Goal: Information Seeking & Learning: Learn about a topic

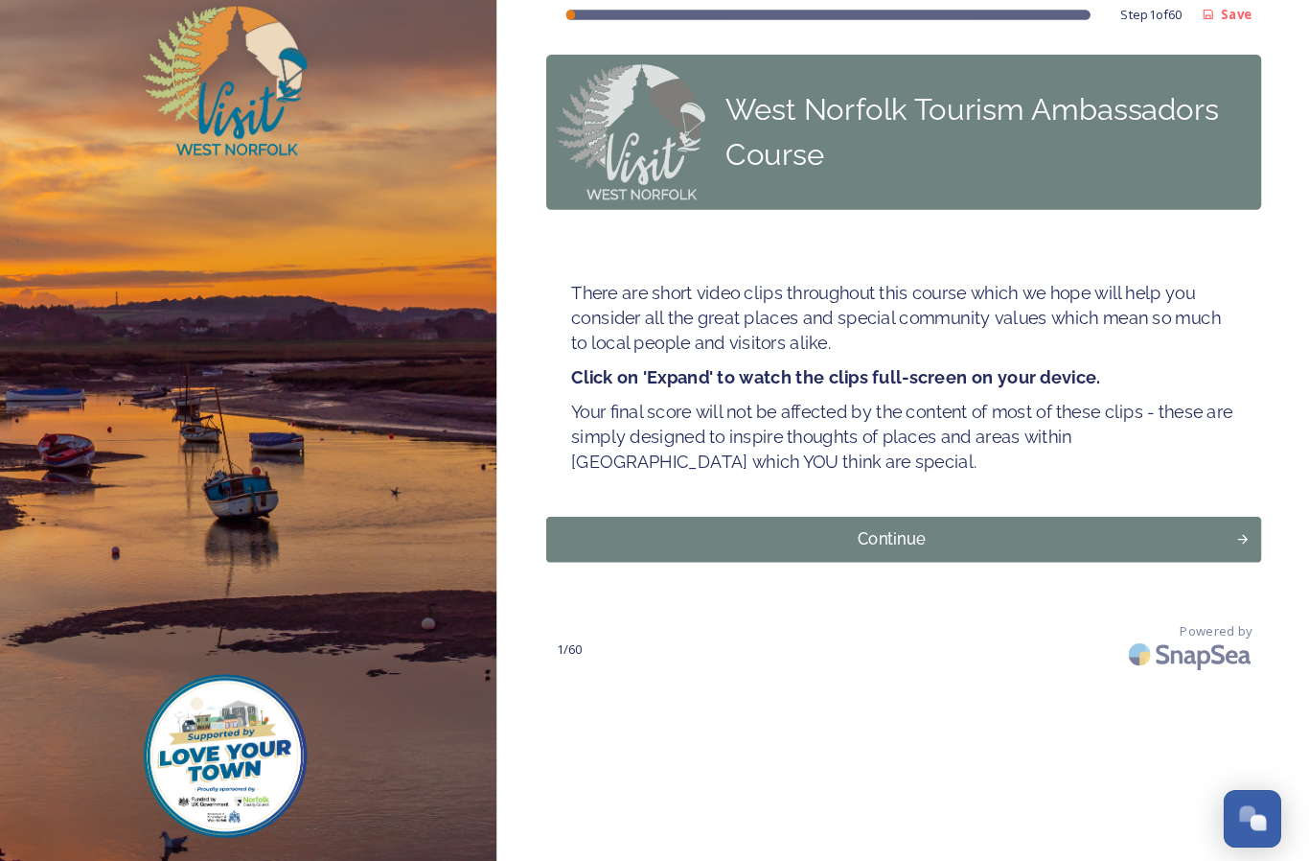
scroll to position [10, 0]
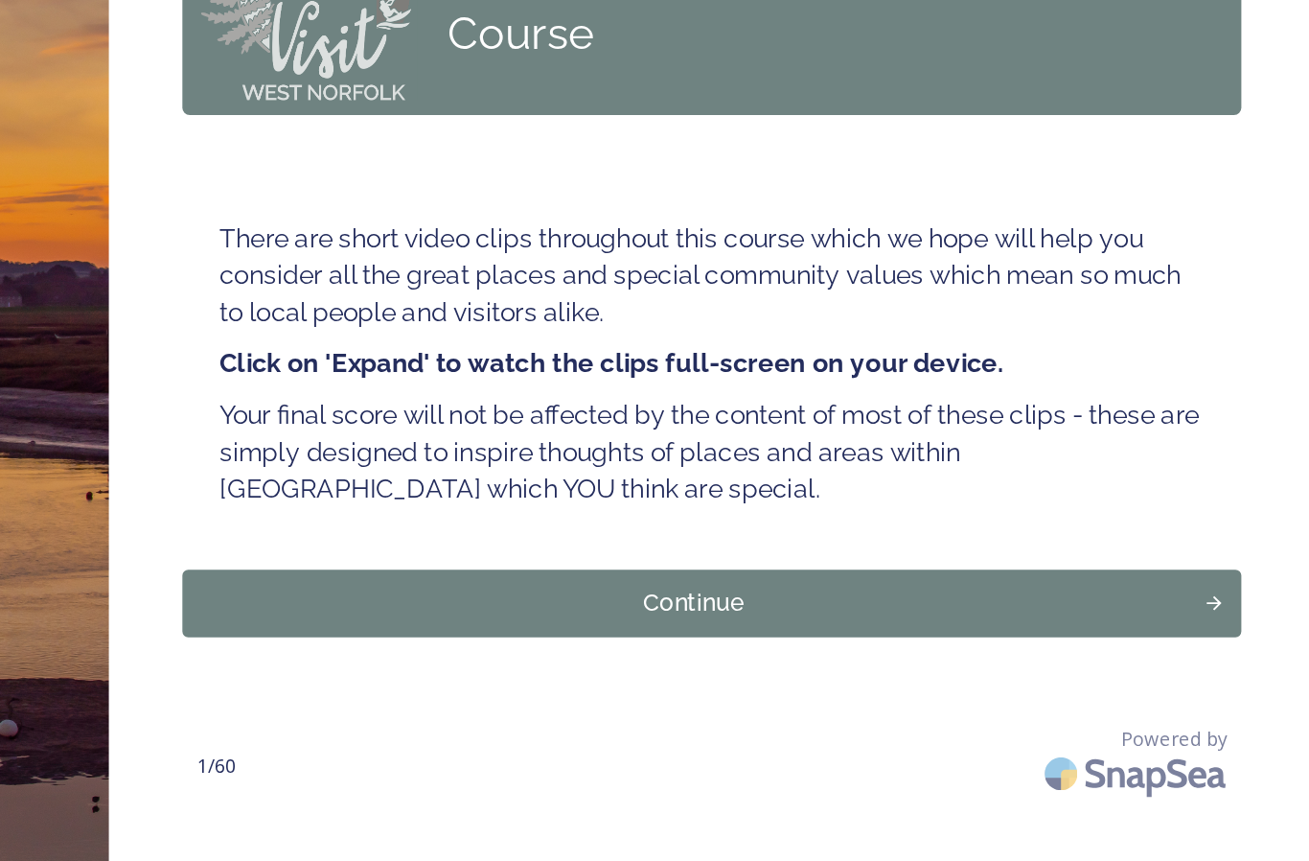
click at [582, 523] on div "Continue" at bounding box center [904, 534] width 645 height 23
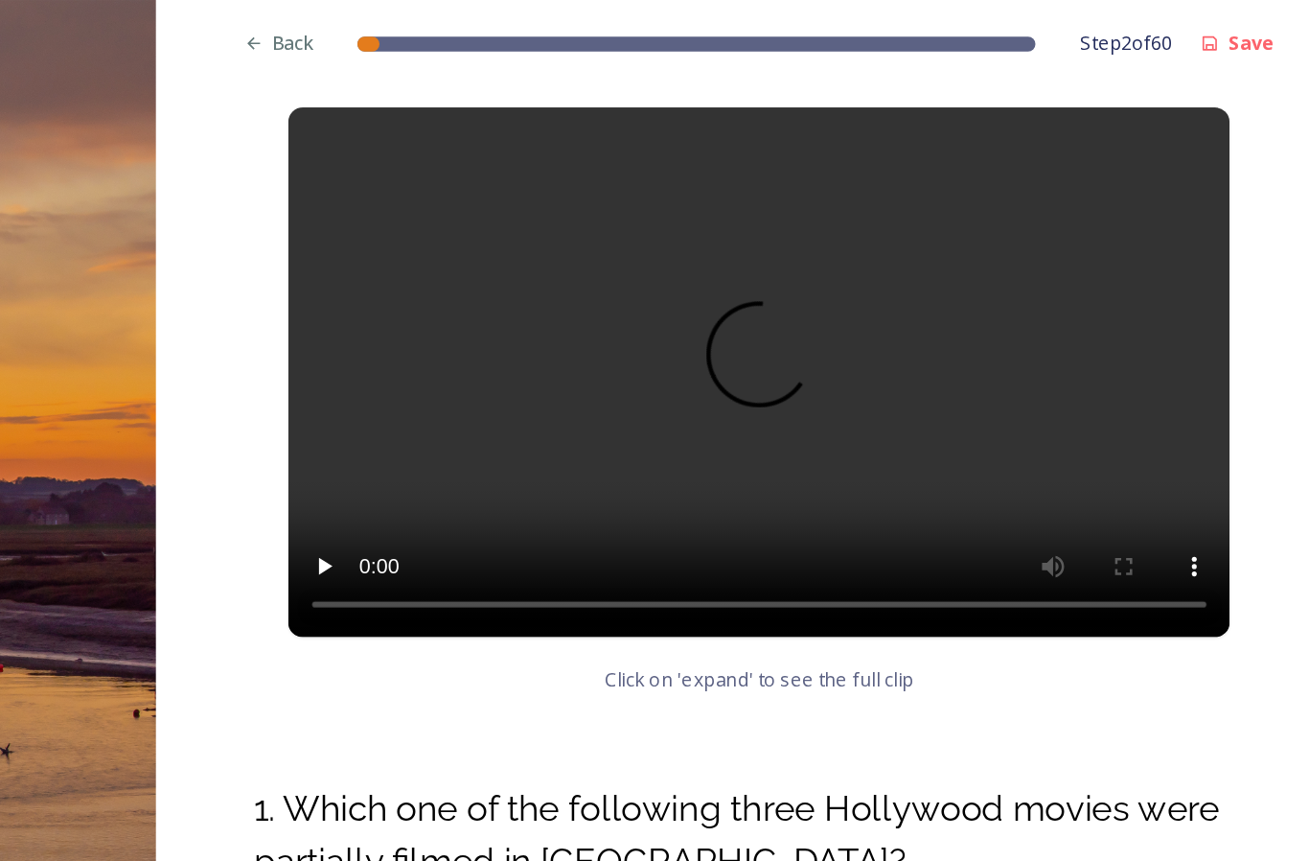
scroll to position [386, 0]
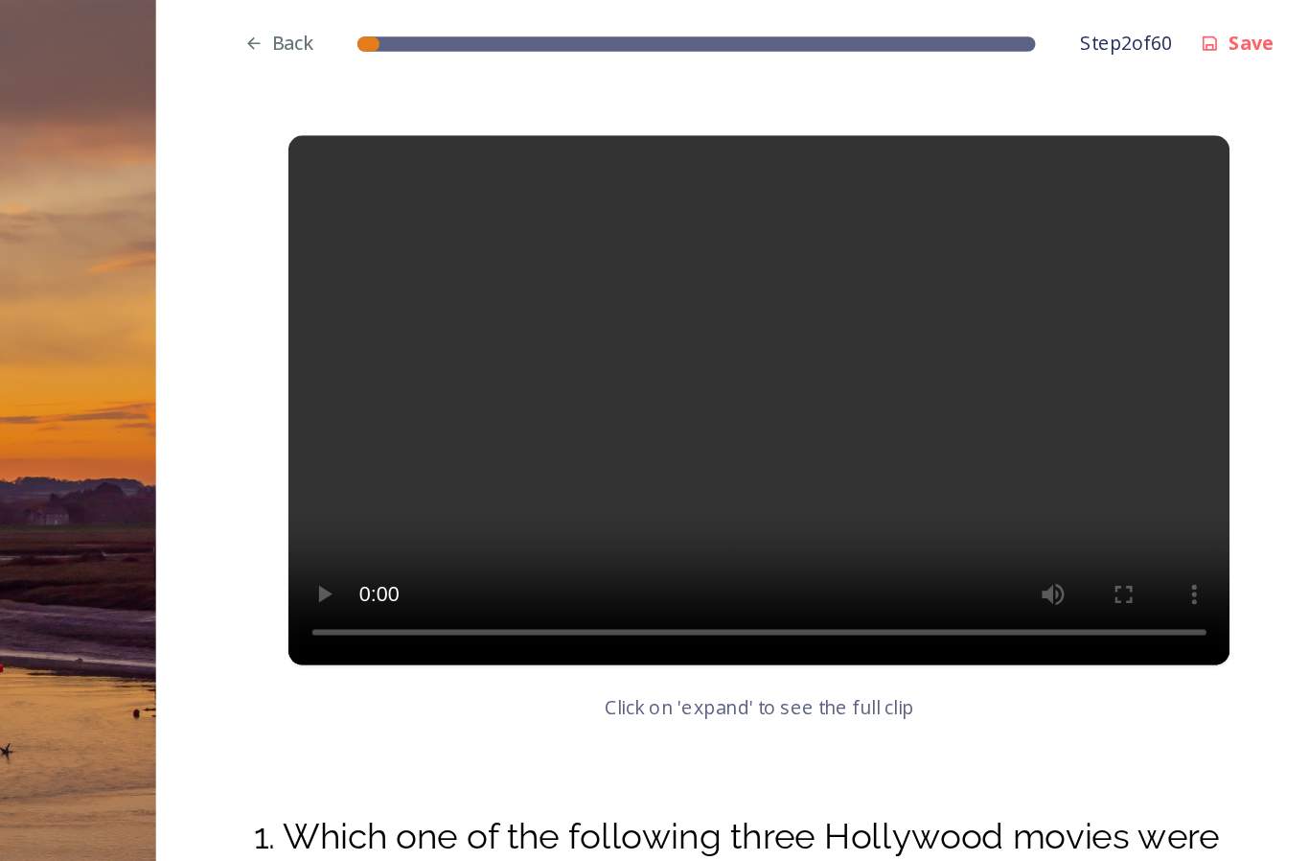
click at [610, 384] on video at bounding box center [916, 260] width 613 height 345
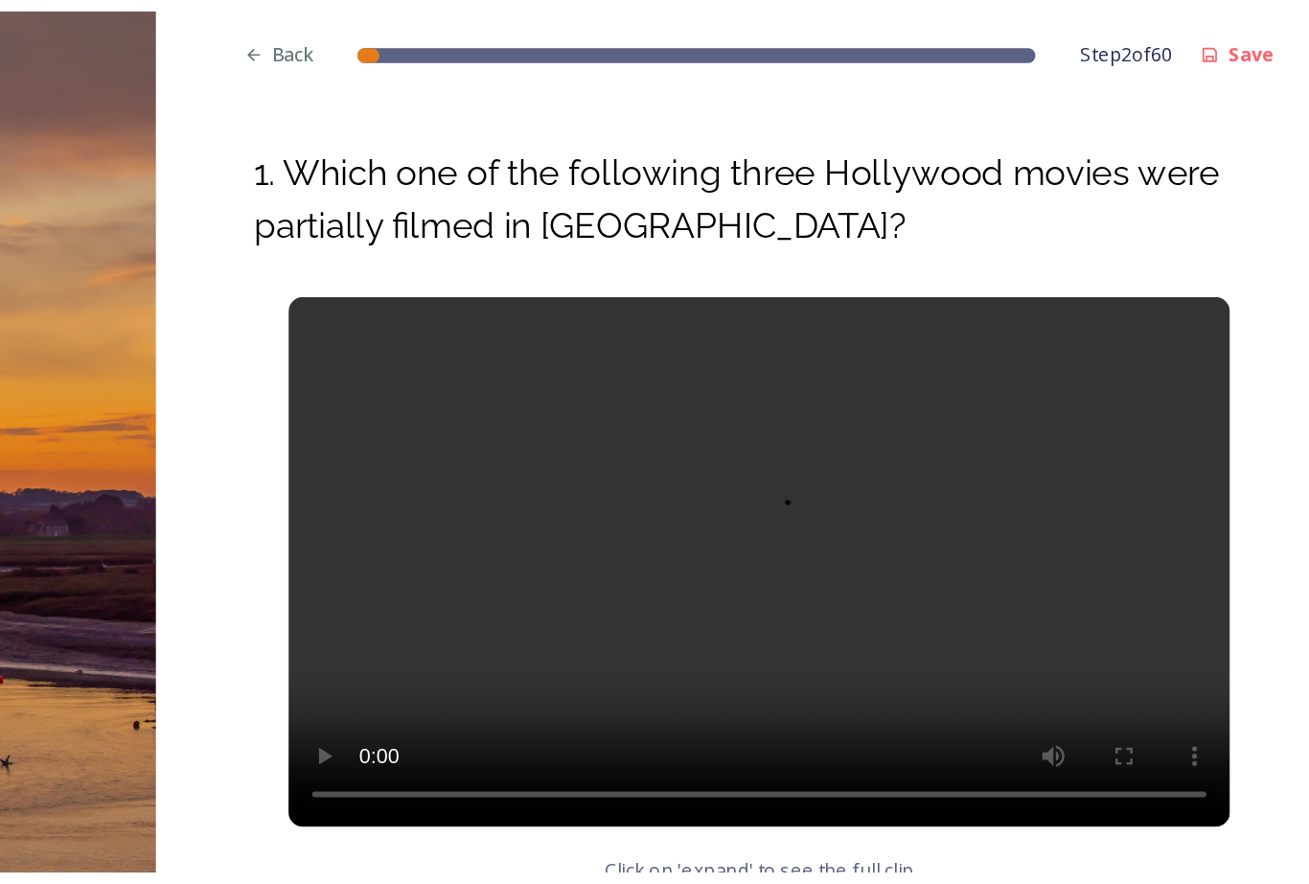
scroll to position [825, 0]
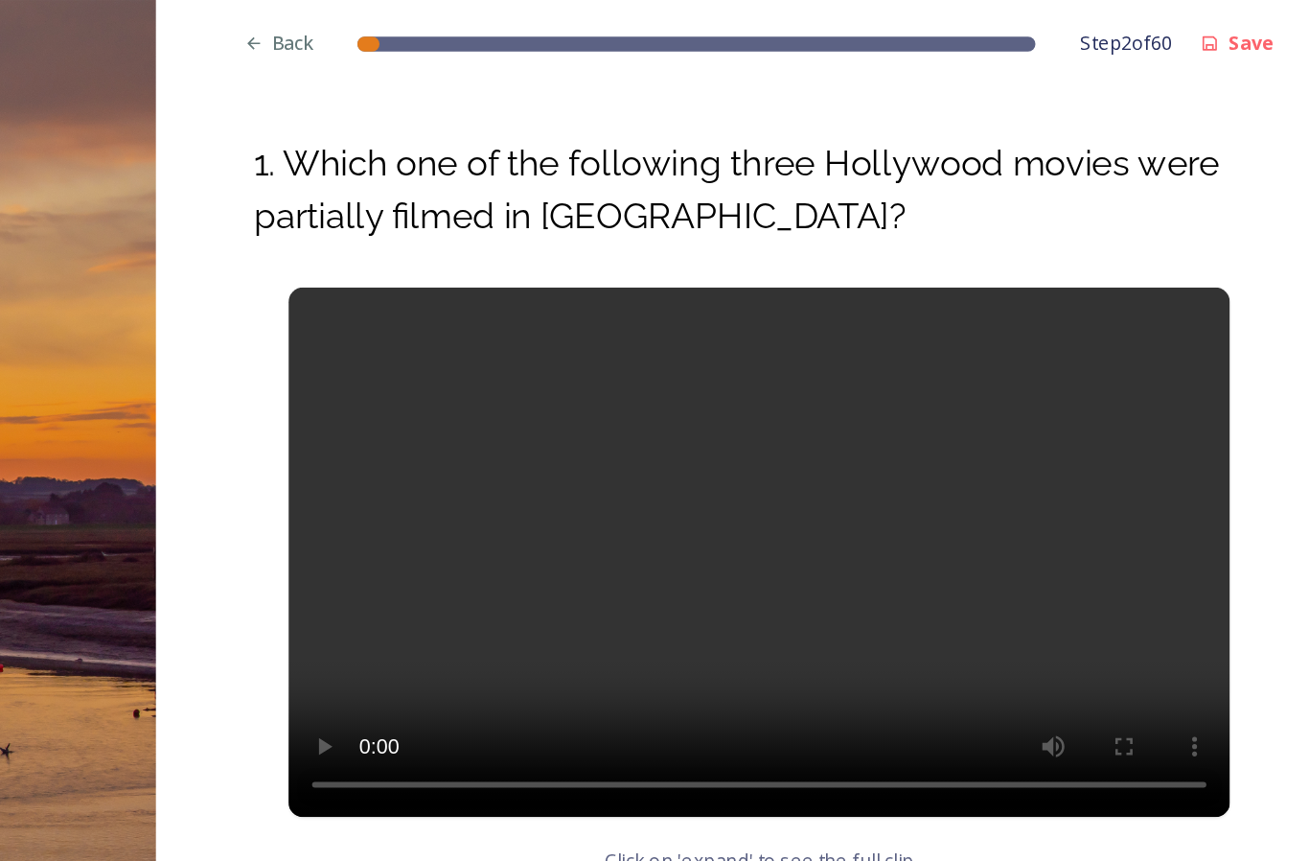
click at [610, 333] on video at bounding box center [916, 359] width 613 height 345
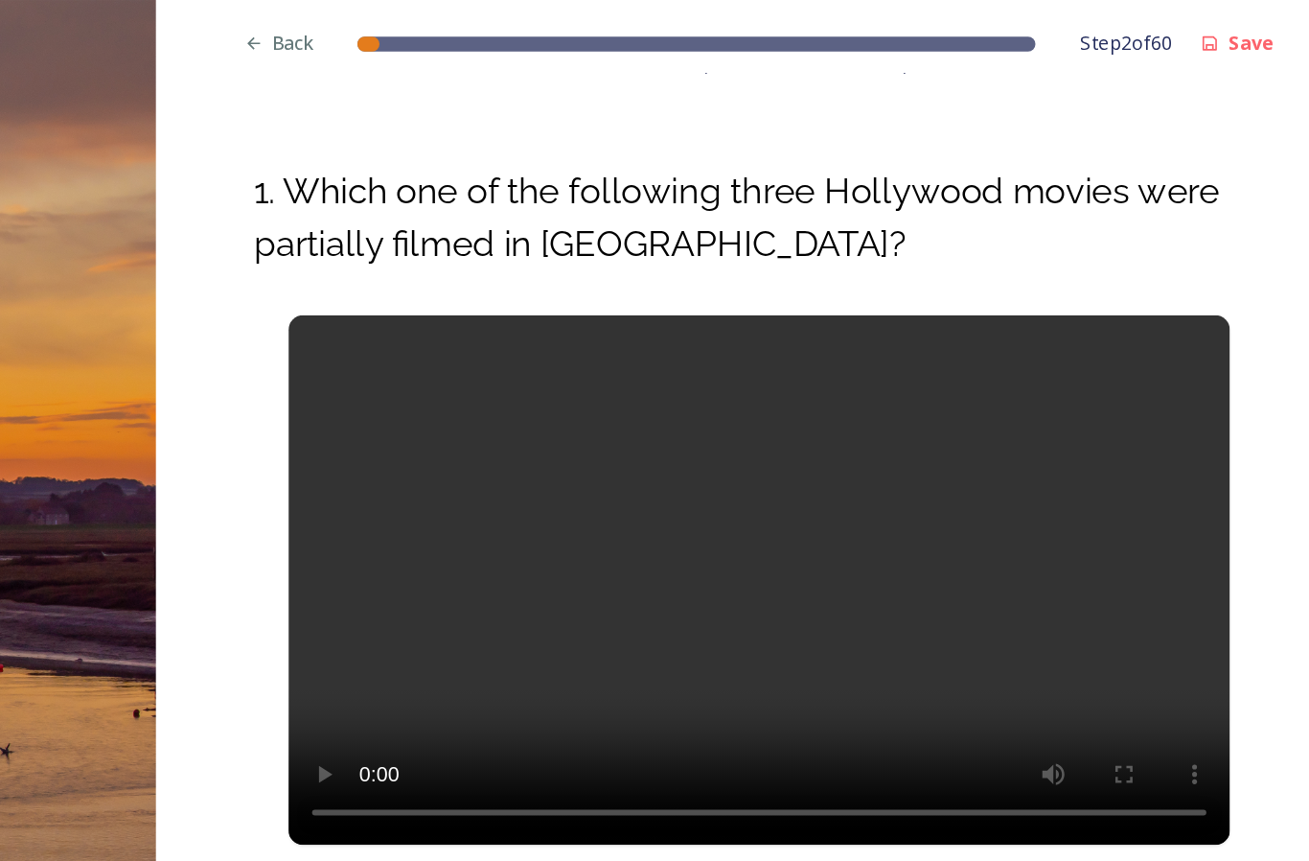
scroll to position [767, 0]
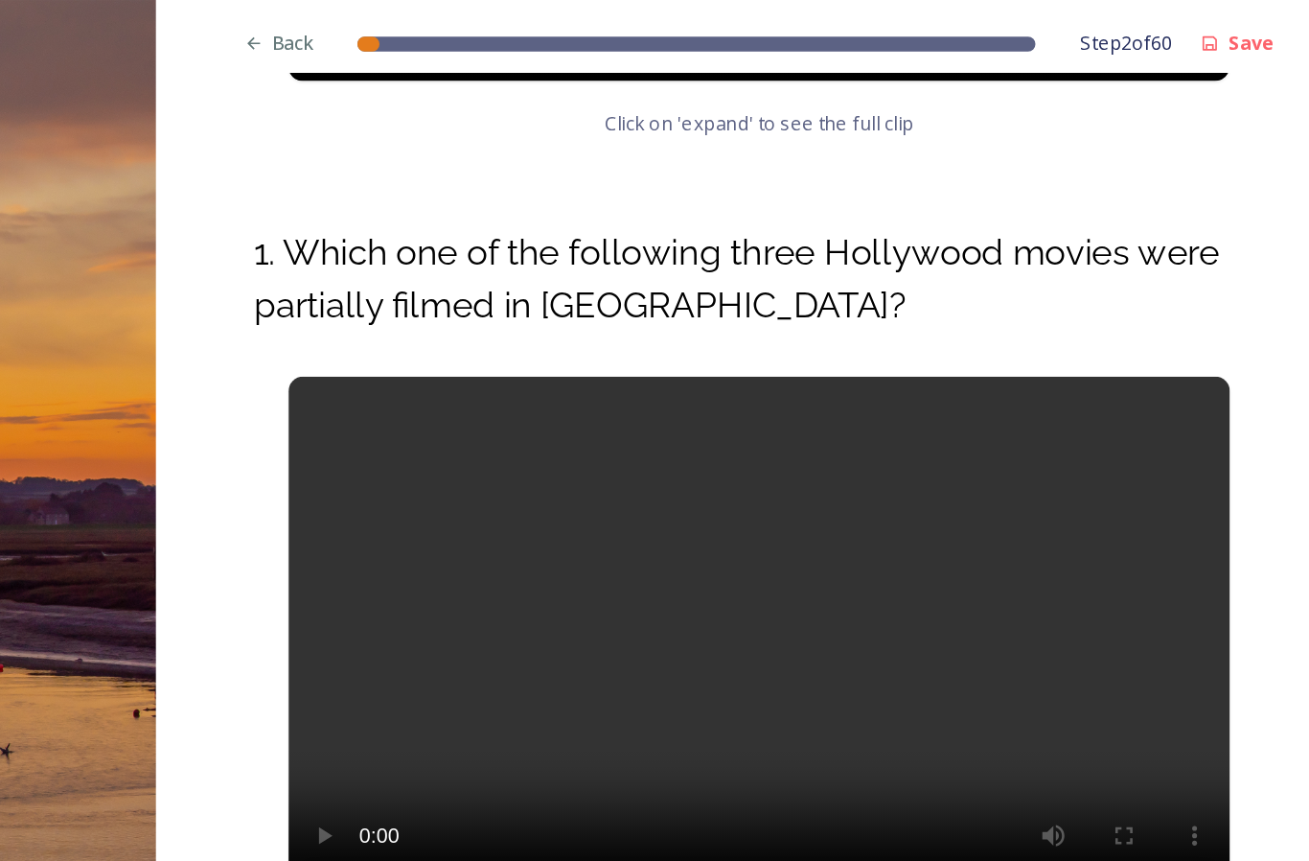
click at [610, 396] on video at bounding box center [916, 417] width 613 height 345
click at [610, 401] on video at bounding box center [916, 417] width 613 height 345
click at [610, 398] on video at bounding box center [916, 417] width 613 height 345
click at [610, 356] on video at bounding box center [916, 417] width 613 height 345
click at [610, 392] on video at bounding box center [916, 417] width 613 height 345
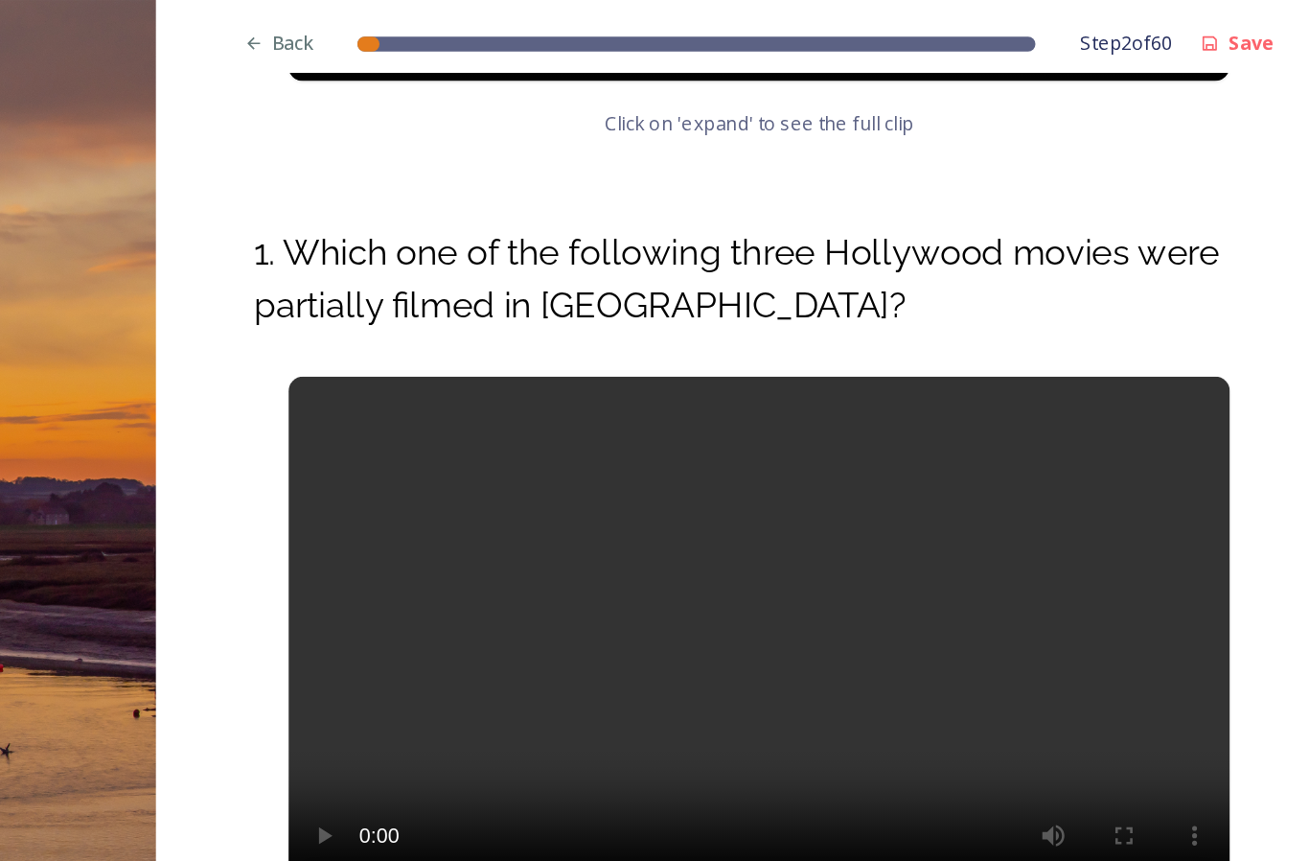
click at [610, 388] on video at bounding box center [916, 417] width 613 height 345
click at [610, 389] on video at bounding box center [916, 417] width 613 height 345
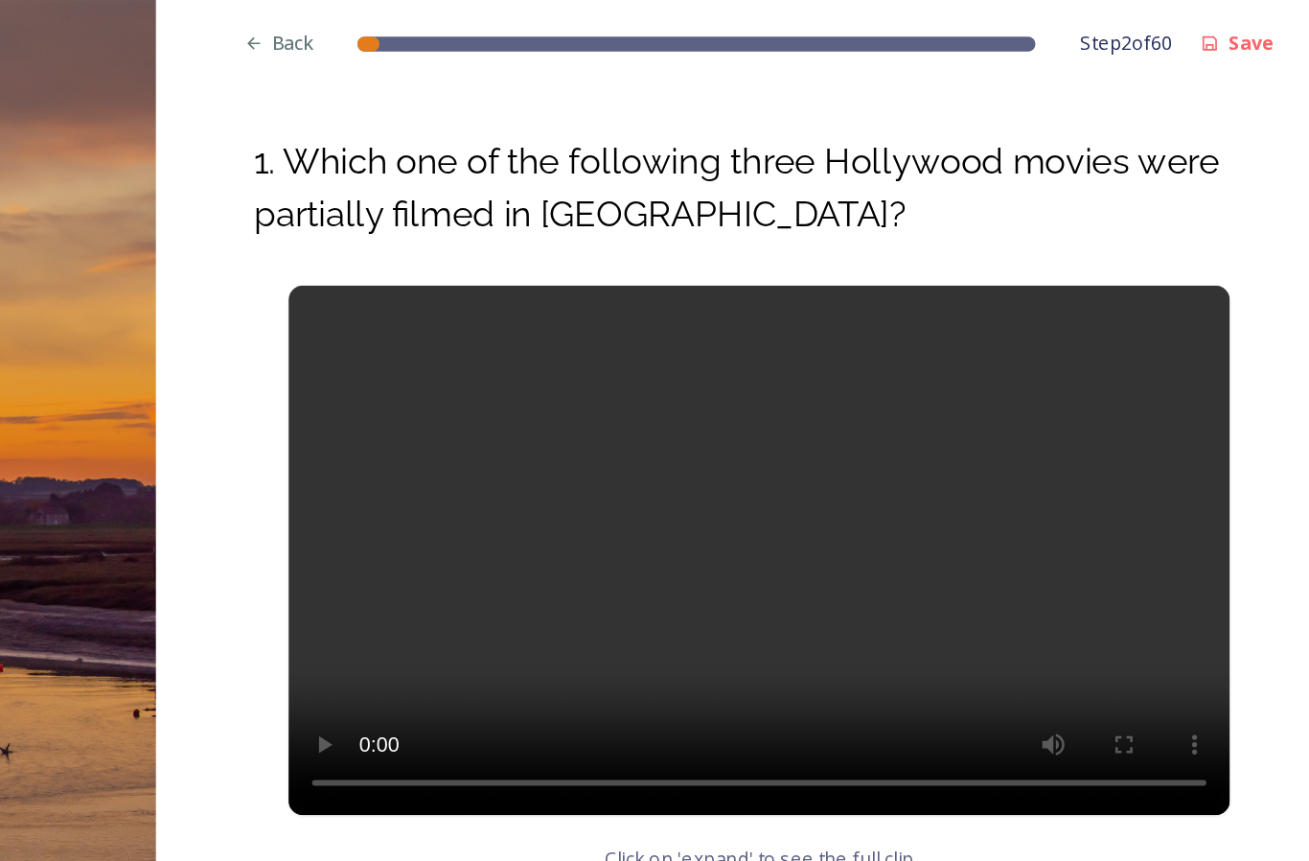
scroll to position [825, 0]
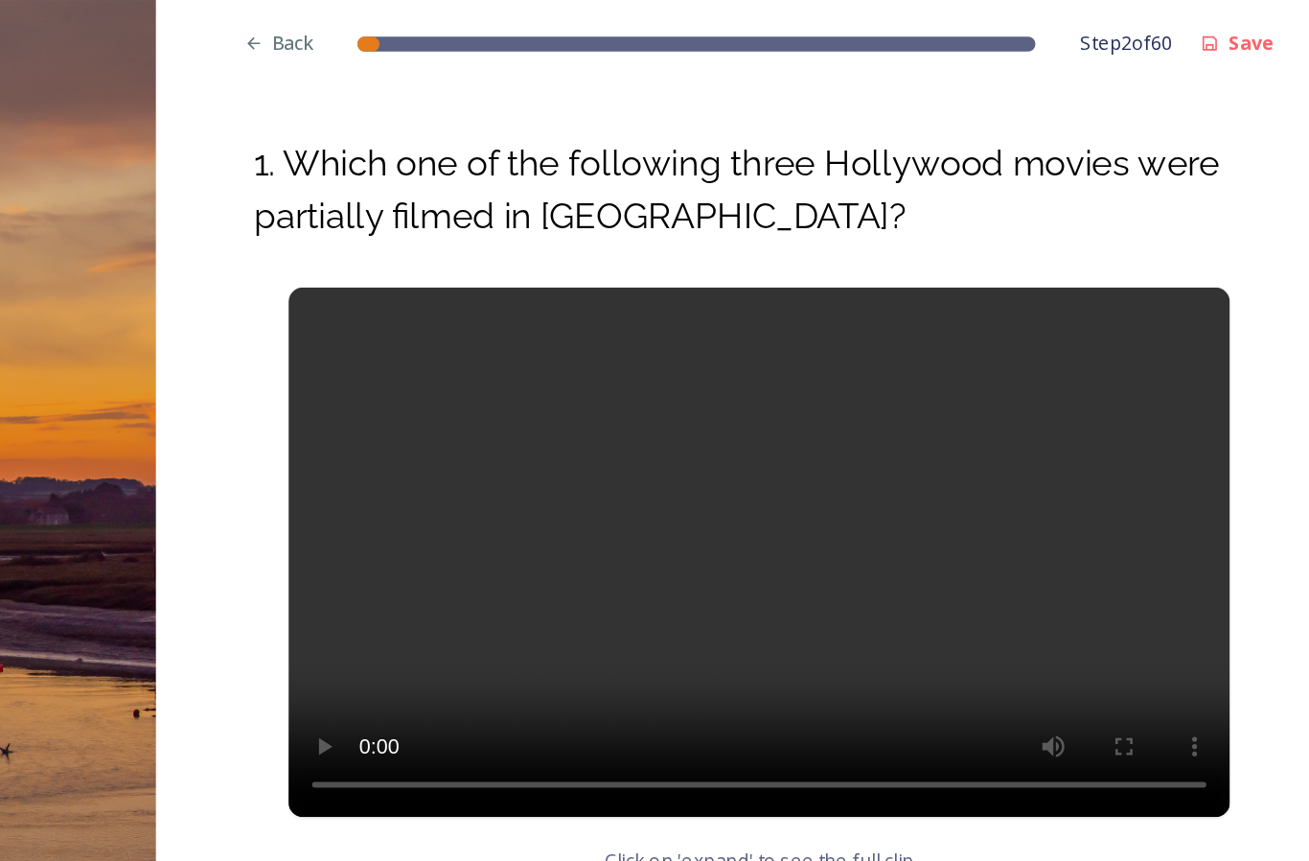
click at [610, 334] on video at bounding box center [916, 359] width 613 height 345
click at [610, 337] on video at bounding box center [916, 359] width 613 height 345
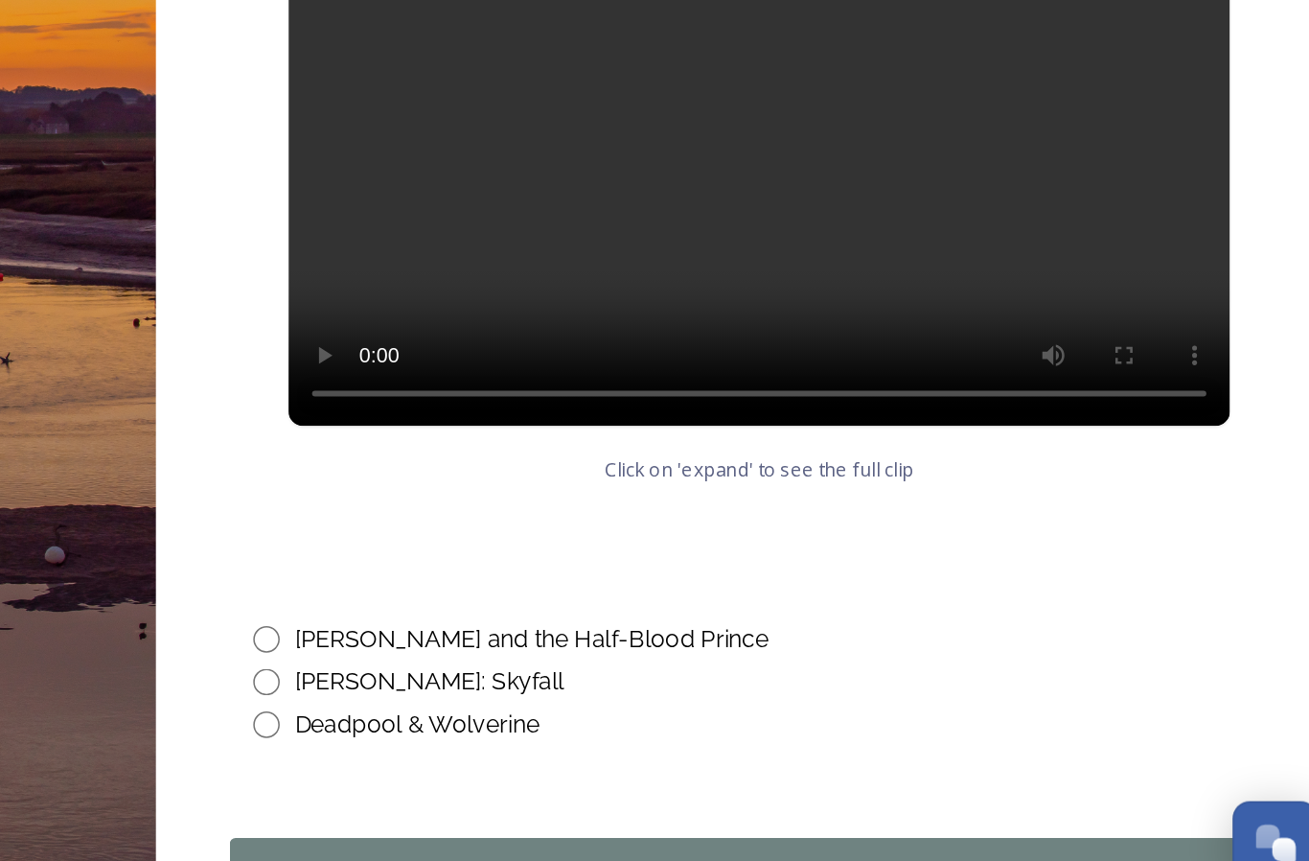
scroll to position [70, 0]
click at [587, 690] on input "radio" at bounding box center [595, 698] width 17 height 17
radio input "true"
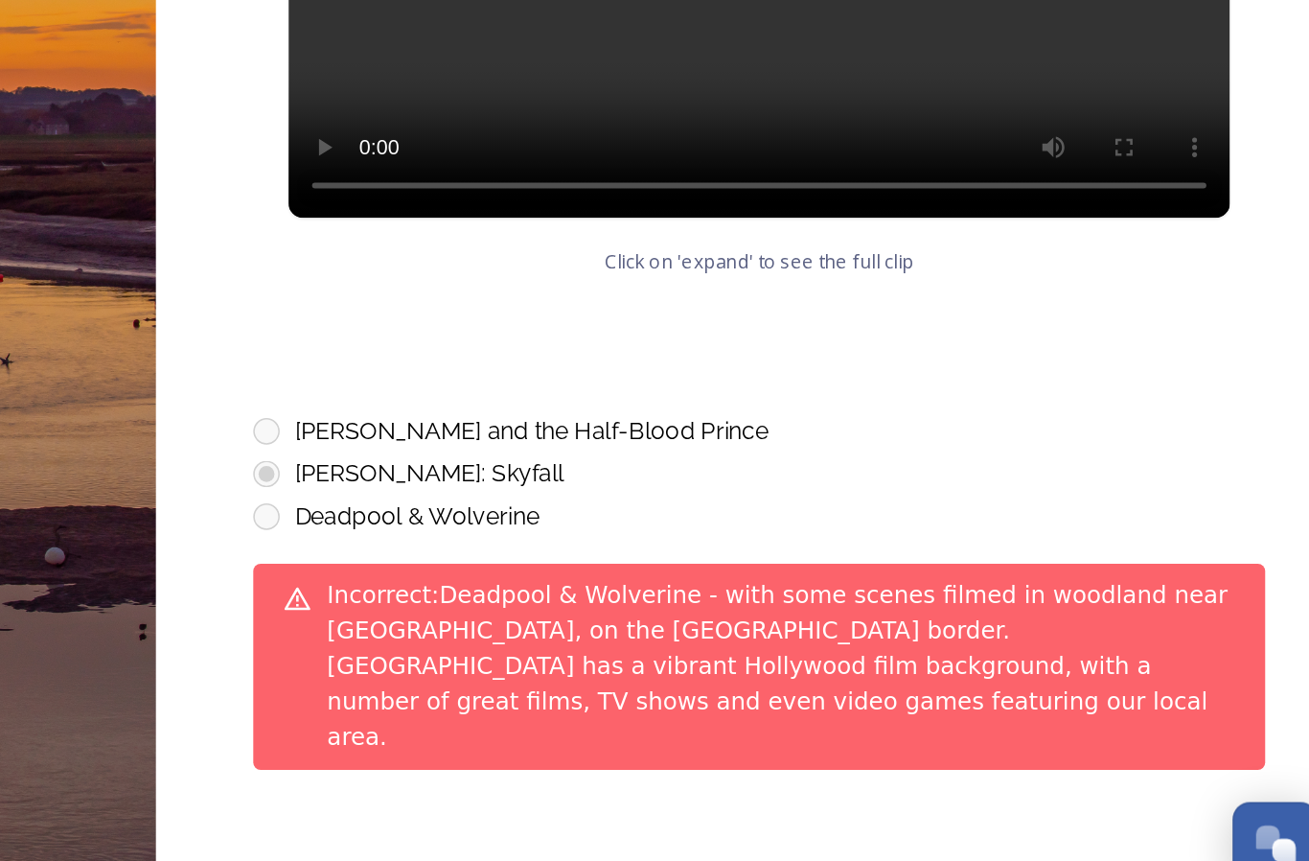
scroll to position [960, 0]
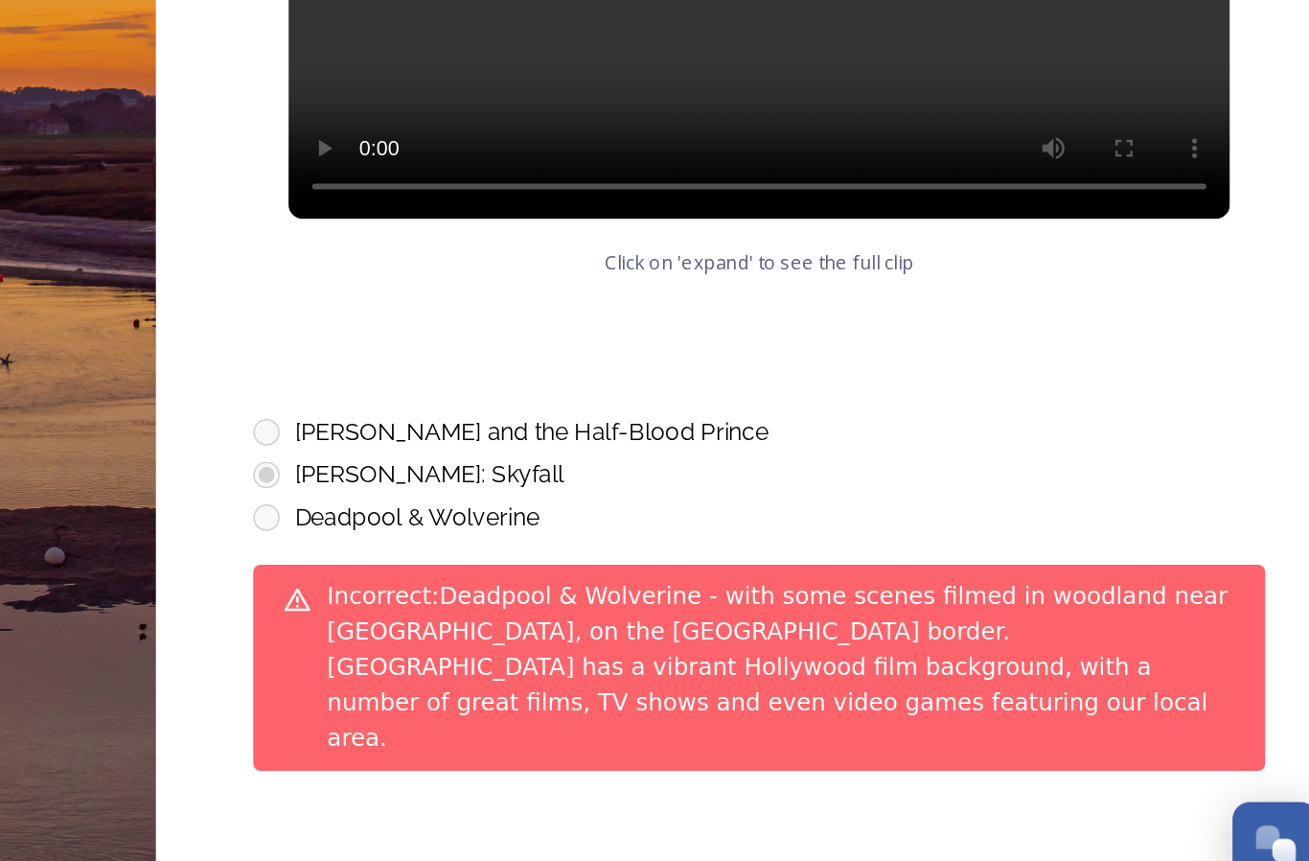
click at [582, 834] on div "Continue" at bounding box center [904, 845] width 645 height 23
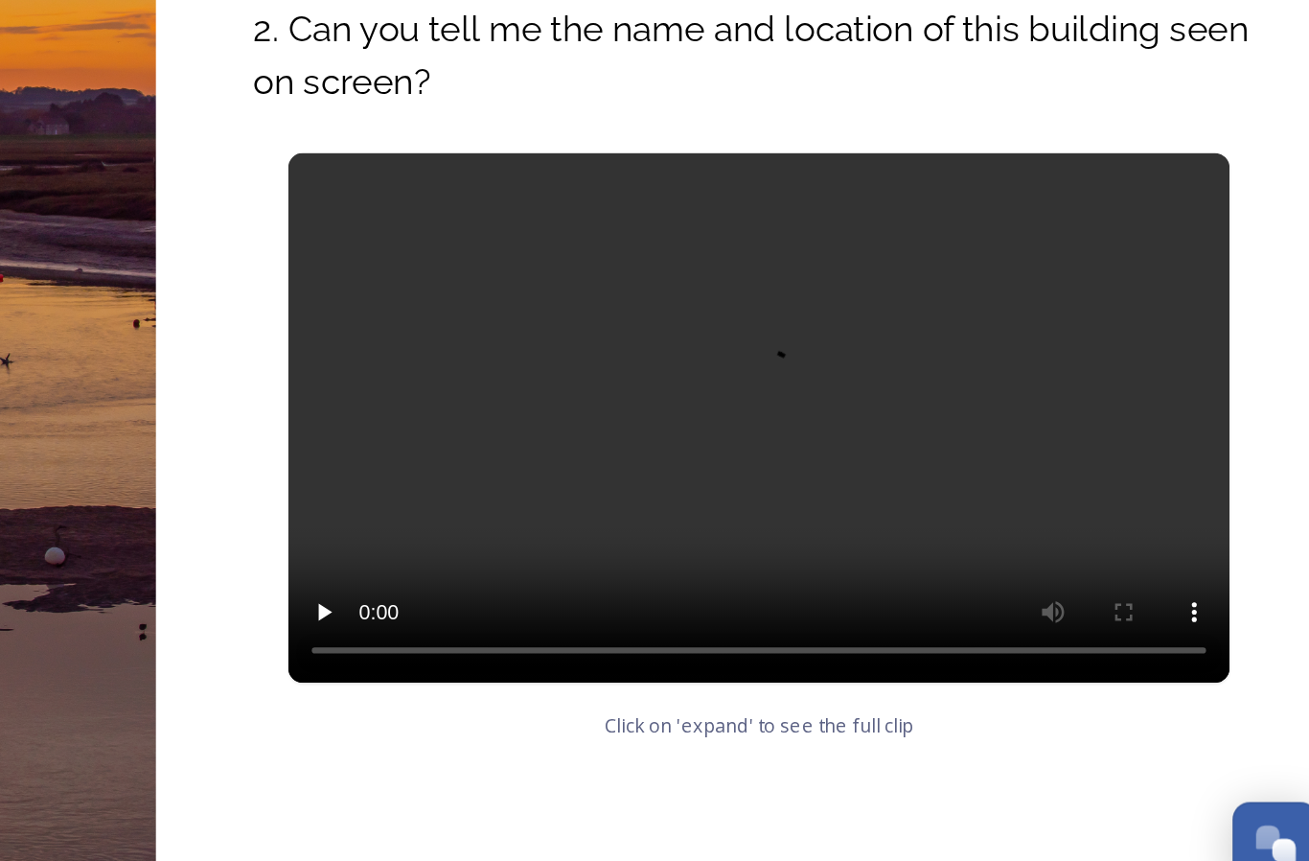
scroll to position [560, 0]
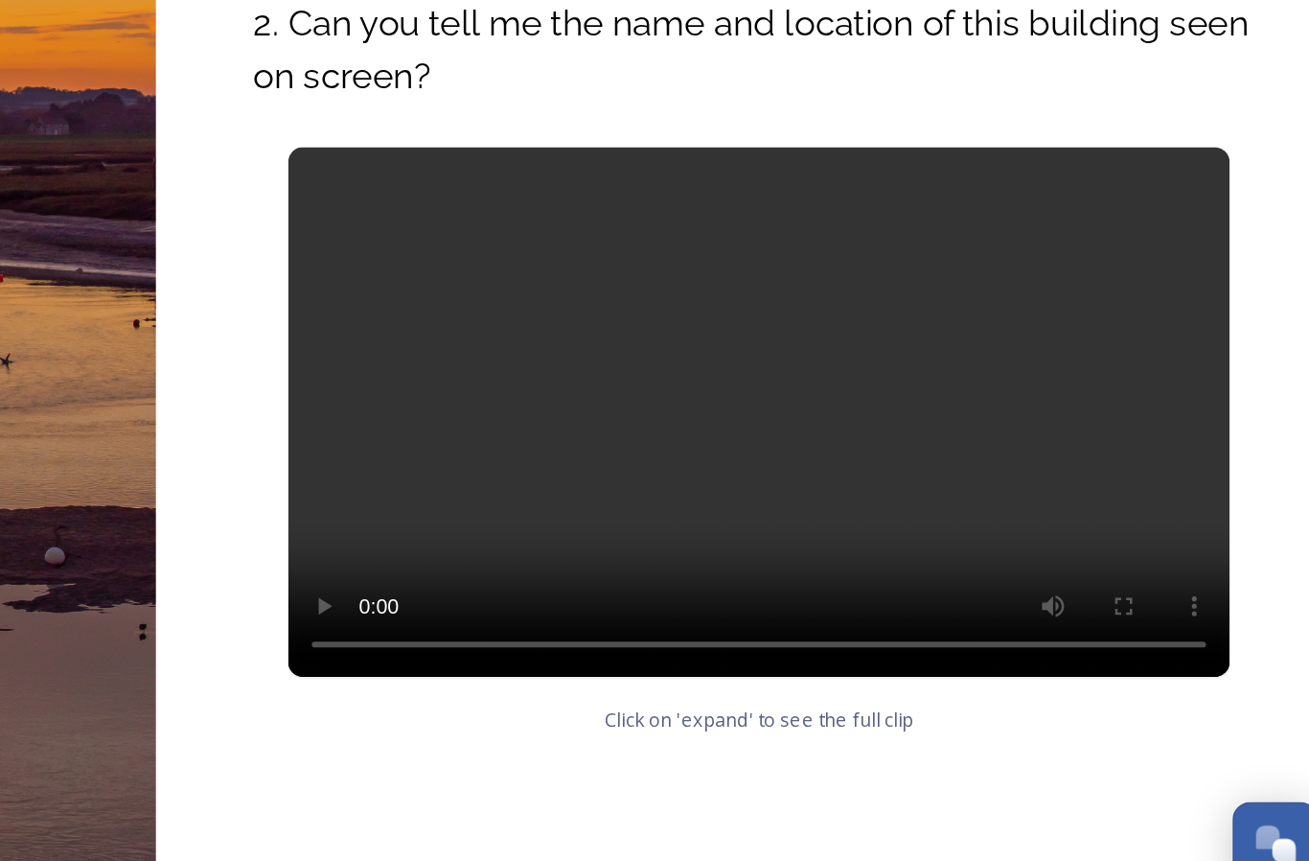
click at [610, 350] on video at bounding box center [916, 522] width 613 height 345
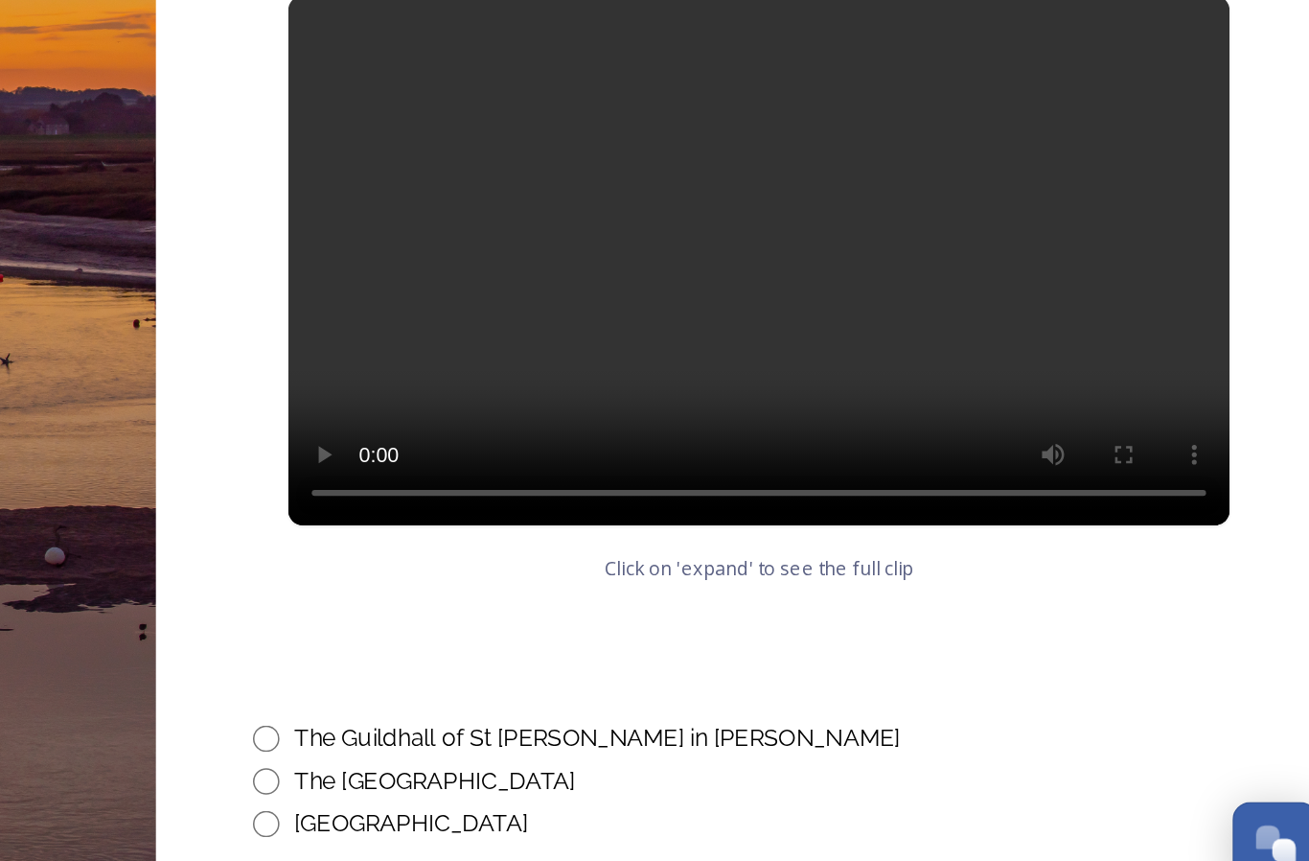
click at [627, 691] on div at bounding box center [916, 702] width 659 height 23
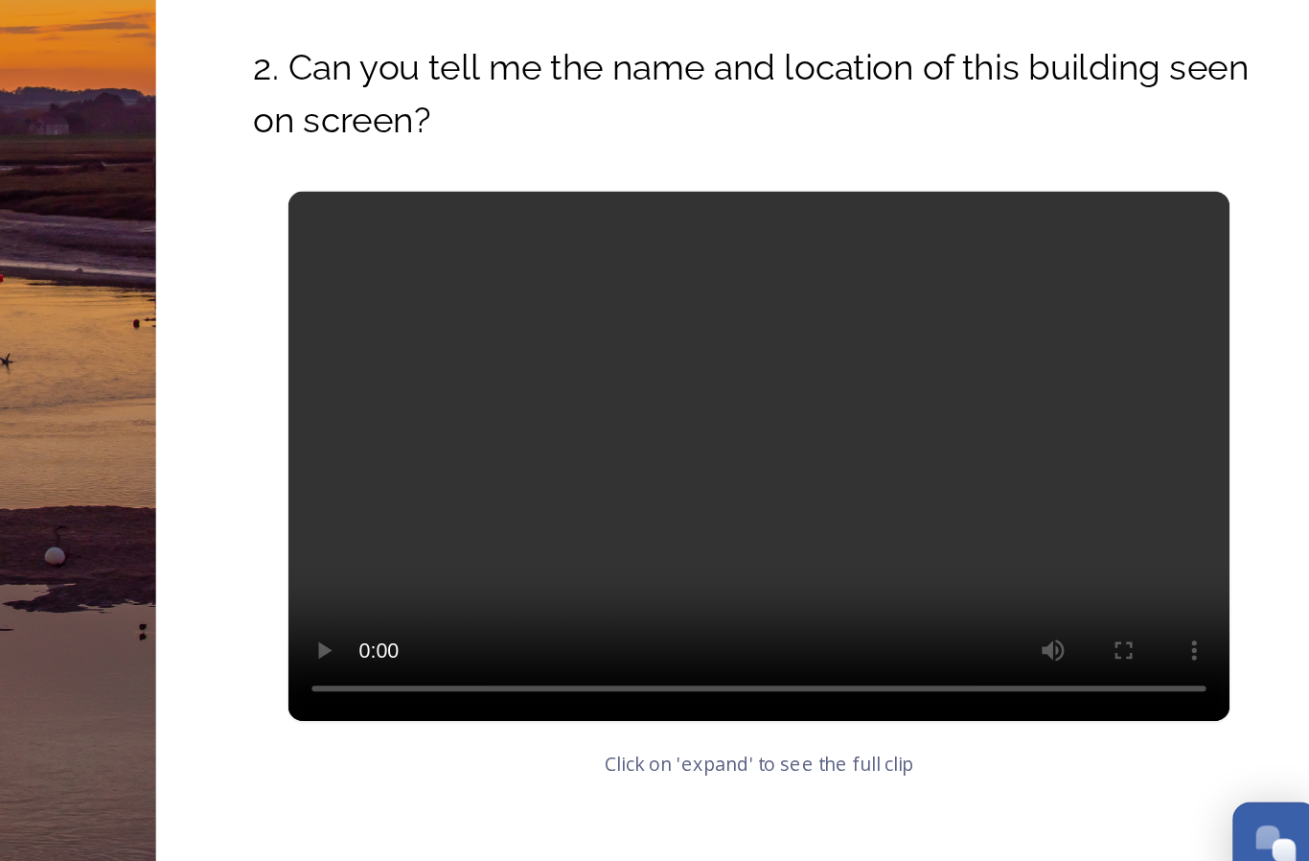
scroll to position [531, 0]
click at [610, 379] on video at bounding box center [916, 551] width 613 height 345
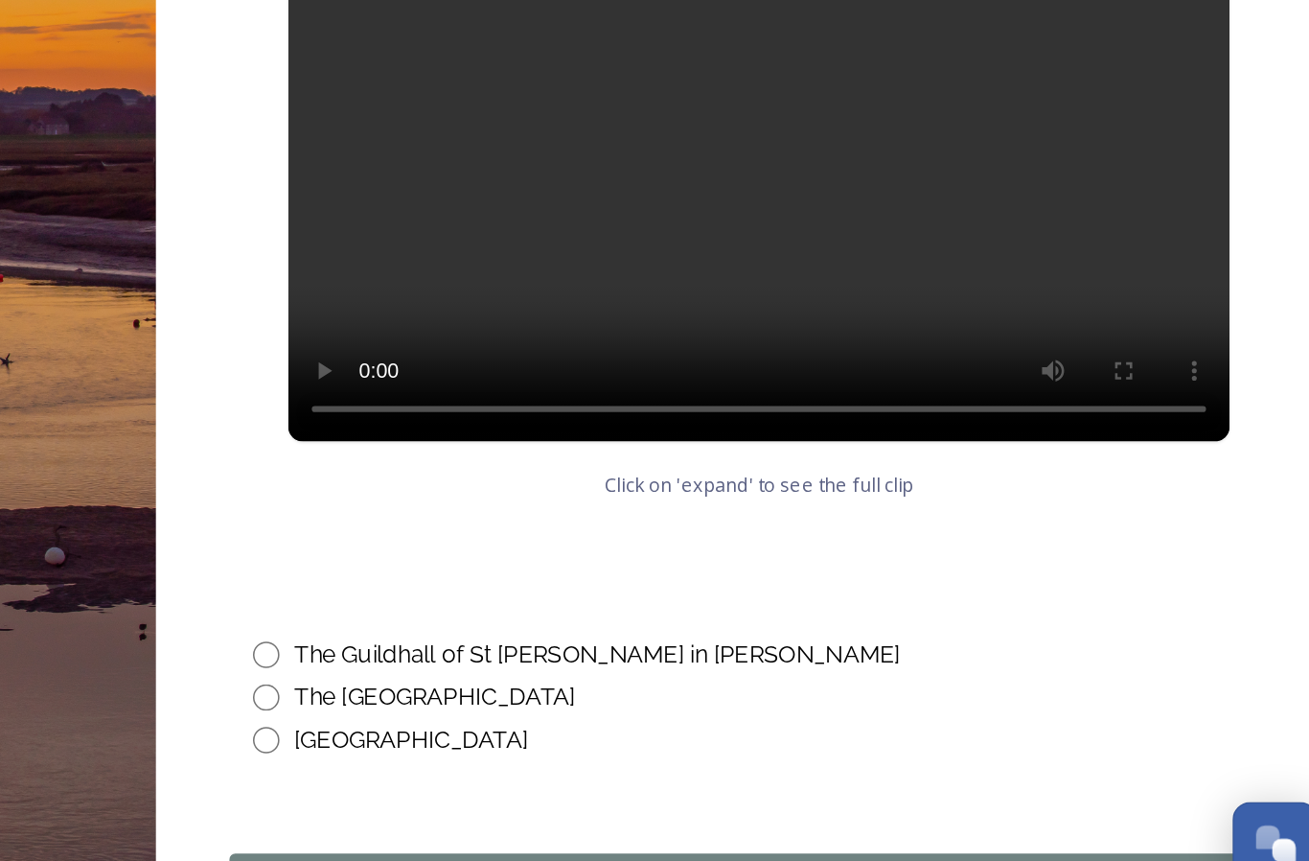
scroll to position [716, 0]
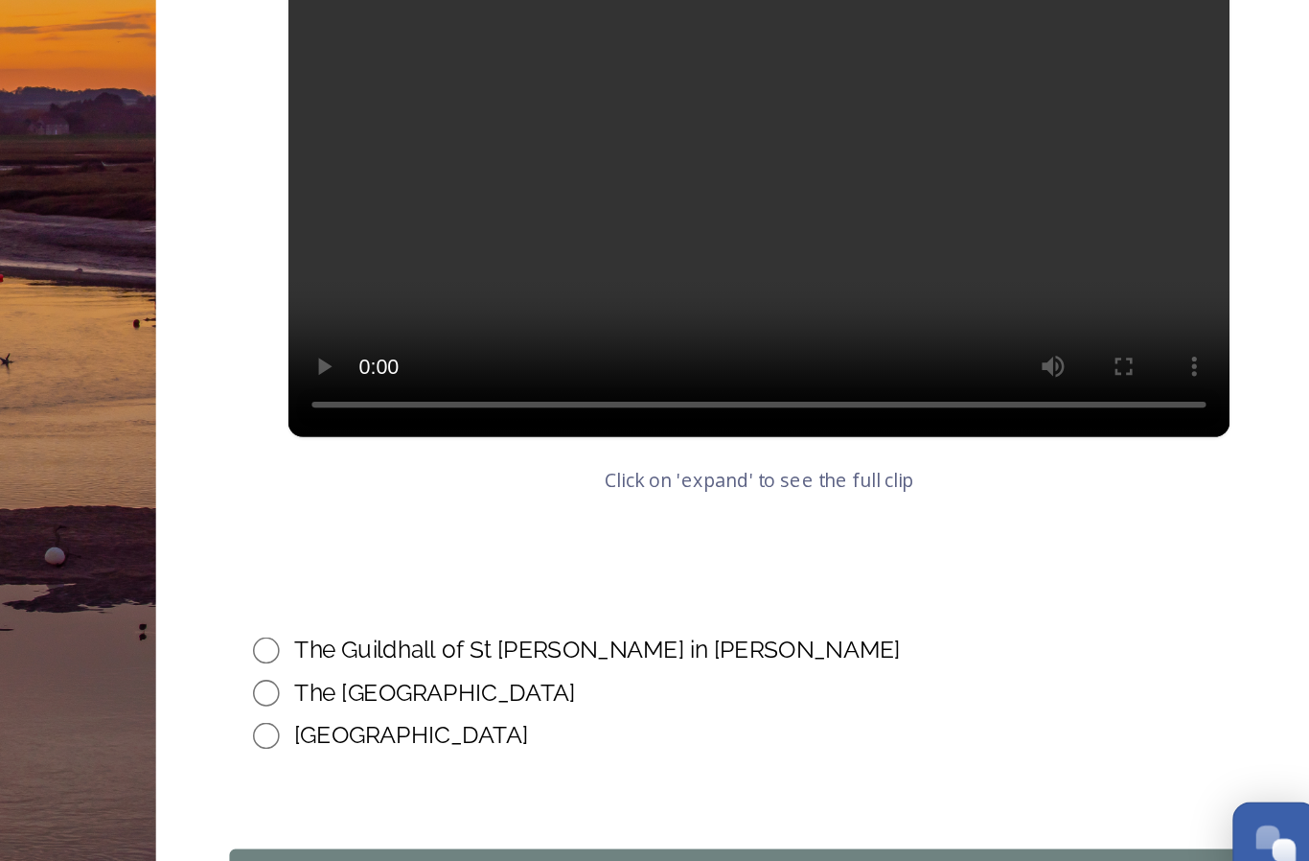
click at [587, 669] on input "radio" at bounding box center [595, 677] width 17 height 17
radio input "true"
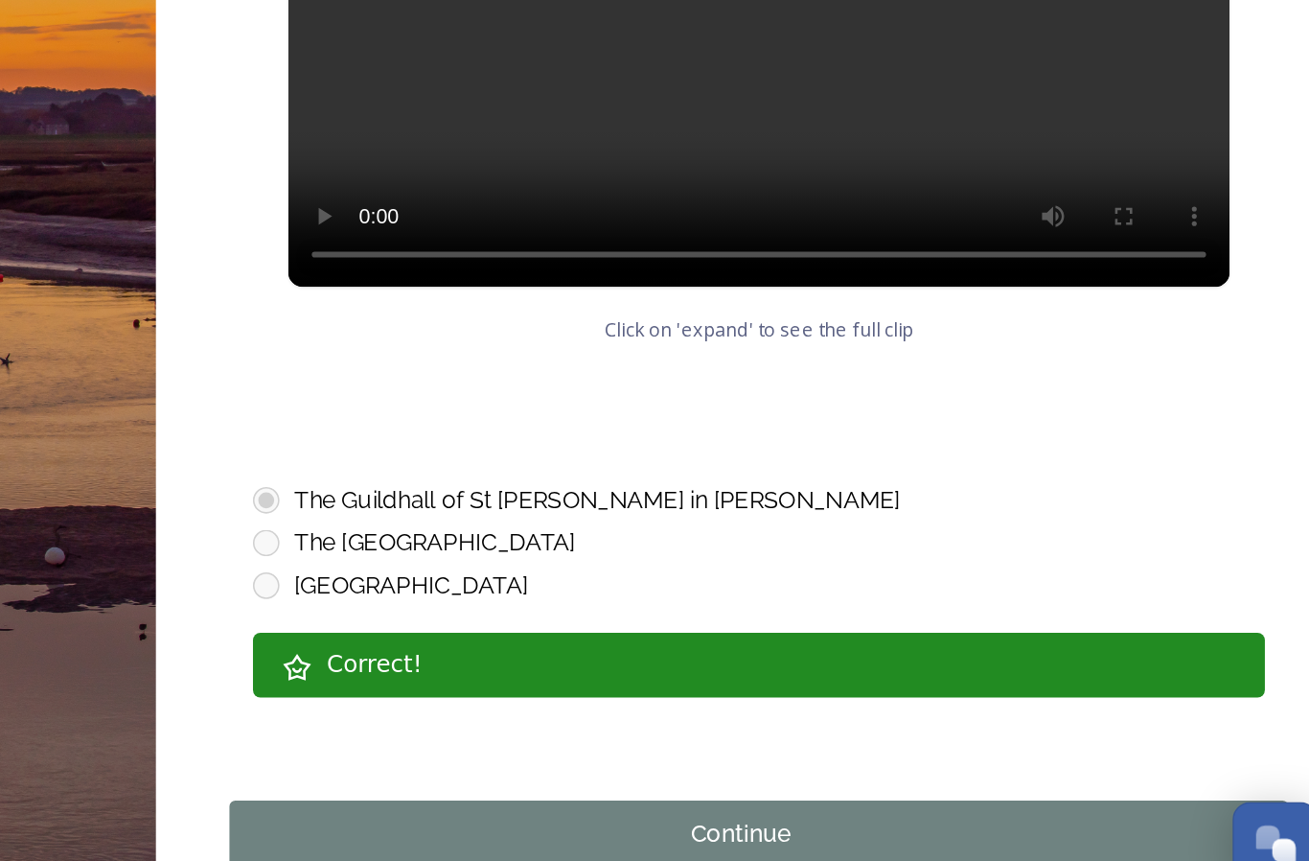
scroll to position [813, 0]
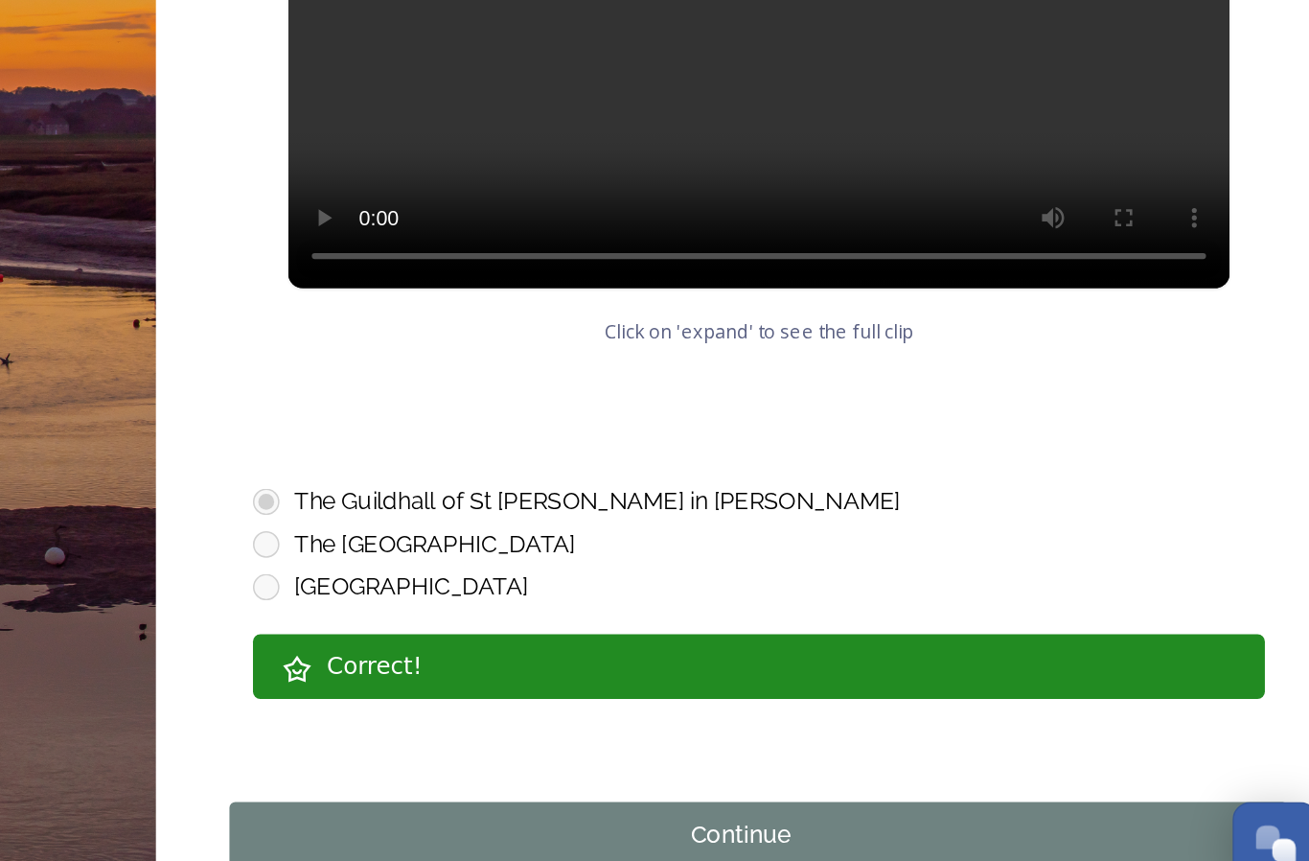
click at [582, 787] on div "Continue" at bounding box center [904, 798] width 645 height 23
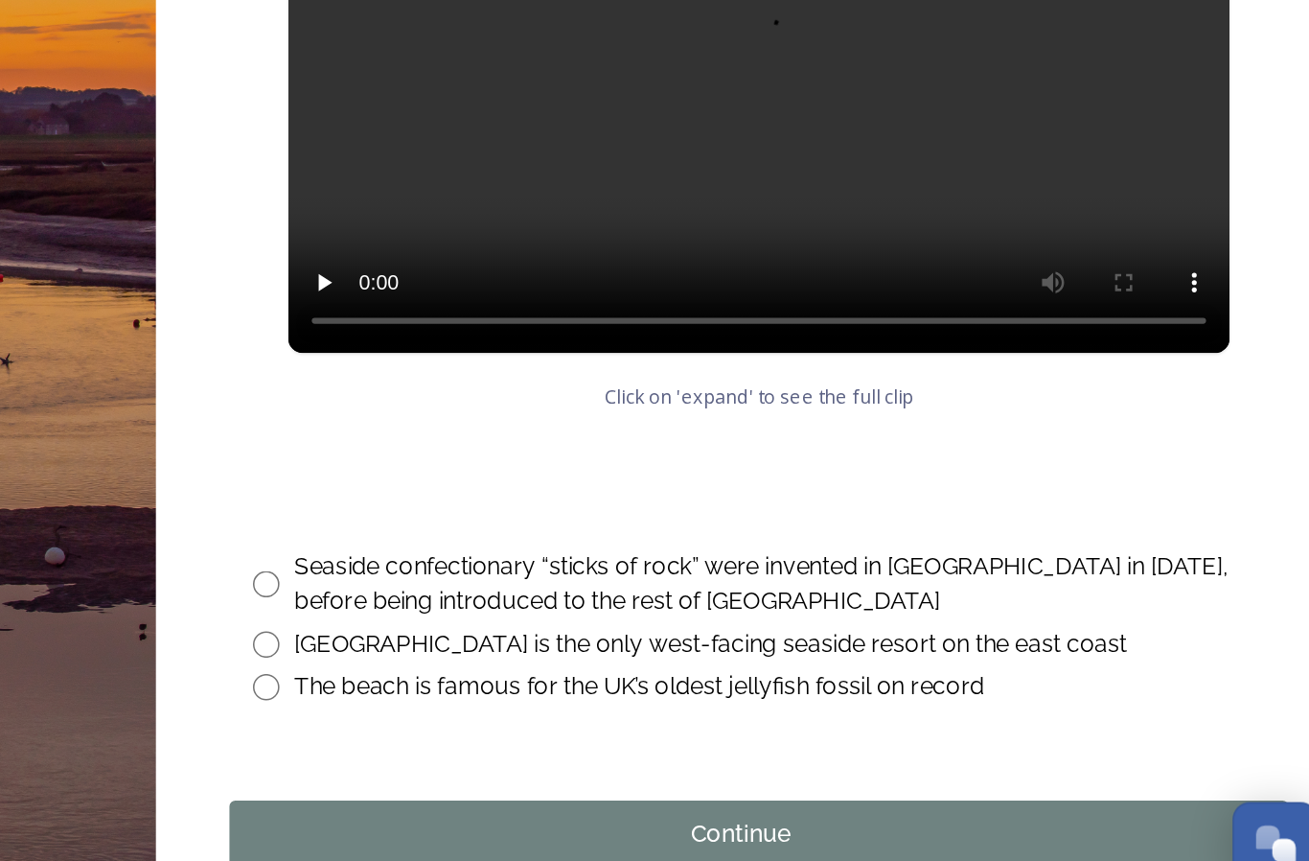
scroll to position [770, 0]
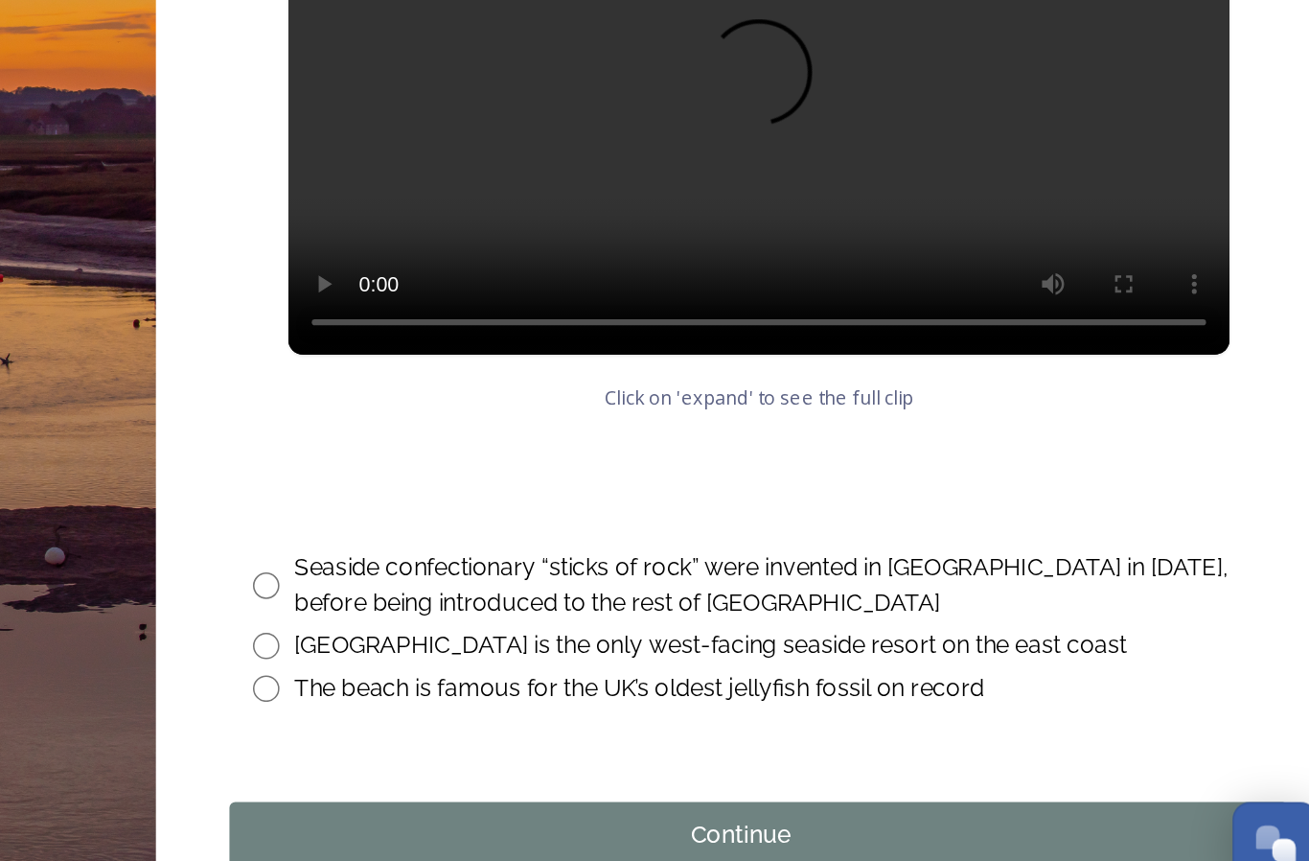
click at [587, 694] on input "radio" at bounding box center [595, 702] width 17 height 17
radio input "true"
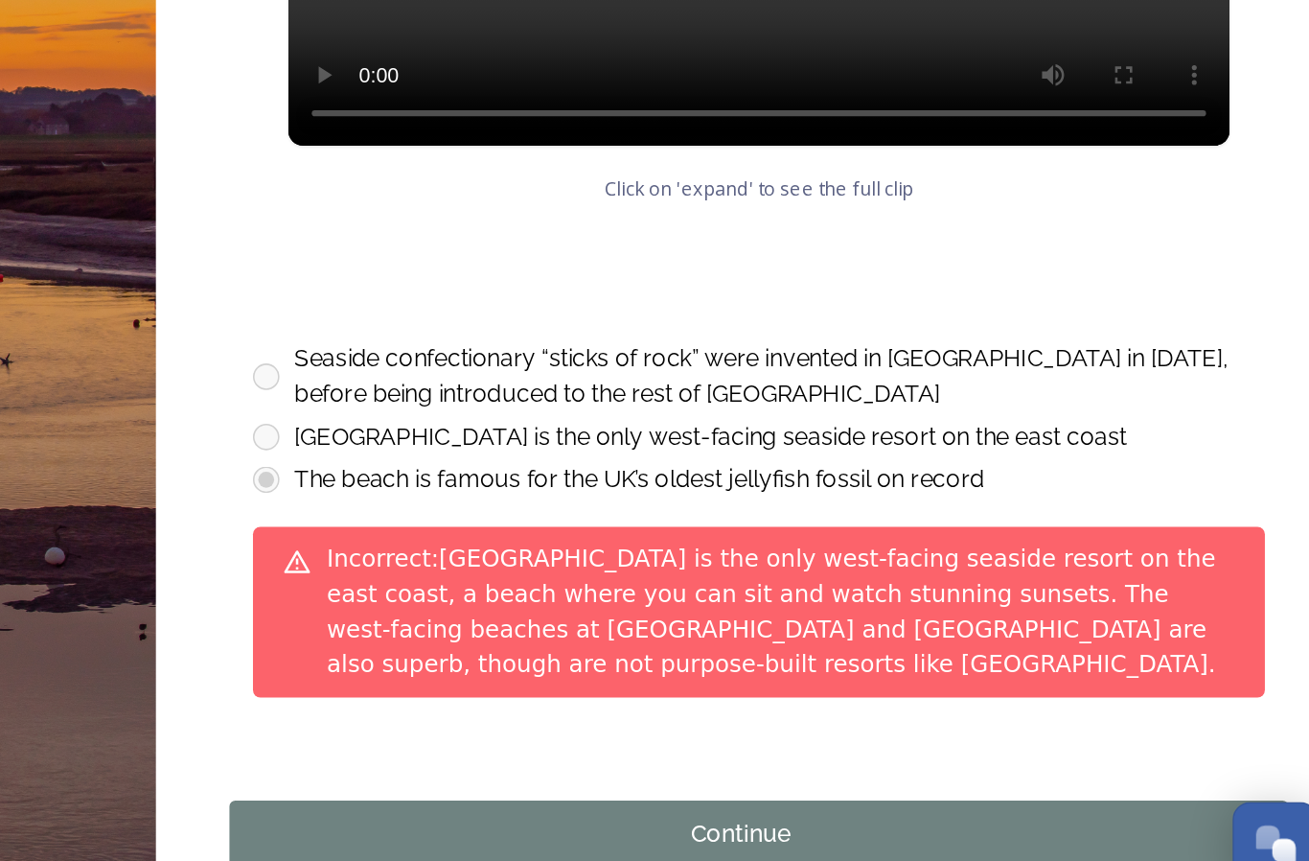
scroll to position [905, 0]
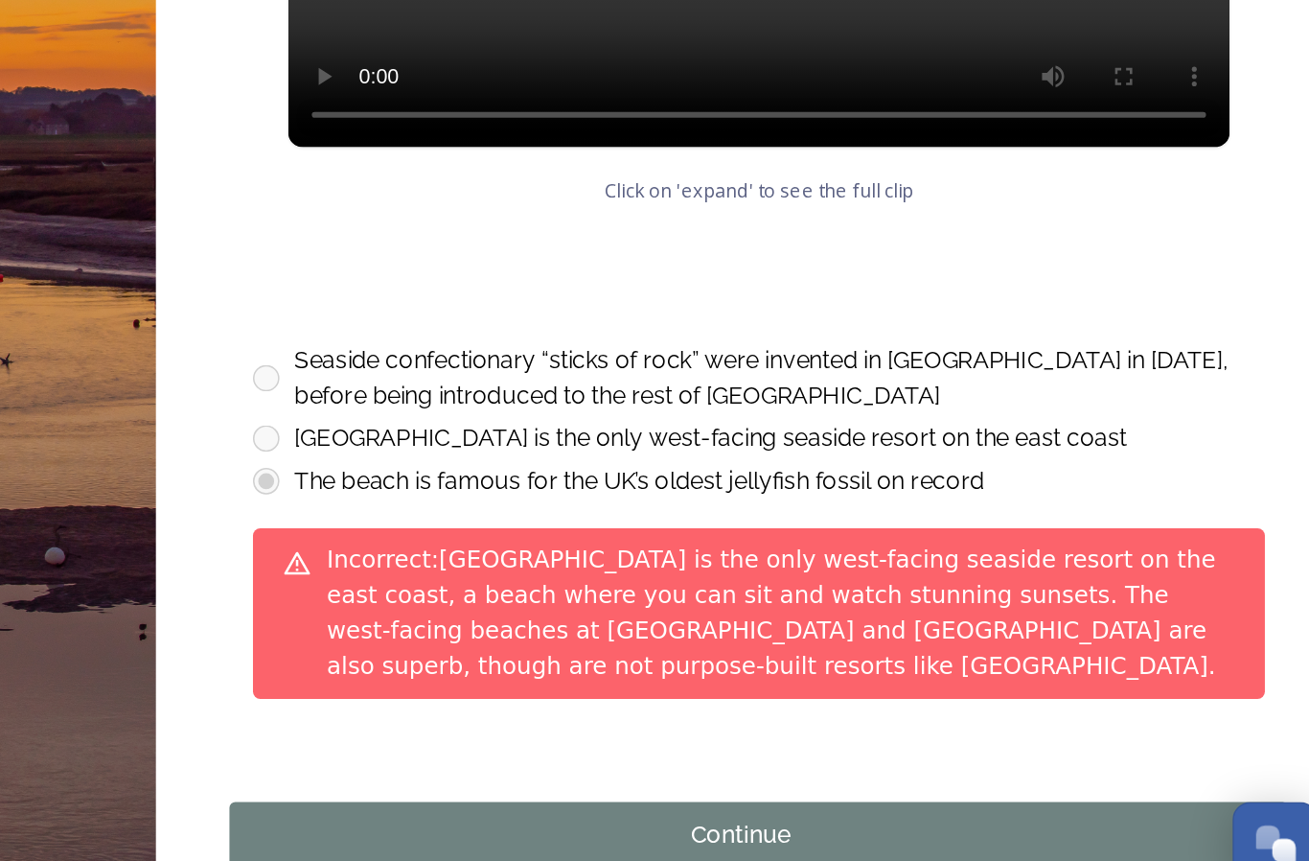
click at [582, 787] on div "Continue" at bounding box center [904, 798] width 645 height 23
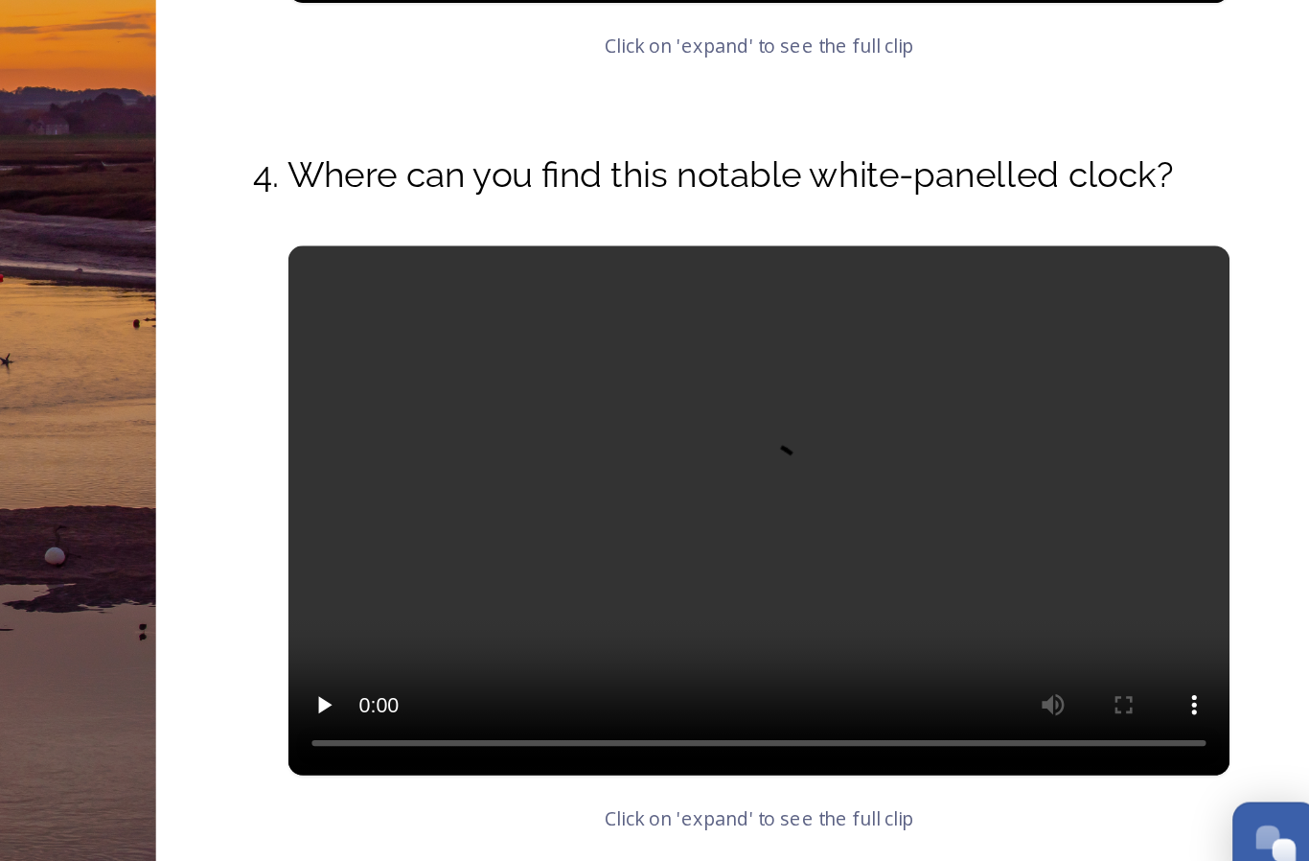
scroll to position [463, 0]
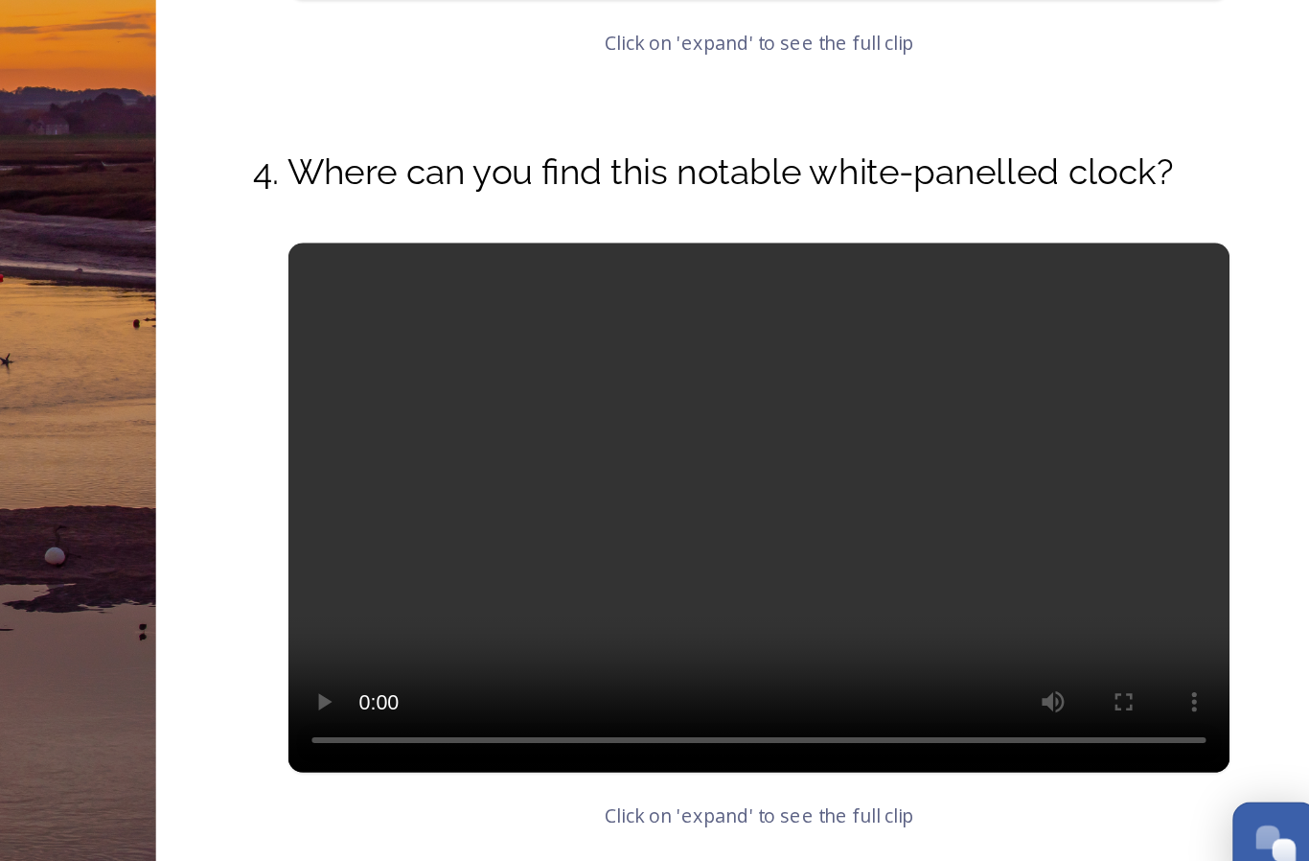
click at [610, 412] on video at bounding box center [916, 584] width 613 height 345
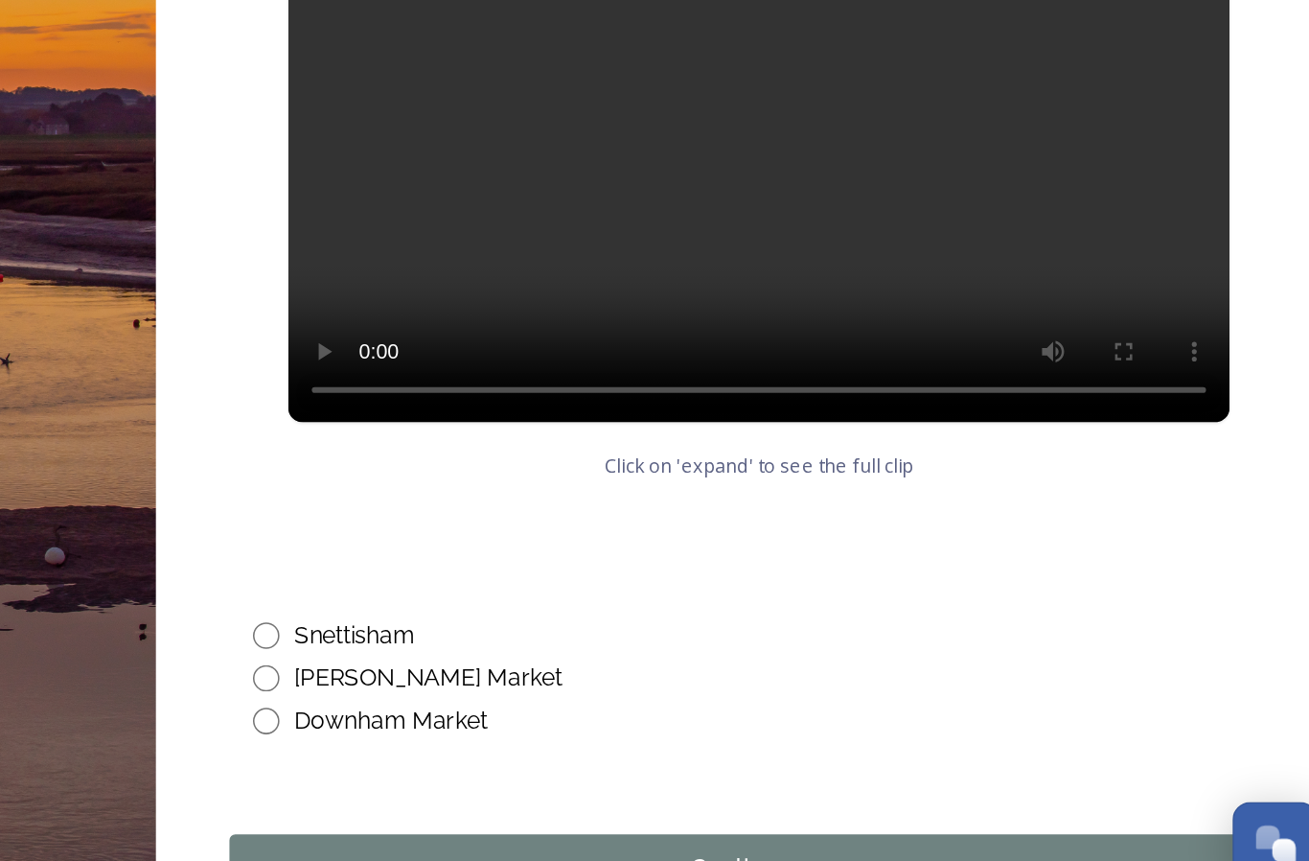
scroll to position [693, 0]
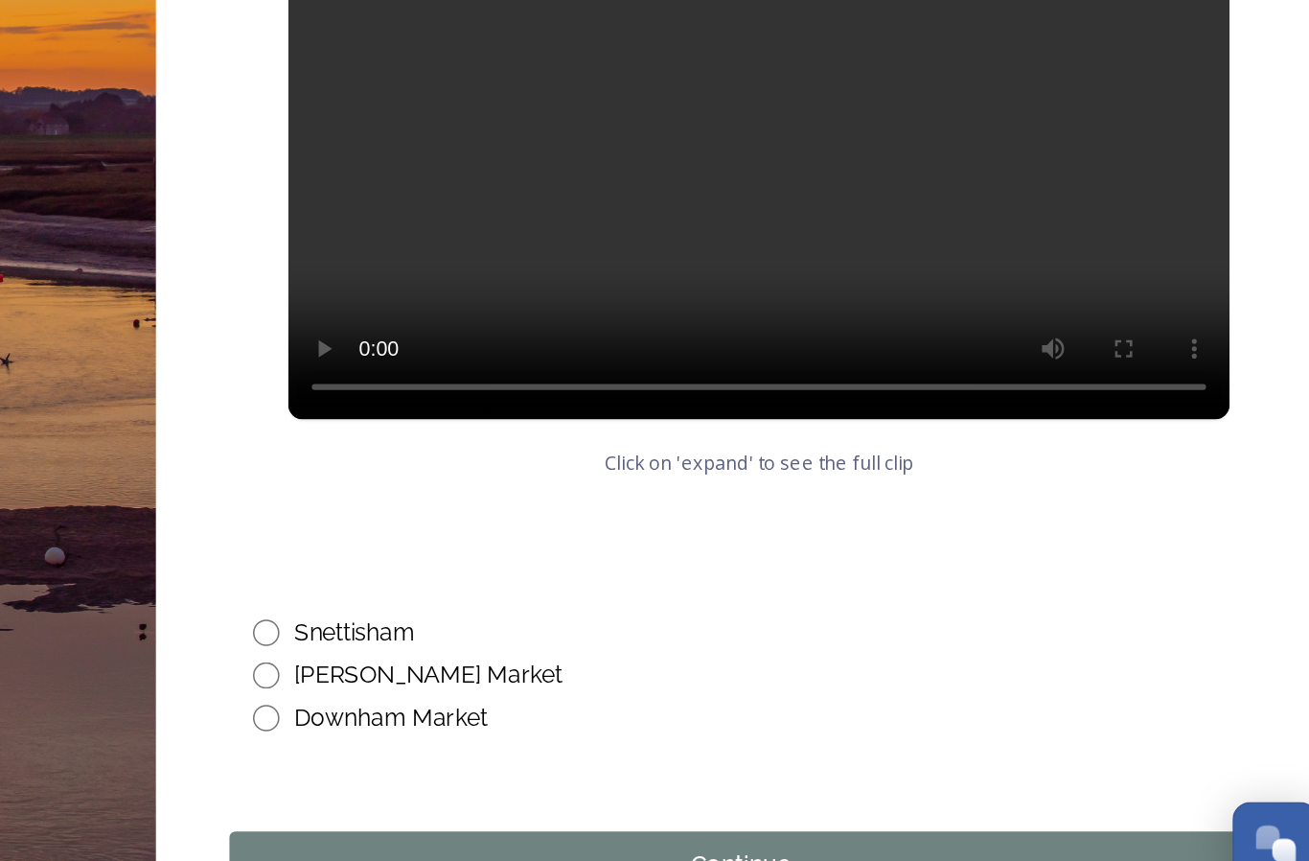
click at [587, 713] on input "radio" at bounding box center [595, 721] width 17 height 17
radio input "true"
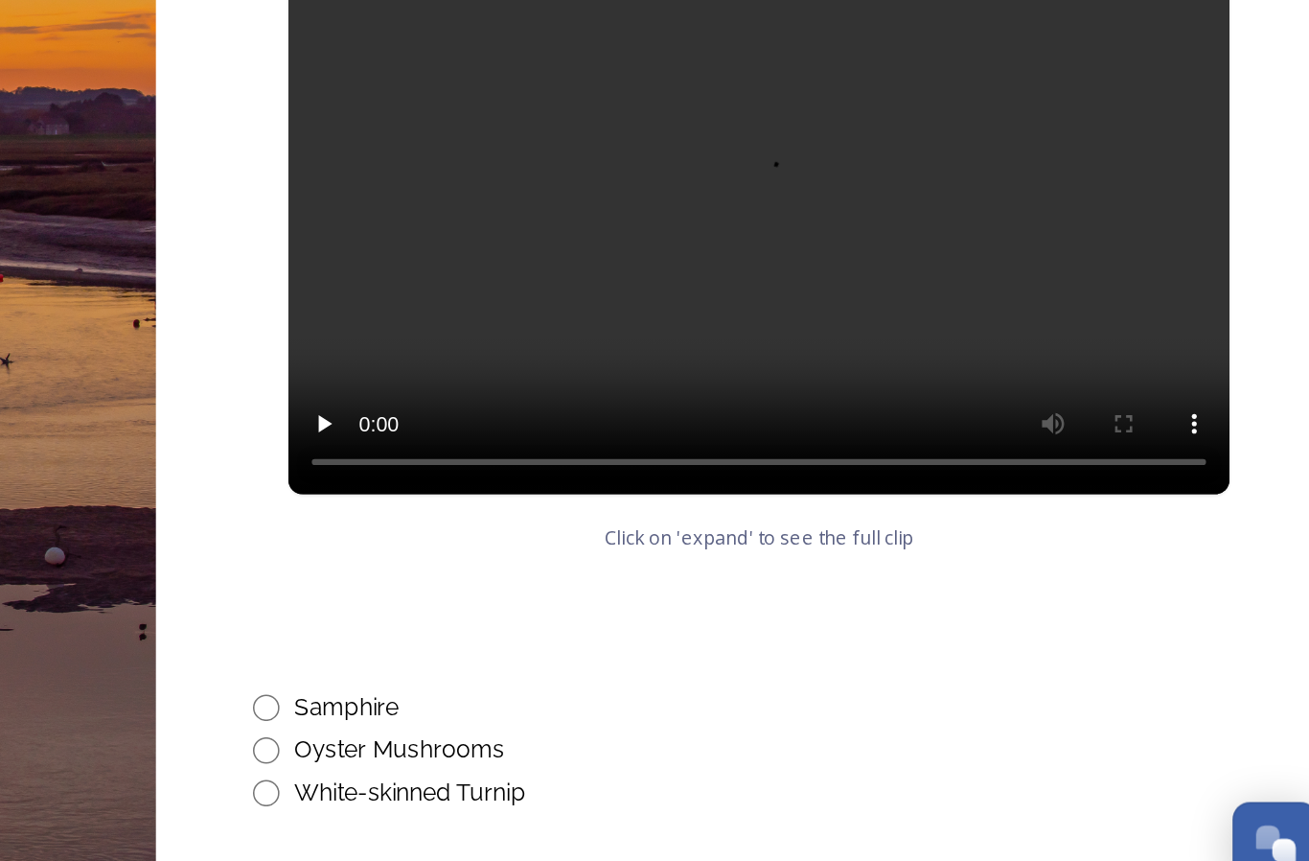
scroll to position [686, 0]
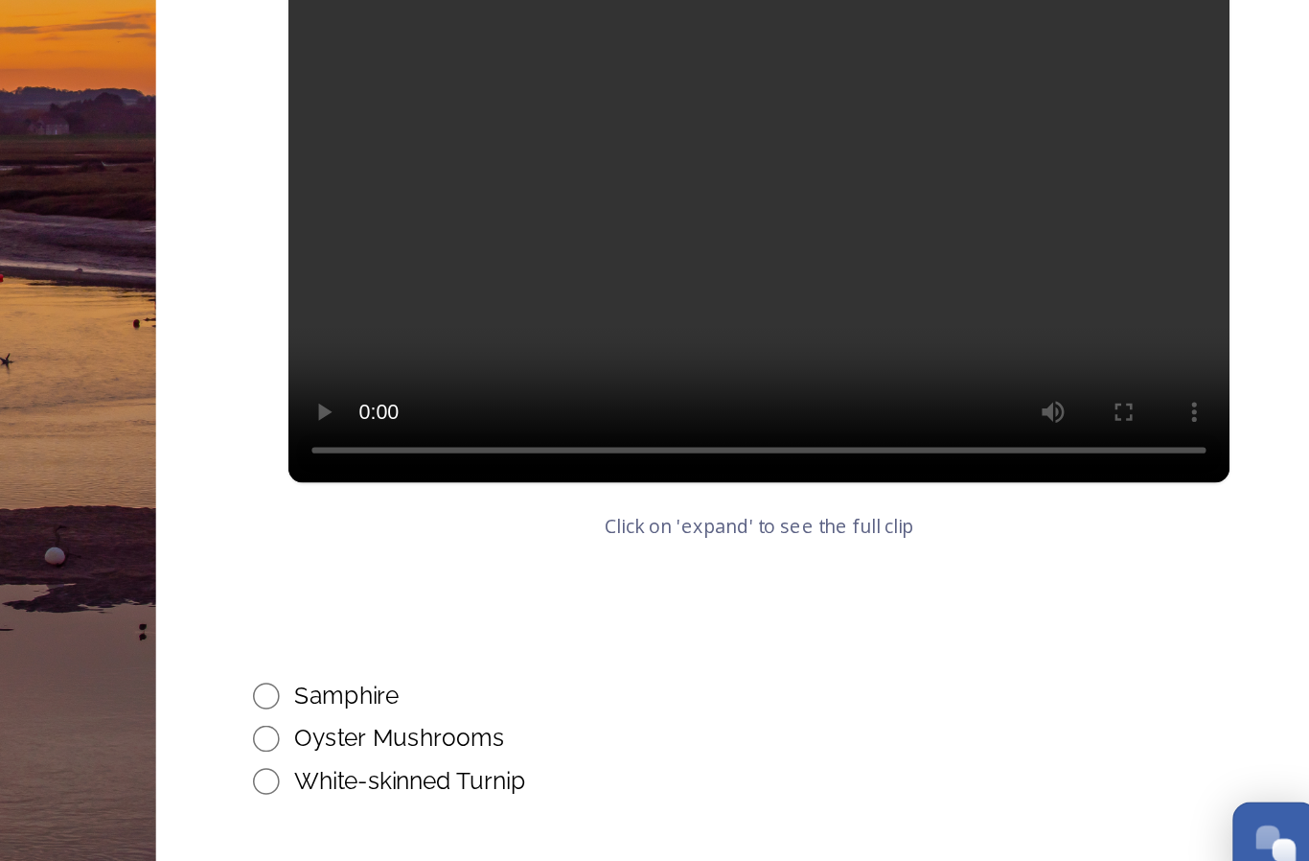
click at [587, 699] on input "radio" at bounding box center [595, 707] width 17 height 17
radio input "true"
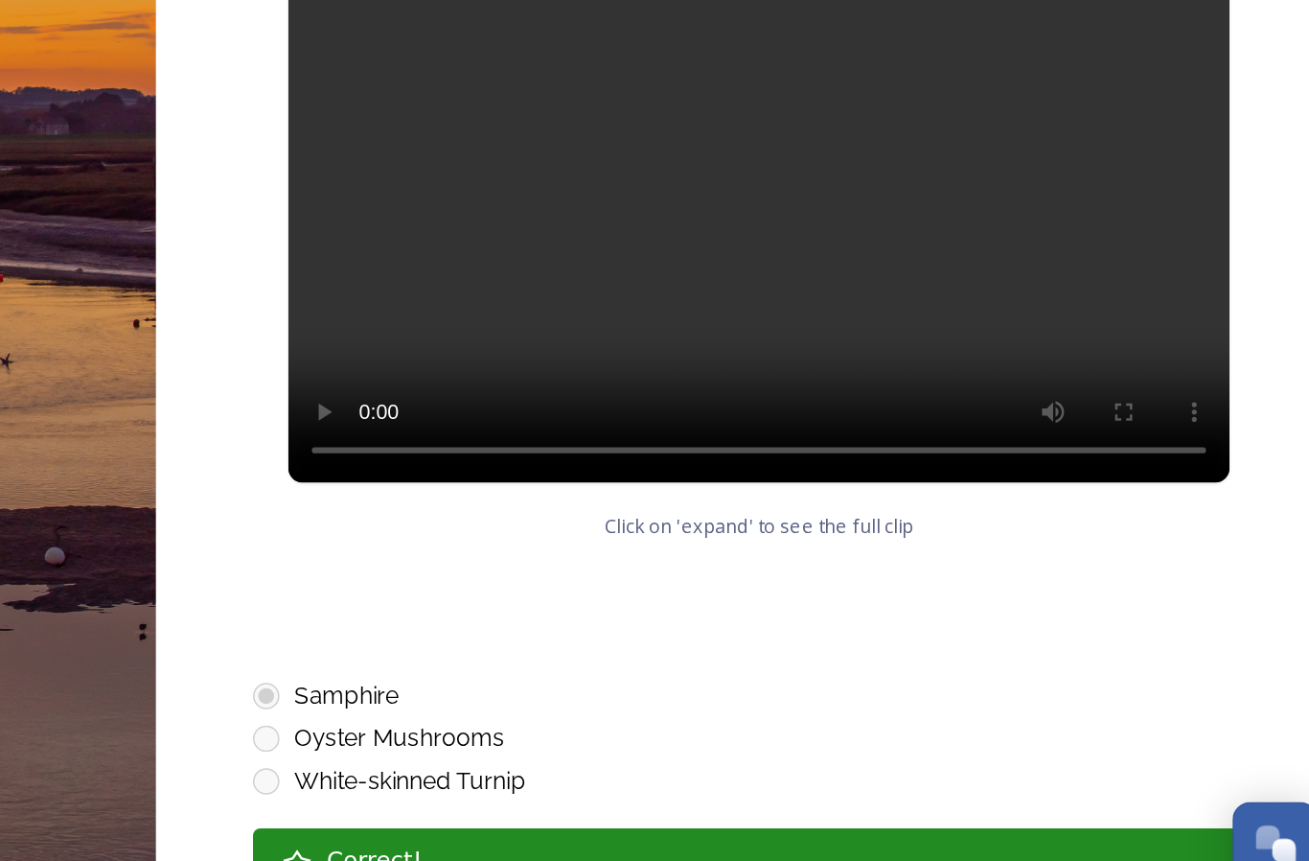
click at [635, 803] on div "Correct!" at bounding box center [931, 814] width 592 height 23
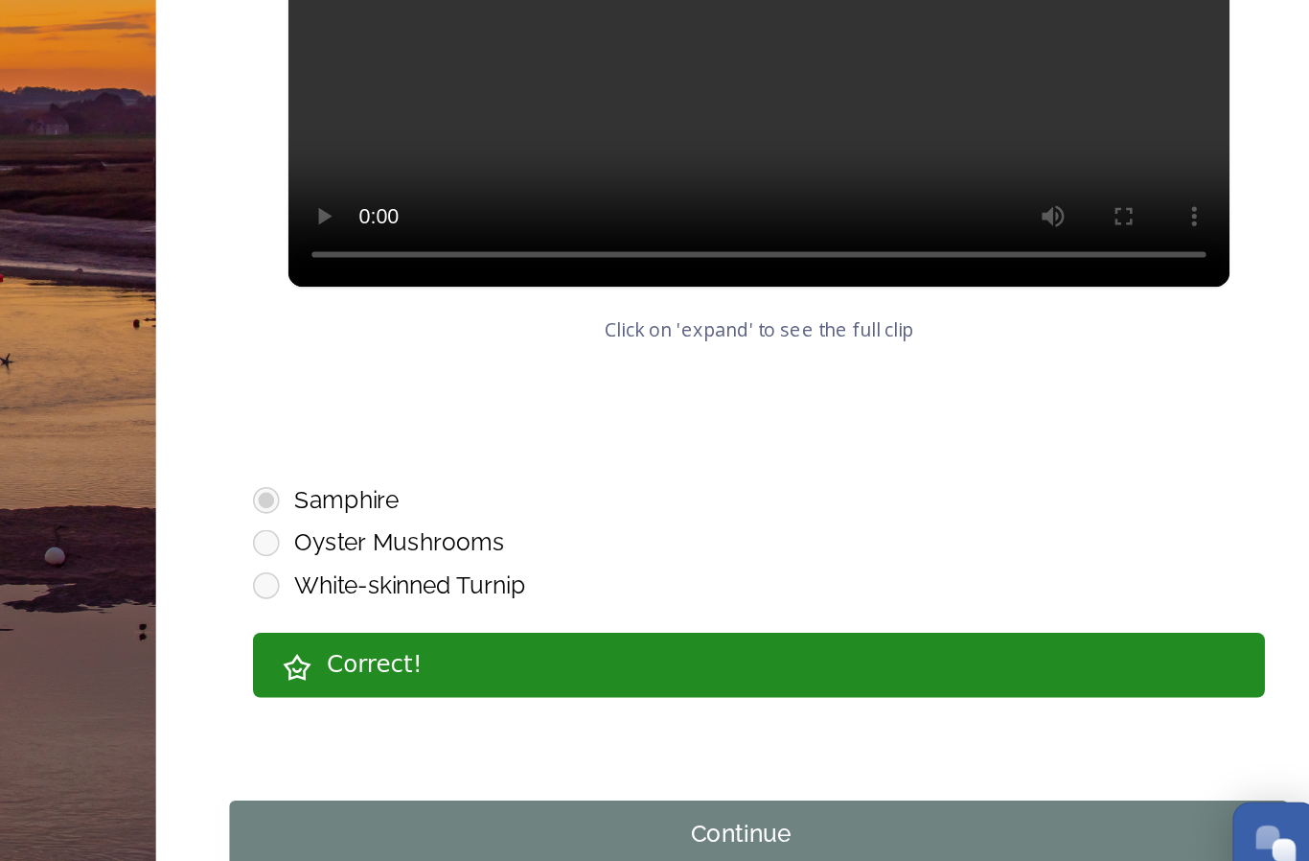
scroll to position [813, 0]
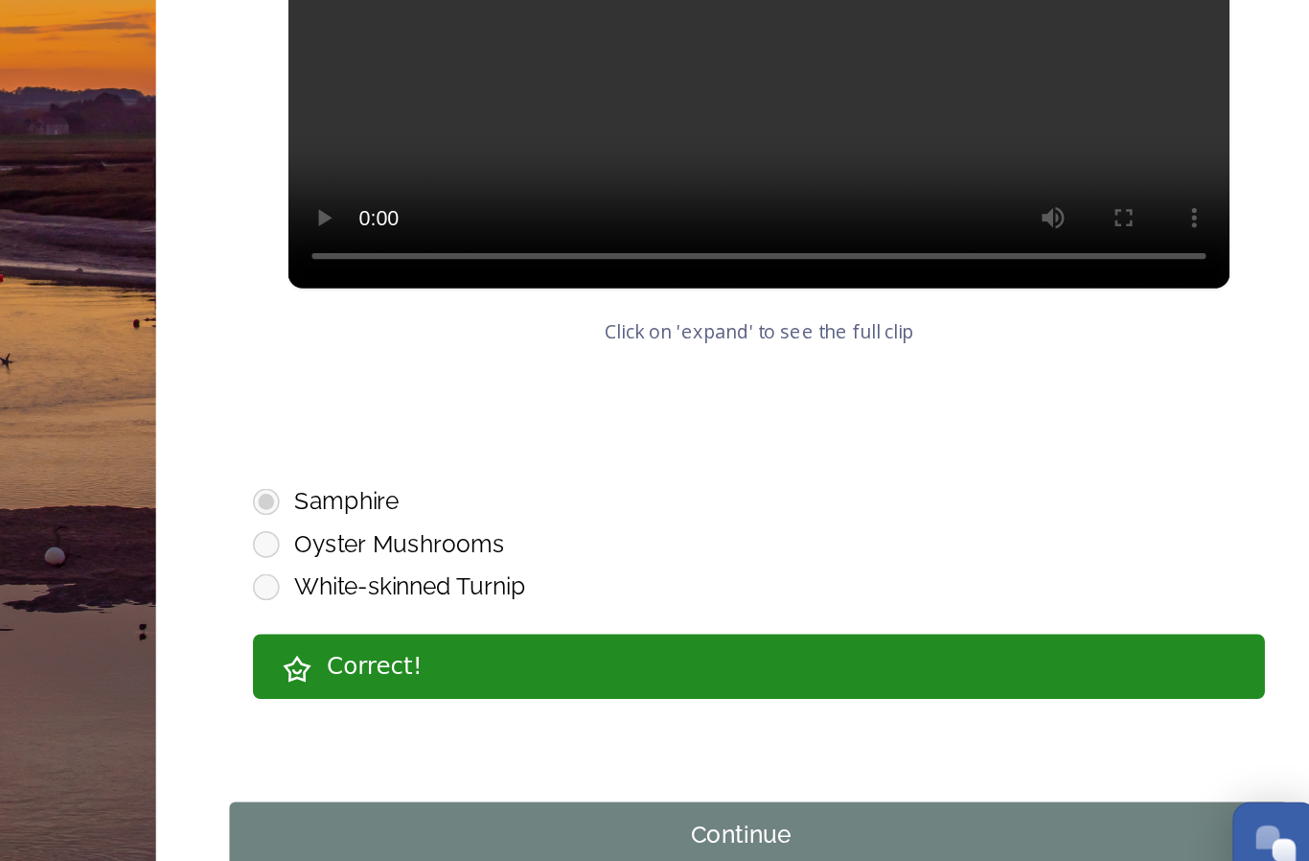
click at [571, 776] on button "Continue" at bounding box center [916, 798] width 690 height 44
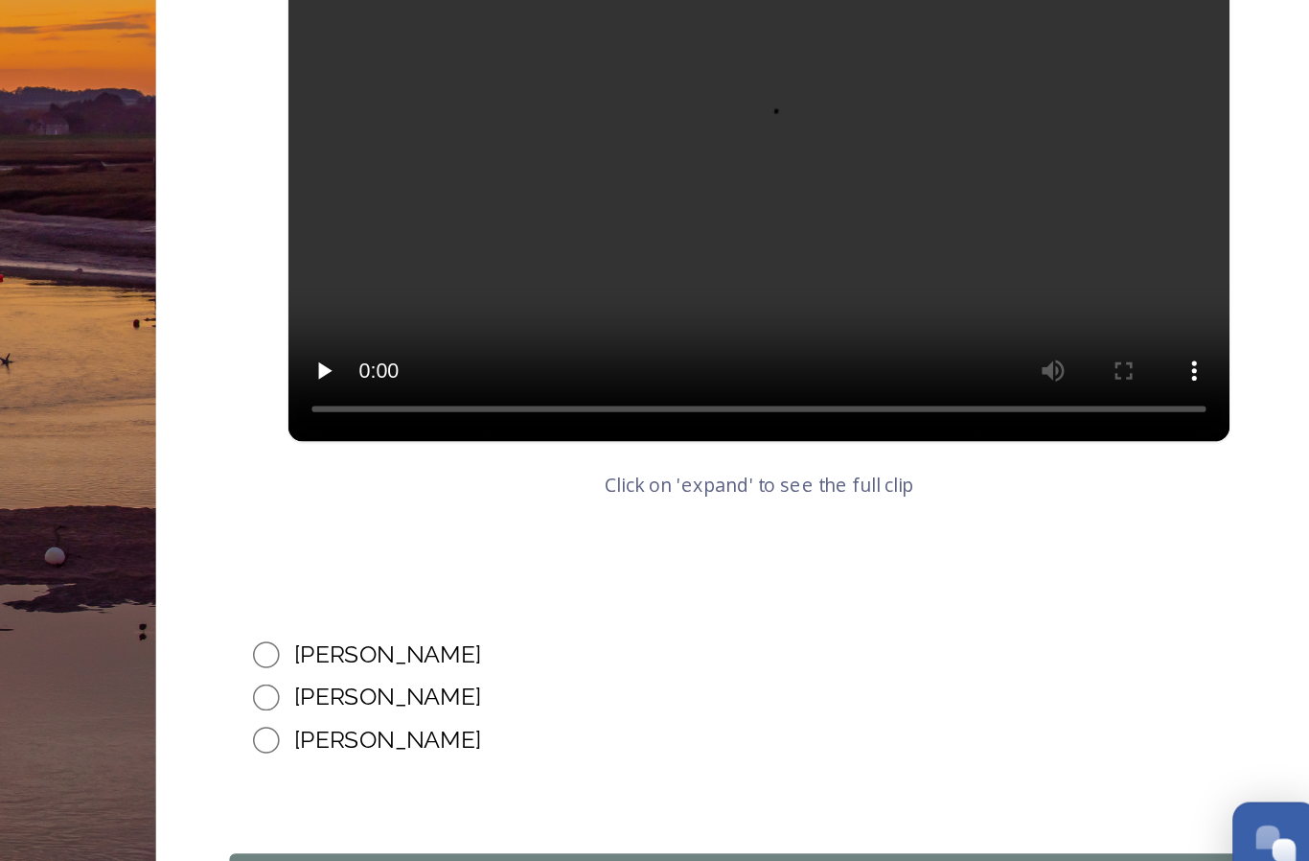
scroll to position [781, 0]
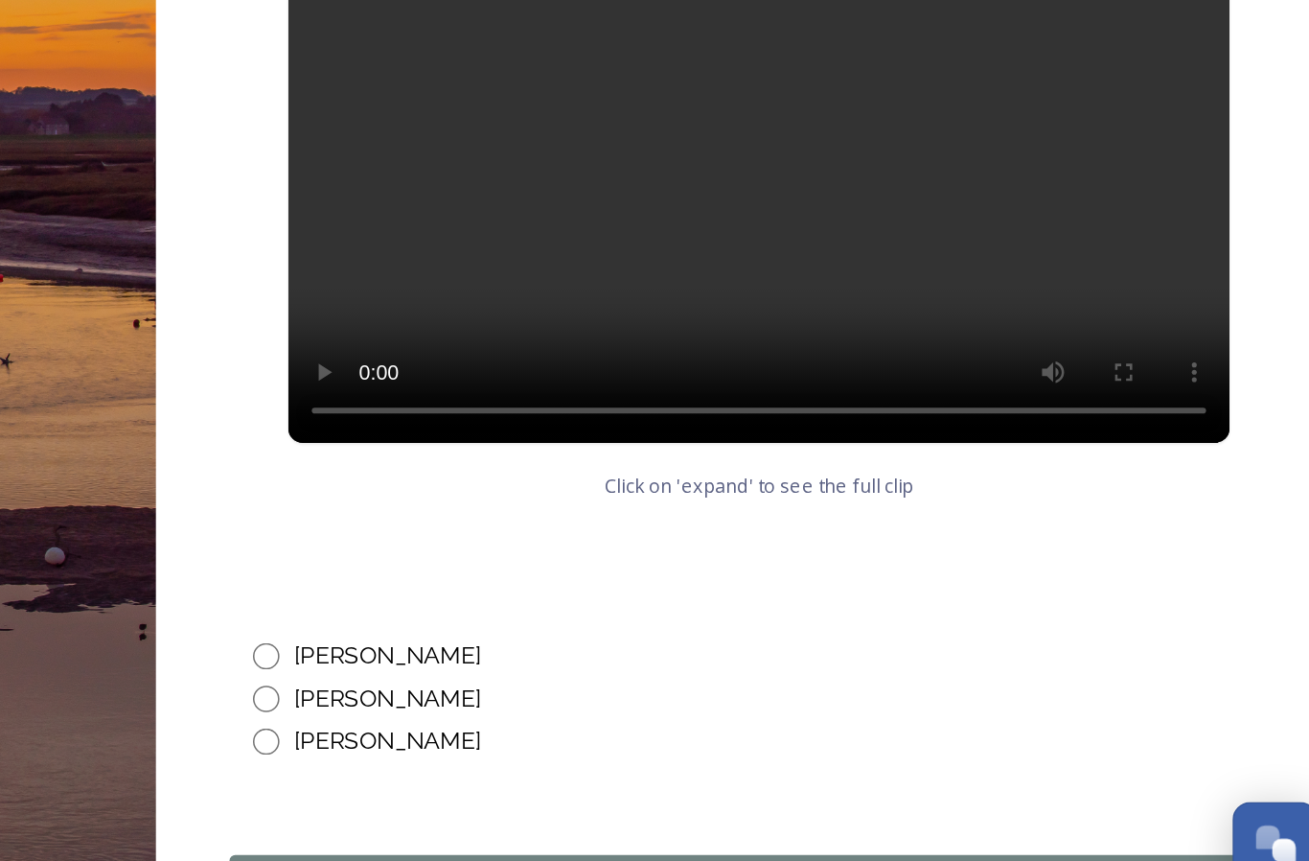
click at [587, 670] on div "[PERSON_NAME]" at bounding box center [916, 681] width 659 height 23
radio input "true"
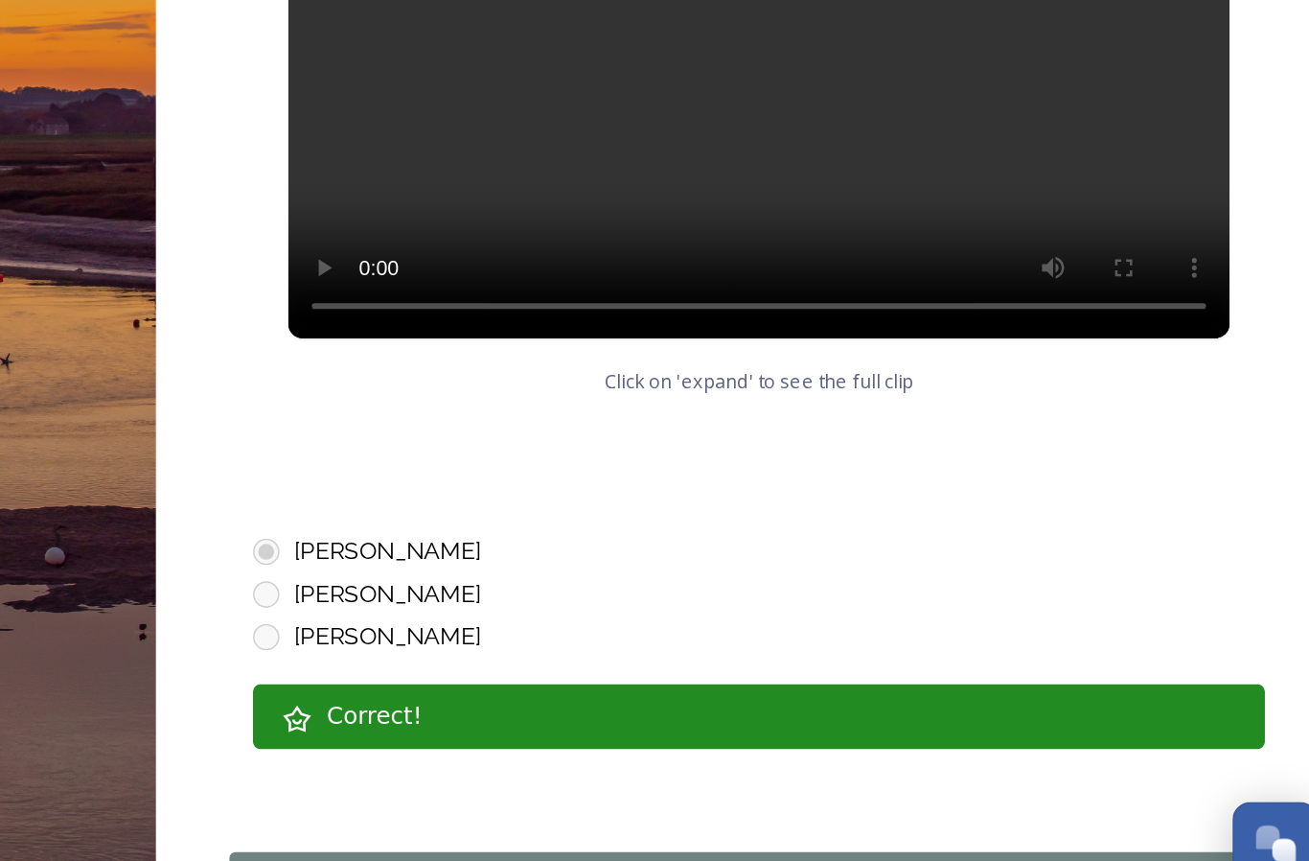
scroll to position [847, 0]
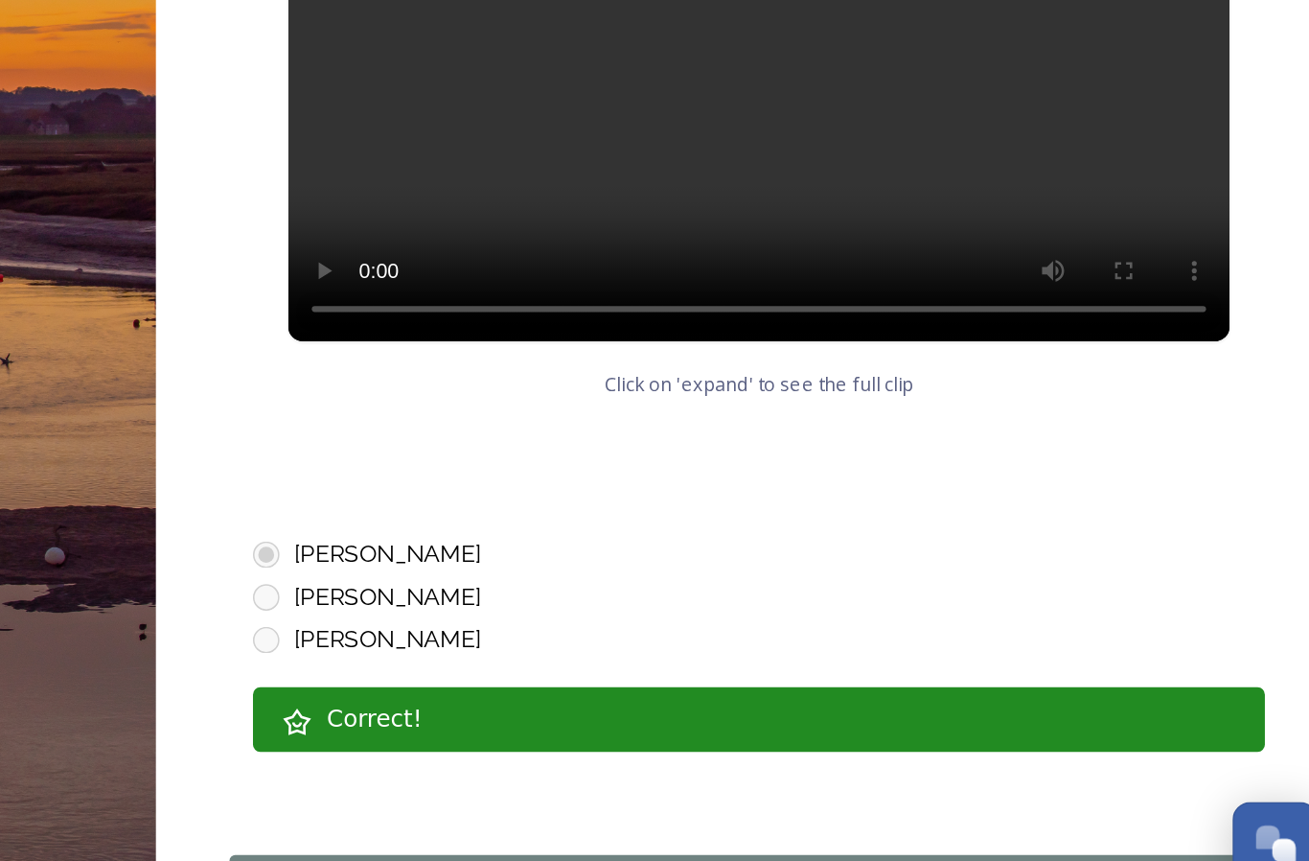
click at [582, 821] on div "Continue" at bounding box center [904, 832] width 645 height 23
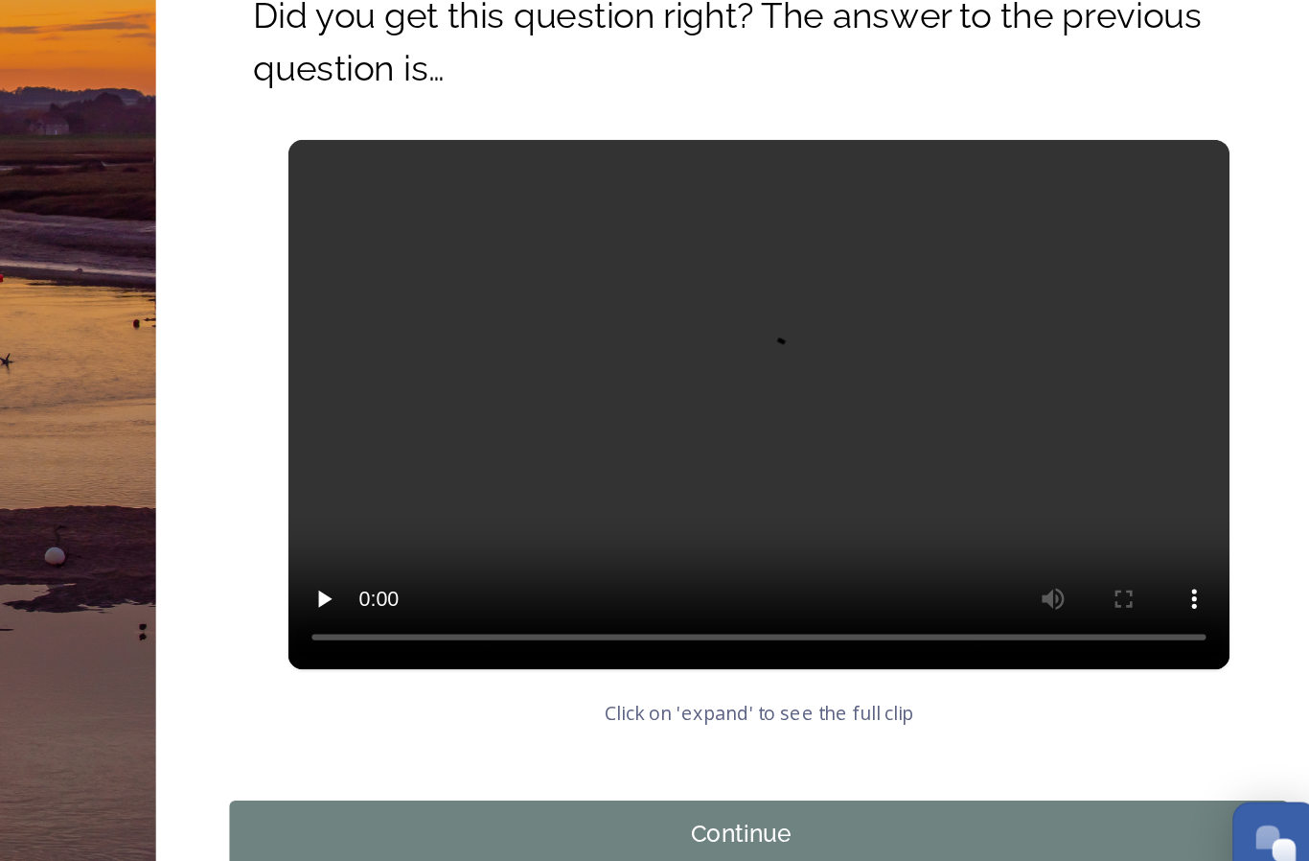
scroll to position [26, 0]
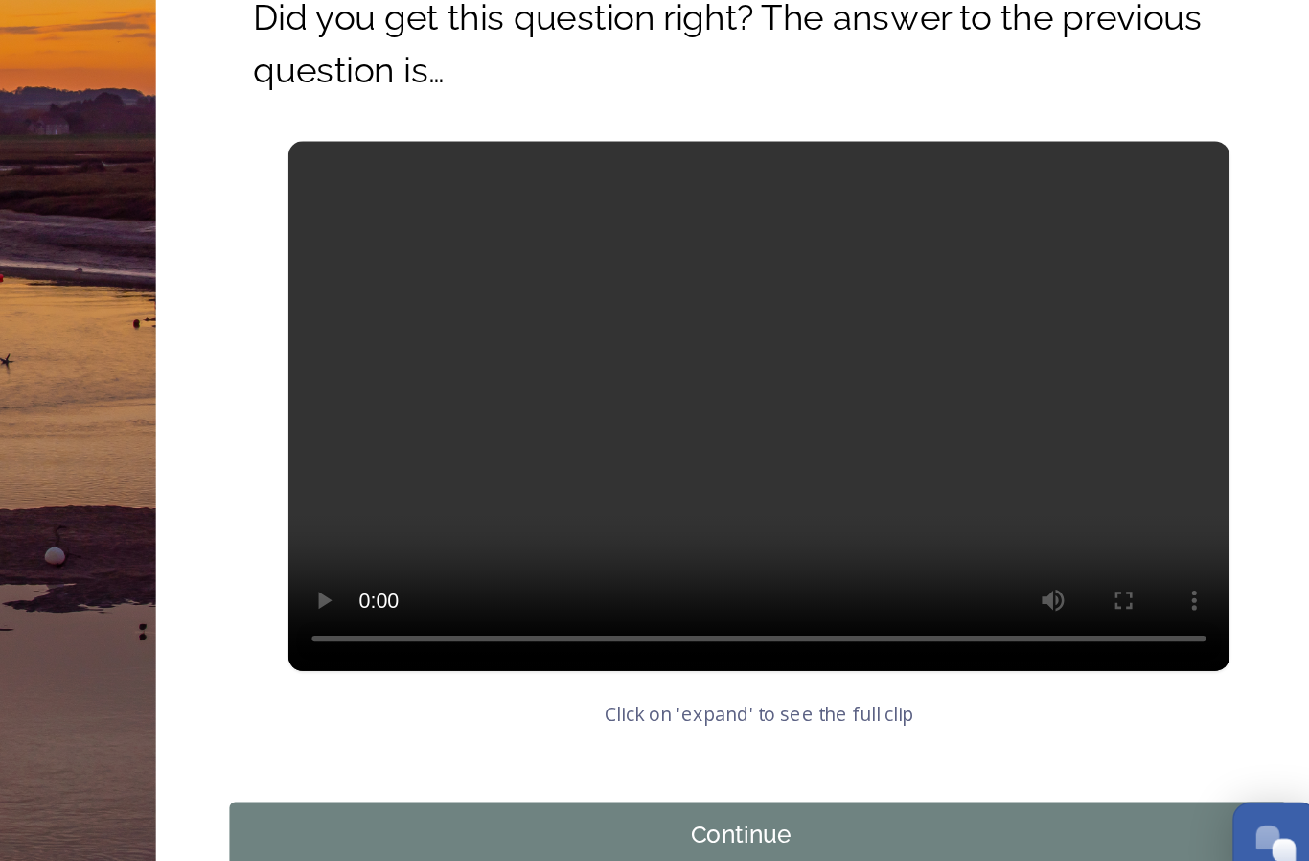
click at [582, 787] on div "Continue" at bounding box center [904, 798] width 645 height 23
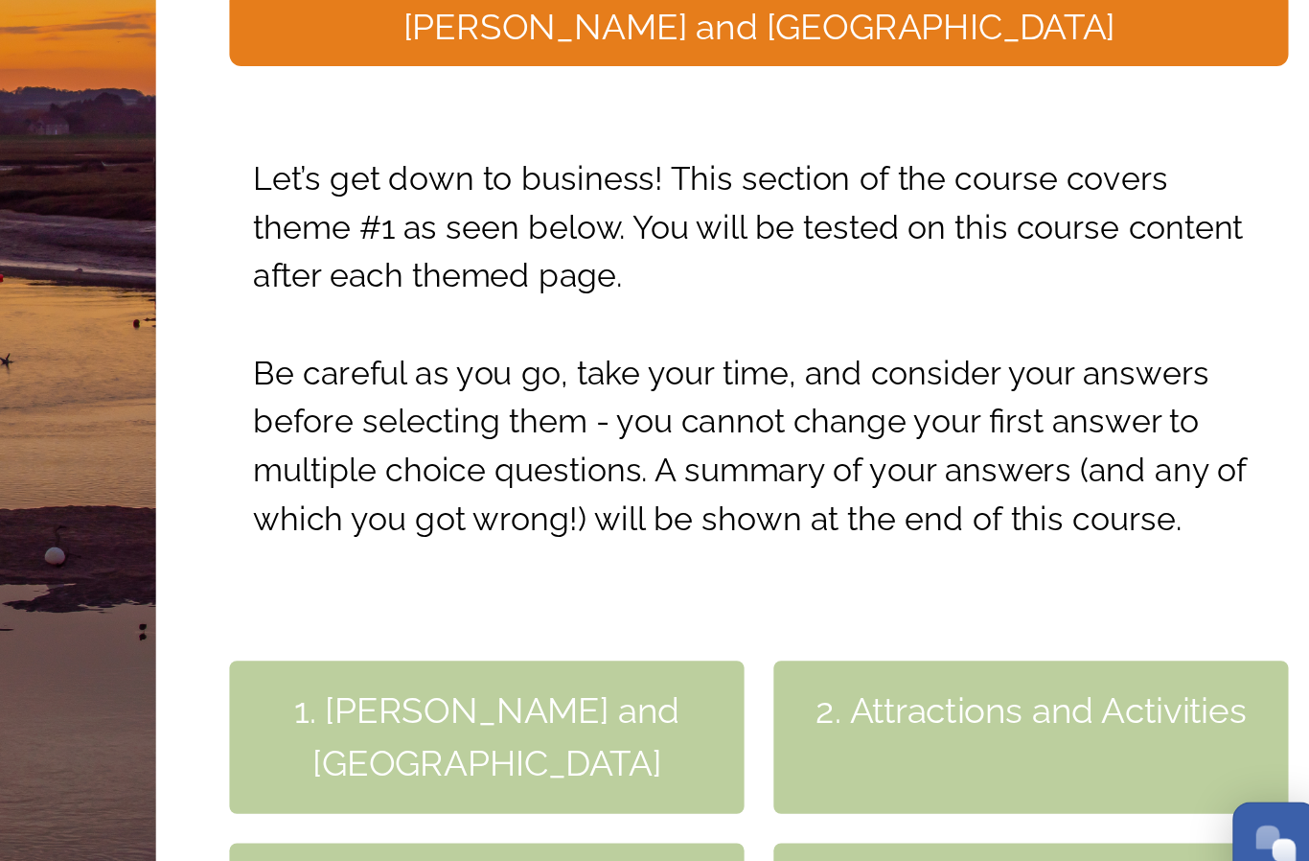
scroll to position [17, 0]
click at [571, 684] on div "1. [PERSON_NAME] and [GEOGRAPHIC_DATA]" at bounding box center [738, 734] width 335 height 100
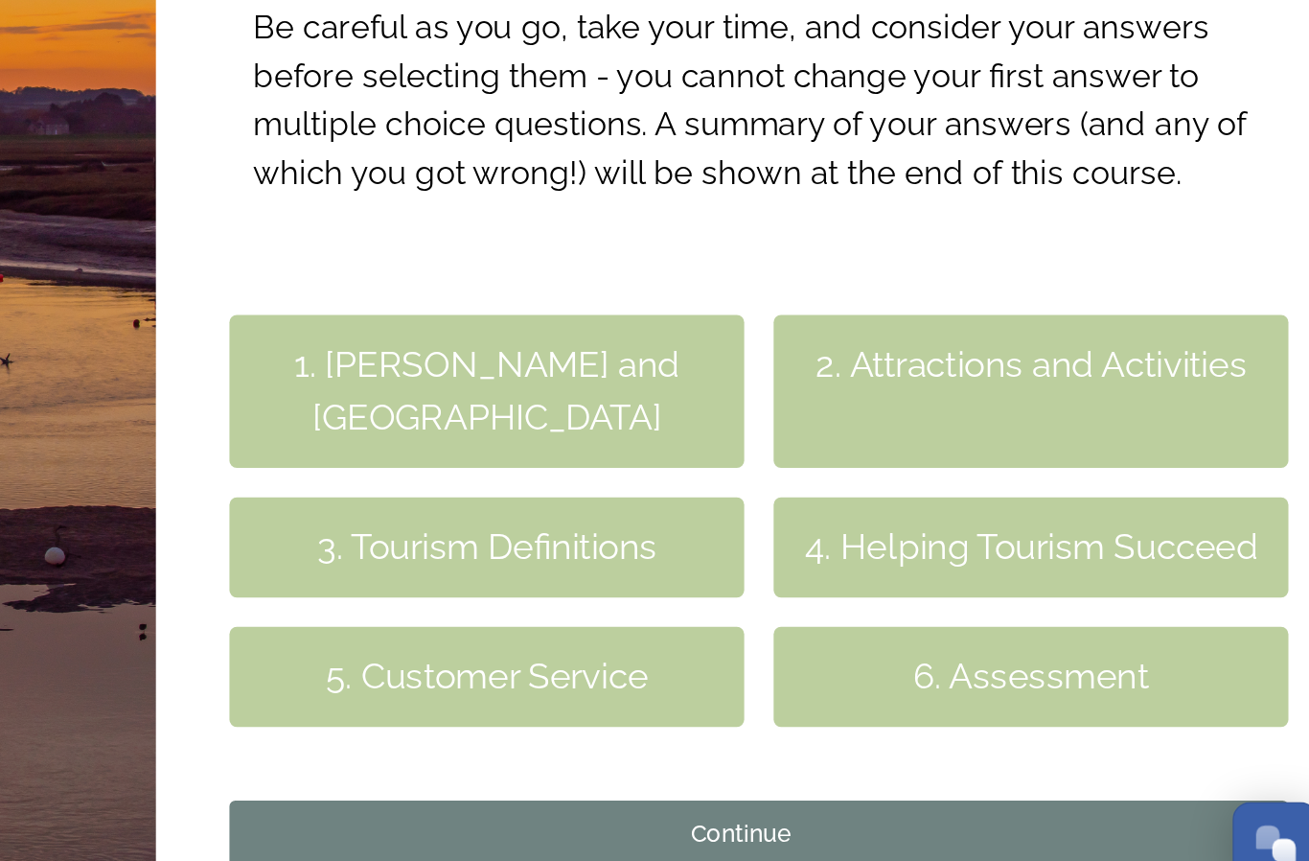
scroll to position [242, 0]
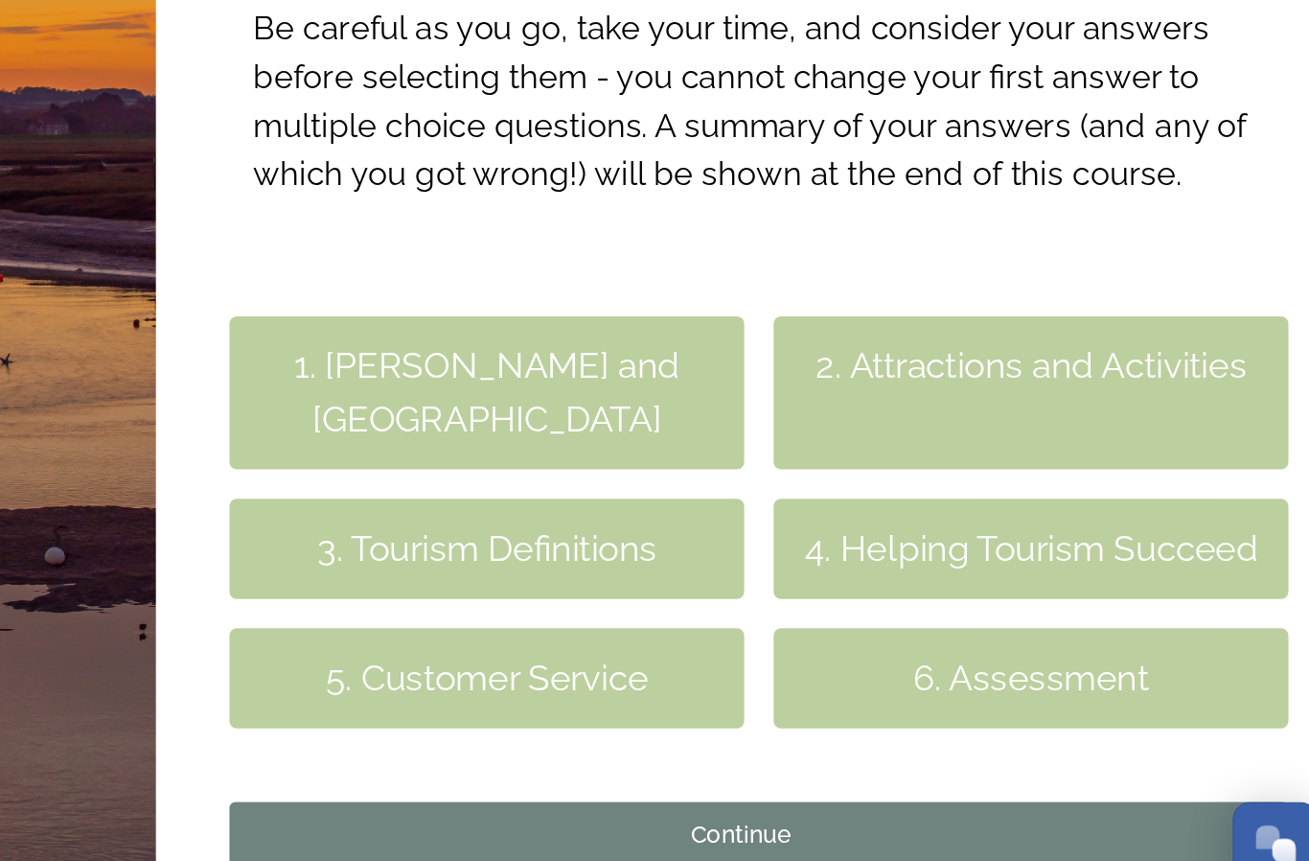
click at [571, 460] on div "1. [PERSON_NAME] and [GEOGRAPHIC_DATA]" at bounding box center [738, 510] width 335 height 100
click at [582, 787] on div "Continue" at bounding box center [904, 798] width 645 height 23
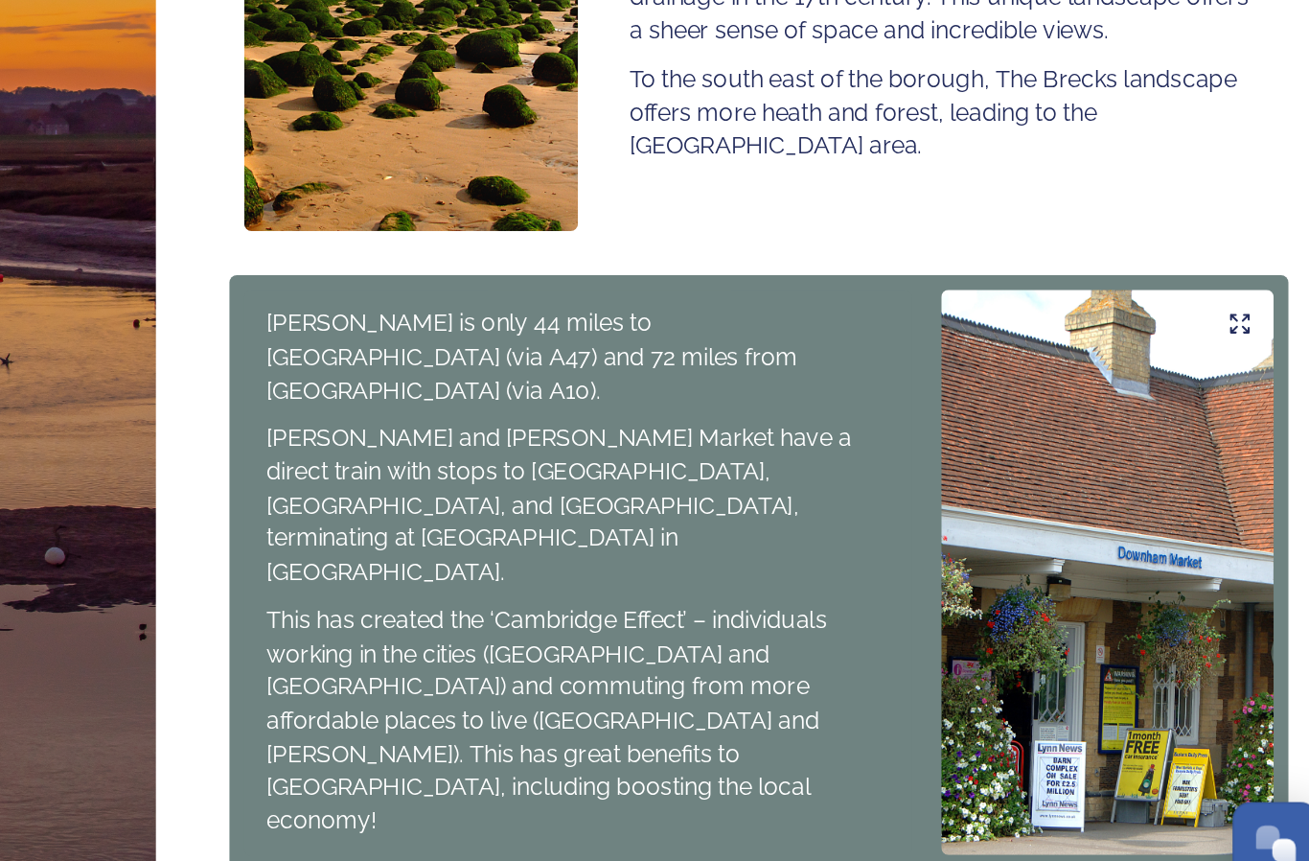
scroll to position [1167, 0]
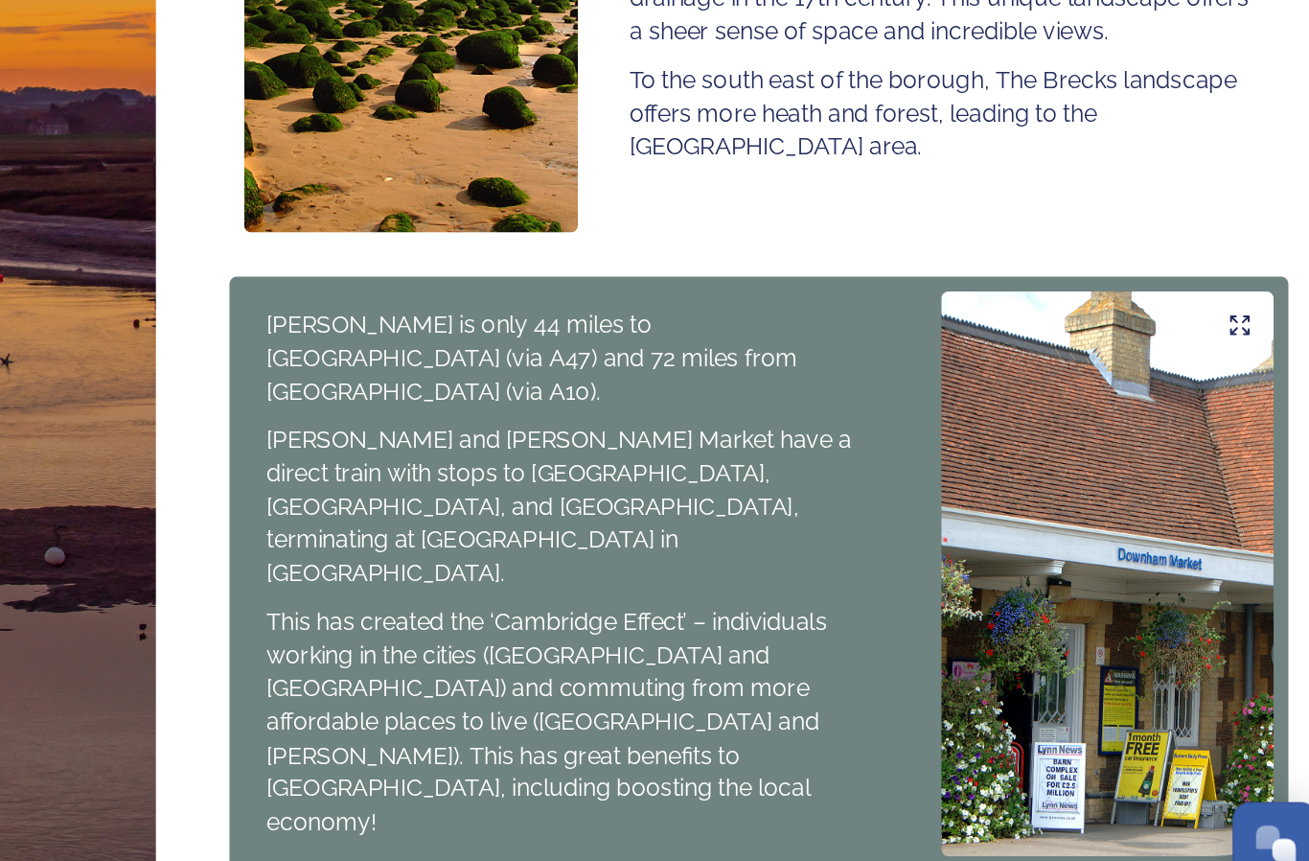
click at [605, 852] on div "Continue" at bounding box center [904, 863] width 645 height 23
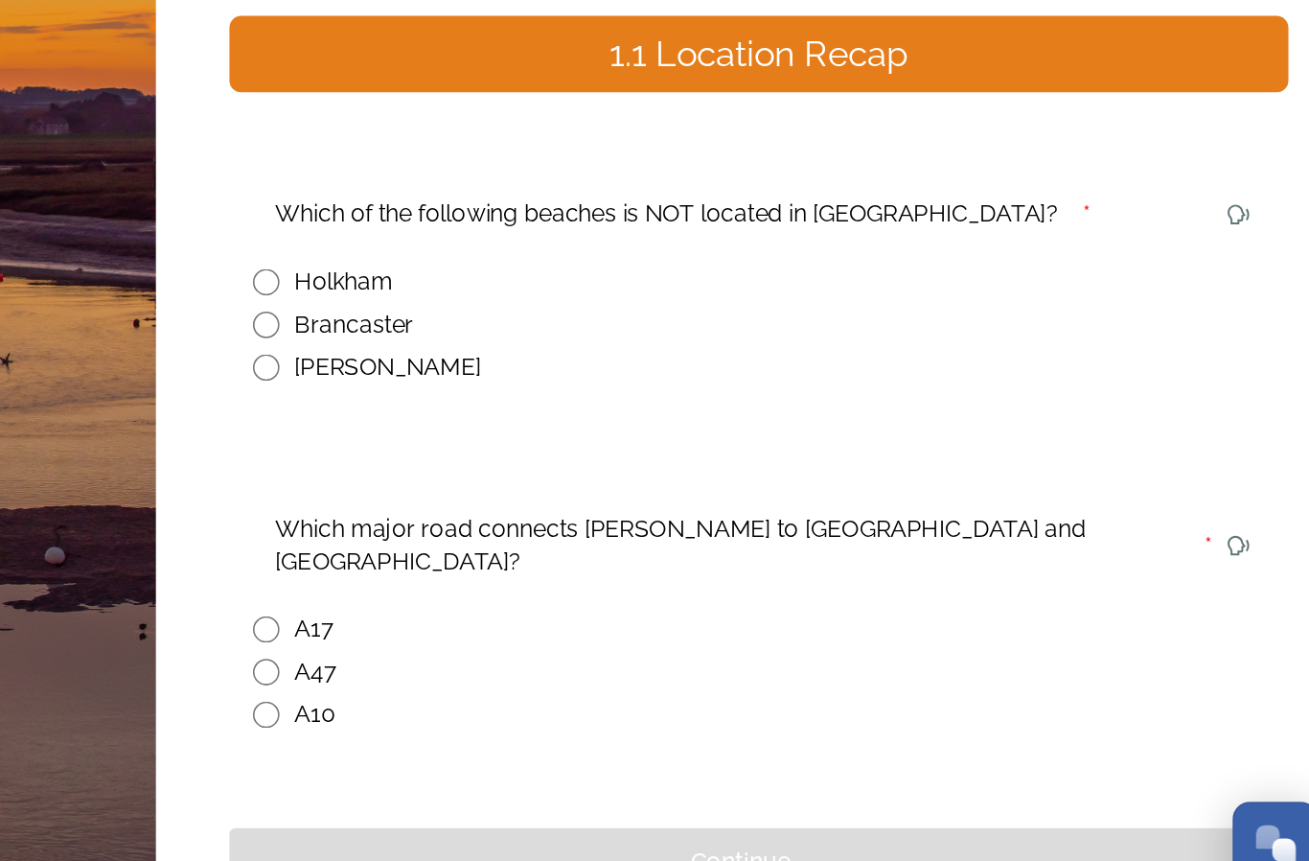
scroll to position [70, 0]
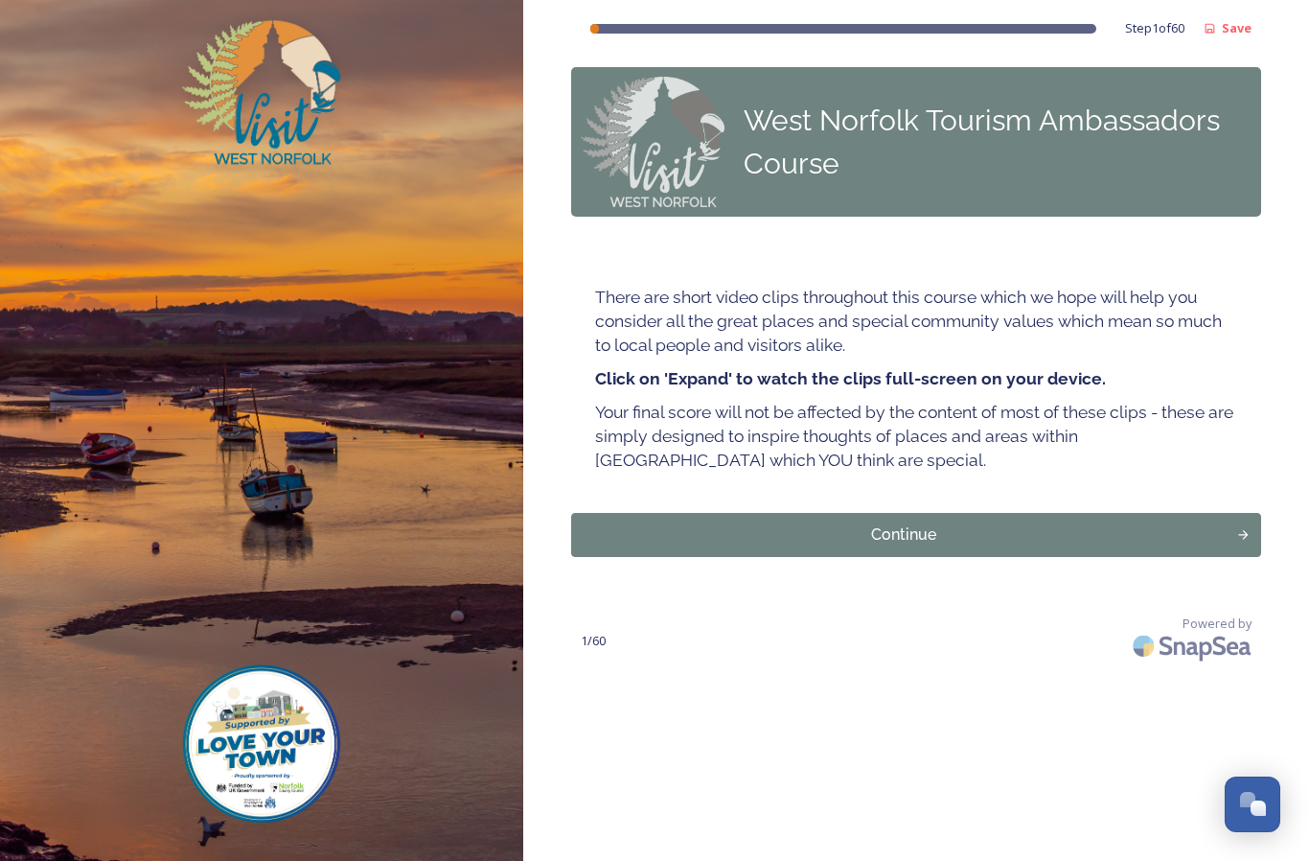
click at [947, 523] on div "Continue" at bounding box center [904, 534] width 645 height 23
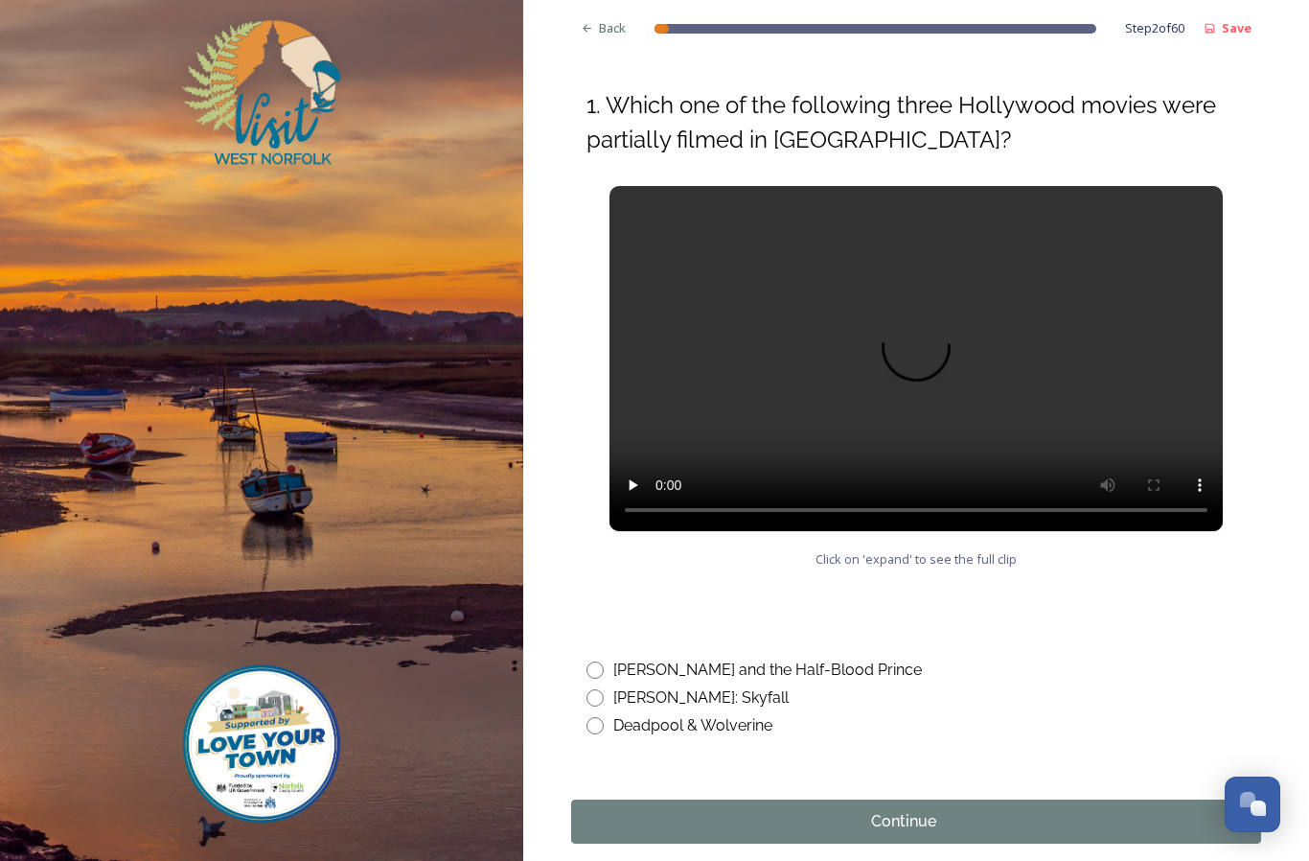
scroll to position [825, 0]
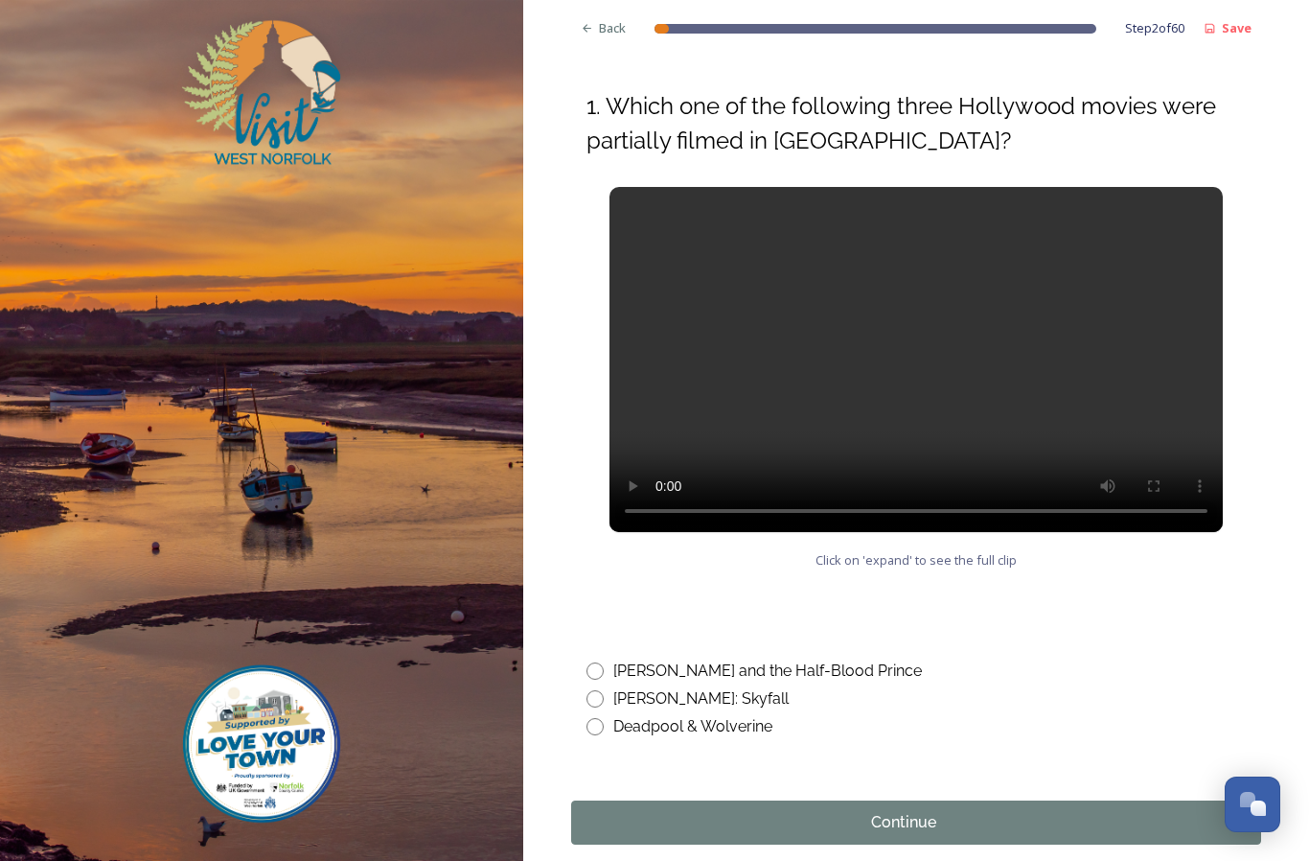
click at [596, 718] on input "radio" at bounding box center [595, 726] width 17 height 17
radio input "true"
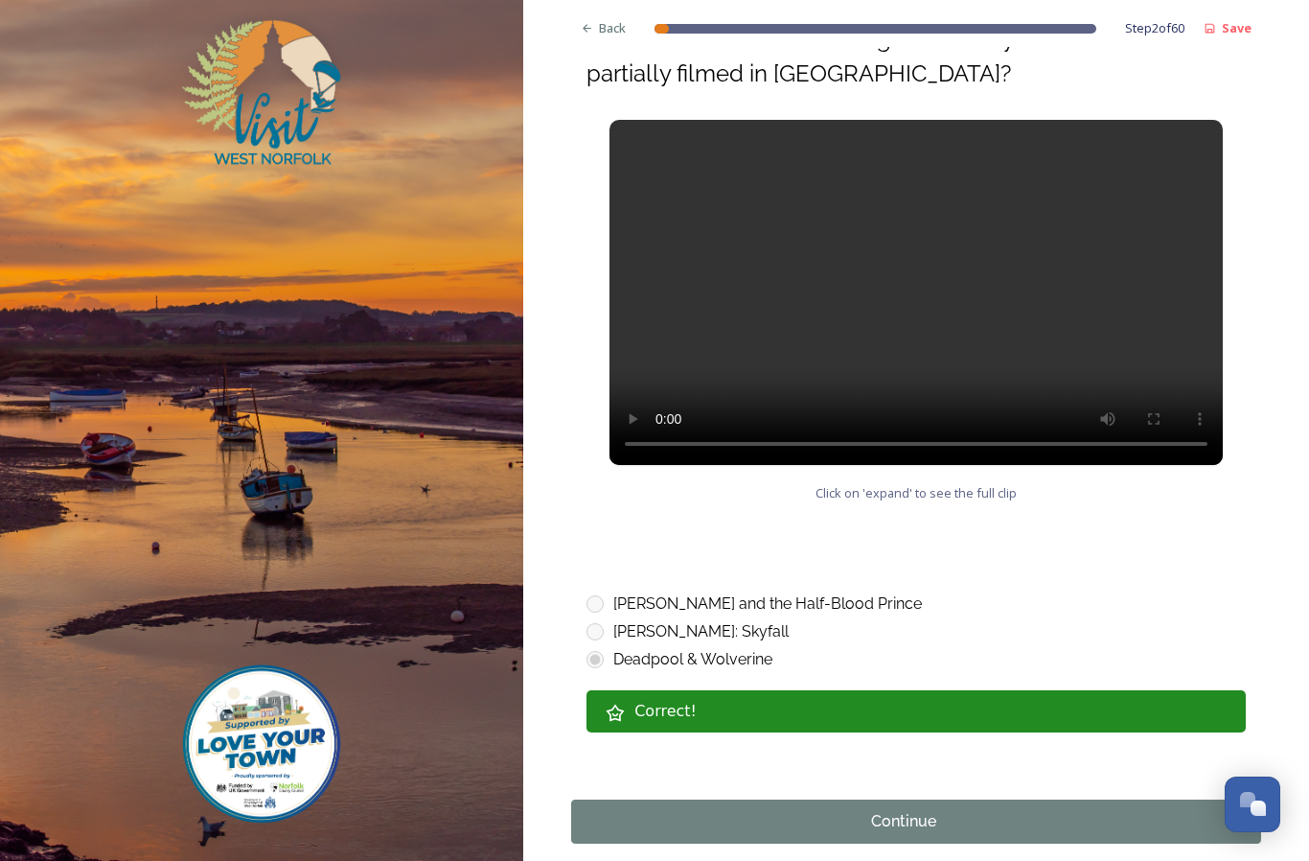
scroll to position [891, 0]
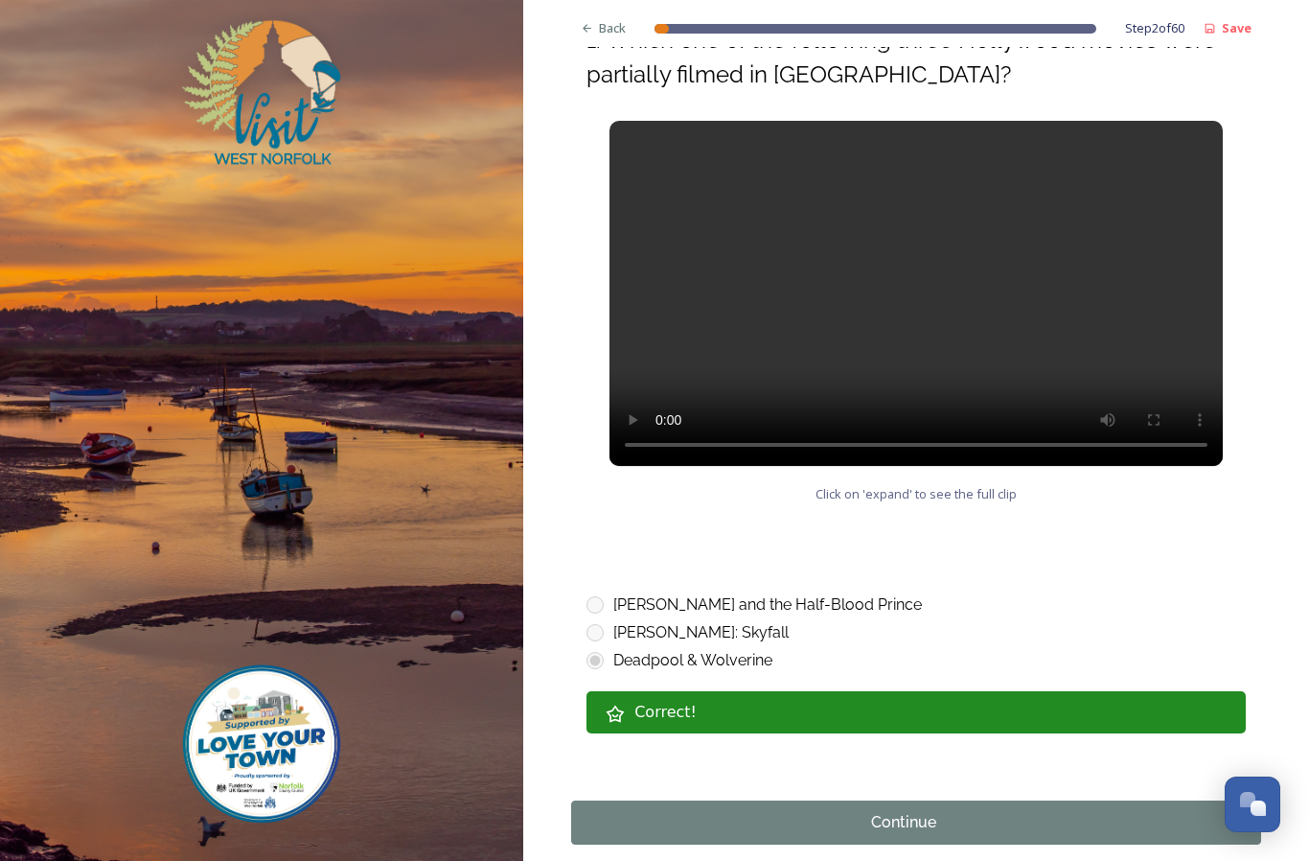
click at [963, 811] on div "Continue" at bounding box center [904, 822] width 645 height 23
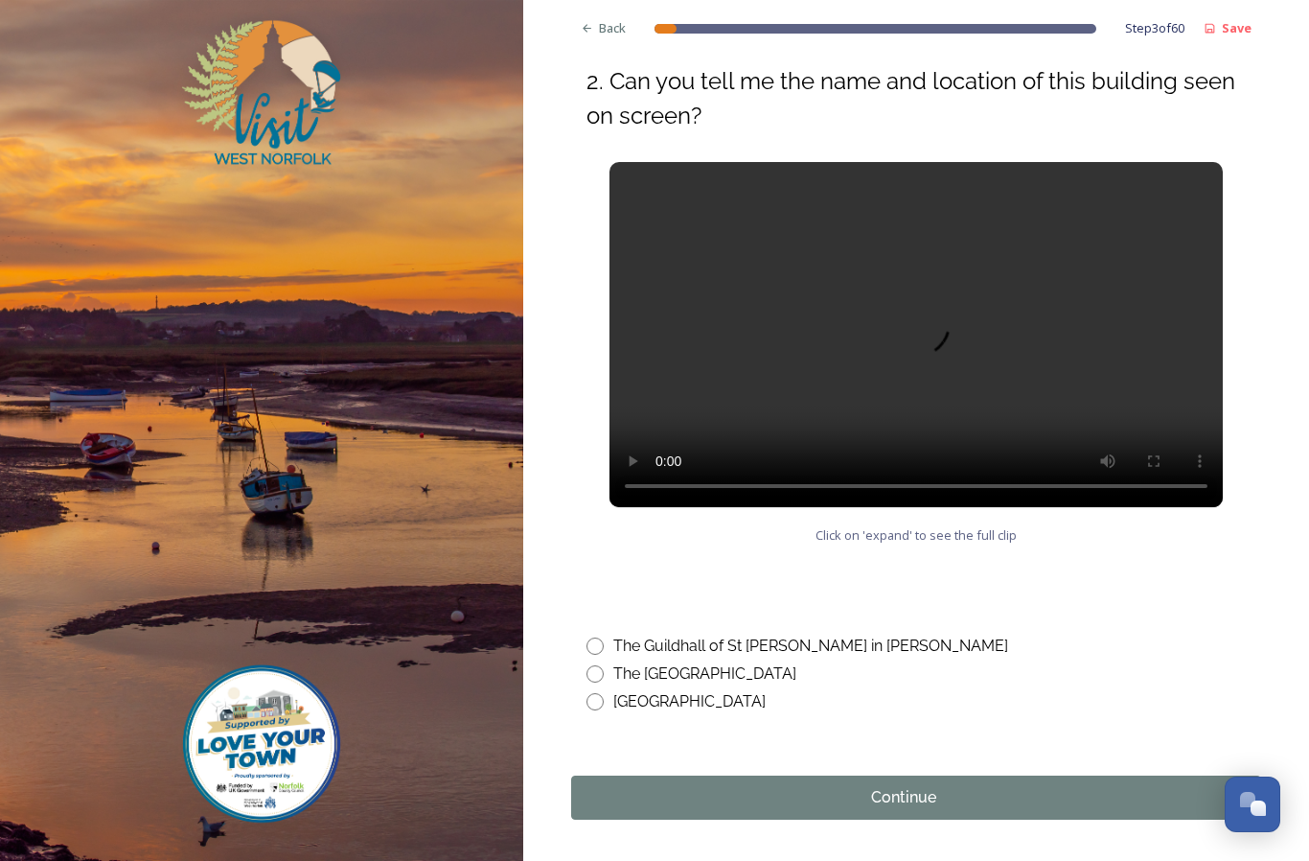
scroll to position [747, 0]
click at [596, 644] on input "radio" at bounding box center [595, 646] width 17 height 17
radio input "true"
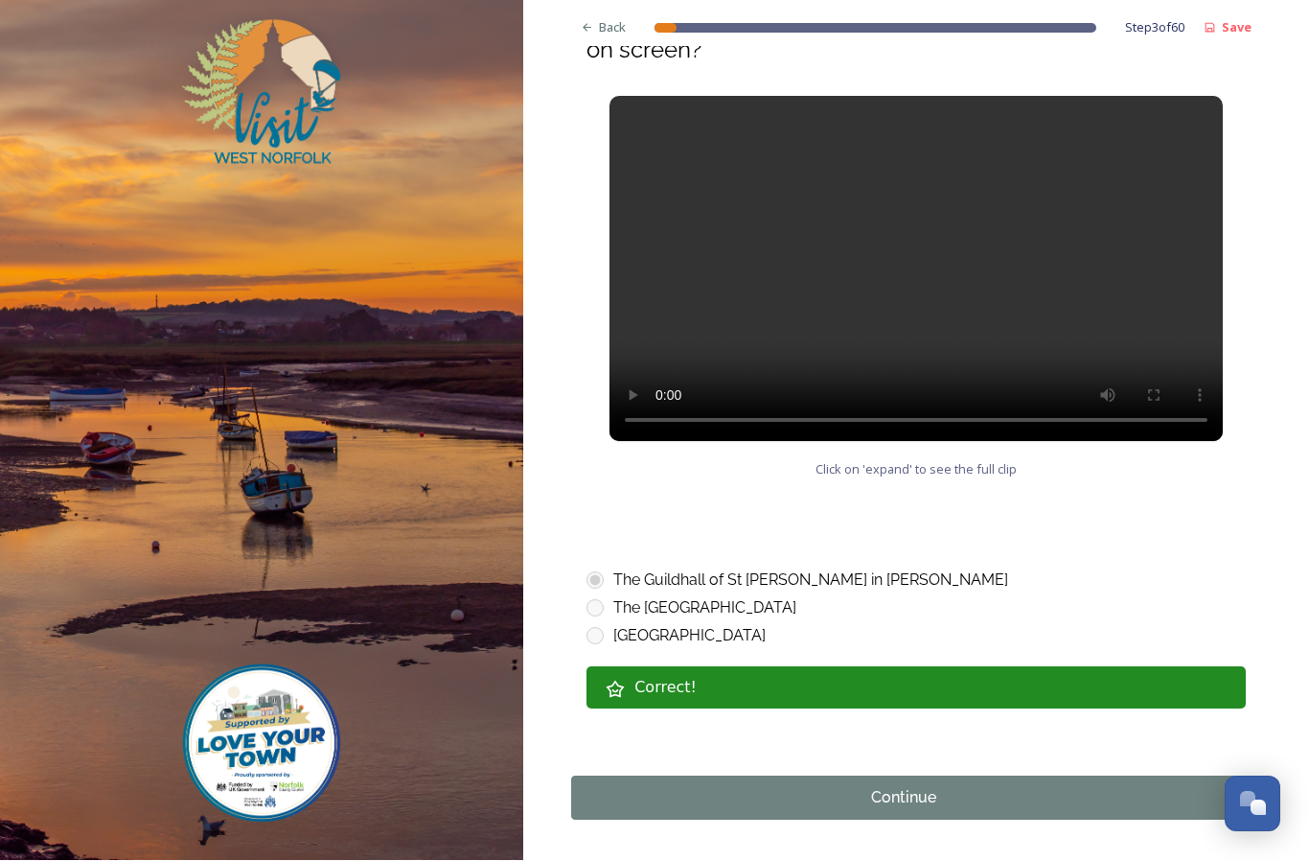
scroll to position [70, 0]
click at [944, 787] on div "Continue" at bounding box center [904, 798] width 645 height 23
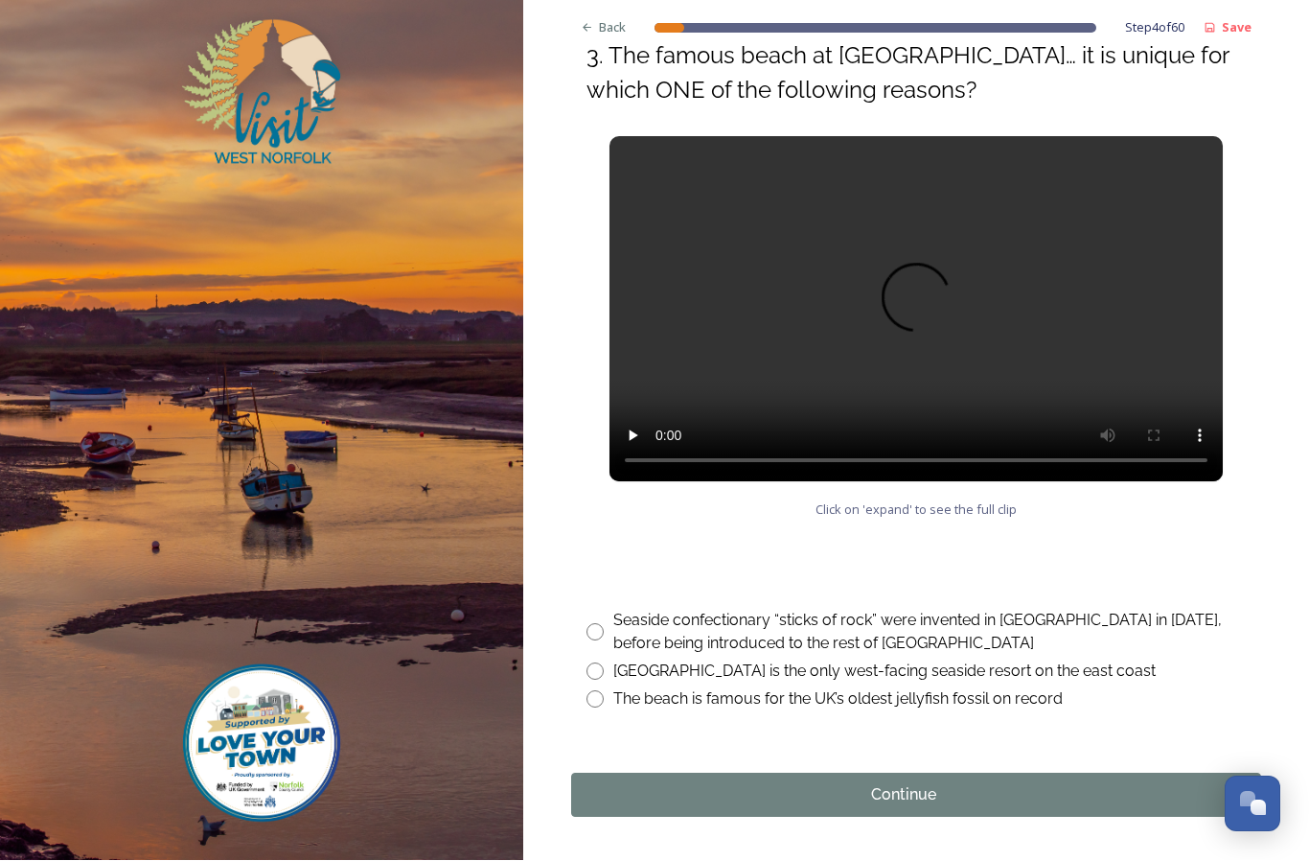
scroll to position [770, 0]
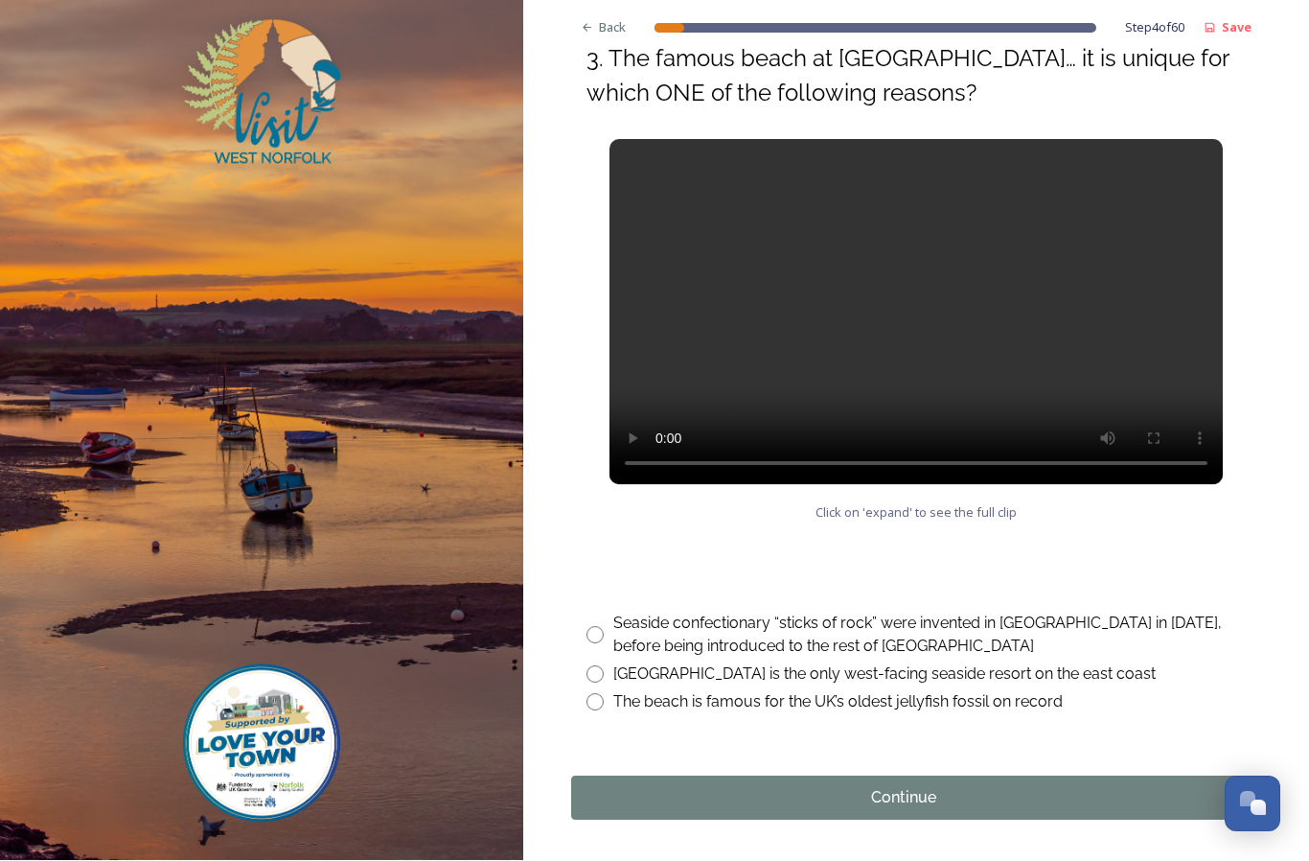
click at [601, 666] on input "radio" at bounding box center [595, 674] width 17 height 17
radio input "true"
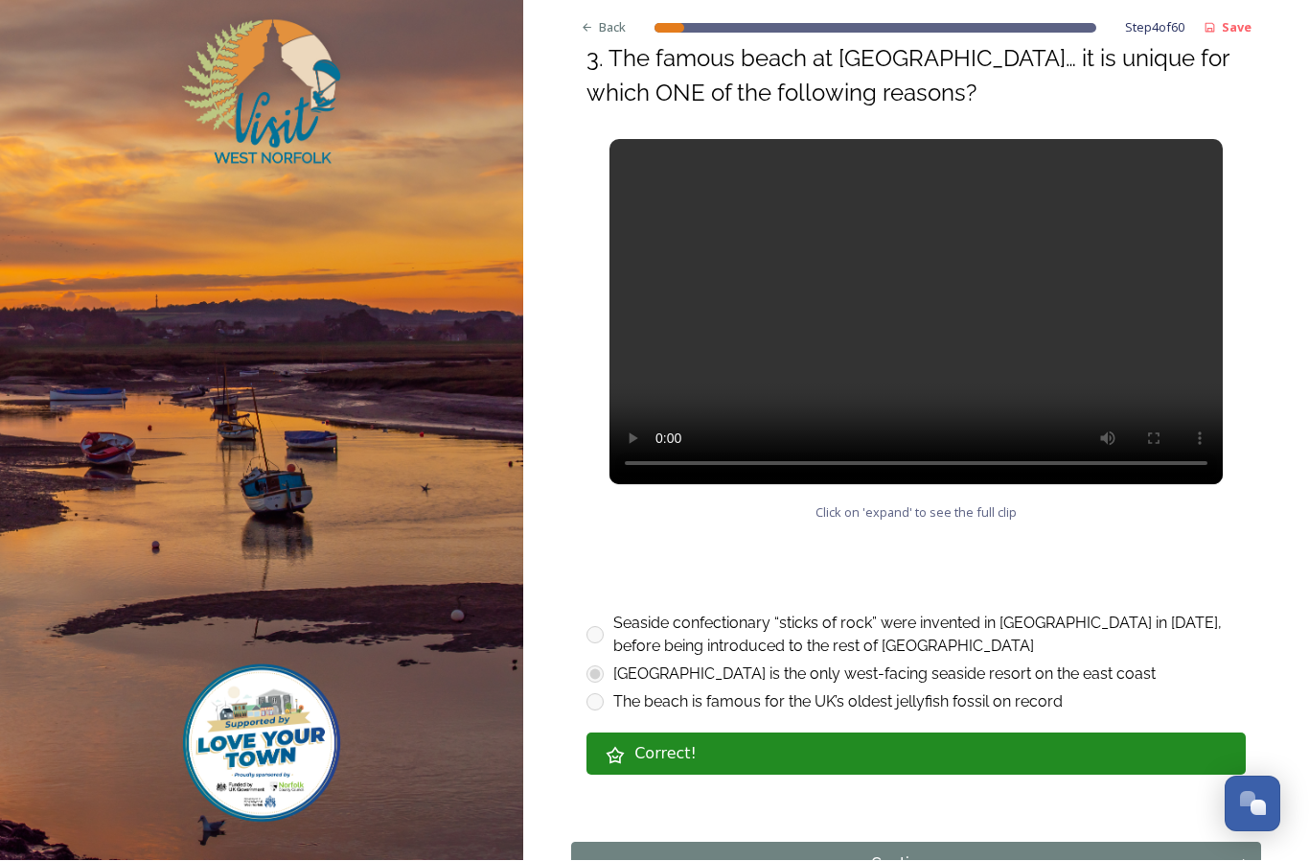
click at [958, 853] on div "Continue" at bounding box center [904, 864] width 645 height 23
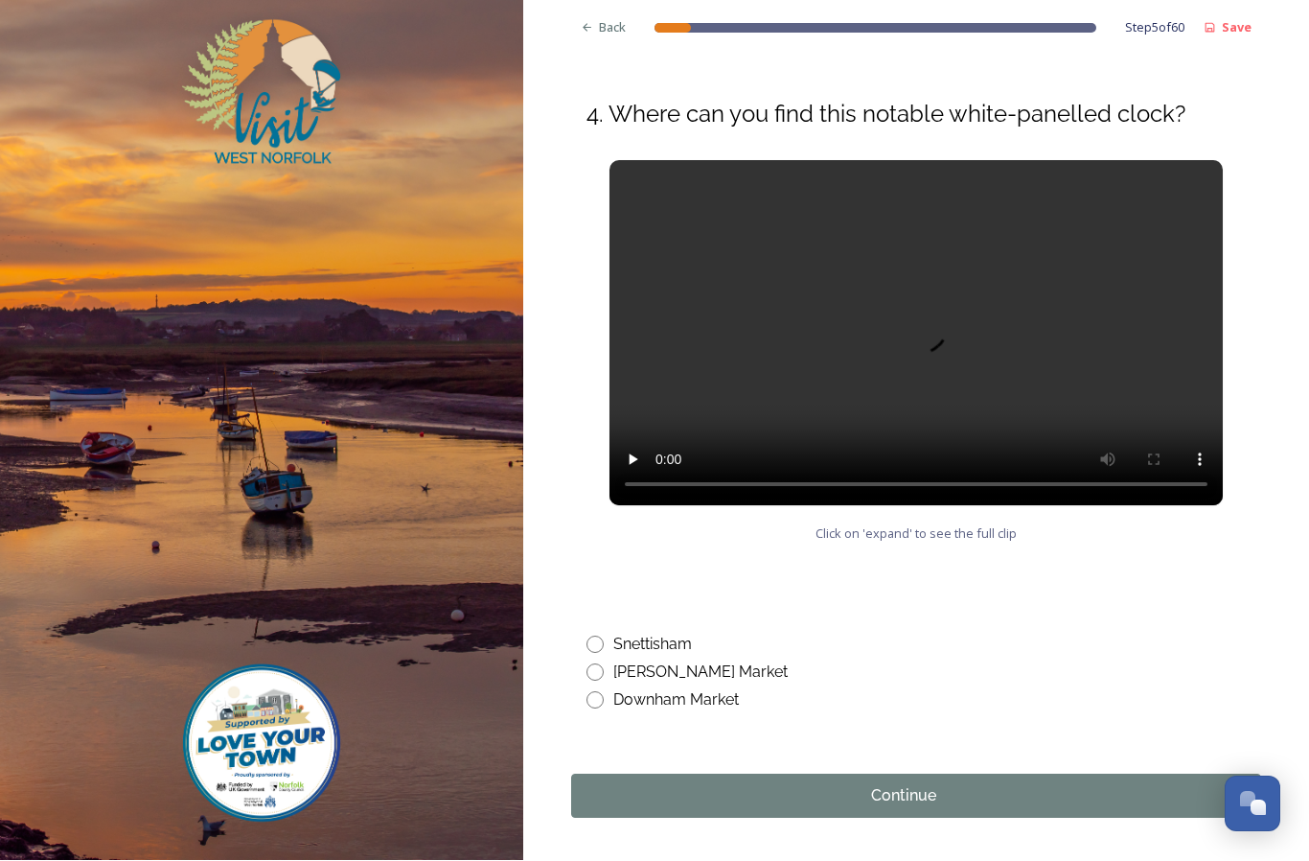
scroll to position [712, 0]
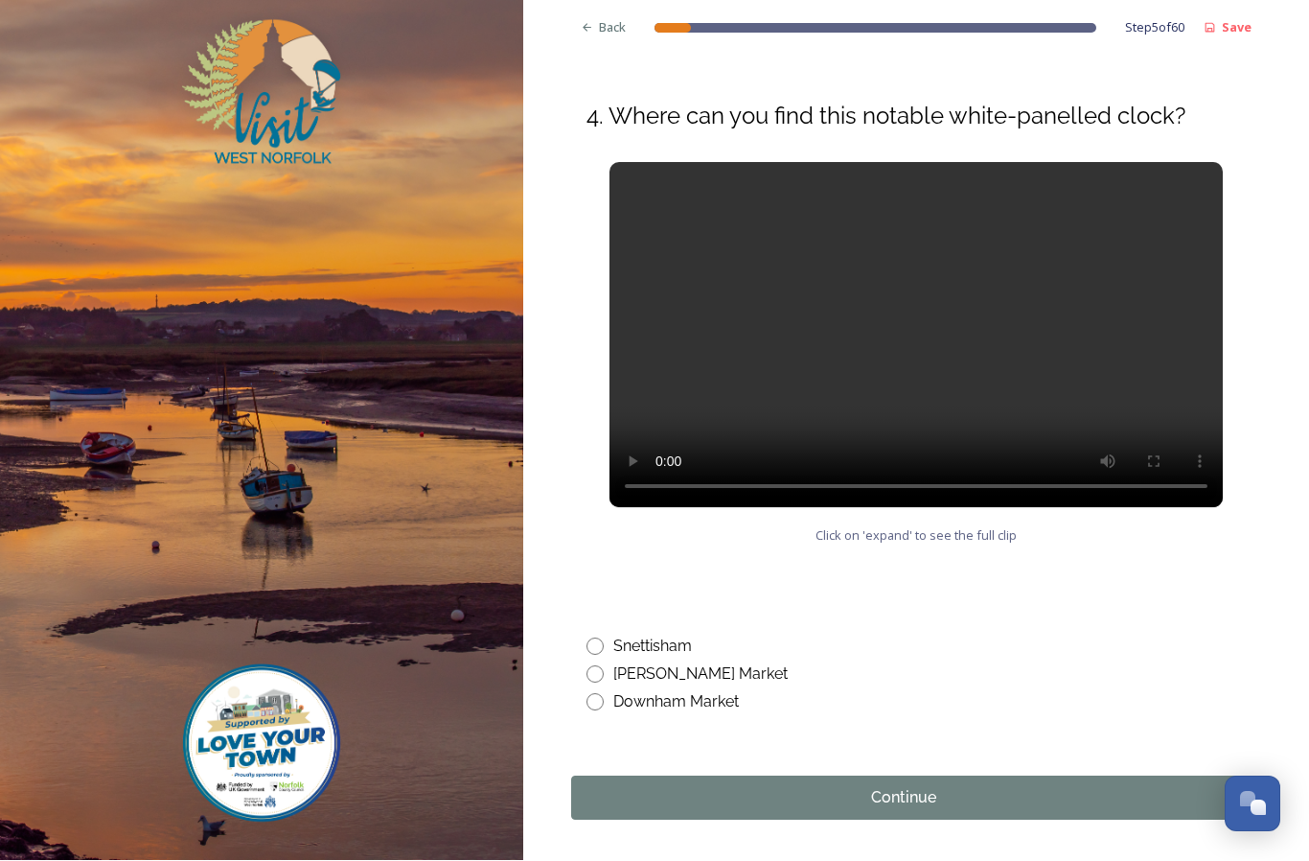
click at [593, 694] on input "radio" at bounding box center [595, 702] width 17 height 17
radio input "true"
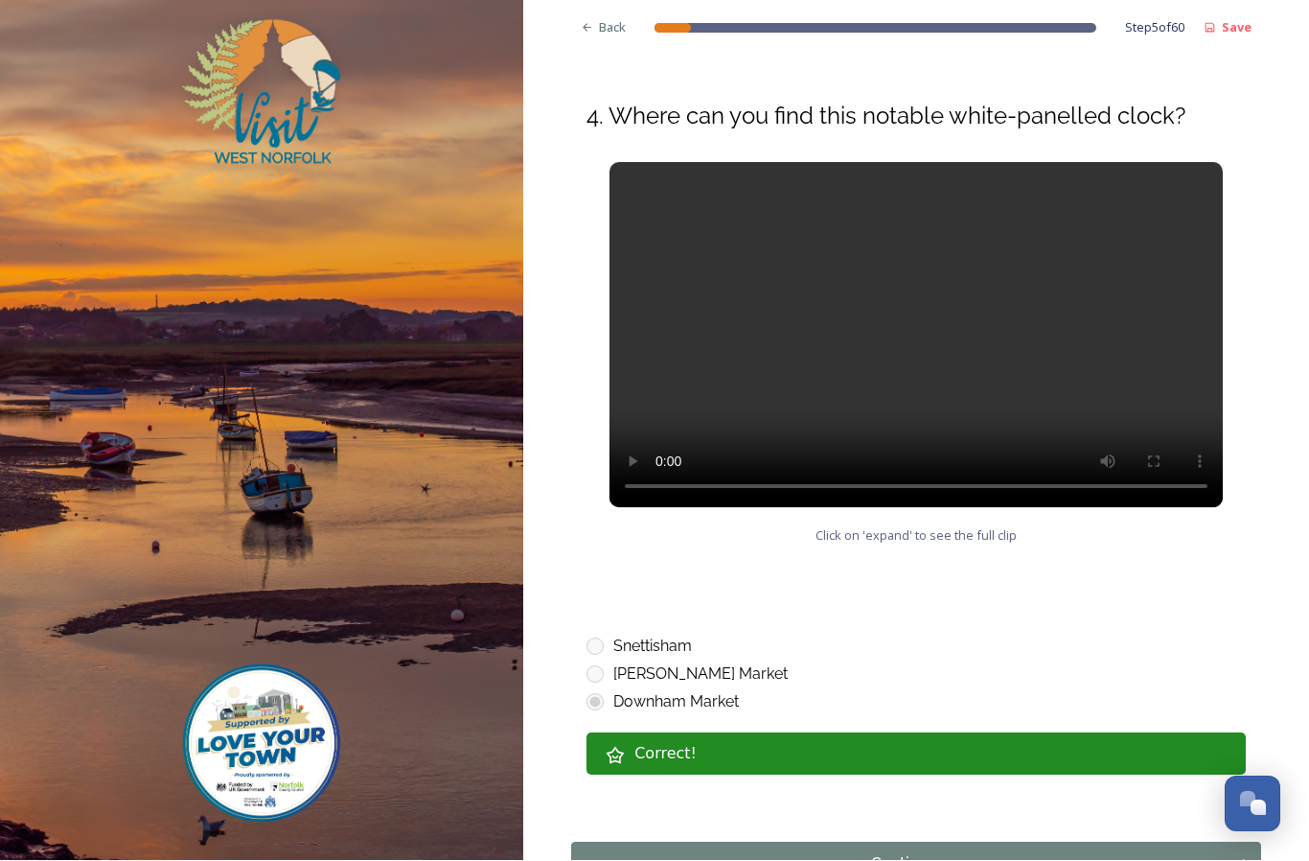
click at [978, 853] on div "Continue" at bounding box center [904, 864] width 645 height 23
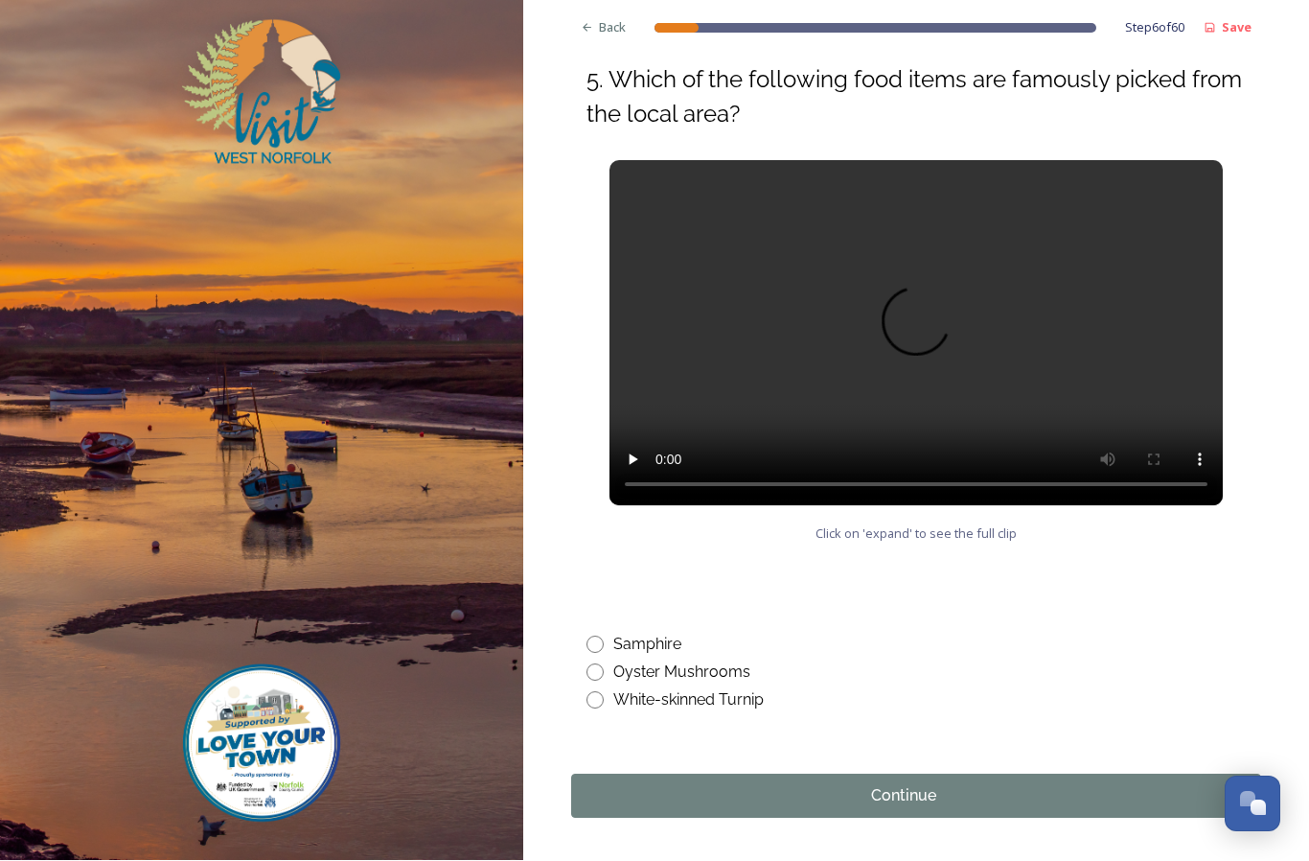
scroll to position [747, 0]
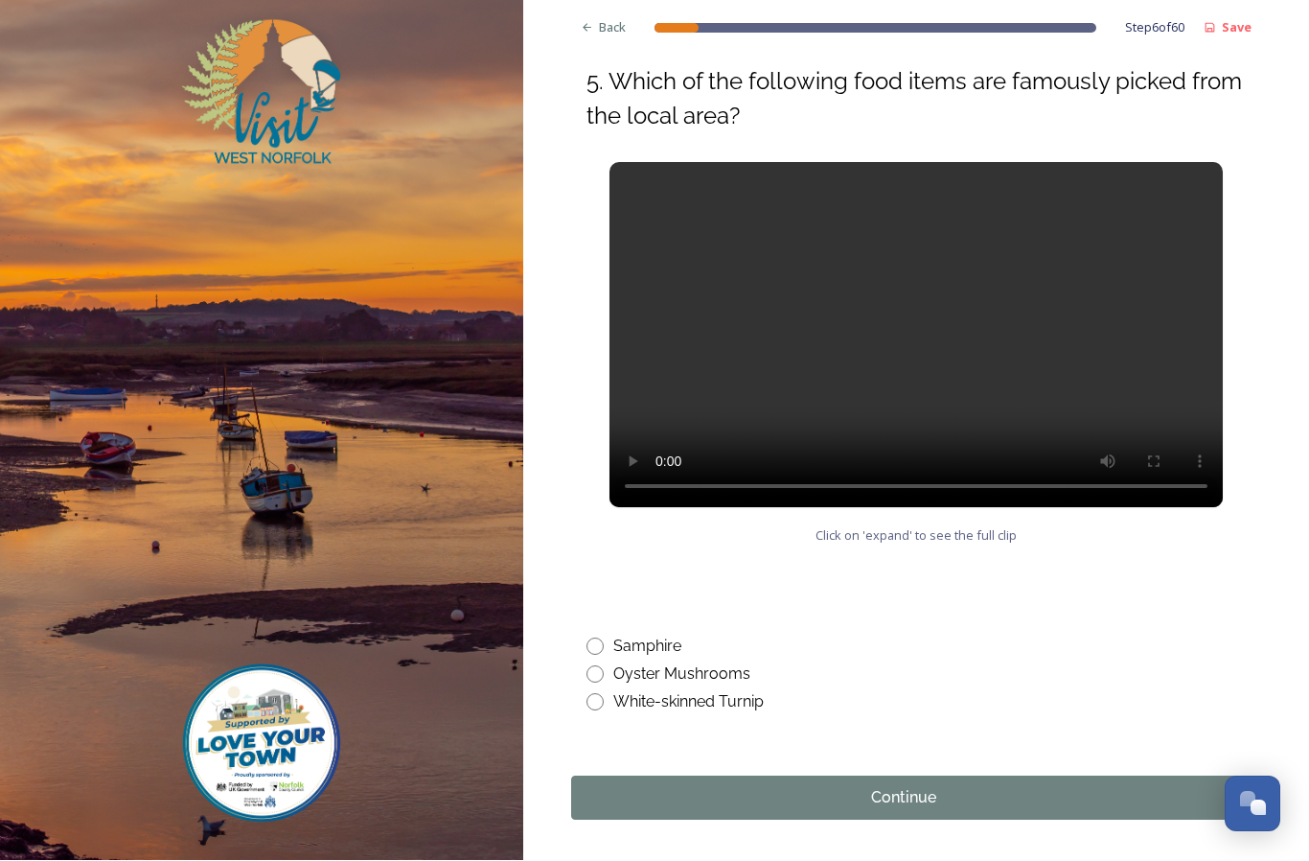
click at [593, 638] on input "radio" at bounding box center [595, 646] width 17 height 17
radio input "true"
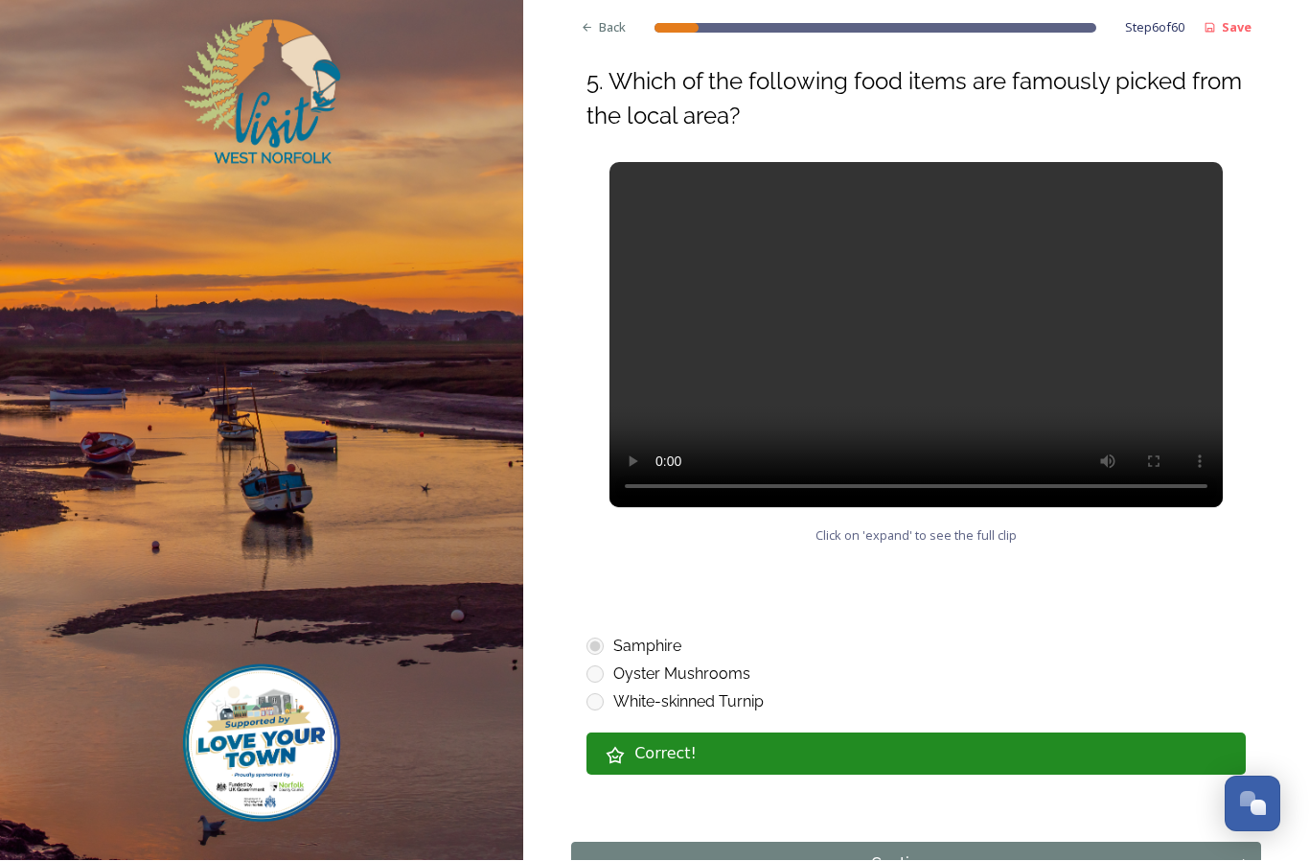
click at [968, 853] on div "Continue" at bounding box center [904, 864] width 645 height 23
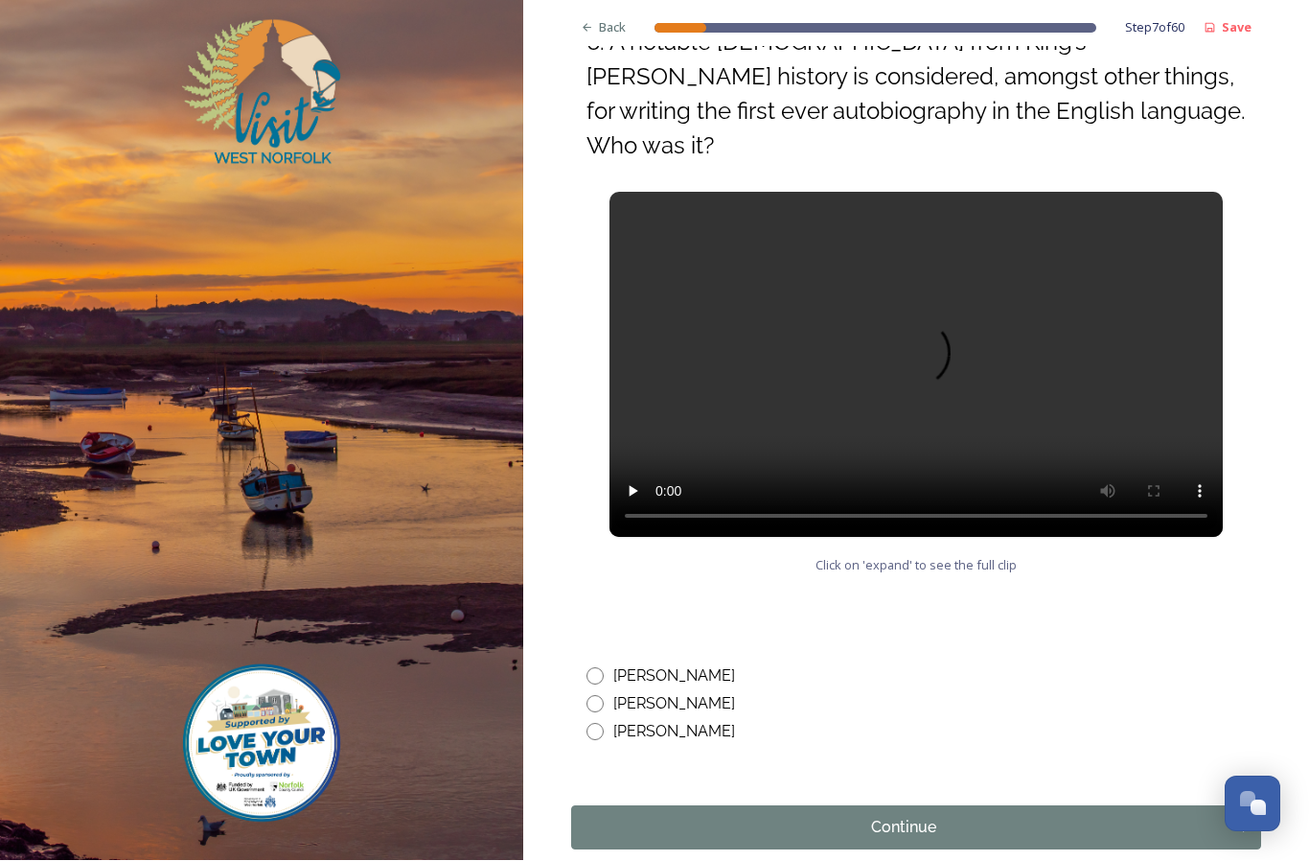
scroll to position [781, 0]
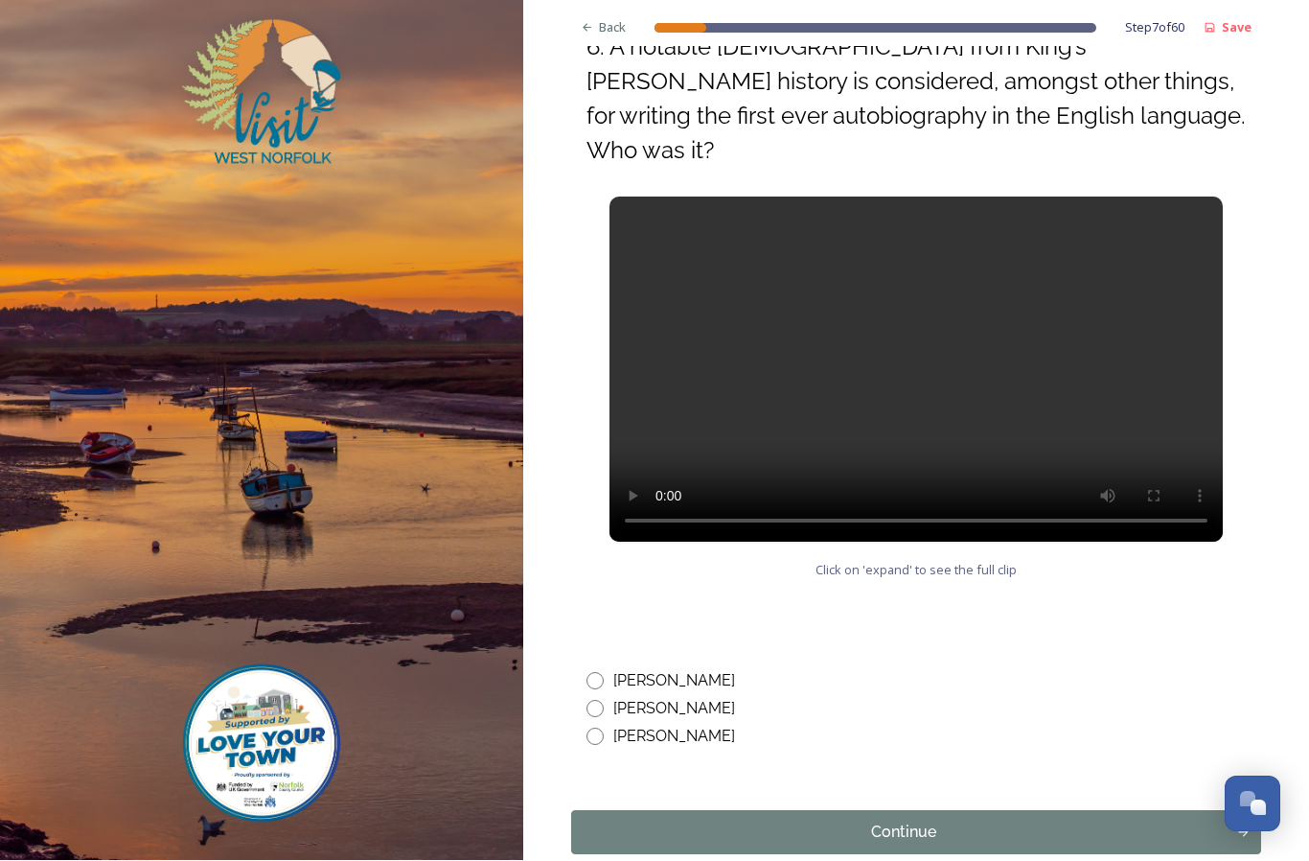
click at [595, 673] on input "radio" at bounding box center [595, 681] width 17 height 17
radio input "true"
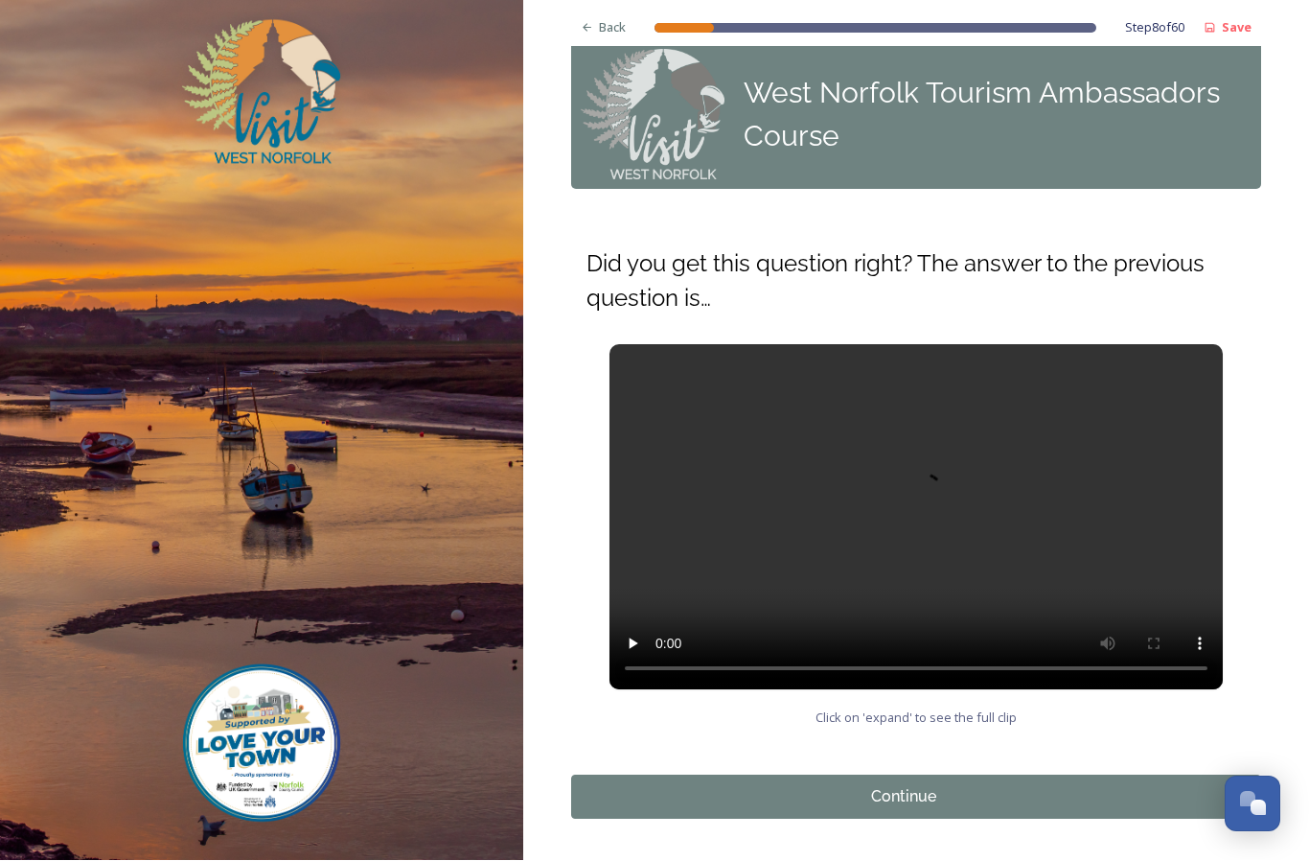
scroll to position [26, 0]
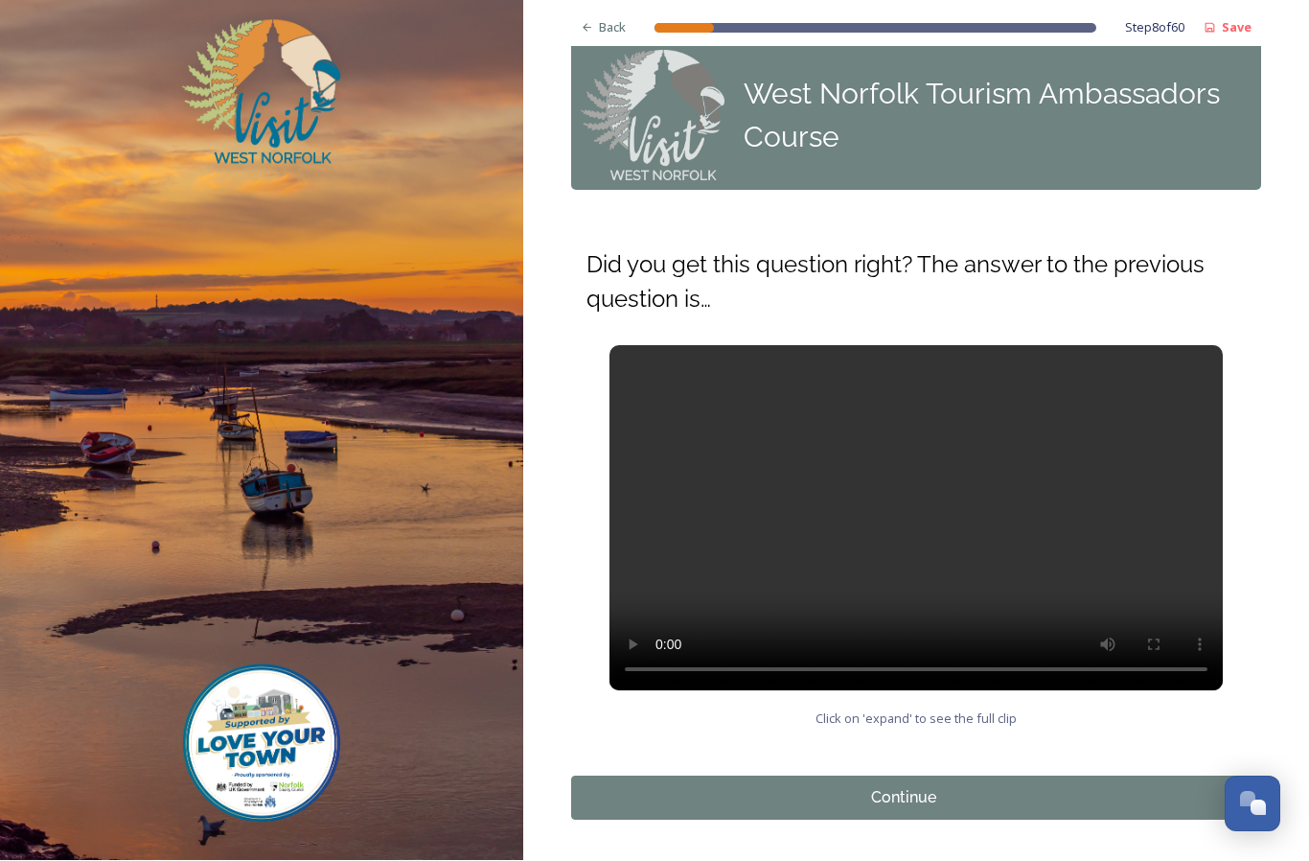
click at [973, 787] on div "Continue" at bounding box center [904, 798] width 645 height 23
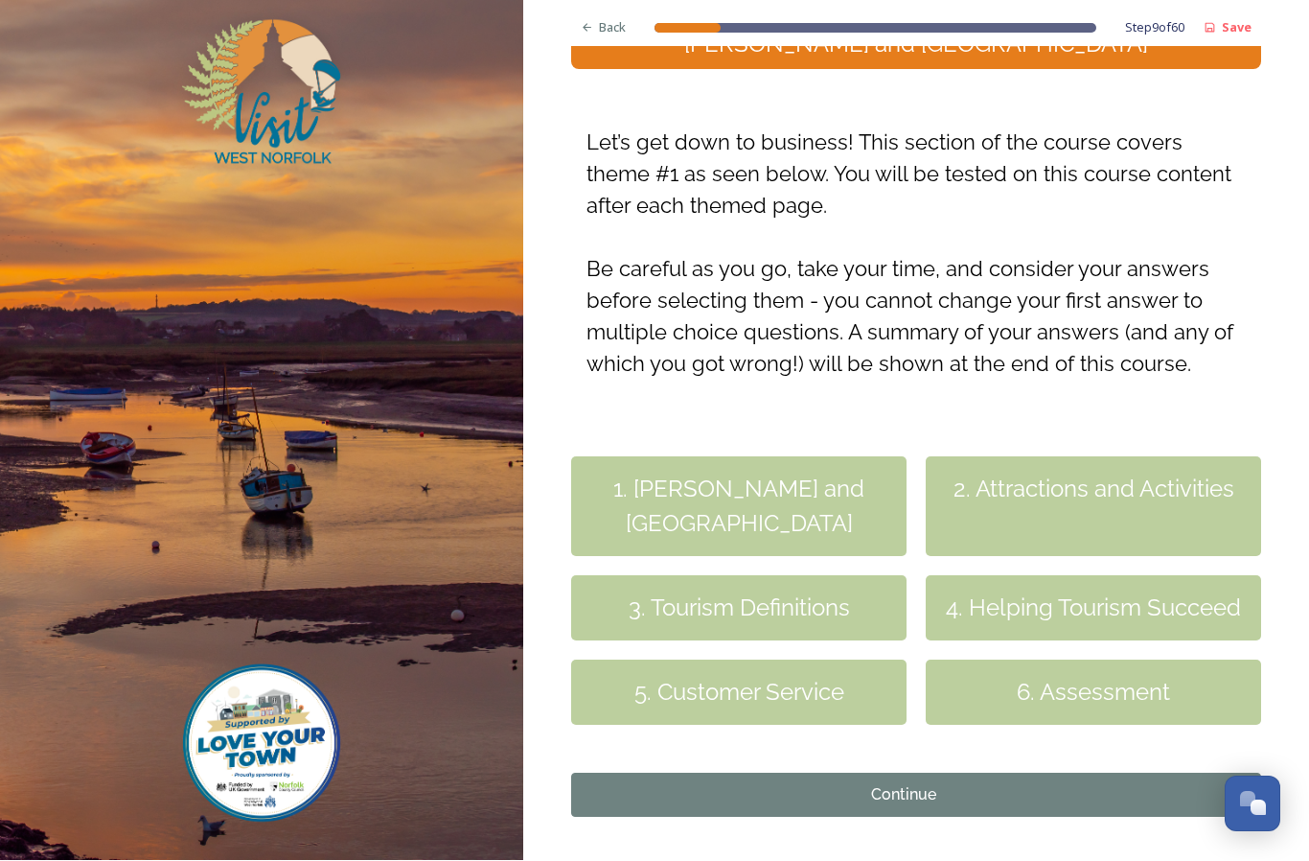
scroll to position [242, 0]
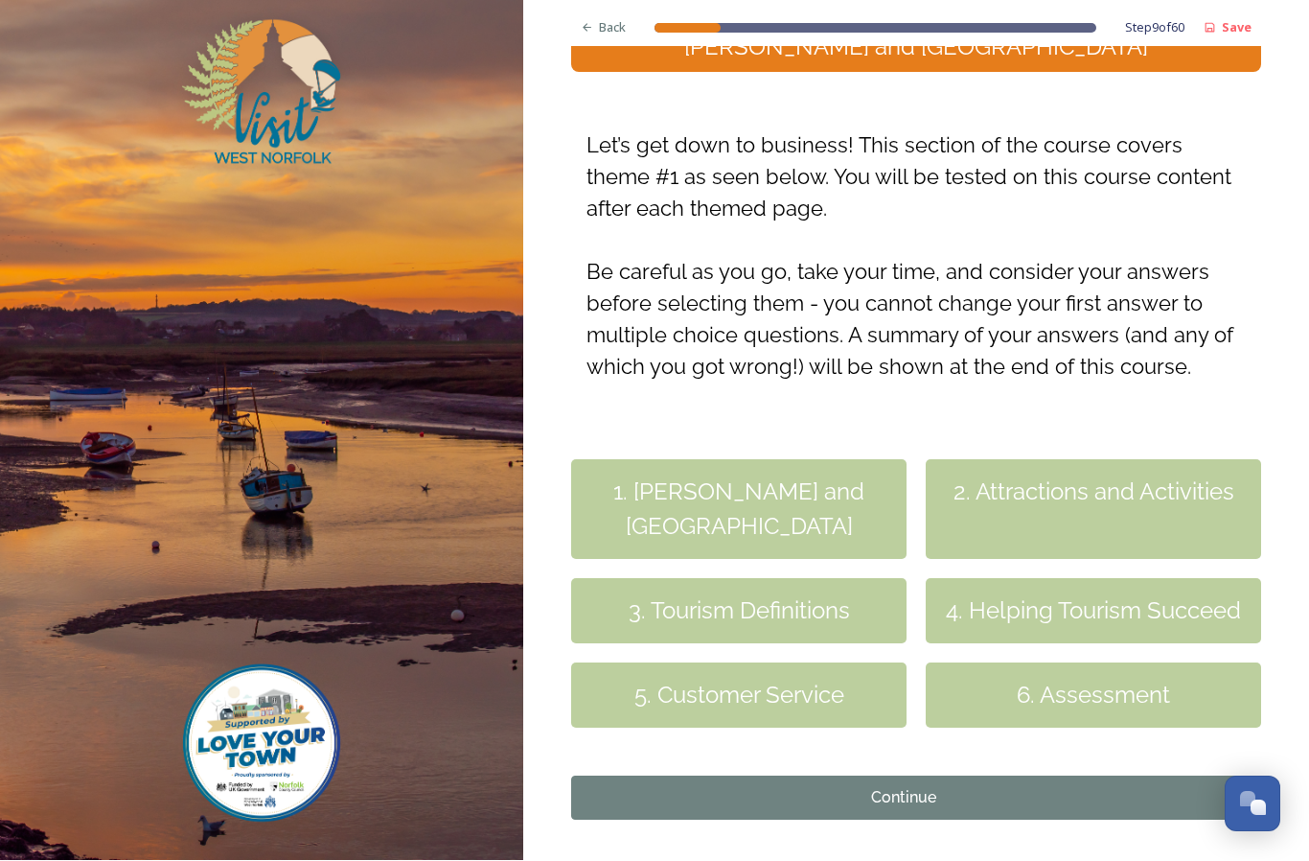
click at [952, 787] on div "Continue" at bounding box center [904, 798] width 645 height 23
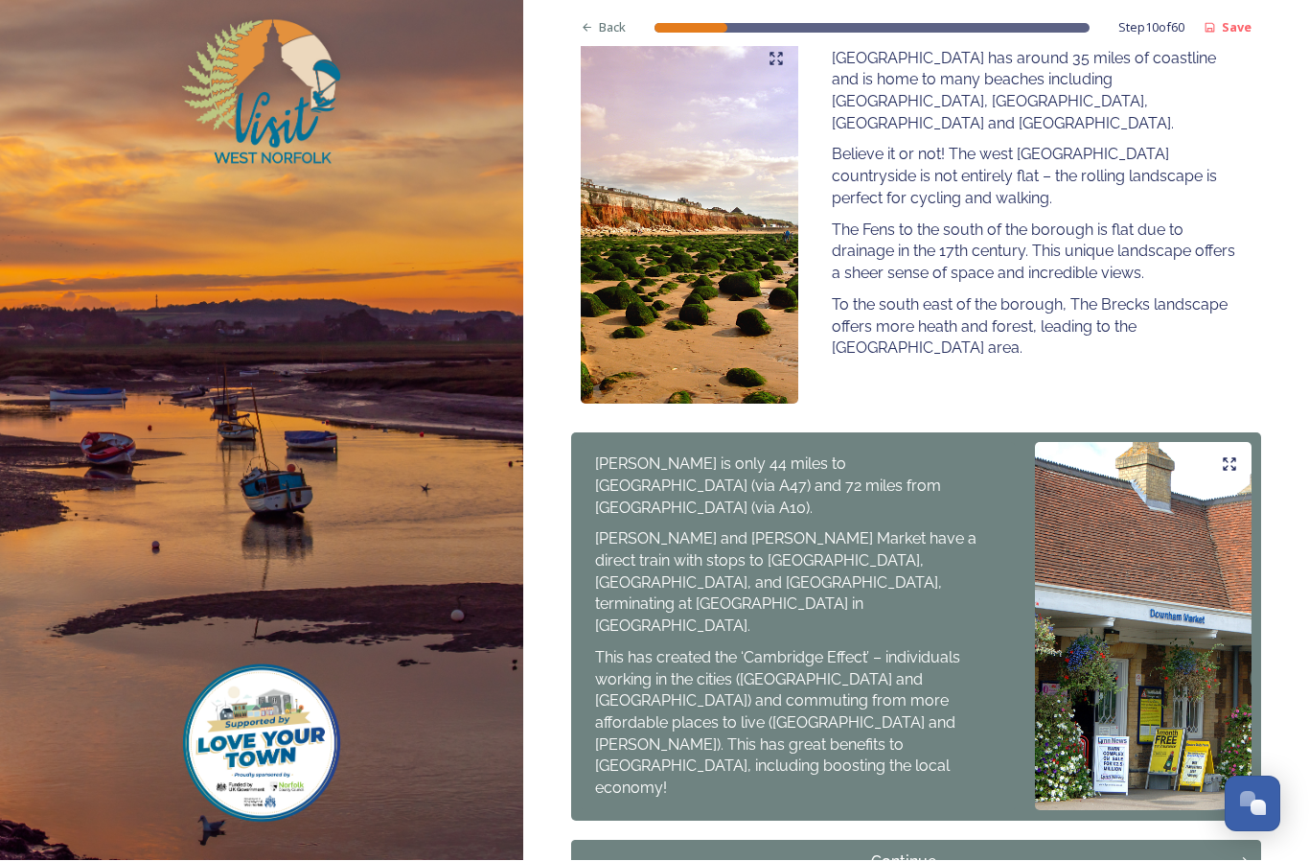
scroll to position [1167, 0]
click at [977, 852] on div "Continue" at bounding box center [904, 863] width 645 height 23
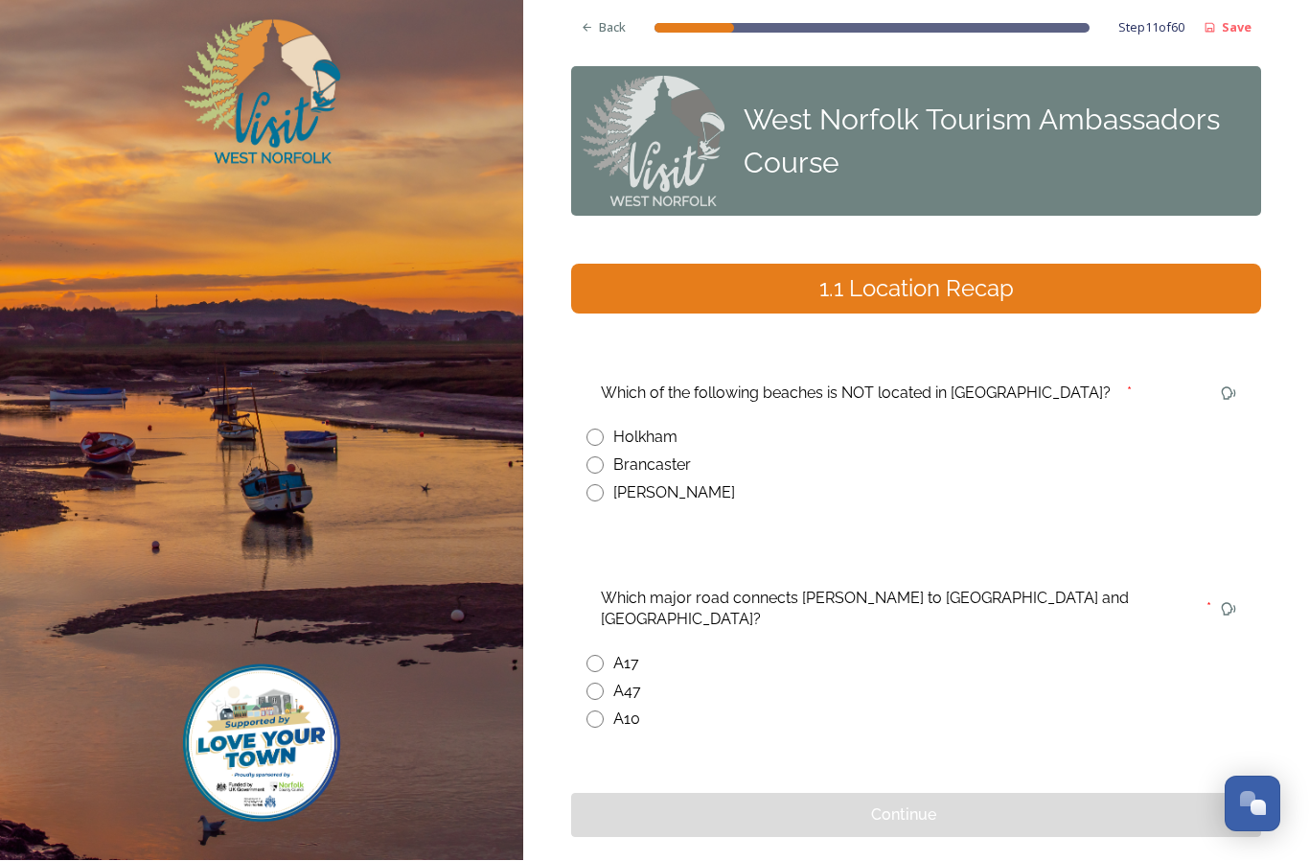
click at [602, 485] on input "radio" at bounding box center [595, 493] width 17 height 17
radio input "true"
click at [603, 711] on input "radio" at bounding box center [595, 719] width 17 height 17
radio input "true"
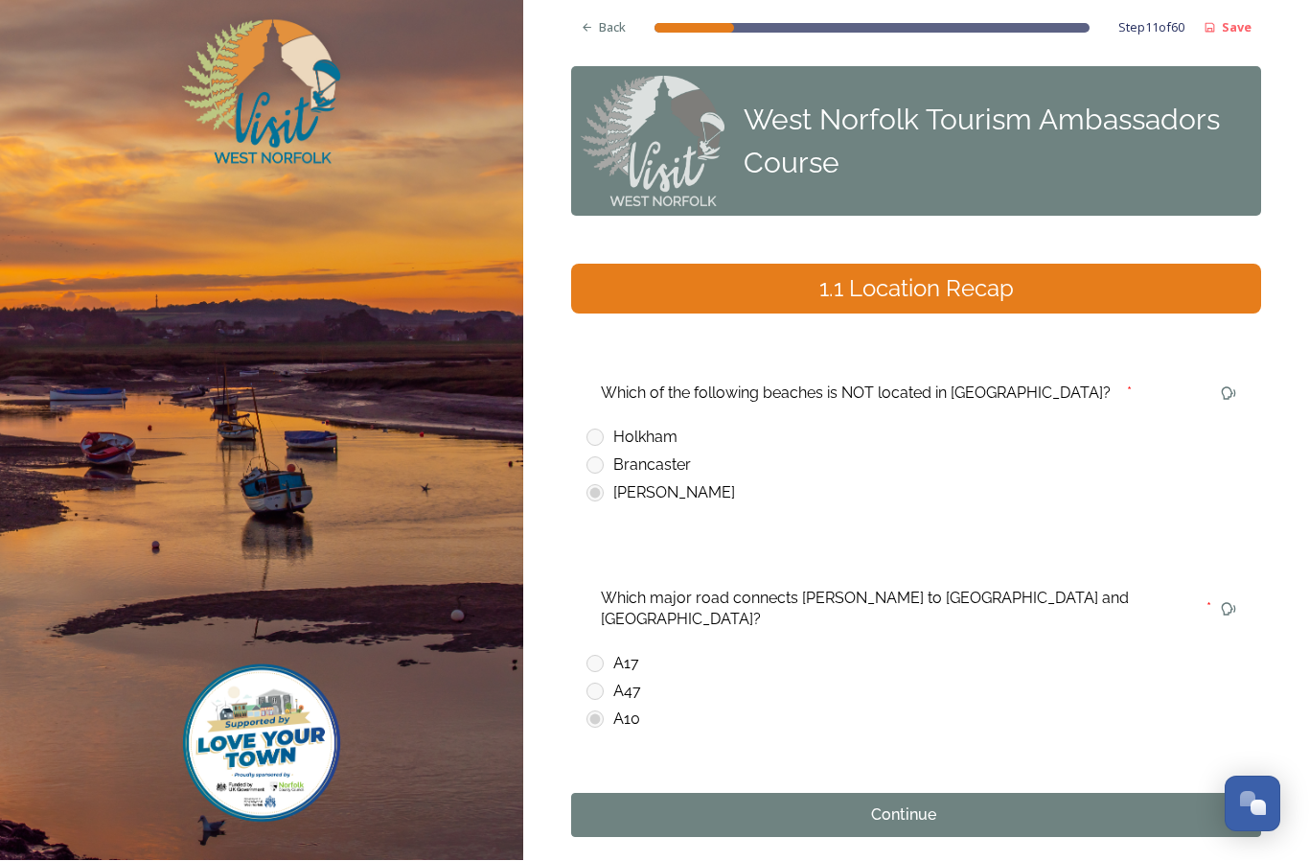
click at [993, 794] on button "Continue" at bounding box center [916, 816] width 690 height 44
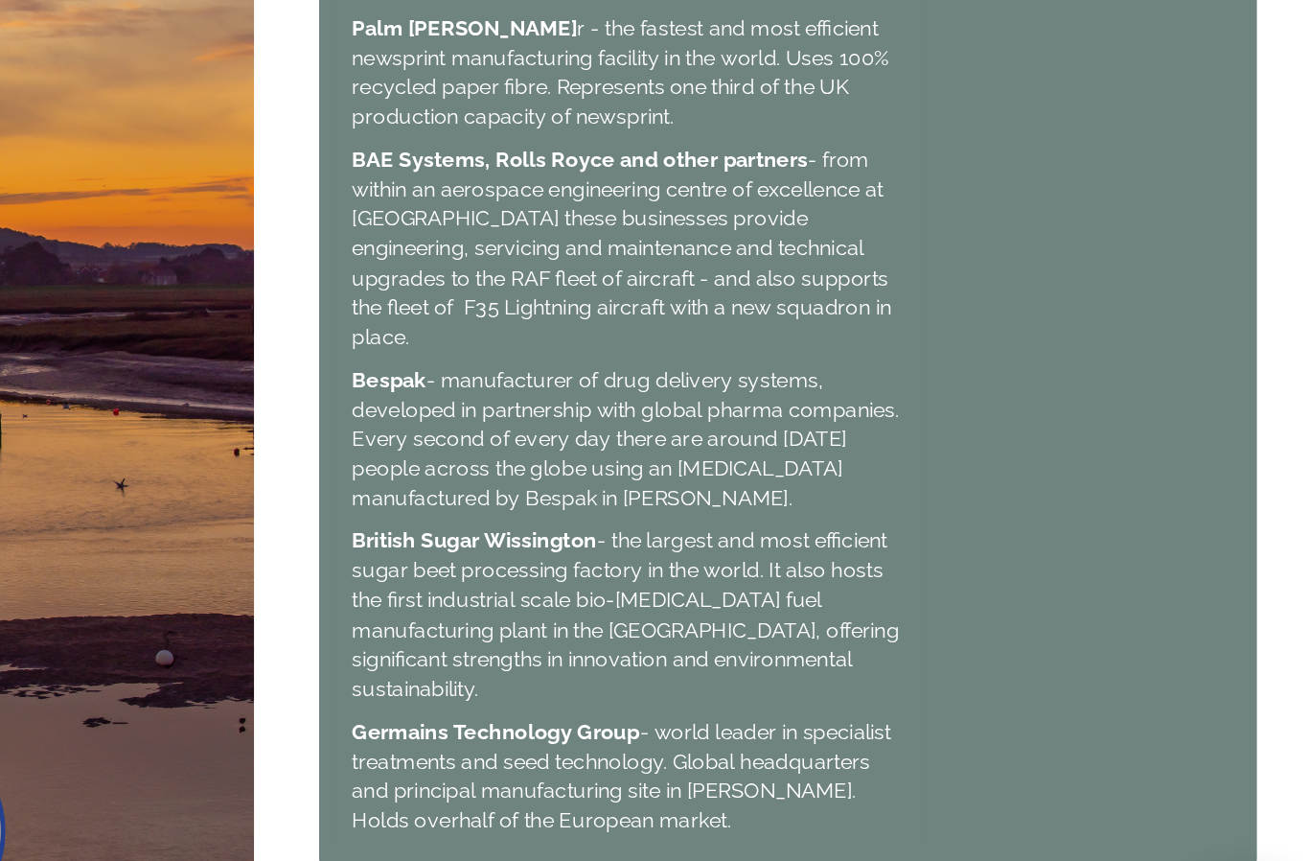
scroll to position [1390, 0]
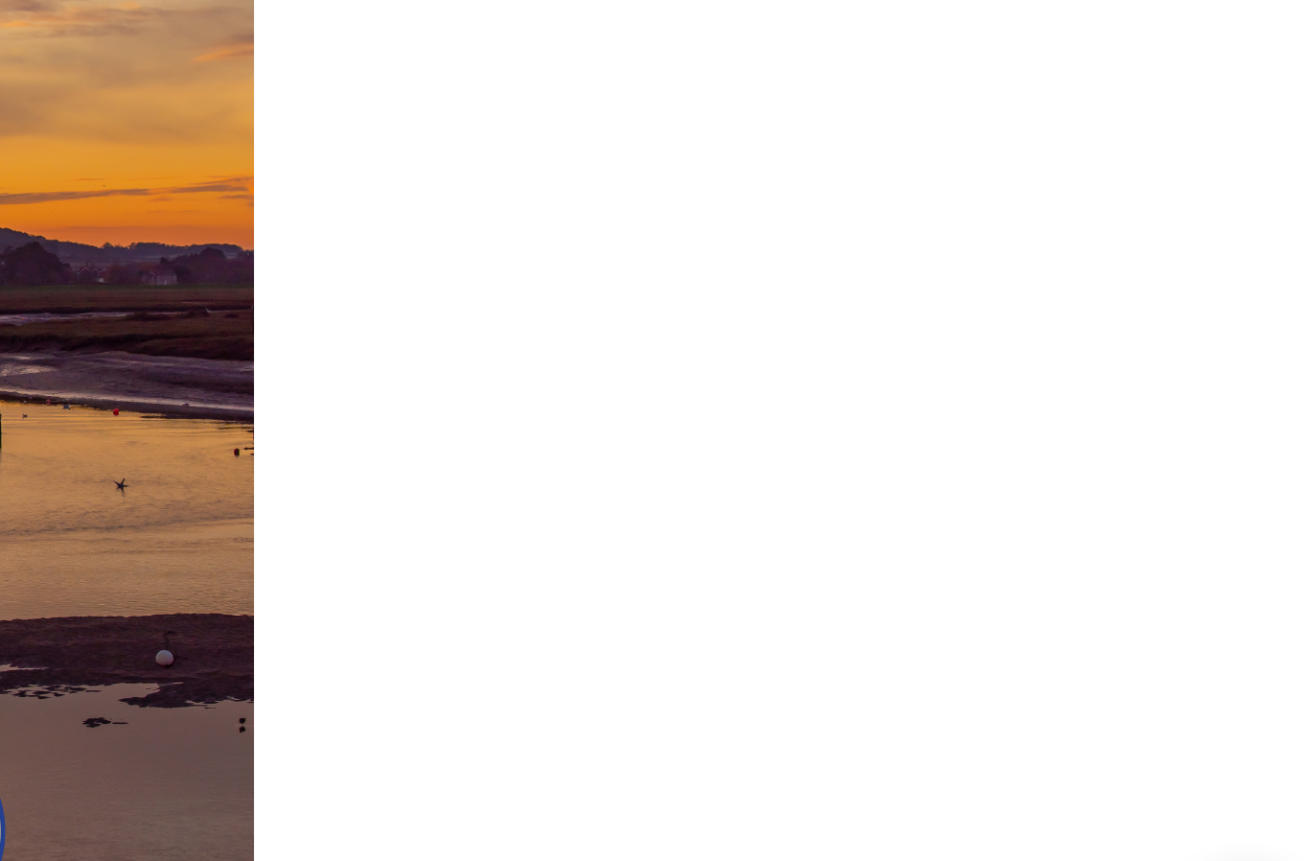
scroll to position [0, 0]
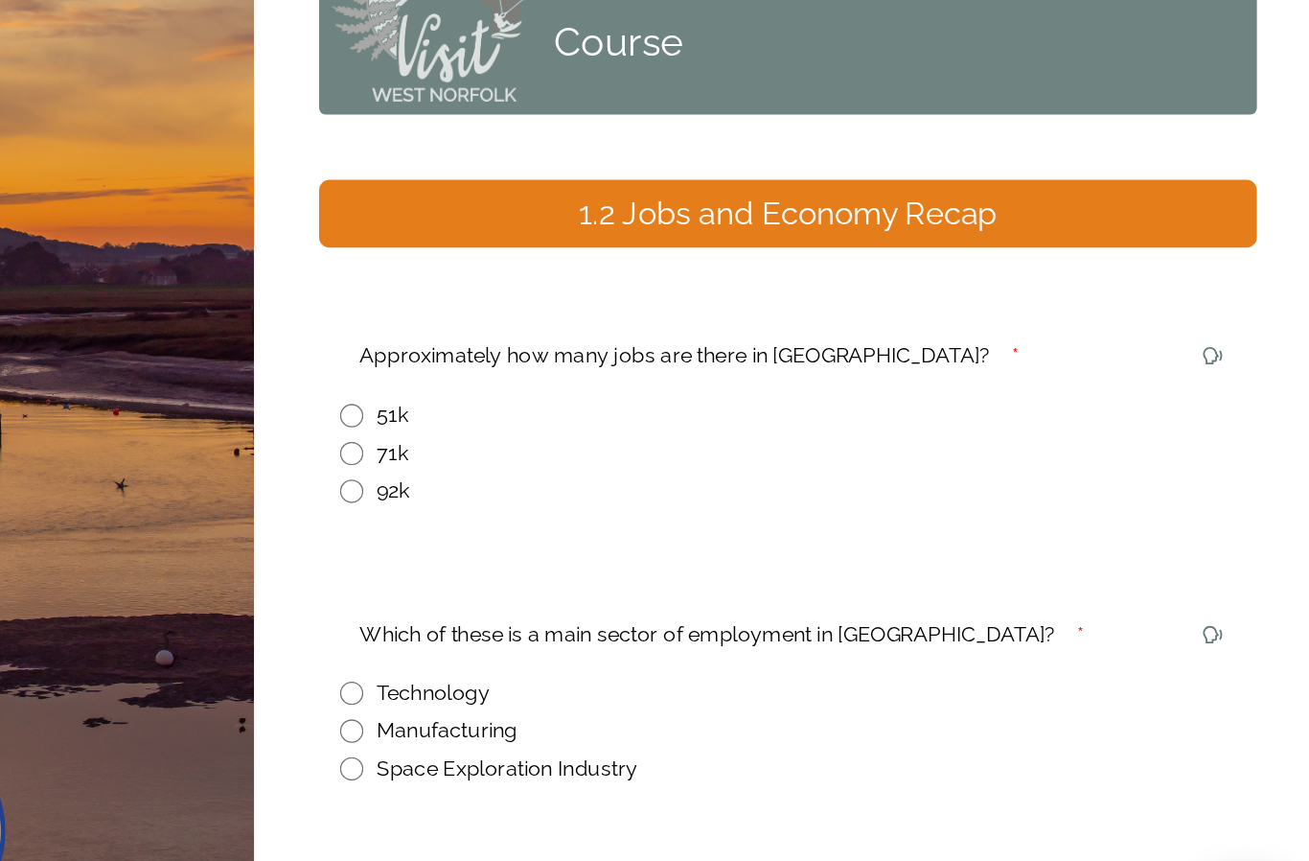
click at [587, 661] on input "radio" at bounding box center [595, 669] width 17 height 17
radio input "true"
click at [587, 454] on div "71k" at bounding box center [916, 465] width 659 height 23
radio input "true"
click at [620, 782] on div "Continue" at bounding box center [904, 793] width 645 height 23
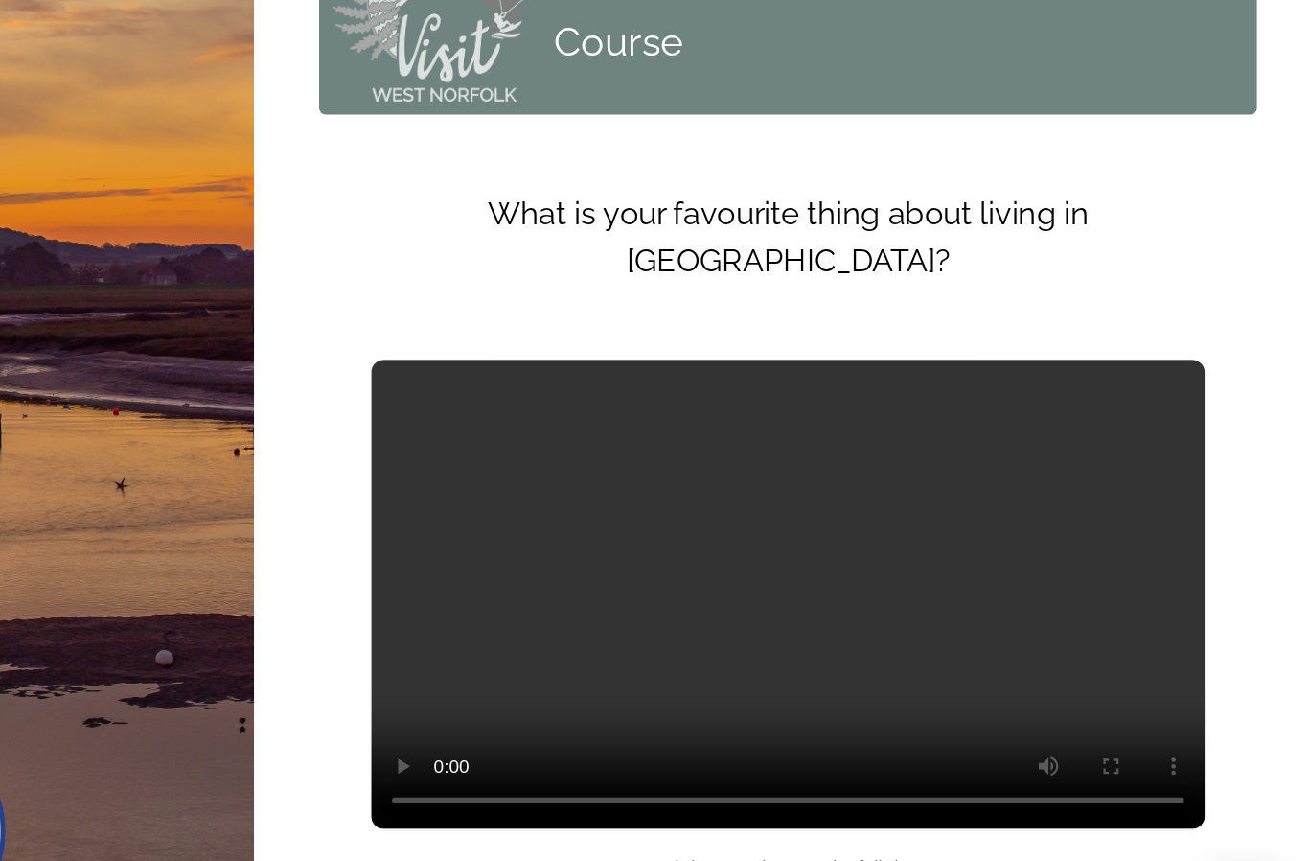
click at [610, 397] on video at bounding box center [916, 569] width 613 height 345
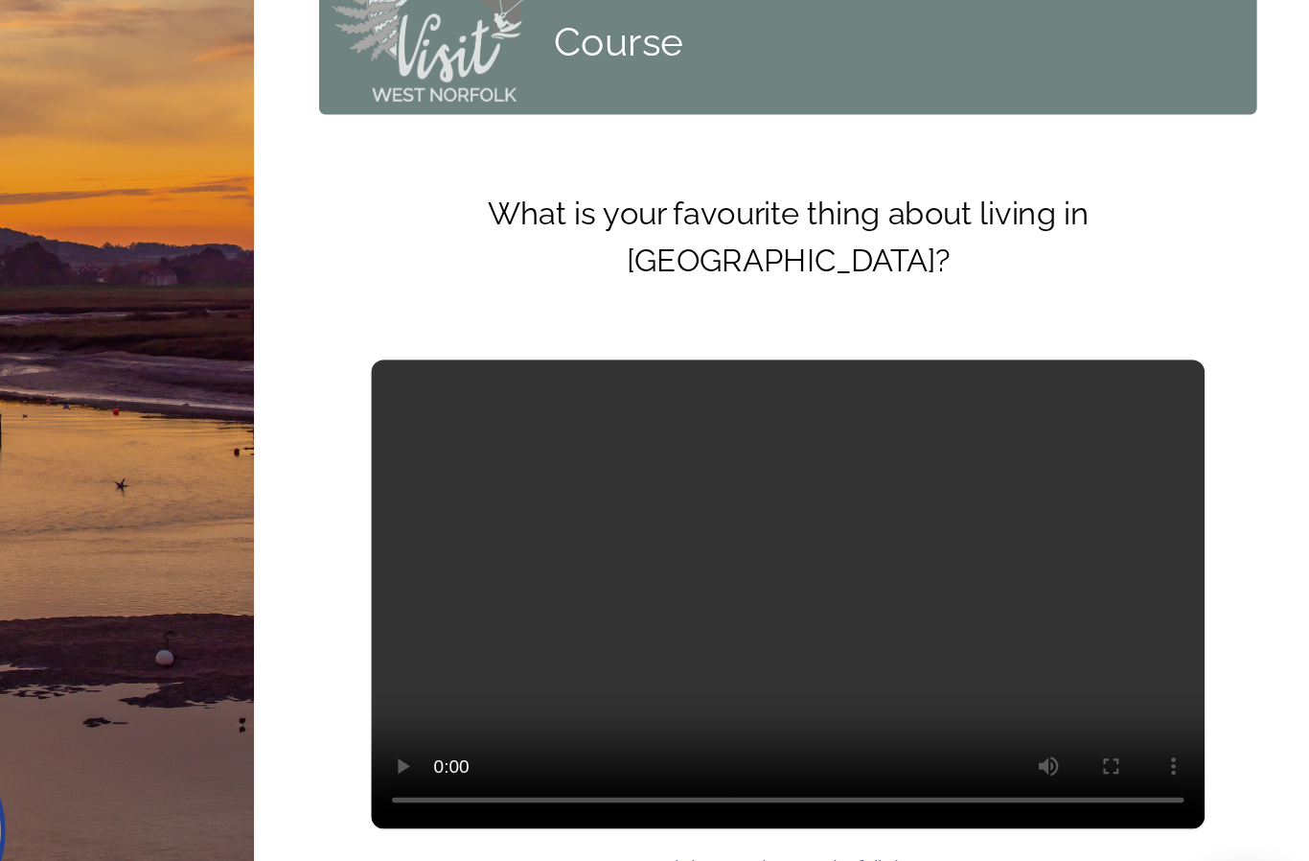
click at [632, 397] on video at bounding box center [916, 569] width 613 height 345
click at [610, 397] on video at bounding box center [916, 569] width 613 height 345
click at [610, 491] on video at bounding box center [916, 569] width 613 height 345
click at [610, 397] on video at bounding box center [916, 569] width 613 height 345
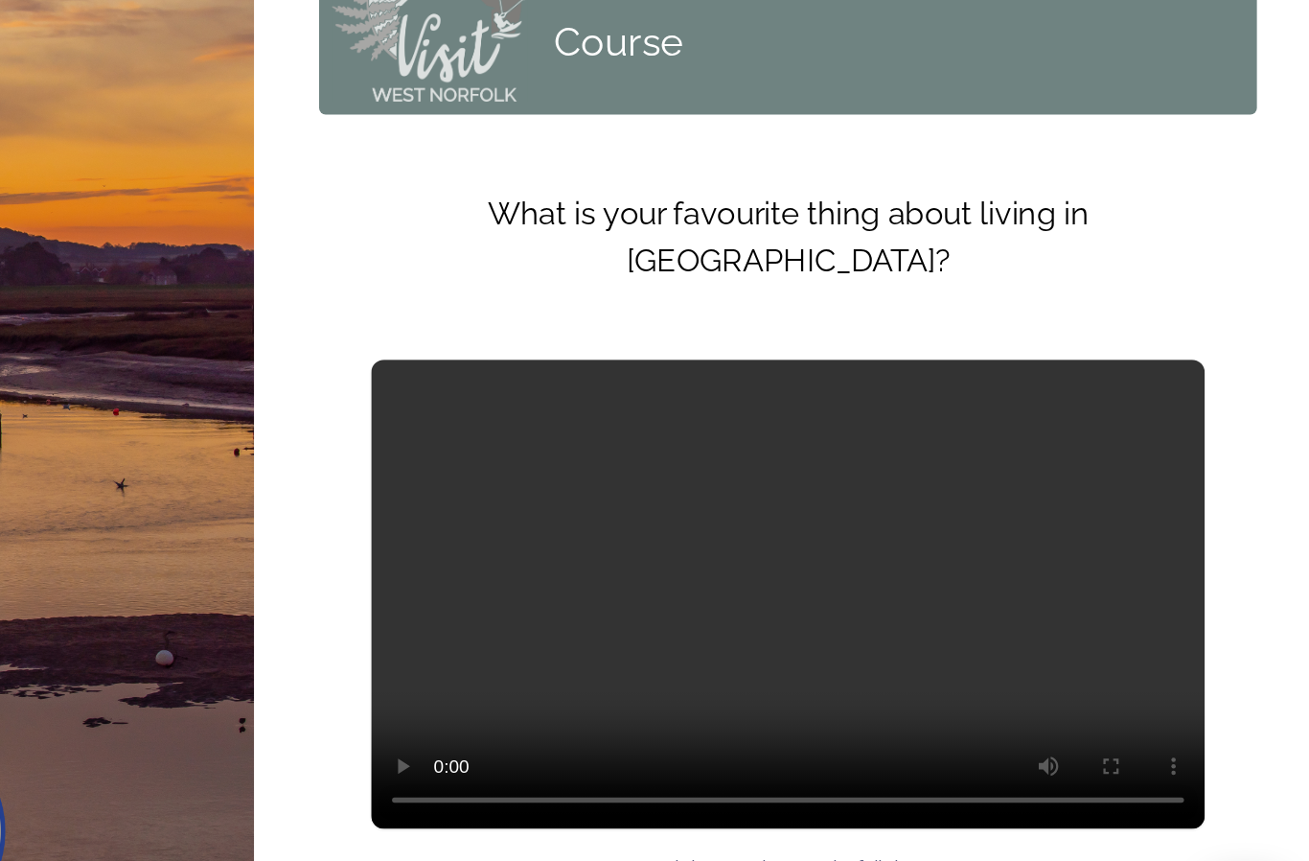
click at [609, 838] on div "Continue" at bounding box center [904, 849] width 645 height 23
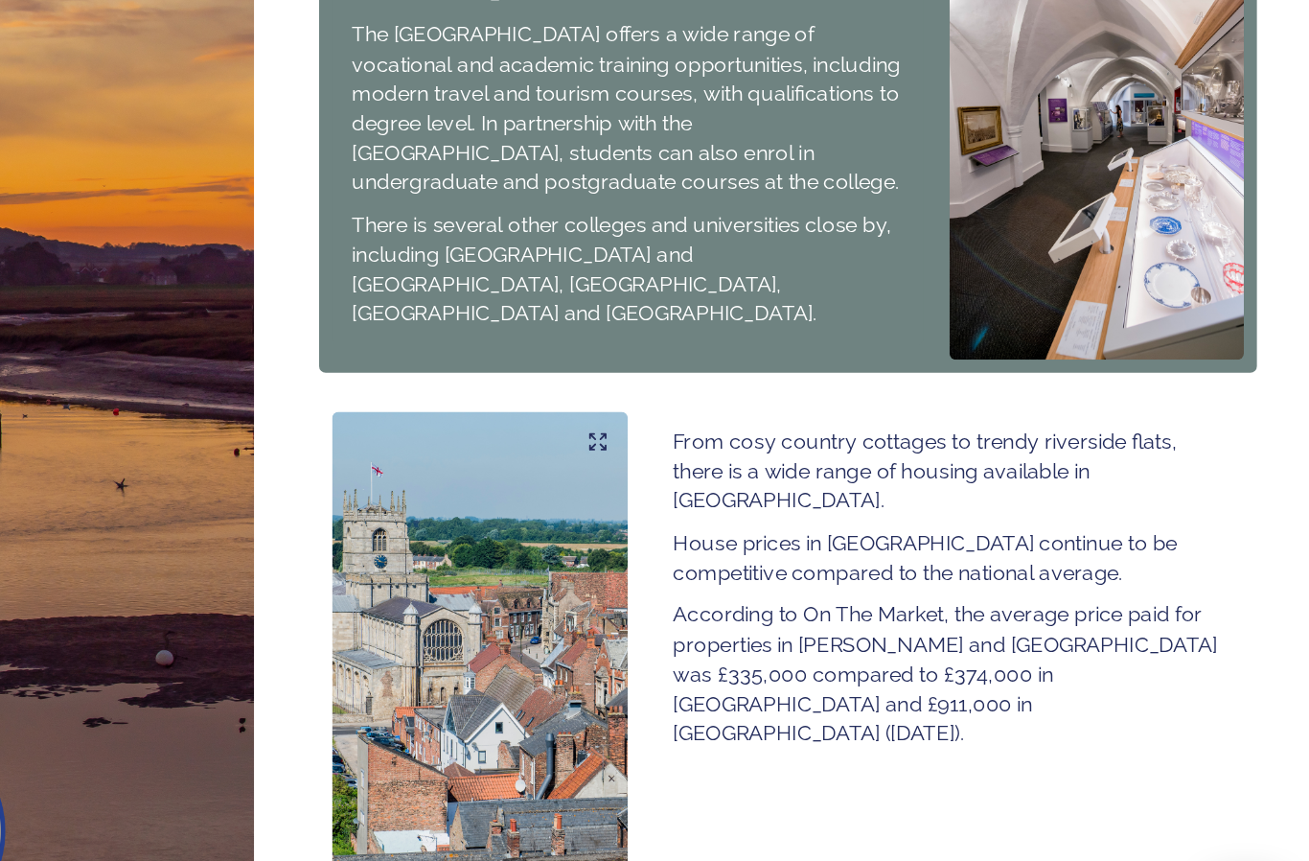
scroll to position [915, 0]
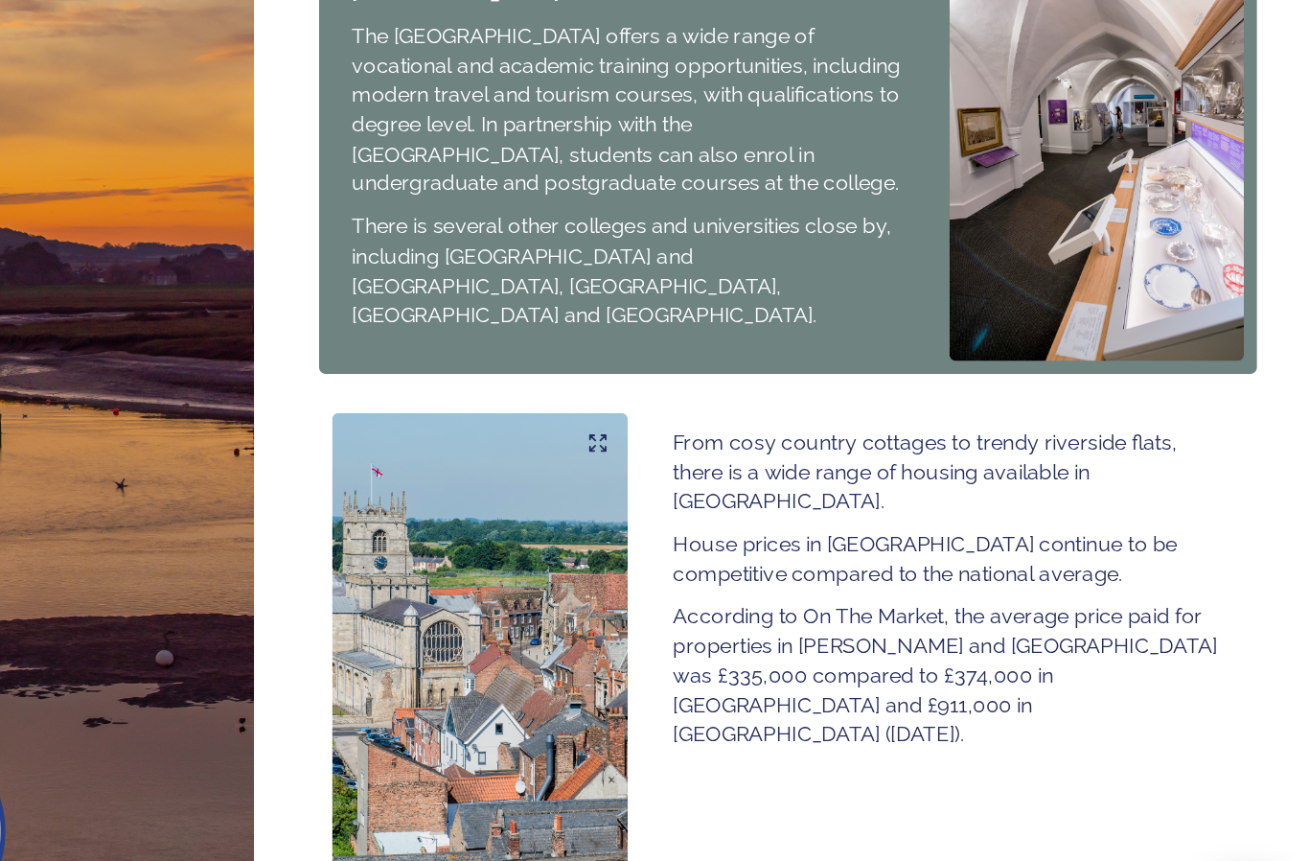
click at [613, 842] on div "Continue" at bounding box center [904, 853] width 645 height 23
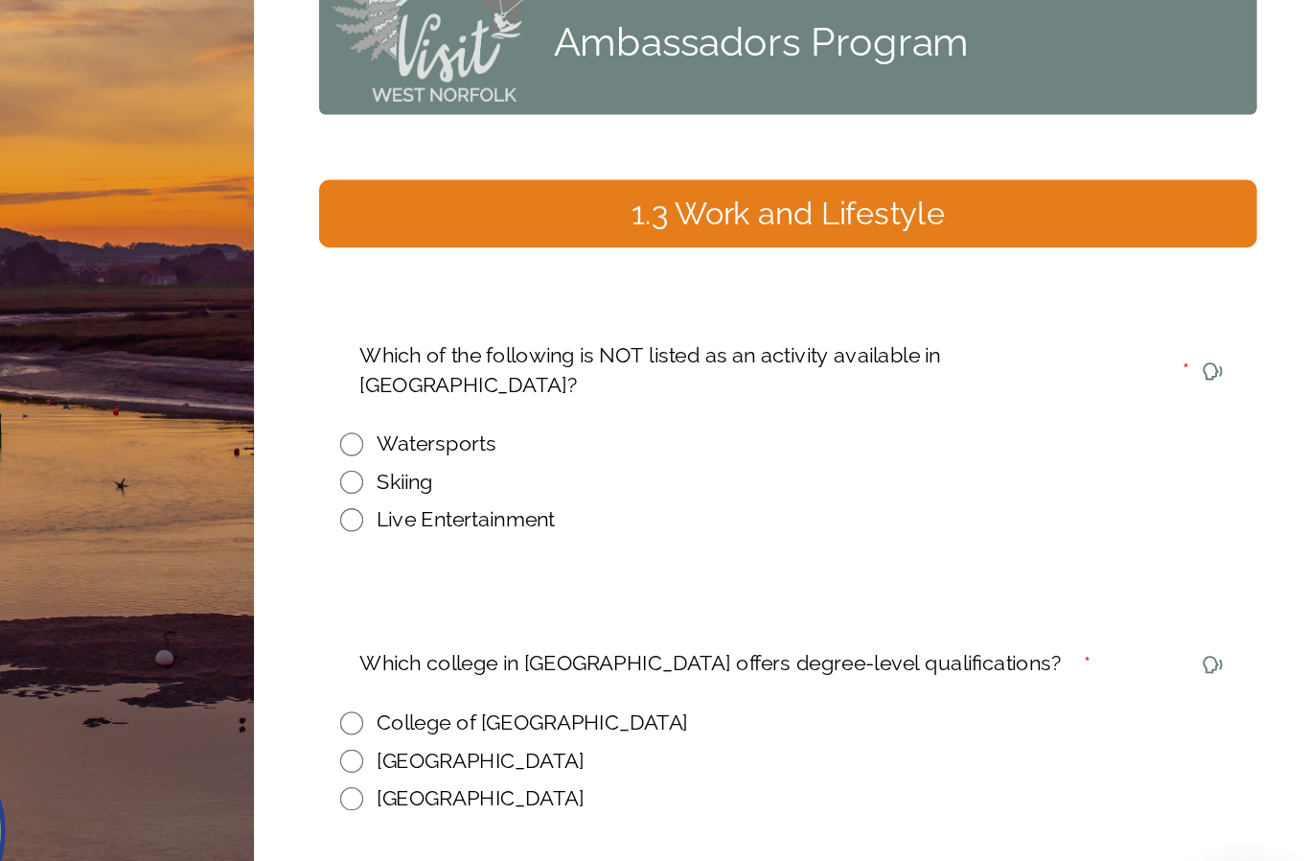
click at [587, 478] on input "radio" at bounding box center [595, 486] width 17 height 17
radio input "true"
click at [587, 656] on input "radio" at bounding box center [595, 664] width 17 height 17
radio input "true"
click at [645, 804] on div "Continue" at bounding box center [904, 815] width 645 height 23
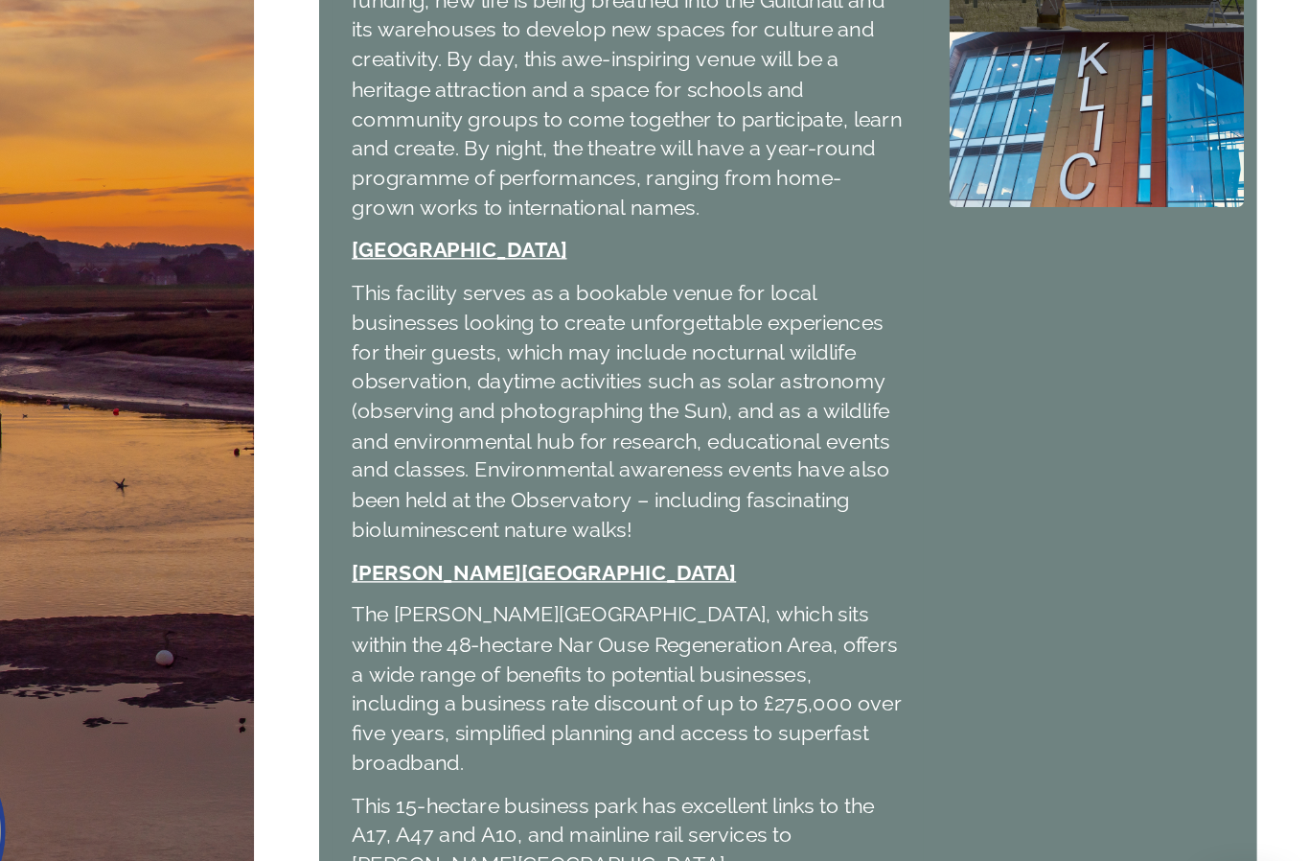
scroll to position [452, 0]
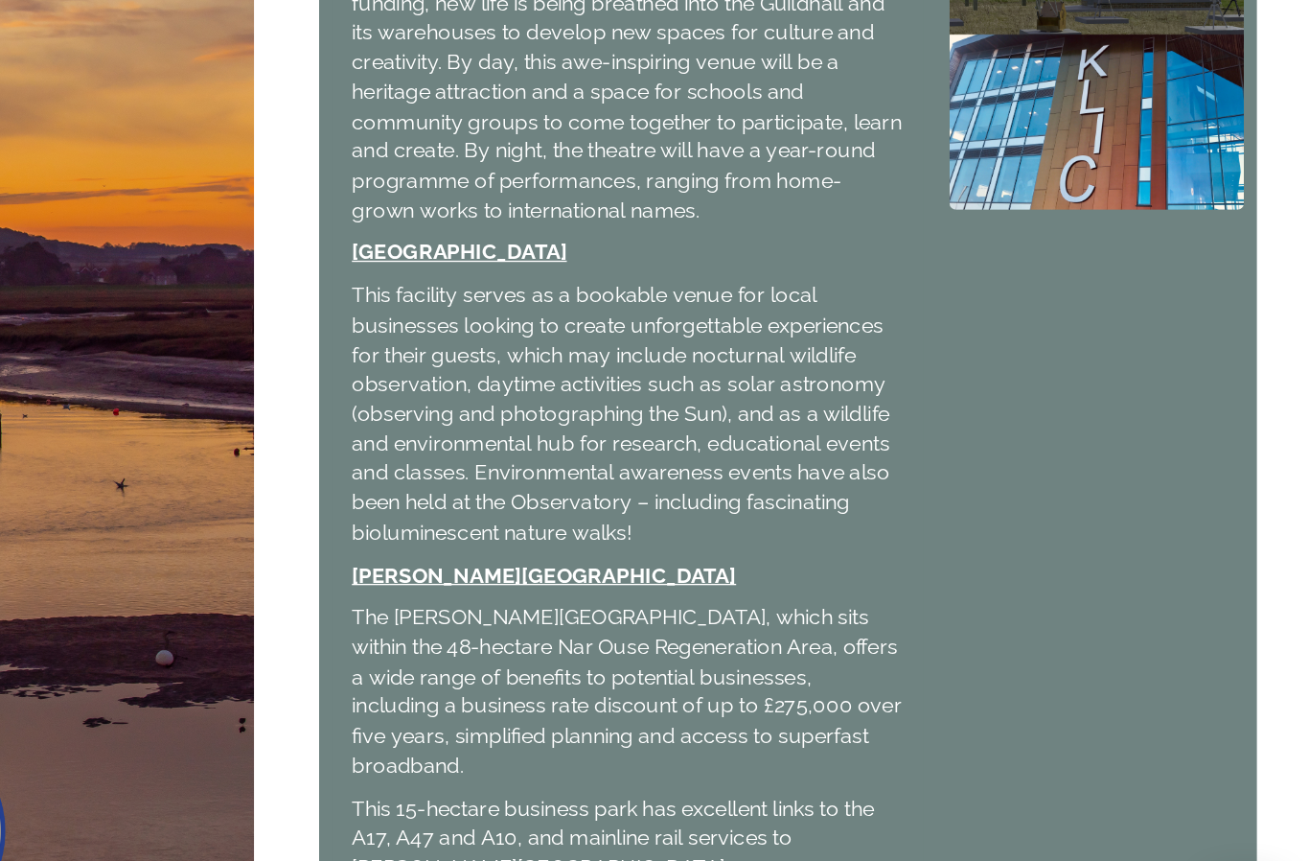
click at [619, 833] on div "Continue" at bounding box center [904, 844] width 645 height 23
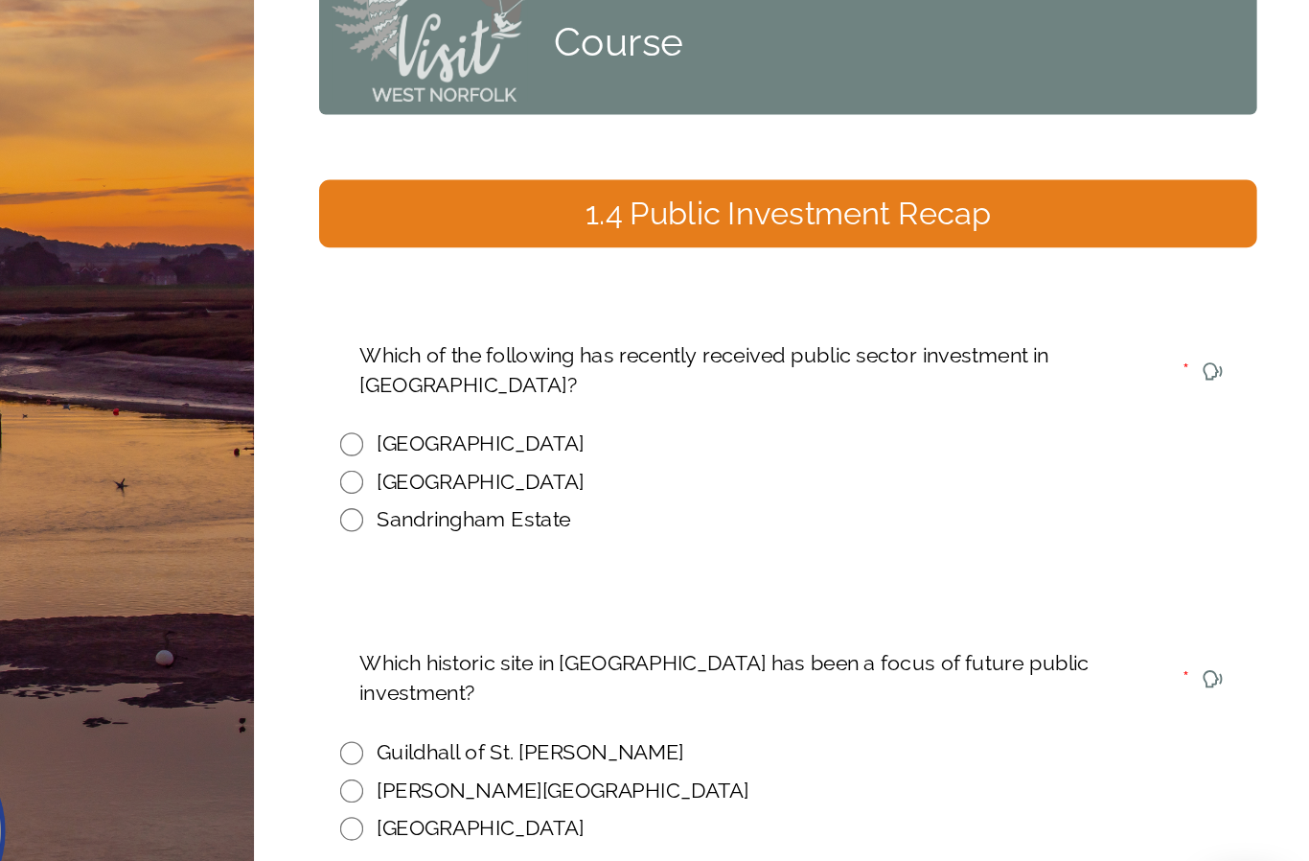
click at [587, 450] on input "radio" at bounding box center [595, 458] width 17 height 17
radio input "true"
click at [587, 678] on input "radio" at bounding box center [595, 686] width 17 height 17
radio input "true"
click at [615, 826] on div "Continue" at bounding box center [904, 837] width 645 height 23
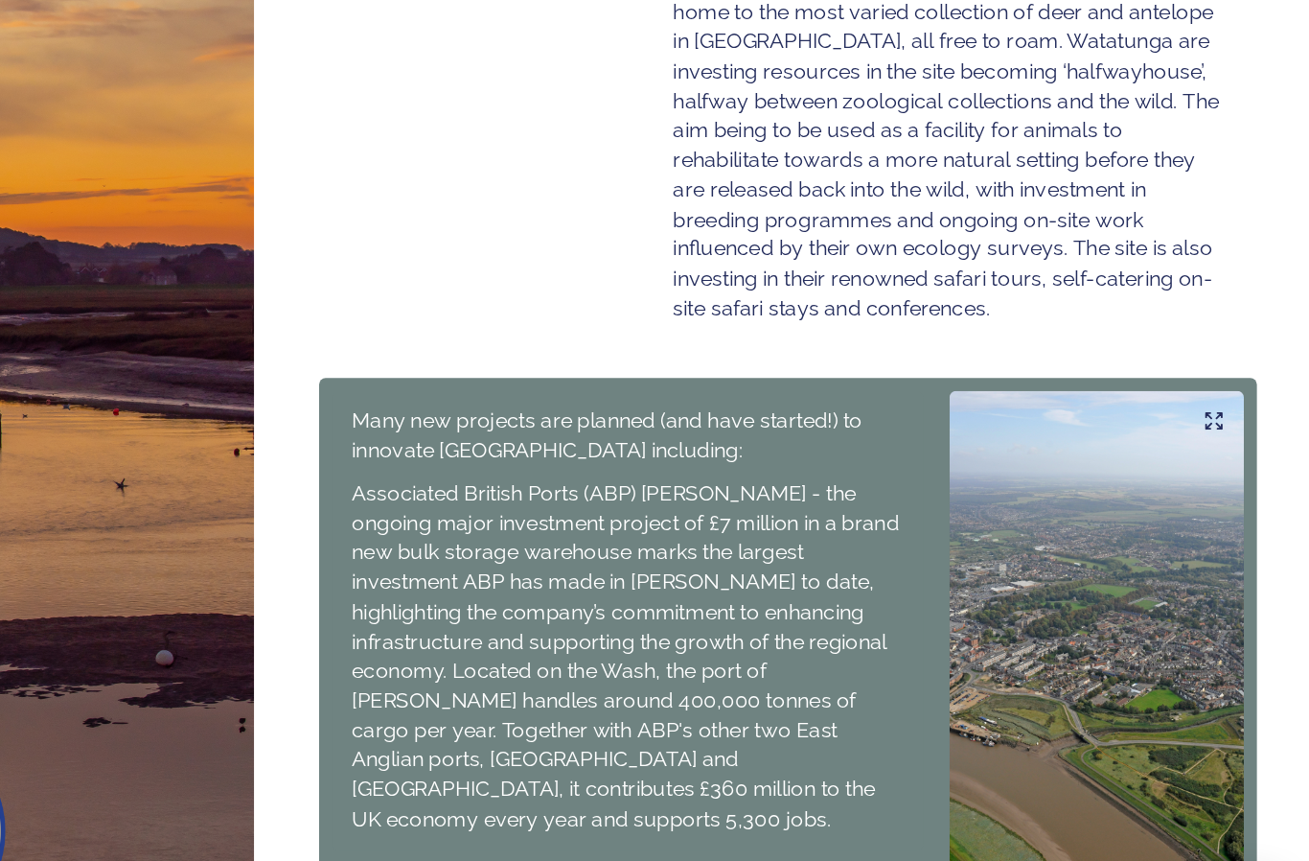
scroll to position [703, 0]
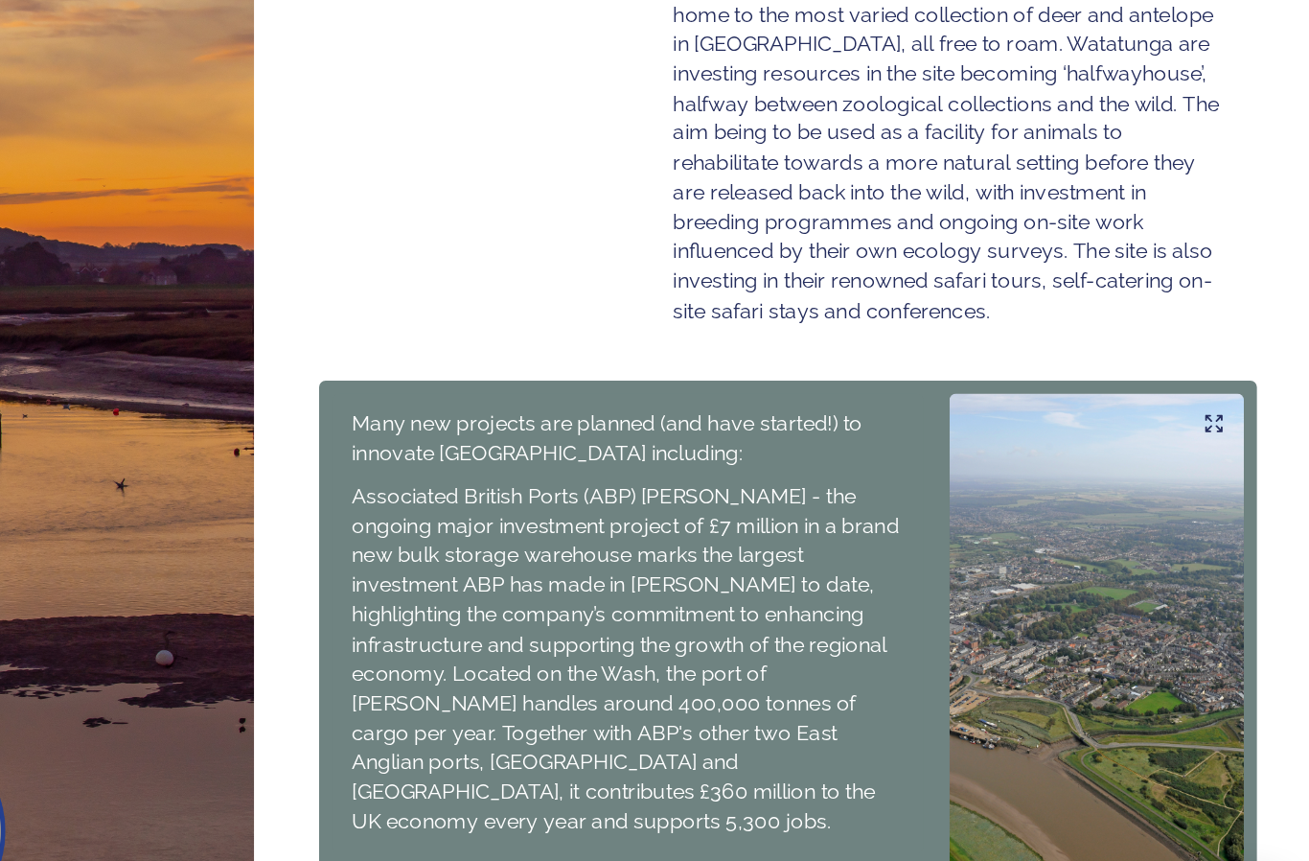
click at [650, 829] on div "Continue" at bounding box center [904, 840] width 645 height 23
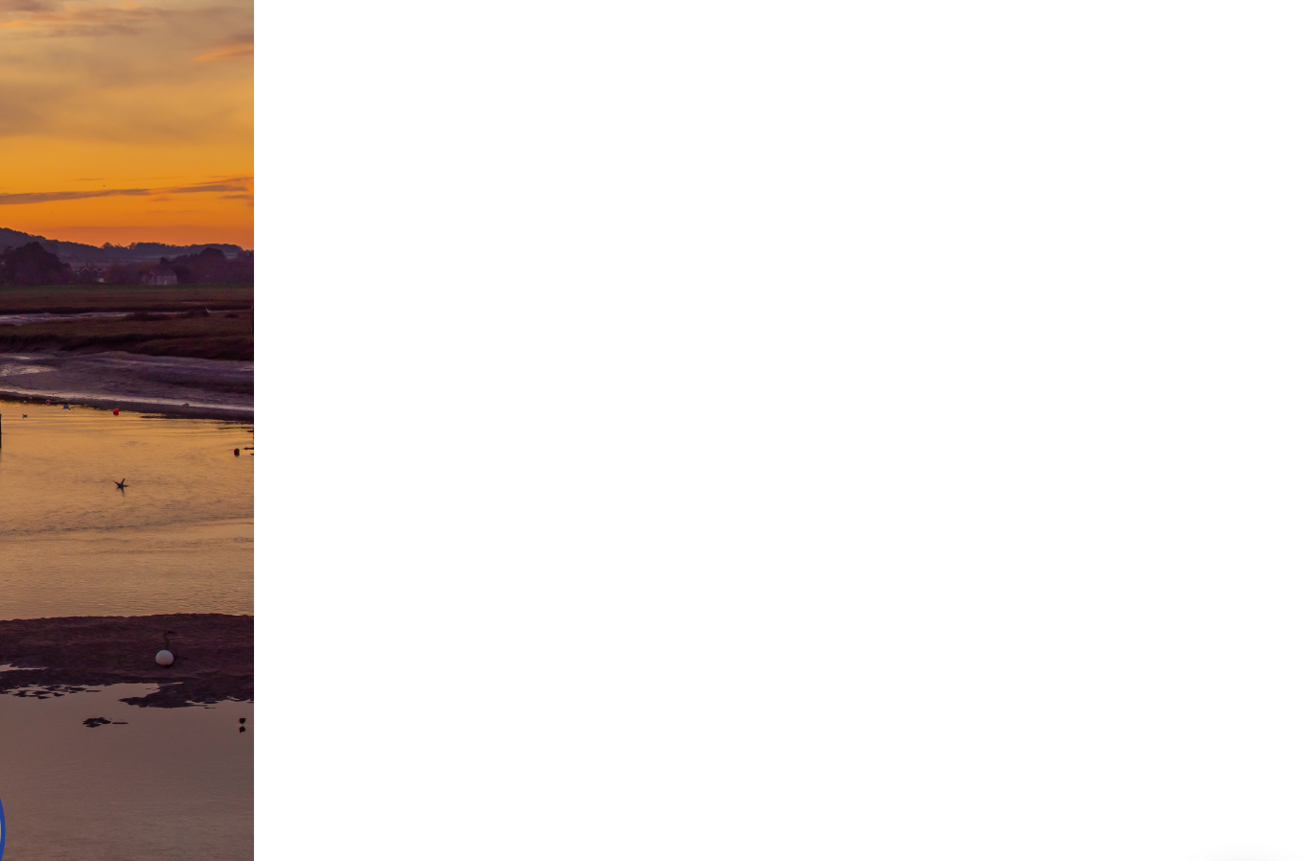
scroll to position [0, 0]
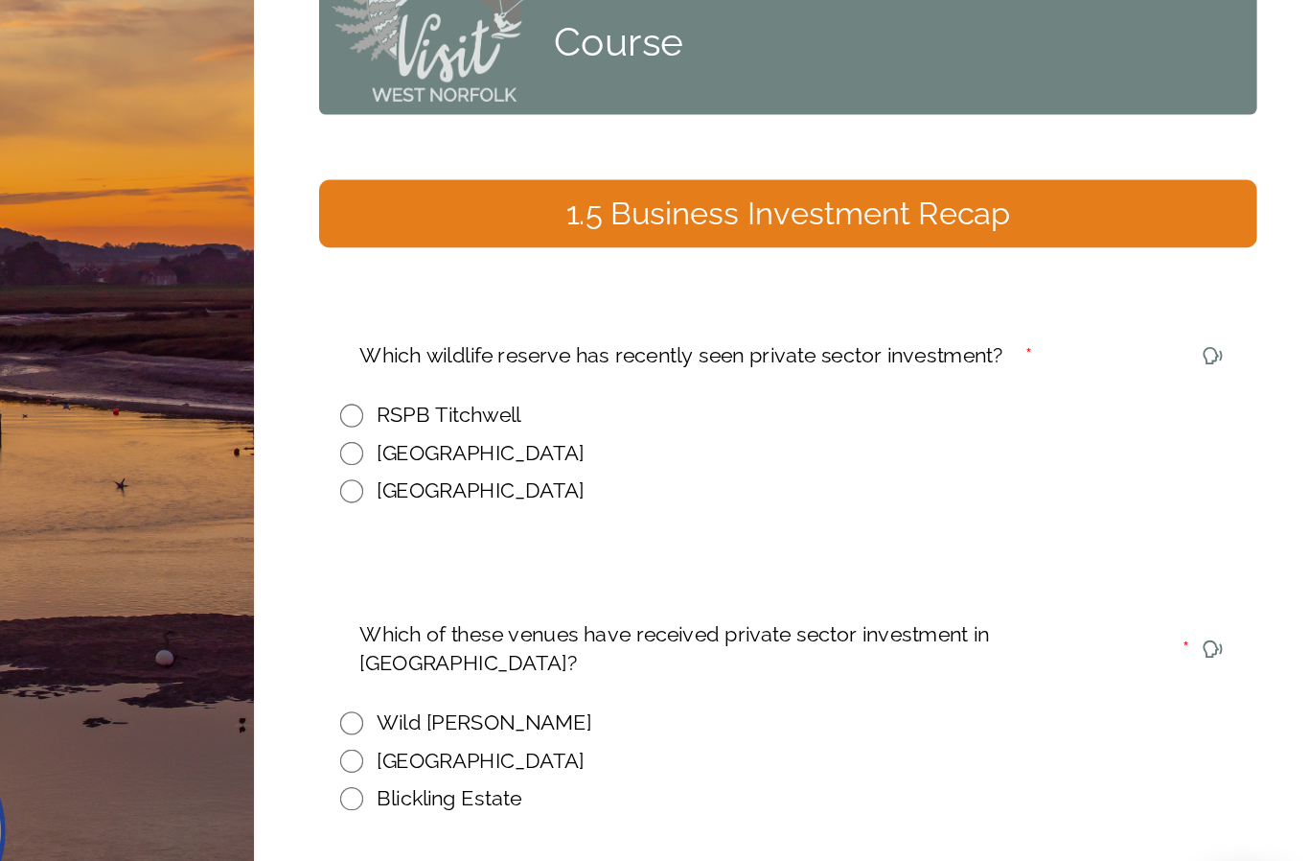
click at [587, 457] on input "radio" at bounding box center [595, 465] width 17 height 17
radio input "true"
click at [587, 656] on input "radio" at bounding box center [595, 664] width 17 height 17
radio input "true"
click at [653, 804] on div "Continue" at bounding box center [904, 815] width 645 height 23
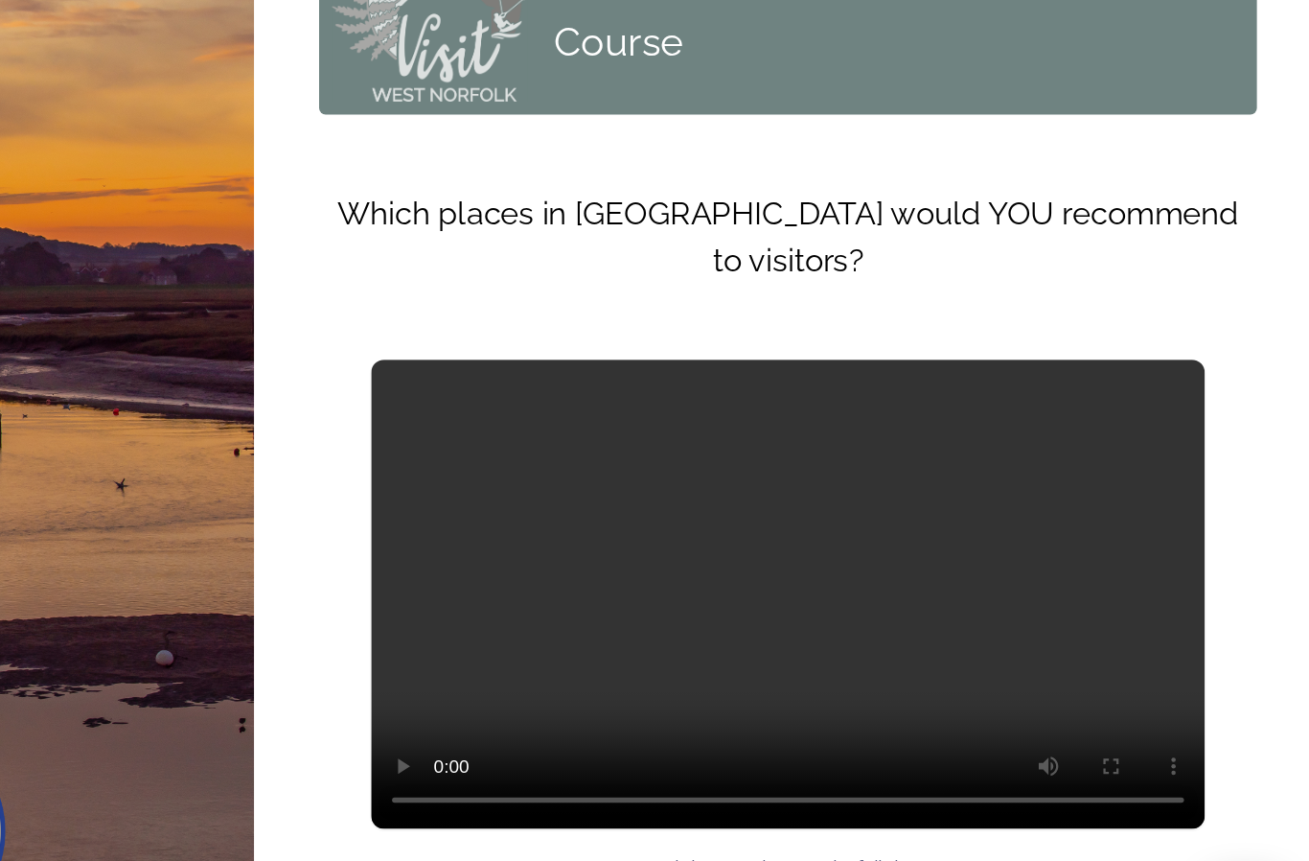
click at [610, 397] on video at bounding box center [916, 569] width 613 height 345
click at [635, 838] on div "Continue" at bounding box center [904, 849] width 645 height 23
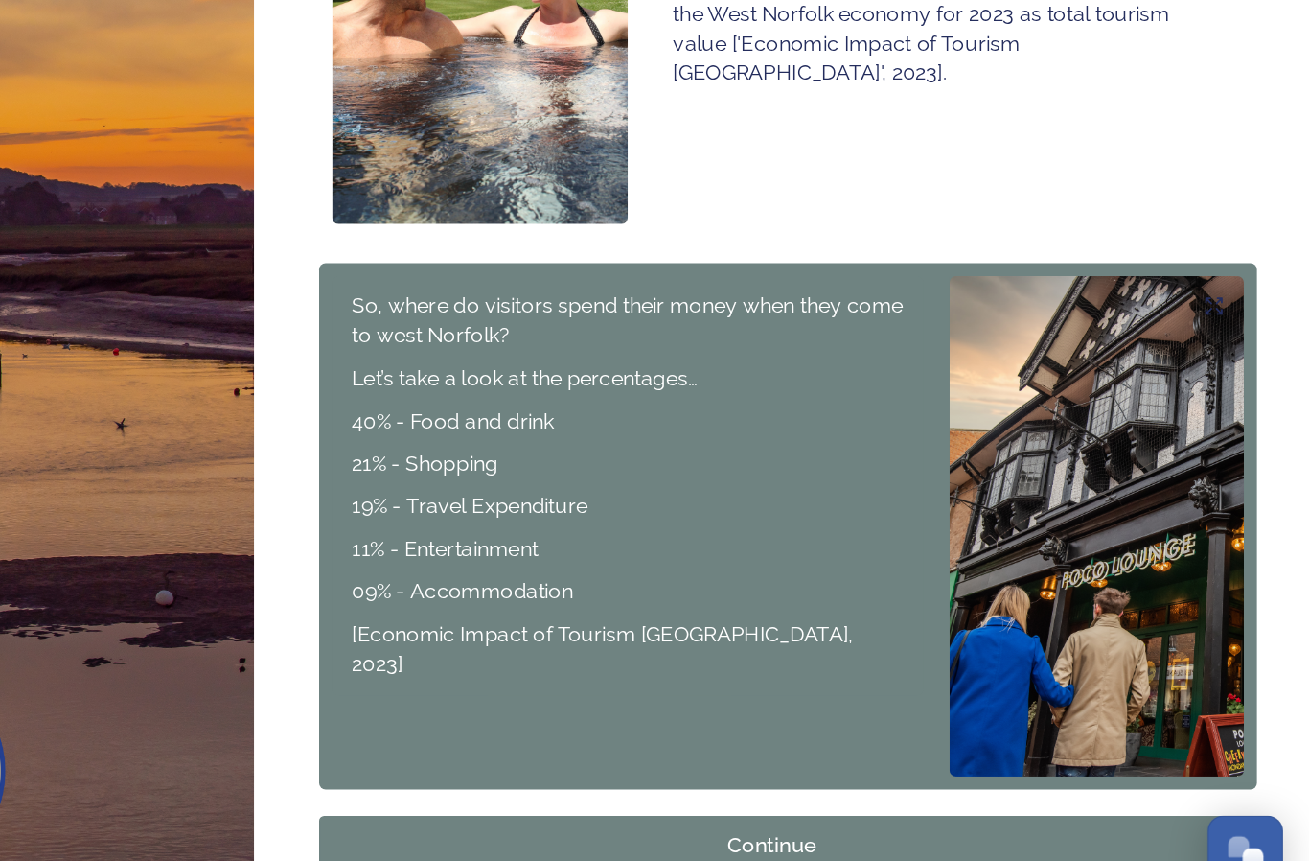
scroll to position [70, 0]
click at [593, 787] on div "Continue" at bounding box center [904, 798] width 645 height 23
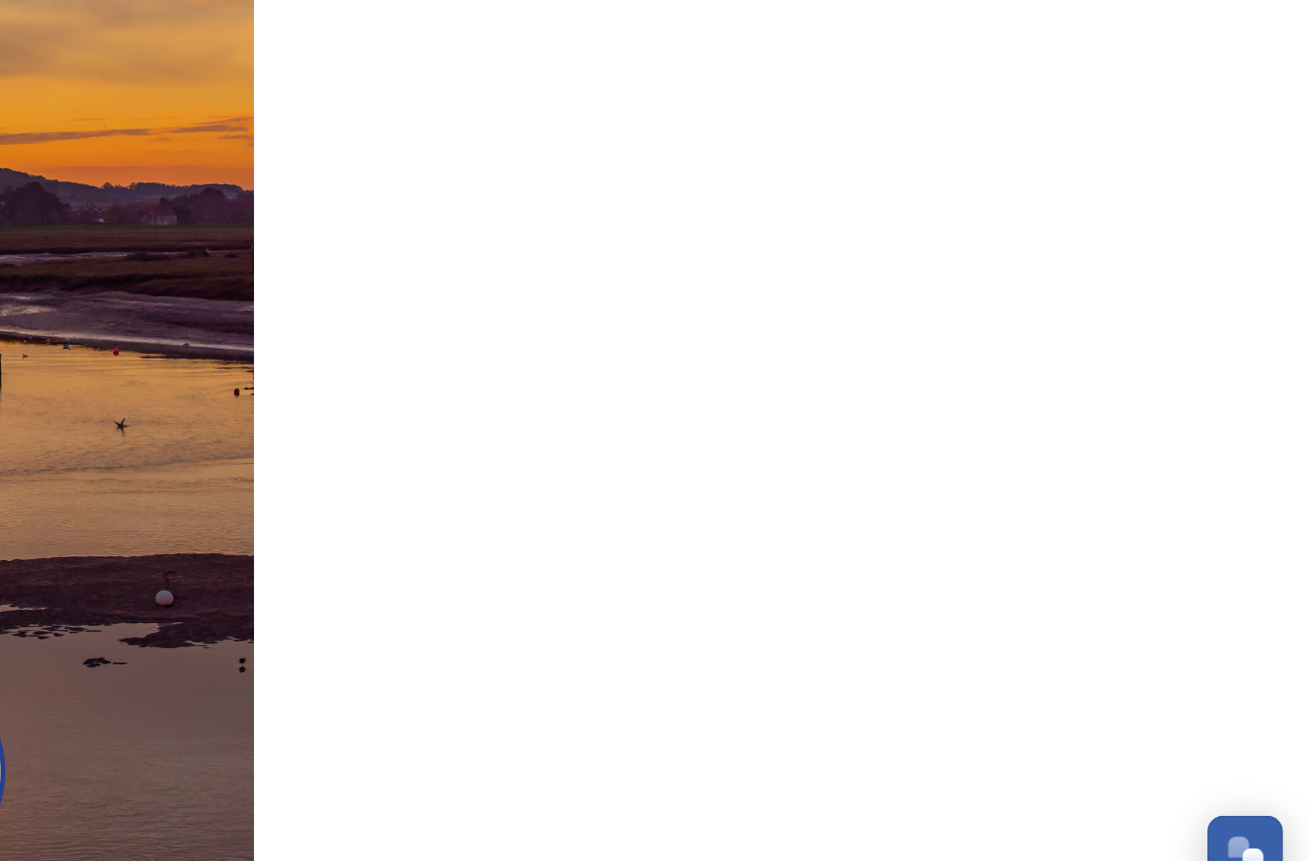
scroll to position [0, 0]
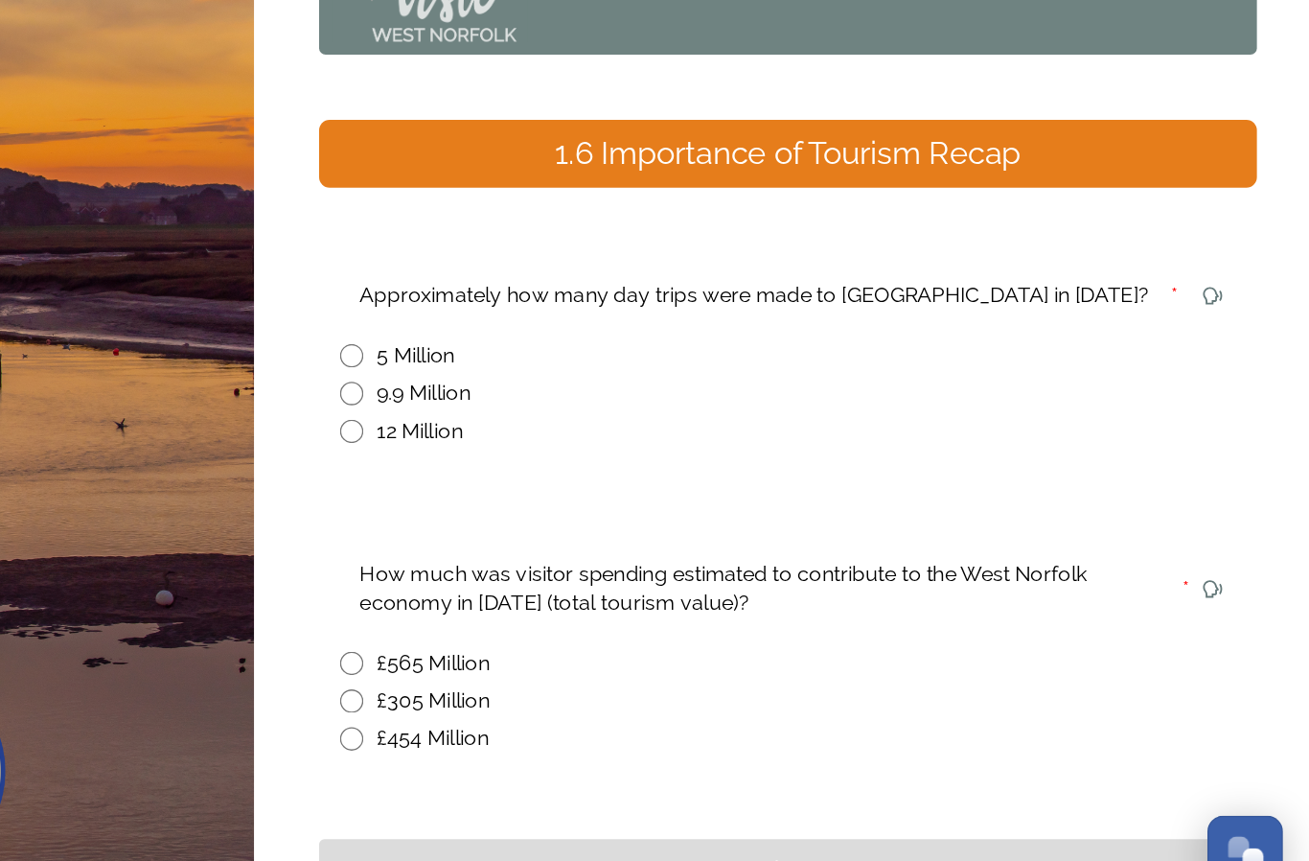
click at [587, 457] on input "radio" at bounding box center [595, 465] width 17 height 17
radio input "true"
click at [587, 656] on input "radio" at bounding box center [595, 664] width 17 height 17
radio input "true"
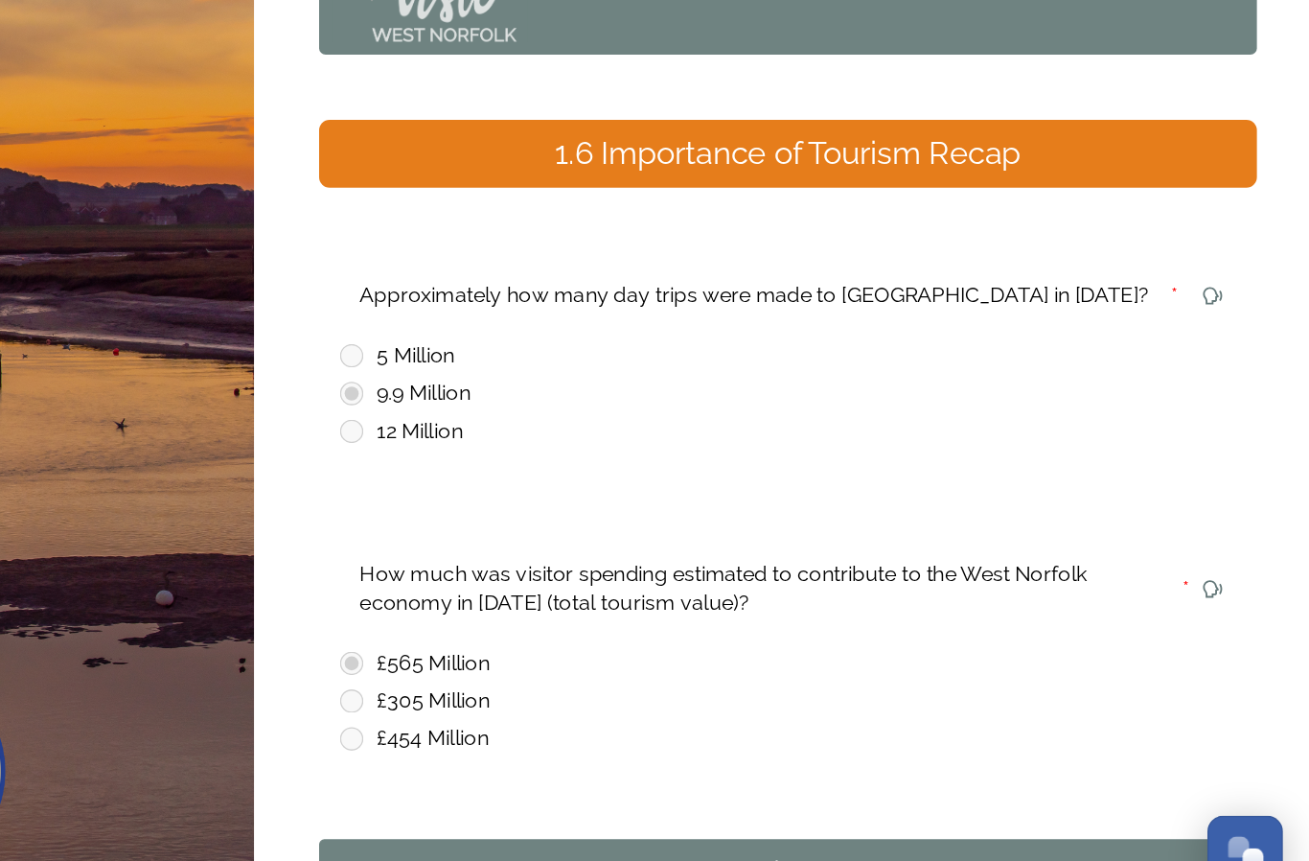
click at [582, 804] on div "Continue" at bounding box center [904, 815] width 645 height 23
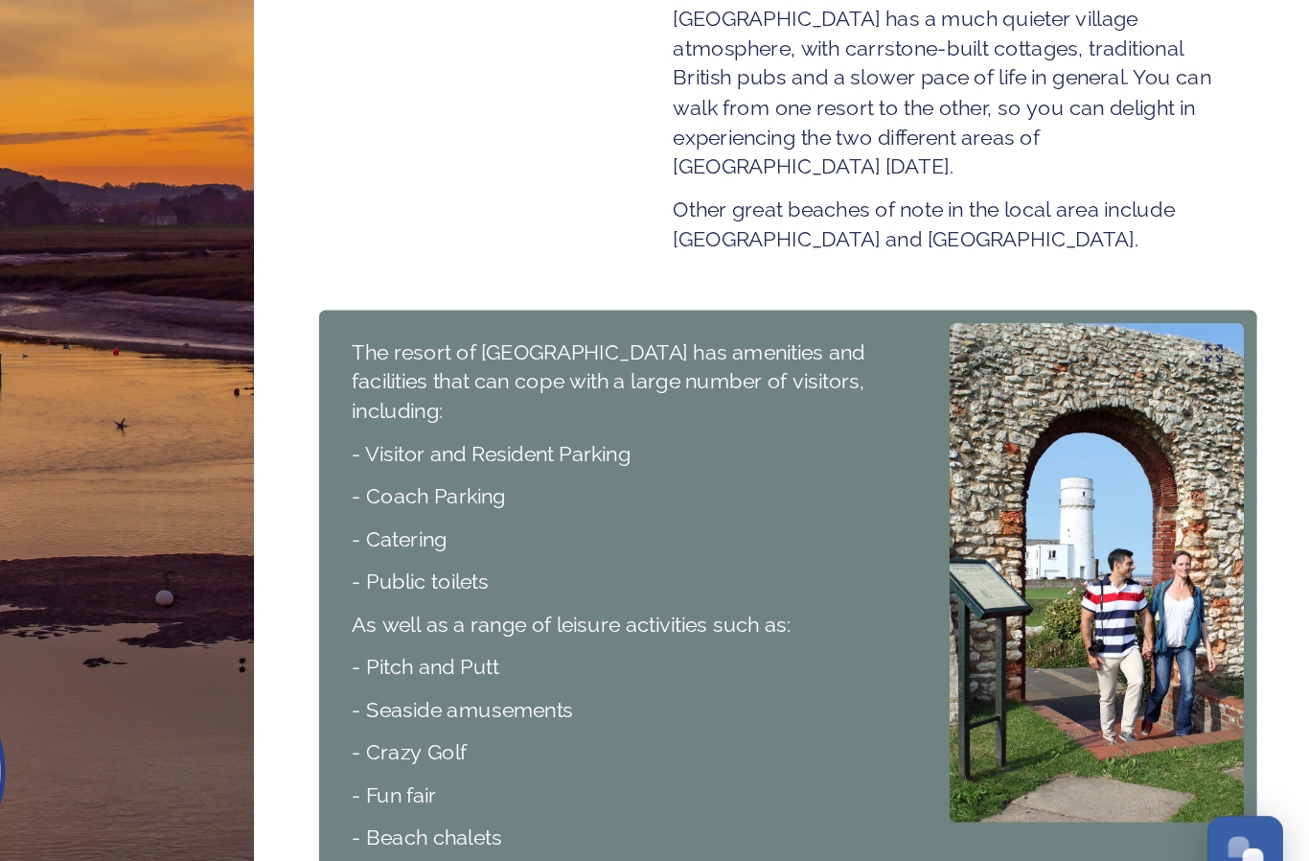
scroll to position [642, 0]
click at [610, 845] on button "Continue" at bounding box center [916, 867] width 690 height 44
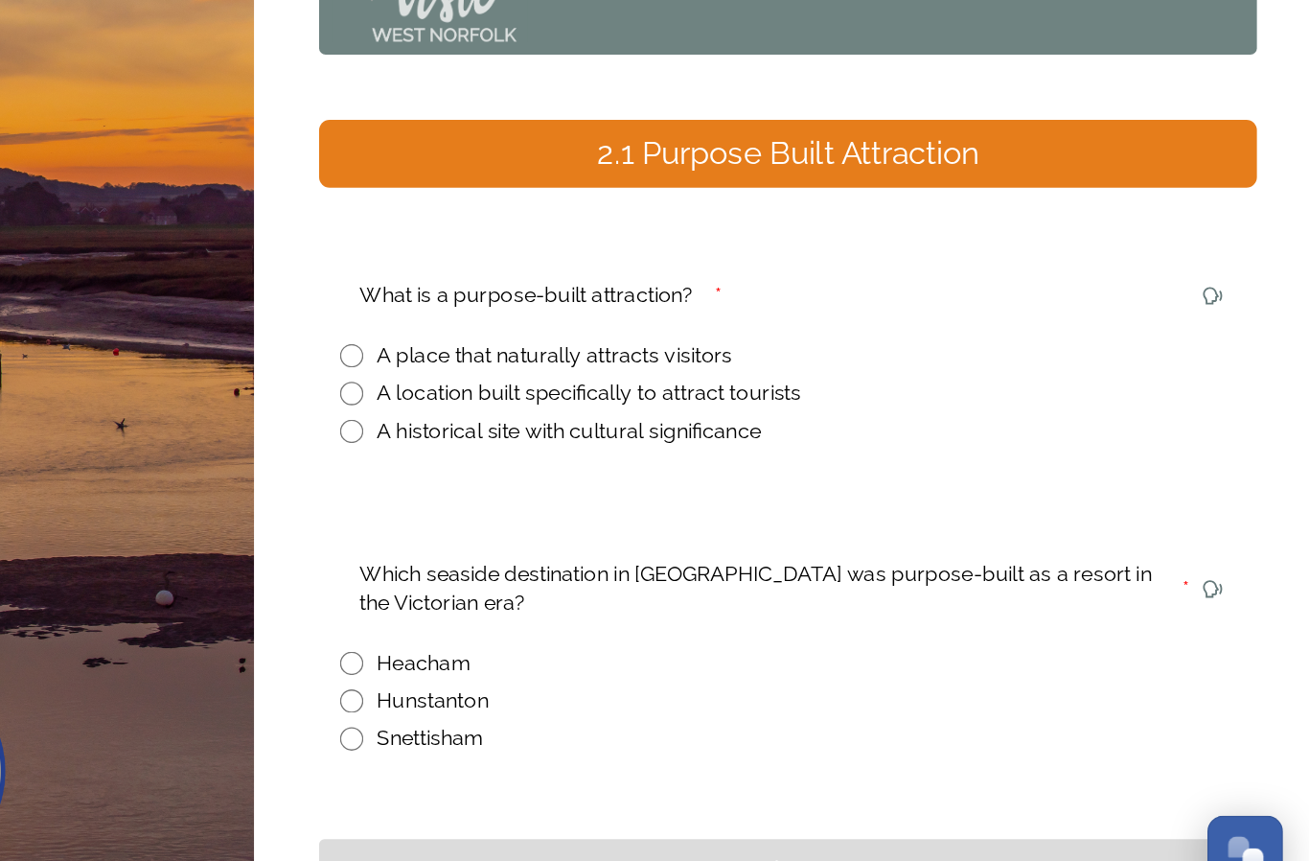
click at [587, 683] on input "radio" at bounding box center [595, 691] width 17 height 17
radio input "true"
click at [587, 429] on input "radio" at bounding box center [595, 437] width 17 height 17
radio input "true"
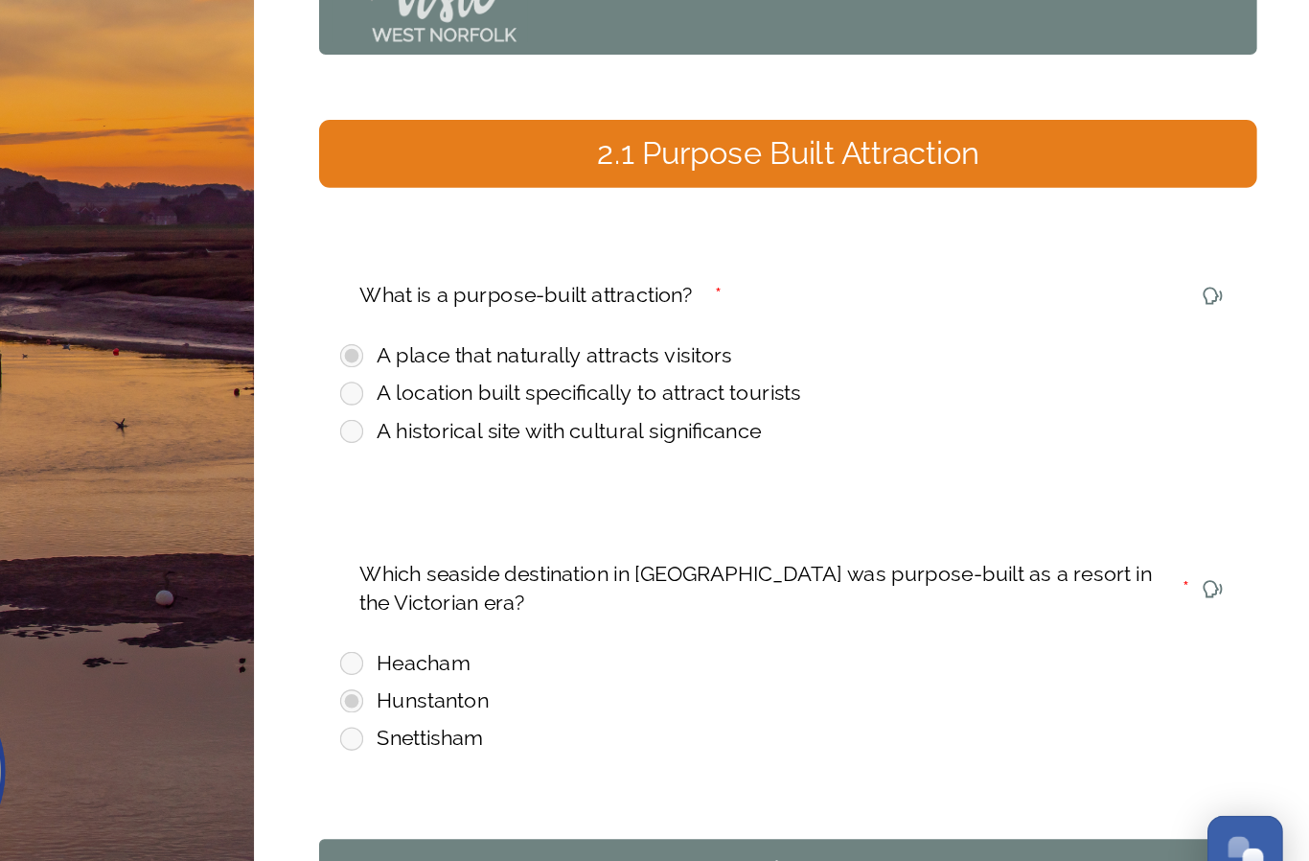
click at [633, 804] on div "Continue" at bounding box center [904, 815] width 645 height 23
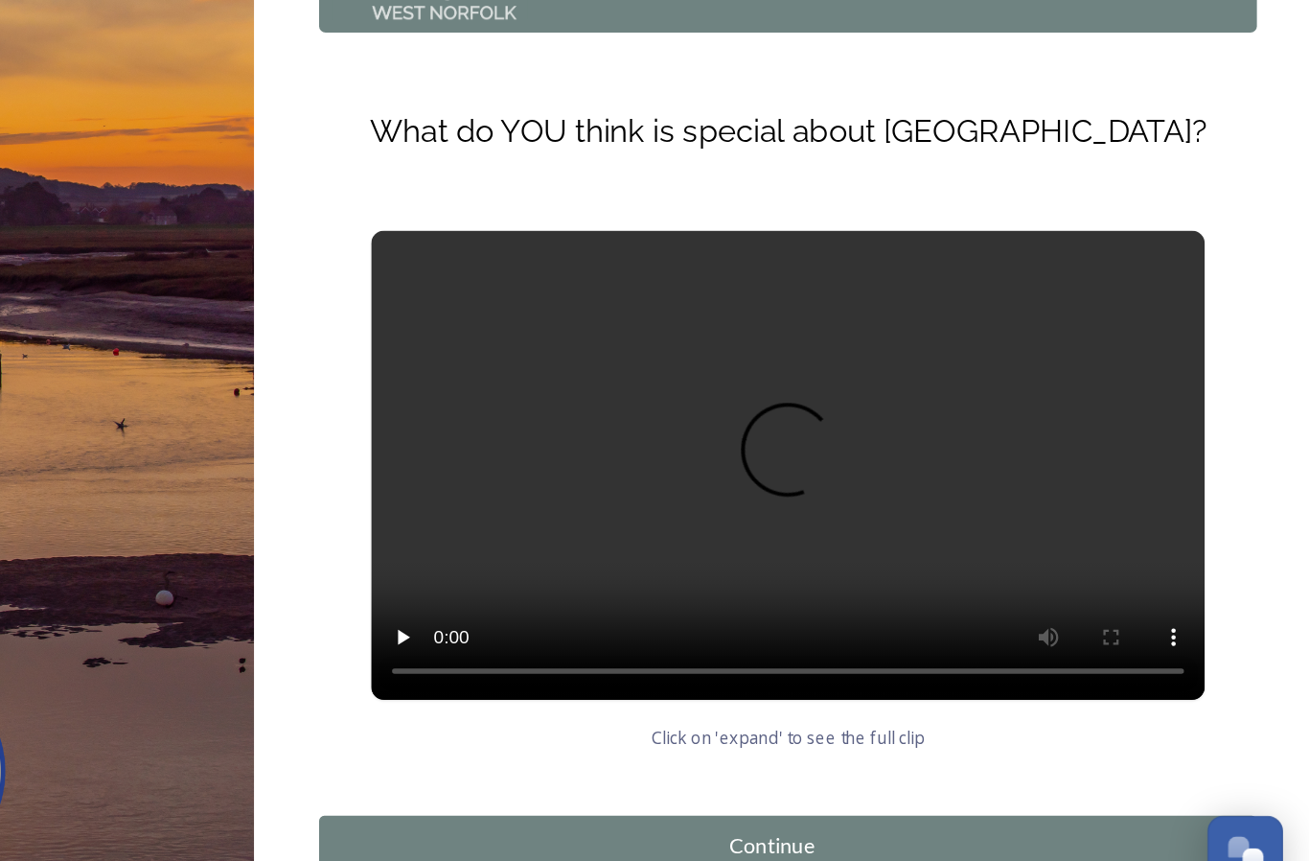
scroll to position [16, 0]
click at [619, 787] on div "Continue" at bounding box center [904, 798] width 645 height 23
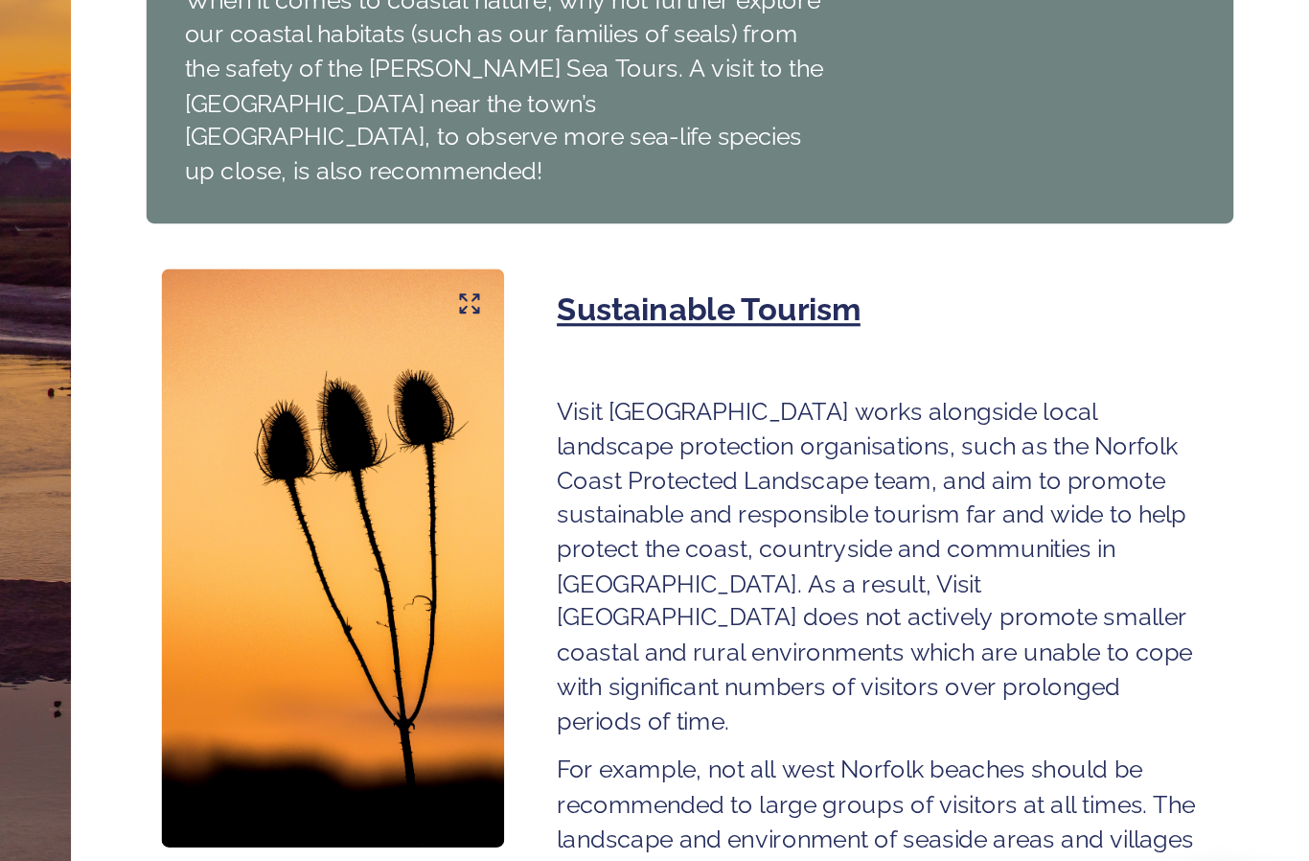
scroll to position [965, 0]
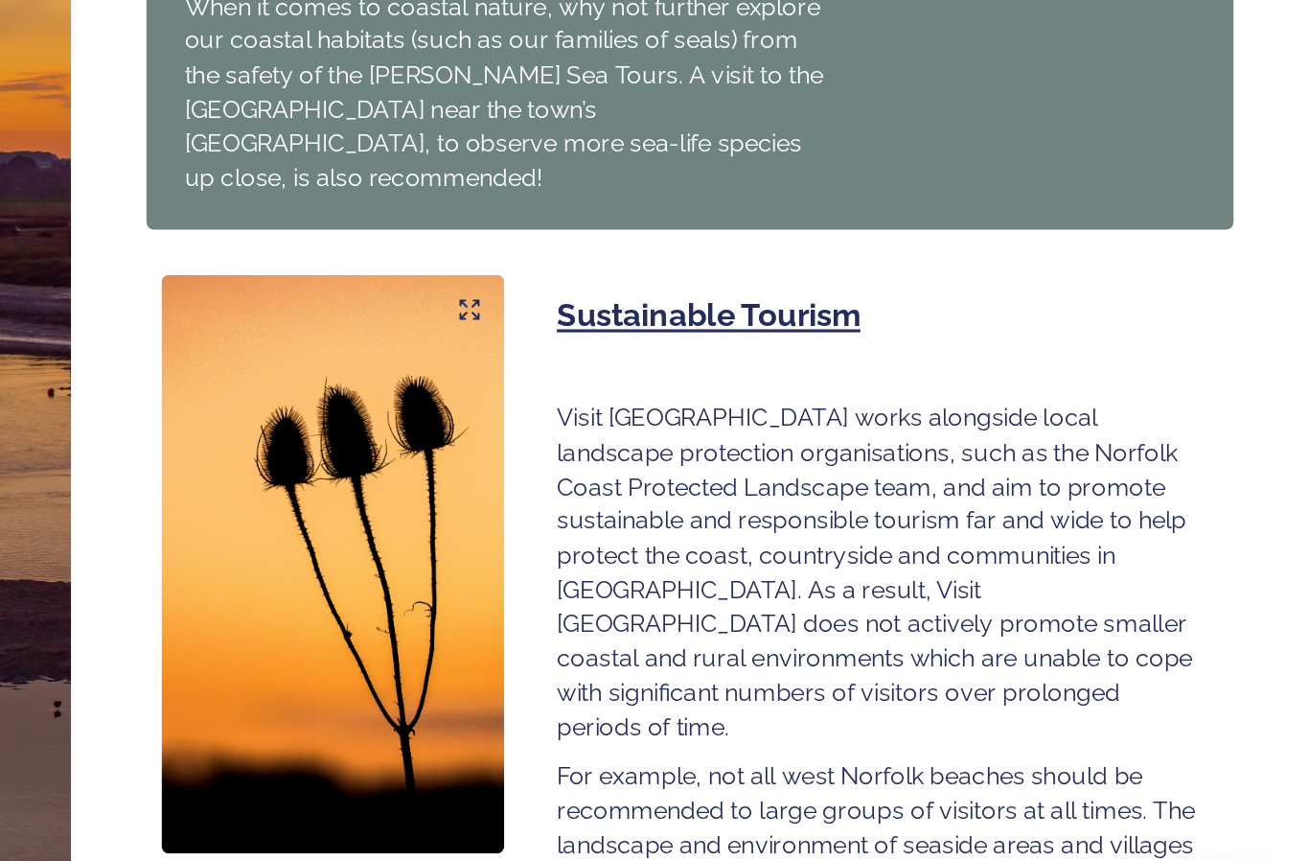
click at [582, 858] on div "Continue" at bounding box center [904, 869] width 645 height 23
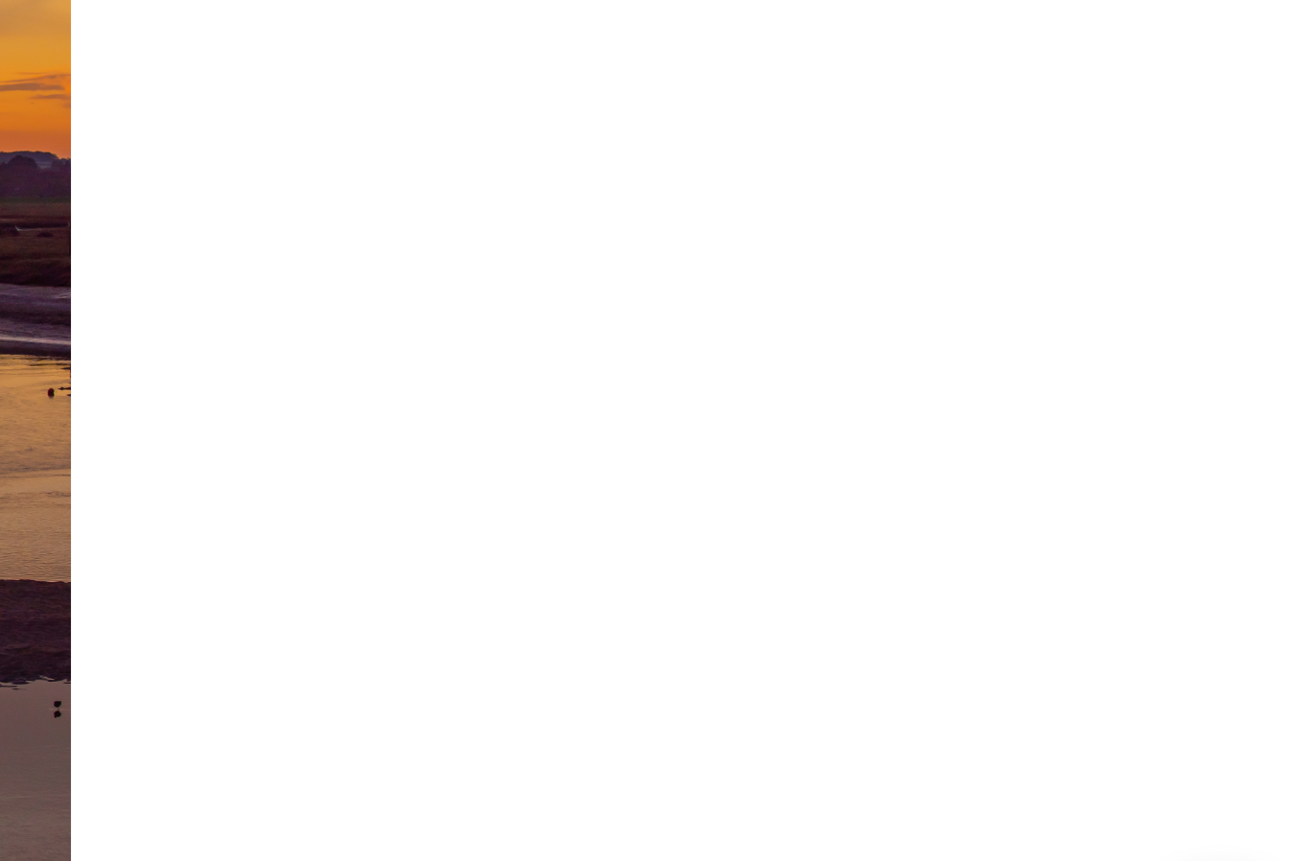
scroll to position [0, 0]
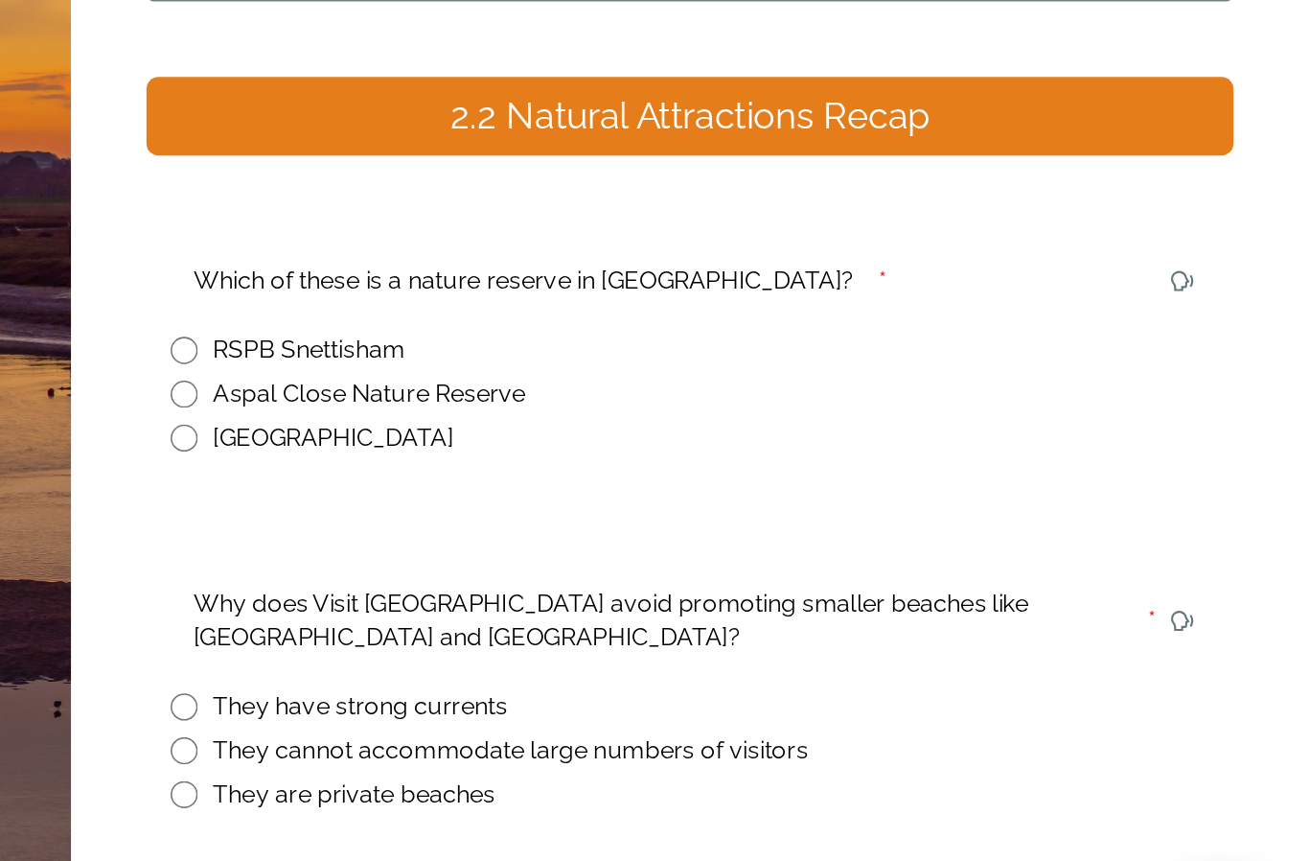
click at [587, 429] on input "radio" at bounding box center [595, 437] width 17 height 17
radio input "true"
click at [587, 683] on input "radio" at bounding box center [595, 691] width 17 height 17
radio input "true"
click at [582, 804] on div "Continue" at bounding box center [904, 815] width 645 height 23
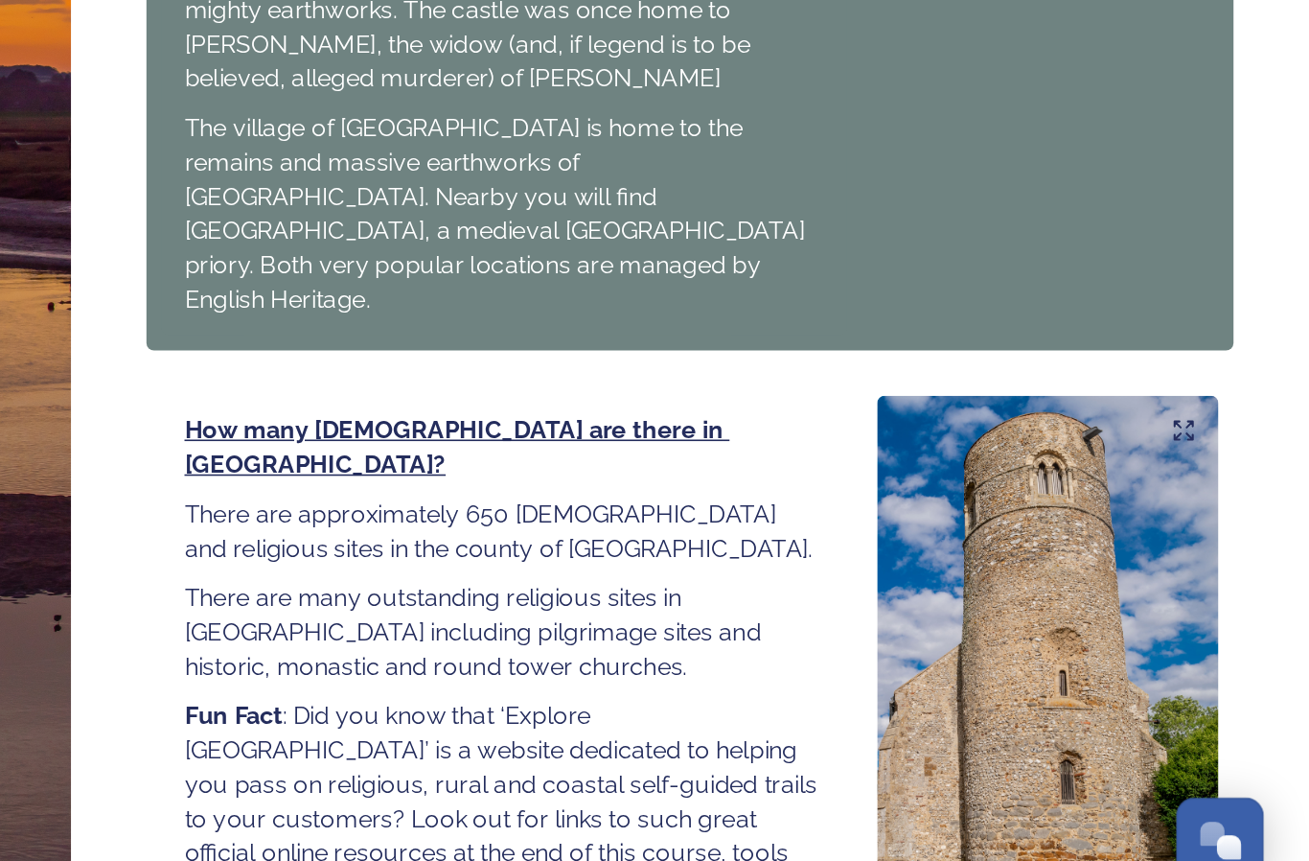
scroll to position [1916, 0]
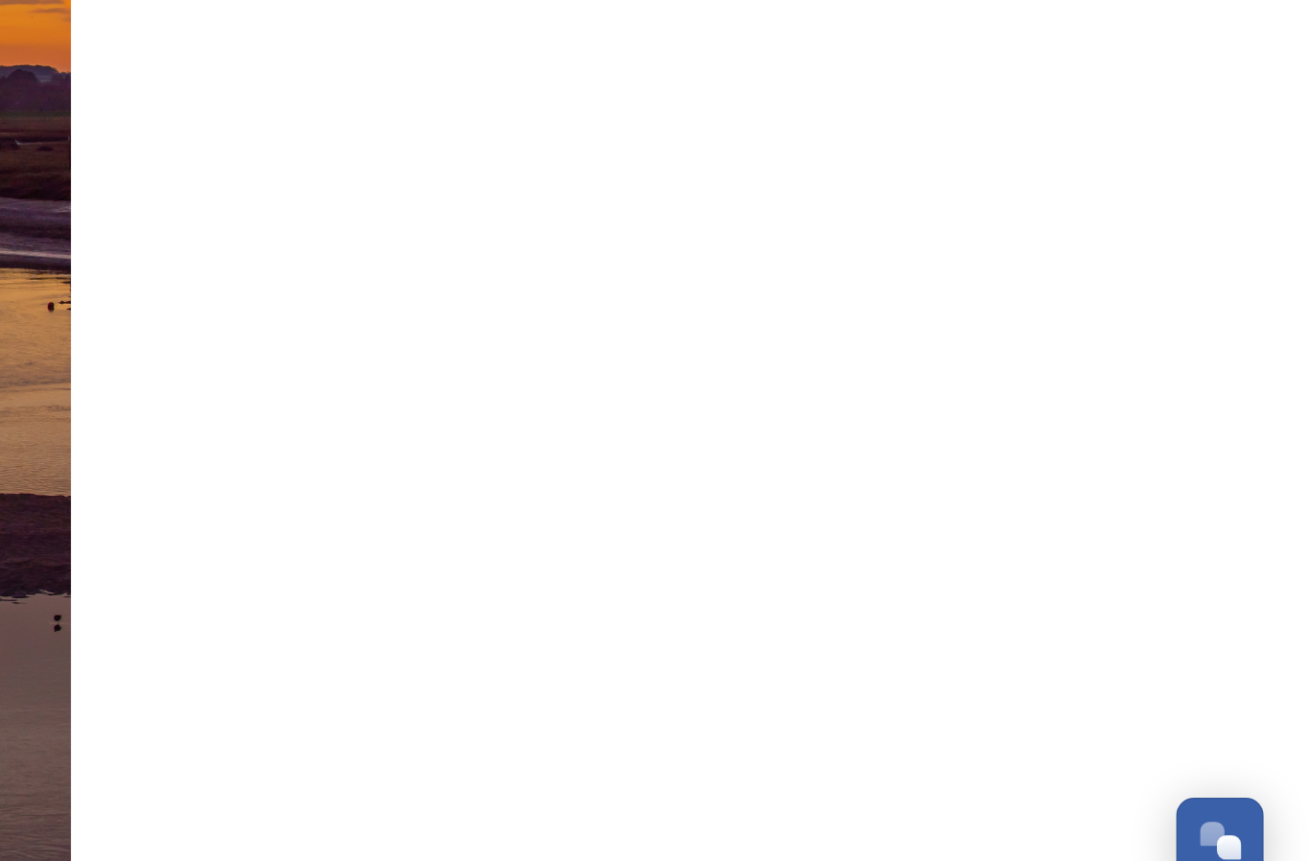
scroll to position [0, 0]
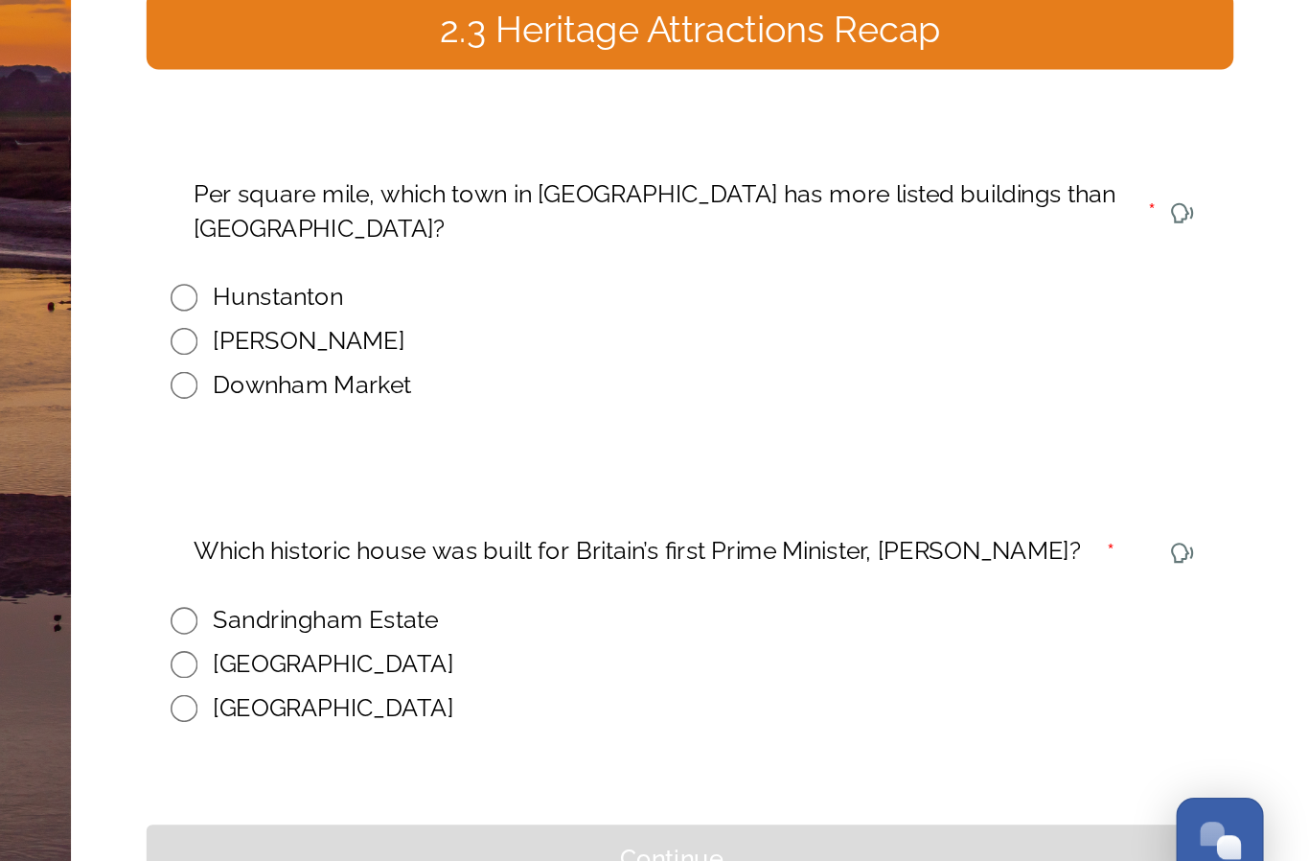
click at [587, 478] on input "radio" at bounding box center [595, 486] width 17 height 17
radio input "true"
click at [587, 711] on input "radio" at bounding box center [595, 719] width 17 height 17
radio input "true"
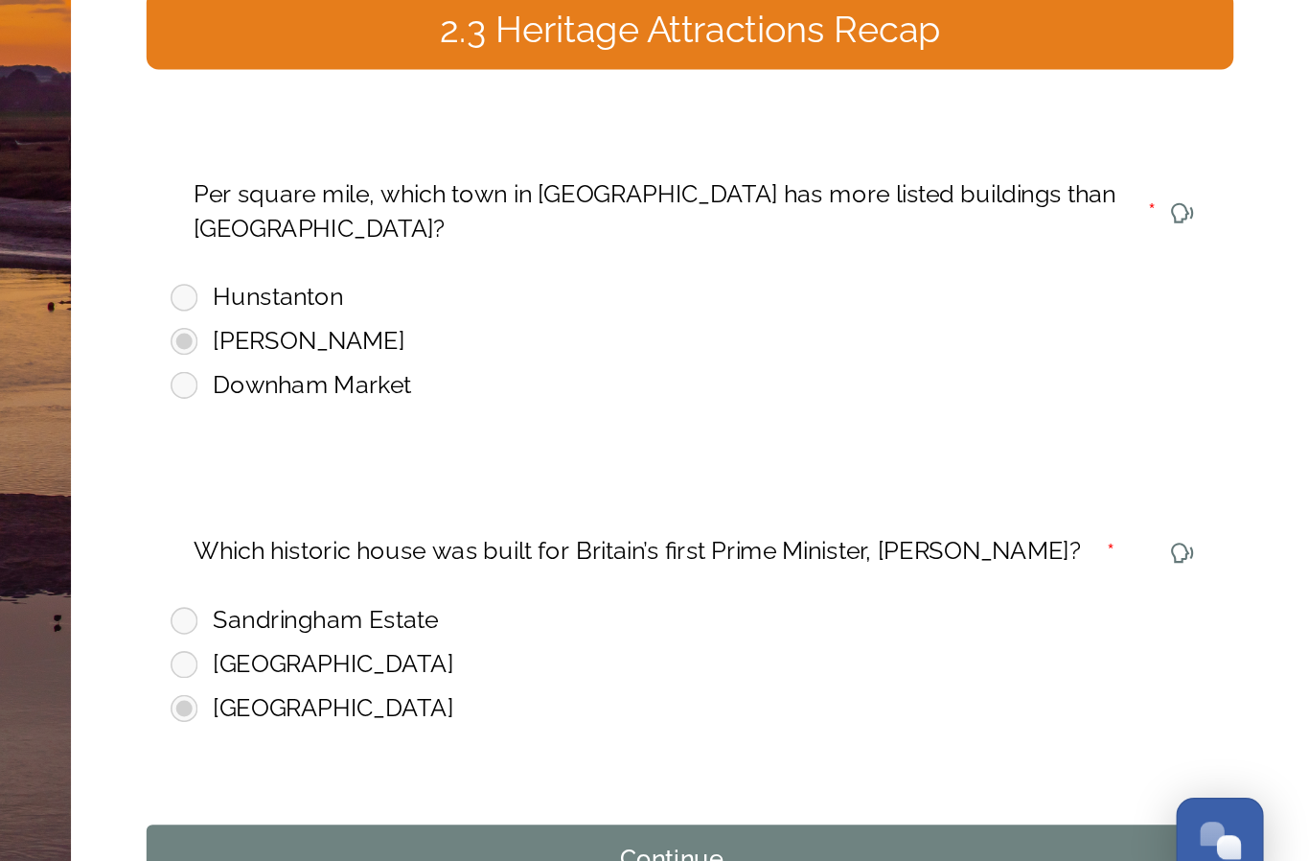
click at [582, 804] on div "Continue" at bounding box center [904, 815] width 645 height 23
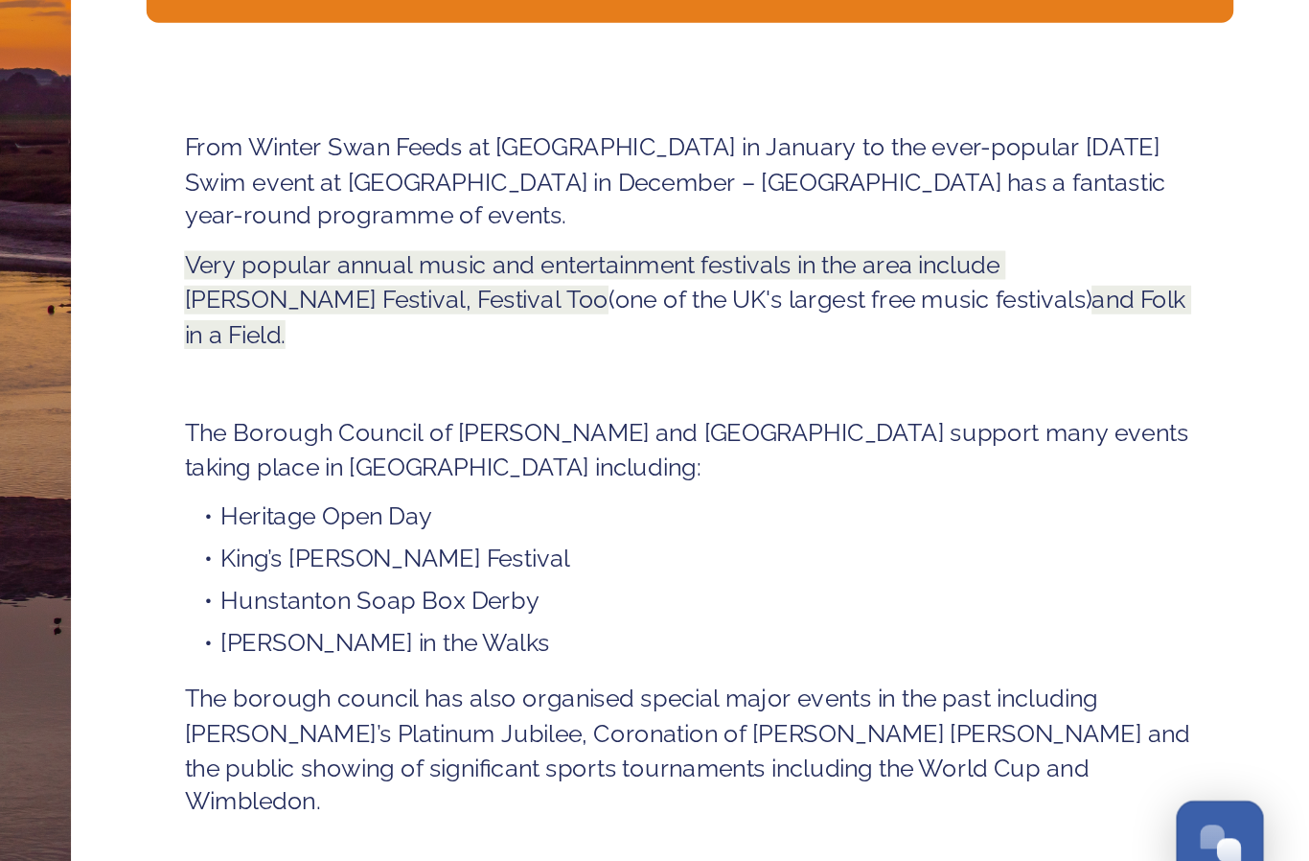
scroll to position [31, 0]
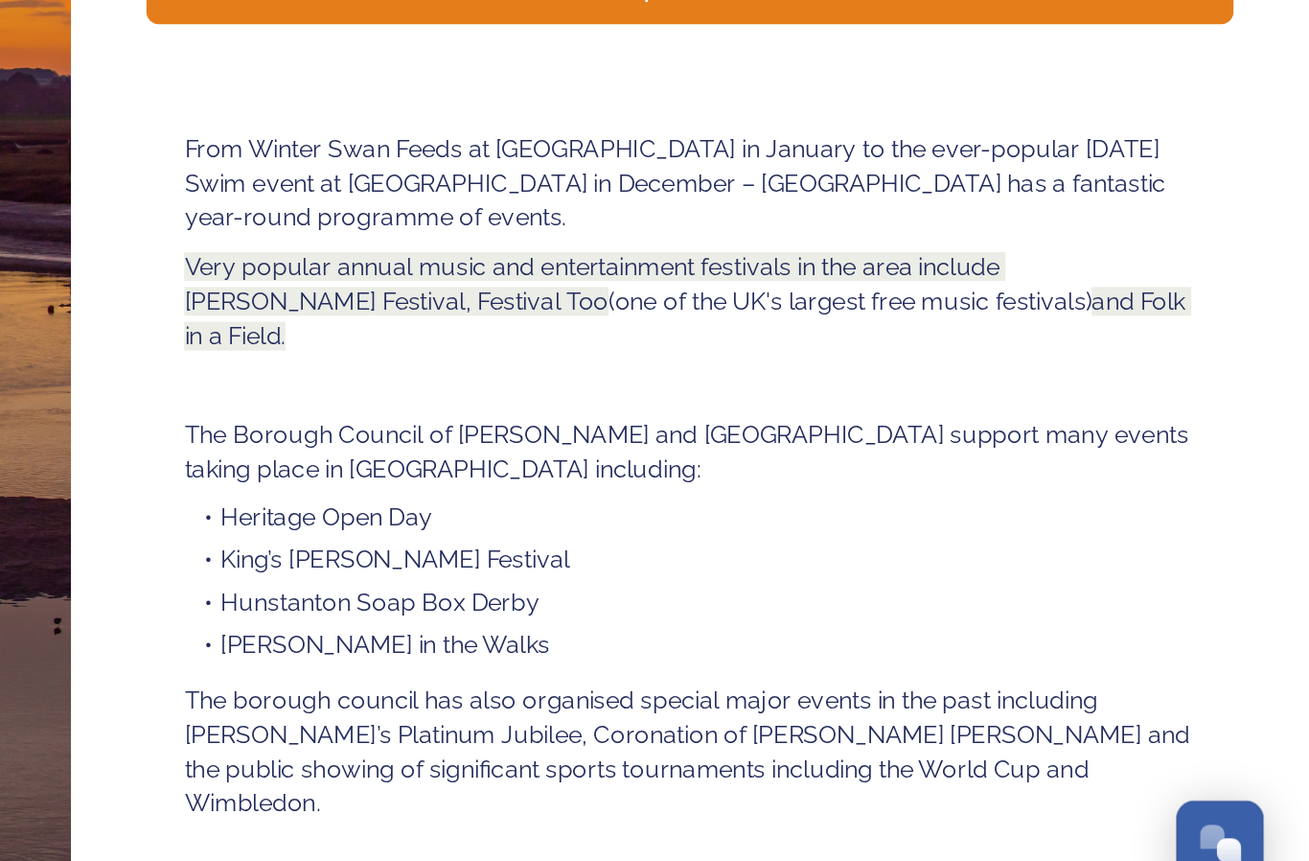
click at [582, 841] on div "Continue" at bounding box center [904, 852] width 645 height 23
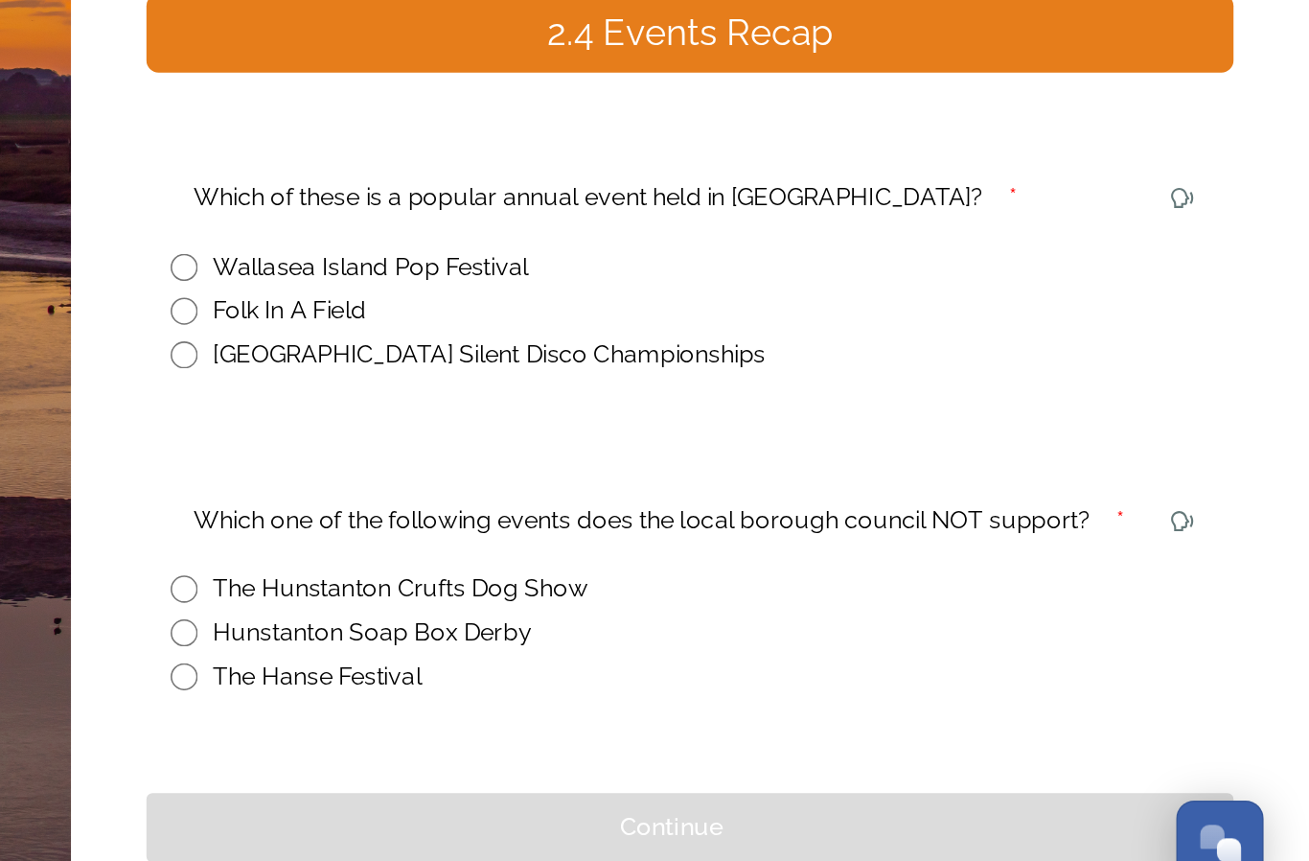
click at [587, 634] on input "radio" at bounding box center [595, 642] width 17 height 17
radio input "true"
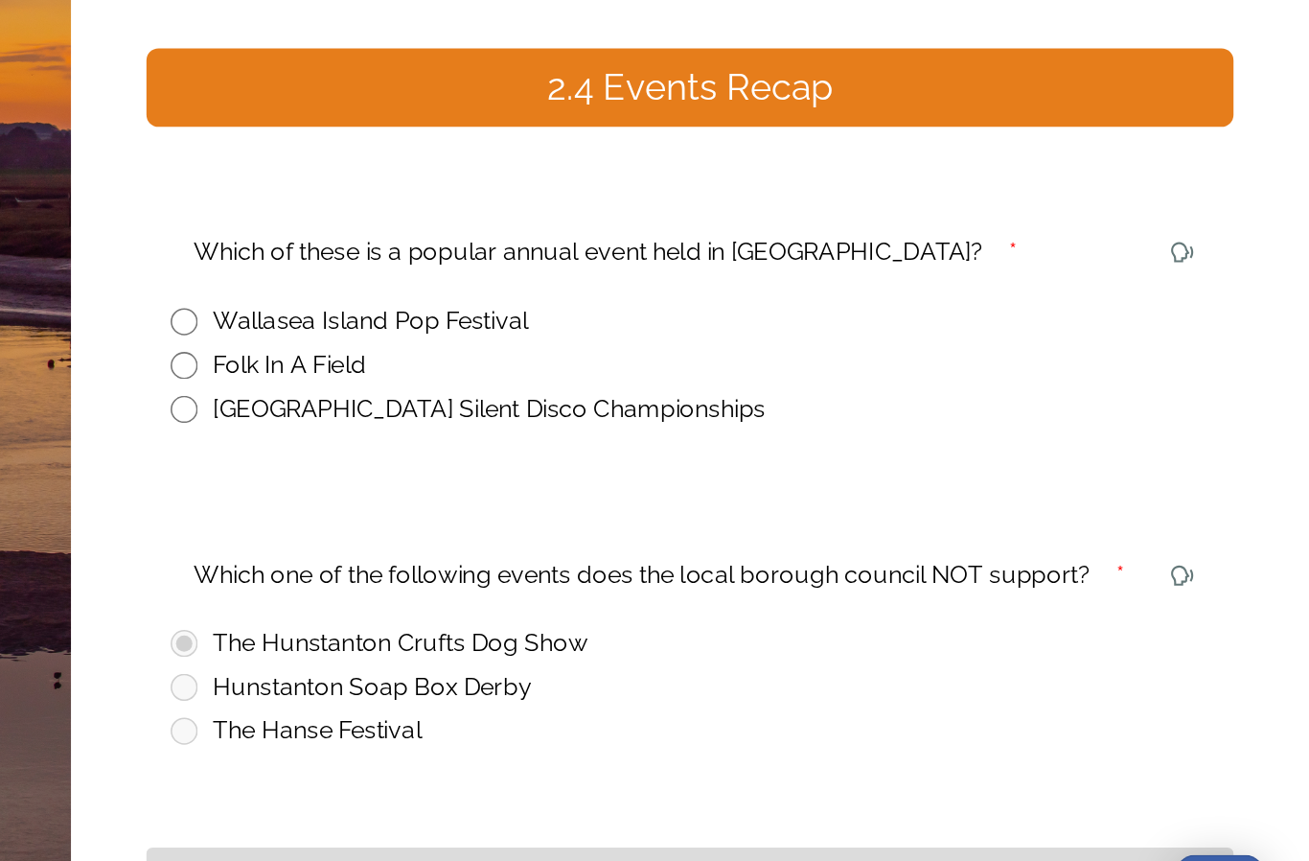
click at [798, 68] on div "Back Step 32 of 60 Save West Norfolk Tourism Ambassadors Course 2.4 Events Reca…" at bounding box center [916, 463] width 786 height 927
click at [587, 485] on input "radio" at bounding box center [595, 493] width 17 height 17
radio input "true"
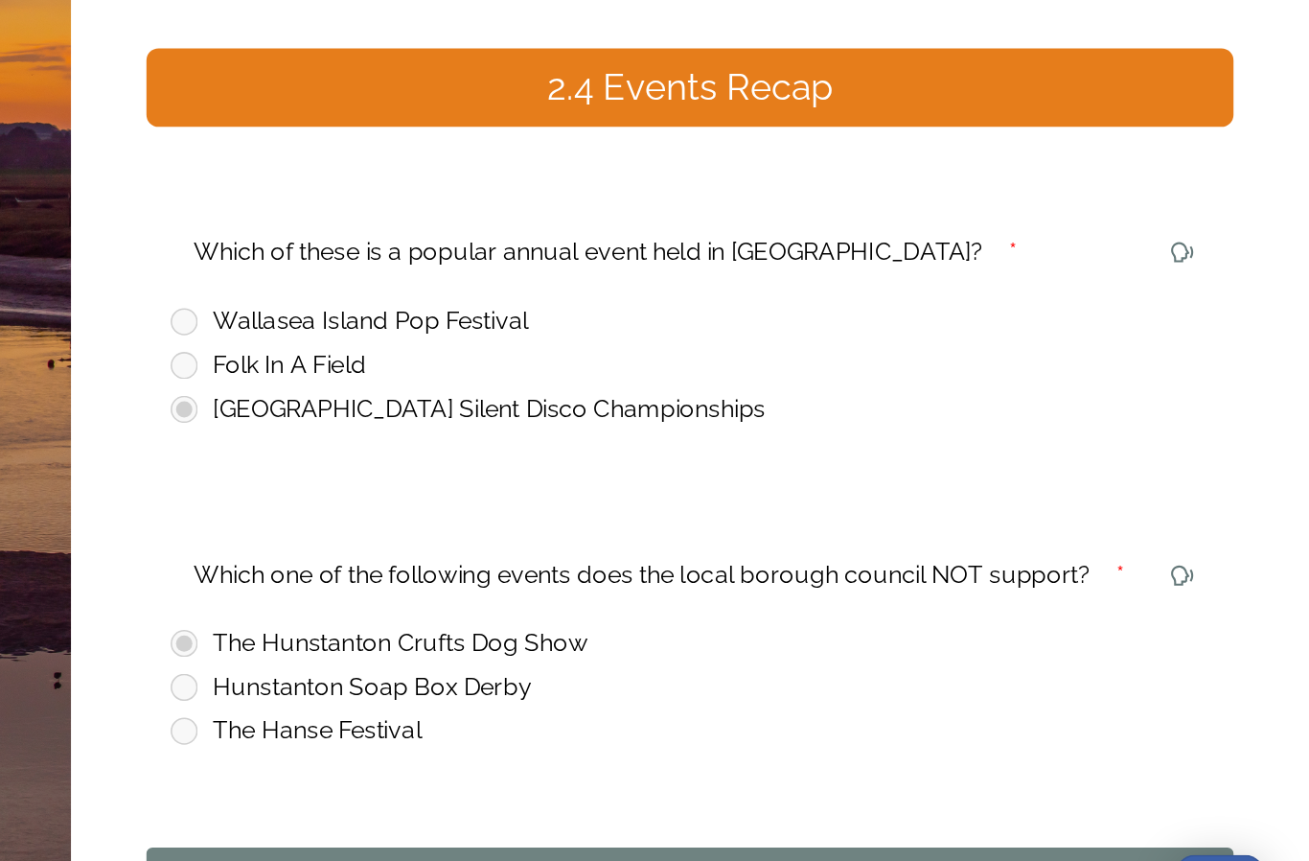
click at [582, 782] on div "Continue" at bounding box center [904, 793] width 645 height 23
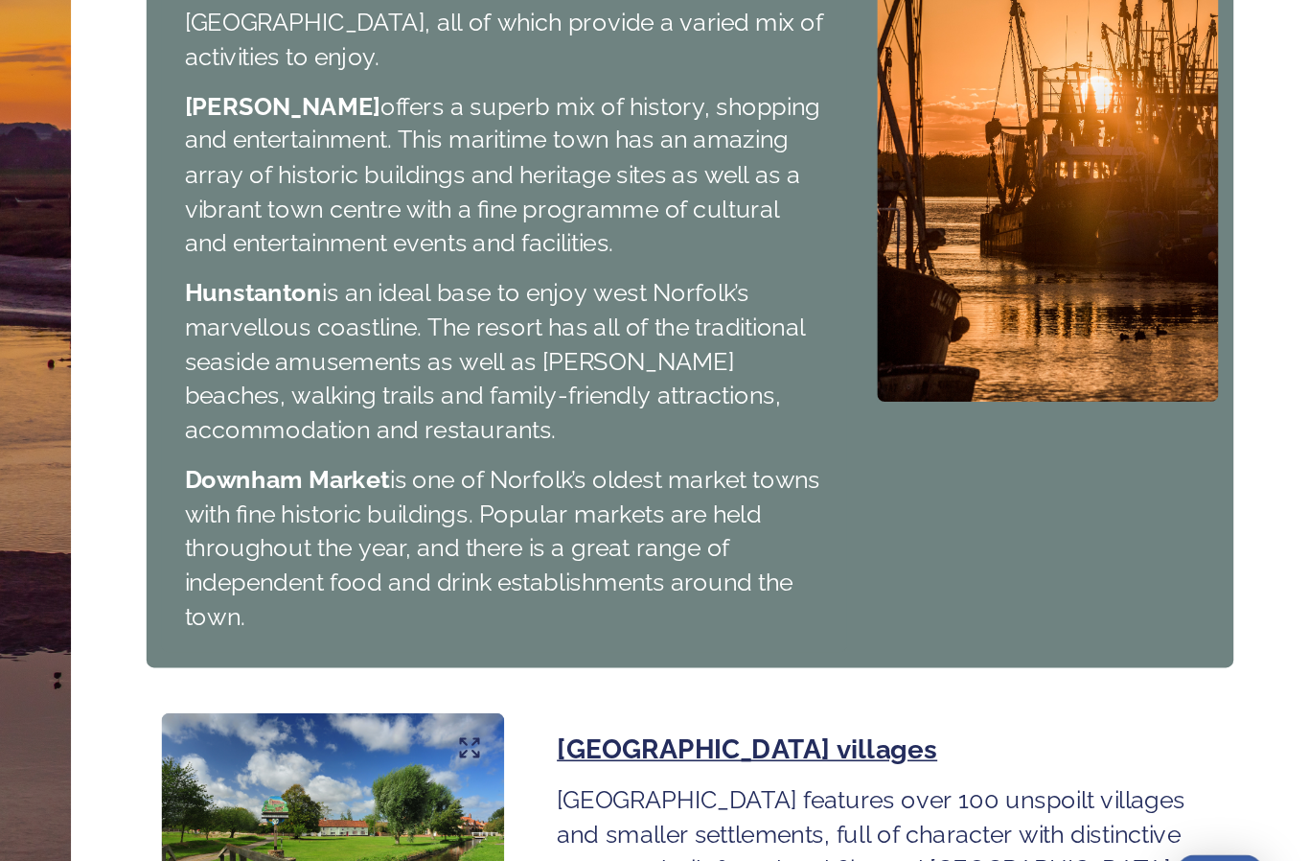
scroll to position [1847, 0]
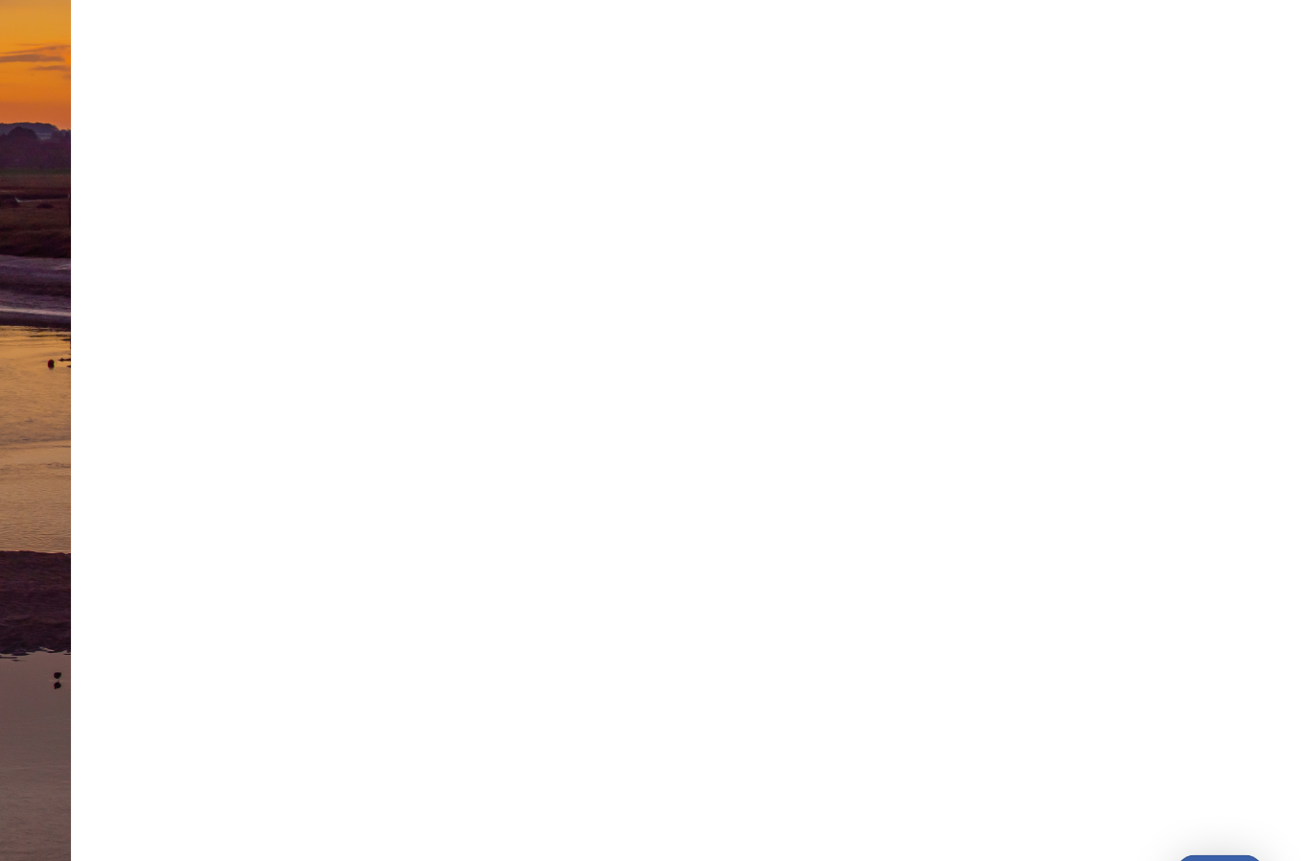
scroll to position [0, 0]
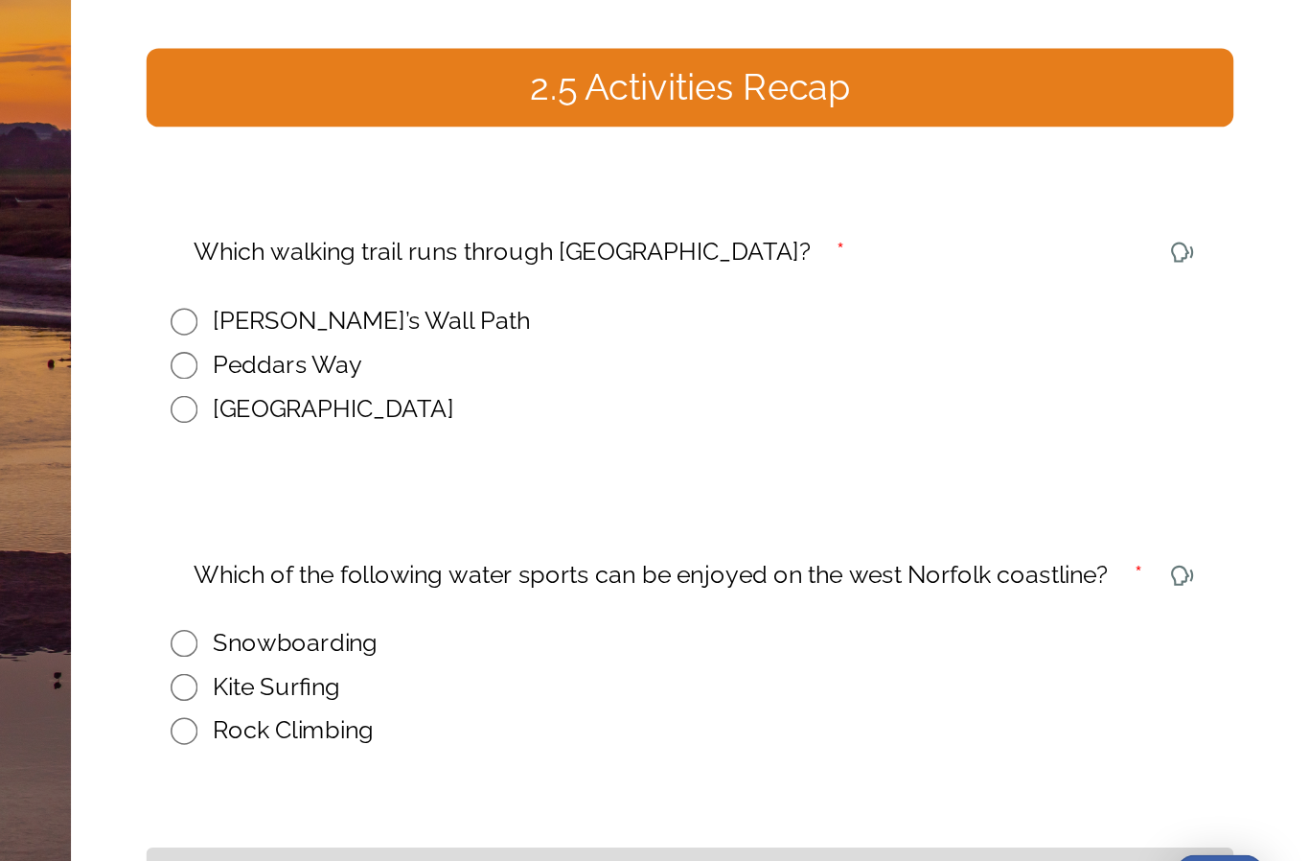
click at [587, 457] on input "radio" at bounding box center [595, 465] width 17 height 17
radio input "true"
click at [587, 661] on input "radio" at bounding box center [595, 669] width 17 height 17
radio input "true"
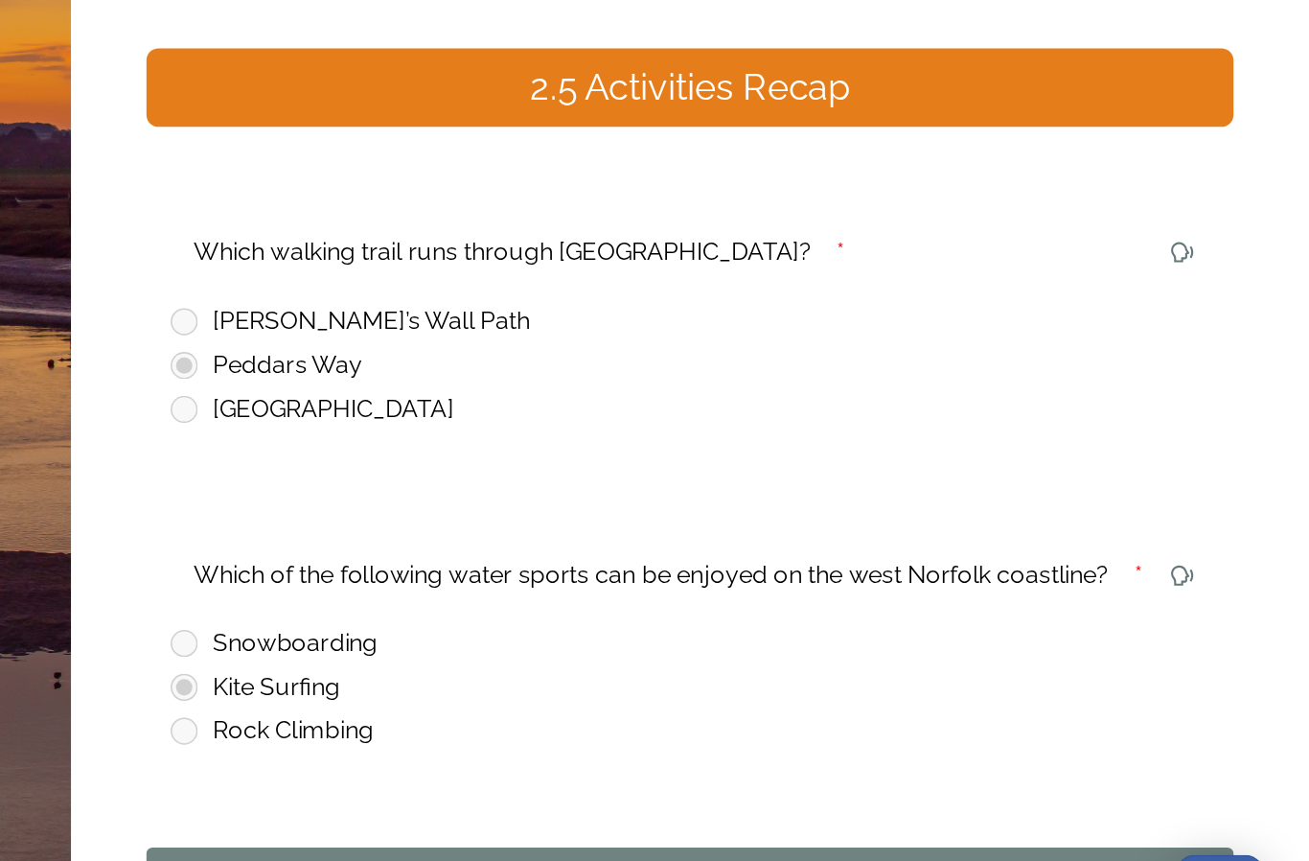
click at [582, 782] on div "Continue" at bounding box center [904, 793] width 645 height 23
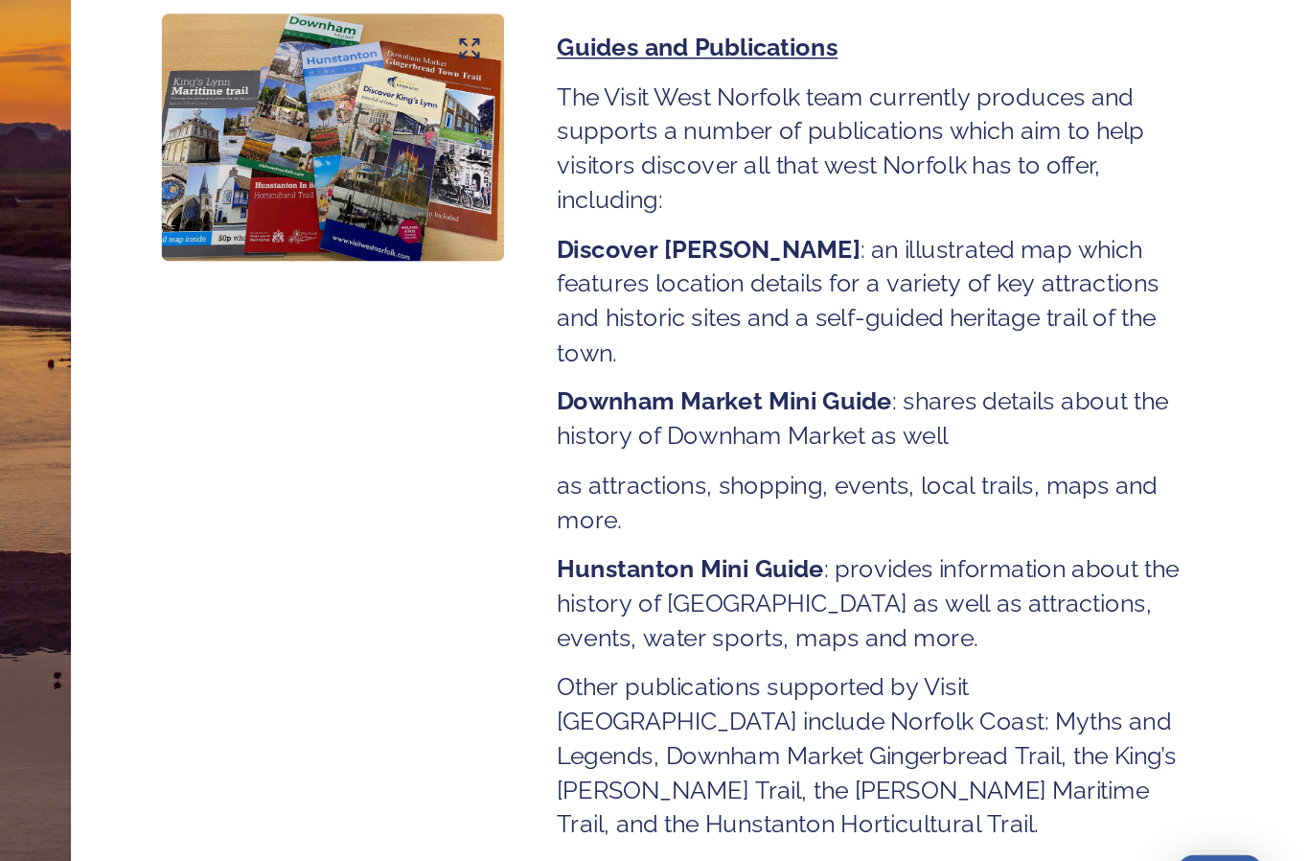
scroll to position [127, 0]
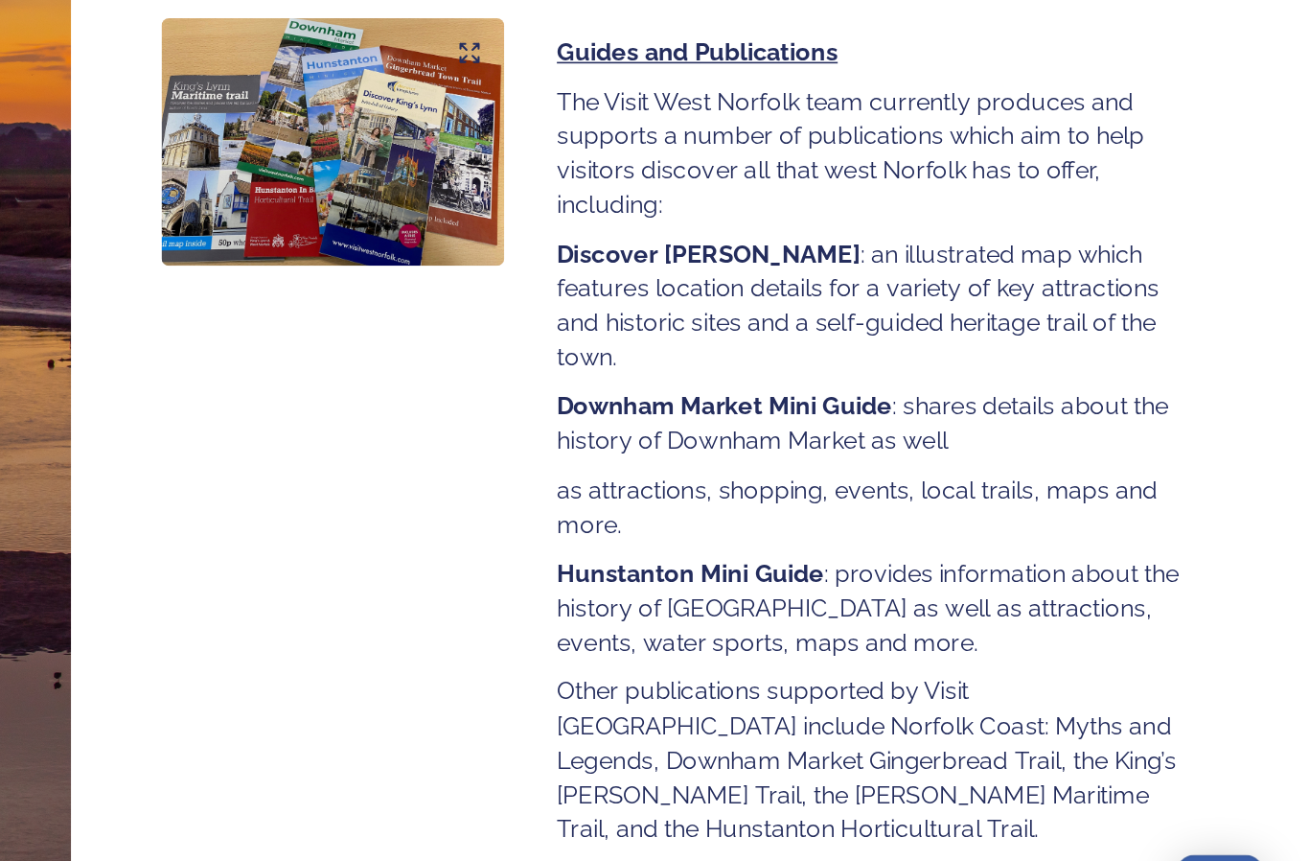
click at [582, 822] on div "Continue" at bounding box center [904, 833] width 645 height 23
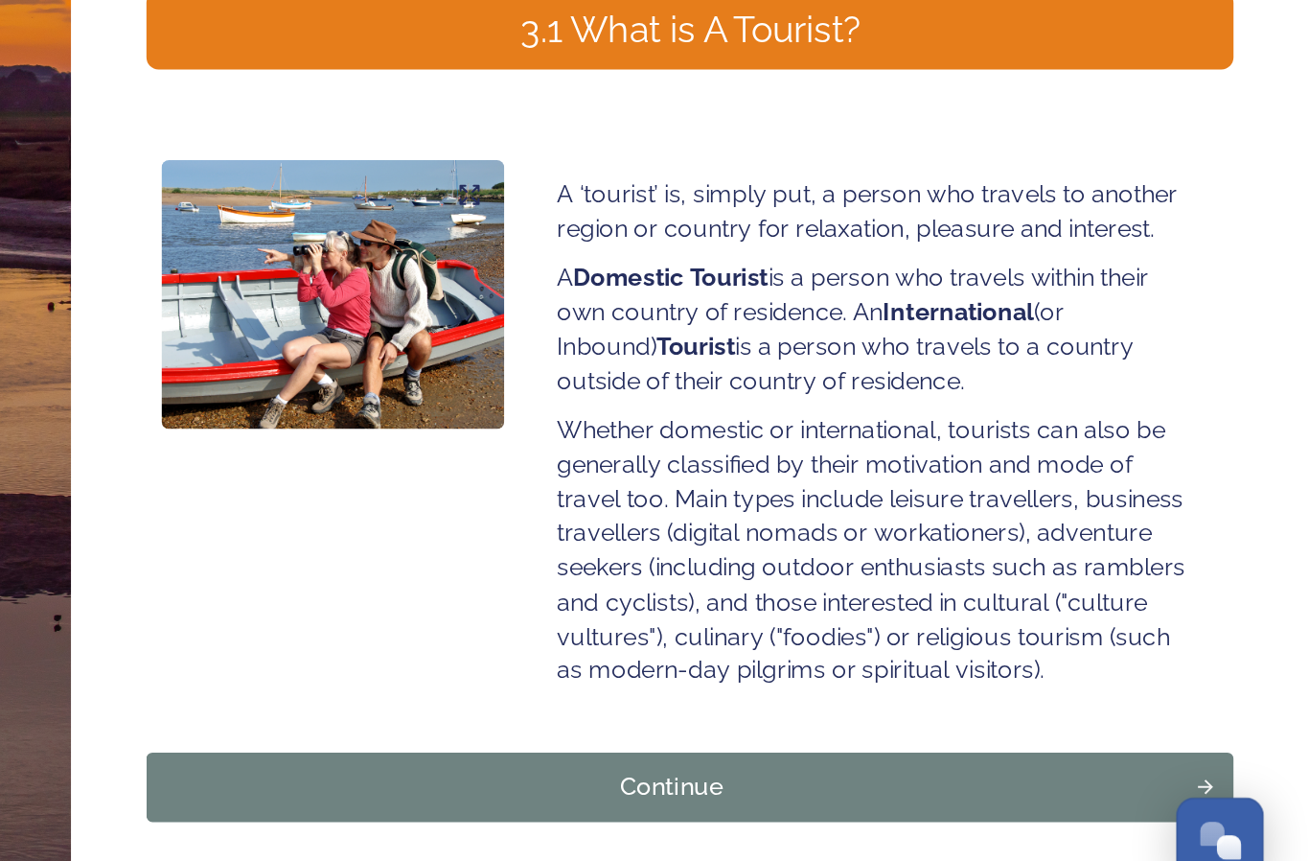
click at [582, 758] on div "Continue" at bounding box center [904, 769] width 645 height 23
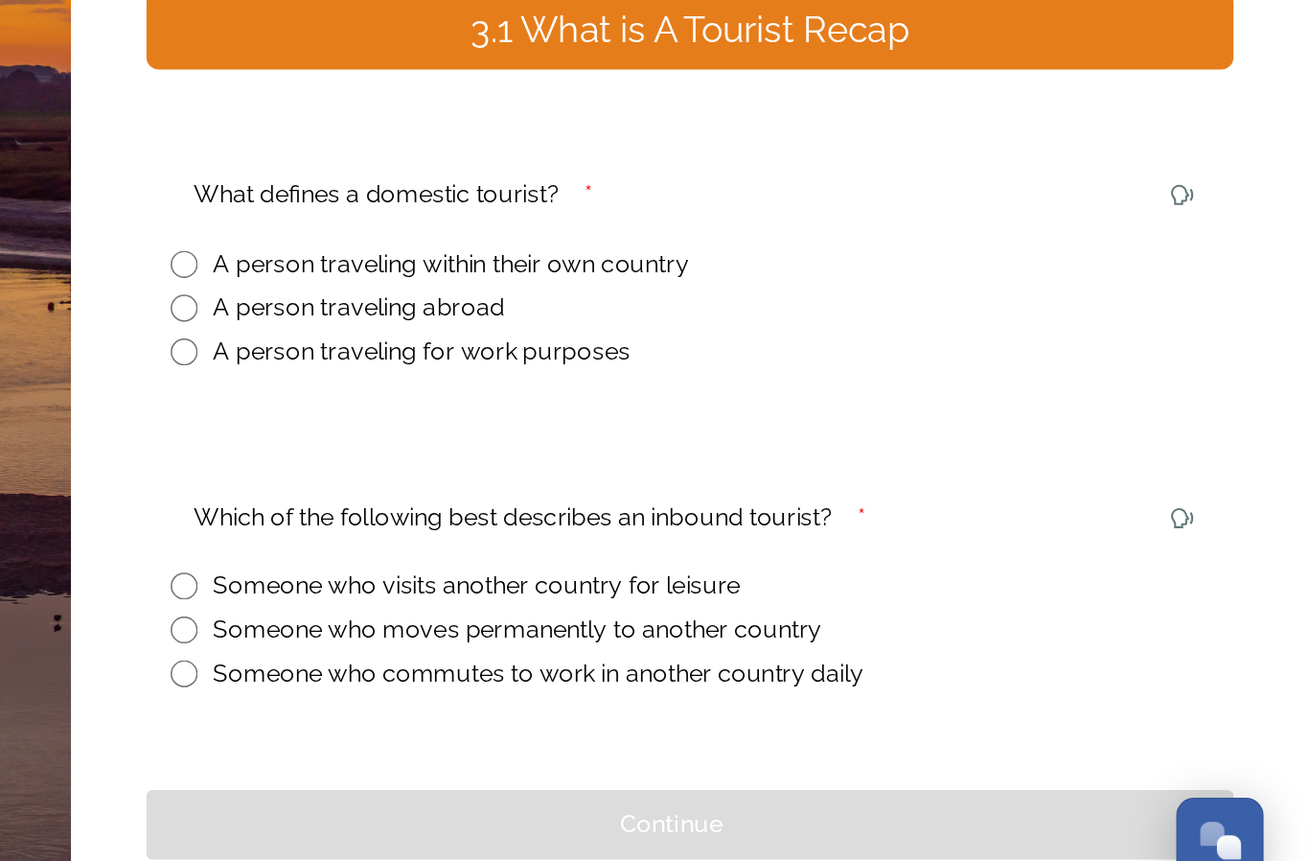
click at [587, 427] on div "A person traveling within their own country" at bounding box center [916, 438] width 659 height 23
radio input "true"
click at [587, 631] on div "Someone who visits another country for leisure" at bounding box center [916, 642] width 659 height 23
radio input "true"
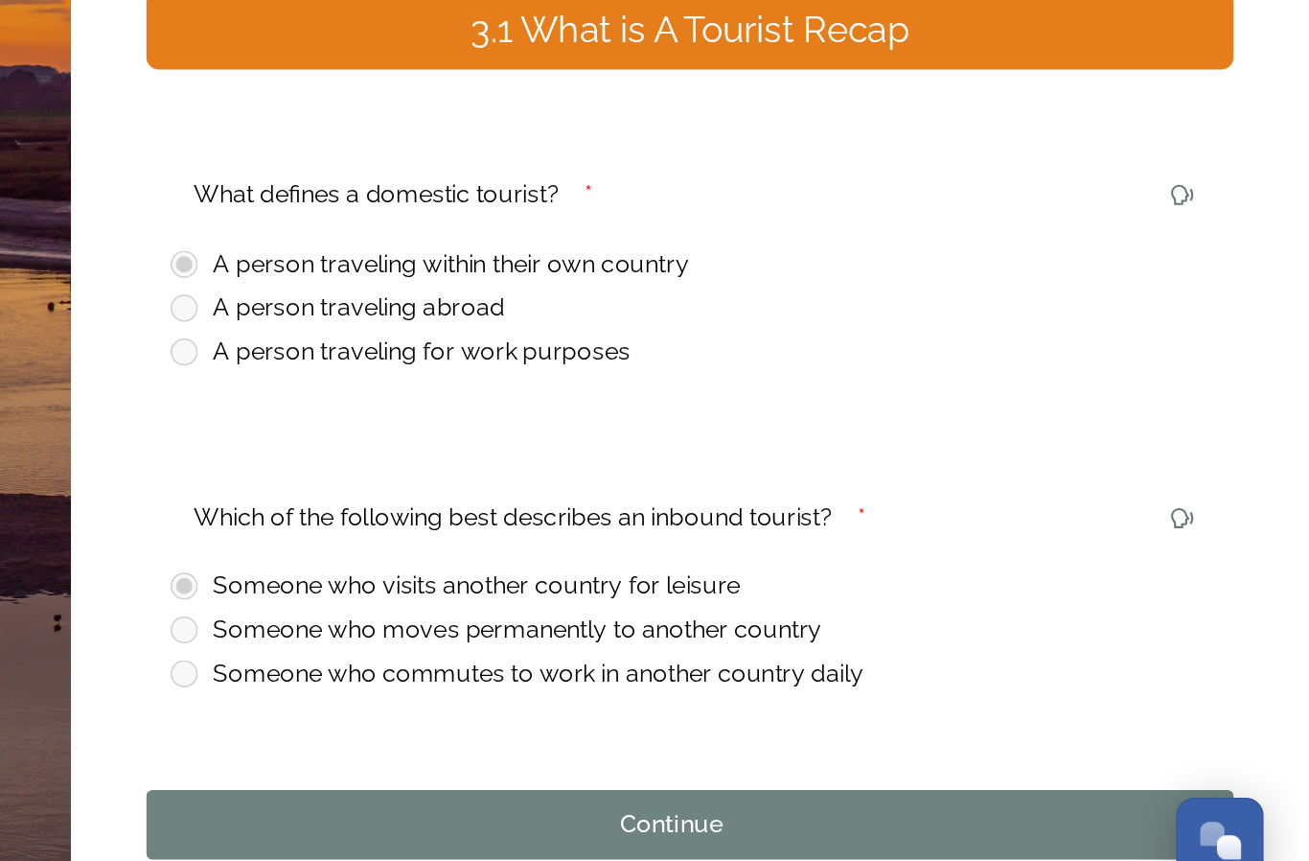
click at [571, 772] on button "Continue" at bounding box center [916, 794] width 690 height 44
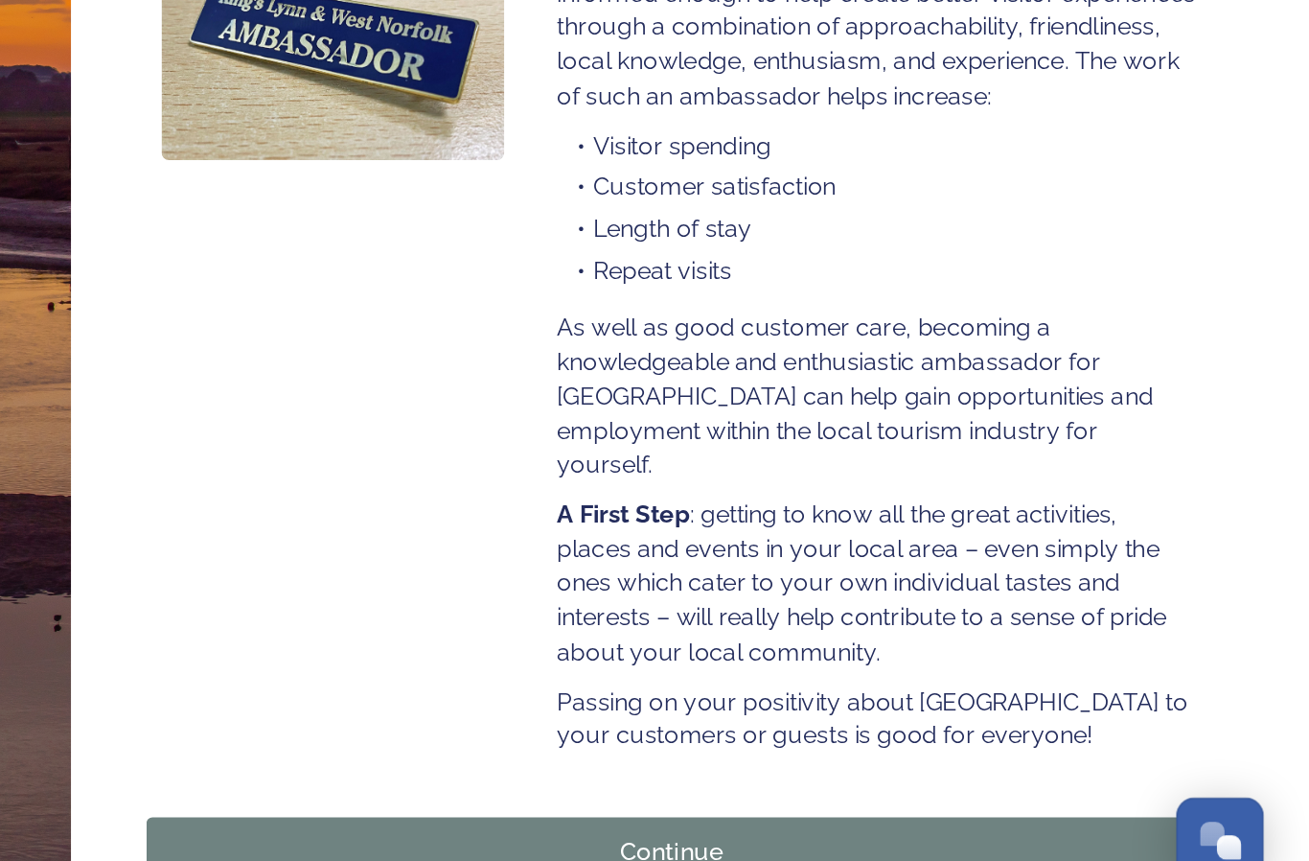
scroll to position [148, 0]
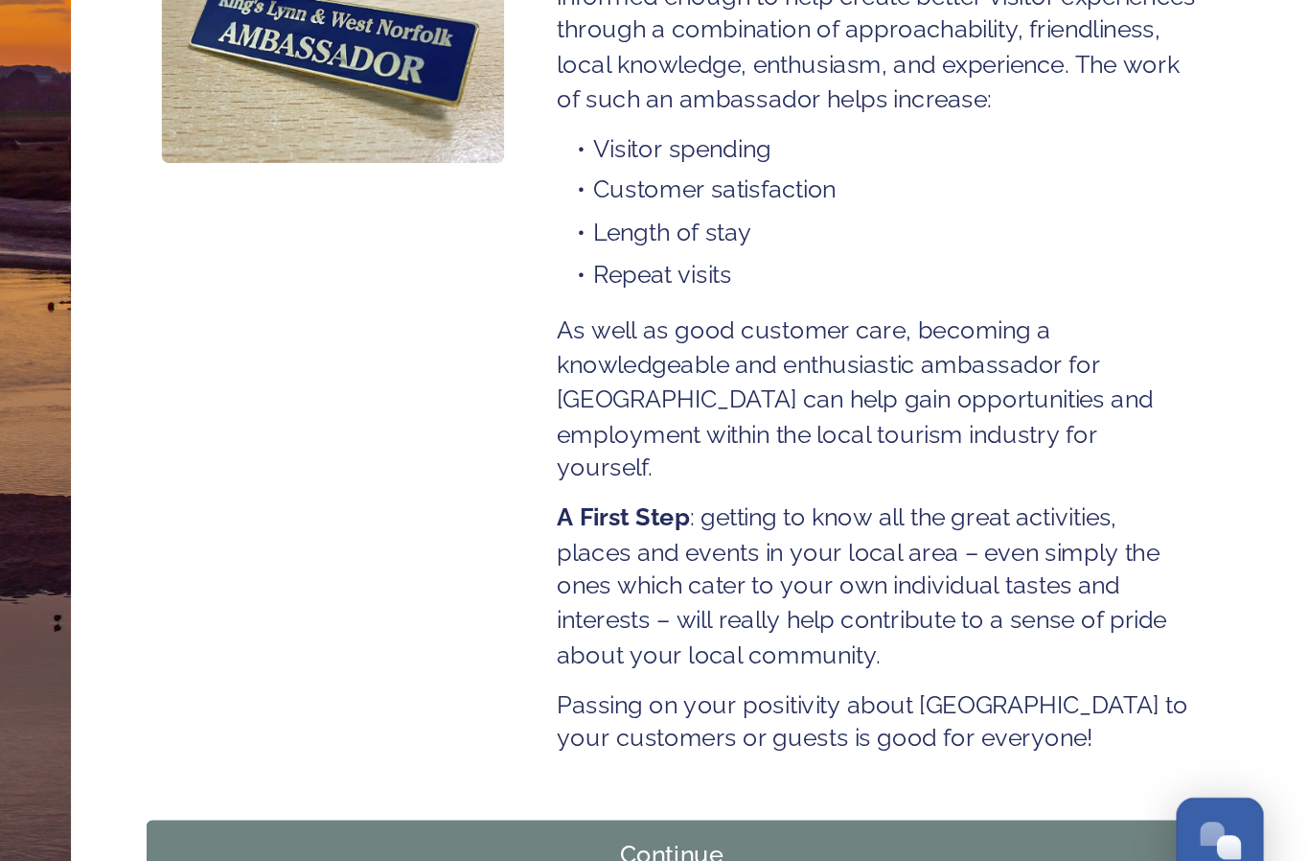
click at [582, 801] on div "Continue" at bounding box center [904, 812] width 645 height 23
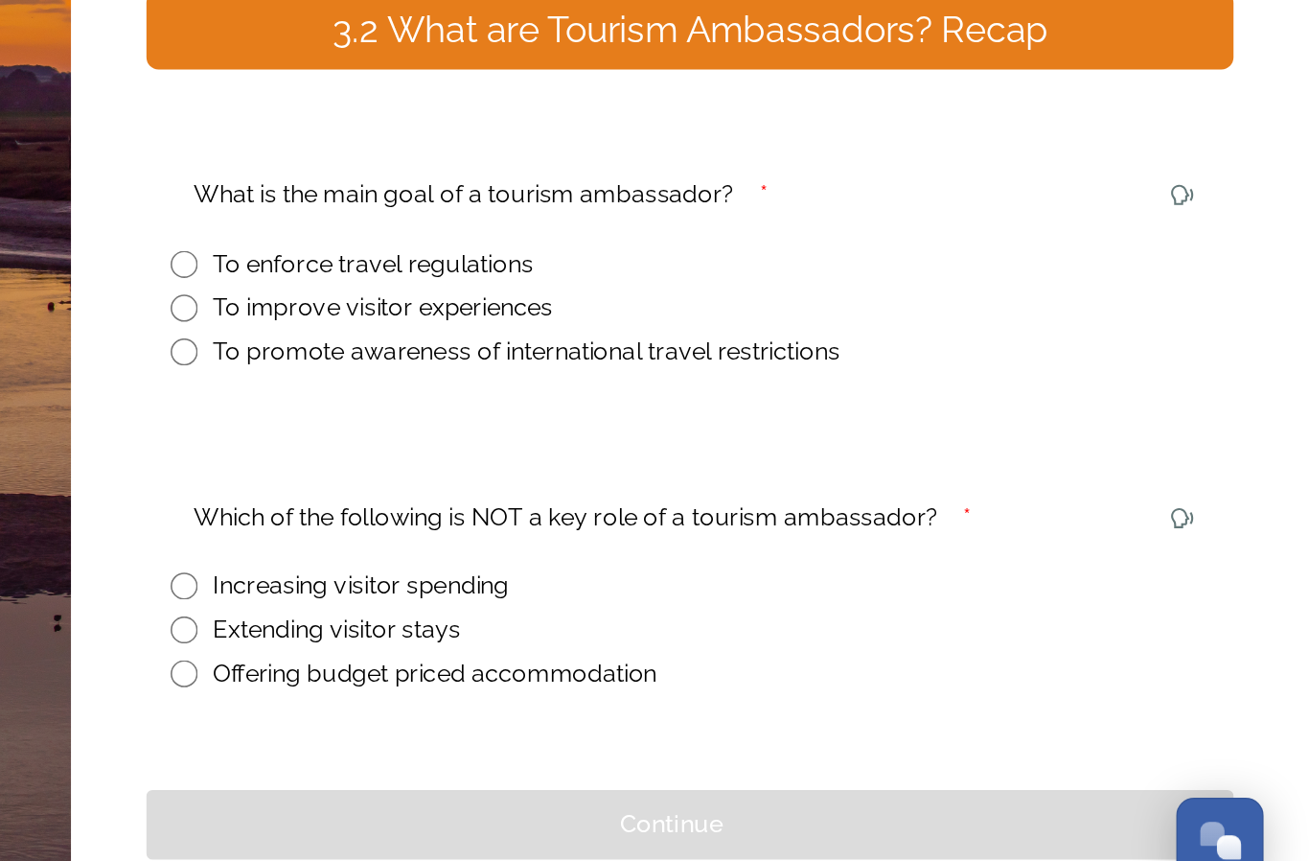
click at [587, 457] on input "radio" at bounding box center [595, 465] width 17 height 17
radio input "true"
click at [587, 634] on input "radio" at bounding box center [595, 642] width 17 height 17
radio input "true"
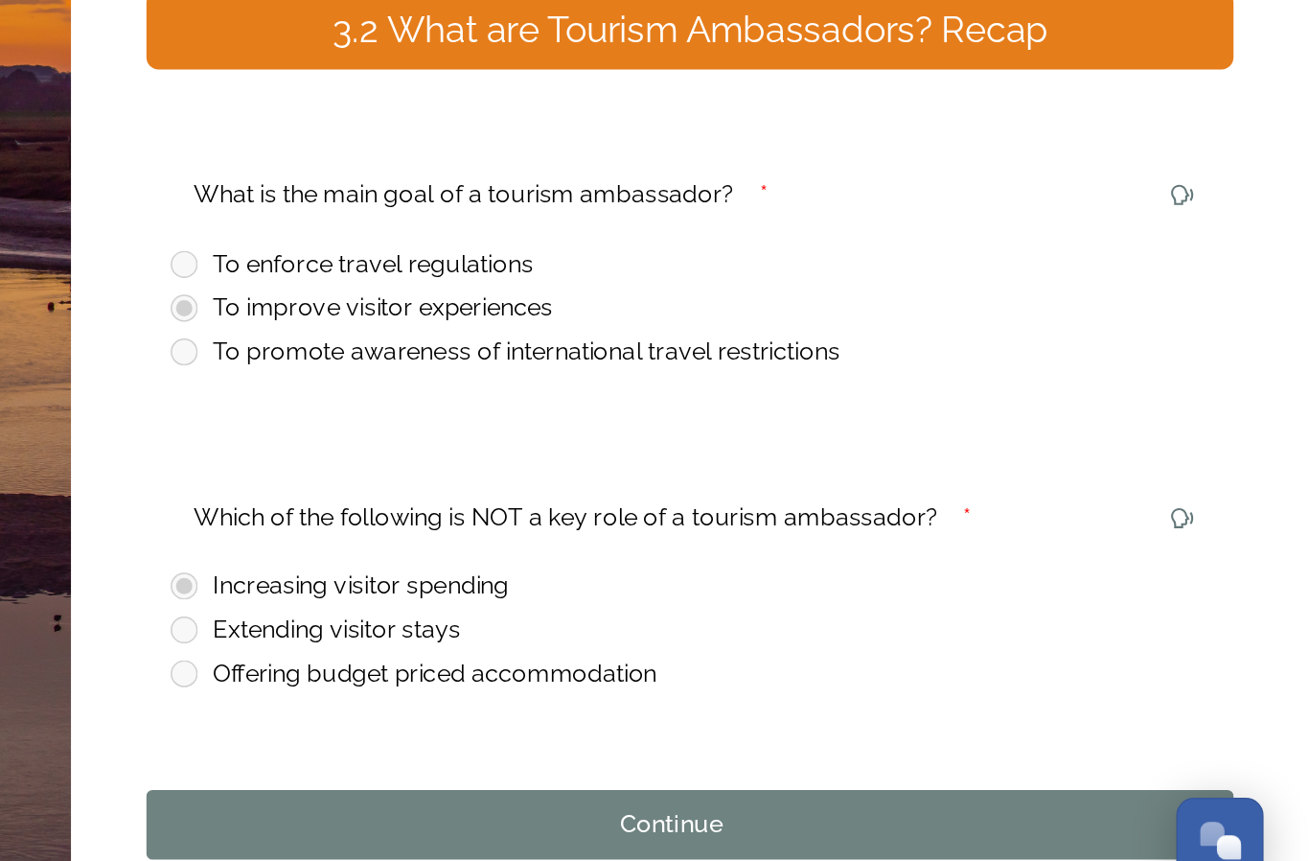
click at [582, 782] on div "Continue" at bounding box center [904, 793] width 645 height 23
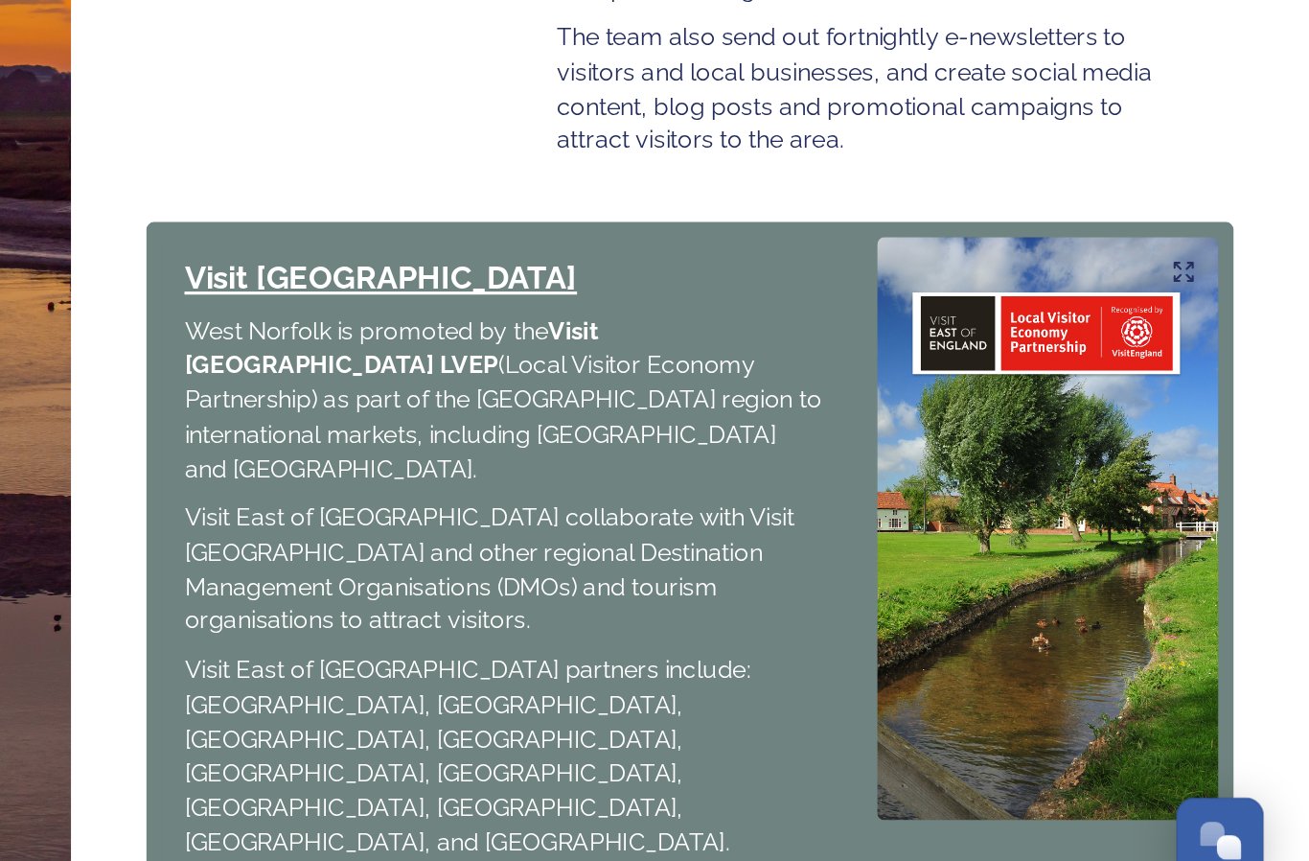
scroll to position [657, 0]
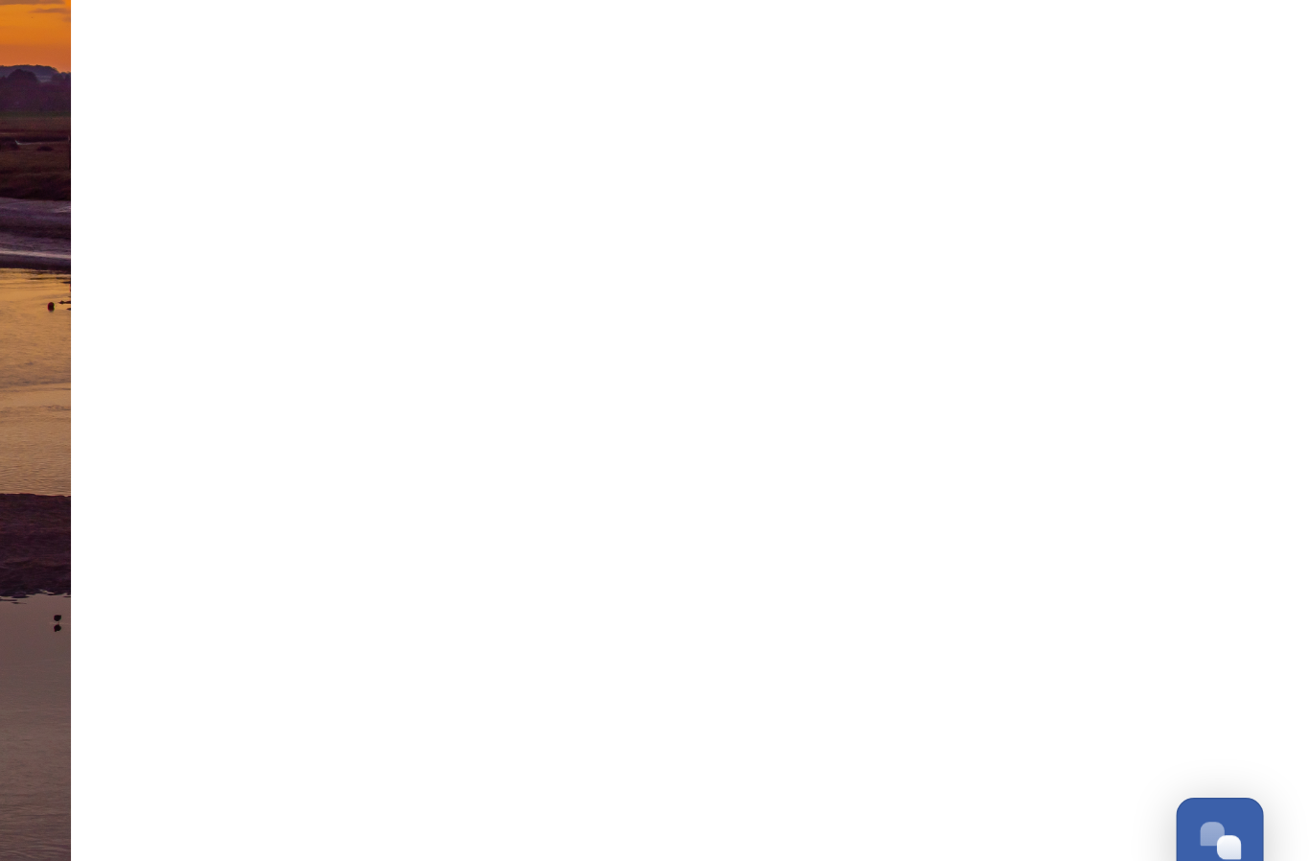
scroll to position [0, 0]
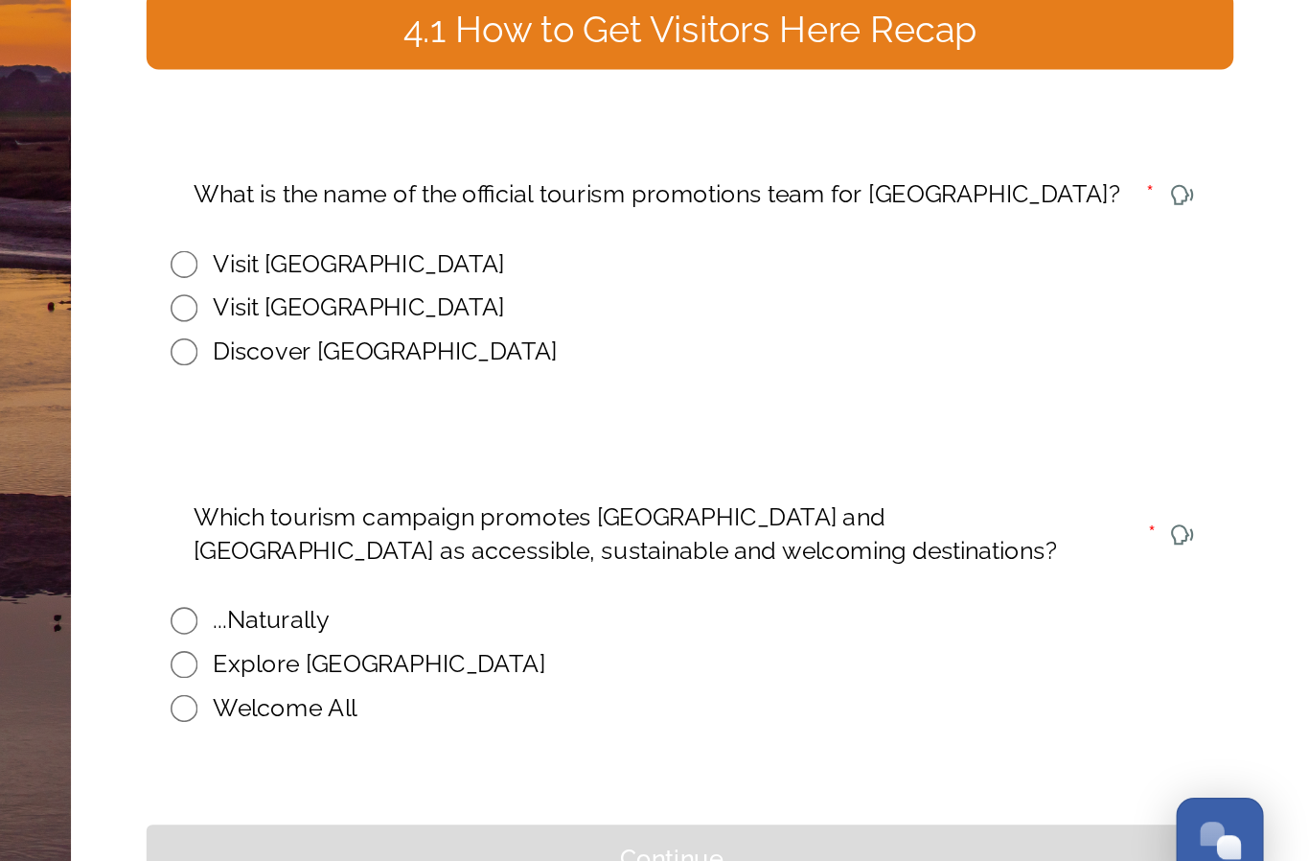
click at [587, 656] on input "radio" at bounding box center [595, 664] width 17 height 17
radio input "true"
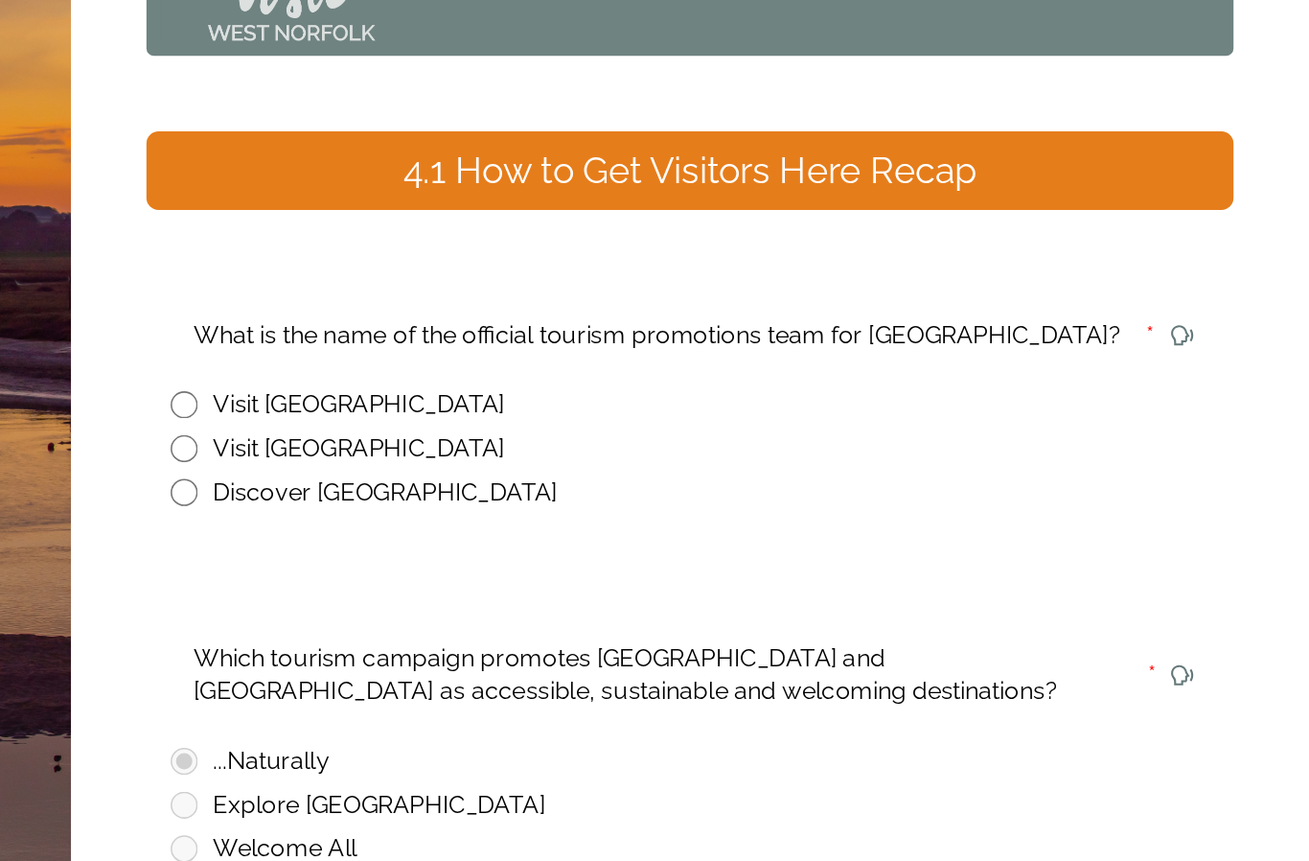
click at [587, 457] on input "radio" at bounding box center [595, 465] width 17 height 17
radio input "true"
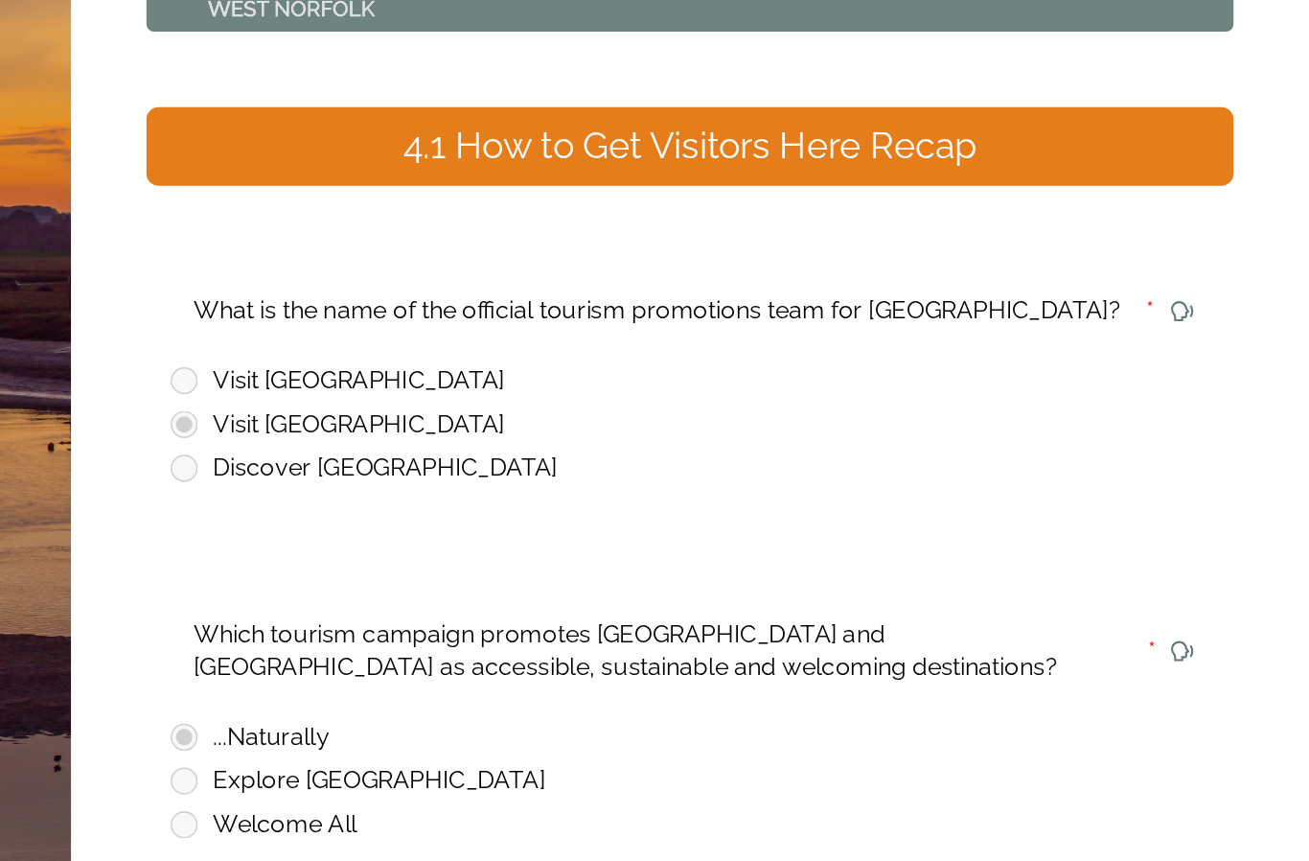
scroll to position [15, 0]
click at [582, 789] on div "Continue" at bounding box center [904, 800] width 645 height 23
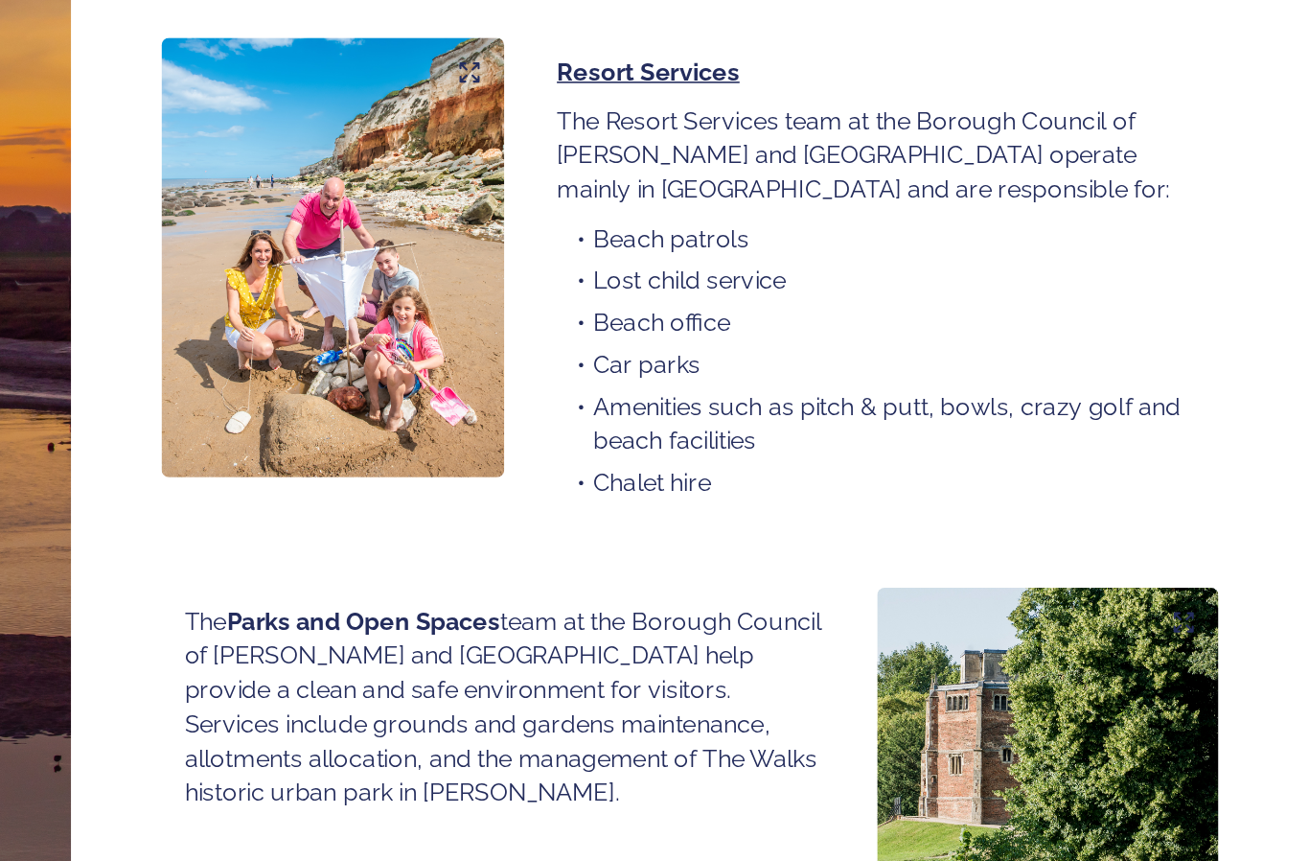
scroll to position [1157, 0]
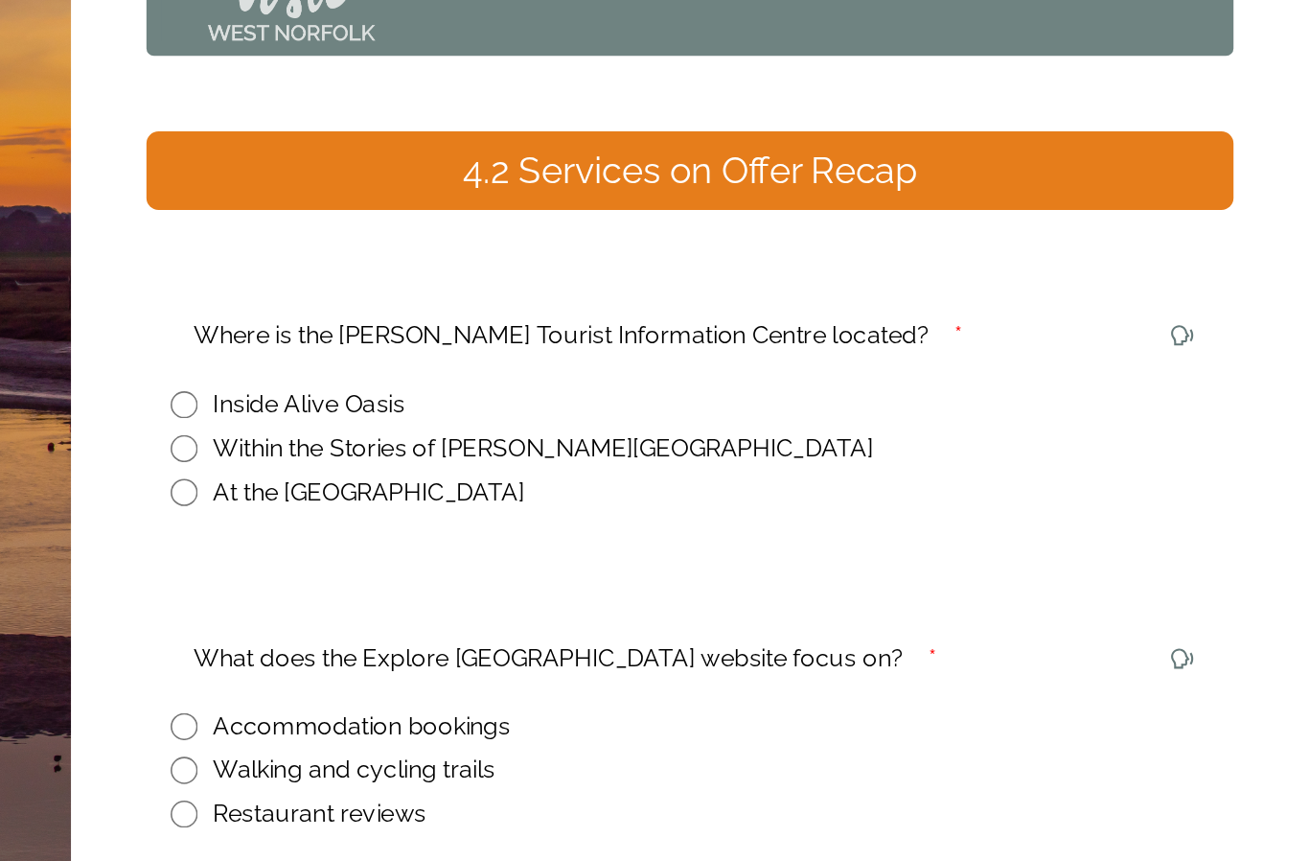
click at [587, 457] on input "radio" at bounding box center [595, 465] width 17 height 17
radio input "true"
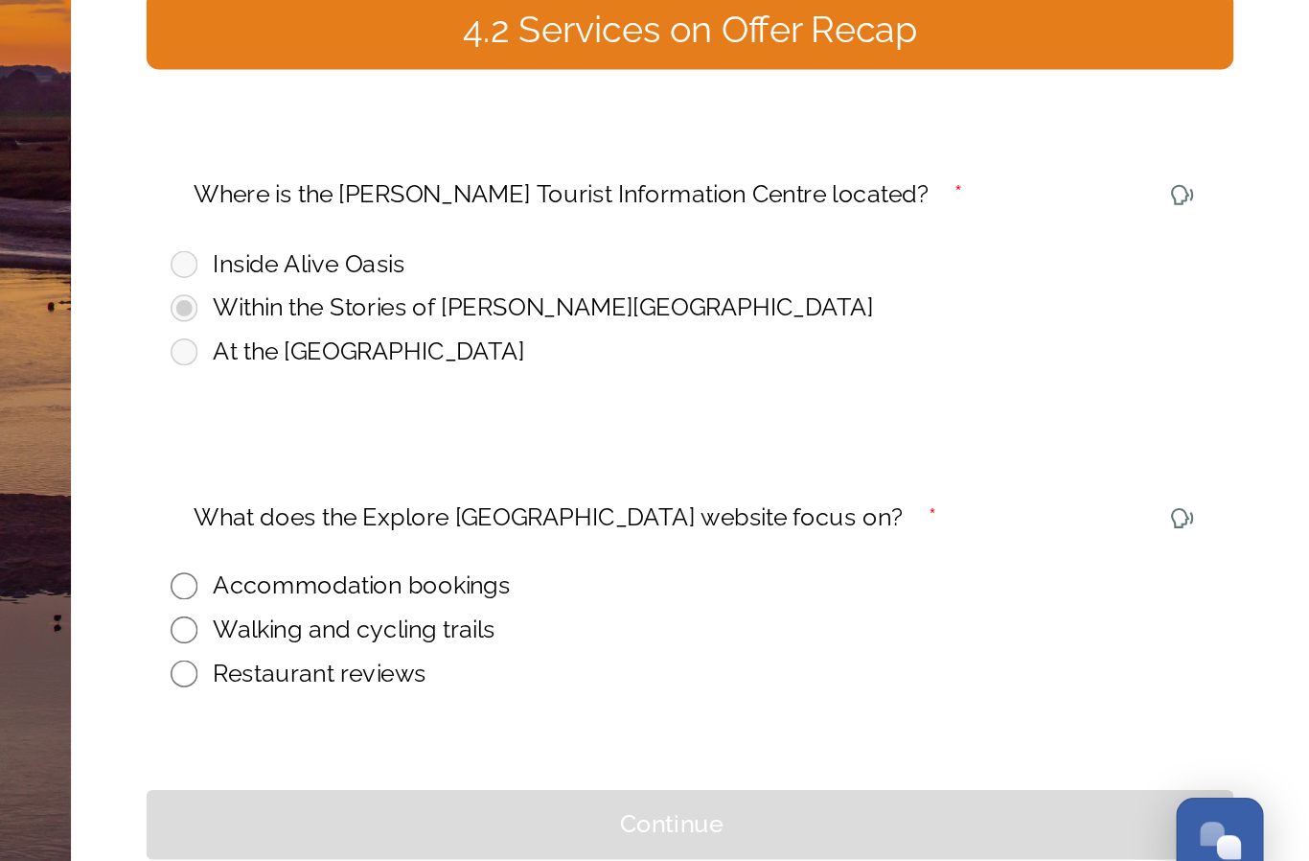
click at [587, 661] on input "radio" at bounding box center [595, 669] width 17 height 17
radio input "true"
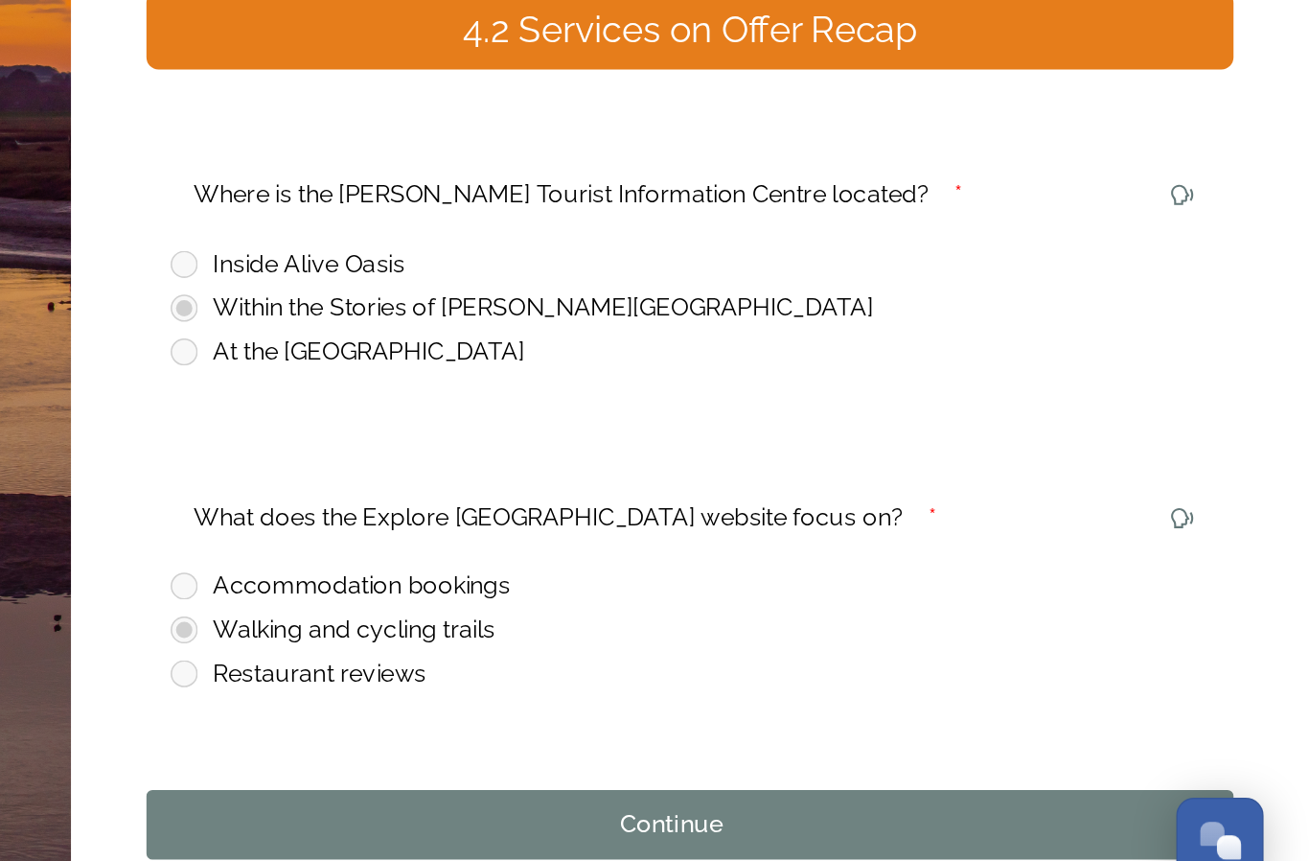
click at [582, 782] on div "Continue" at bounding box center [904, 793] width 645 height 23
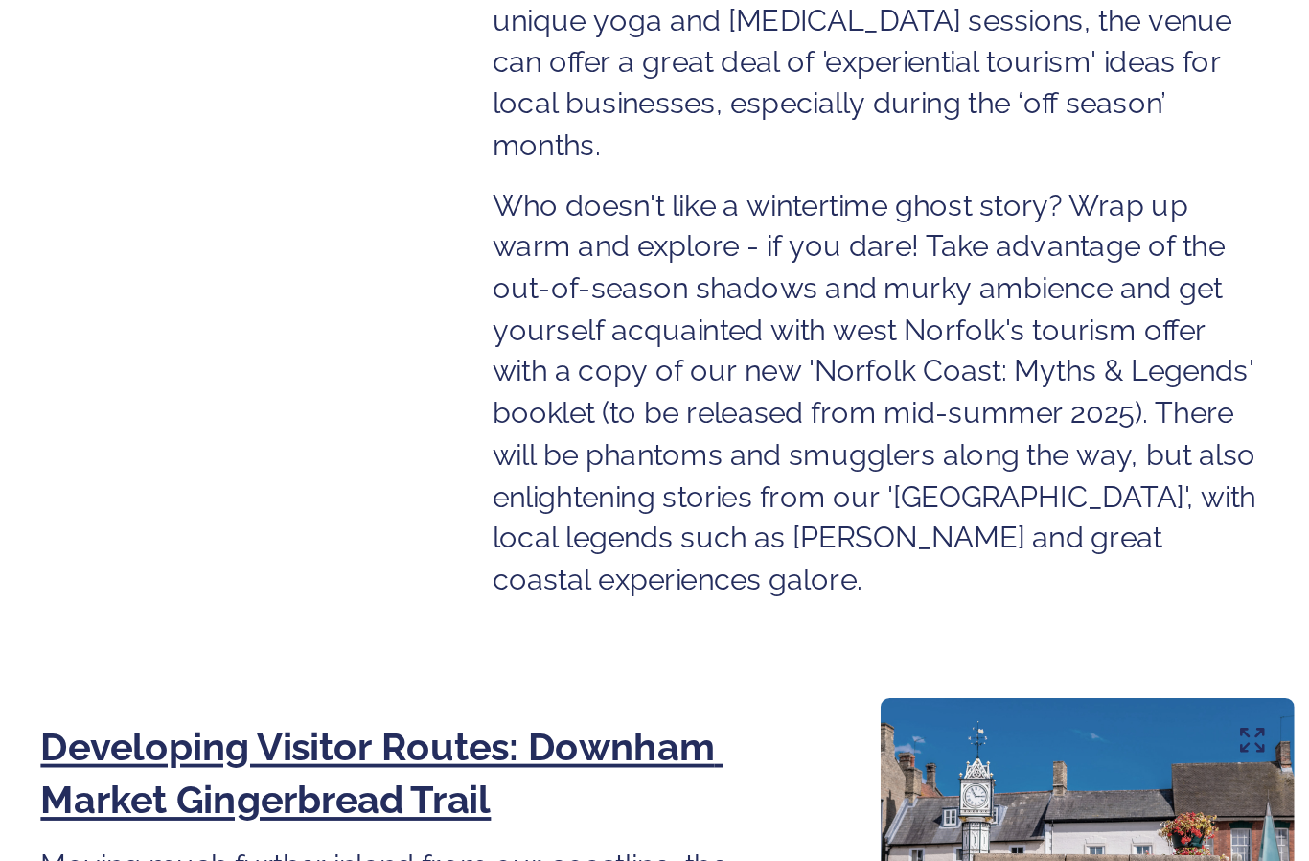
scroll to position [2375, 0]
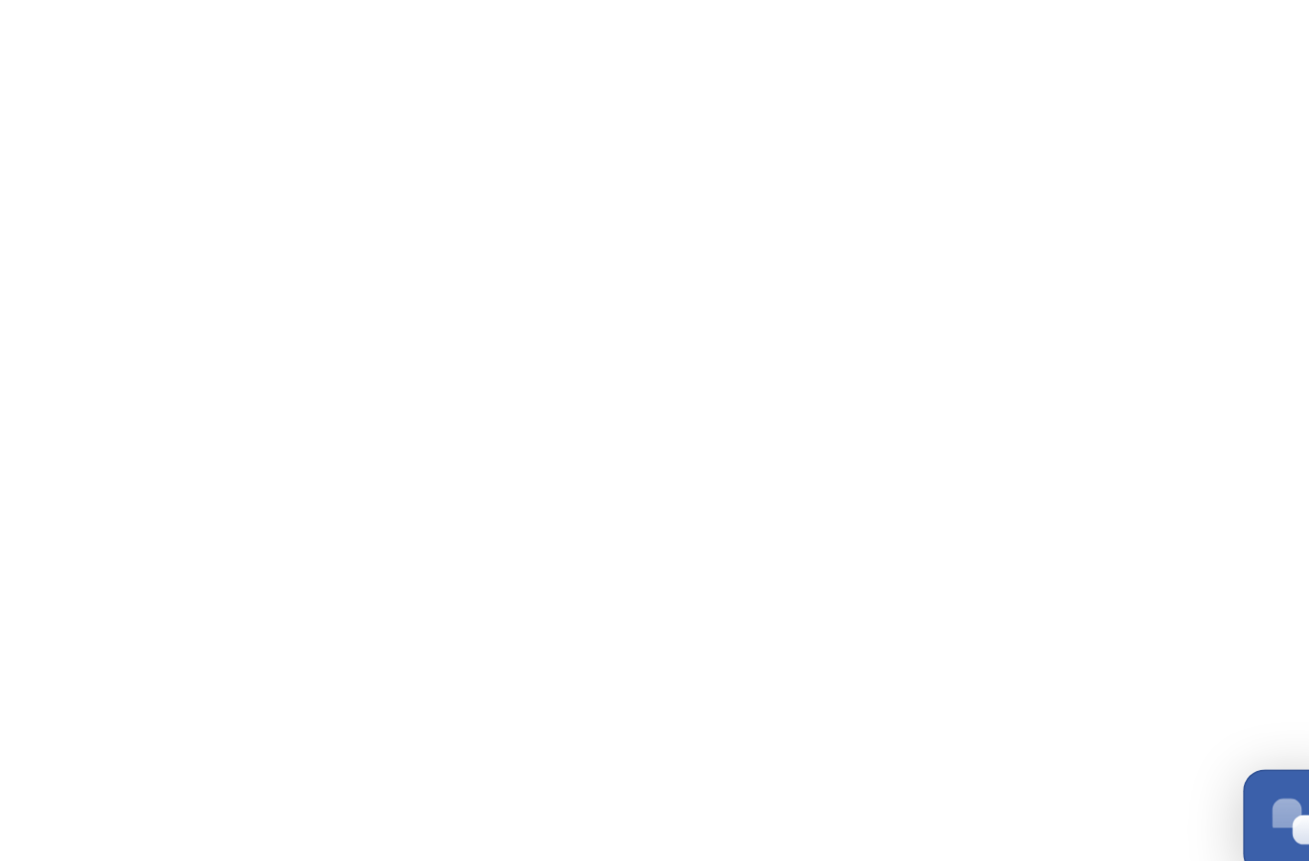
scroll to position [0, 0]
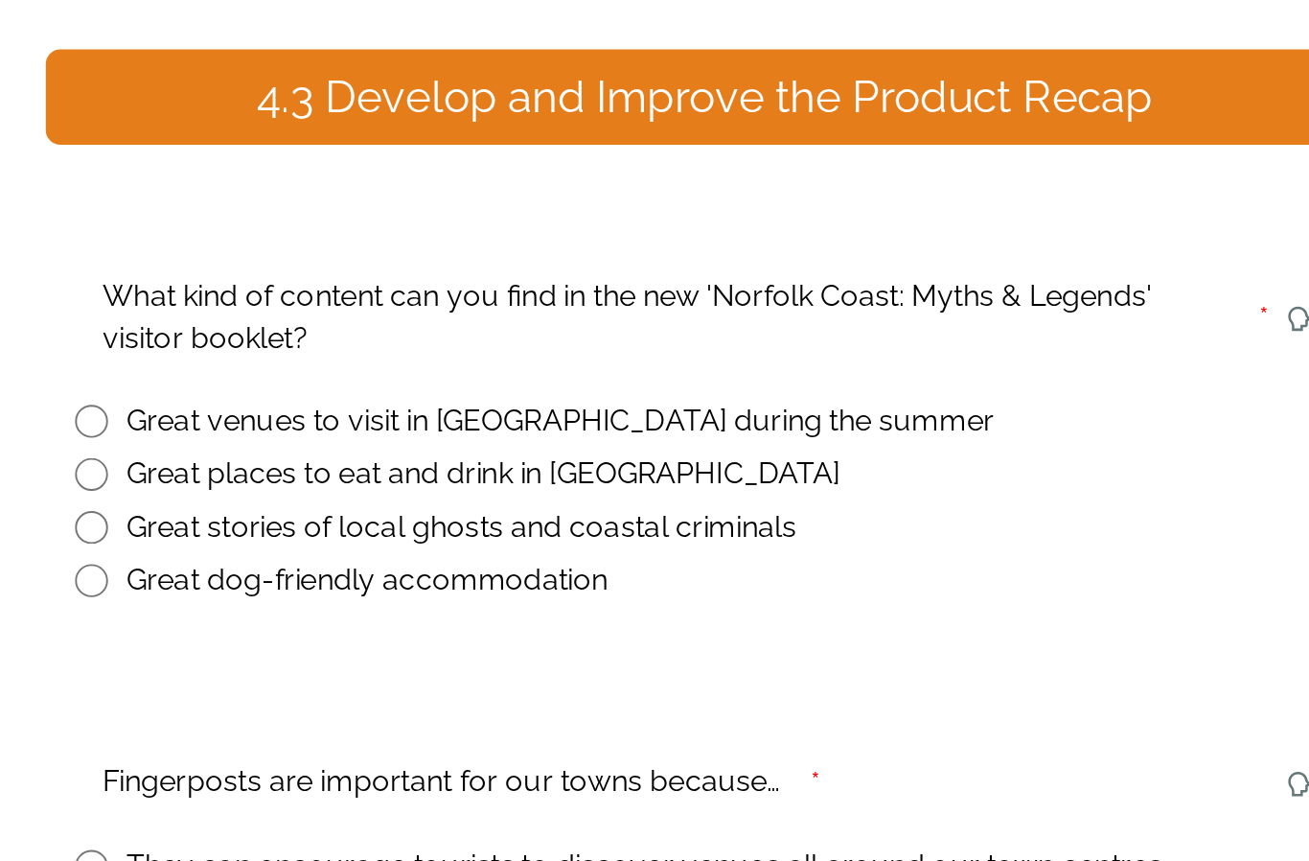
click at [325, 506] on input "radio" at bounding box center [333, 514] width 17 height 17
radio input "true"
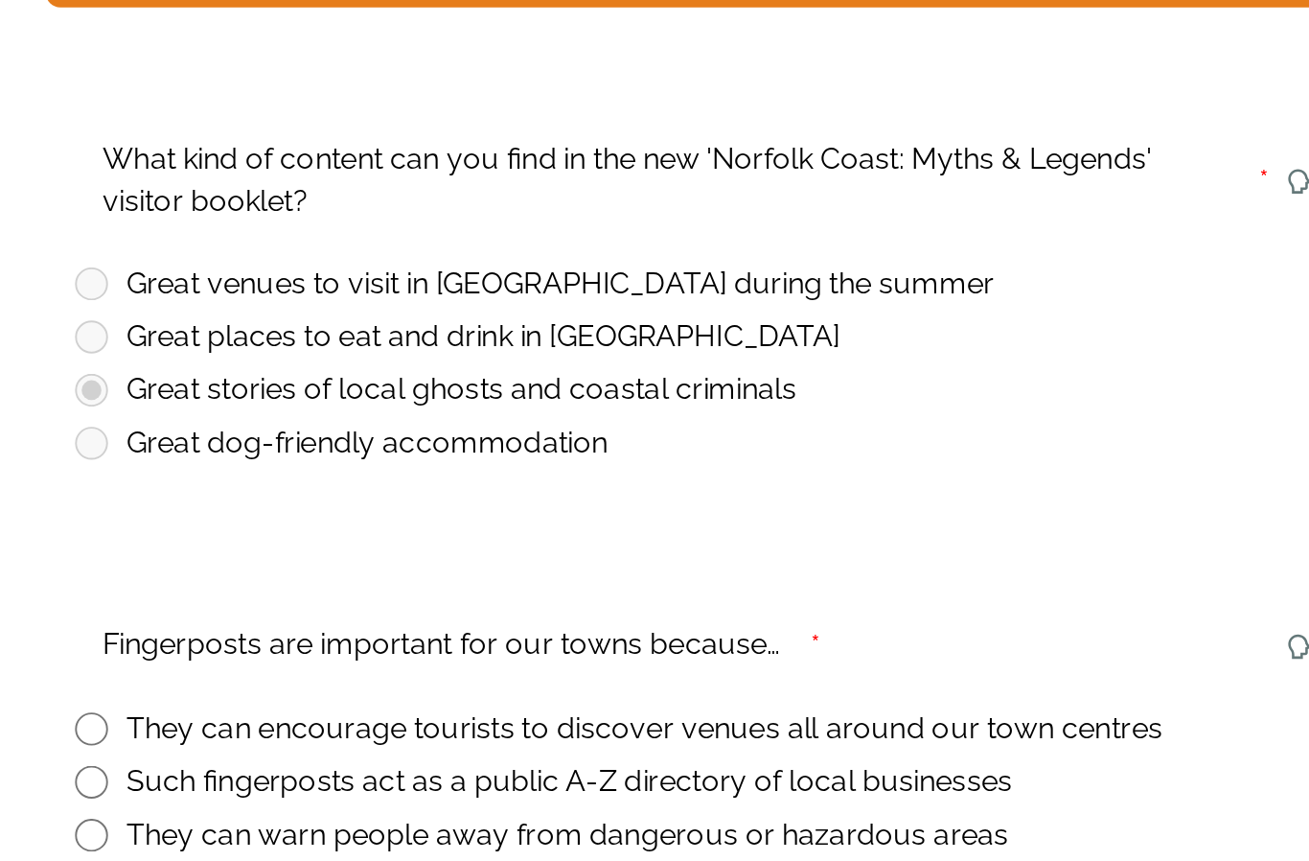
scroll to position [71, 0]
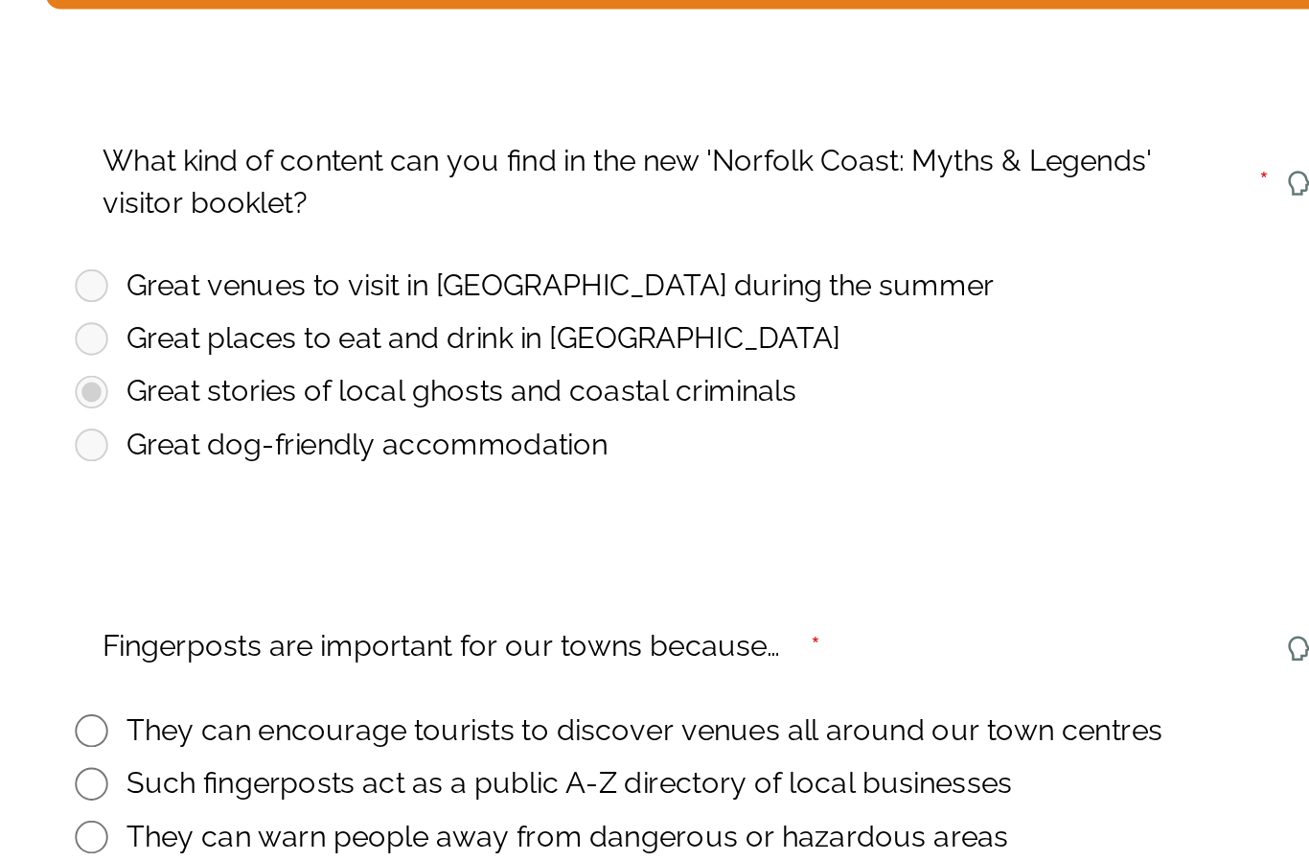
click at [325, 612] on input "radio" at bounding box center [333, 620] width 17 height 17
radio input "true"
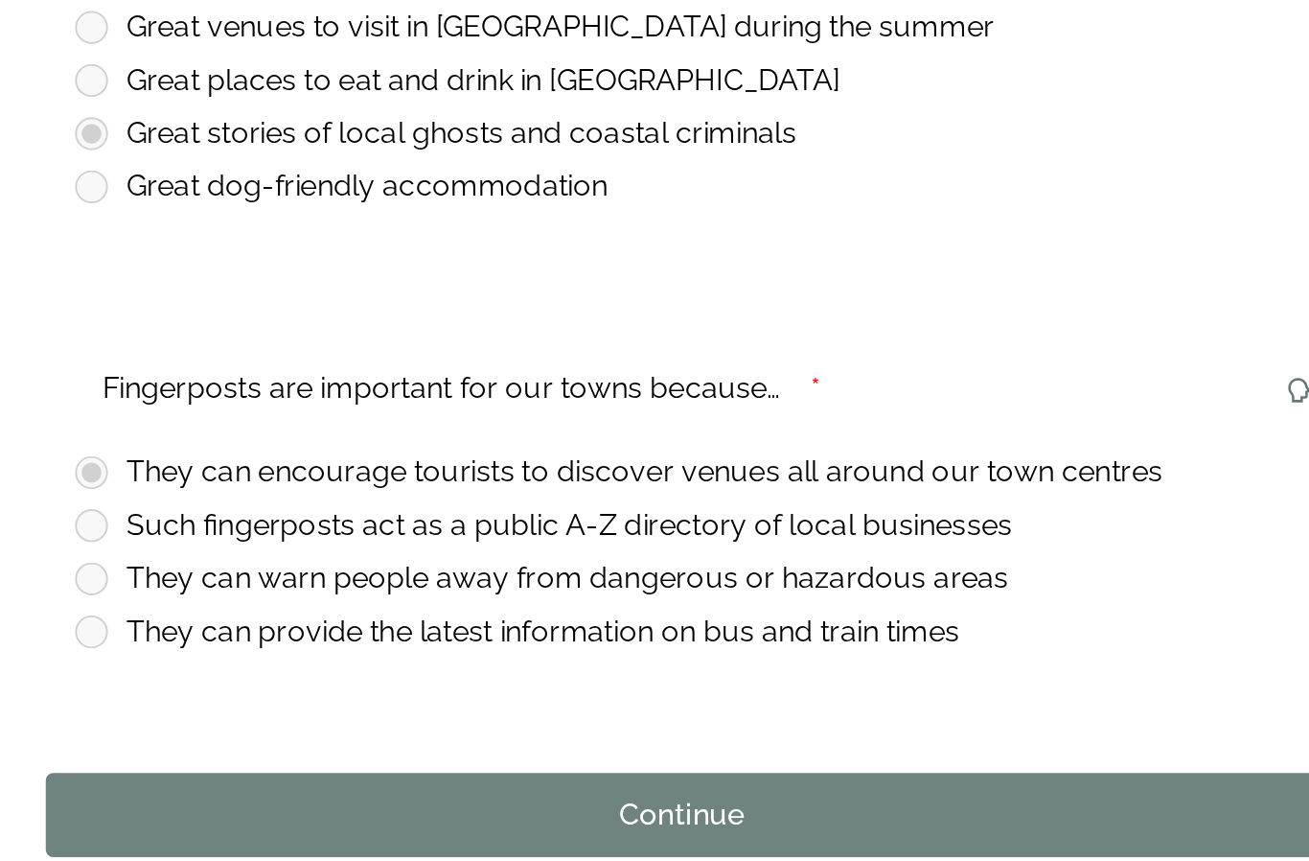
click at [404, 789] on div "Continue" at bounding box center [642, 800] width 645 height 23
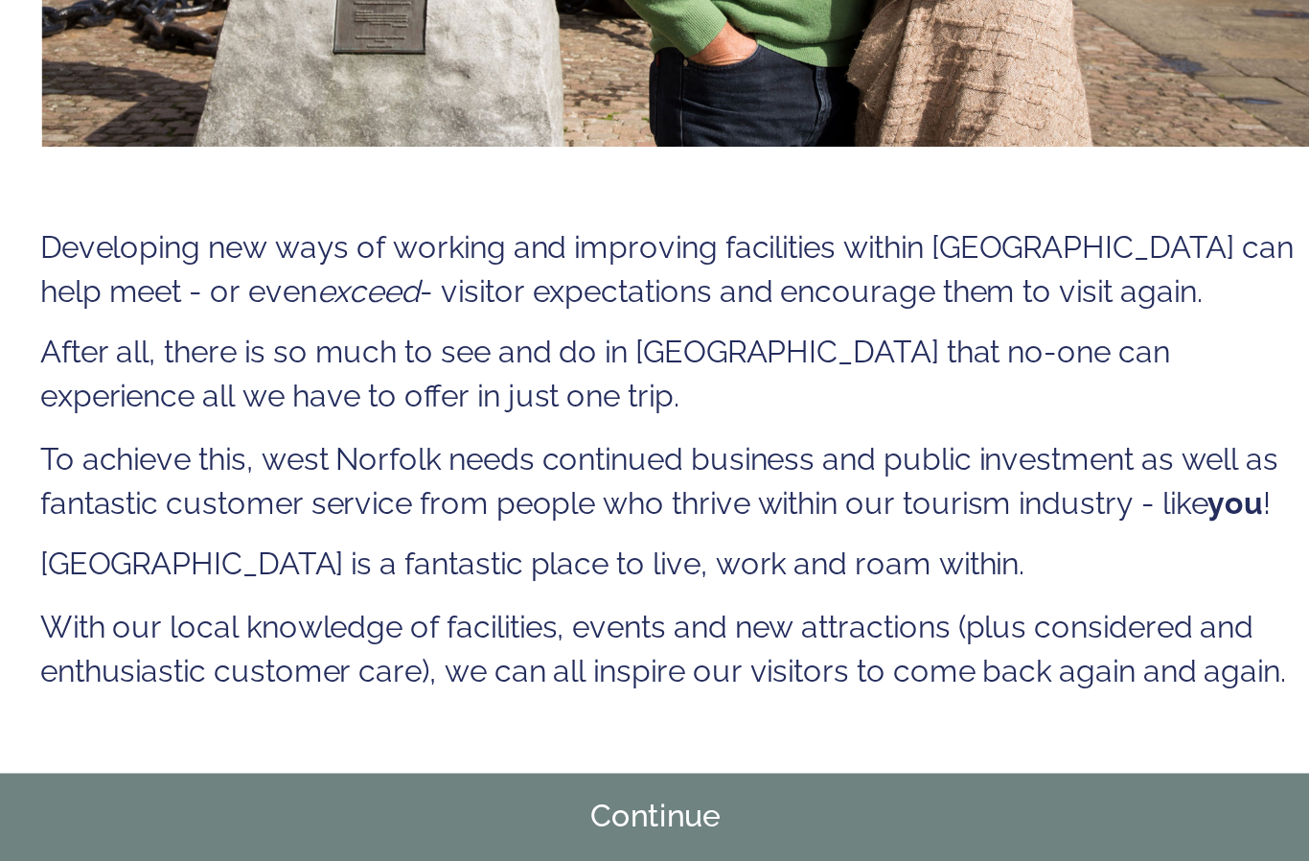
scroll to position [374, 0]
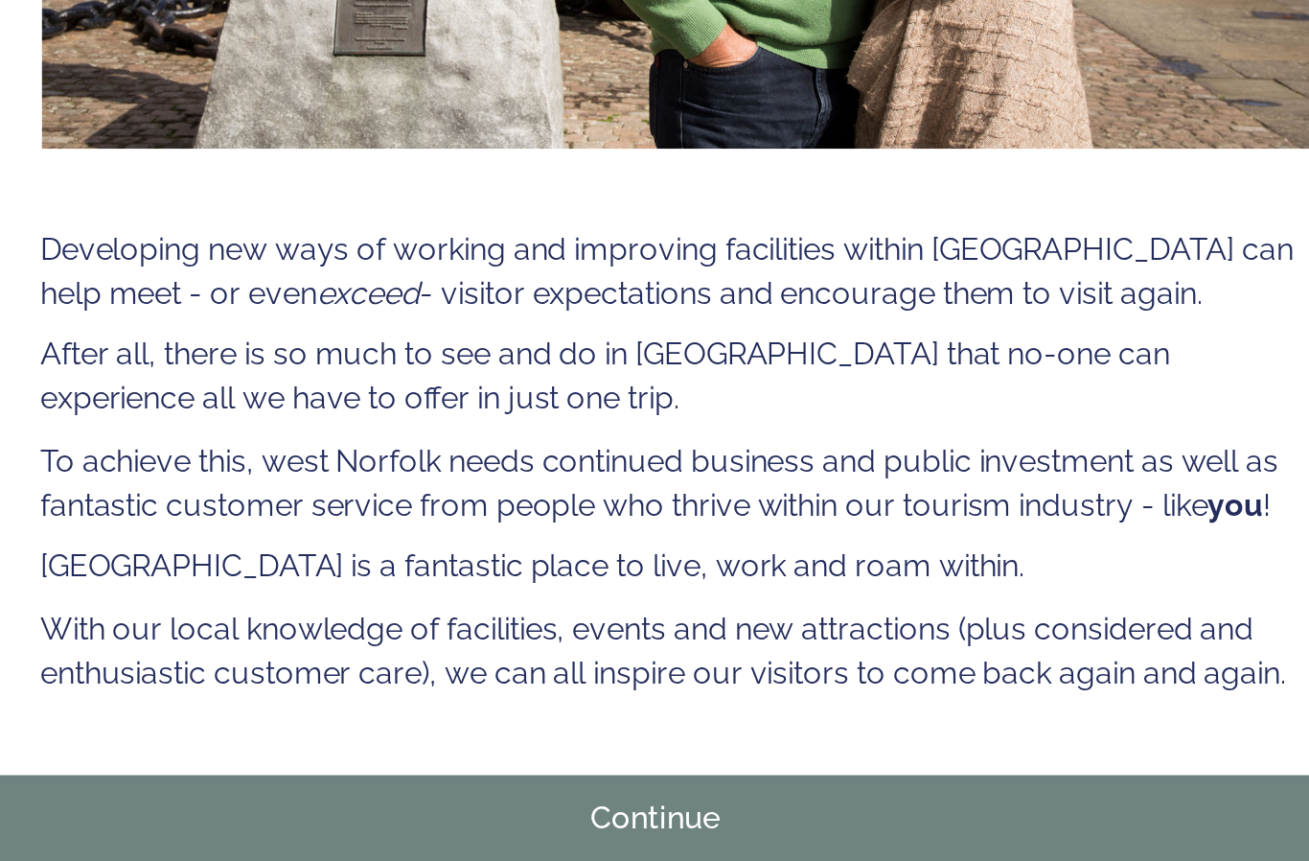
click at [404, 793] on div "Continue" at bounding box center [642, 804] width 645 height 23
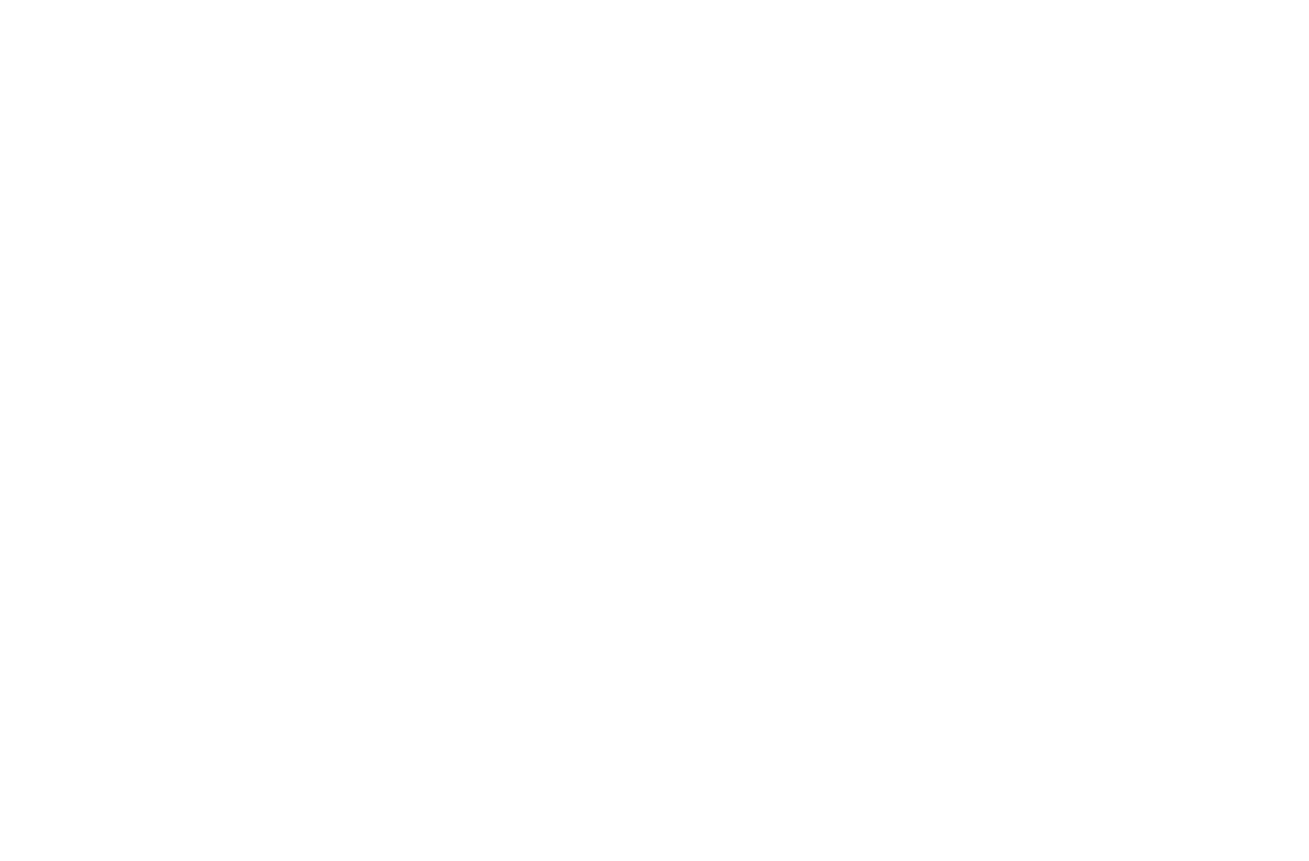
scroll to position [0, 0]
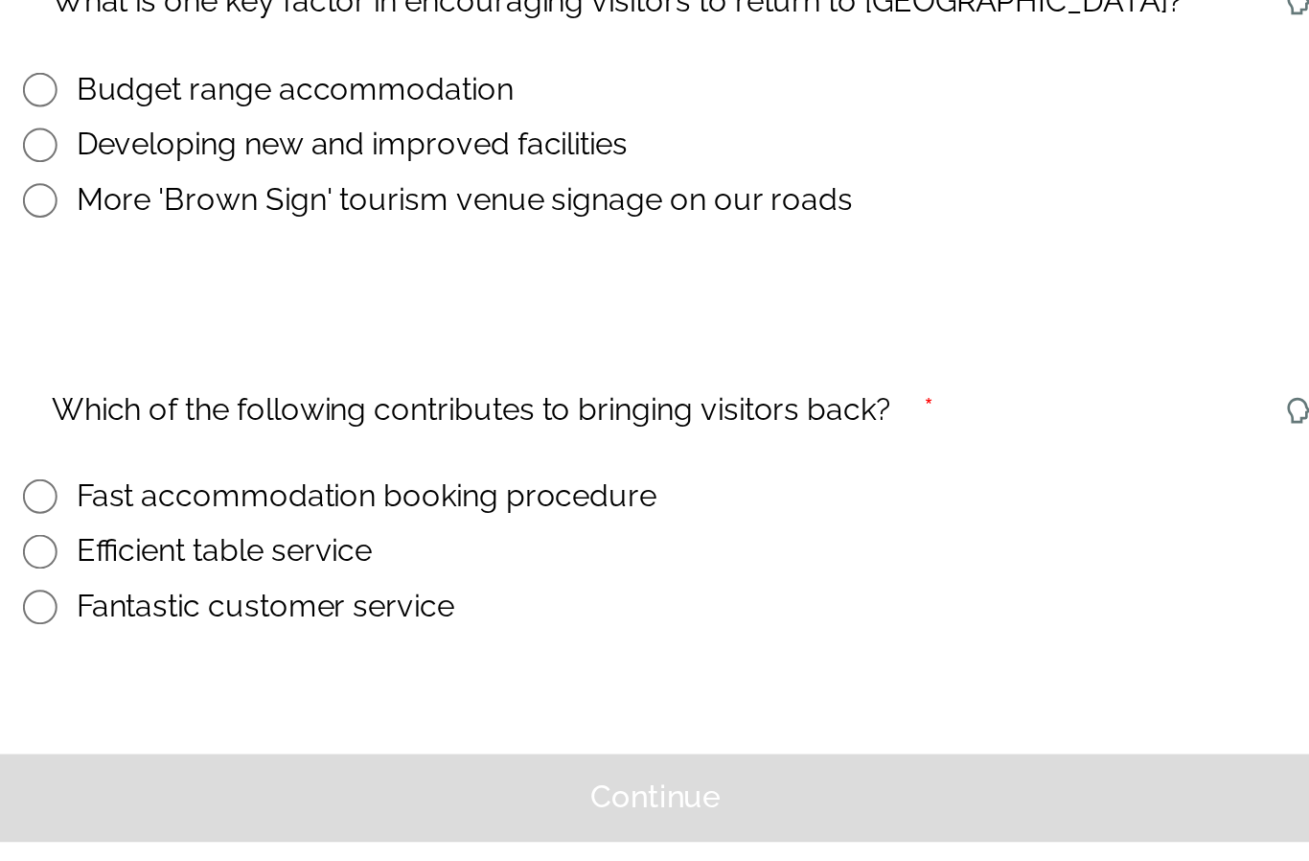
click at [325, 689] on input "radio" at bounding box center [333, 697] width 17 height 17
radio input "true"
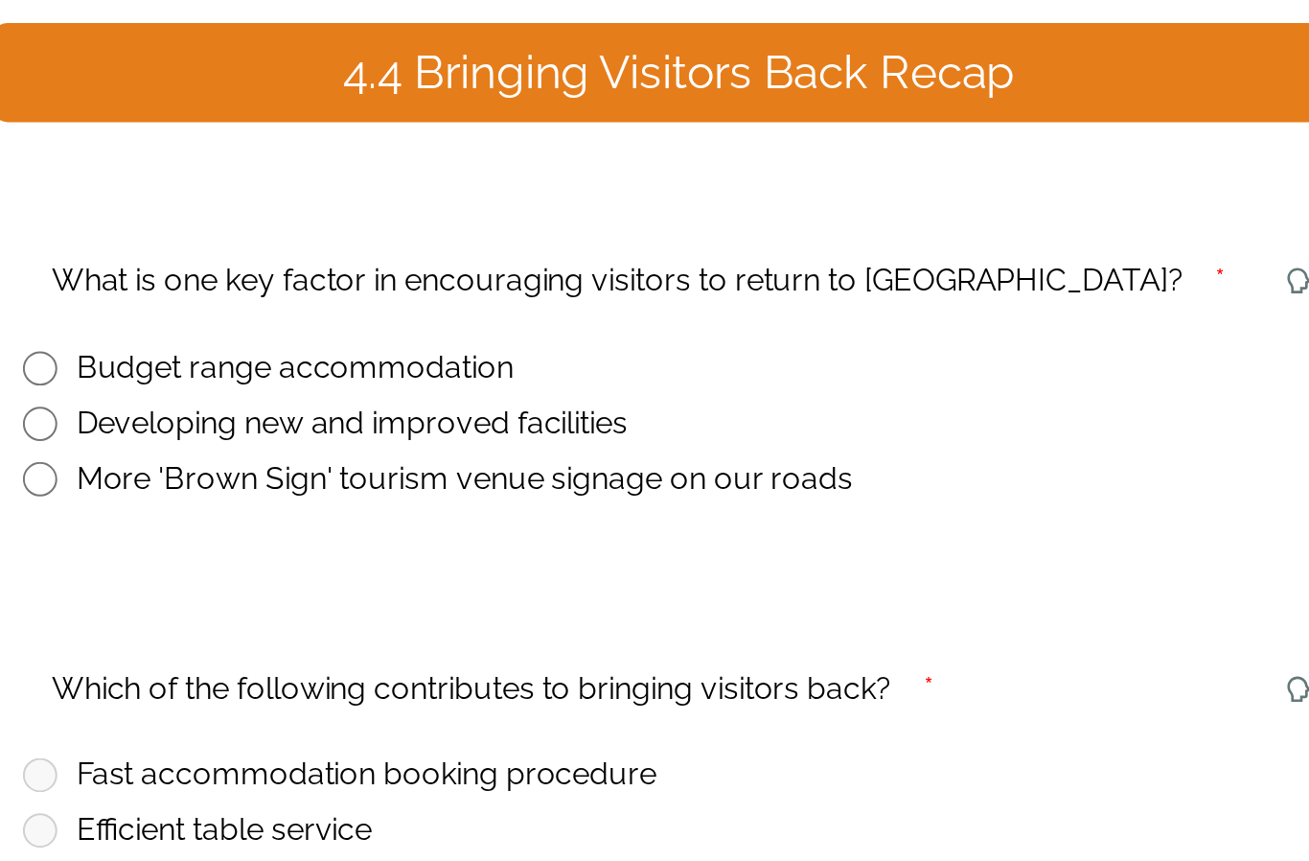
click at [325, 457] on input "radio" at bounding box center [333, 465] width 17 height 17
radio input "true"
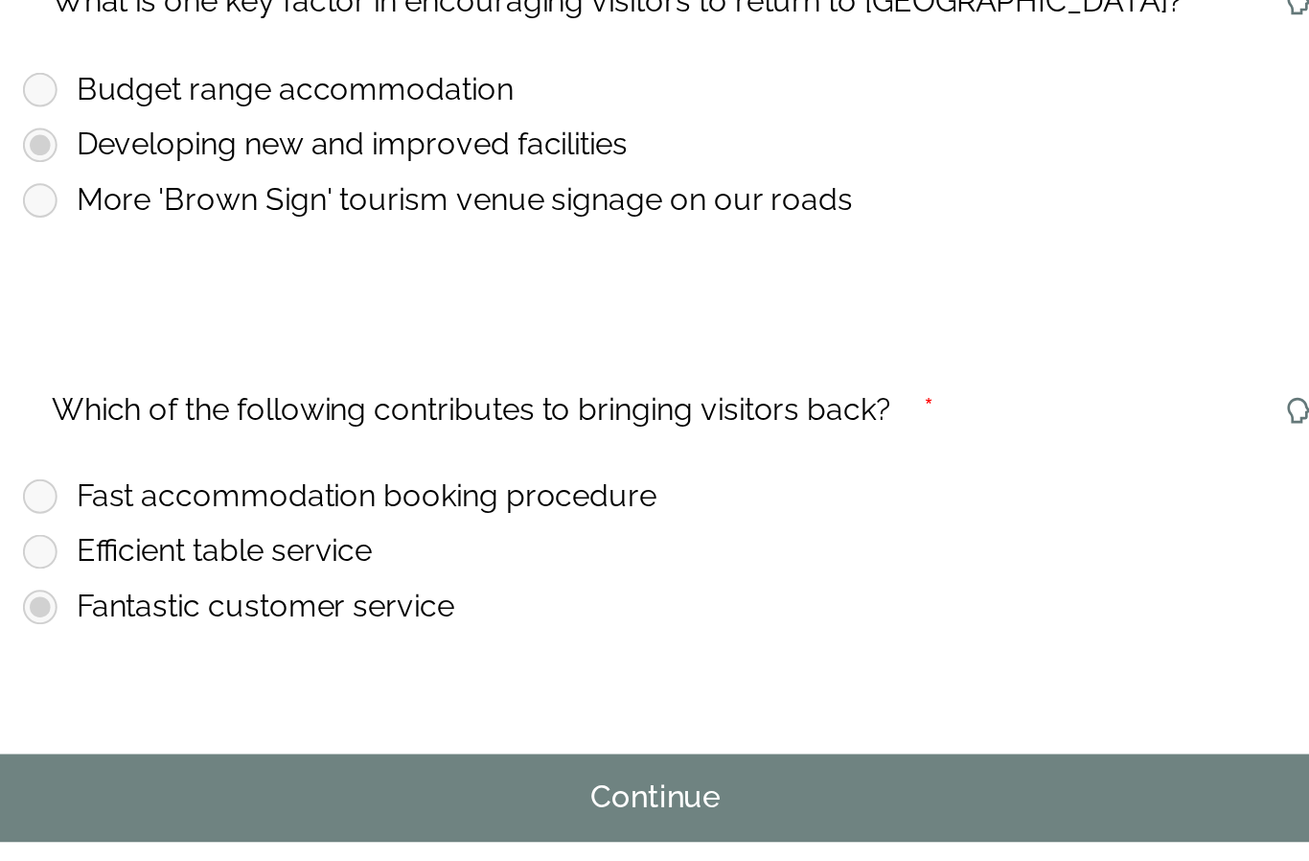
click at [380, 782] on div "Continue" at bounding box center [642, 793] width 645 height 23
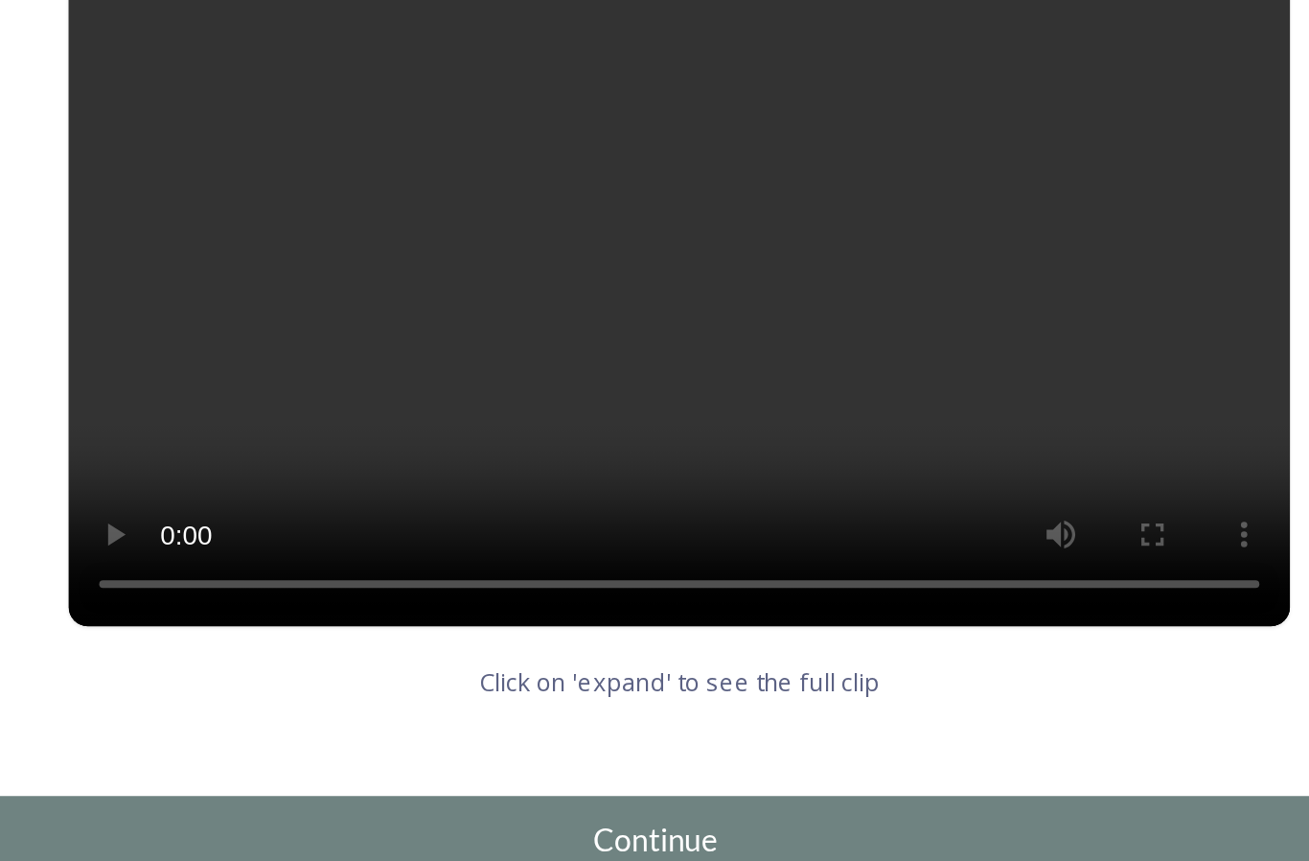
click at [377, 803] on div "Continue" at bounding box center [642, 814] width 645 height 23
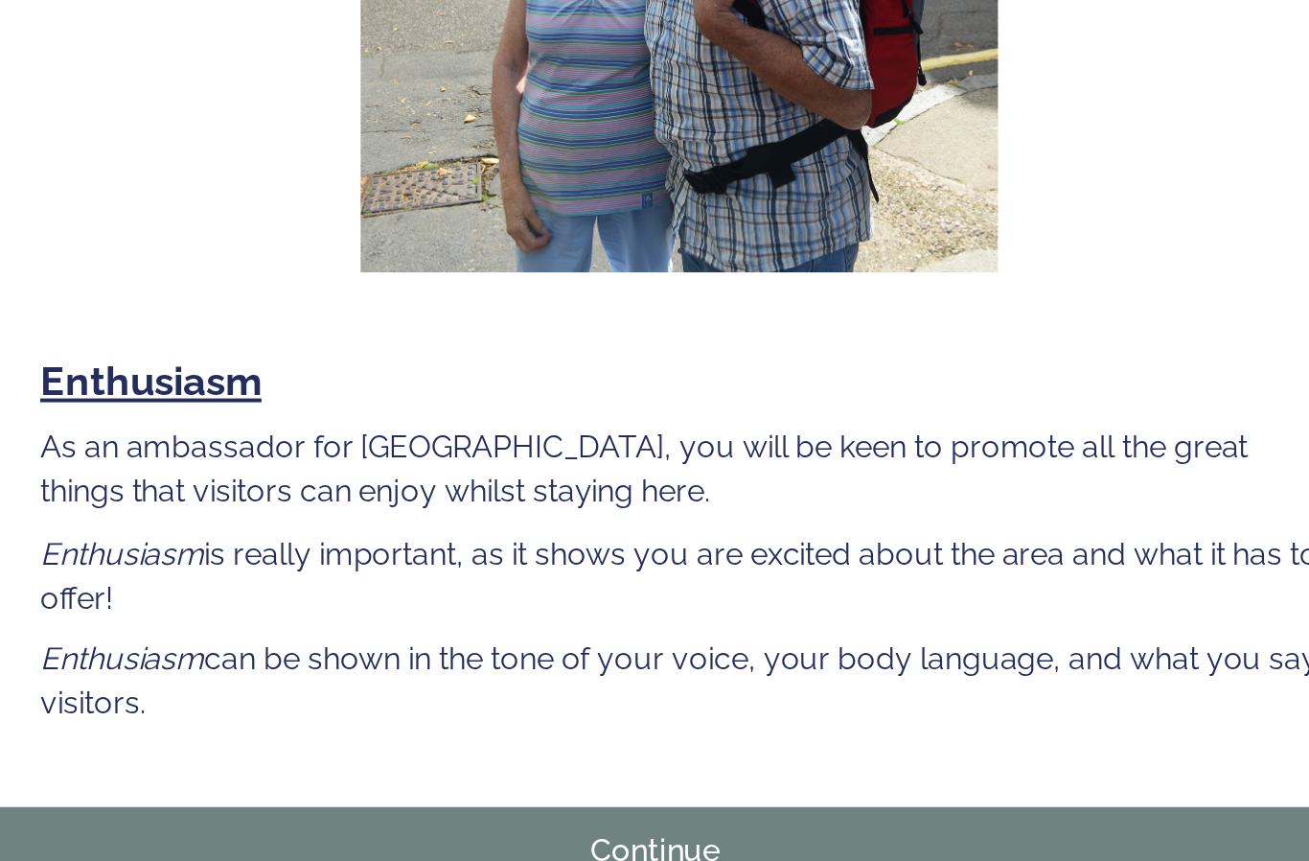
scroll to position [70, 0]
click at [365, 809] on div "Continue" at bounding box center [642, 820] width 645 height 23
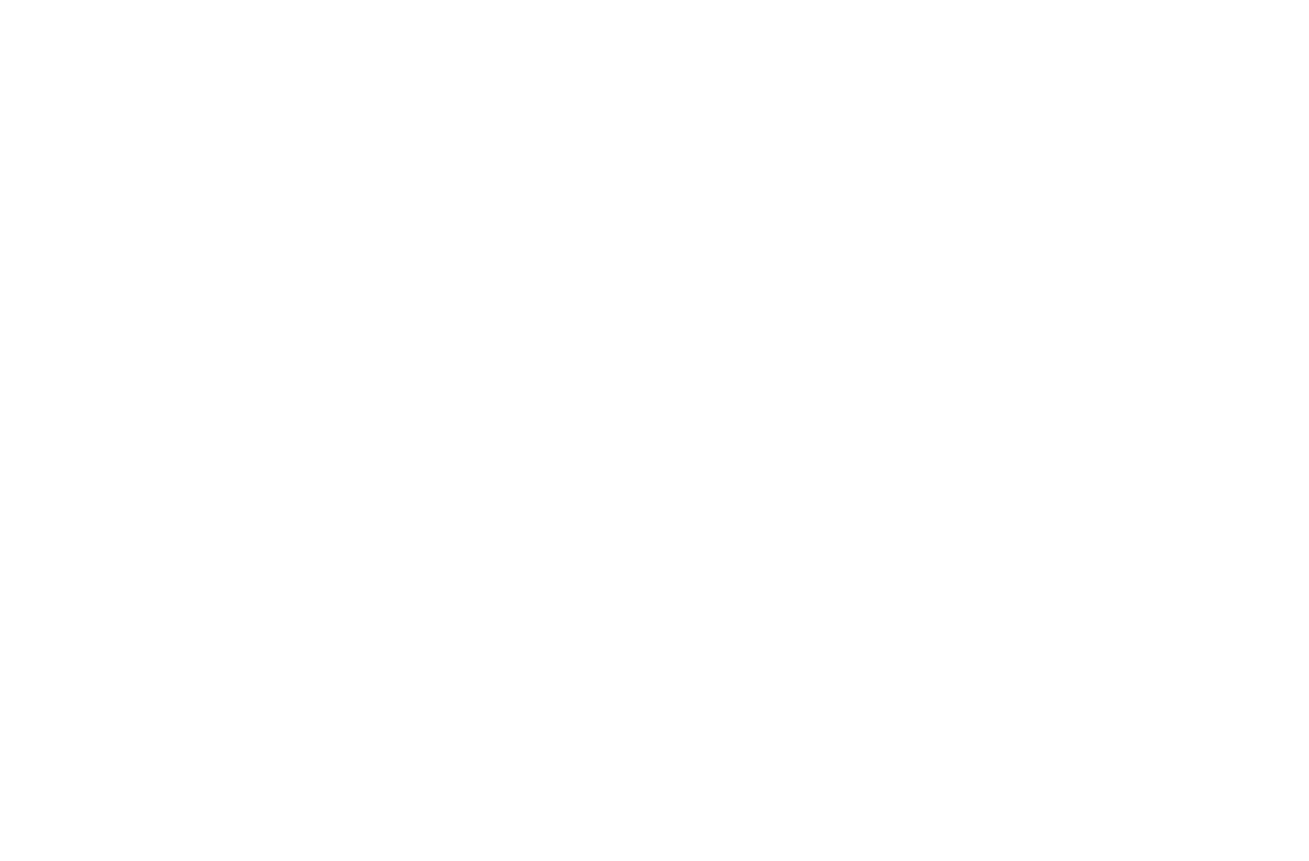
scroll to position [0, 0]
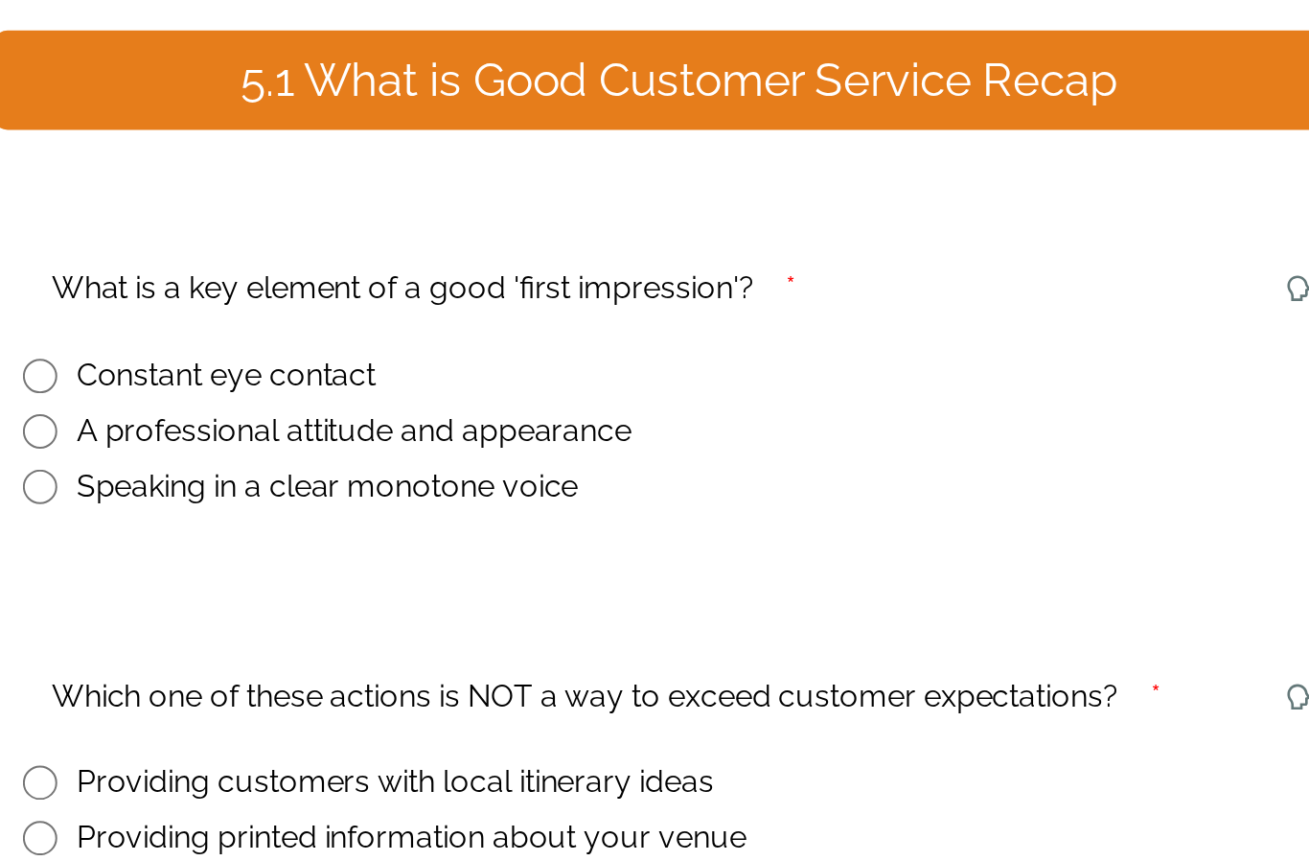
click at [325, 429] on input "radio" at bounding box center [333, 437] width 17 height 17
radio input "true"
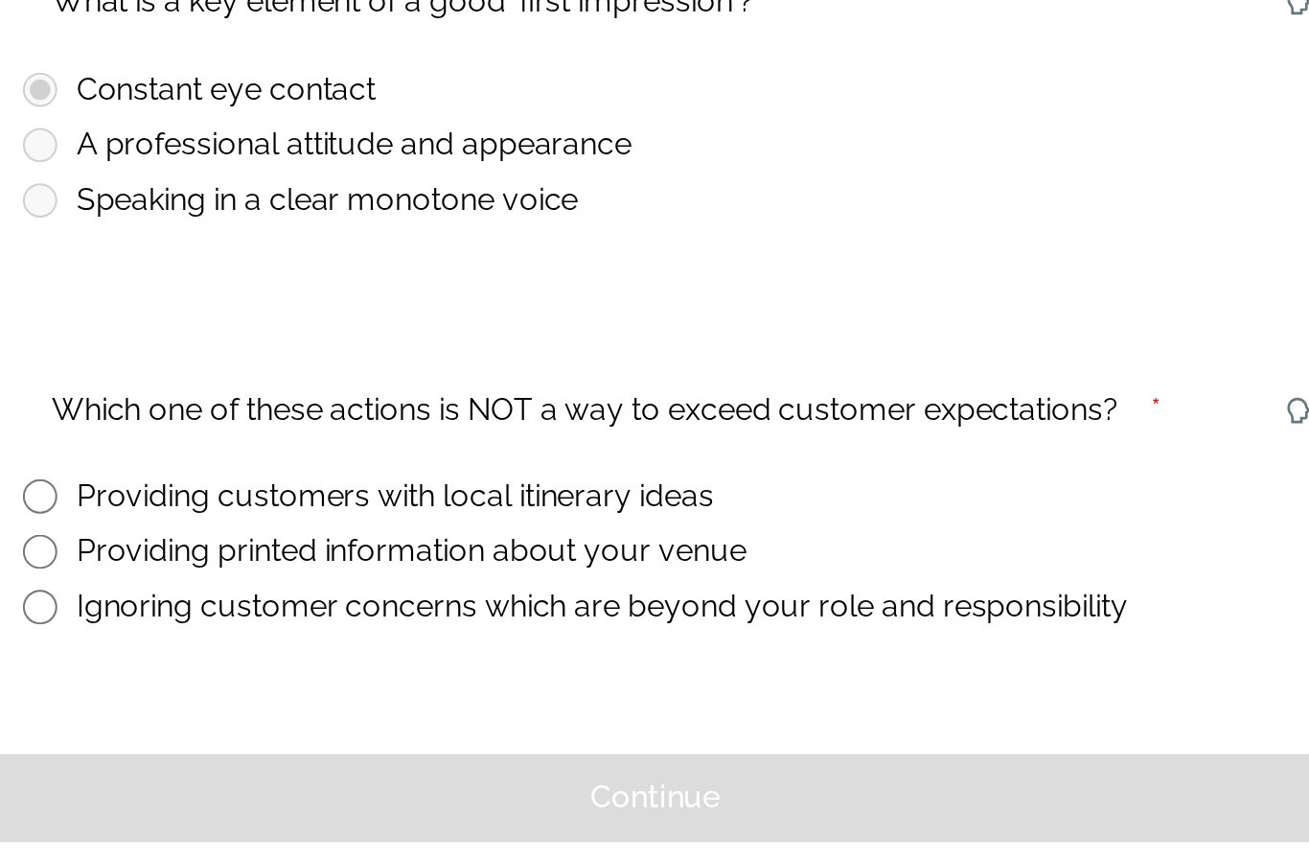
click at [325, 689] on input "radio" at bounding box center [333, 697] width 17 height 17
radio input "true"
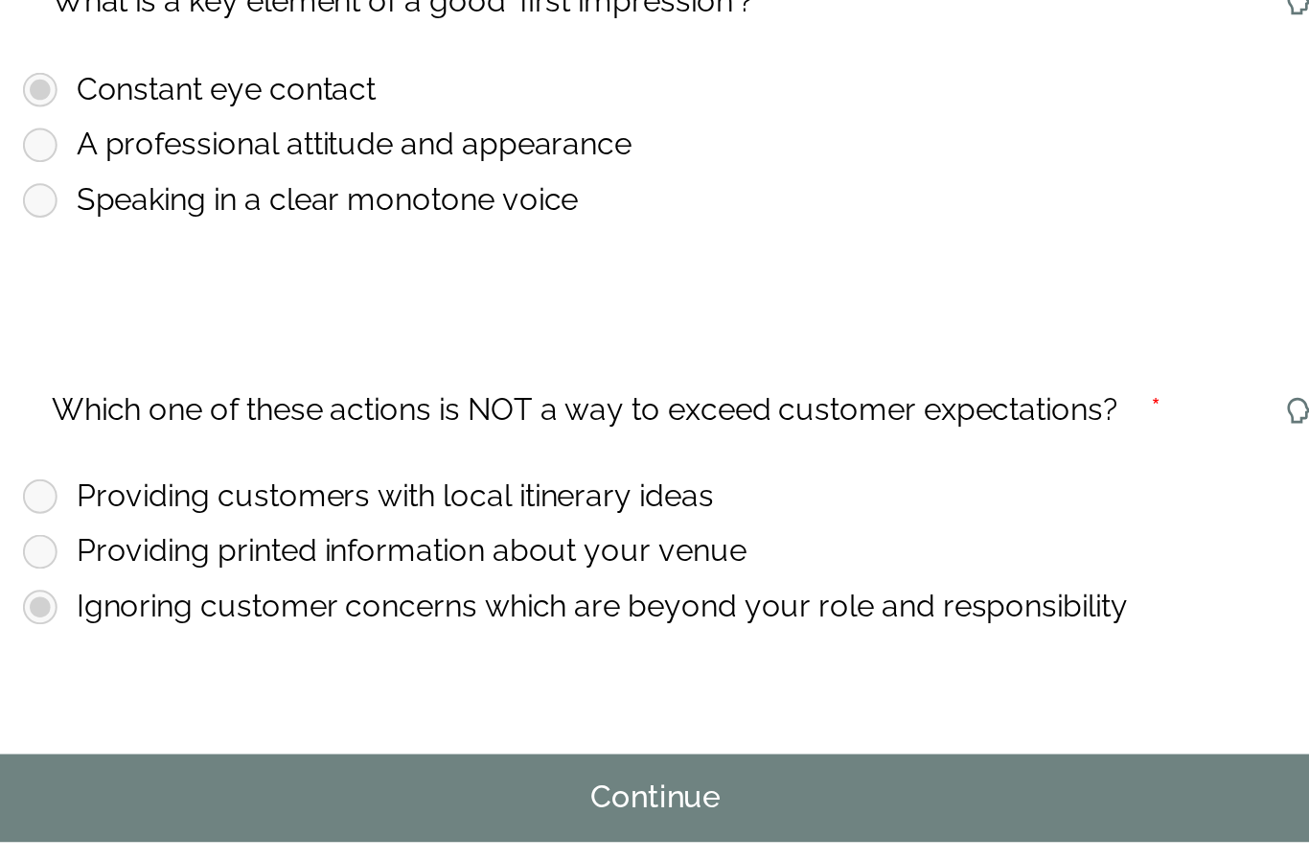
click at [387, 782] on div "Continue" at bounding box center [642, 793] width 645 height 23
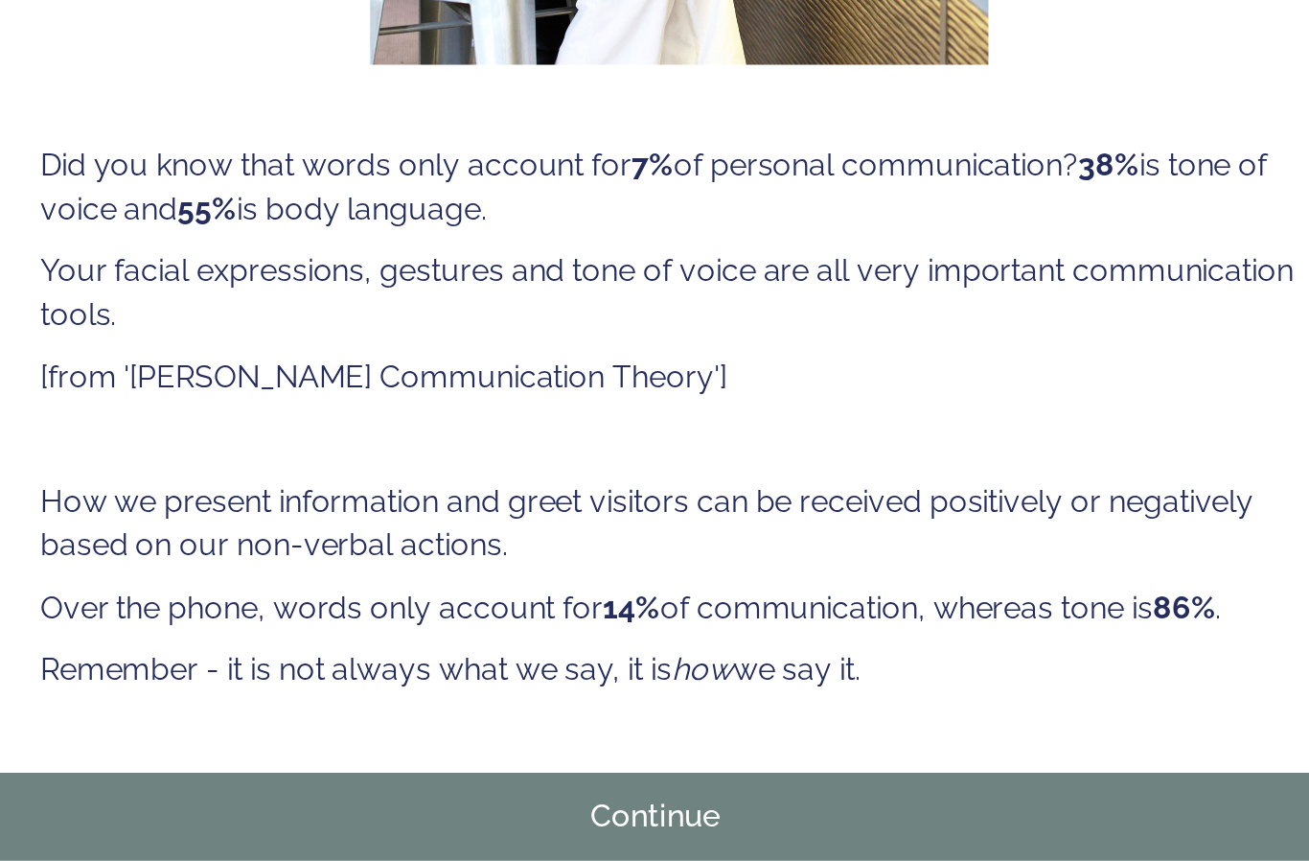
scroll to position [414, 0]
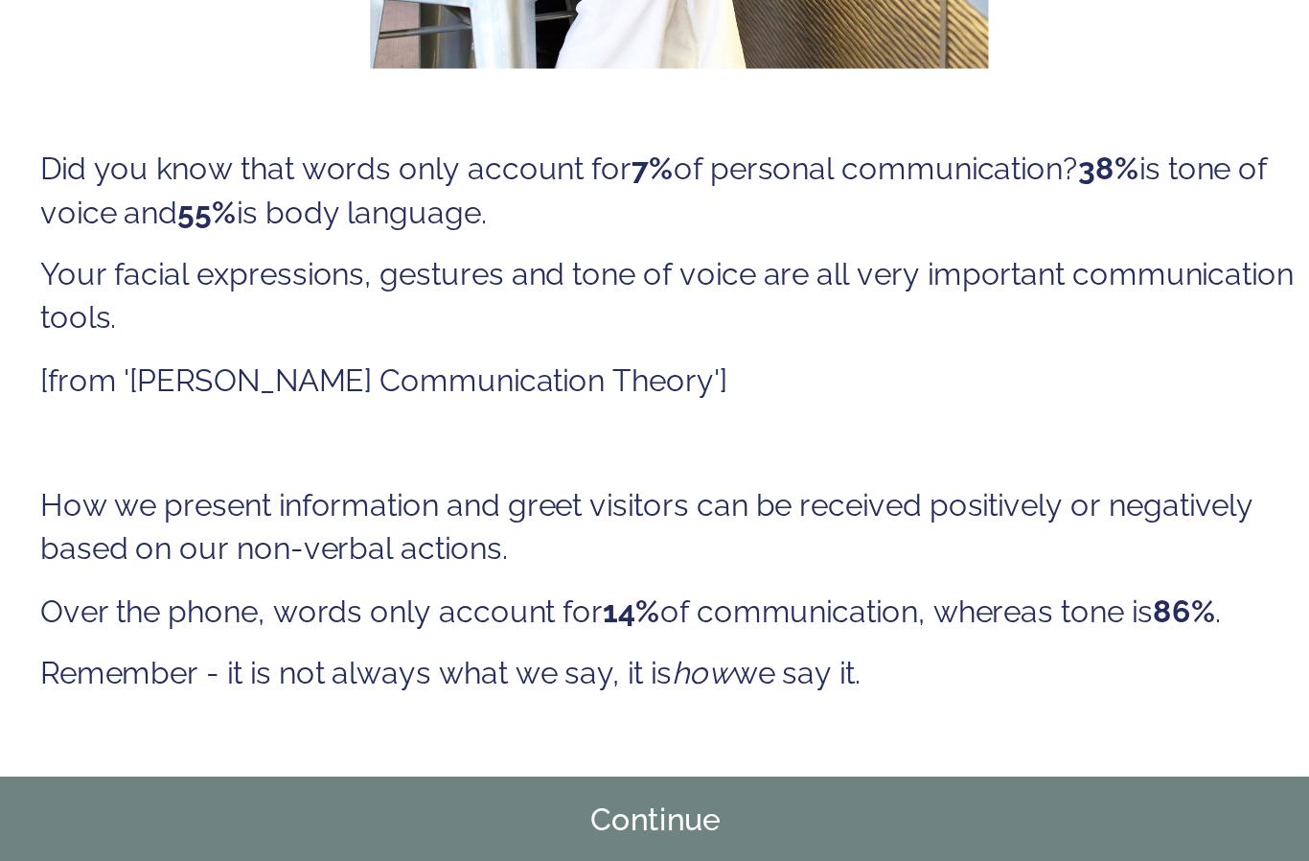
click at [358, 794] on div "Continue" at bounding box center [642, 805] width 645 height 23
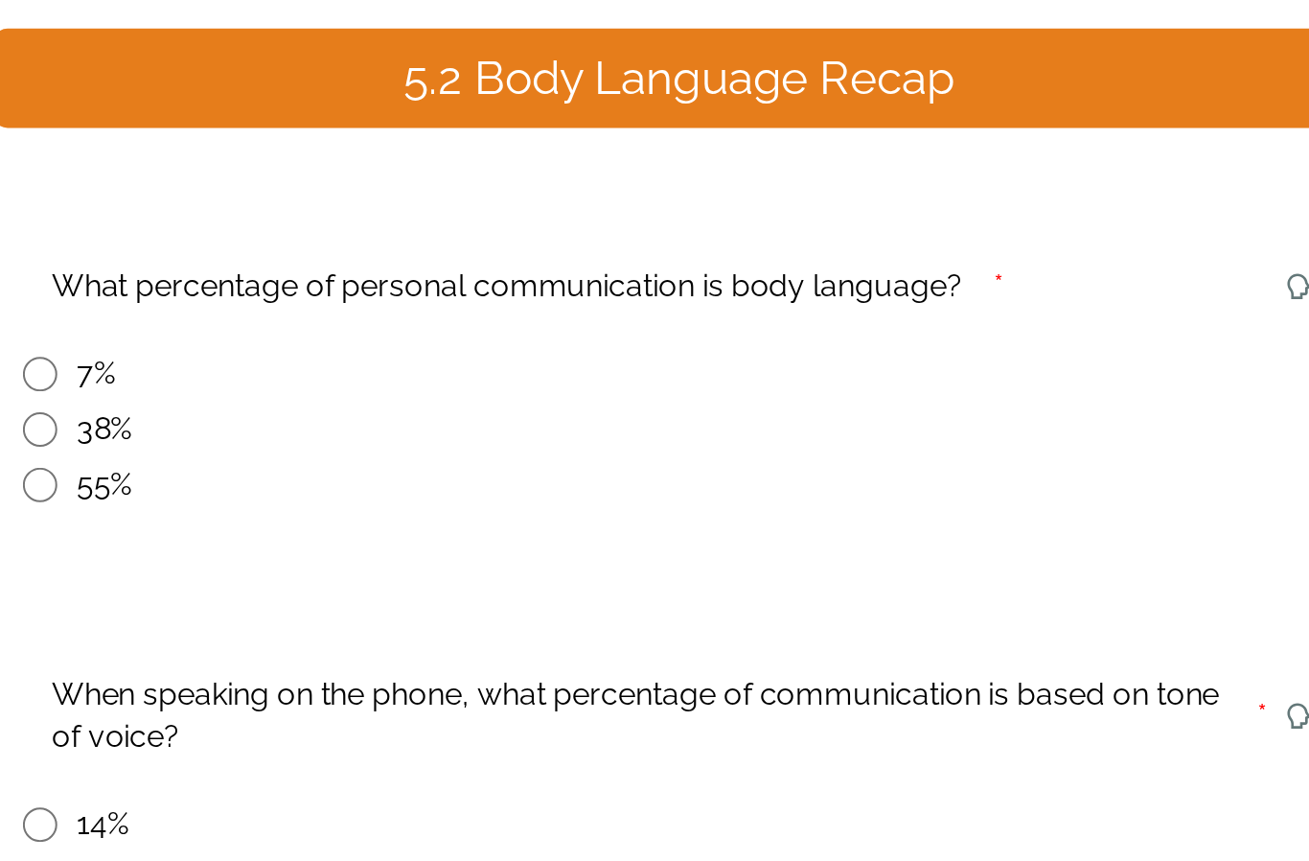
click at [325, 485] on input "radio" at bounding box center [333, 493] width 17 height 17
radio input "true"
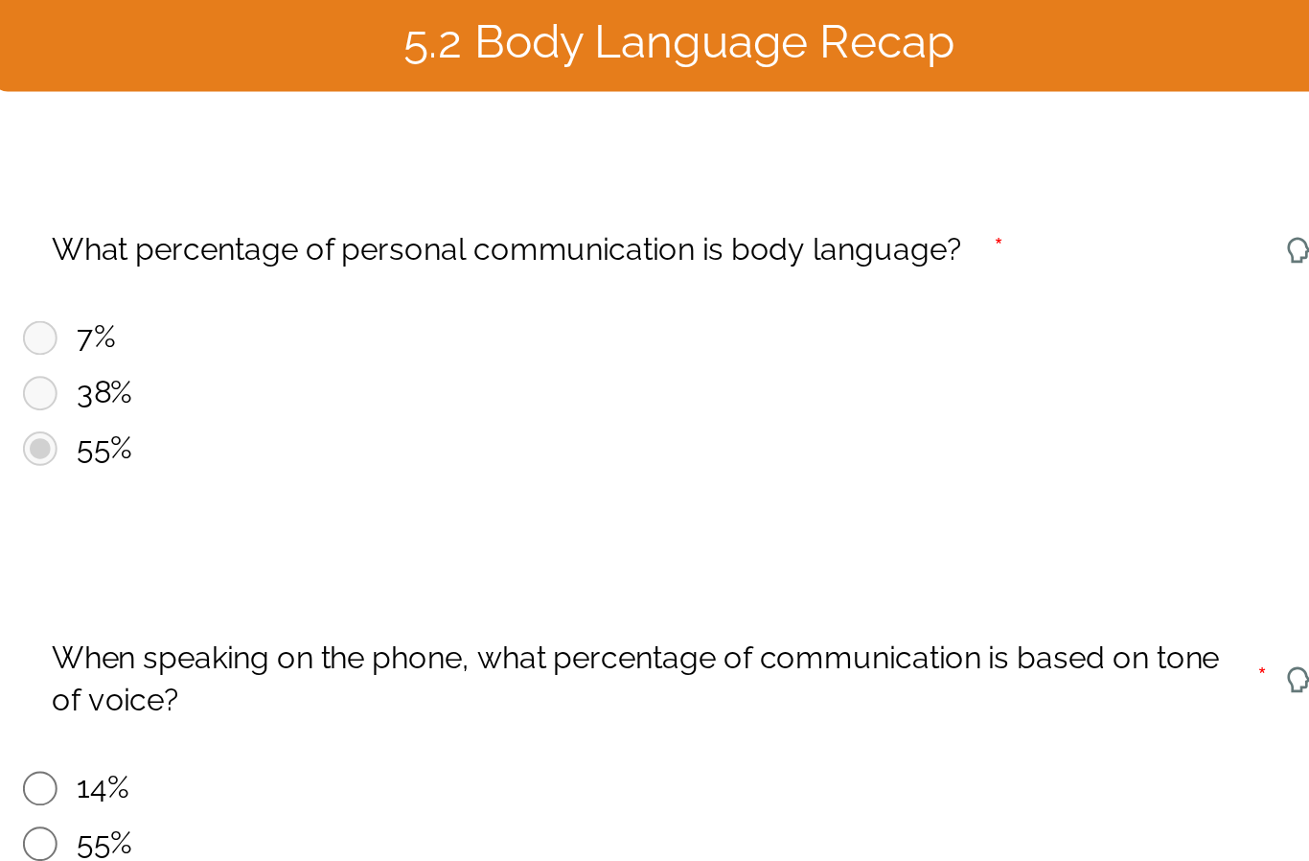
scroll to position [15, 0]
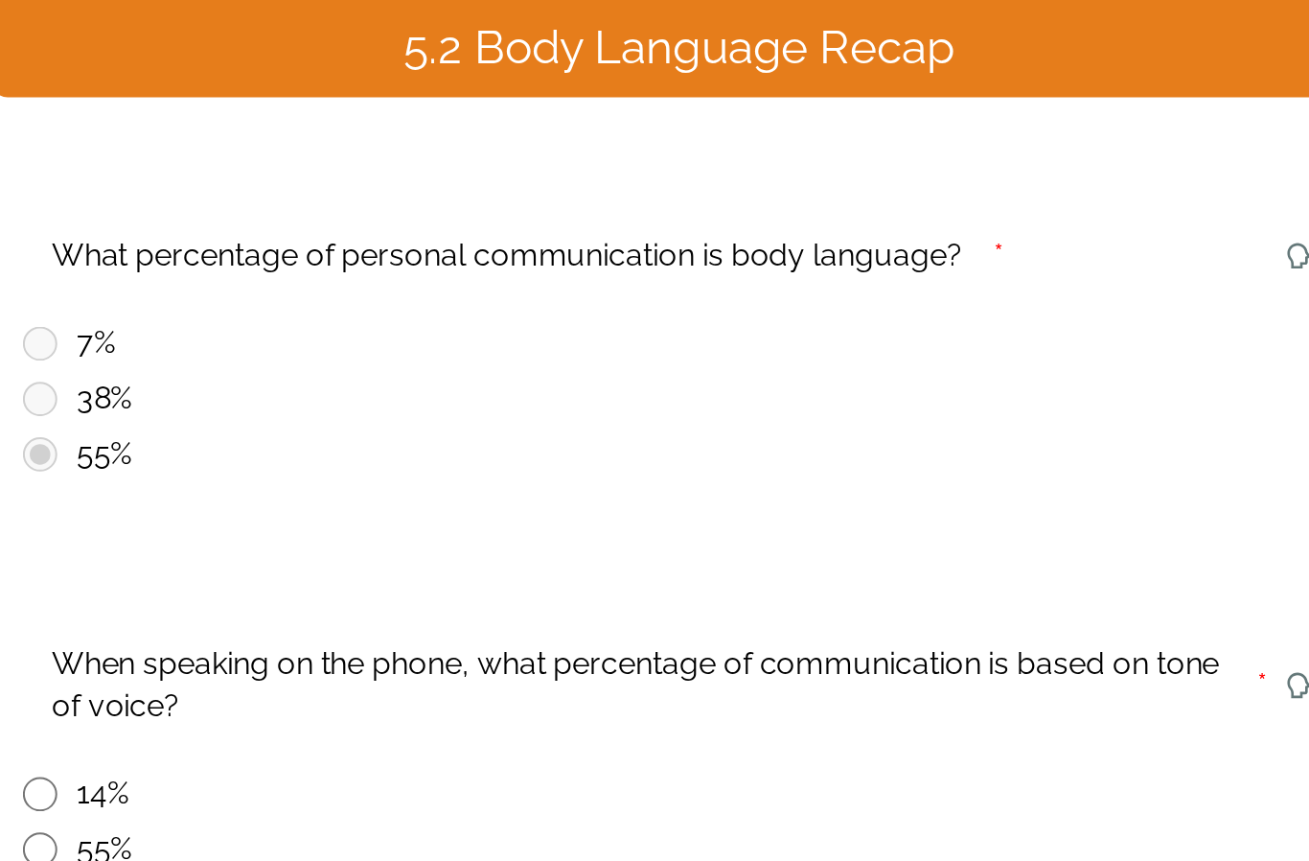
click at [325, 696] on input "radio" at bounding box center [333, 704] width 17 height 17
radio input "true"
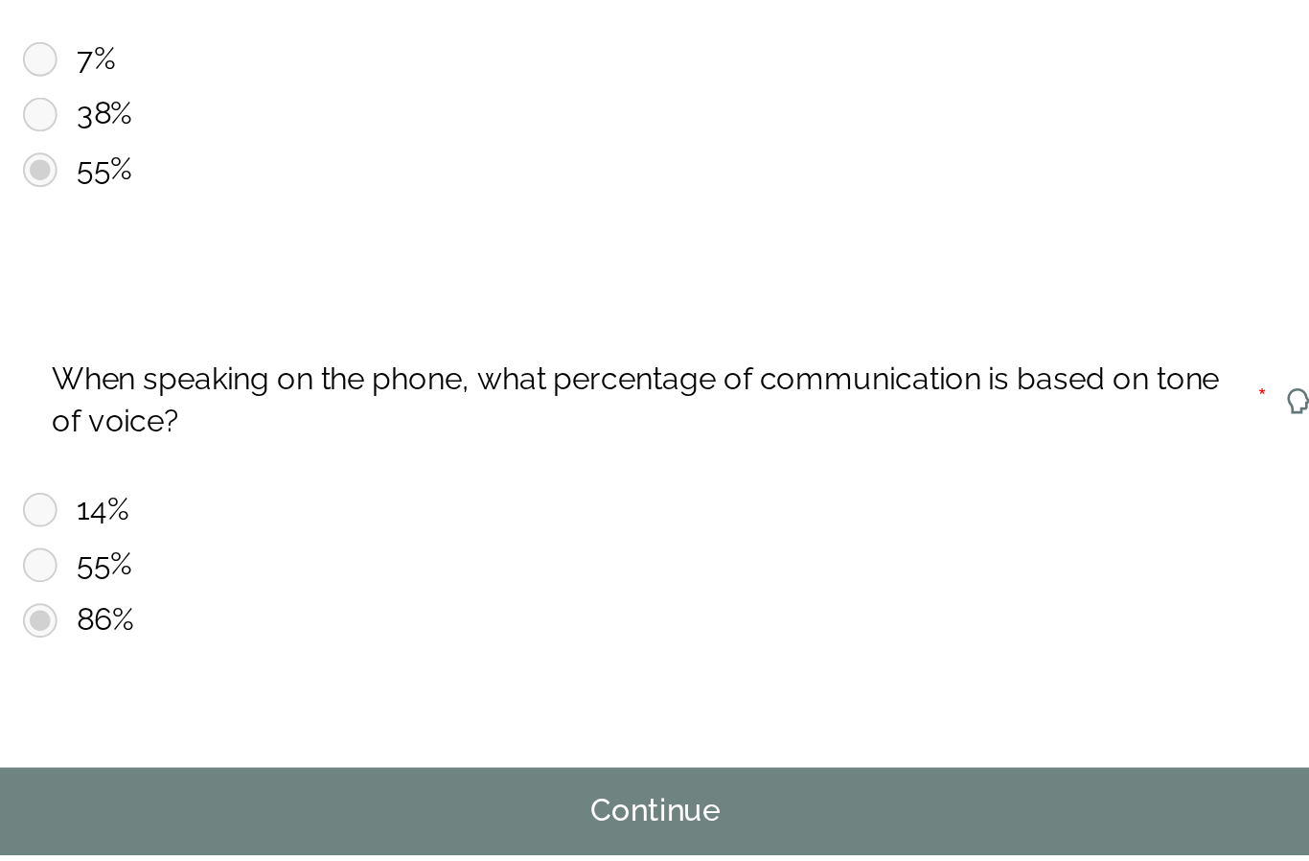
click at [371, 789] on div "Continue" at bounding box center [642, 800] width 645 height 23
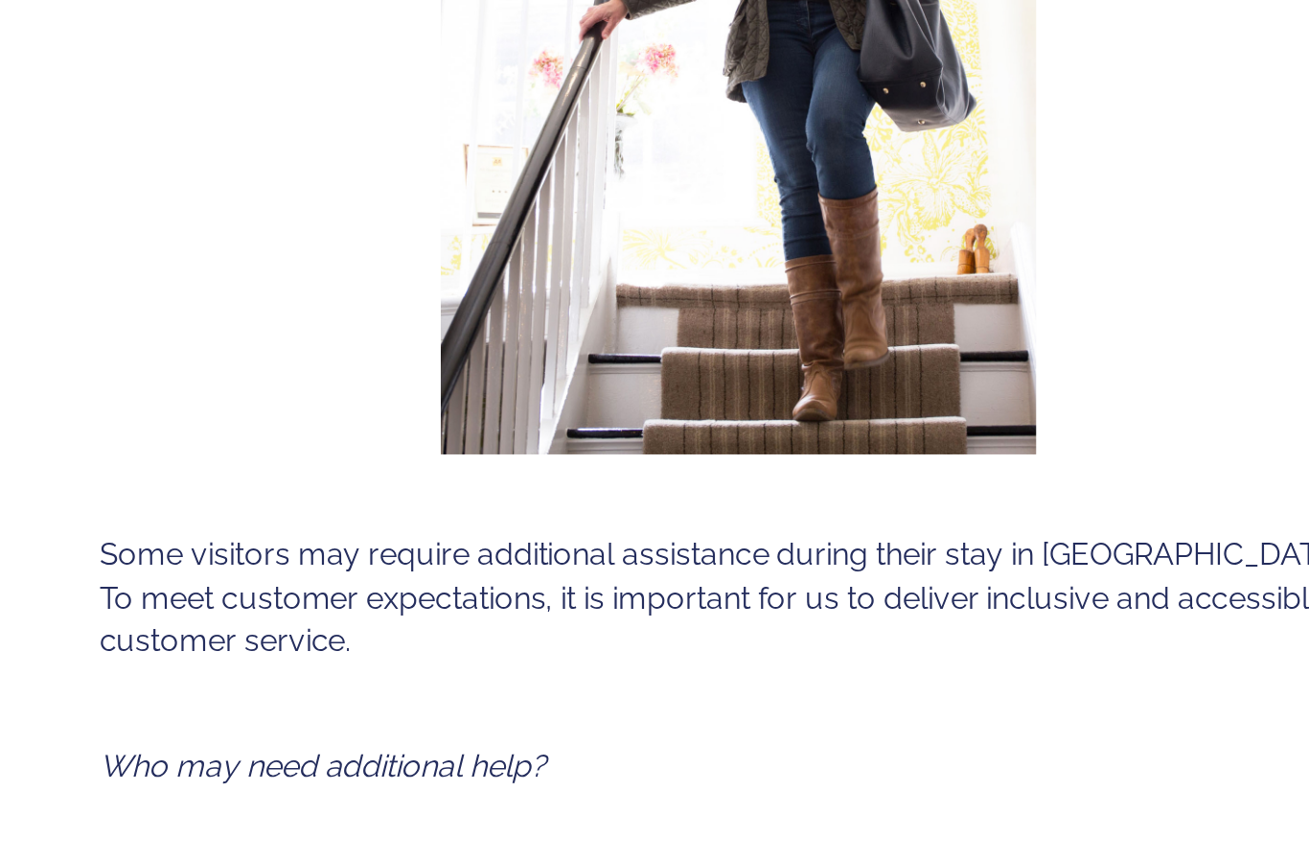
scroll to position [440, 0]
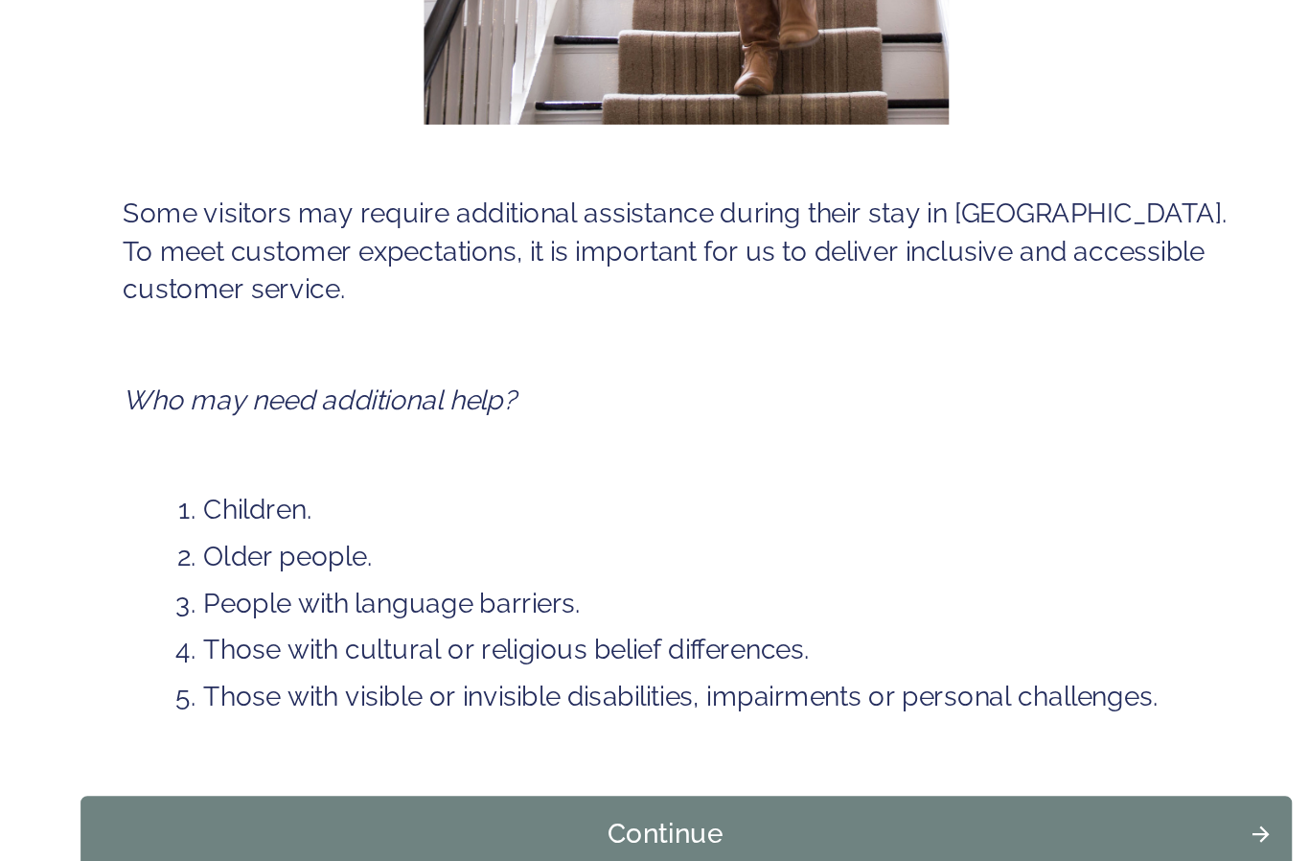
click at [421, 795] on div "Continue" at bounding box center [642, 806] width 645 height 23
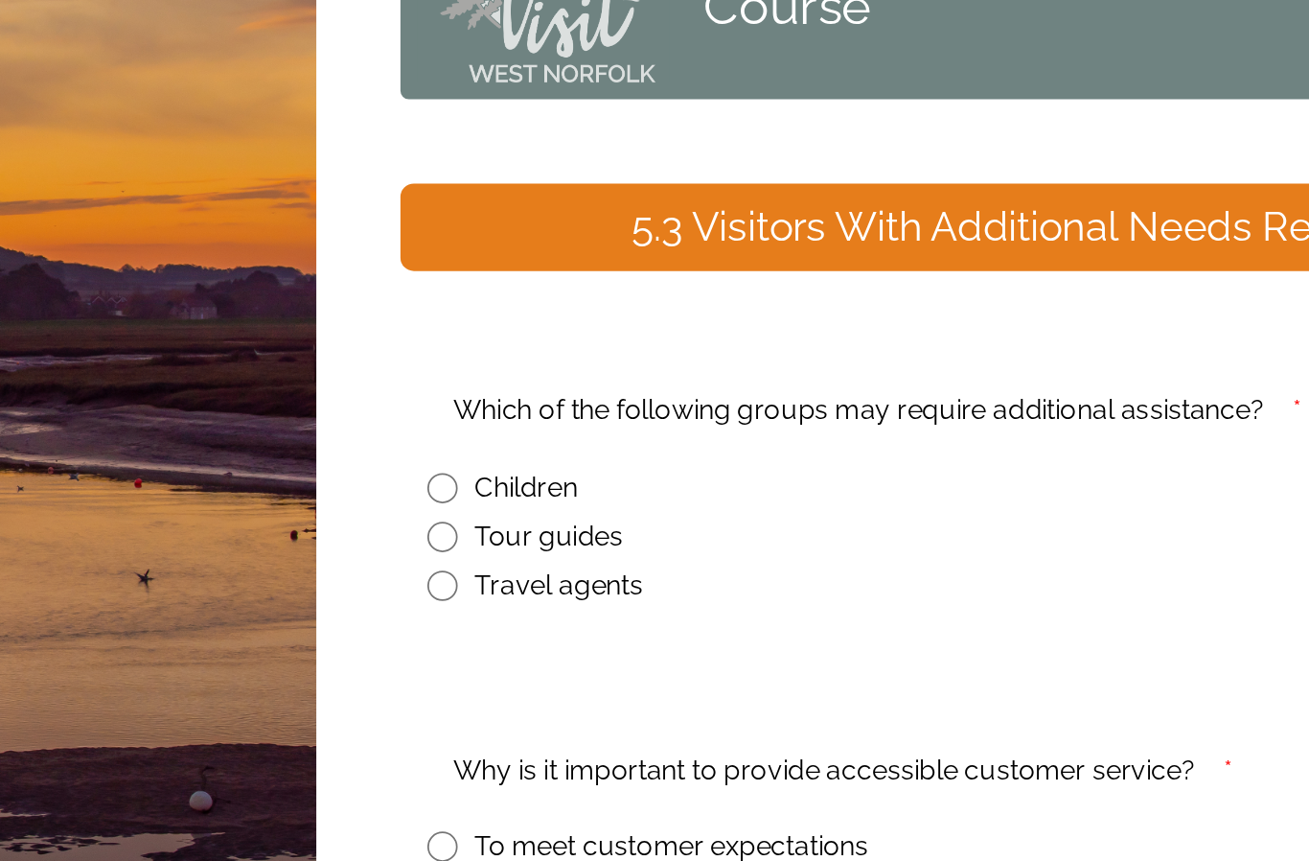
click at [587, 429] on input "radio" at bounding box center [595, 437] width 17 height 17
radio input "true"
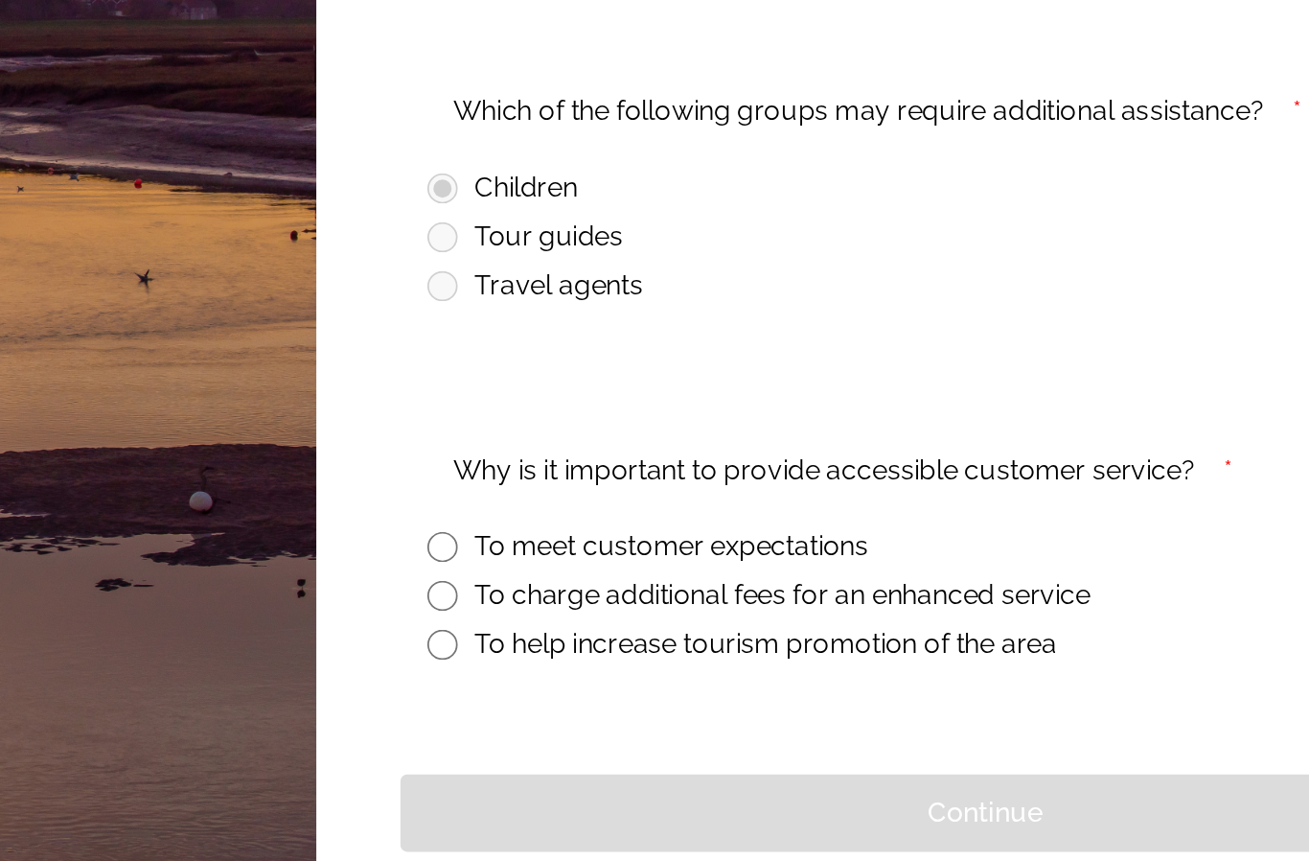
click at [587, 634] on input "radio" at bounding box center [595, 642] width 17 height 17
radio input "true"
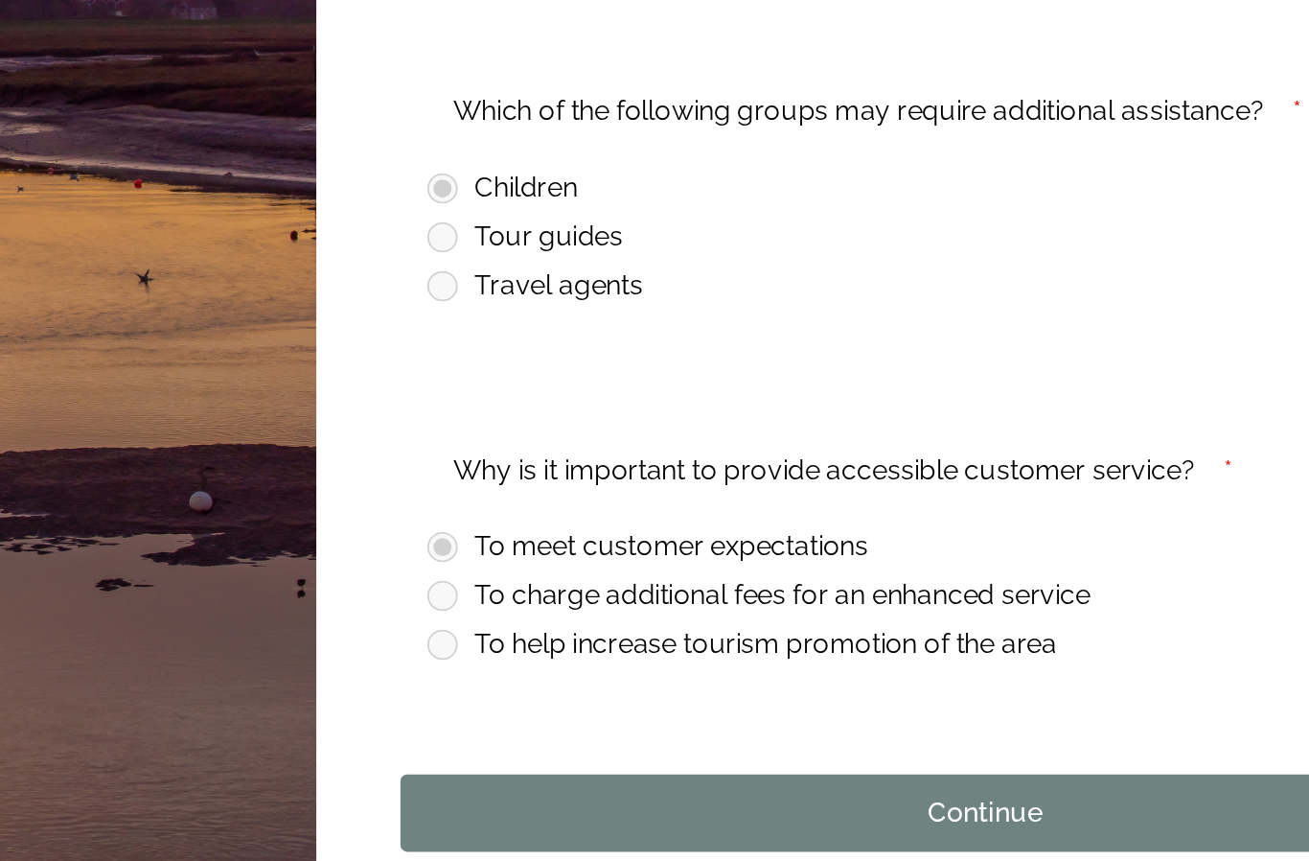
click at [582, 782] on div "Continue" at bounding box center [904, 793] width 645 height 23
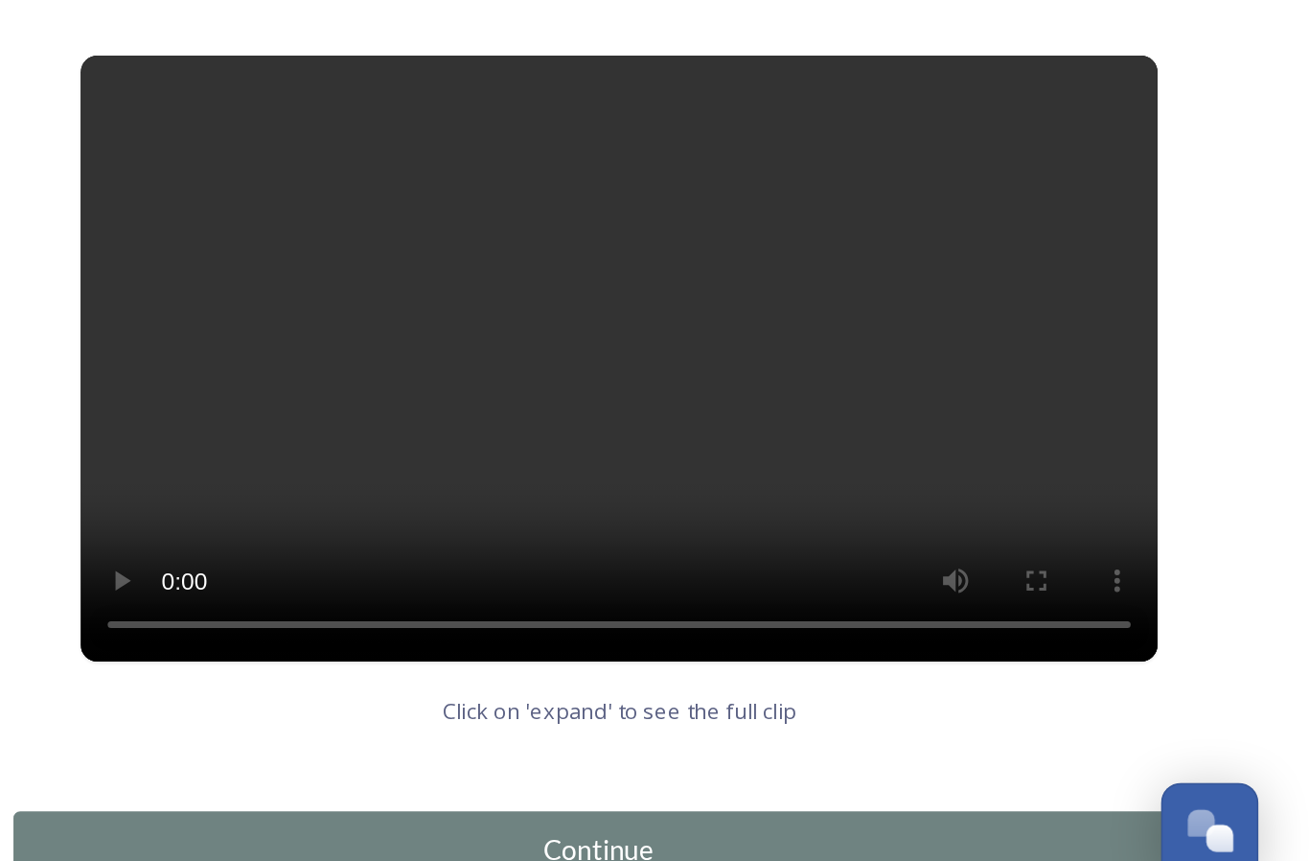
click at [582, 803] on div "Continue" at bounding box center [904, 814] width 645 height 23
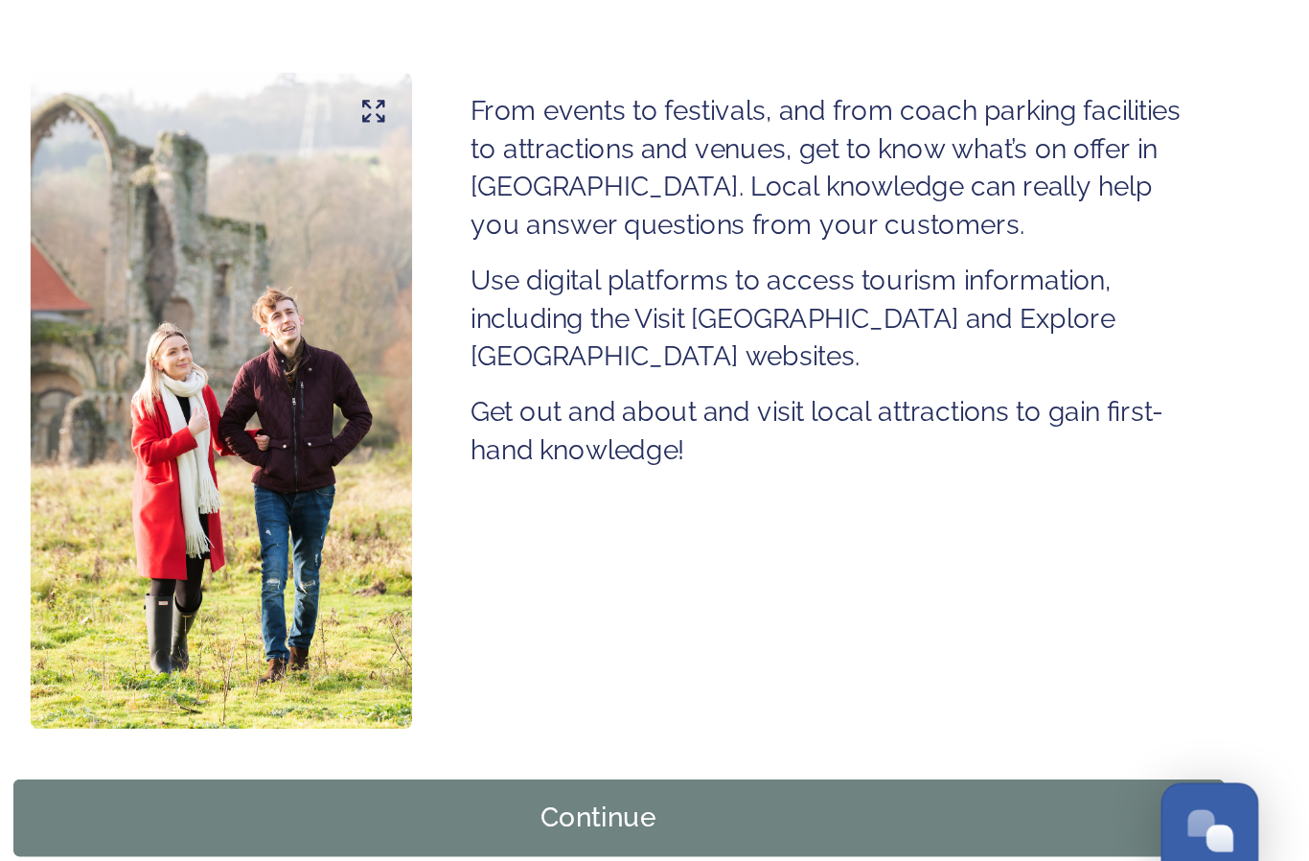
click at [582, 785] on div "Continue" at bounding box center [904, 796] width 645 height 23
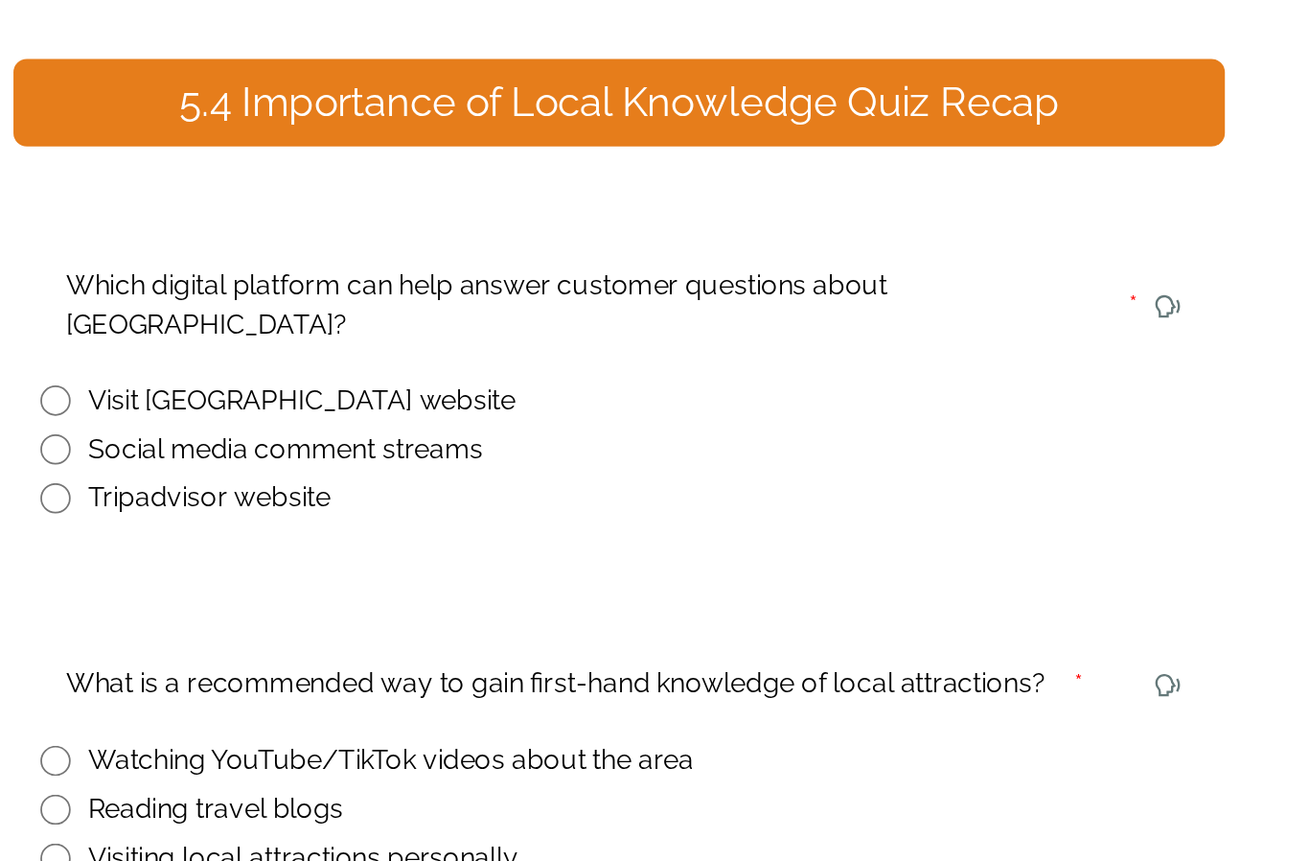
click at [587, 450] on input "radio" at bounding box center [595, 458] width 17 height 17
radio input "true"
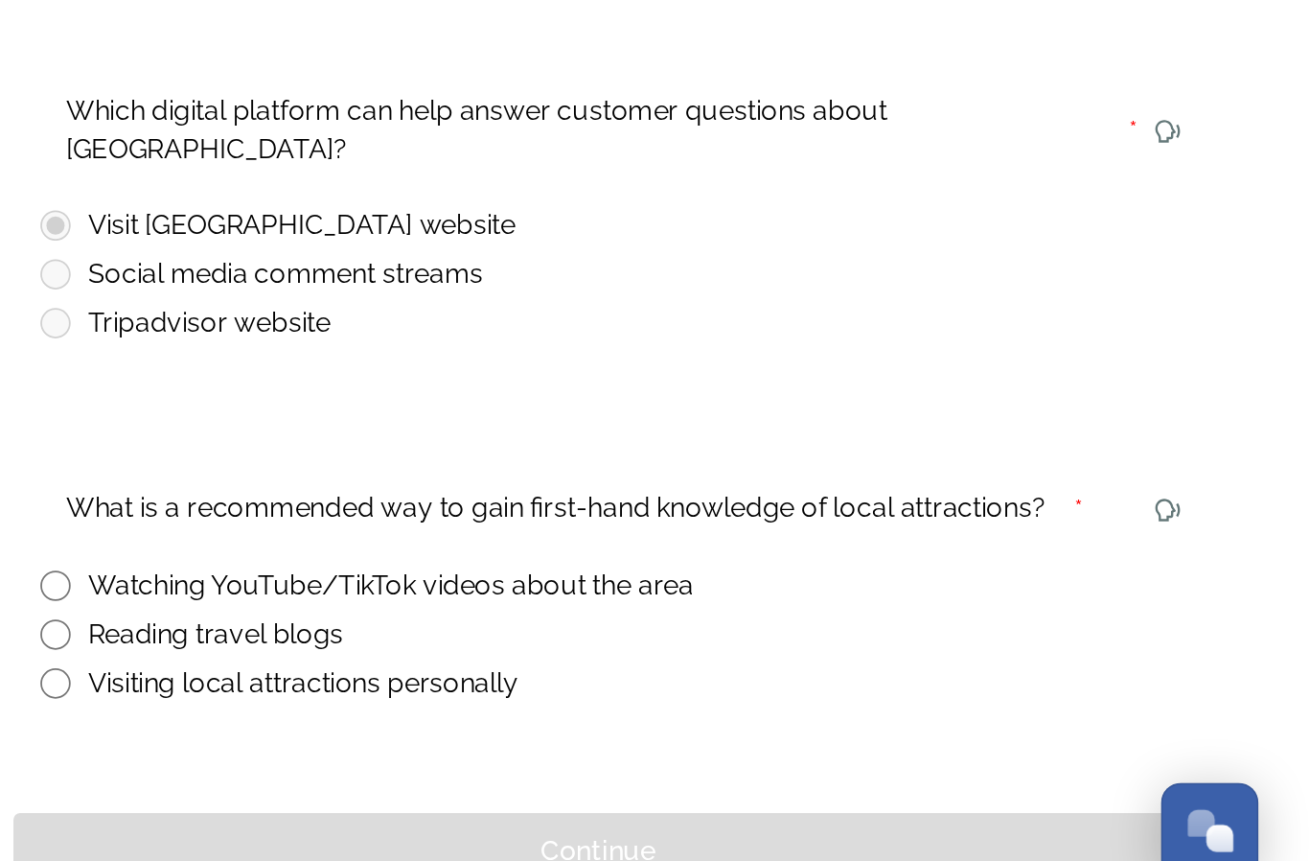
click at [587, 711] on input "radio" at bounding box center [595, 719] width 17 height 17
radio input "true"
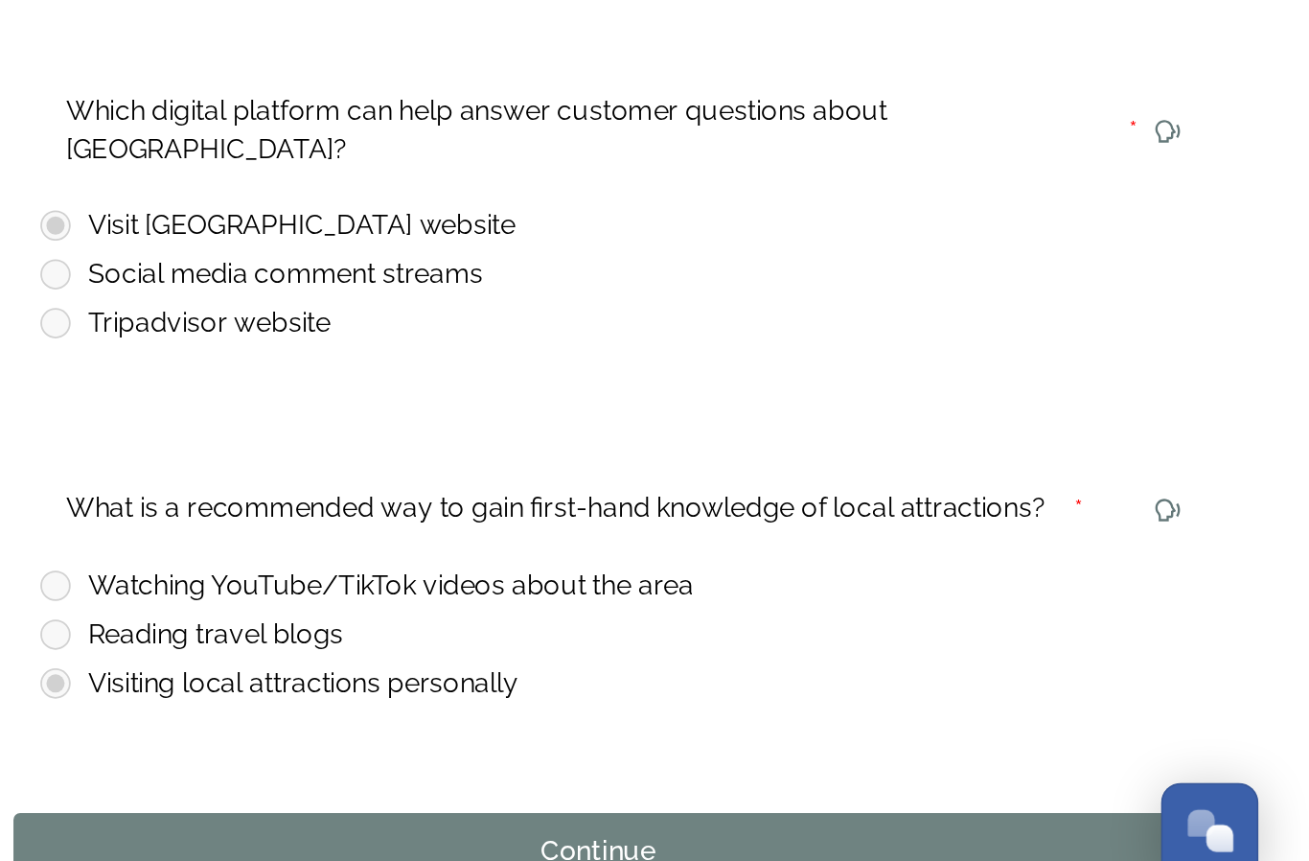
click at [582, 804] on div "Continue" at bounding box center [904, 815] width 645 height 23
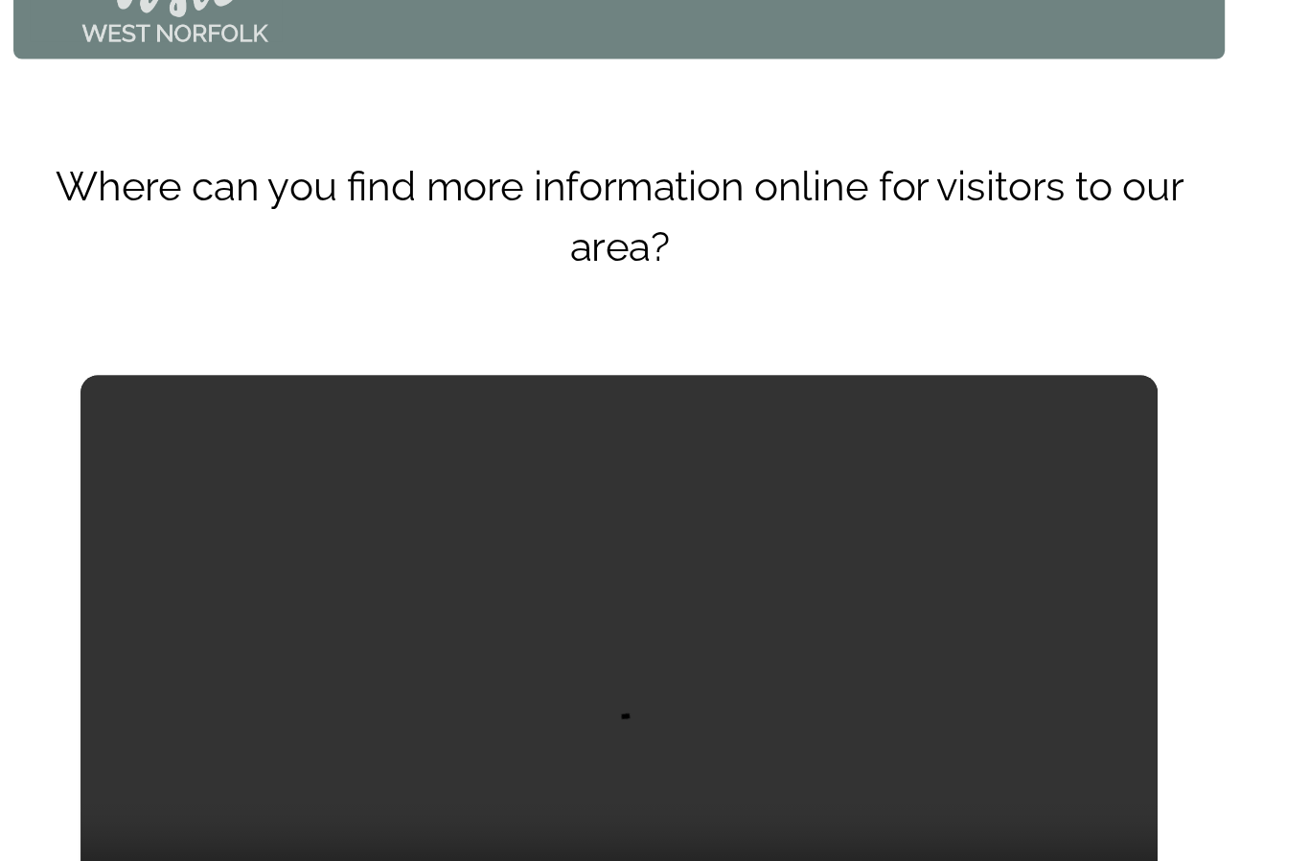
scroll to position [43, 0]
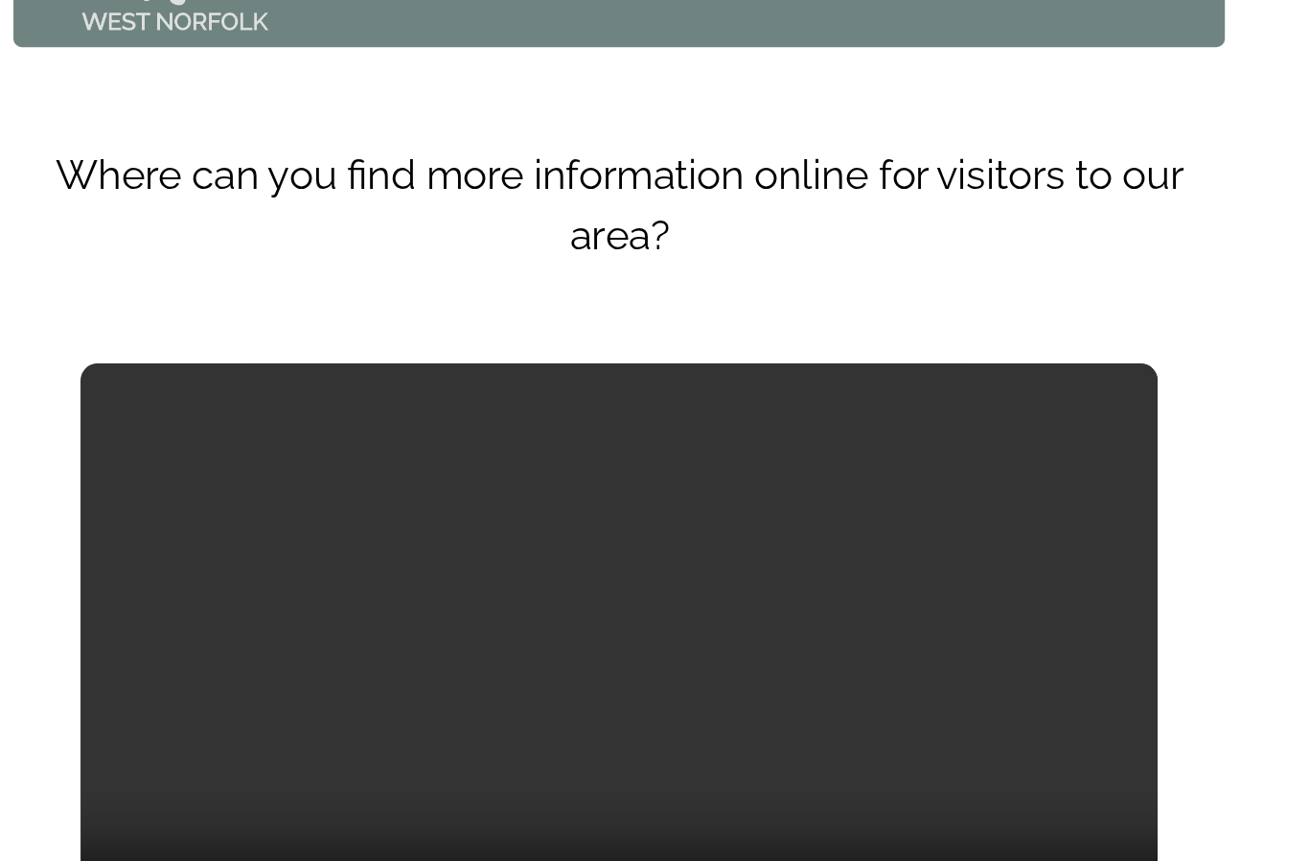
click at [610, 354] on video at bounding box center [916, 526] width 613 height 345
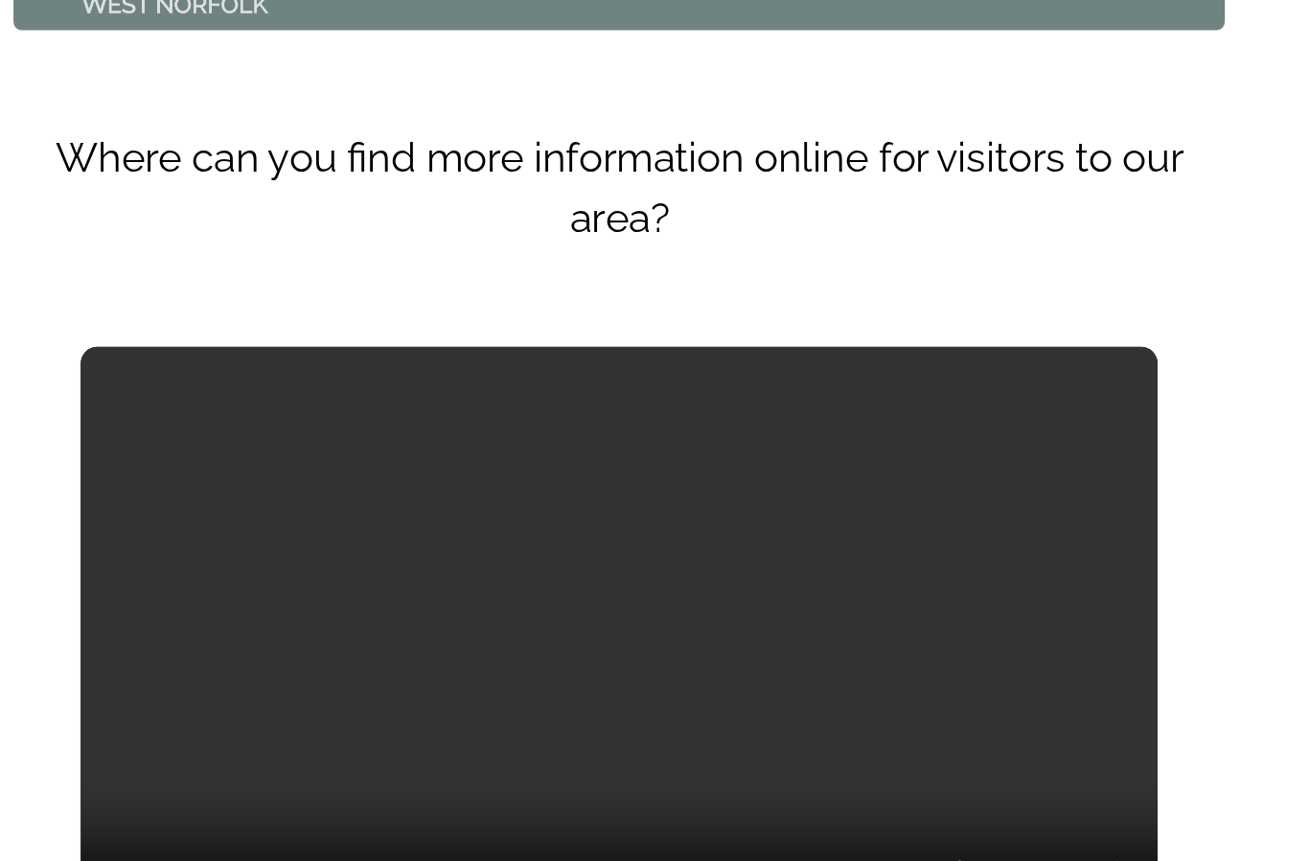
scroll to position [51, 0]
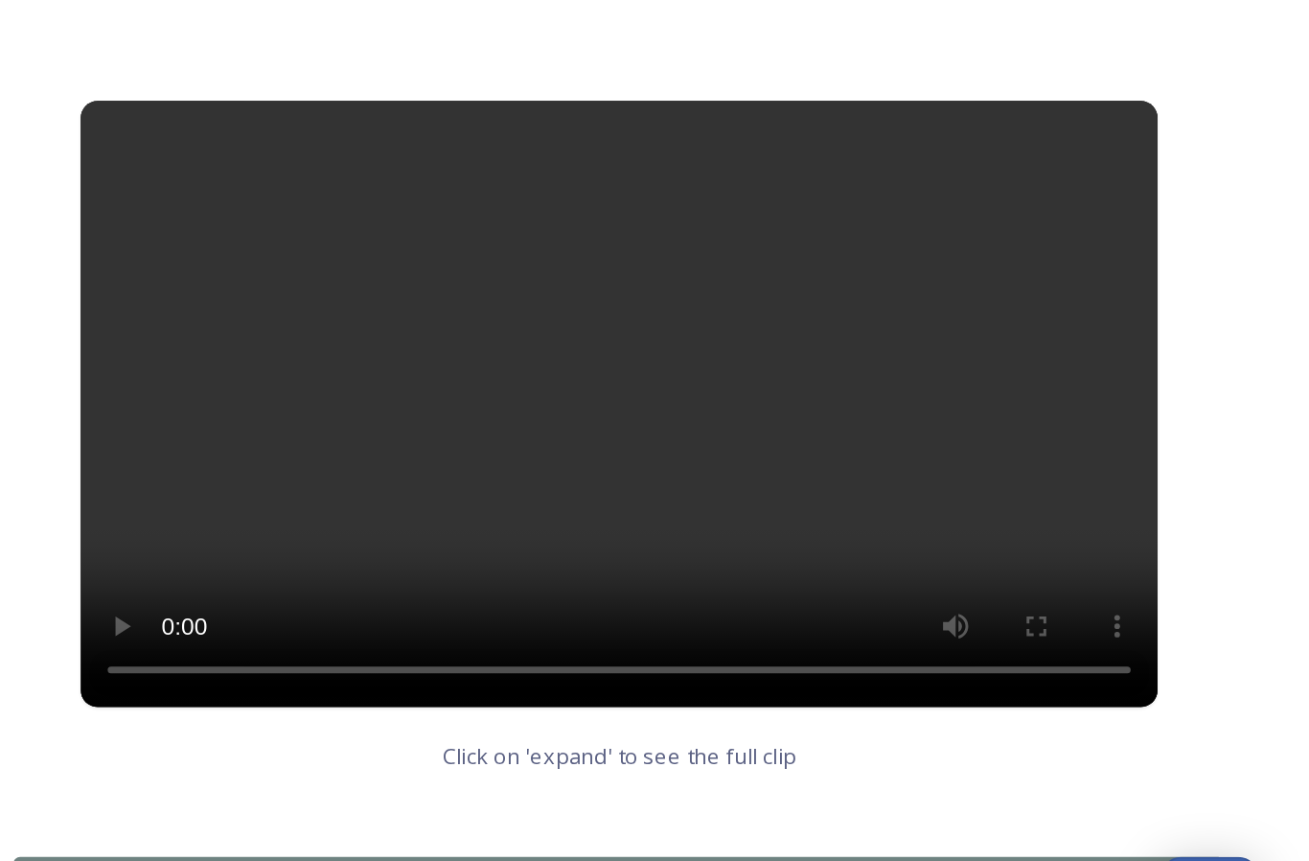
click at [582, 787] on div "Continue" at bounding box center [904, 798] width 645 height 23
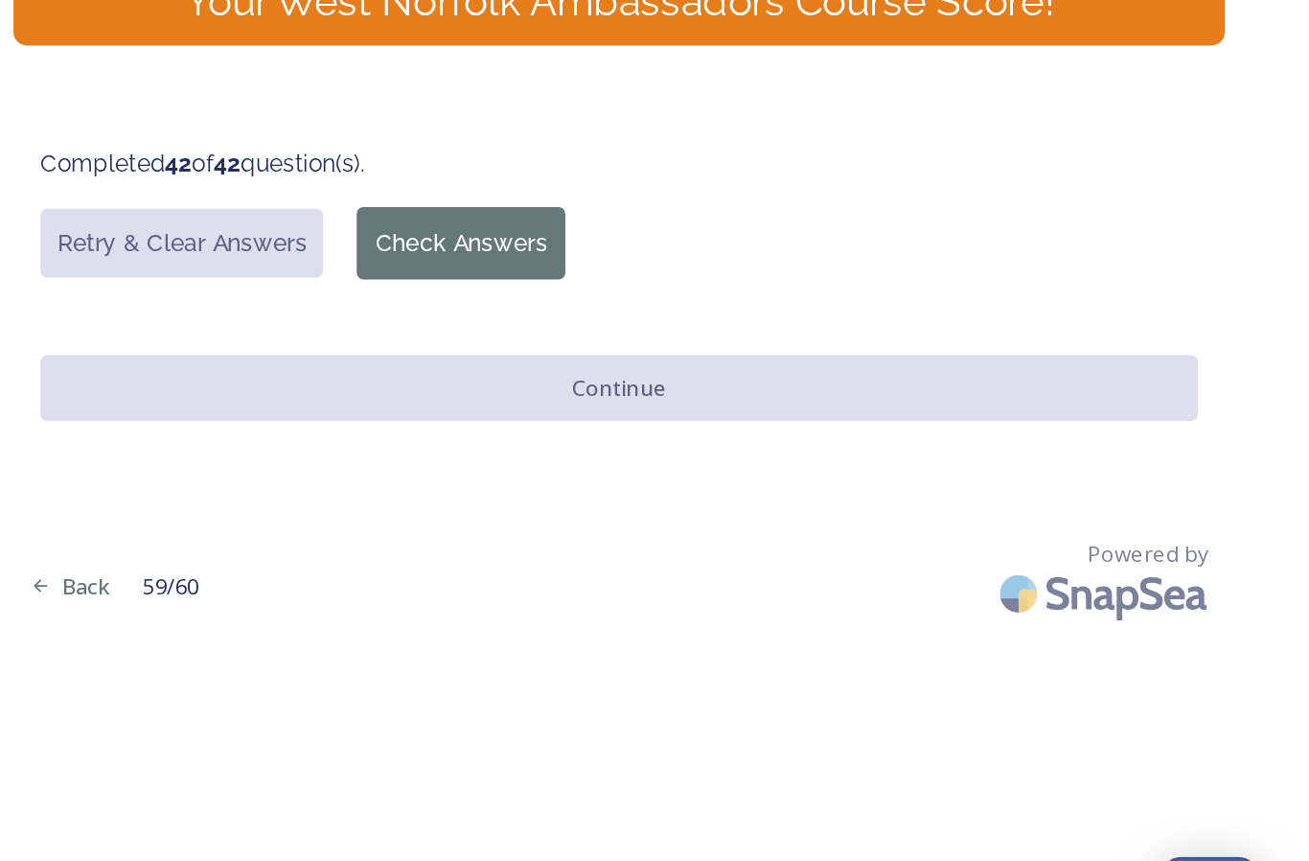
click at [767, 406] on button "Check Answers" at bounding box center [826, 426] width 119 height 41
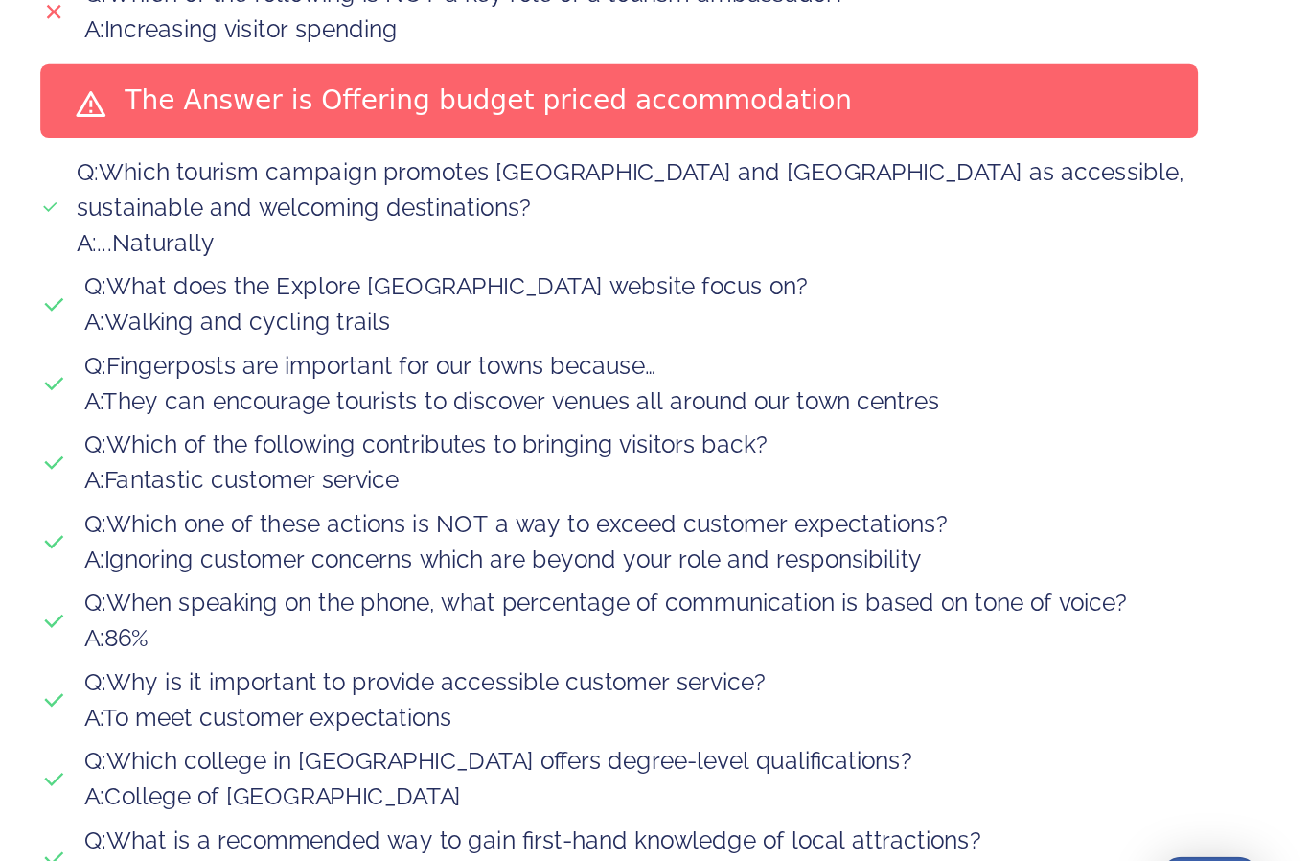
scroll to position [1953, 0]
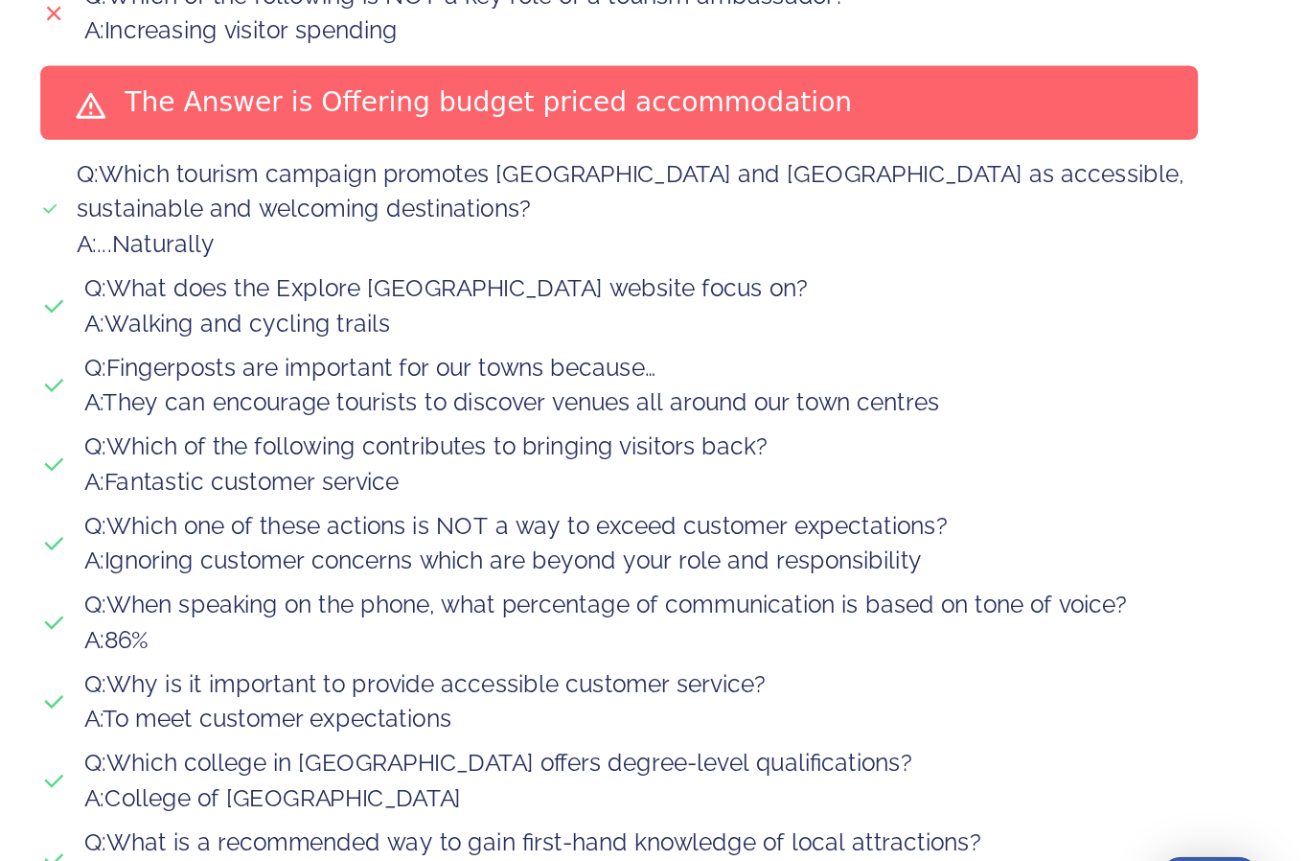
click at [587, 832] on button "Continue" at bounding box center [916, 851] width 659 height 39
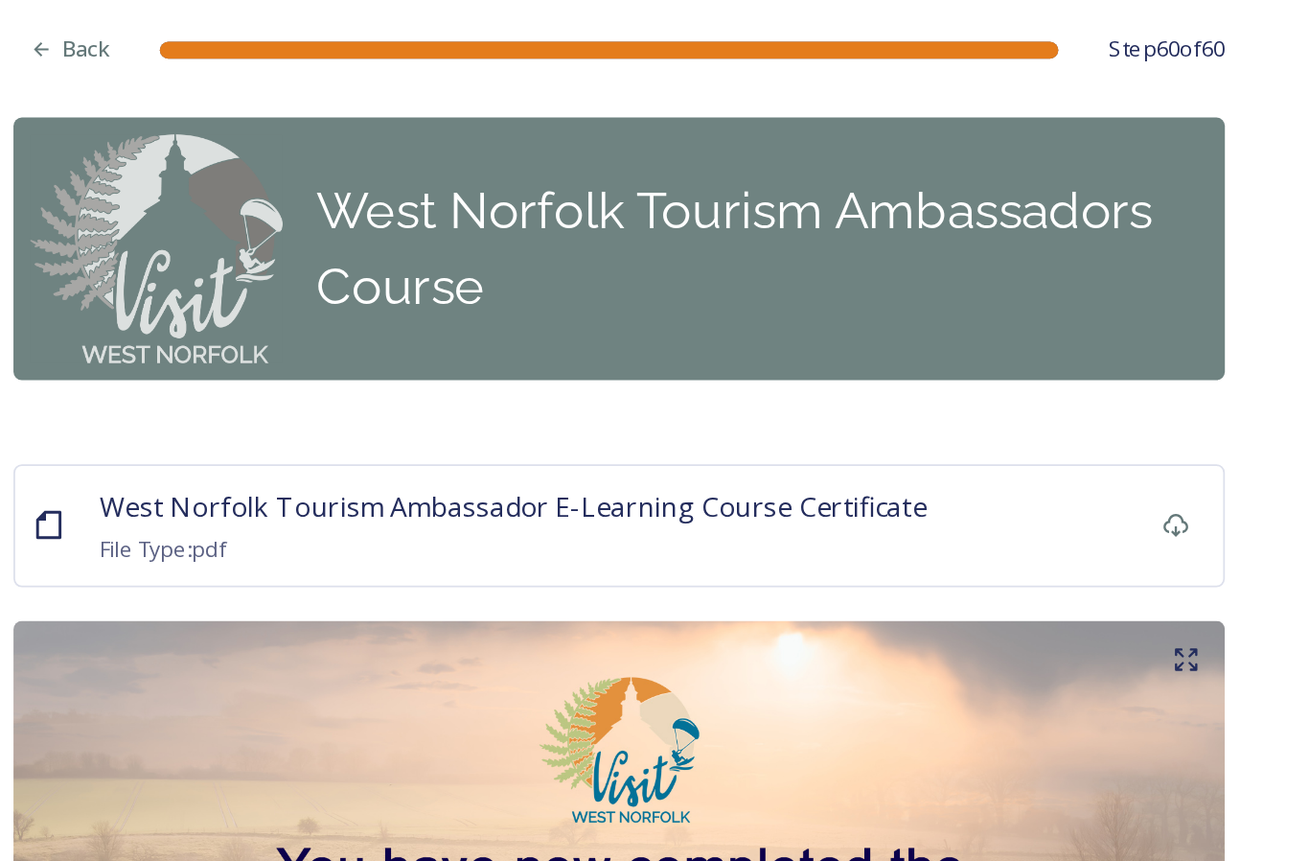
scroll to position [0, 0]
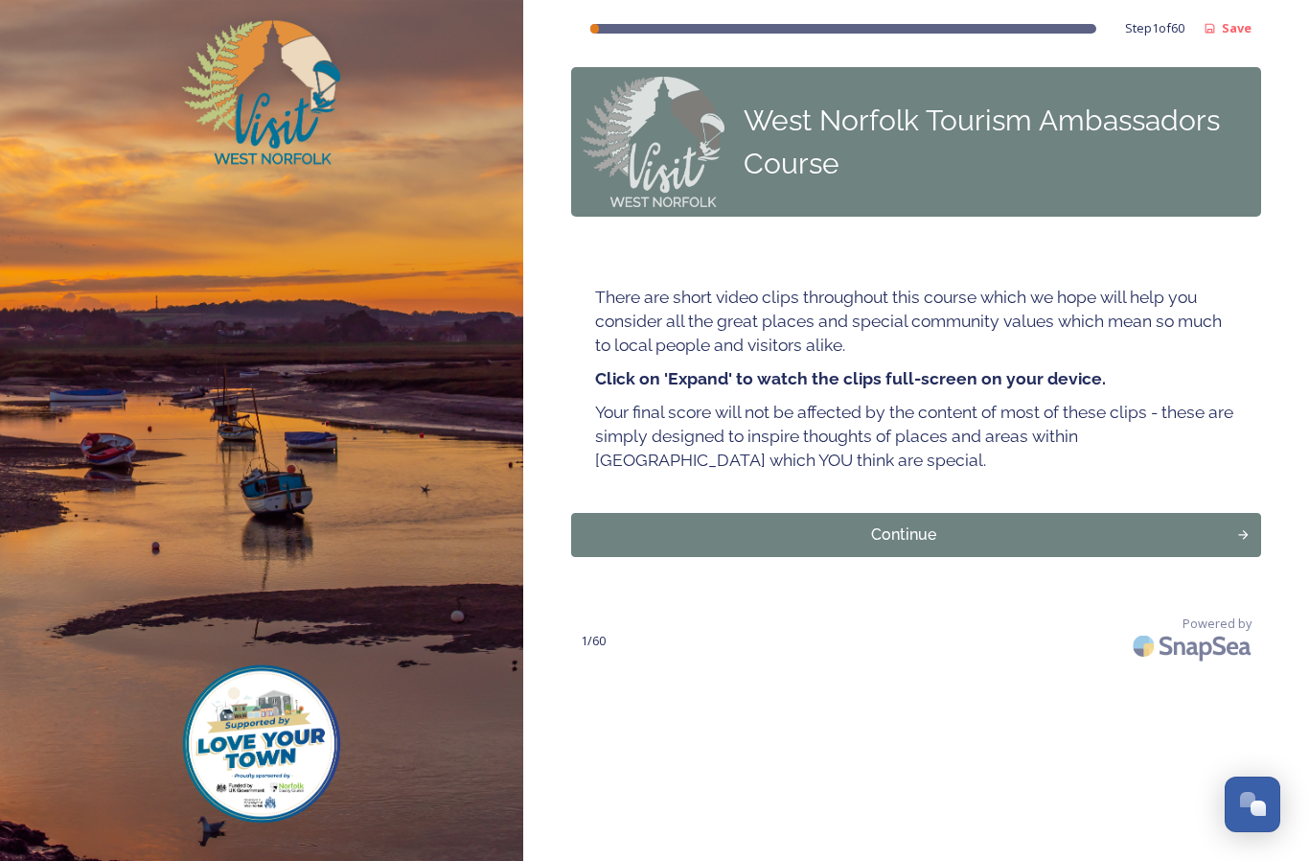
click at [968, 529] on div "Continue" at bounding box center [904, 534] width 645 height 23
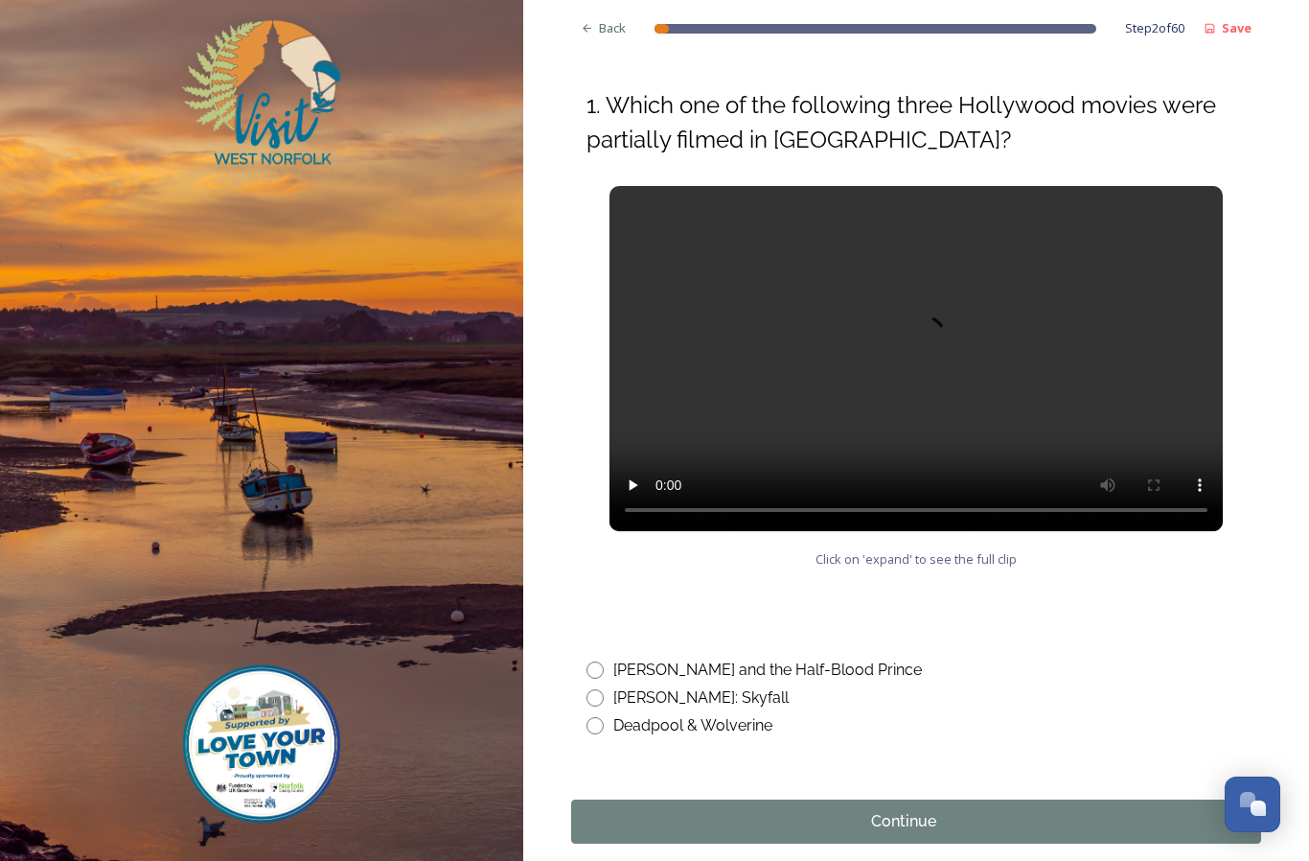
scroll to position [825, 0]
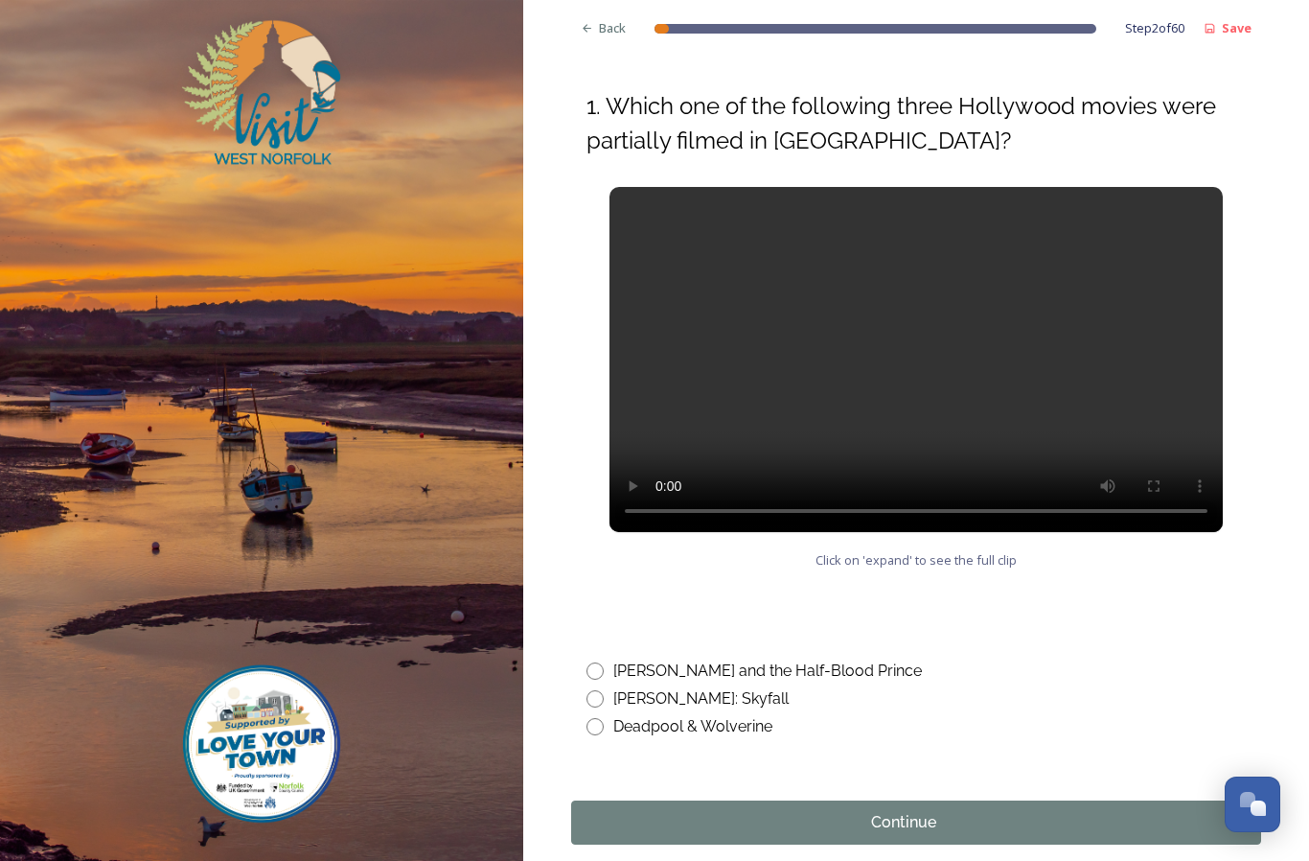
click at [596, 718] on input "radio" at bounding box center [595, 726] width 17 height 17
radio input "true"
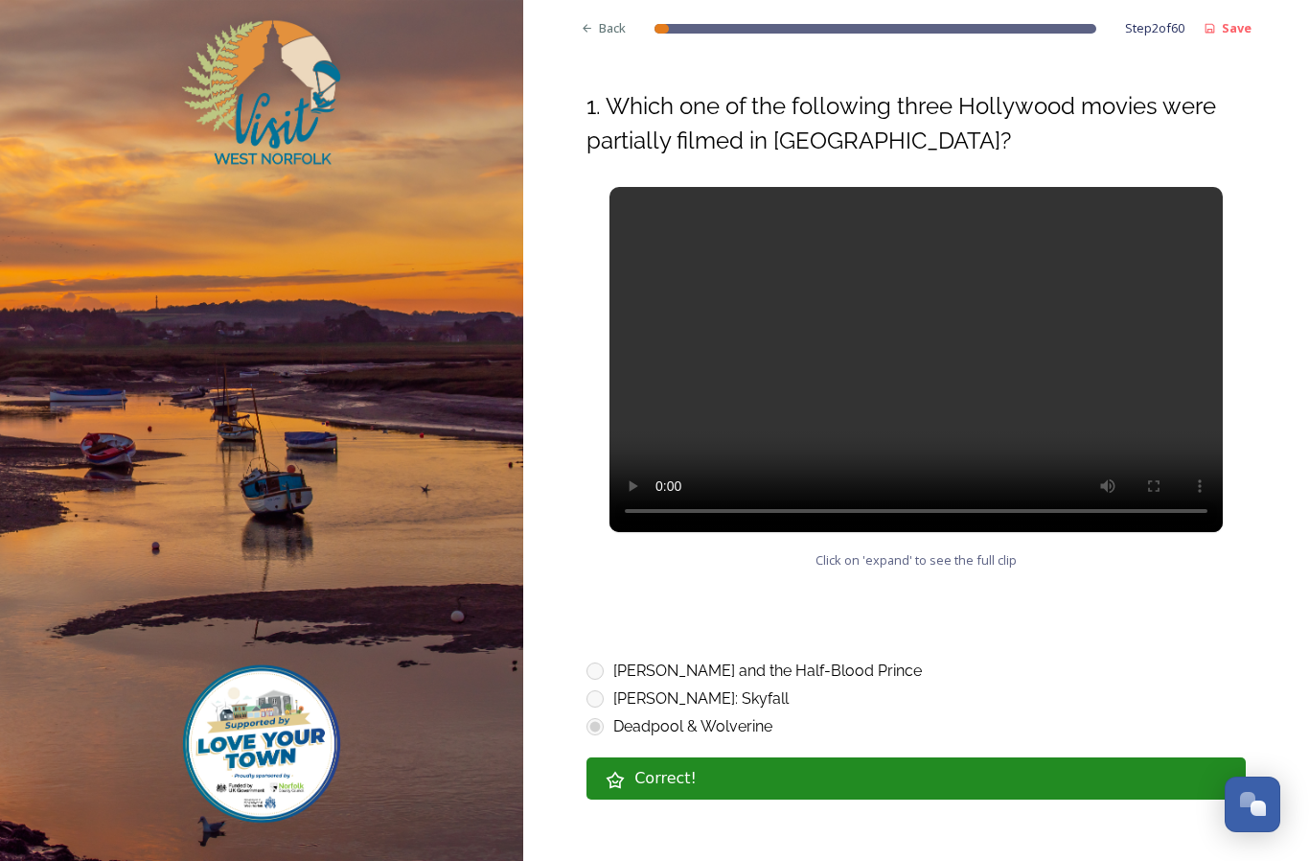
click at [925, 767] on div "Correct!" at bounding box center [931, 778] width 592 height 23
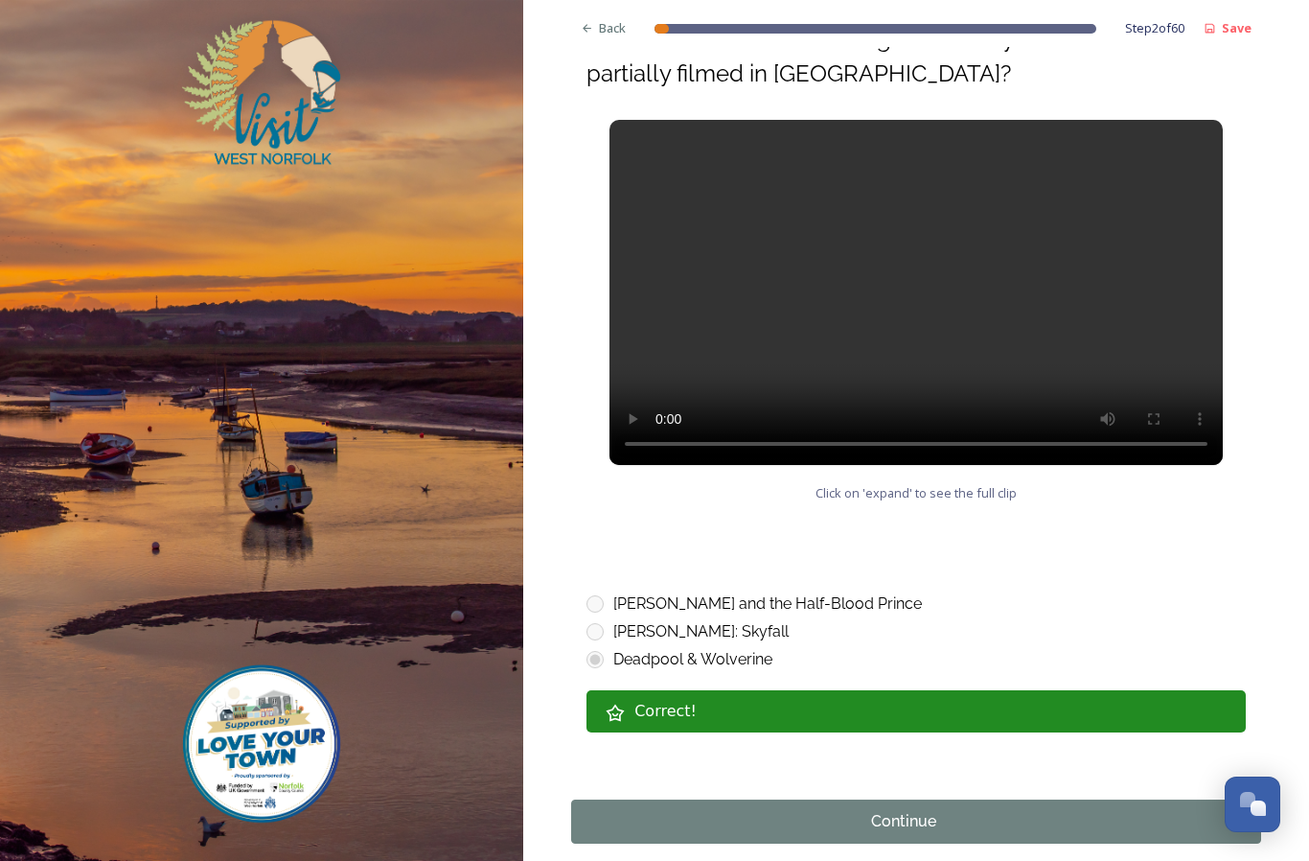
scroll to position [891, 0]
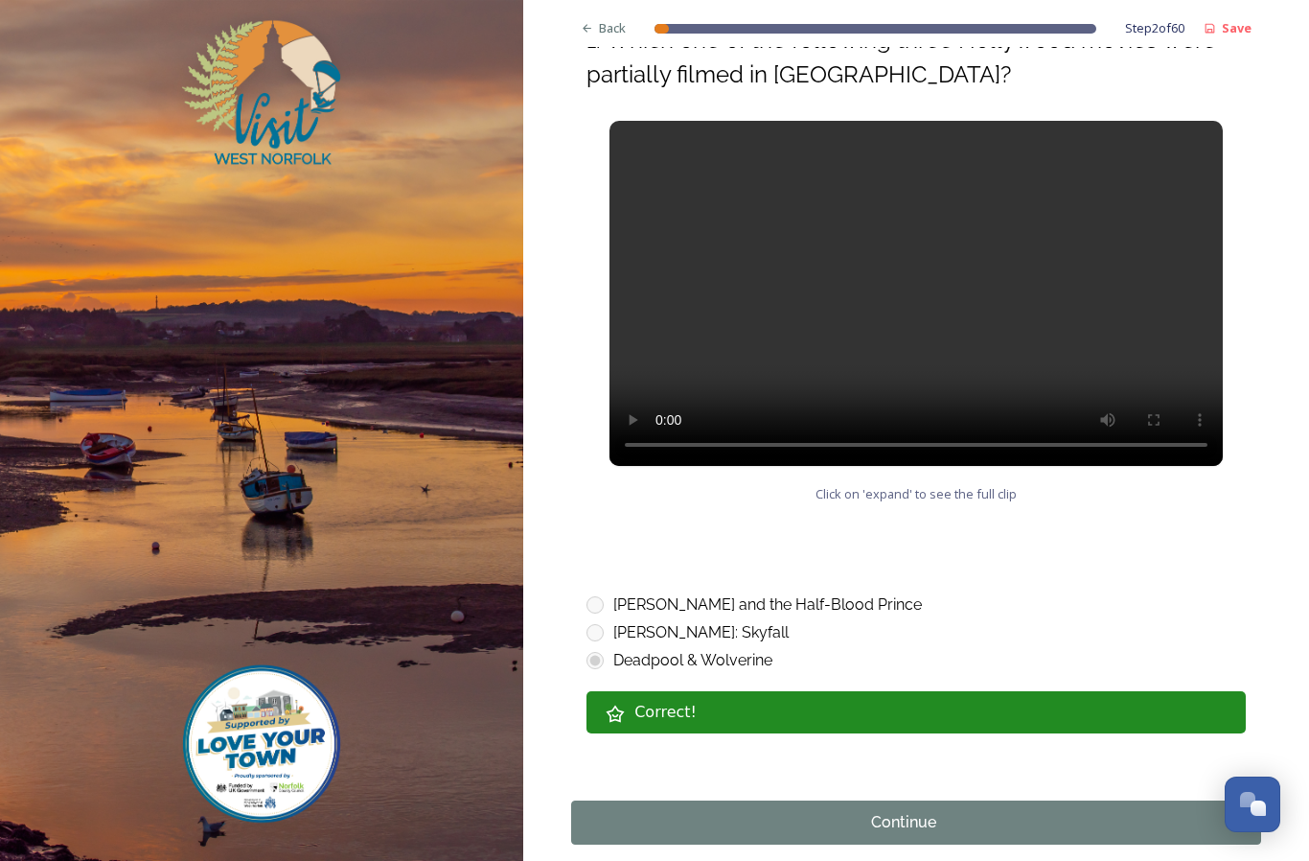
click at [966, 811] on div "Continue" at bounding box center [904, 822] width 645 height 23
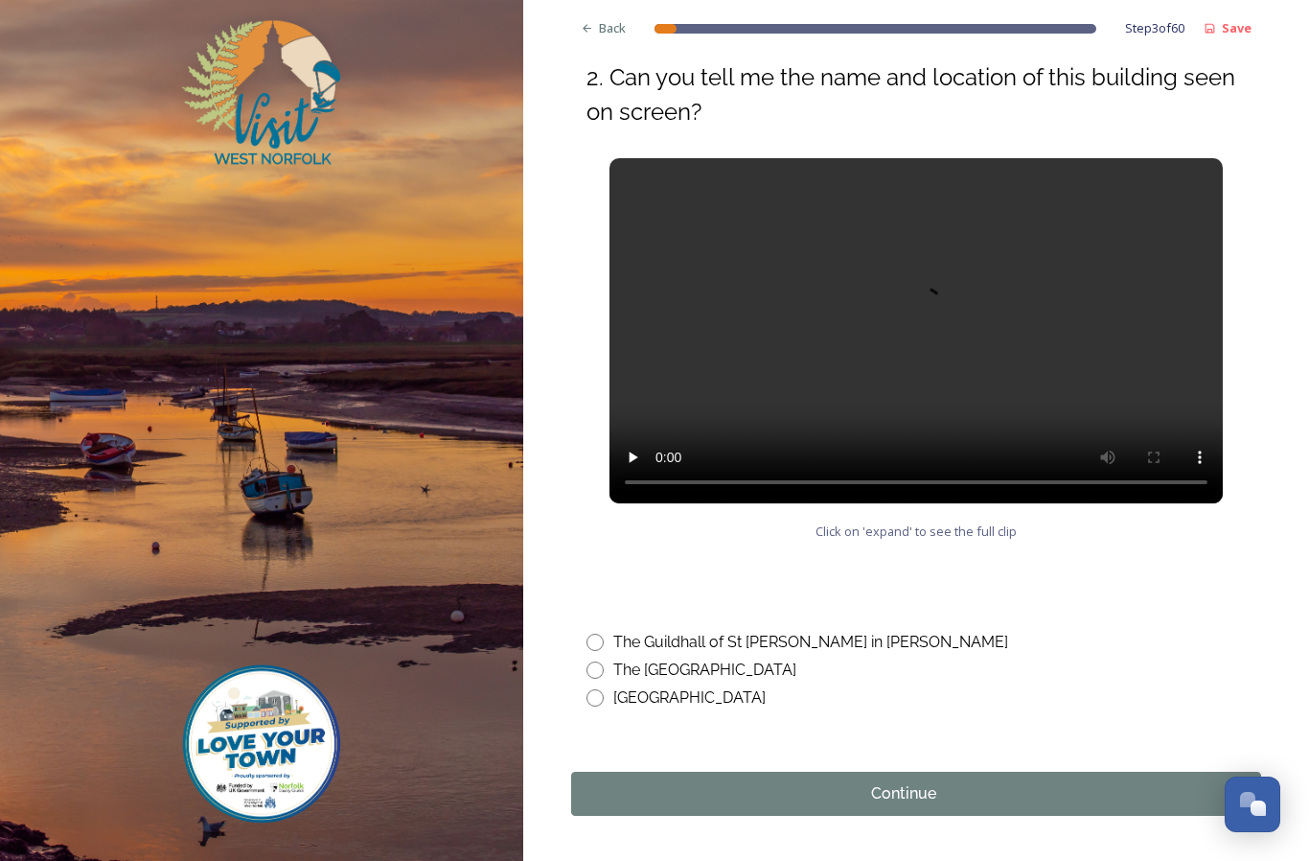
scroll to position [747, 0]
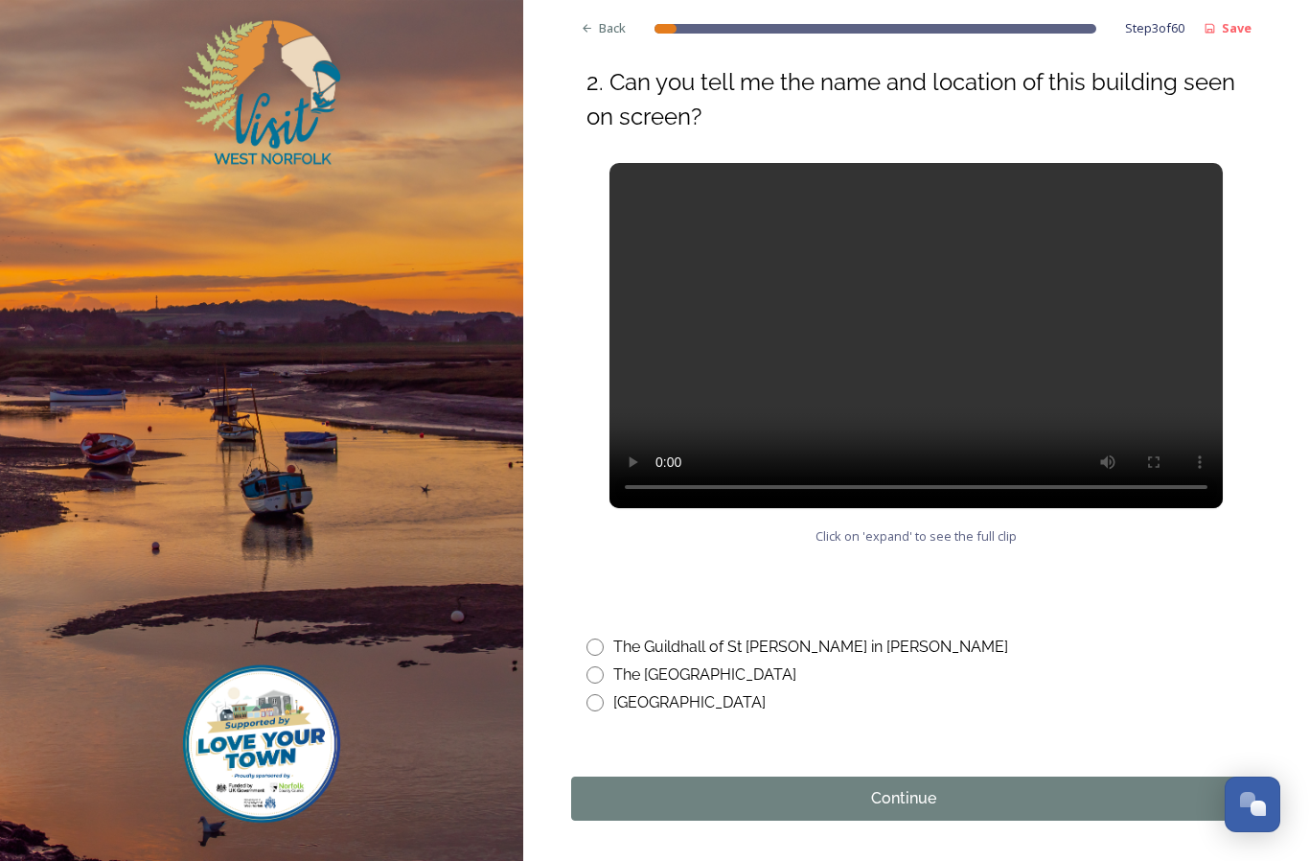
click at [600, 641] on input "radio" at bounding box center [595, 646] width 17 height 17
radio input "true"
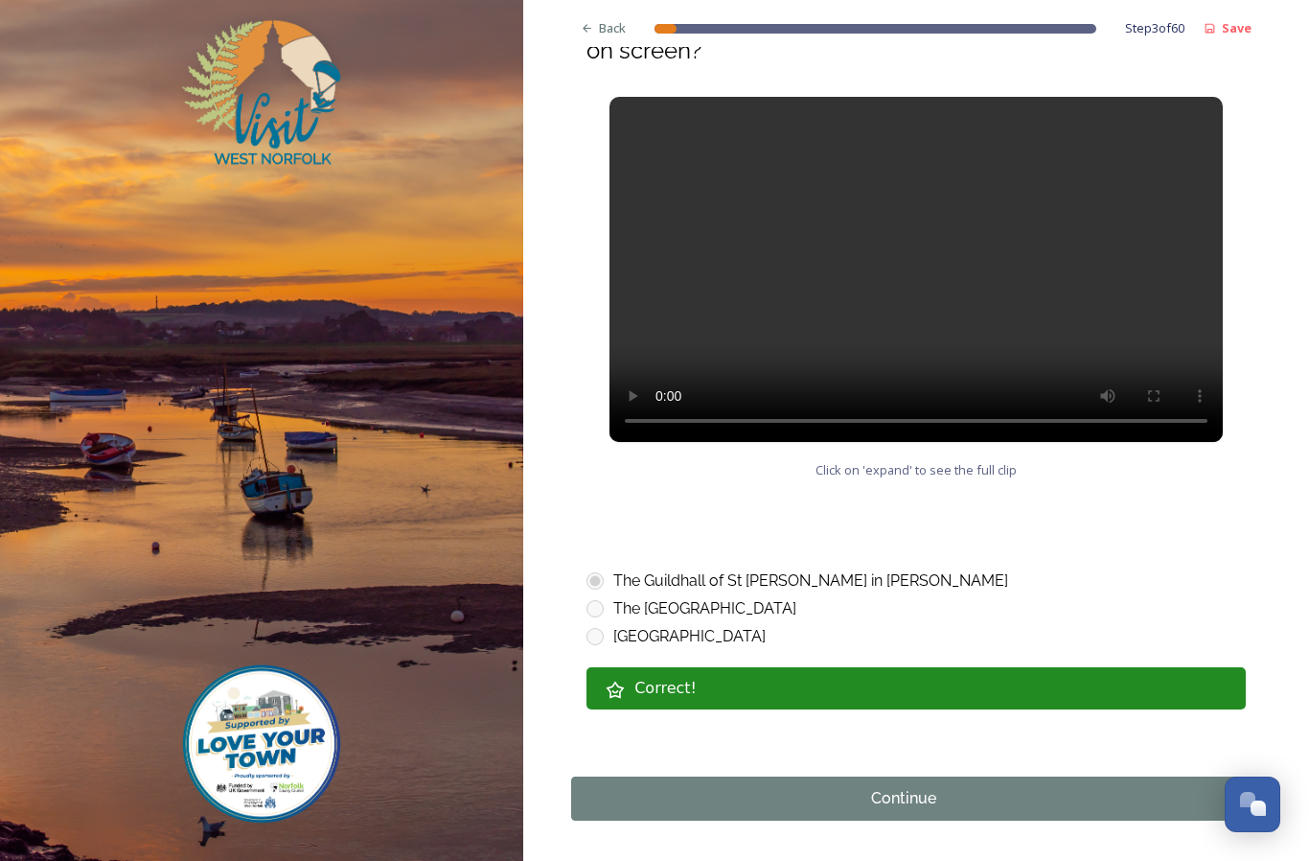
scroll to position [813, 0]
click at [988, 791] on div "Continue" at bounding box center [904, 798] width 645 height 23
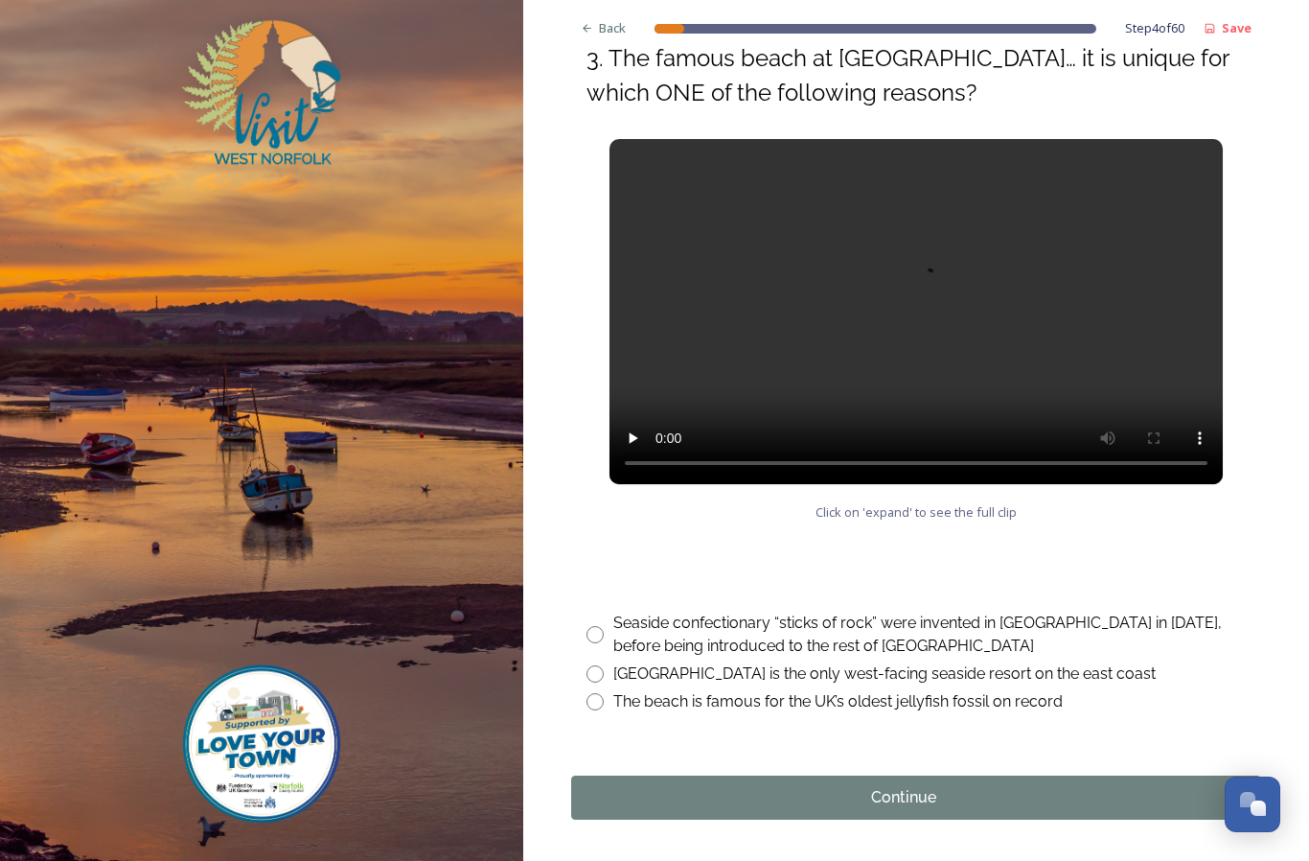
scroll to position [770, 0]
click at [597, 673] on input "radio" at bounding box center [595, 674] width 17 height 17
radio input "true"
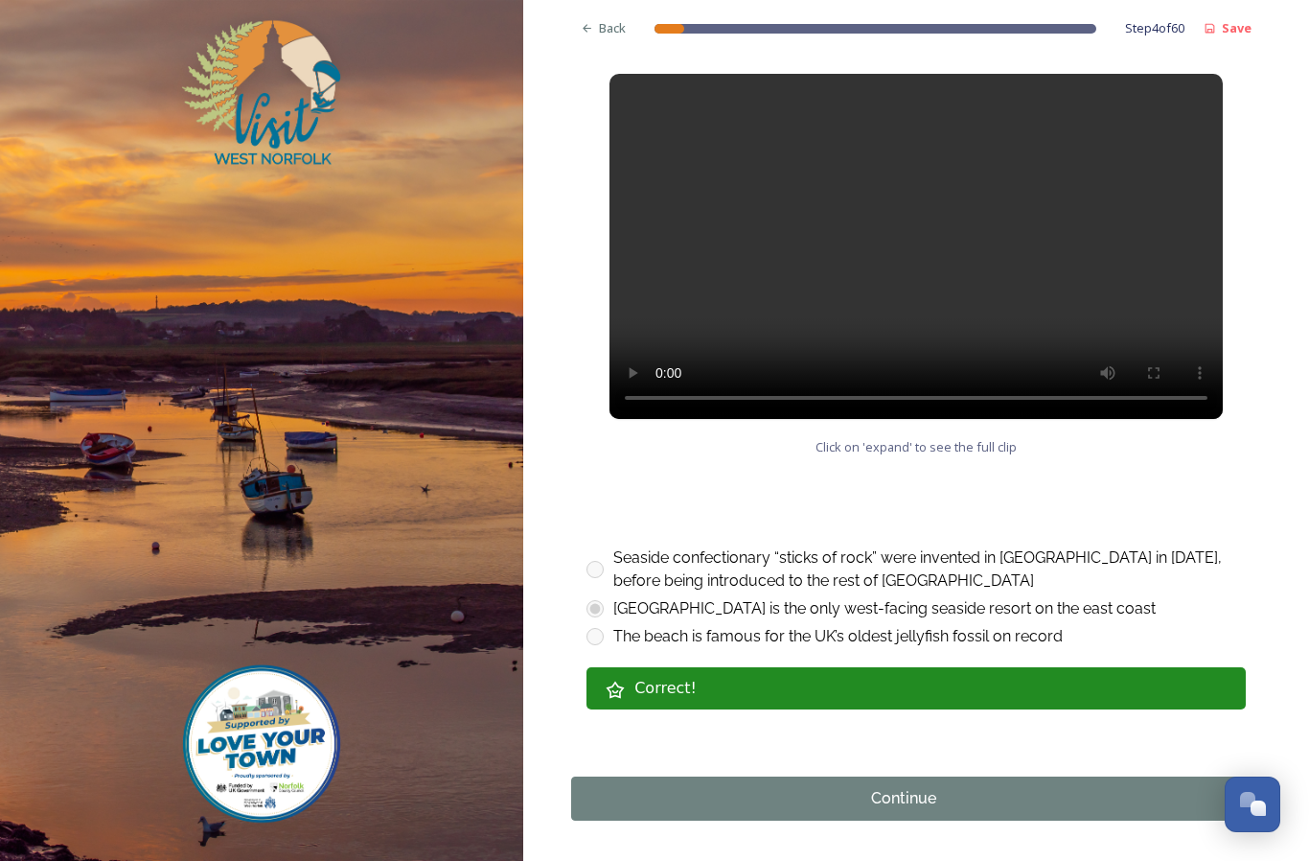
scroll to position [836, 0]
click at [968, 791] on div "Continue" at bounding box center [904, 798] width 645 height 23
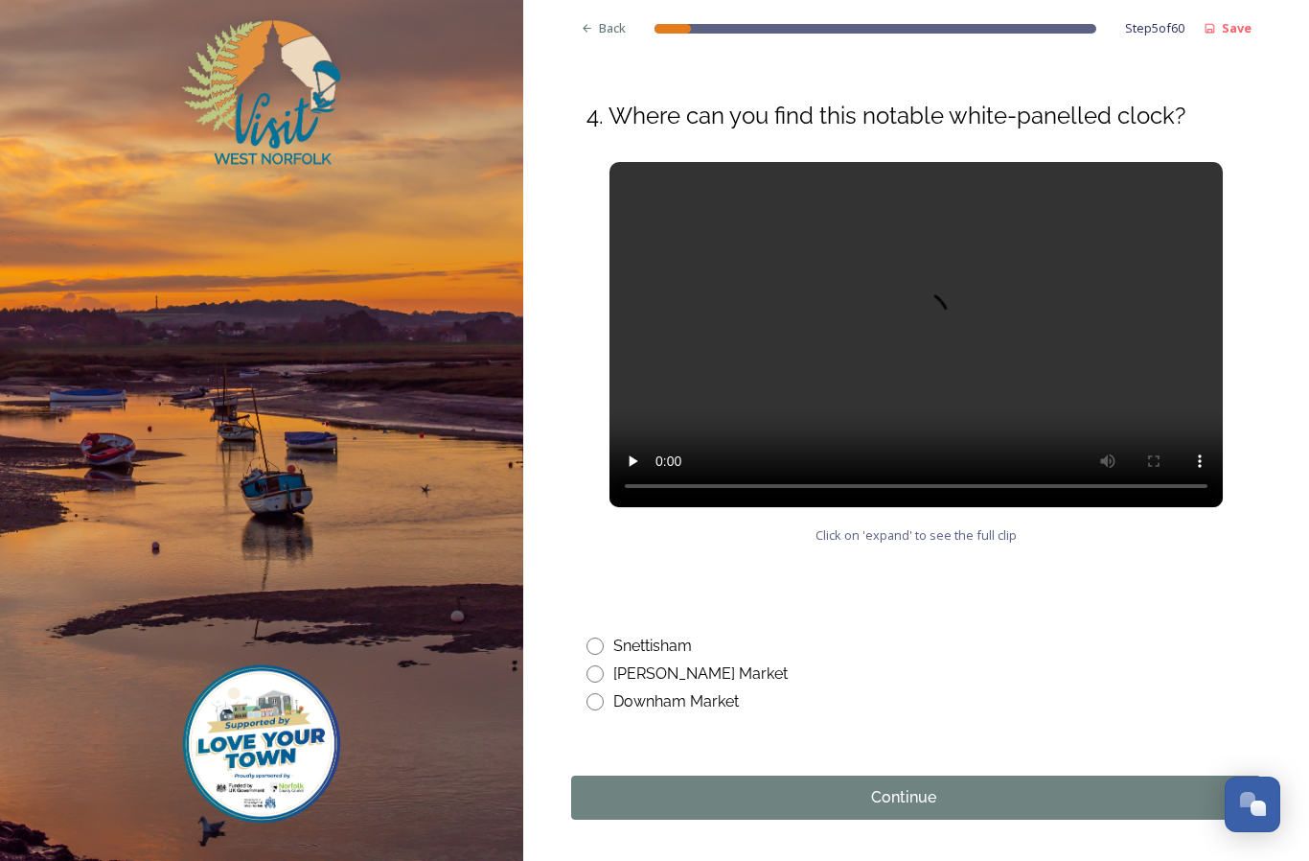
scroll to position [712, 0]
click at [599, 704] on input "radio" at bounding box center [595, 702] width 17 height 17
radio input "true"
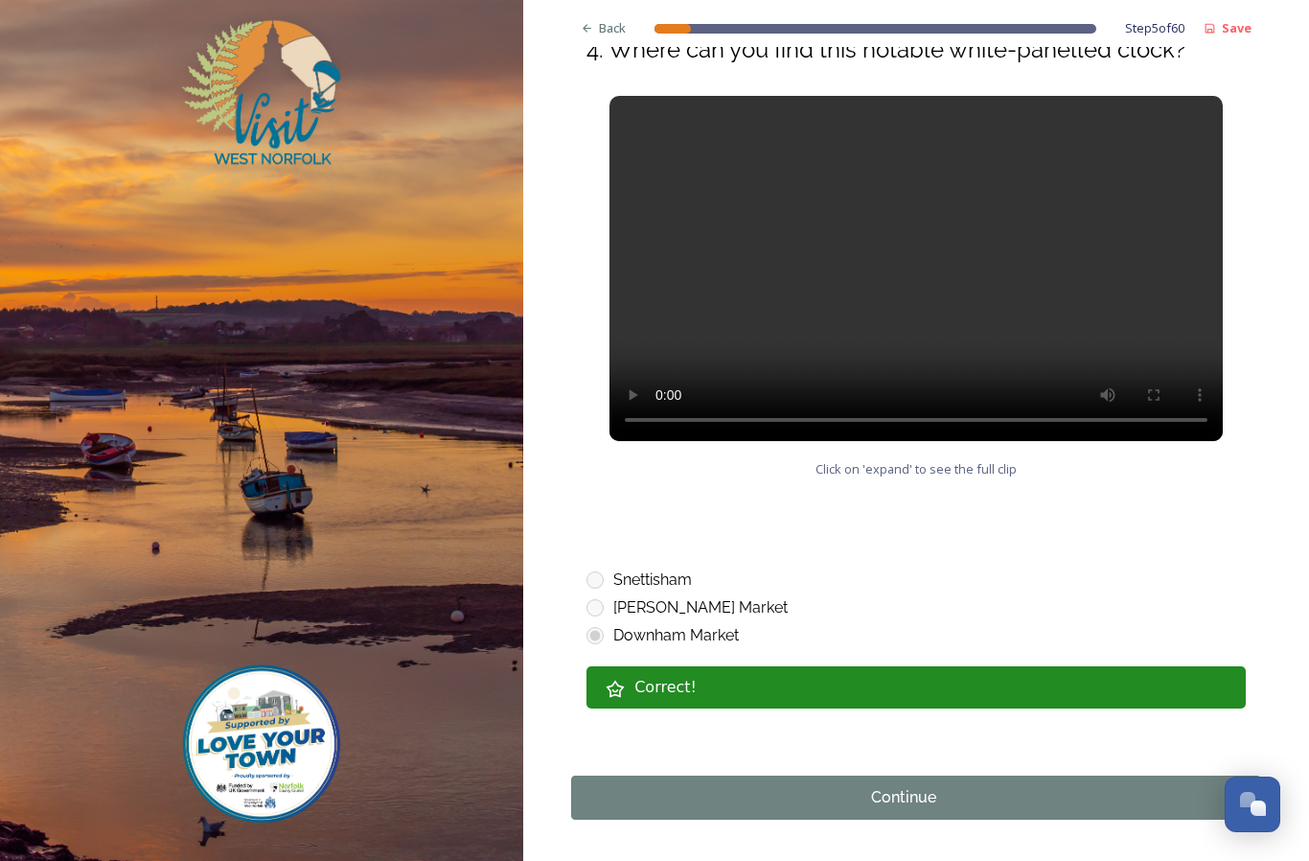
scroll to position [778, 0]
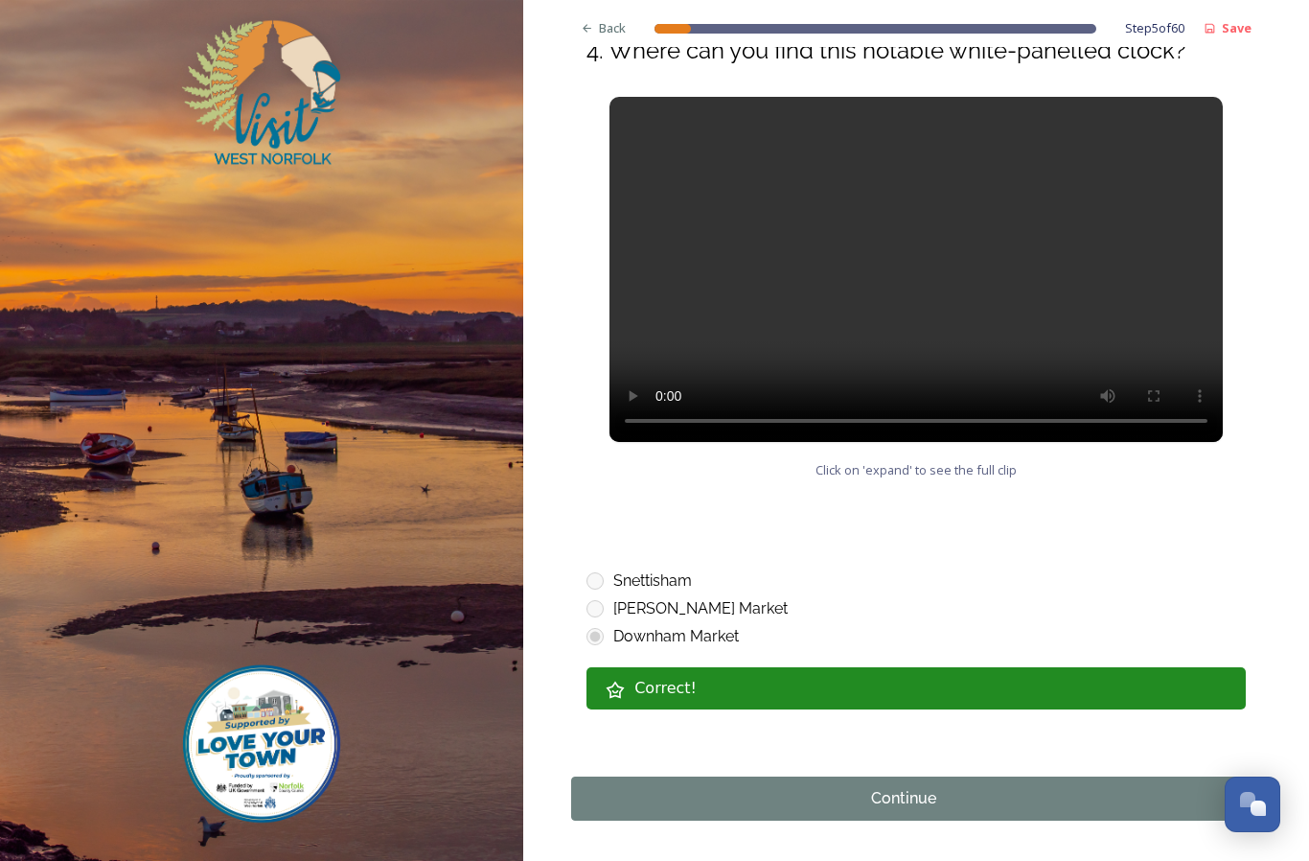
click at [968, 791] on div "Continue" at bounding box center [904, 798] width 645 height 23
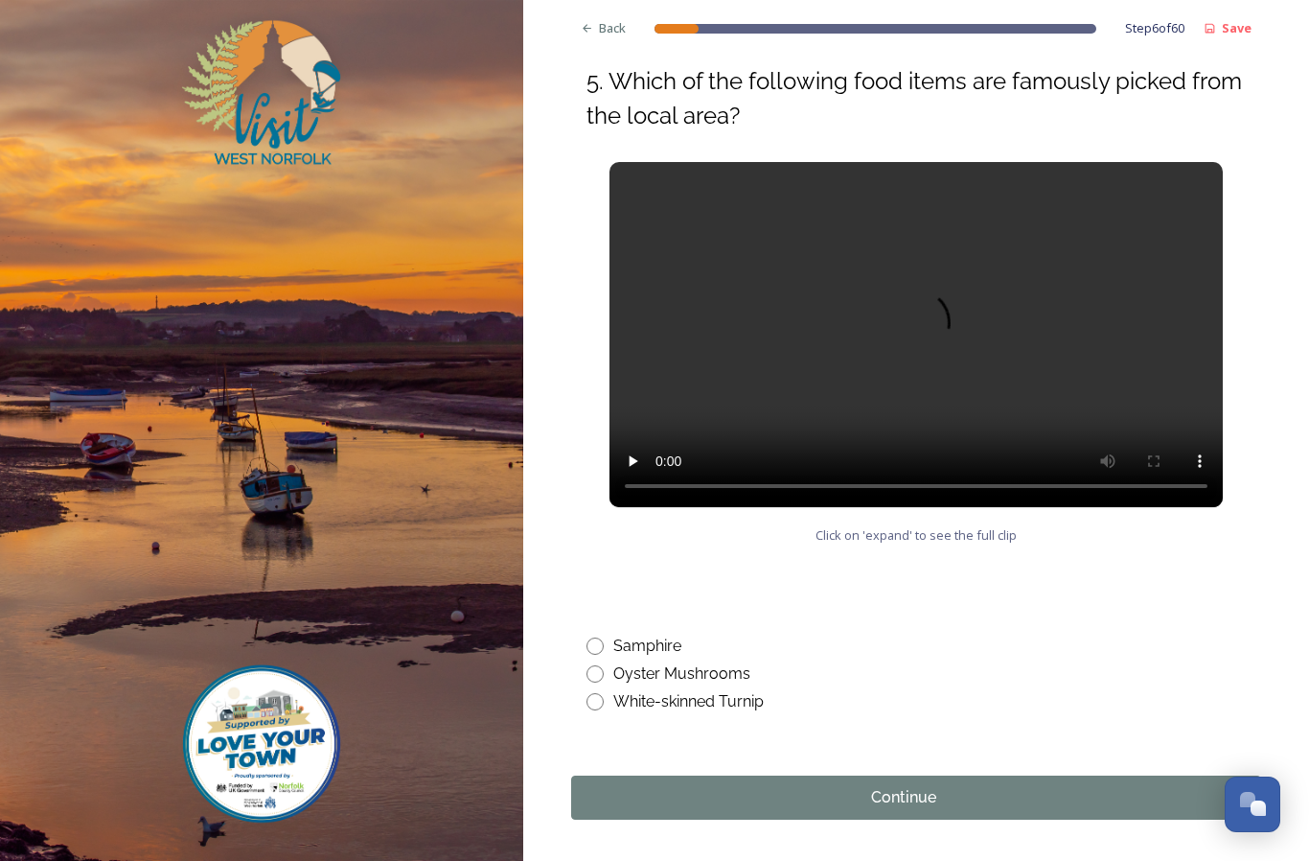
scroll to position [747, 0]
click at [597, 635] on div "Samphire" at bounding box center [916, 646] width 659 height 23
radio input "true"
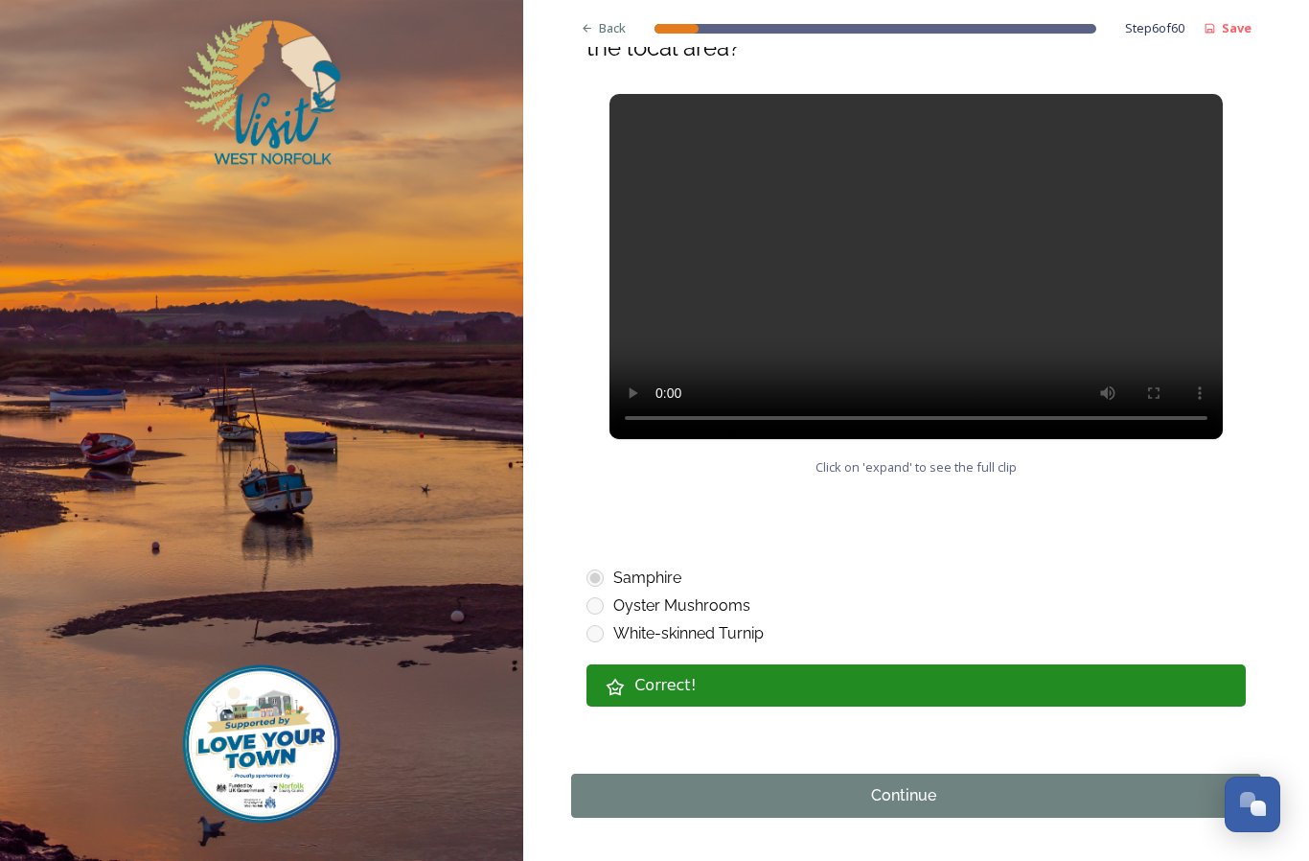
scroll to position [813, 0]
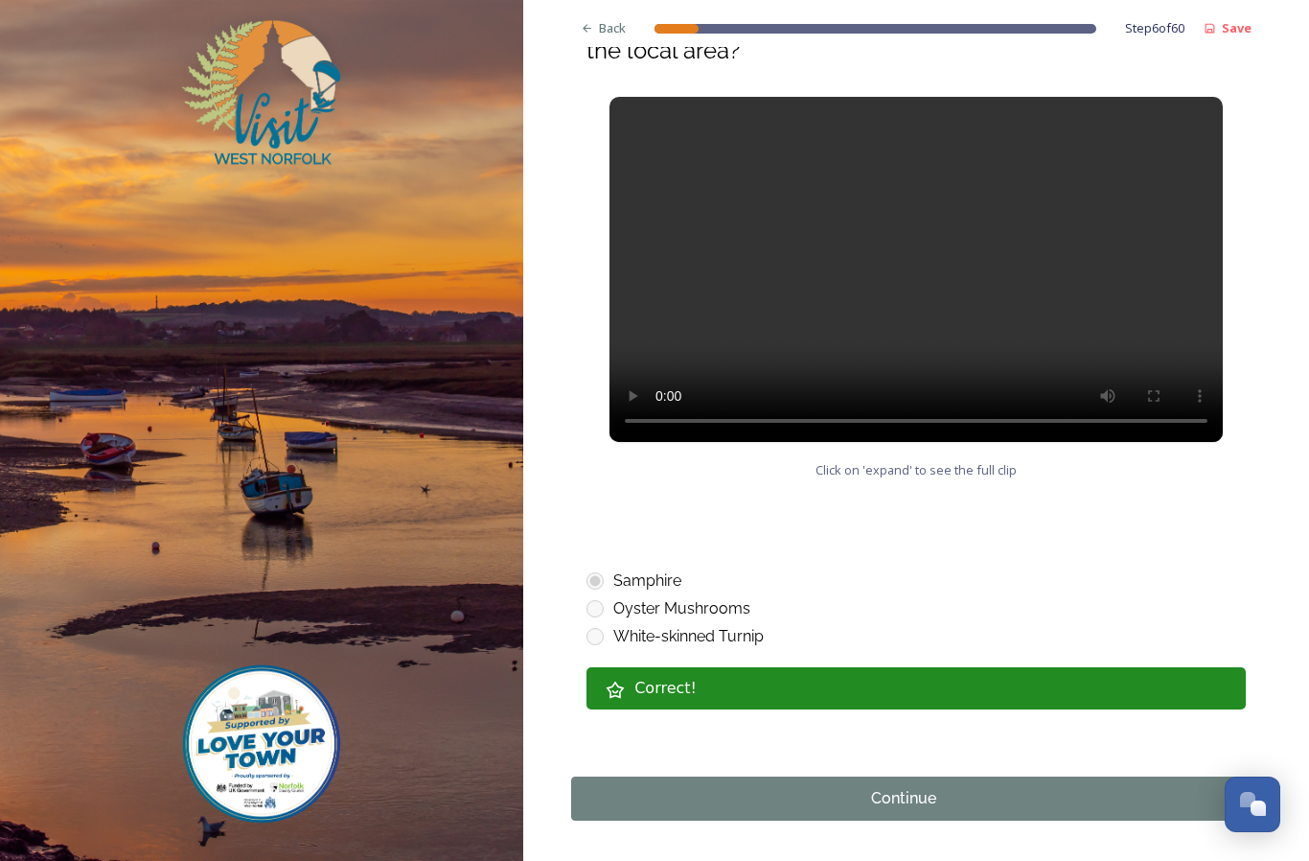
click at [970, 796] on div "Continue" at bounding box center [904, 798] width 645 height 23
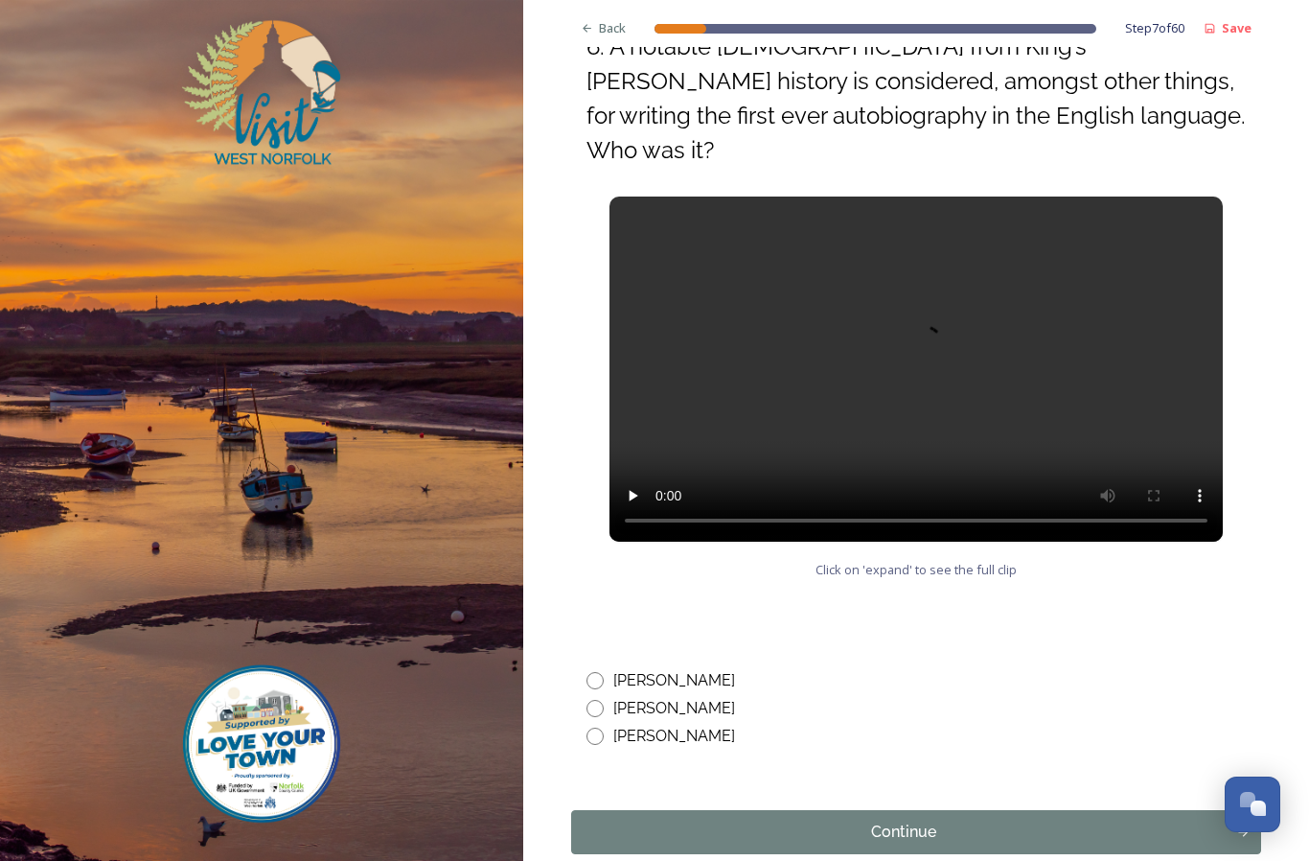
scroll to position [781, 0]
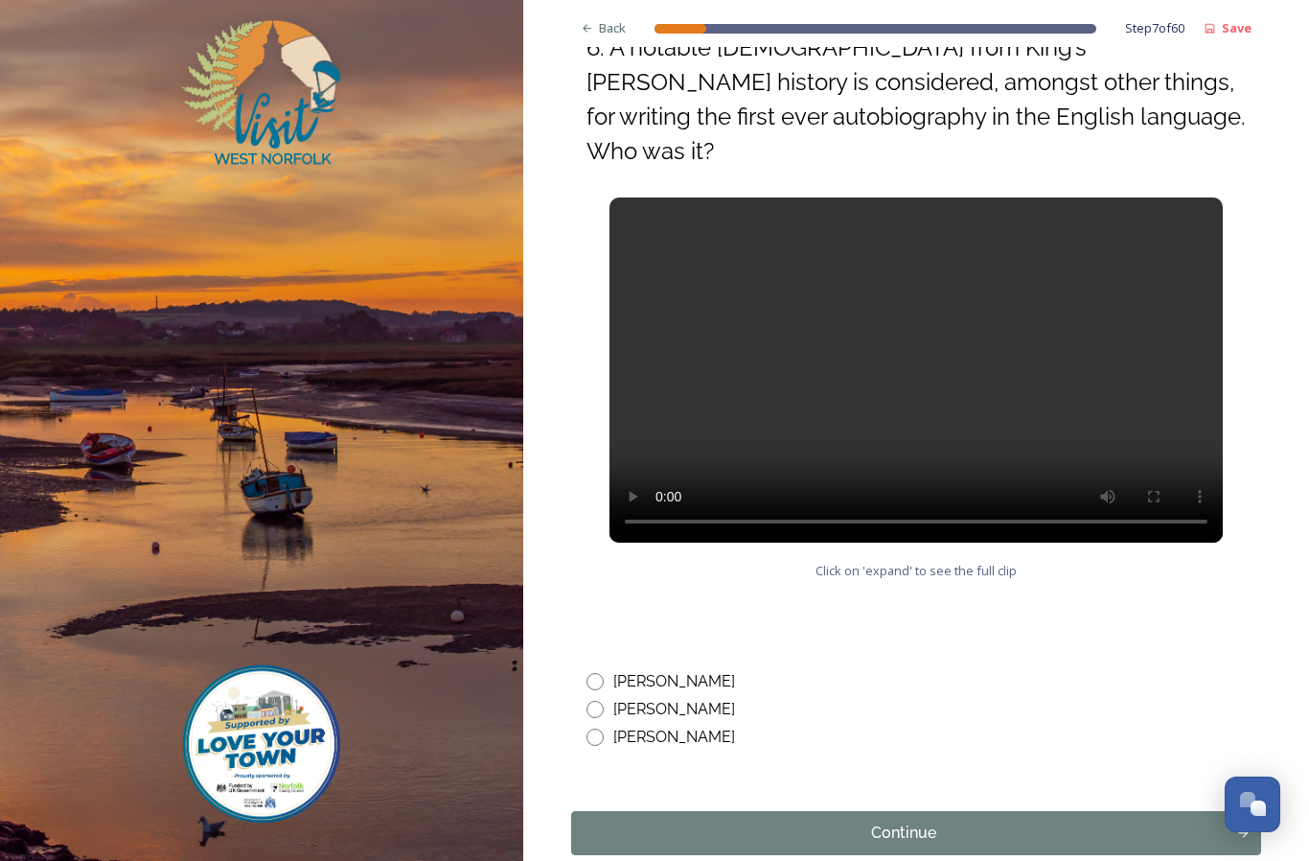
click at [597, 673] on input "radio" at bounding box center [595, 681] width 17 height 17
radio input "true"
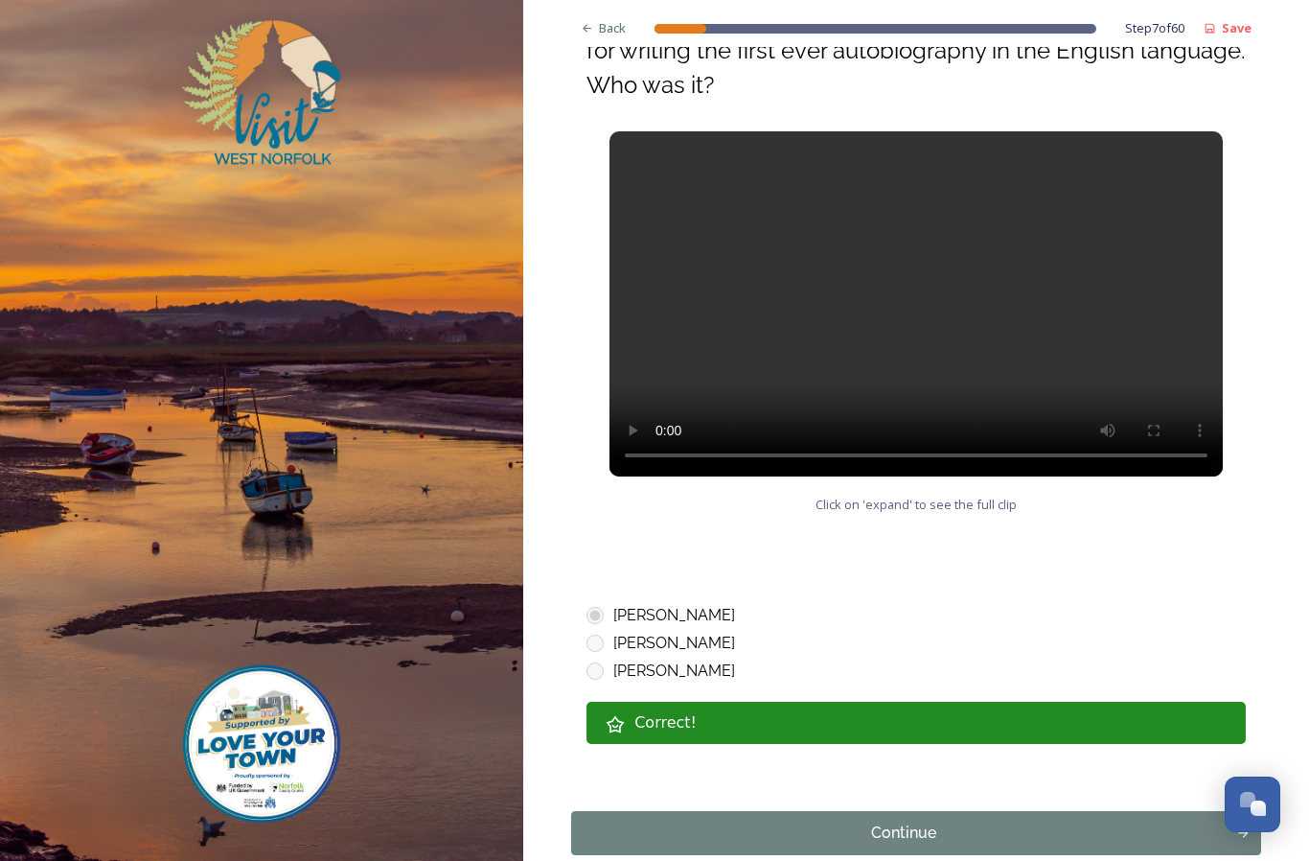
scroll to position [847, 0]
click at [985, 821] on div "Continue" at bounding box center [904, 832] width 645 height 23
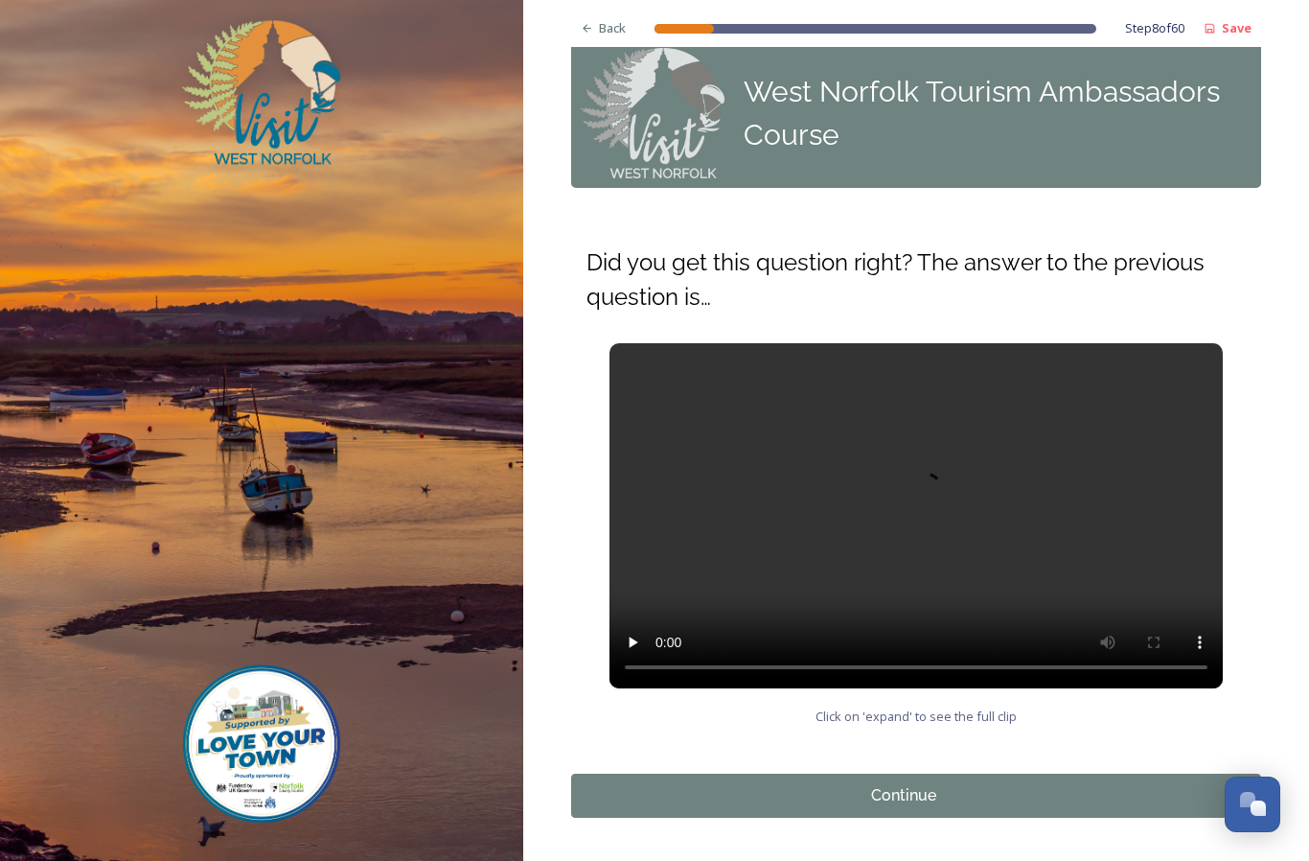
scroll to position [26, 0]
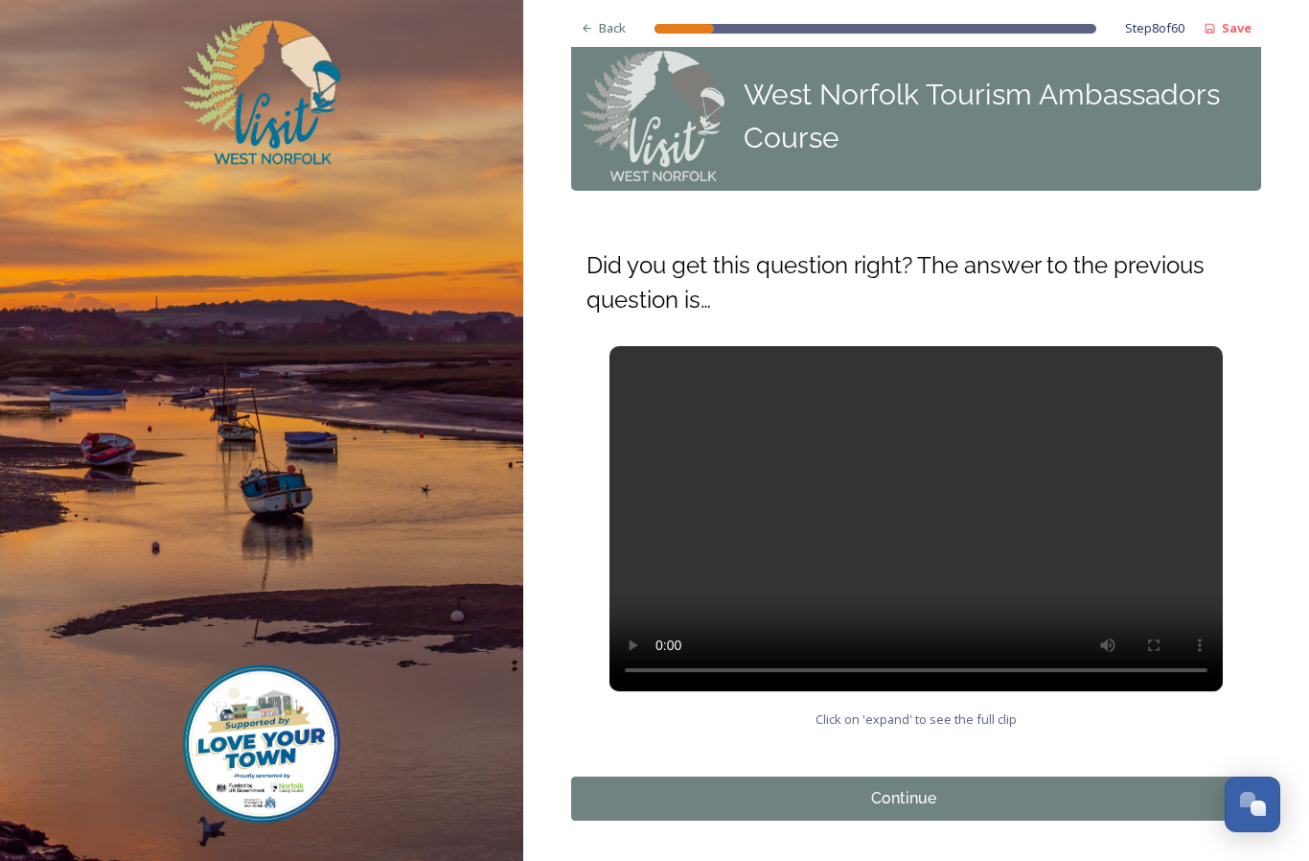
click at [977, 787] on div "Continue" at bounding box center [904, 798] width 645 height 23
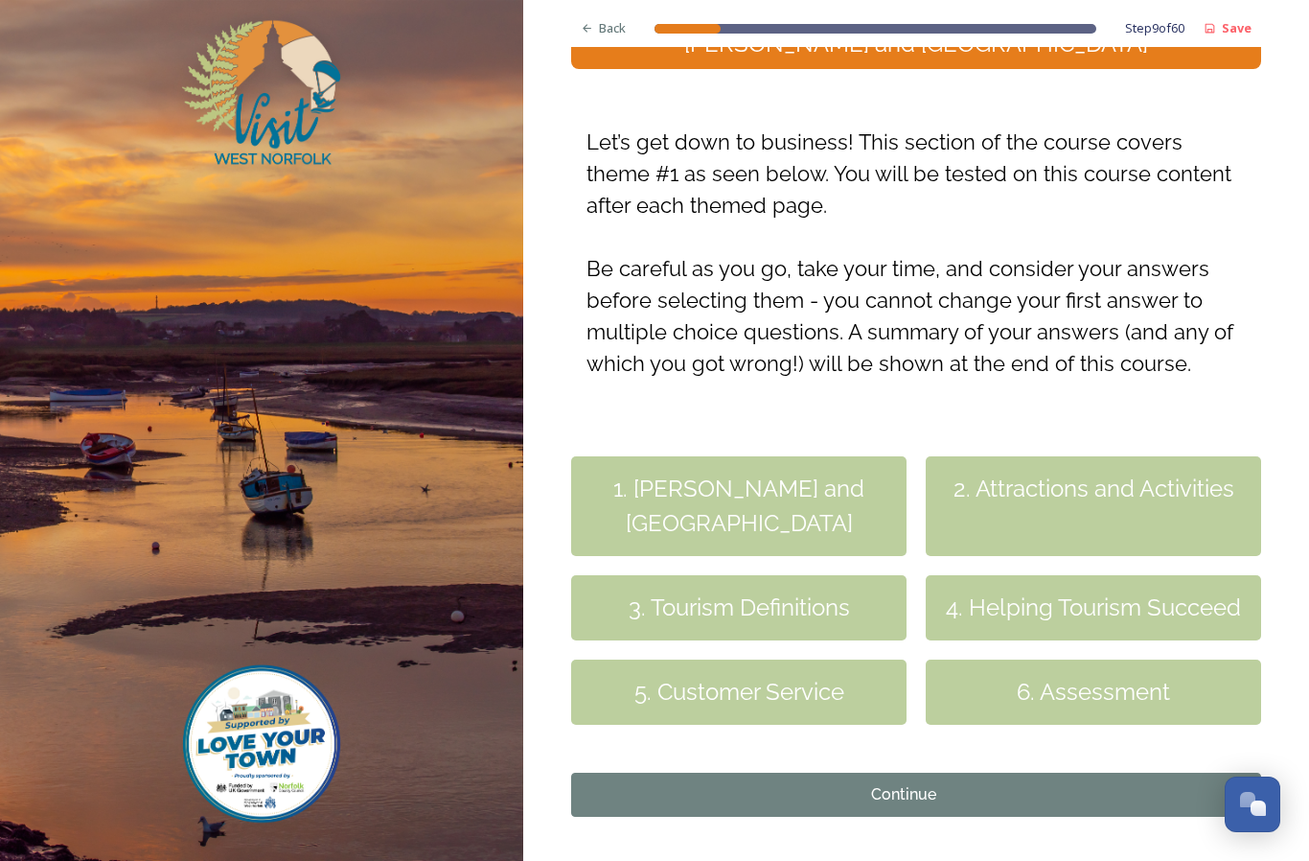
scroll to position [242, 0]
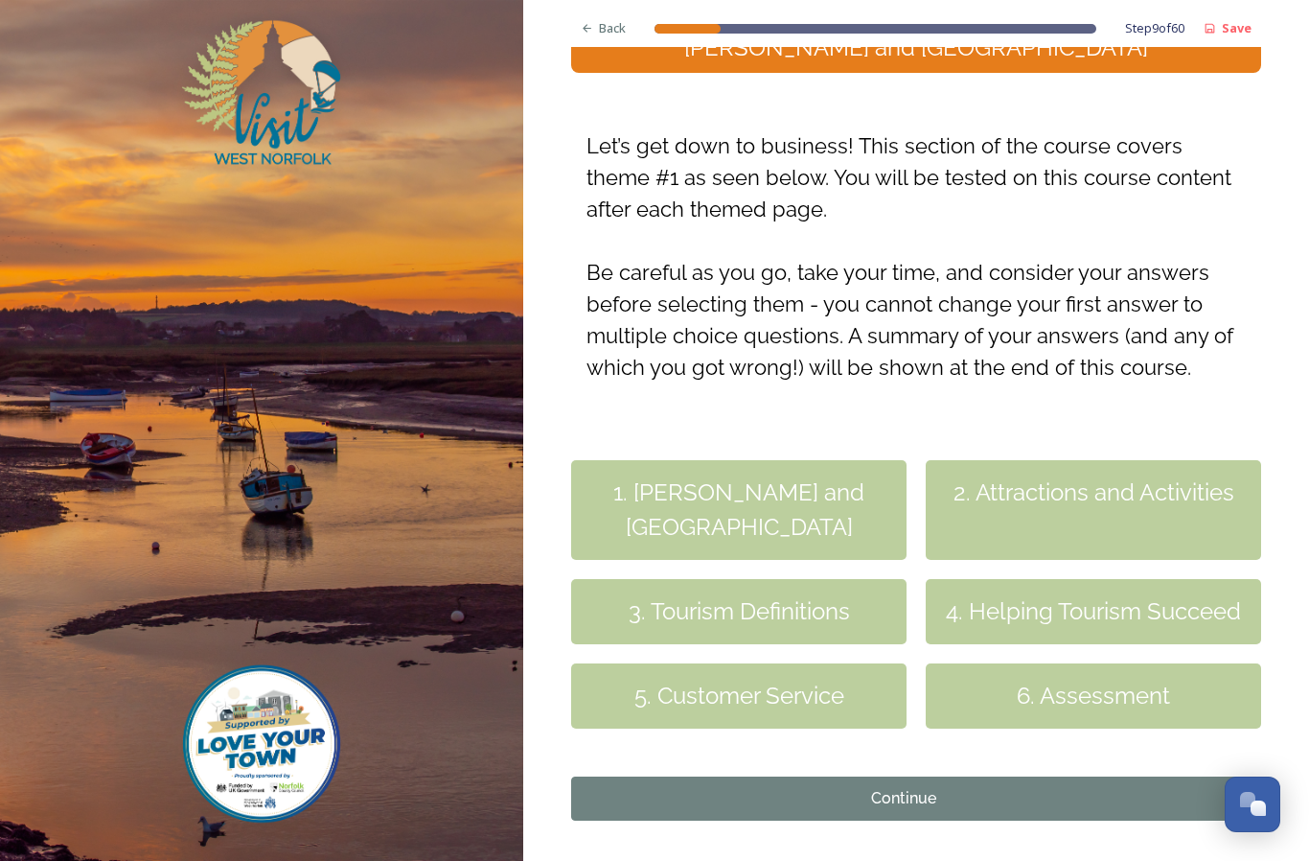
click at [950, 799] on div "Continue" at bounding box center [904, 798] width 645 height 23
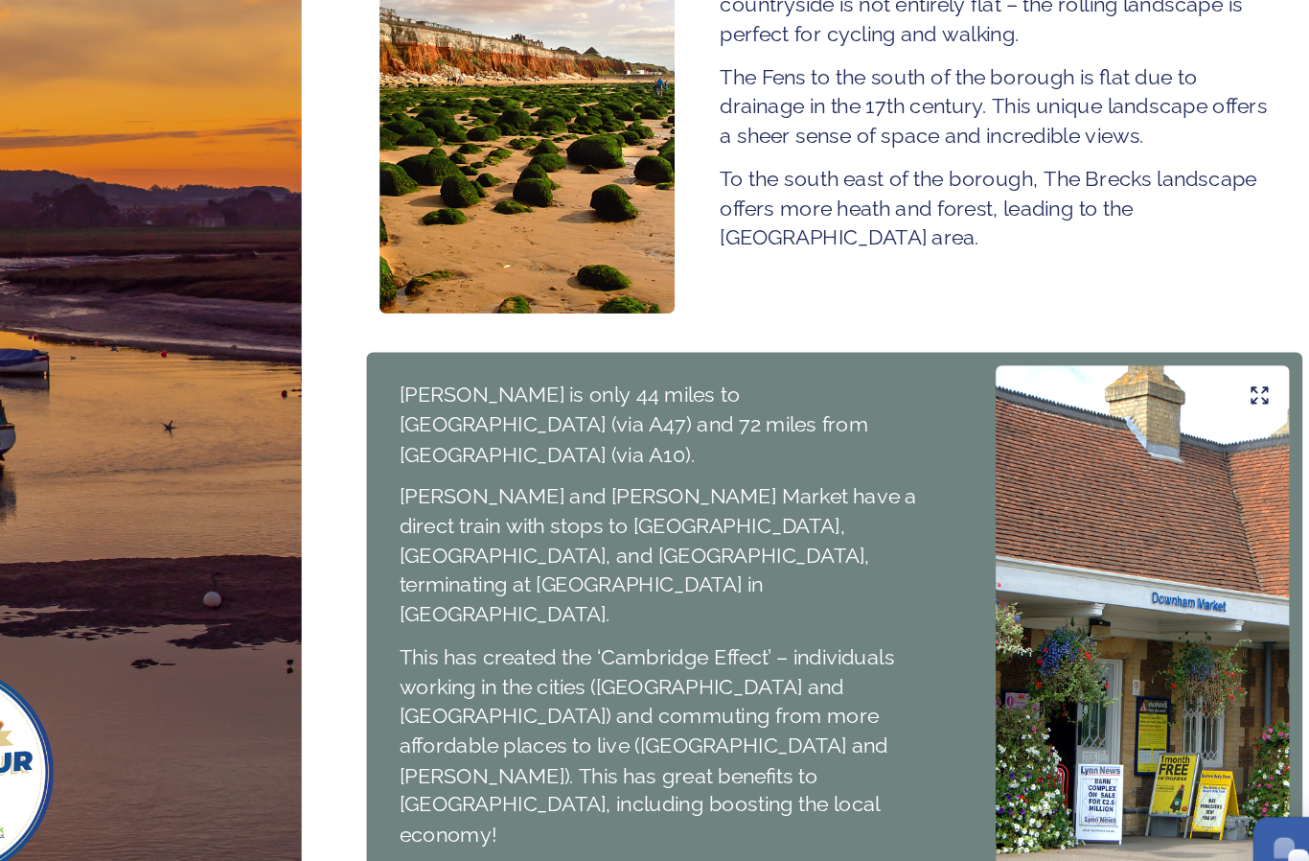
scroll to position [70, 0]
click at [659, 852] on div "Continue" at bounding box center [904, 863] width 645 height 23
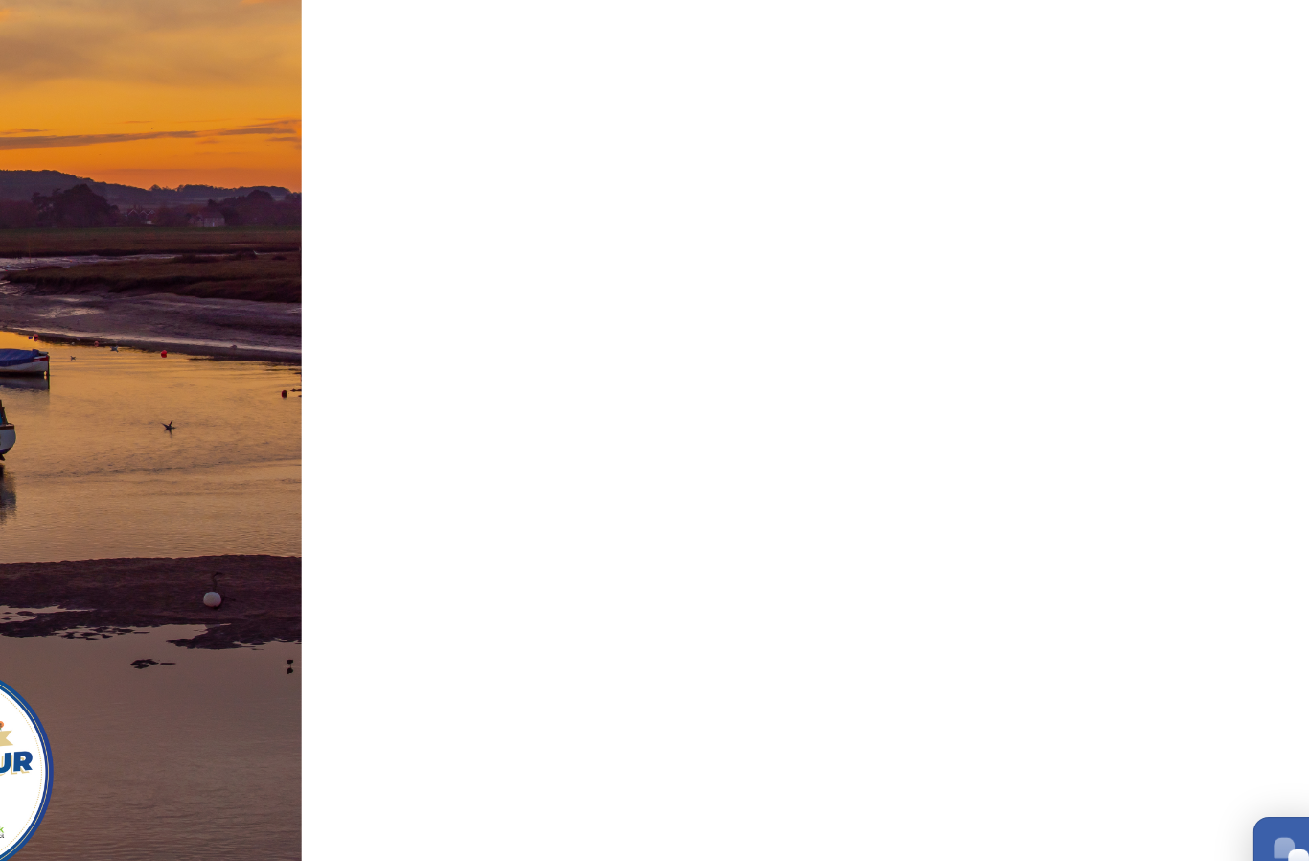
scroll to position [0, 0]
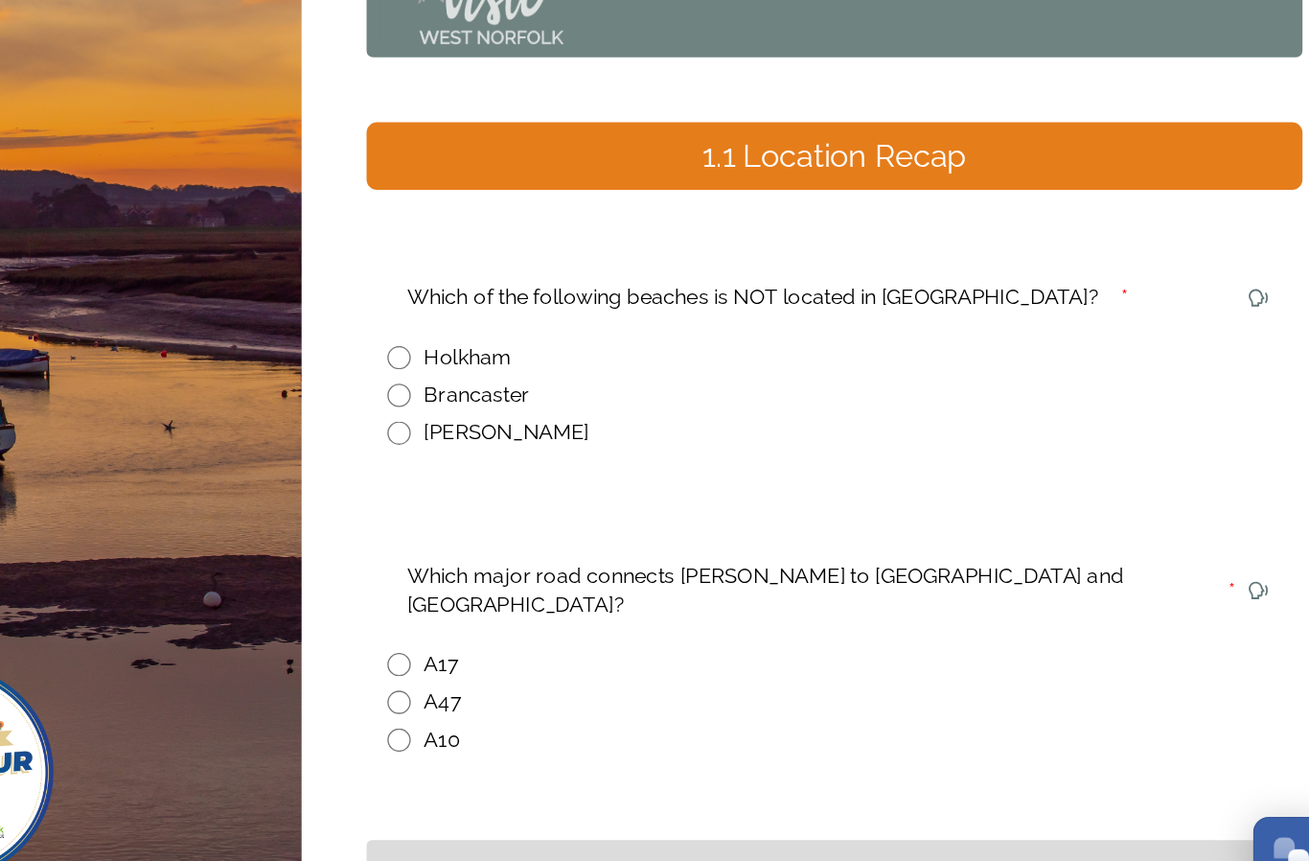
click at [587, 485] on input "radio" at bounding box center [595, 493] width 17 height 17
radio input "true"
click at [587, 711] on input "radio" at bounding box center [595, 719] width 17 height 17
radio input "true"
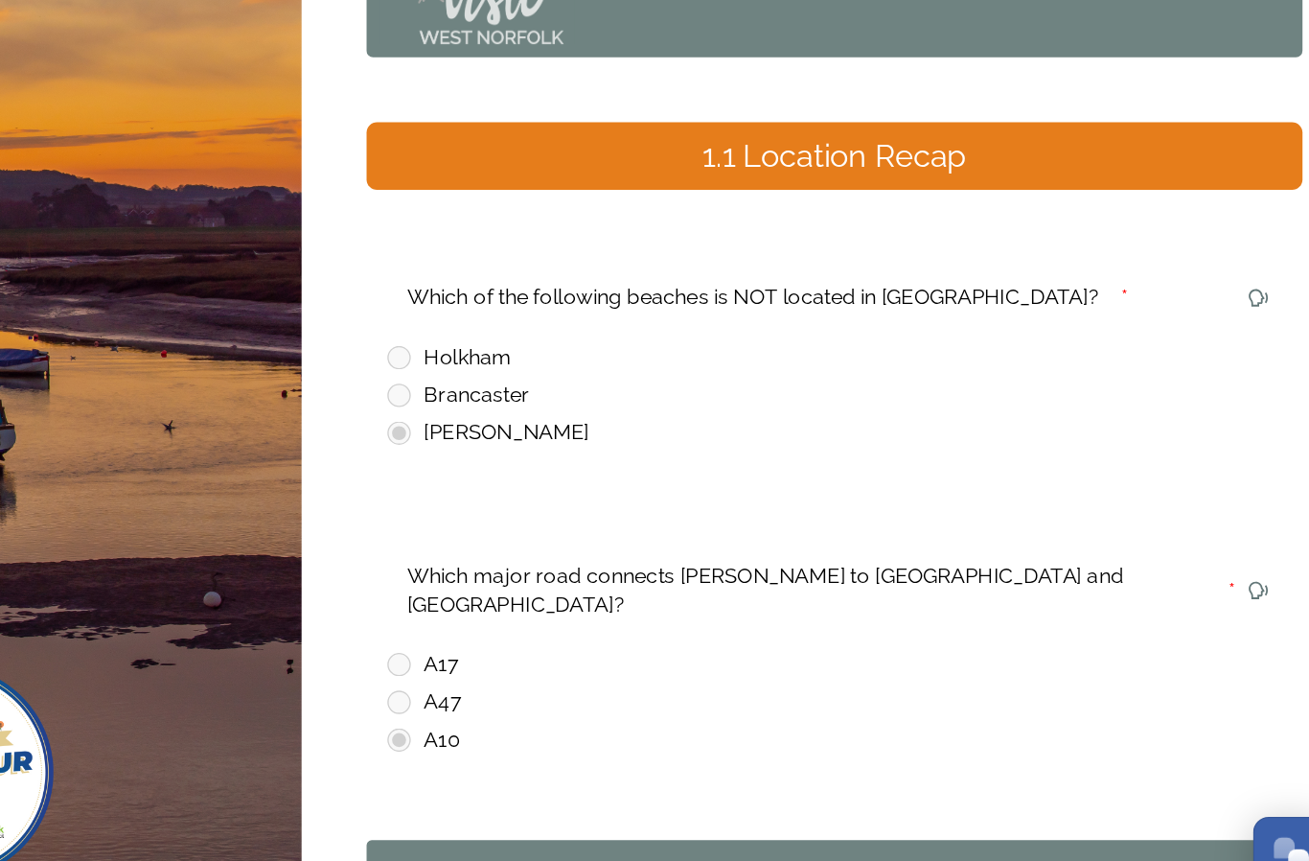
click at [668, 804] on div "Continue" at bounding box center [904, 815] width 645 height 23
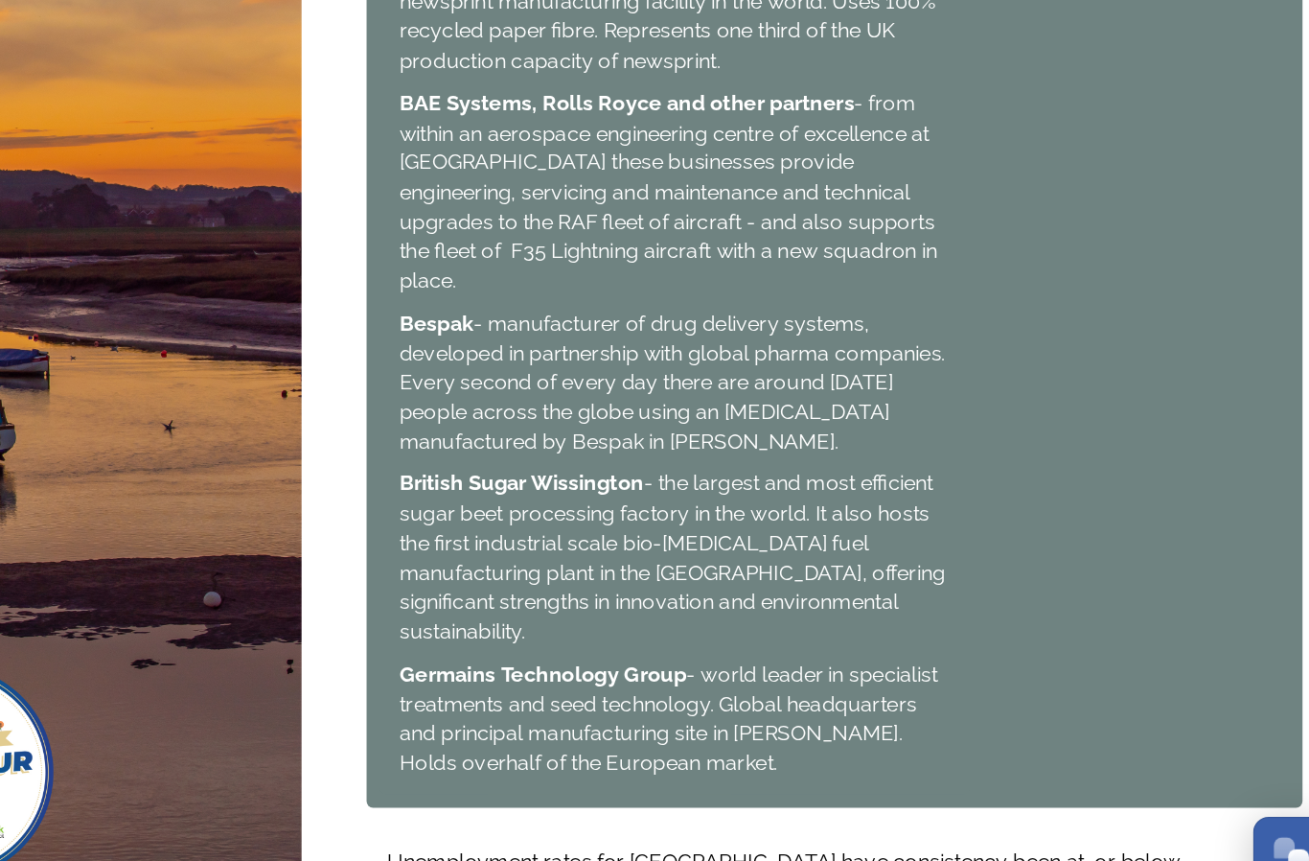
scroll to position [1390, 0]
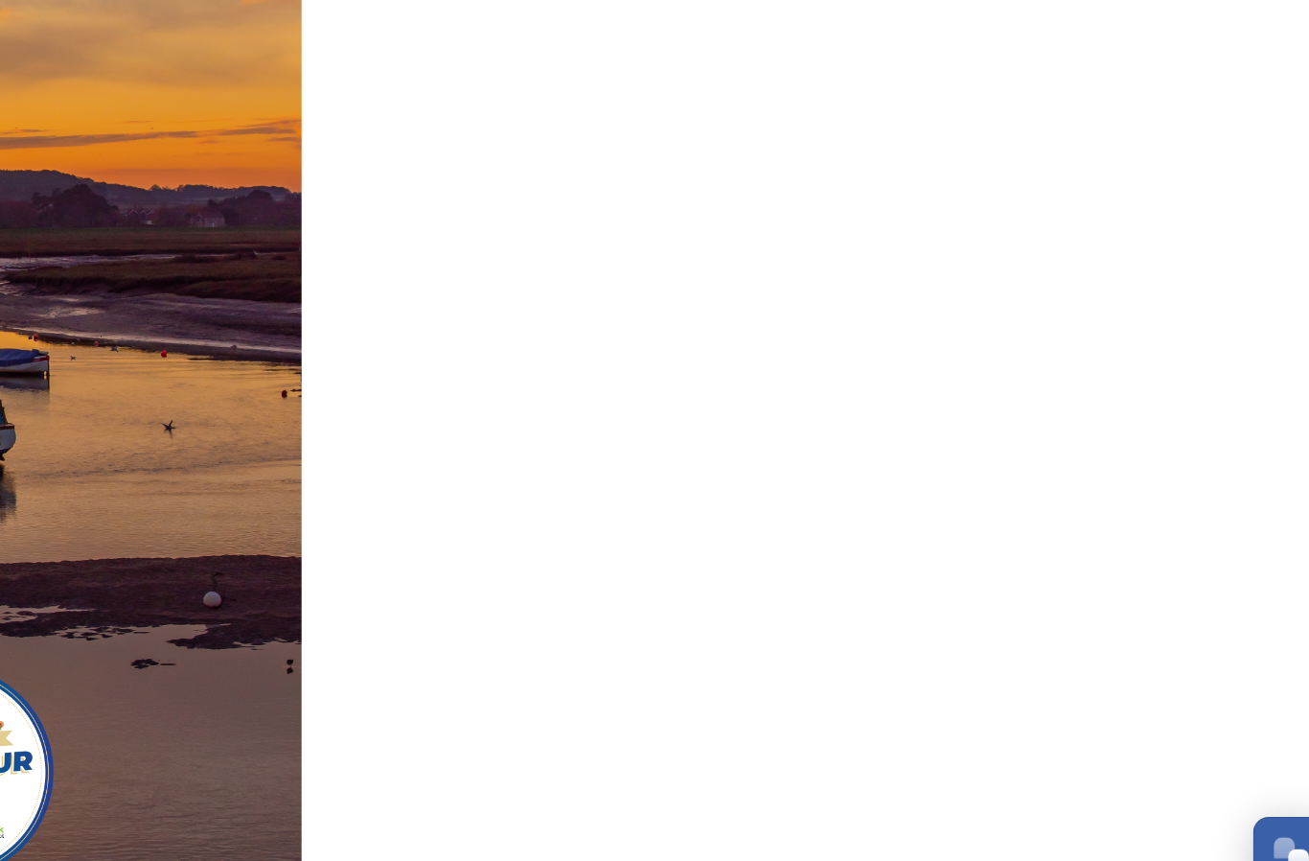
scroll to position [0, 0]
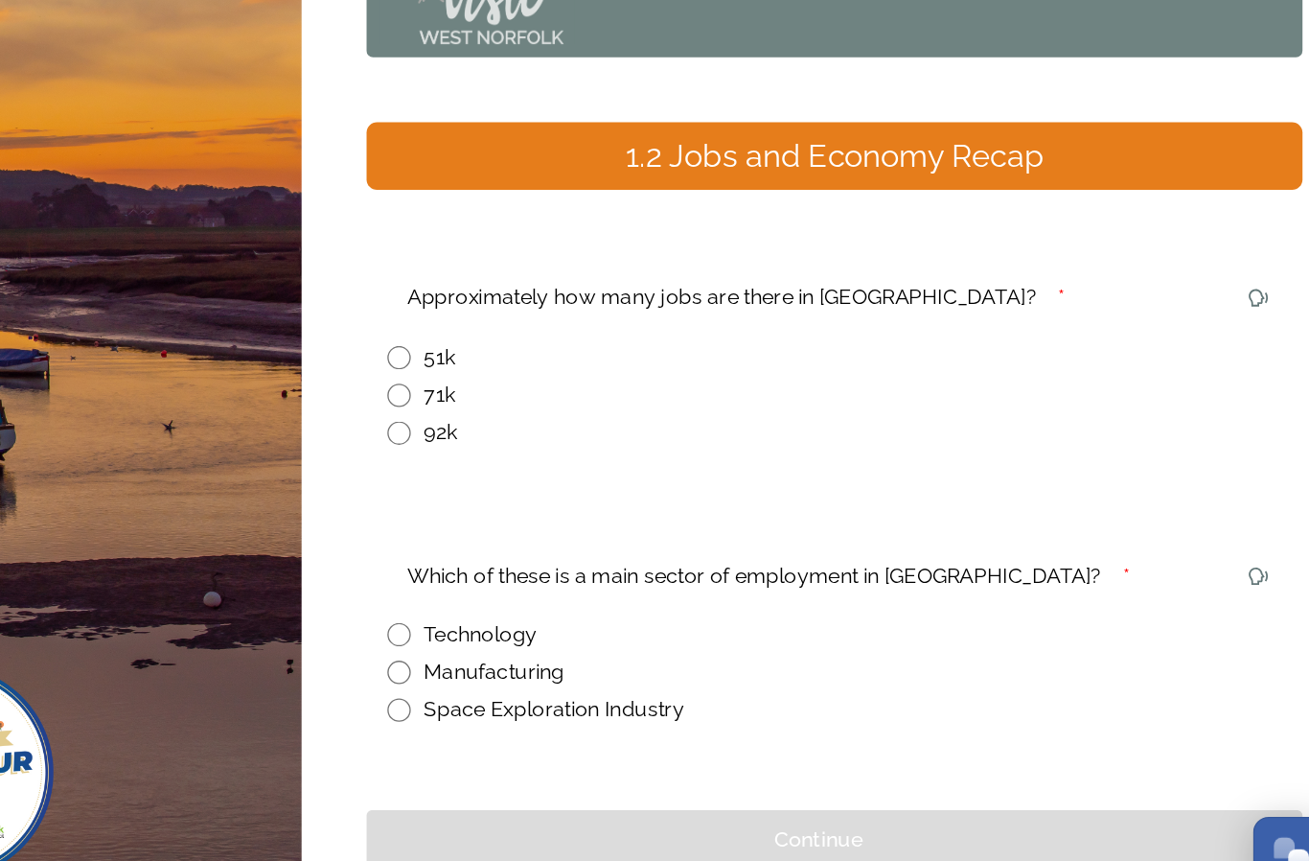
click at [587, 661] on input "radio" at bounding box center [595, 669] width 17 height 17
radio input "true"
click at [587, 485] on input "radio" at bounding box center [595, 493] width 17 height 17
radio input "true"
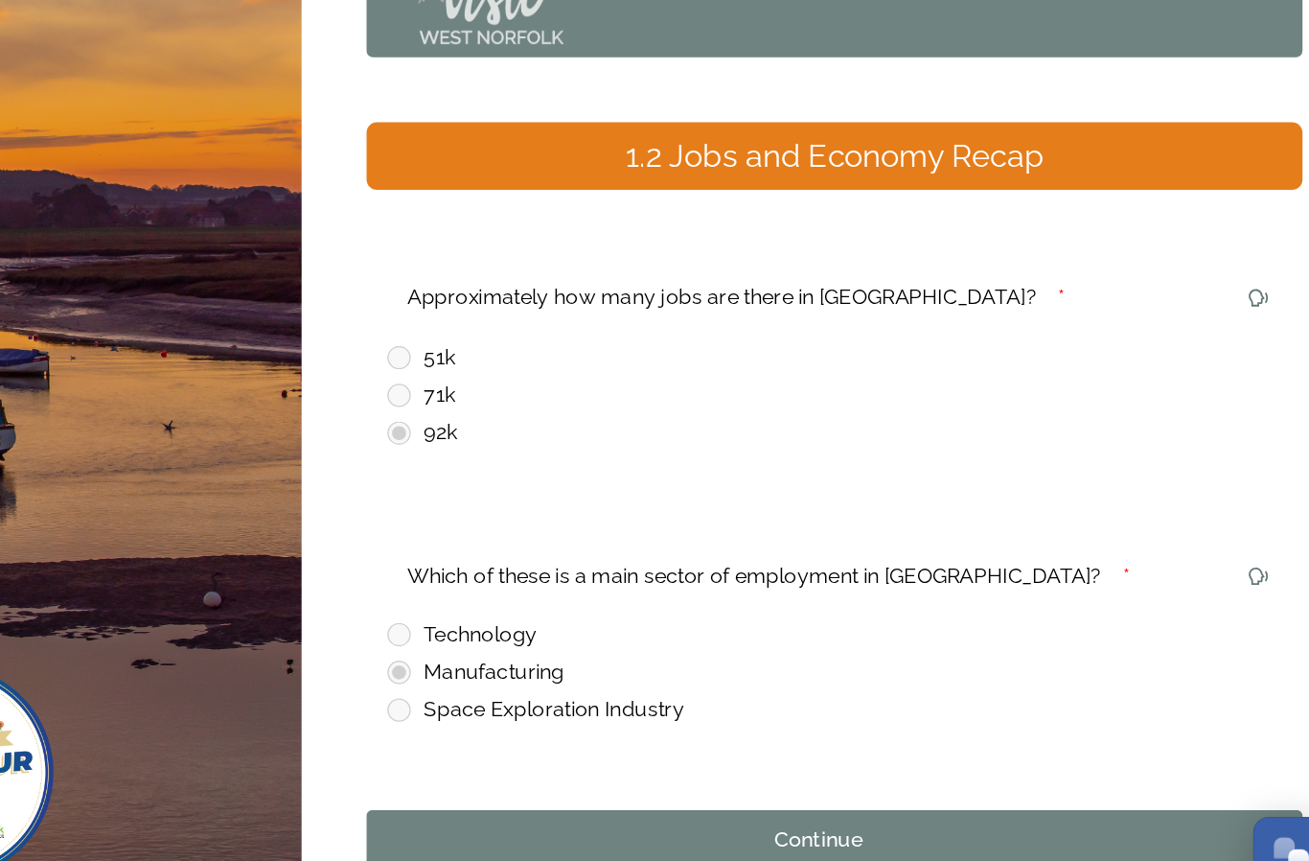
click at [659, 782] on div "Continue" at bounding box center [904, 793] width 645 height 23
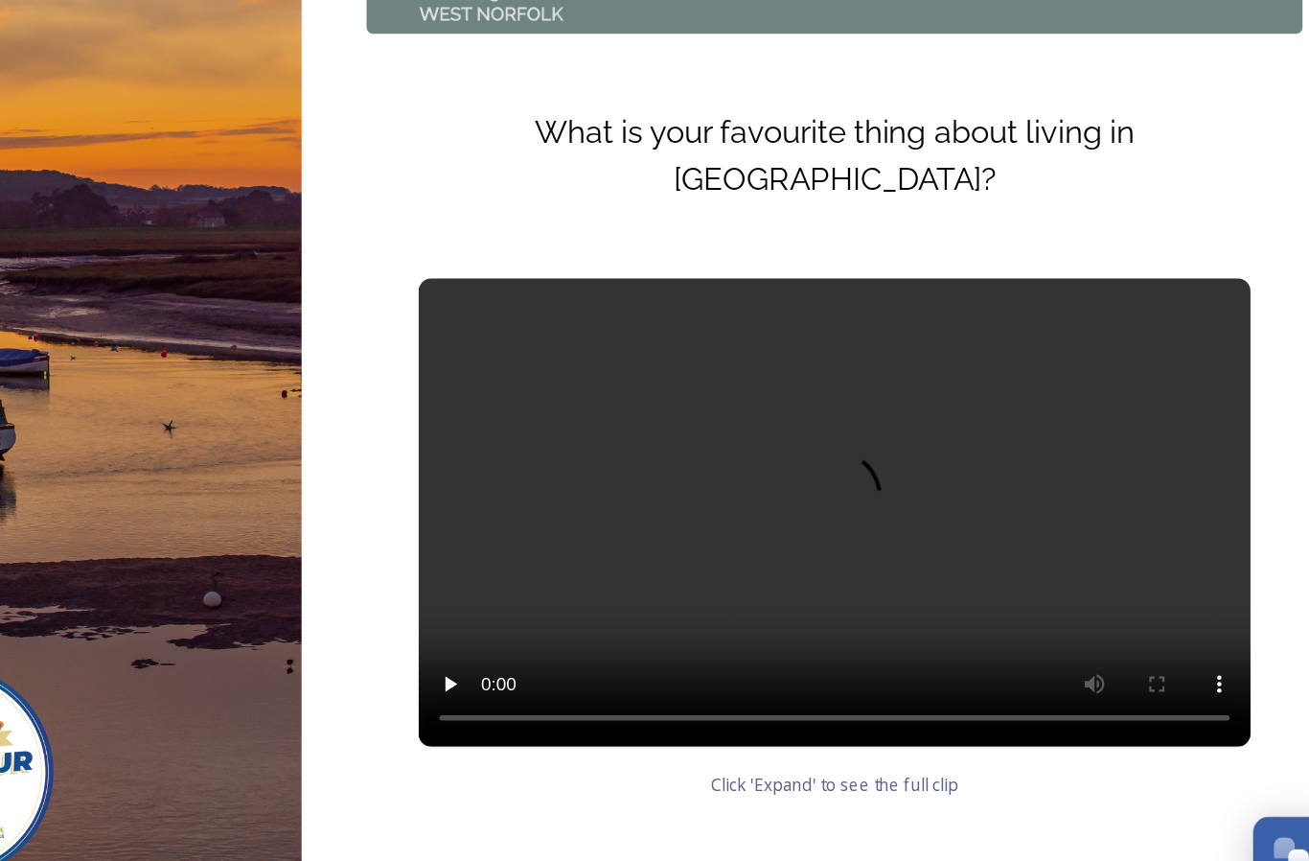
scroll to position [16, 0]
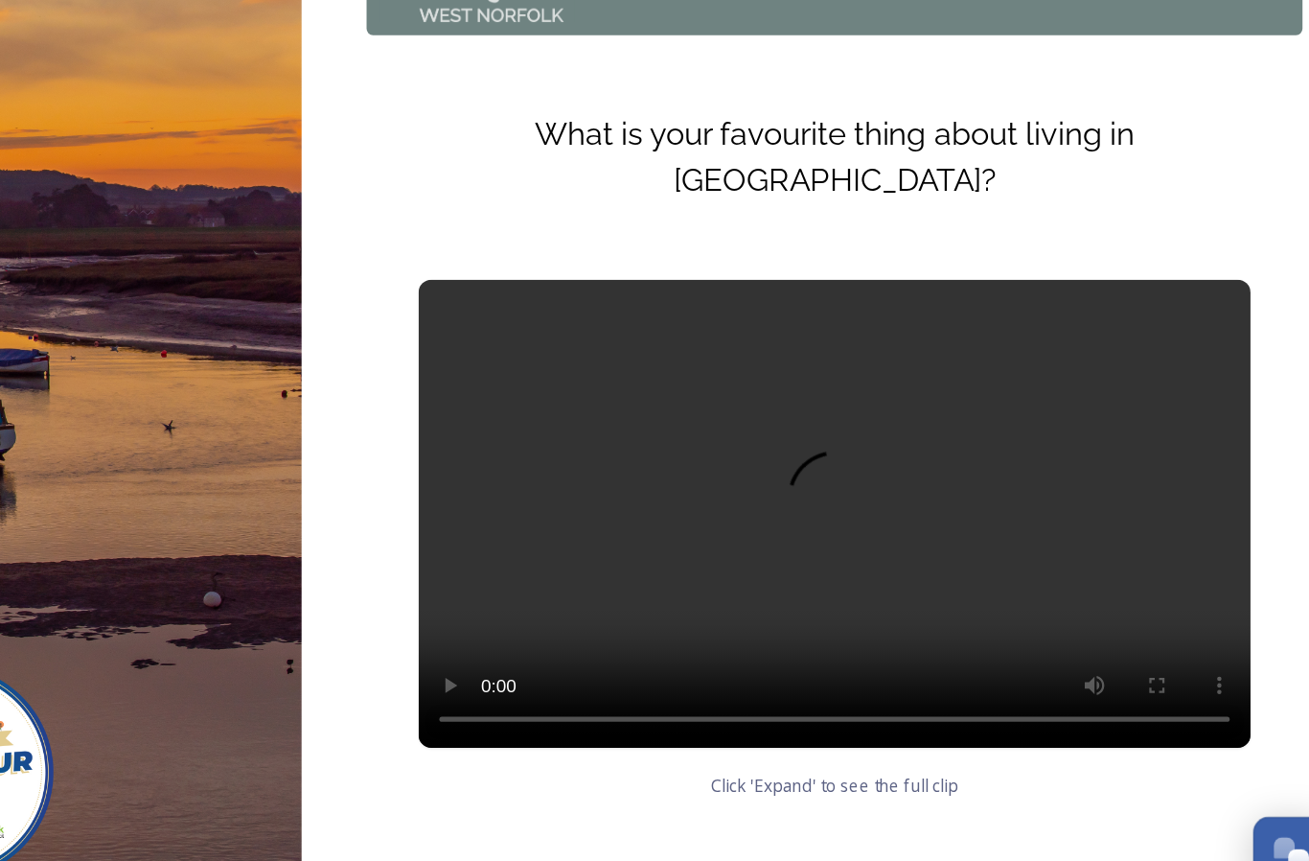
click at [663, 811] on button "Continue" at bounding box center [916, 833] width 690 height 44
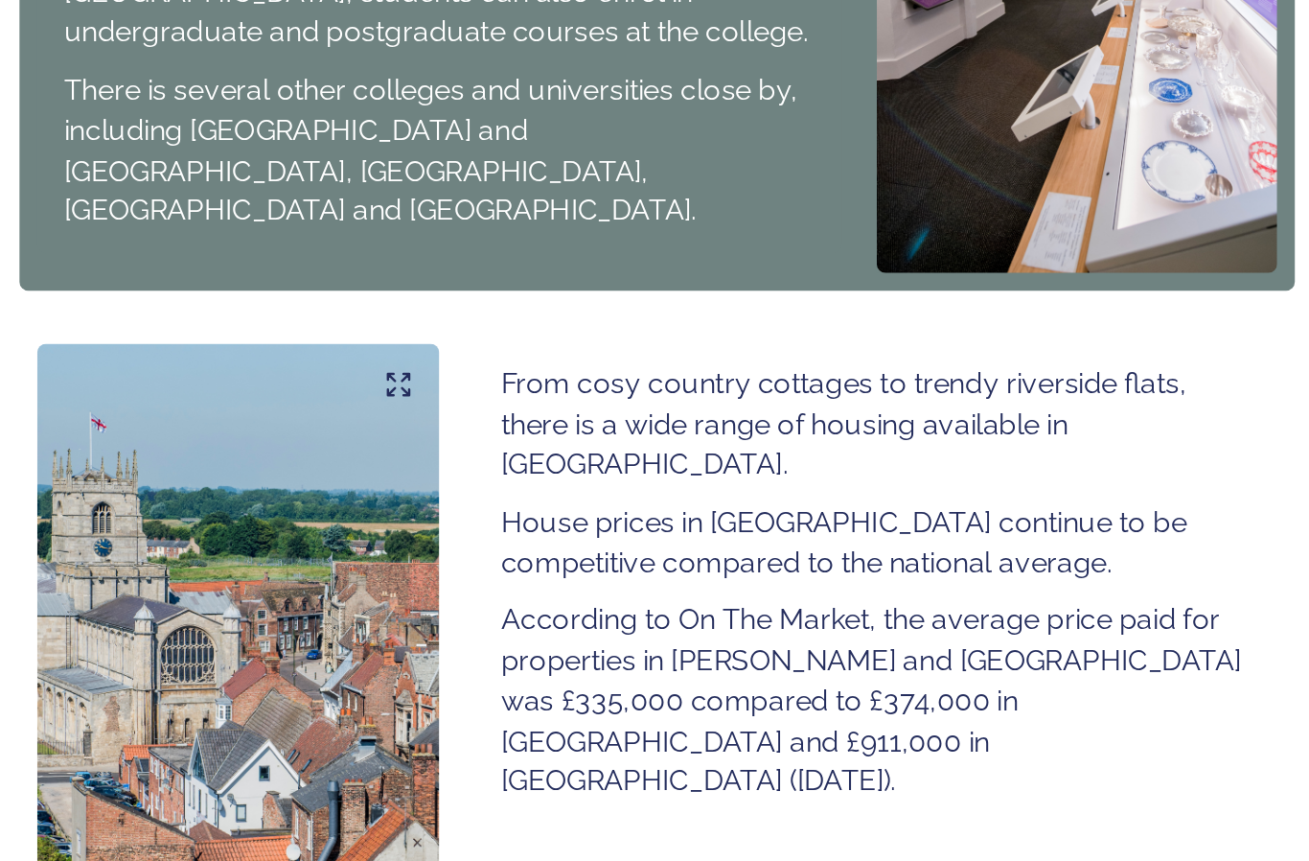
scroll to position [915, 0]
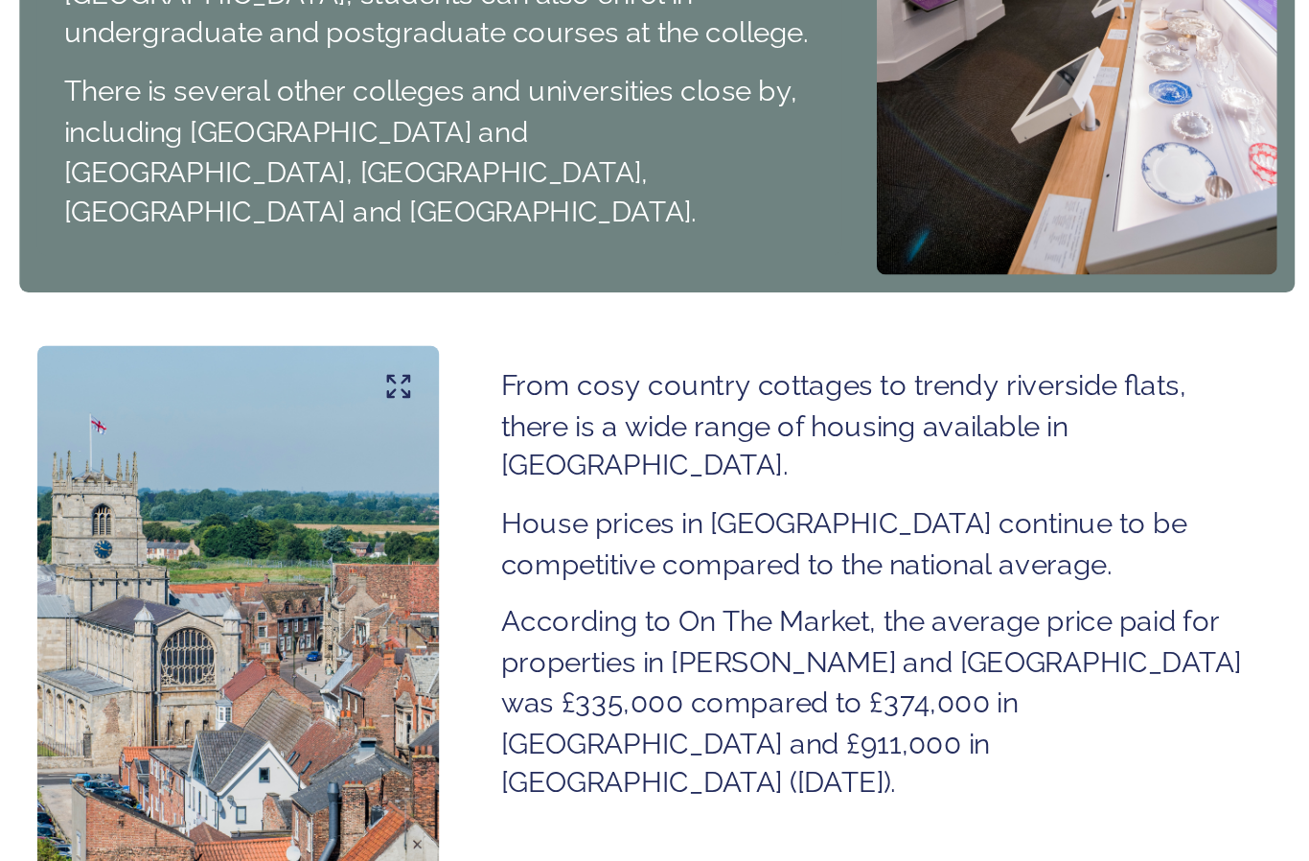
click at [582, 842] on div "Continue" at bounding box center [904, 853] width 645 height 23
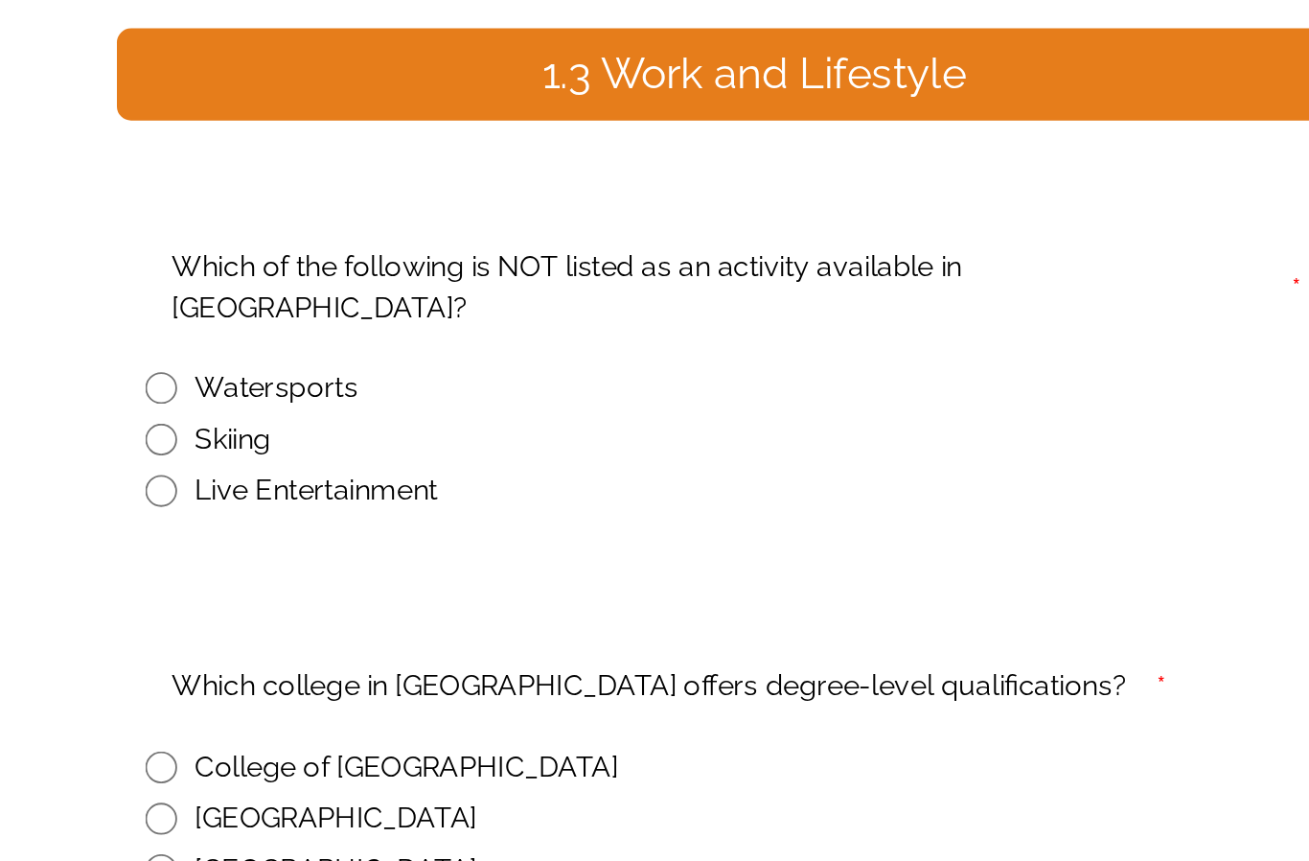
click at [325, 656] on input "radio" at bounding box center [333, 664] width 17 height 17
radio input "true"
click at [325, 478] on input "radio" at bounding box center [333, 486] width 17 height 17
radio input "true"
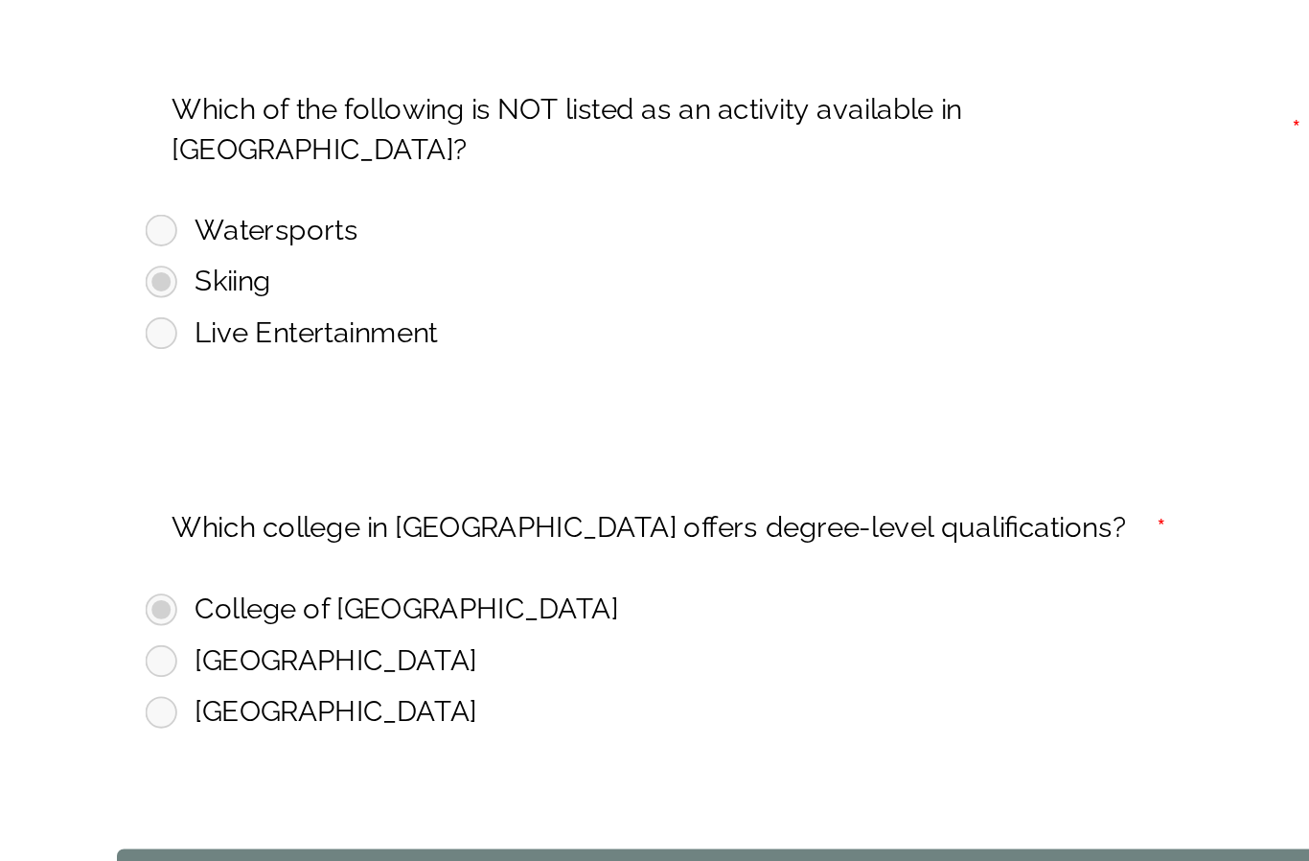
click at [453, 804] on div "Continue" at bounding box center [642, 815] width 645 height 23
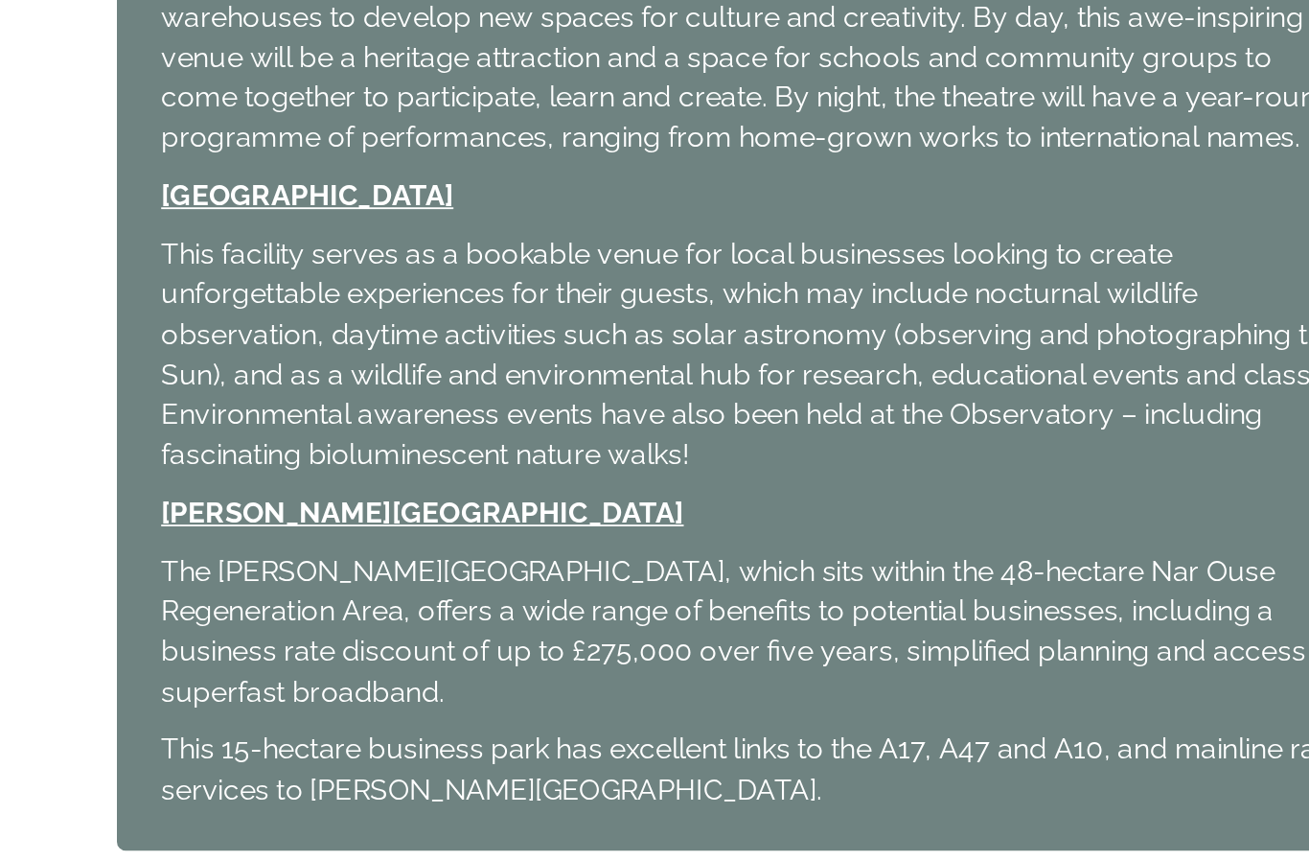
scroll to position [719, 0]
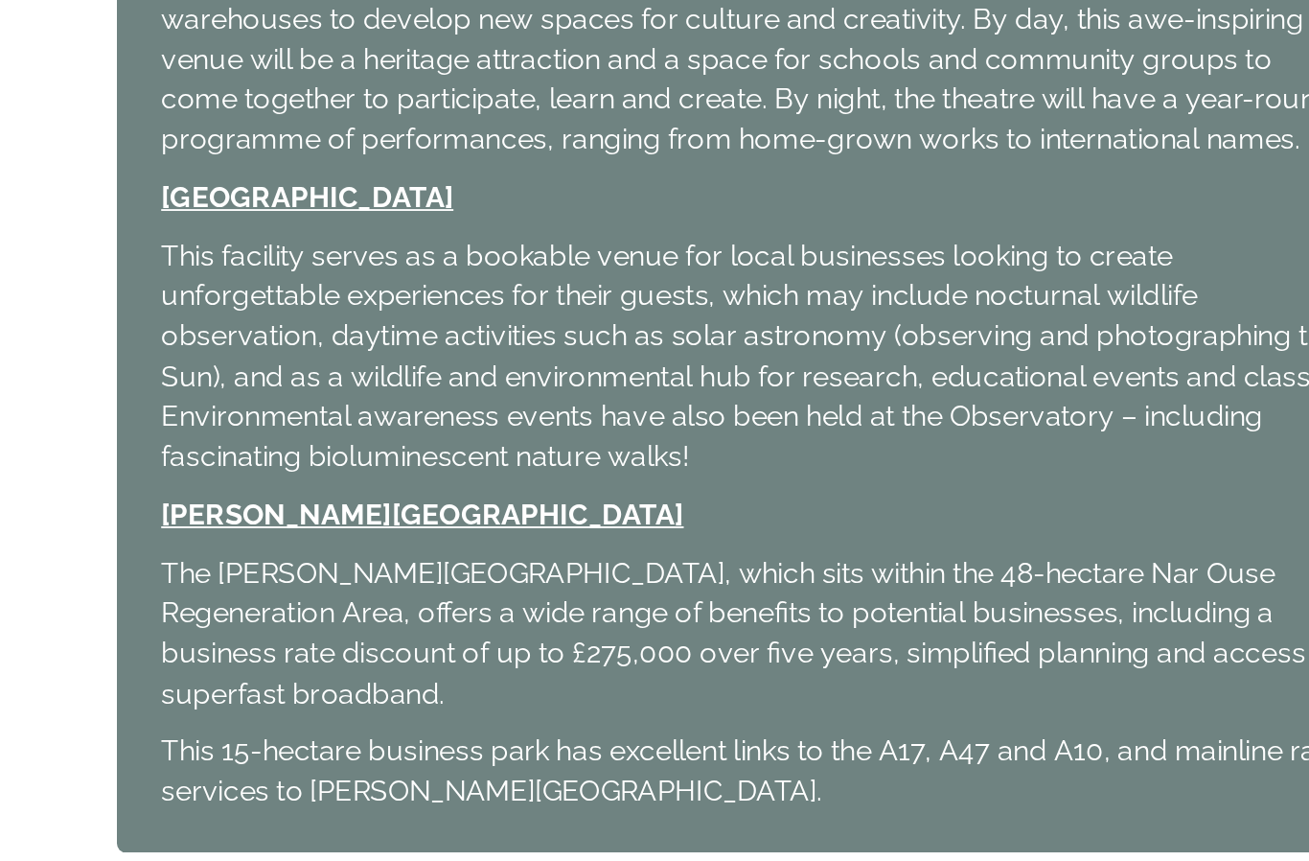
click at [434, 825] on div "Continue" at bounding box center [642, 836] width 645 height 23
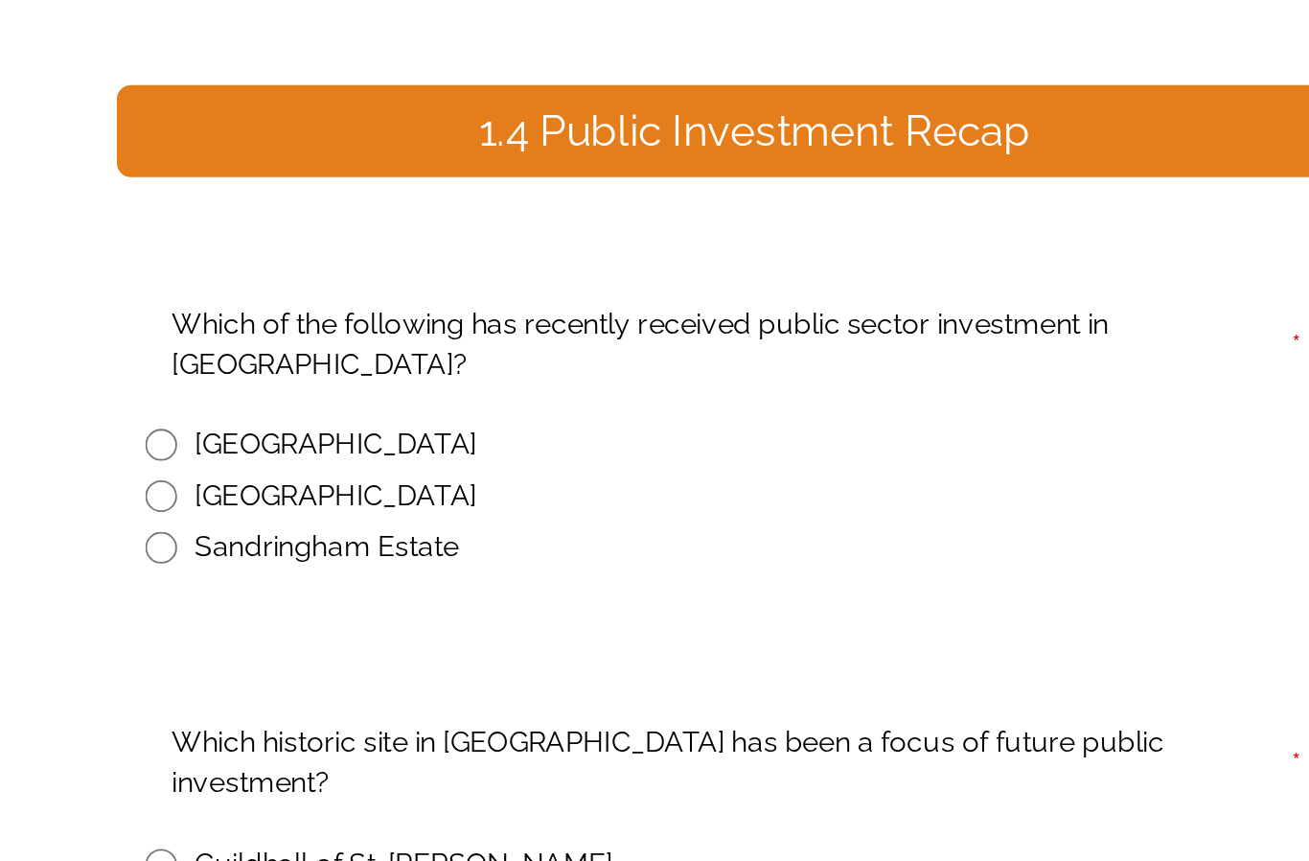
click at [325, 450] on input "radio" at bounding box center [333, 458] width 17 height 17
radio input "true"
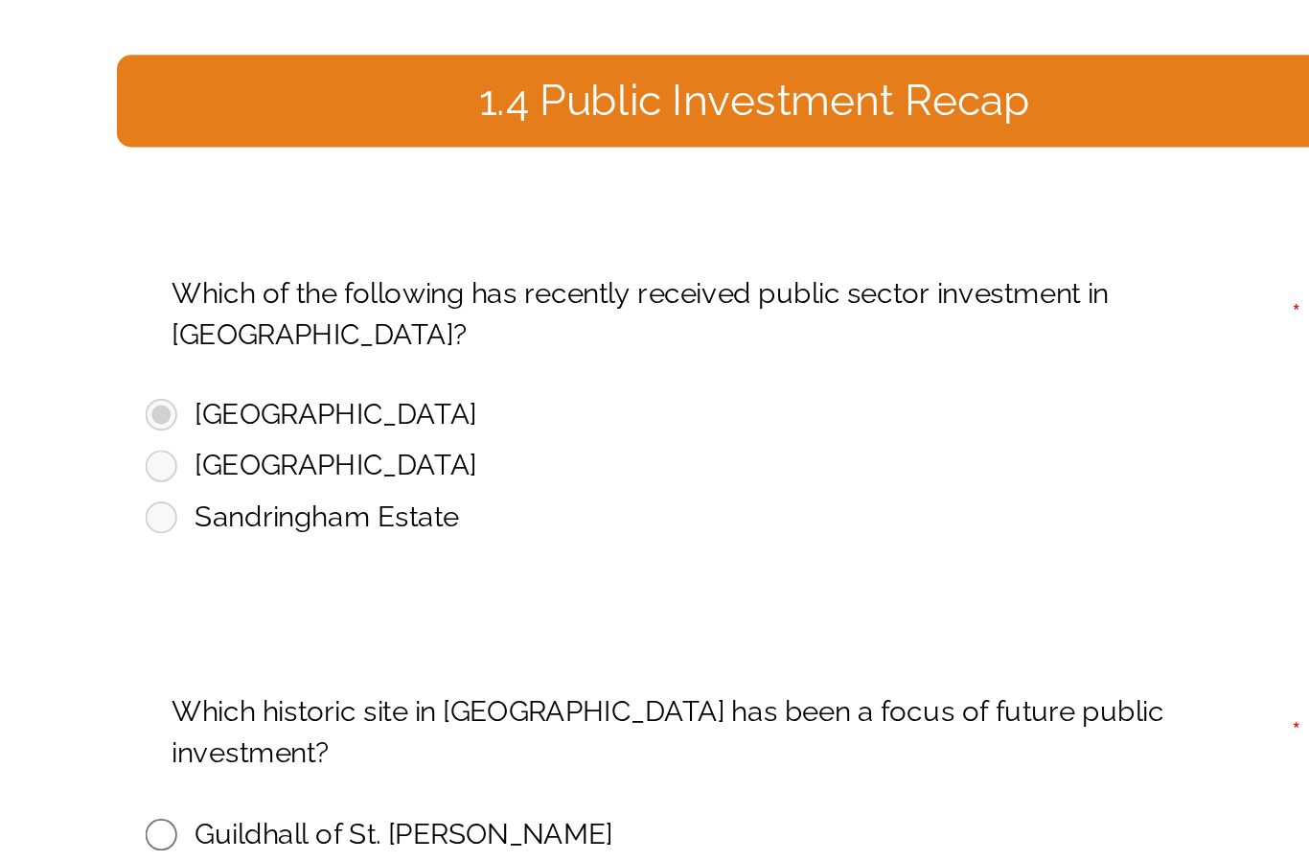
scroll to position [15, 0]
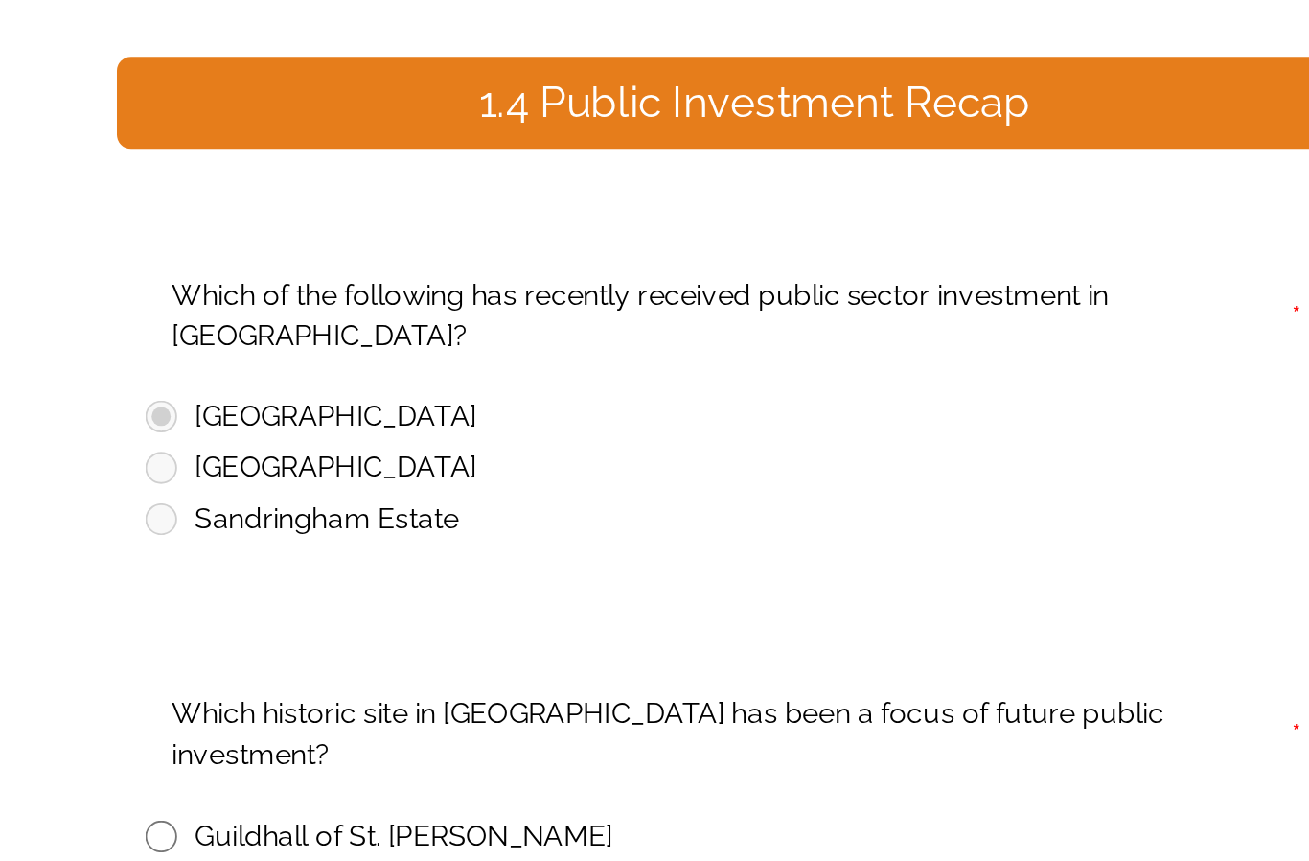
click at [325, 662] on input "radio" at bounding box center [333, 670] width 17 height 17
radio input "true"
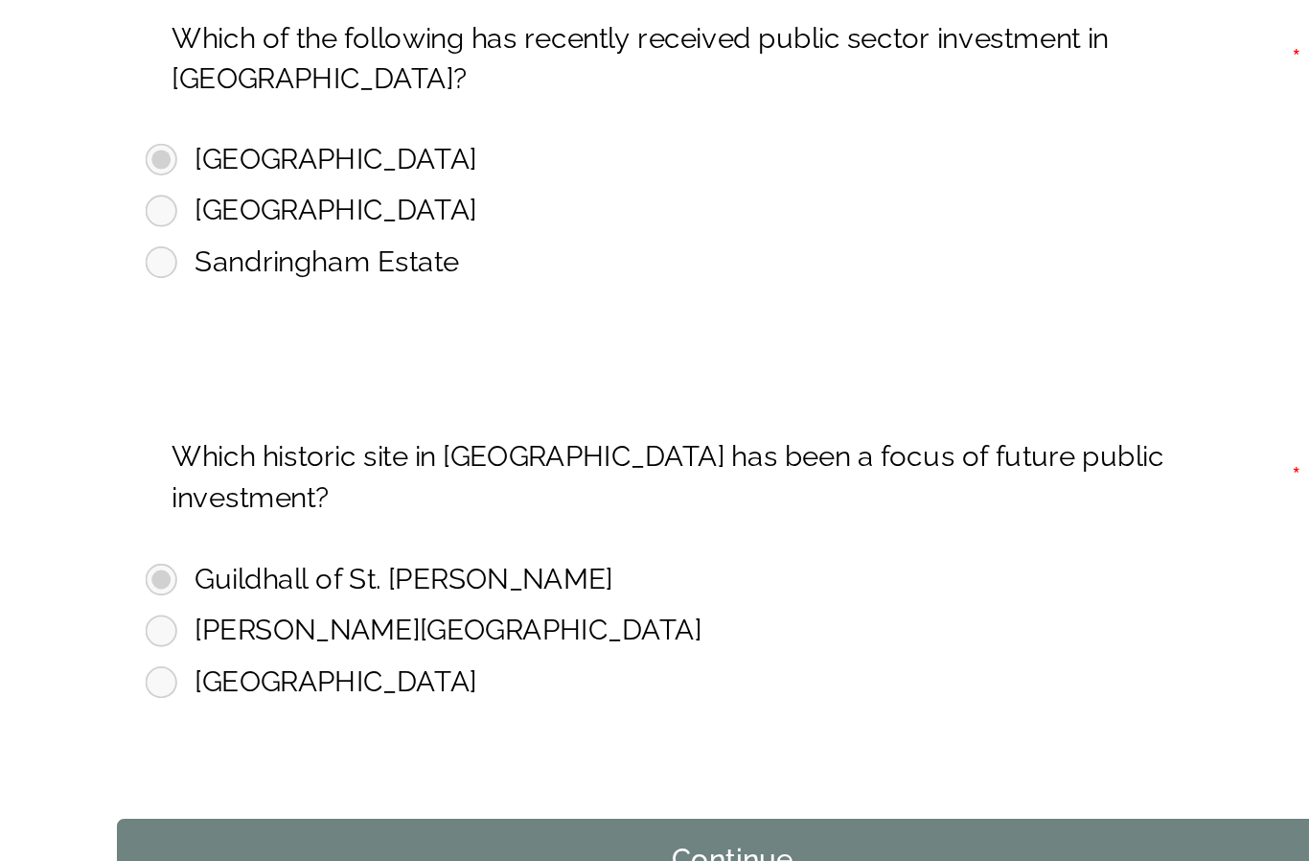
click at [446, 811] on div "Continue" at bounding box center [642, 822] width 645 height 23
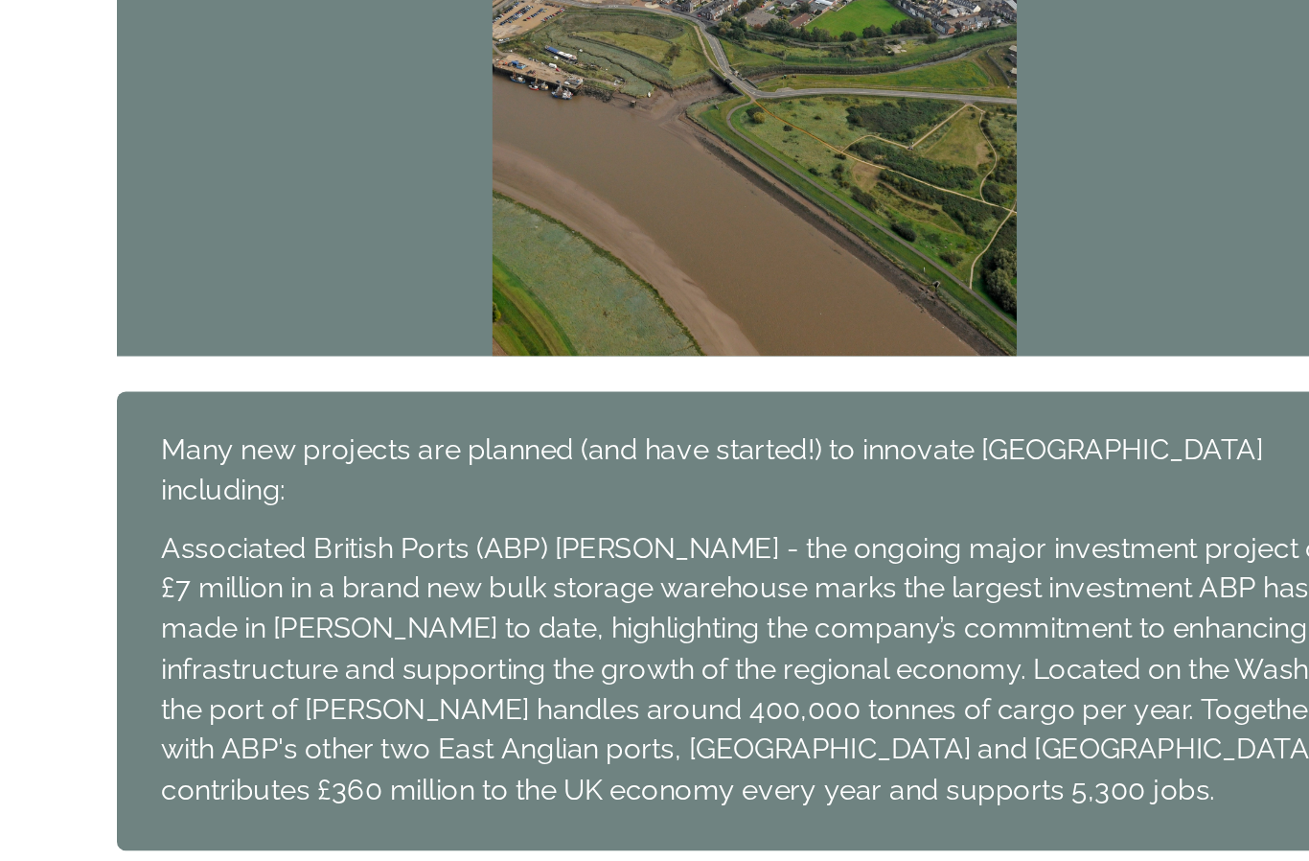
scroll to position [1323, 0]
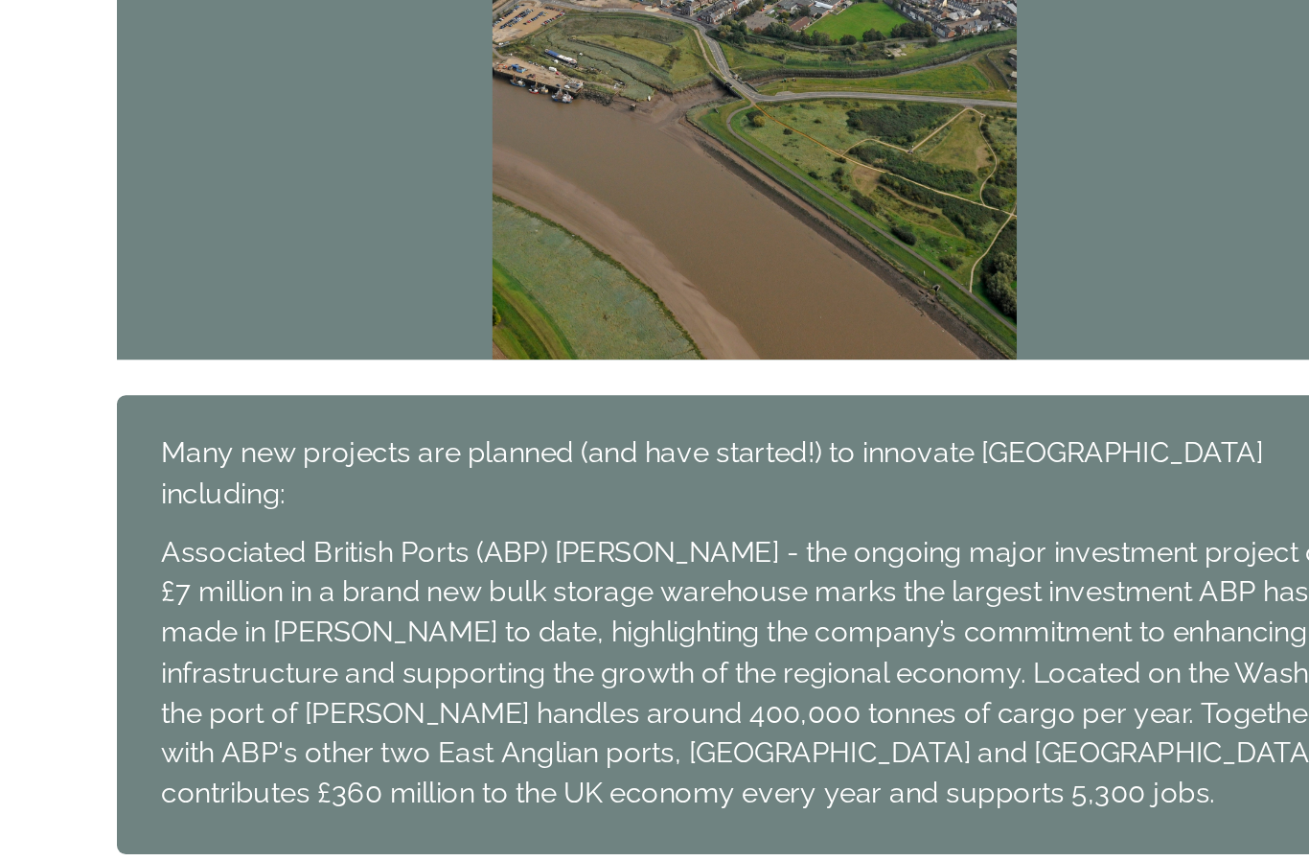
click at [434, 849] on div "Continue" at bounding box center [642, 860] width 645 height 23
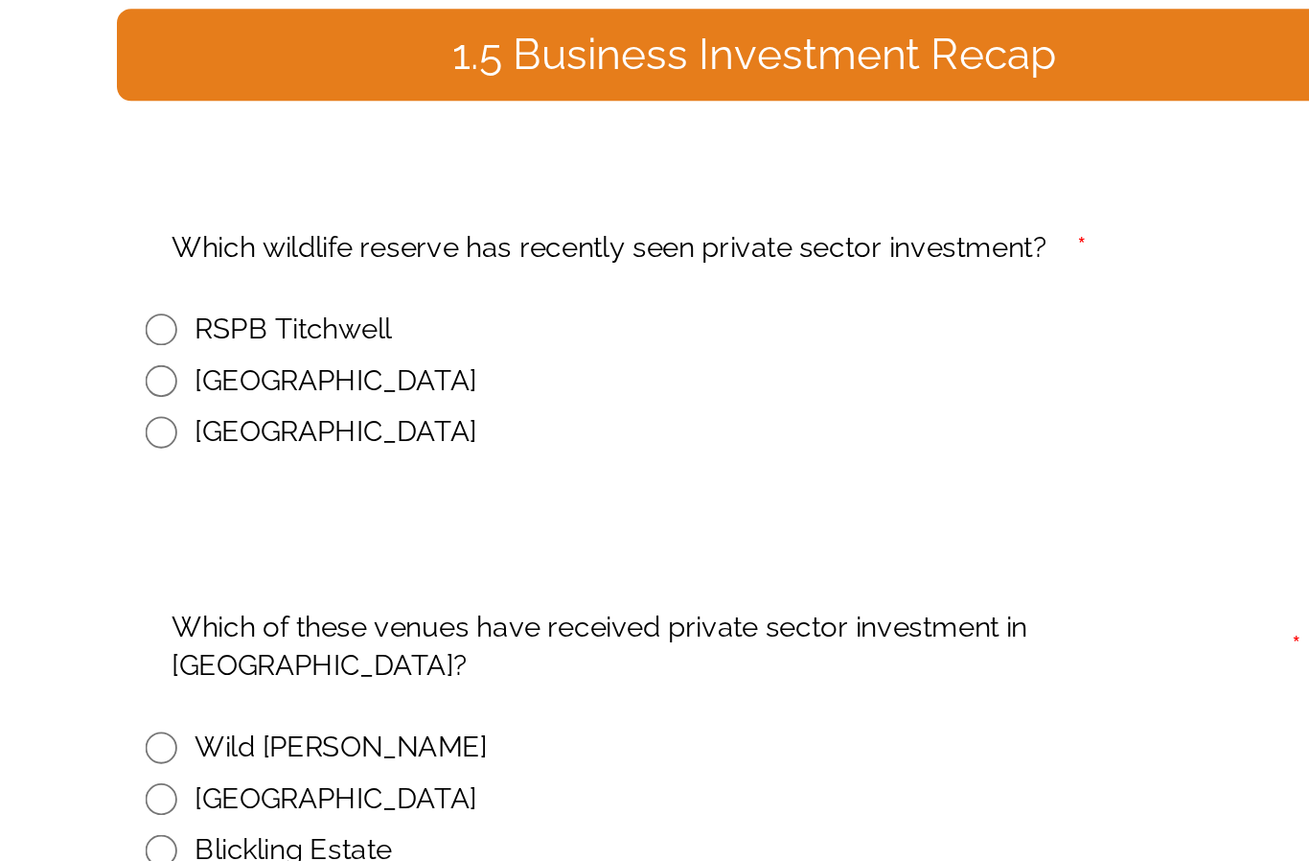
click at [325, 656] on input "radio" at bounding box center [333, 664] width 17 height 17
radio input "true"
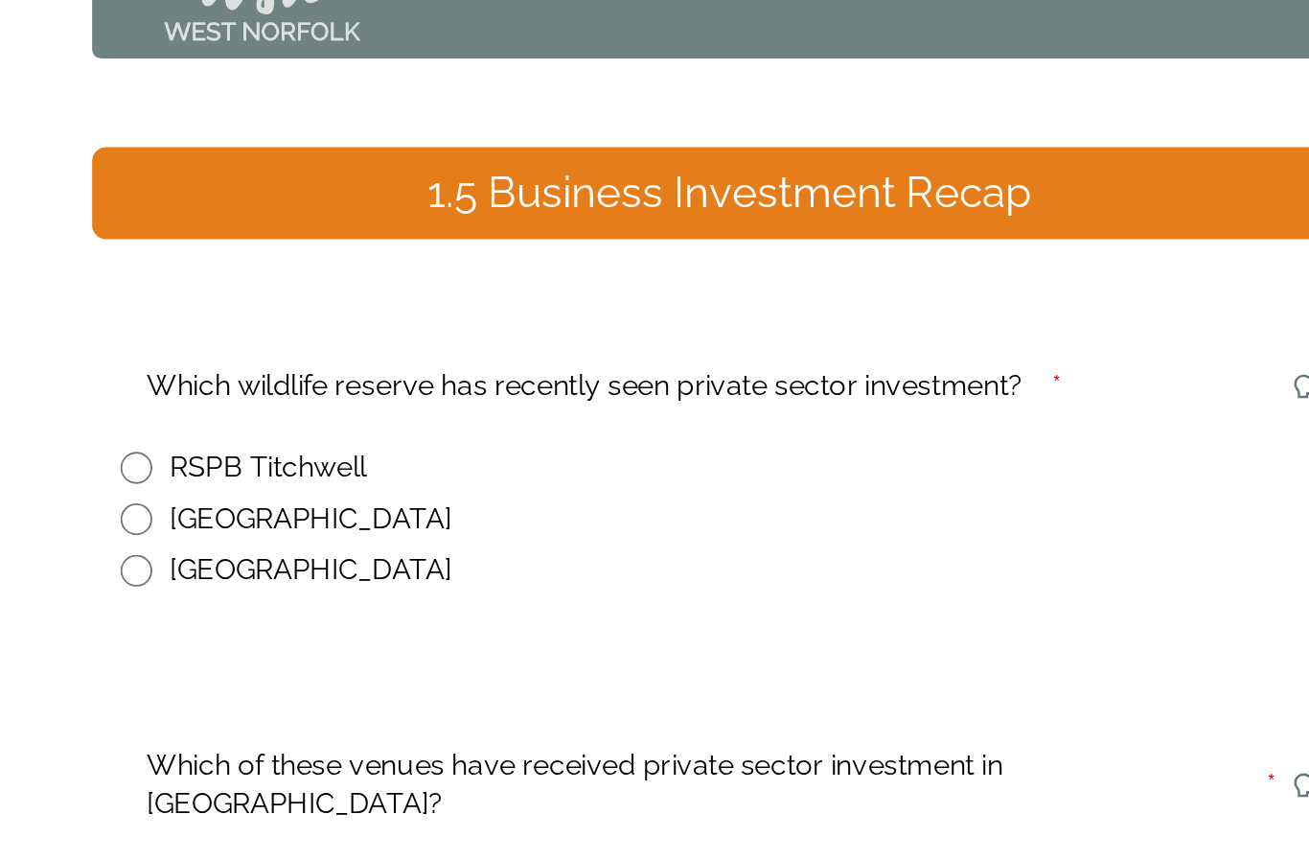
click at [325, 457] on input "radio" at bounding box center [333, 465] width 17 height 17
radio input "true"
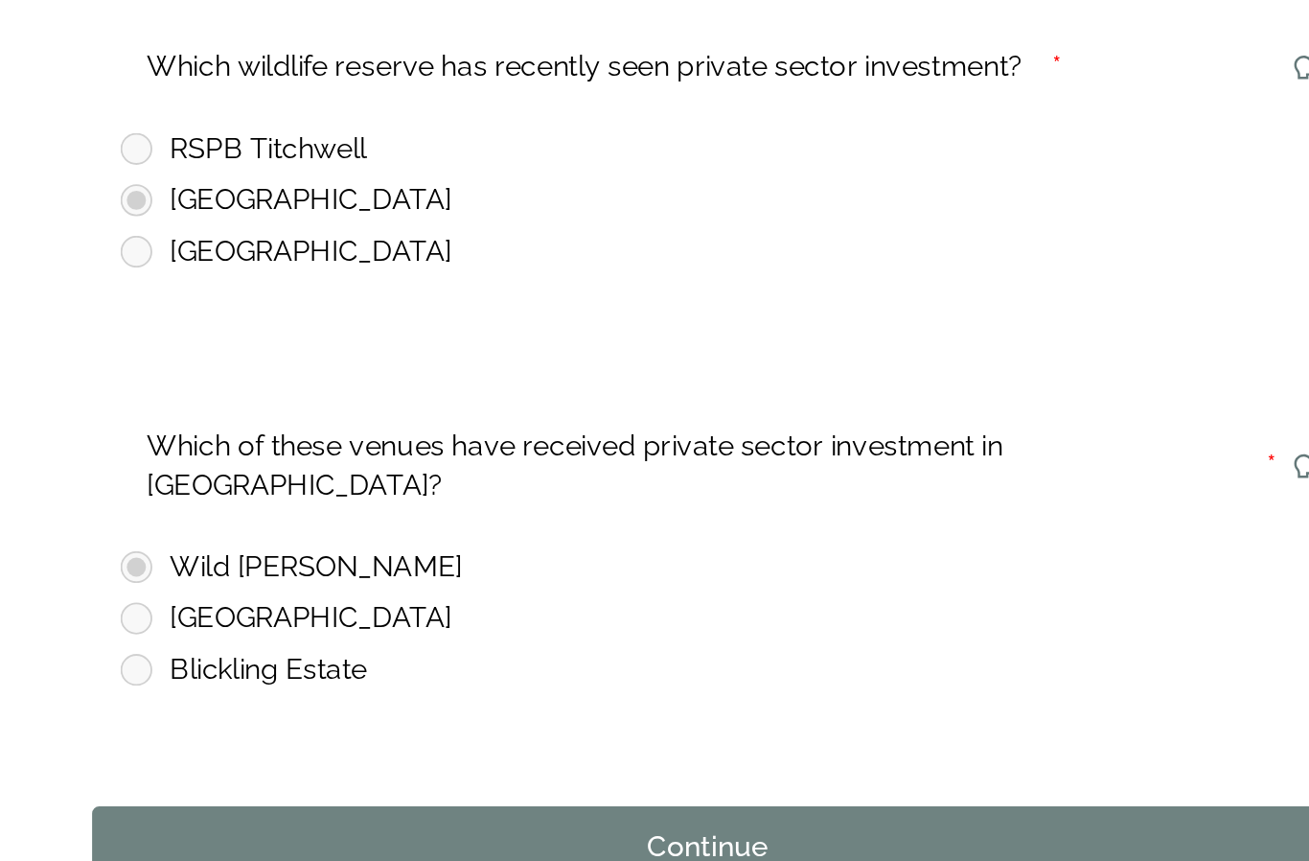
scroll to position [70, 0]
click at [431, 804] on div "Continue" at bounding box center [642, 815] width 645 height 23
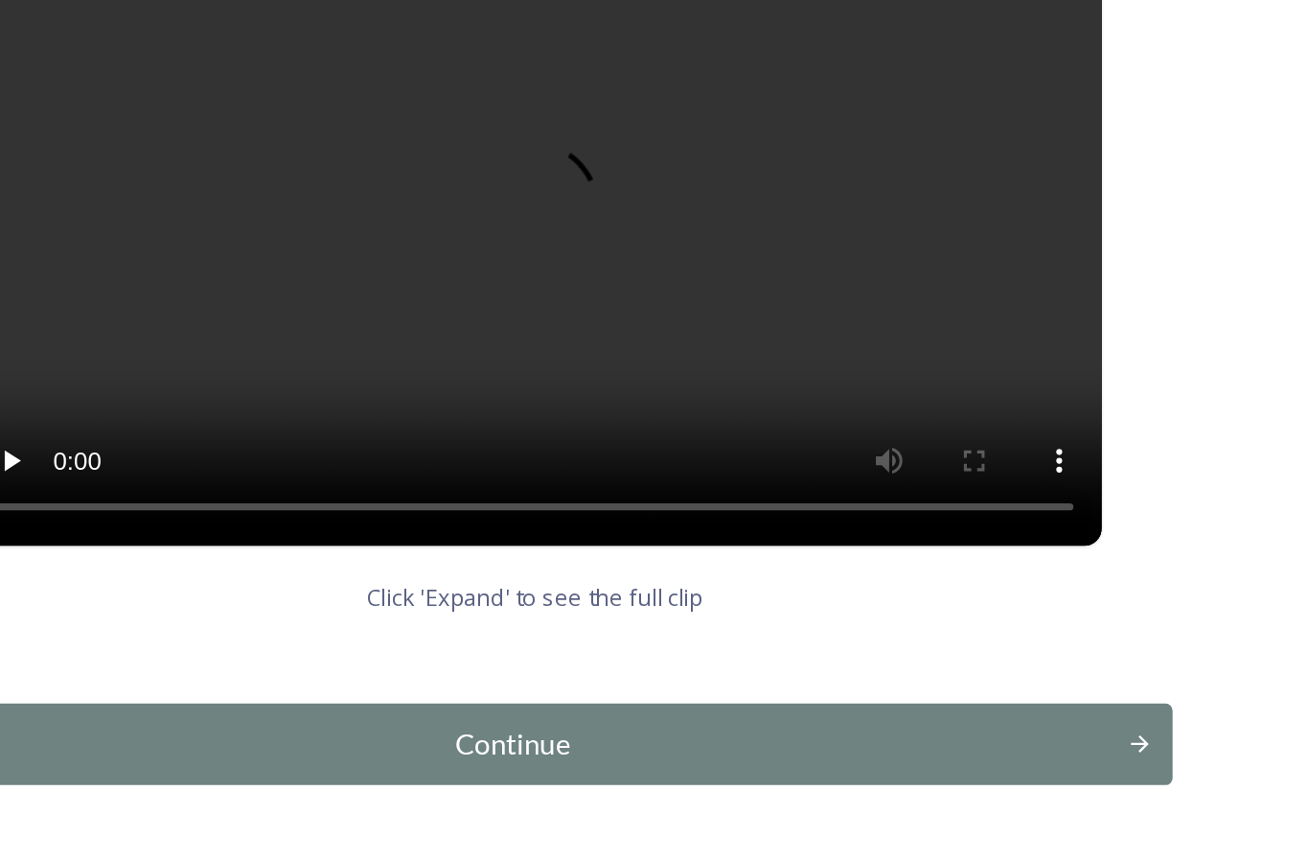
scroll to position [51, 0]
click at [350, 787] on div "Continue" at bounding box center [642, 798] width 645 height 23
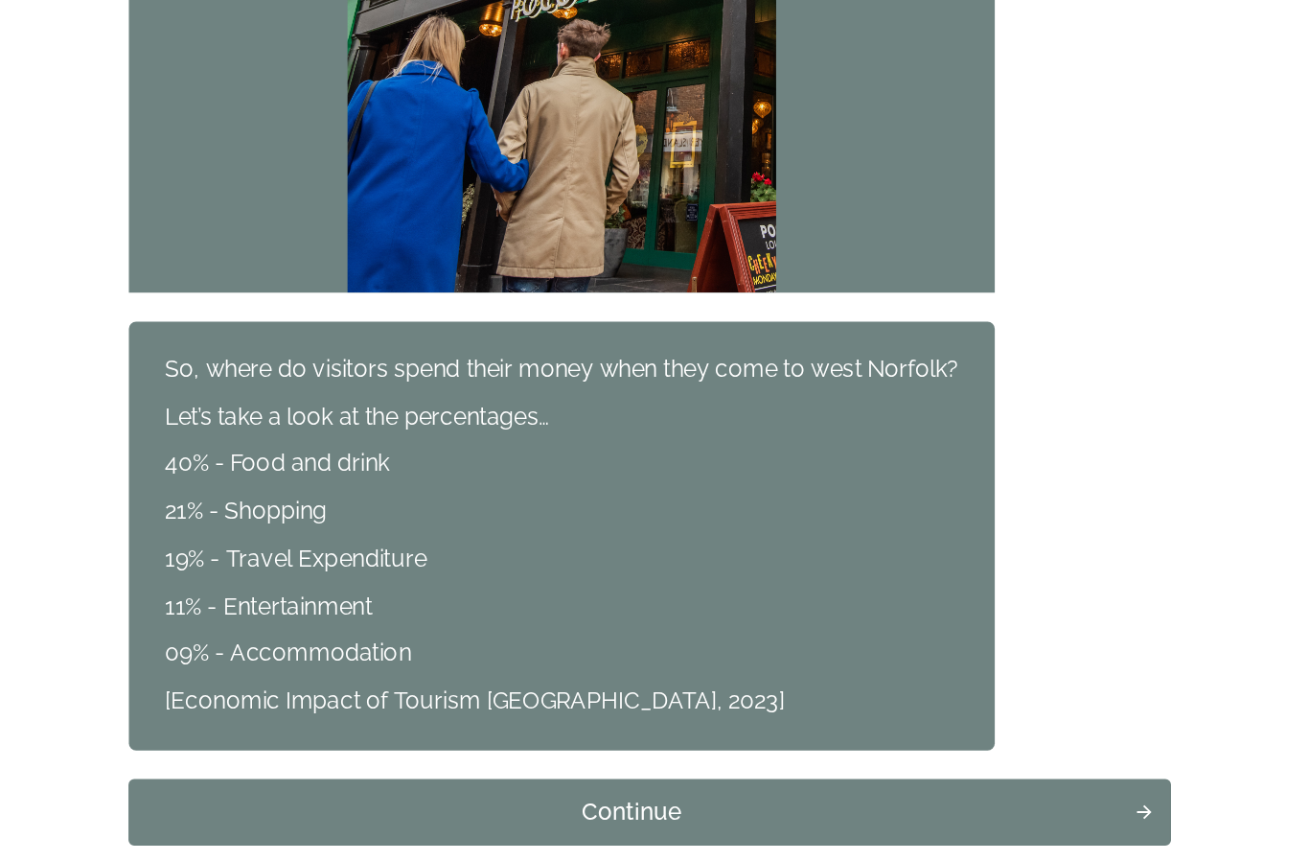
scroll to position [1106, 0]
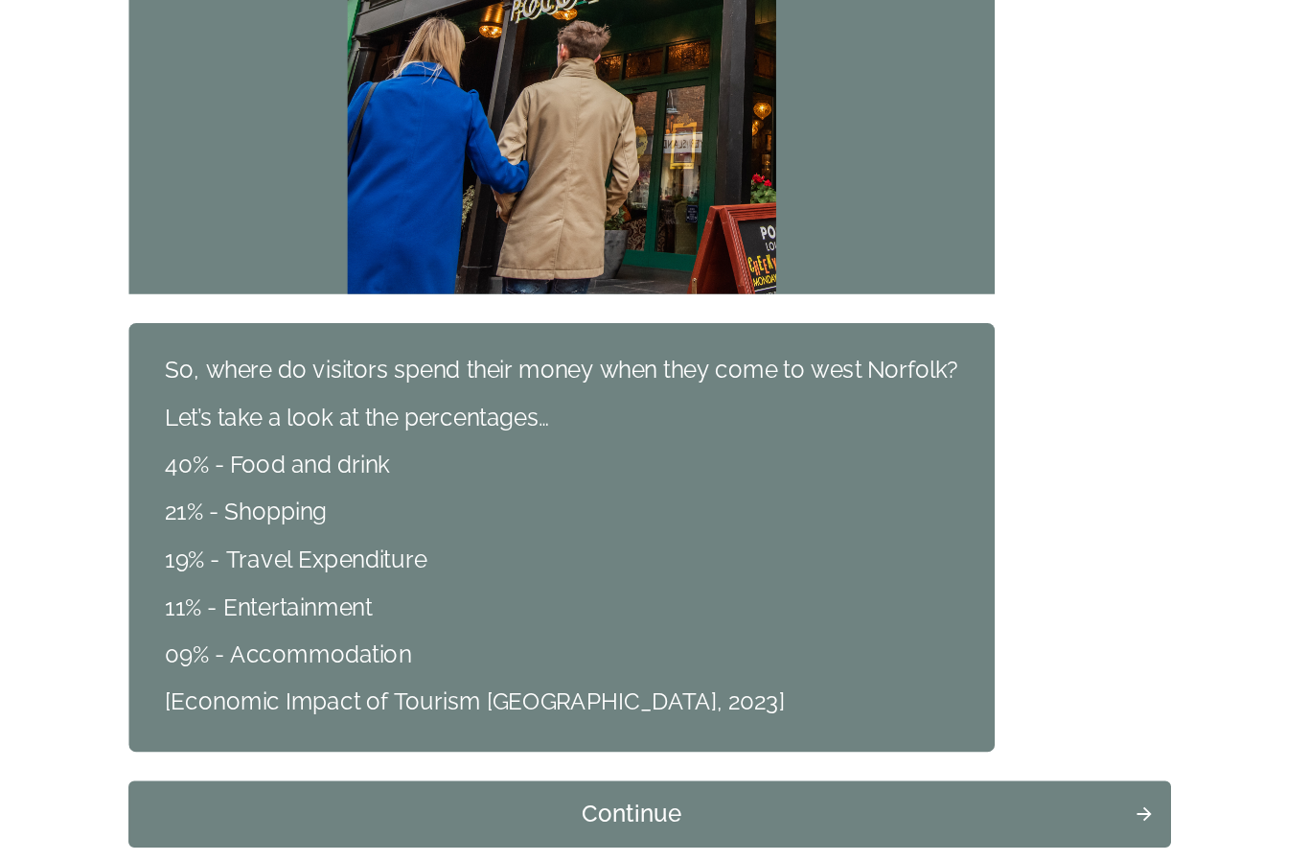
click at [479, 819] on div "Continue" at bounding box center [642, 830] width 645 height 23
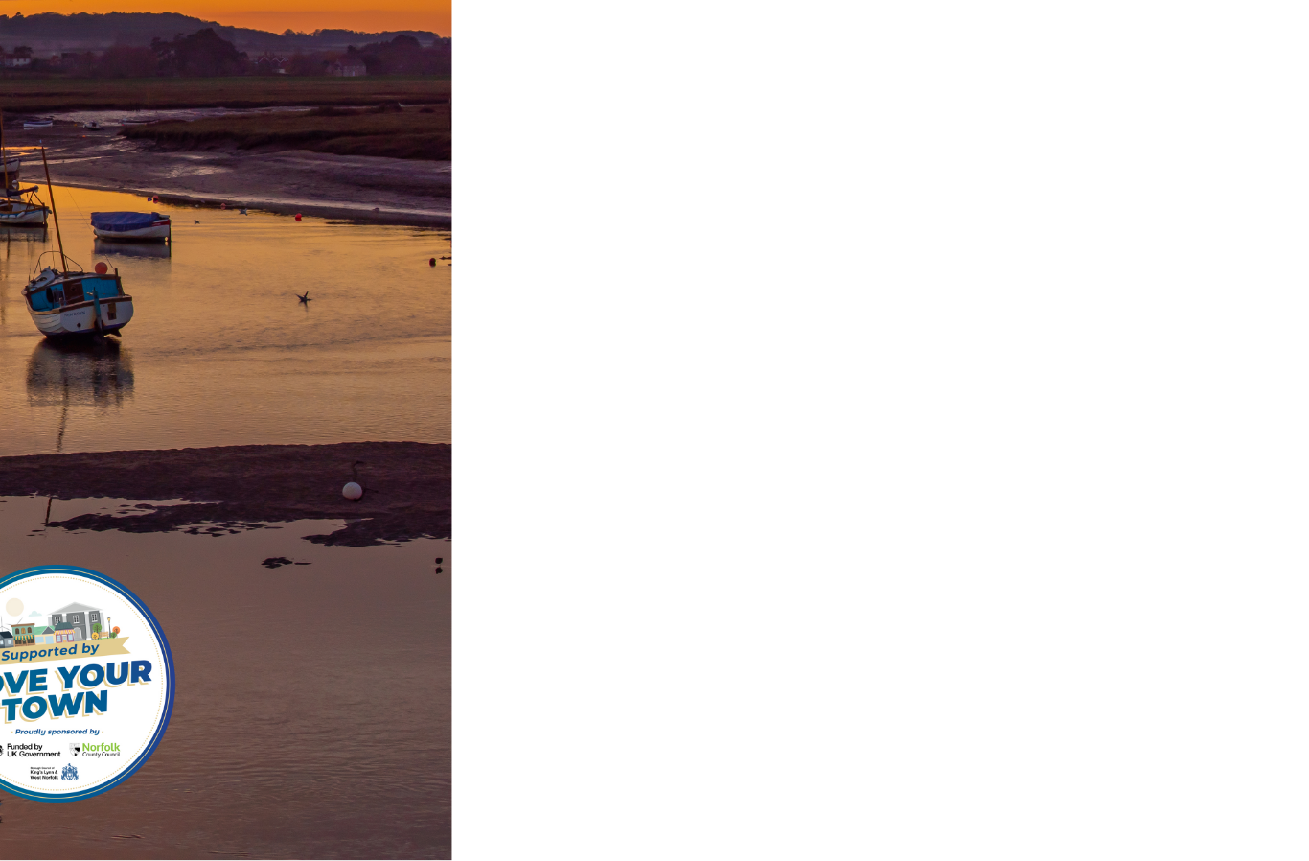
scroll to position [0, 0]
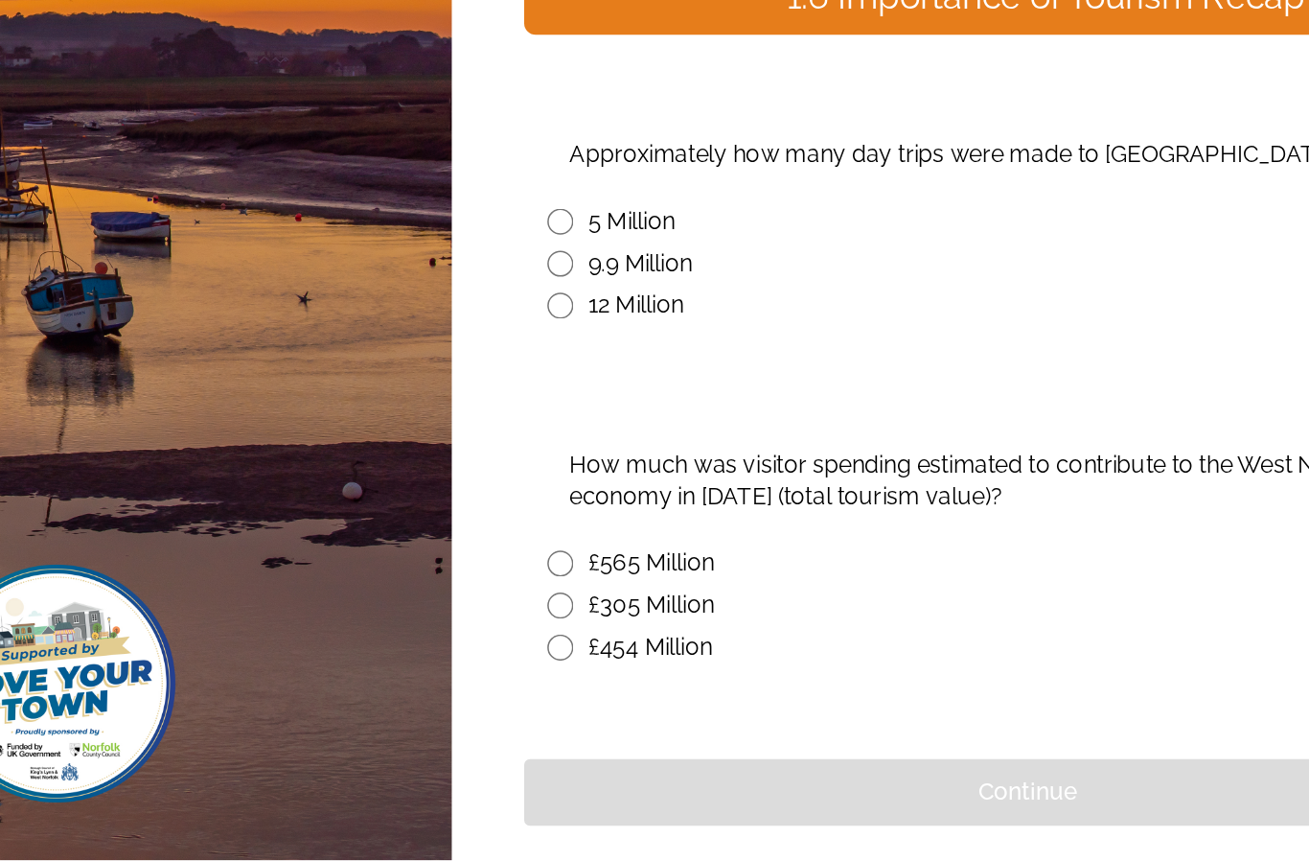
click at [587, 457] on input "radio" at bounding box center [595, 465] width 17 height 17
radio input "true"
click at [587, 656] on input "radio" at bounding box center [595, 664] width 17 height 17
radio input "true"
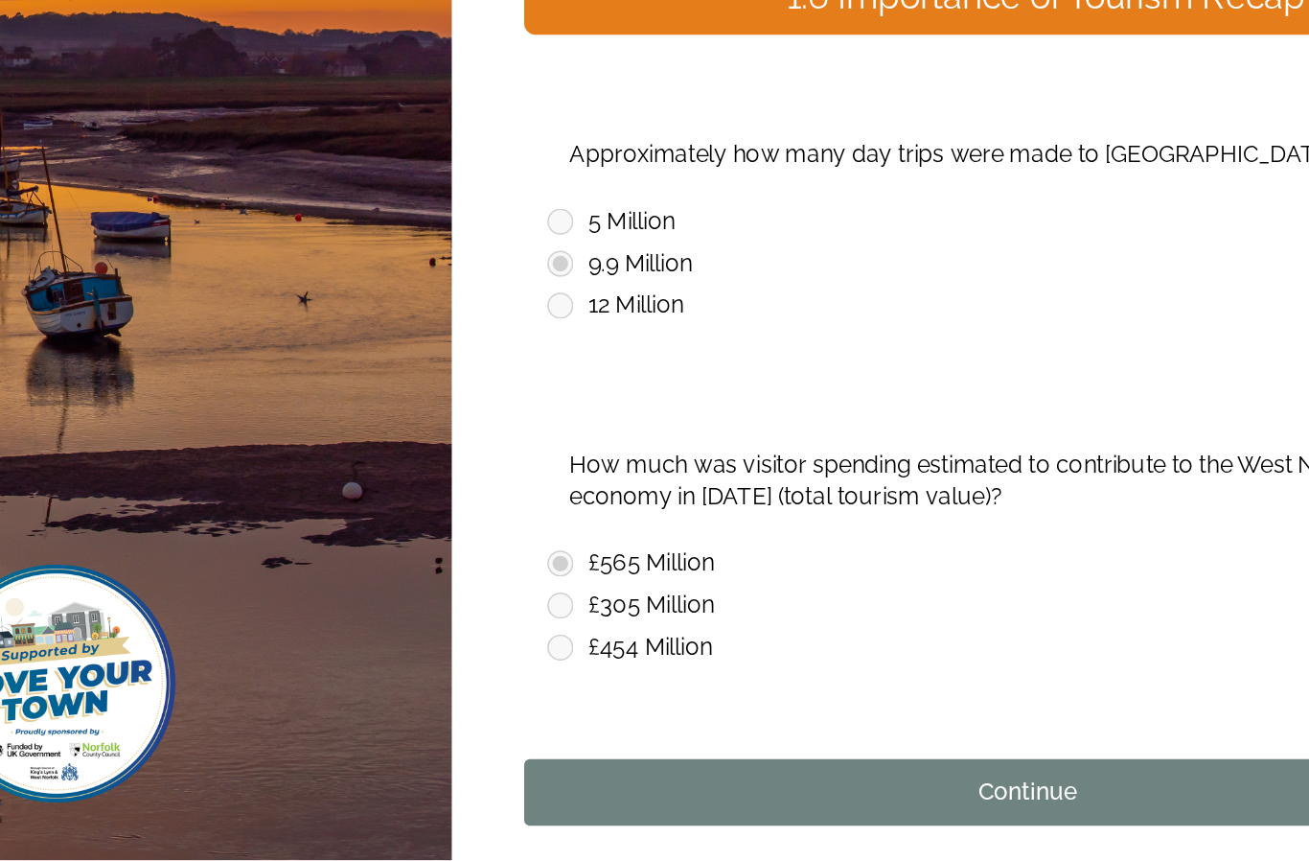
click at [643, 804] on div "Continue" at bounding box center [904, 815] width 645 height 23
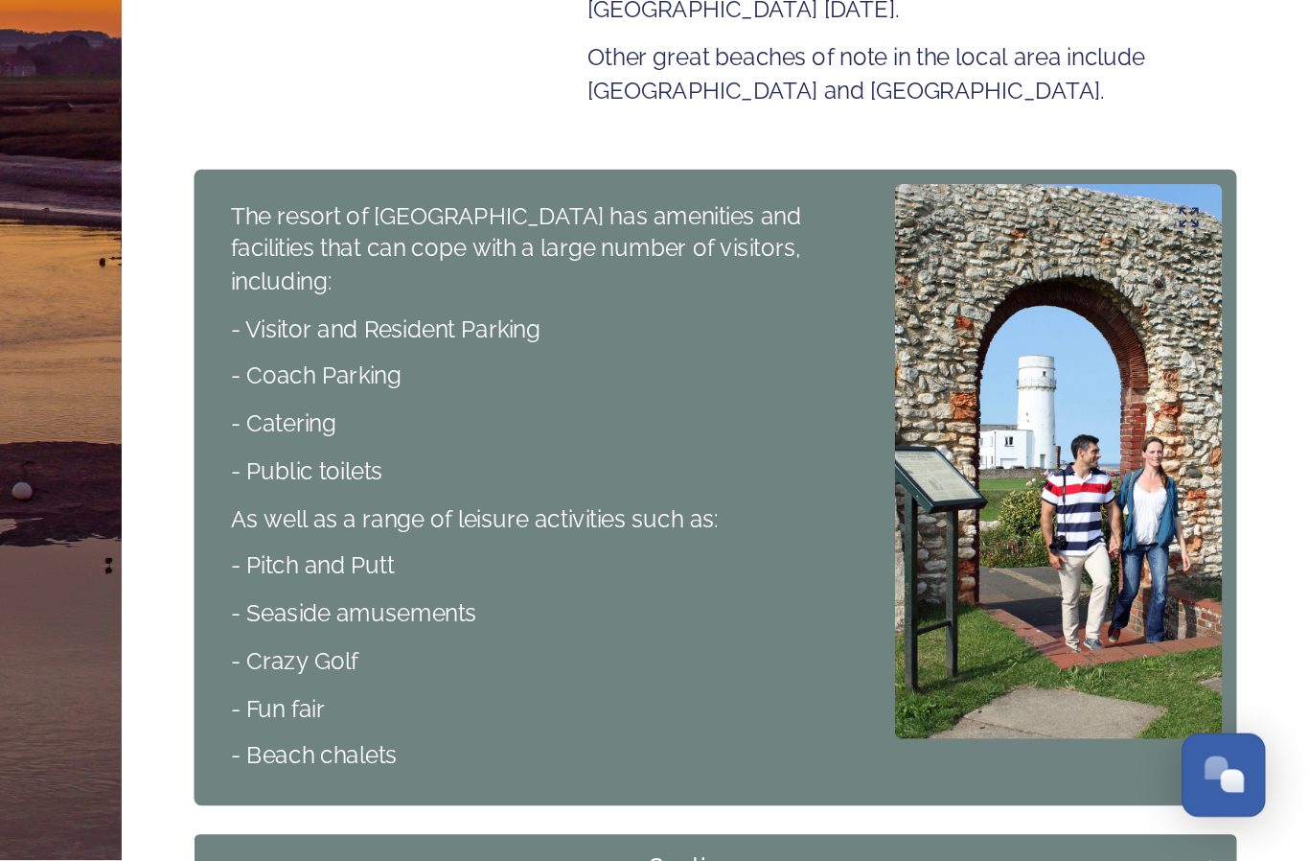
scroll to position [642, 0]
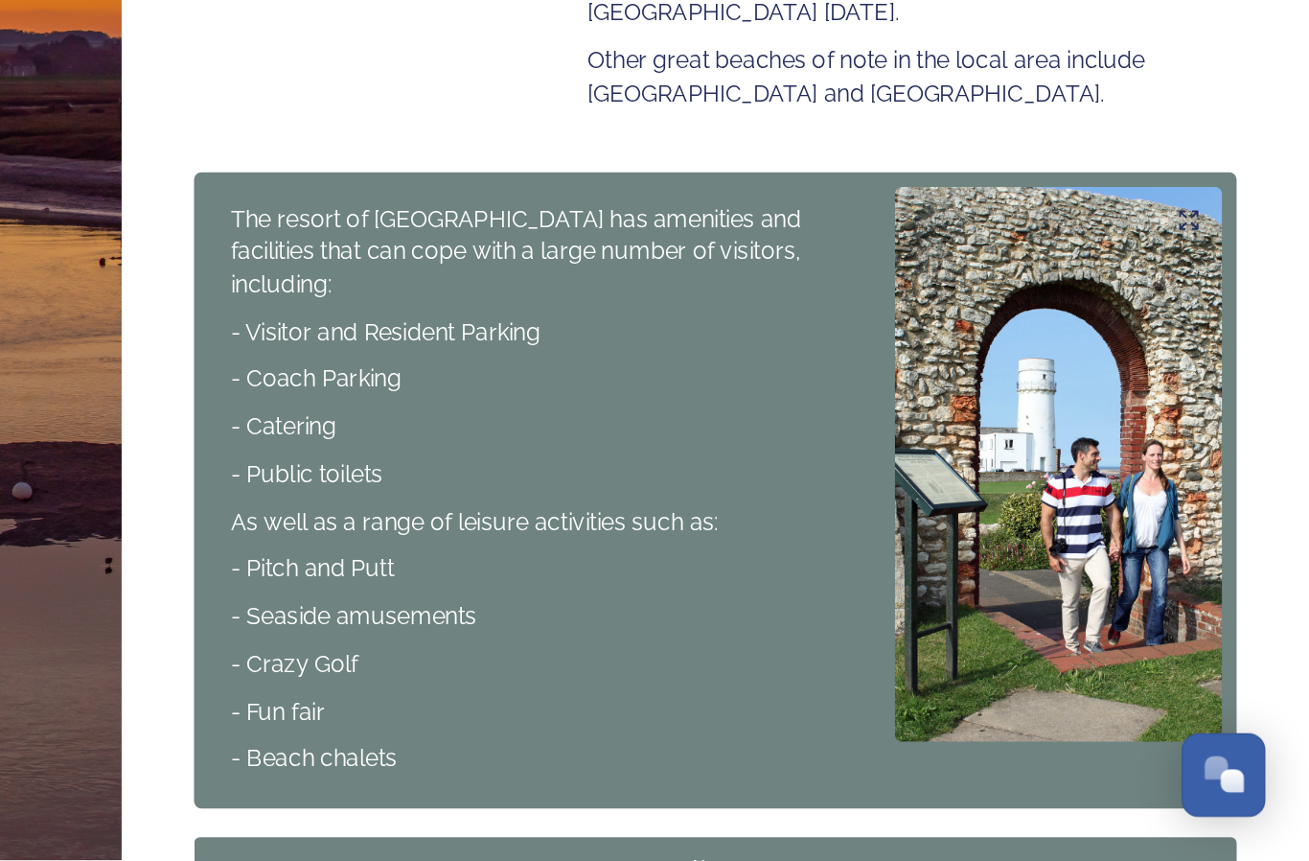
click at [582, 856] on div "Continue" at bounding box center [904, 867] width 645 height 23
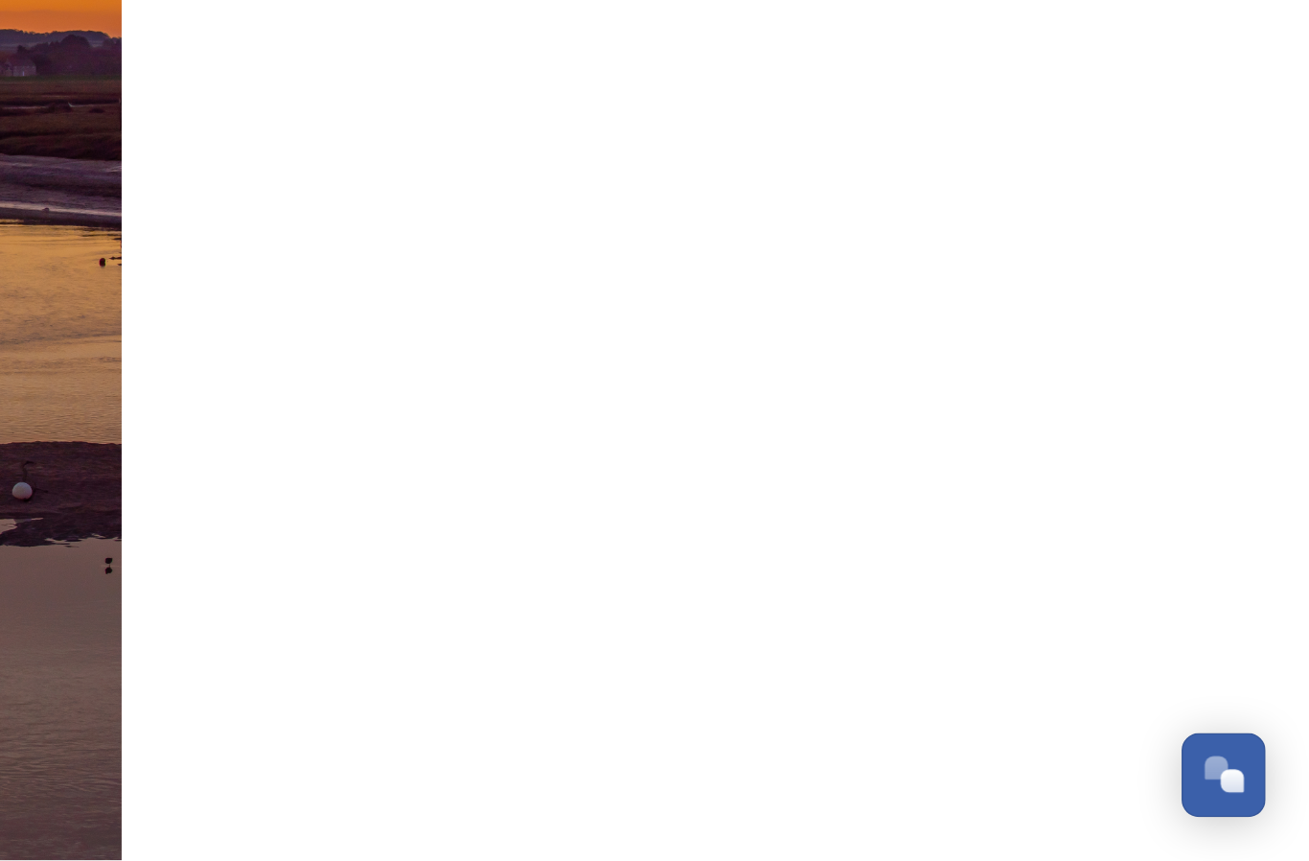
scroll to position [0, 0]
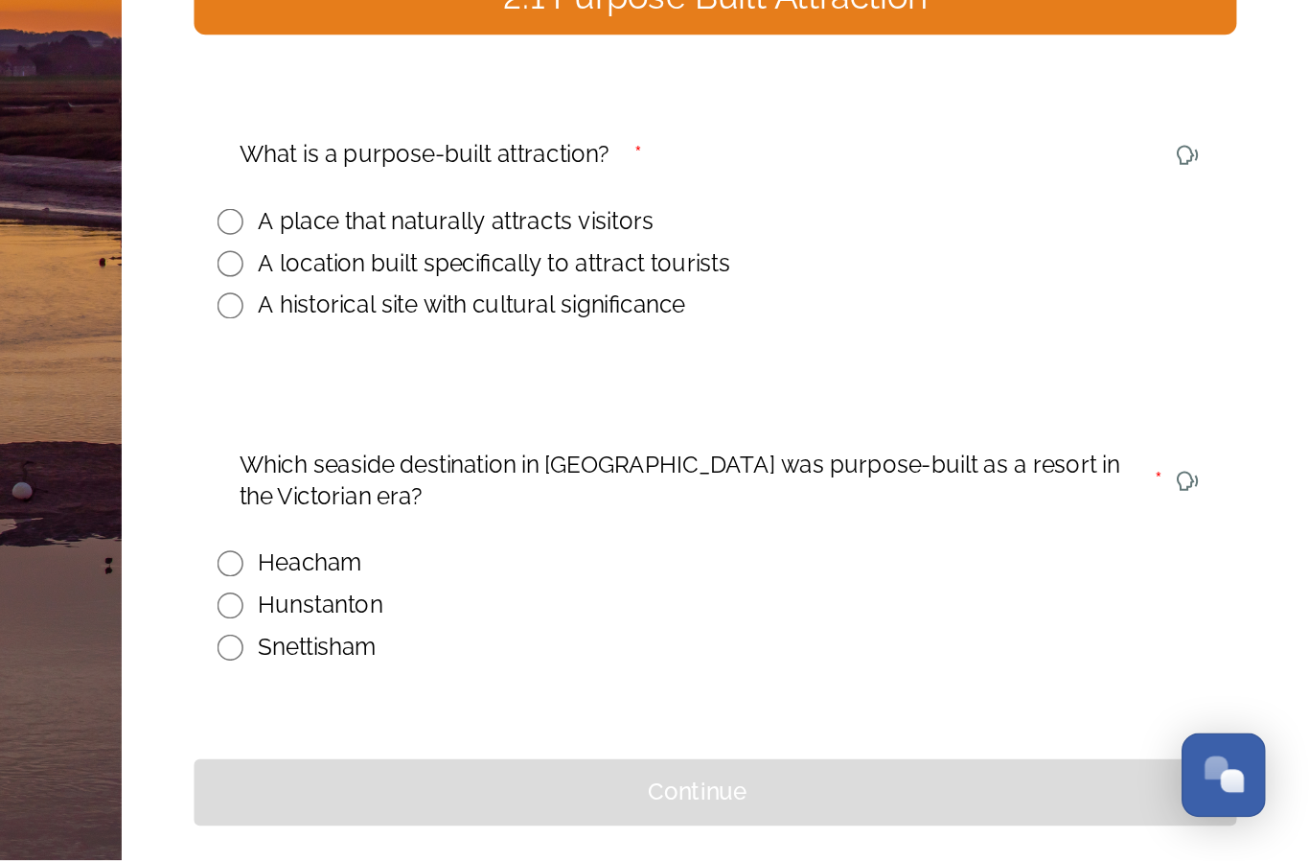
click at [587, 683] on input "radio" at bounding box center [595, 691] width 17 height 17
radio input "true"
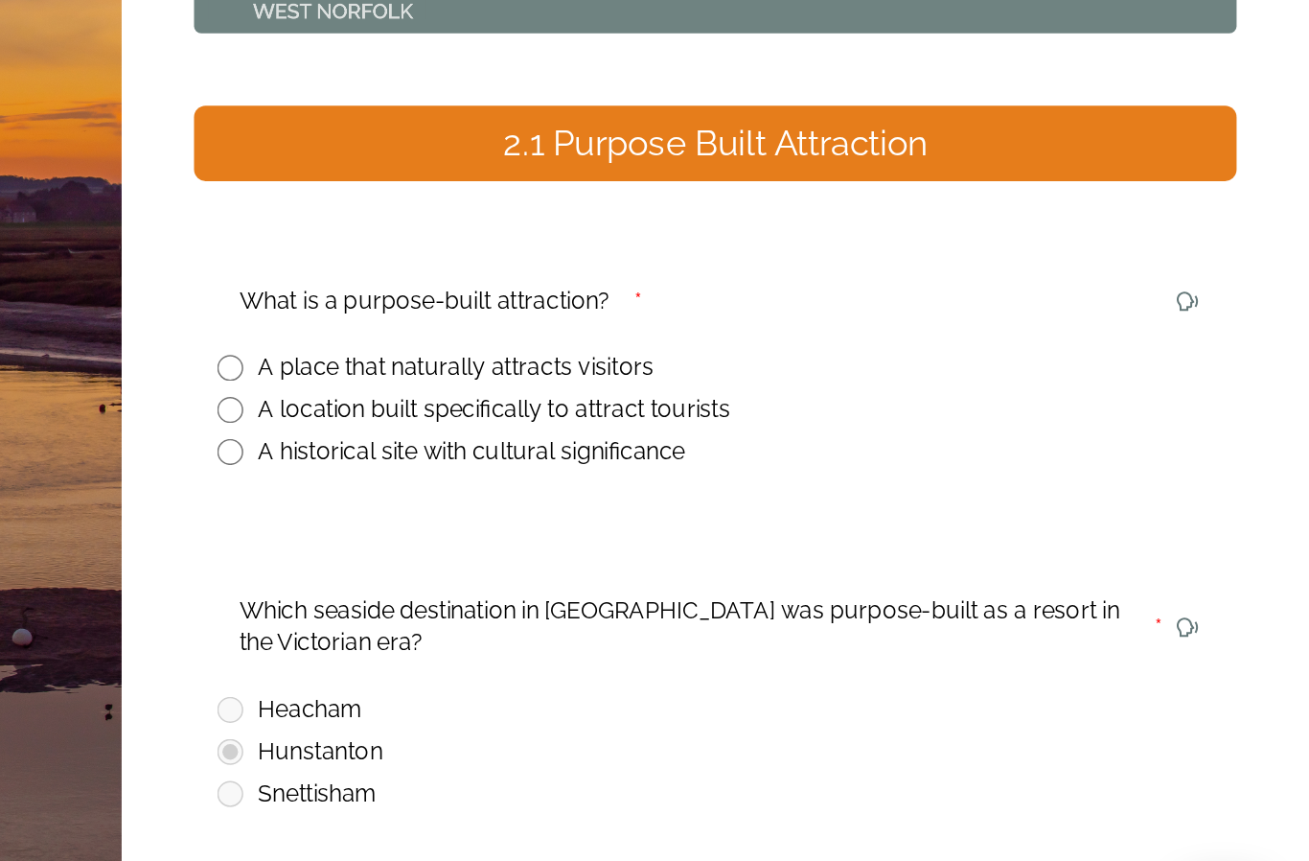
click at [587, 457] on input "radio" at bounding box center [595, 465] width 17 height 17
radio input "true"
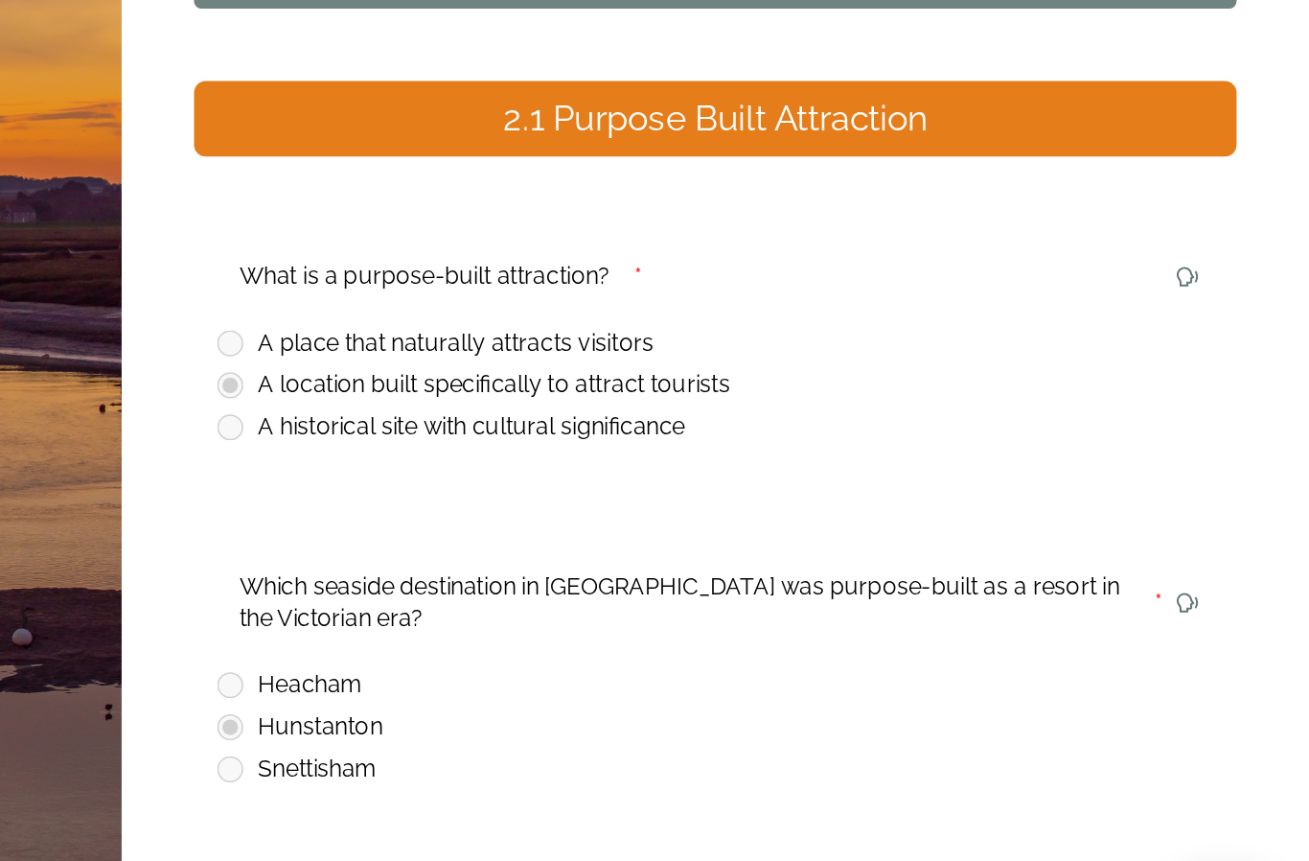
scroll to position [15, 0]
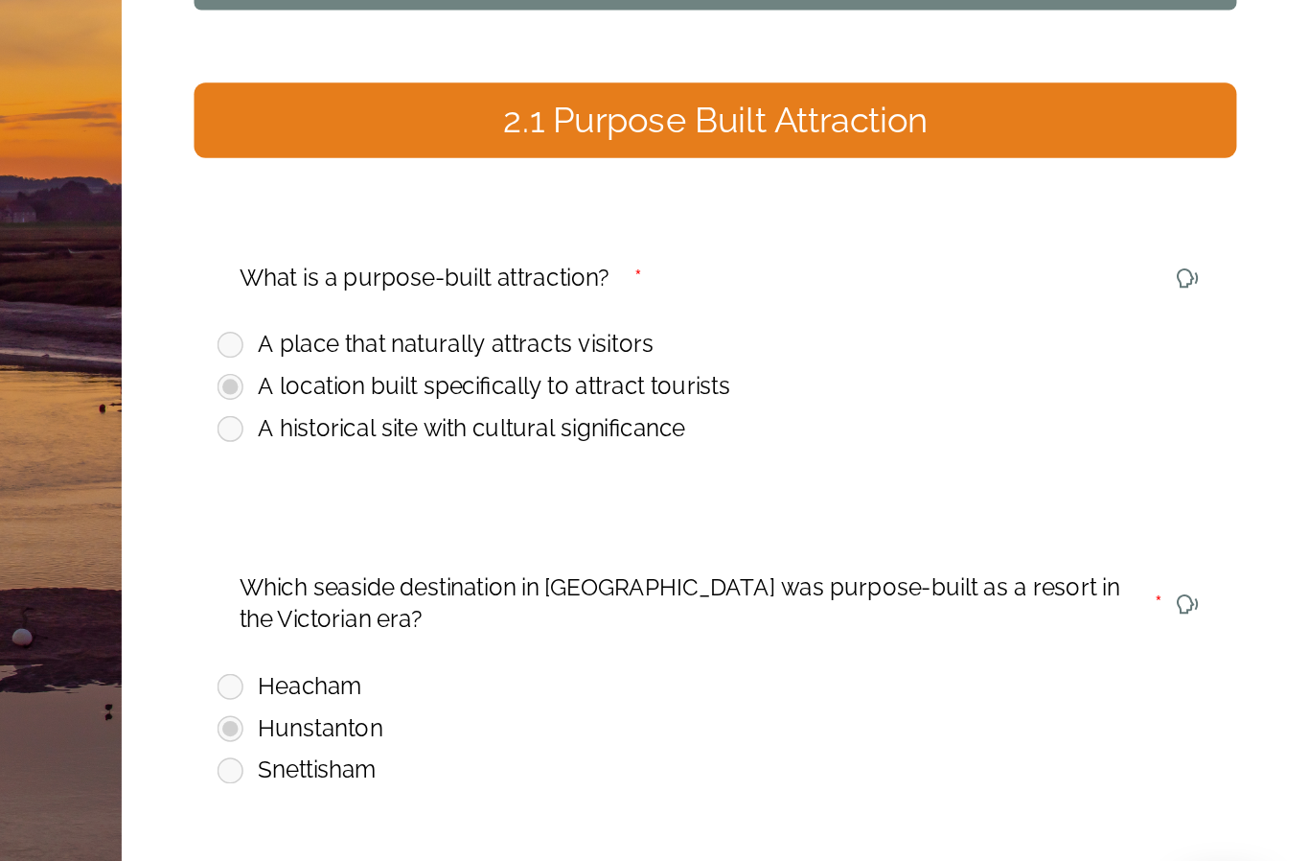
click at [582, 789] on div "Continue" at bounding box center [904, 800] width 645 height 23
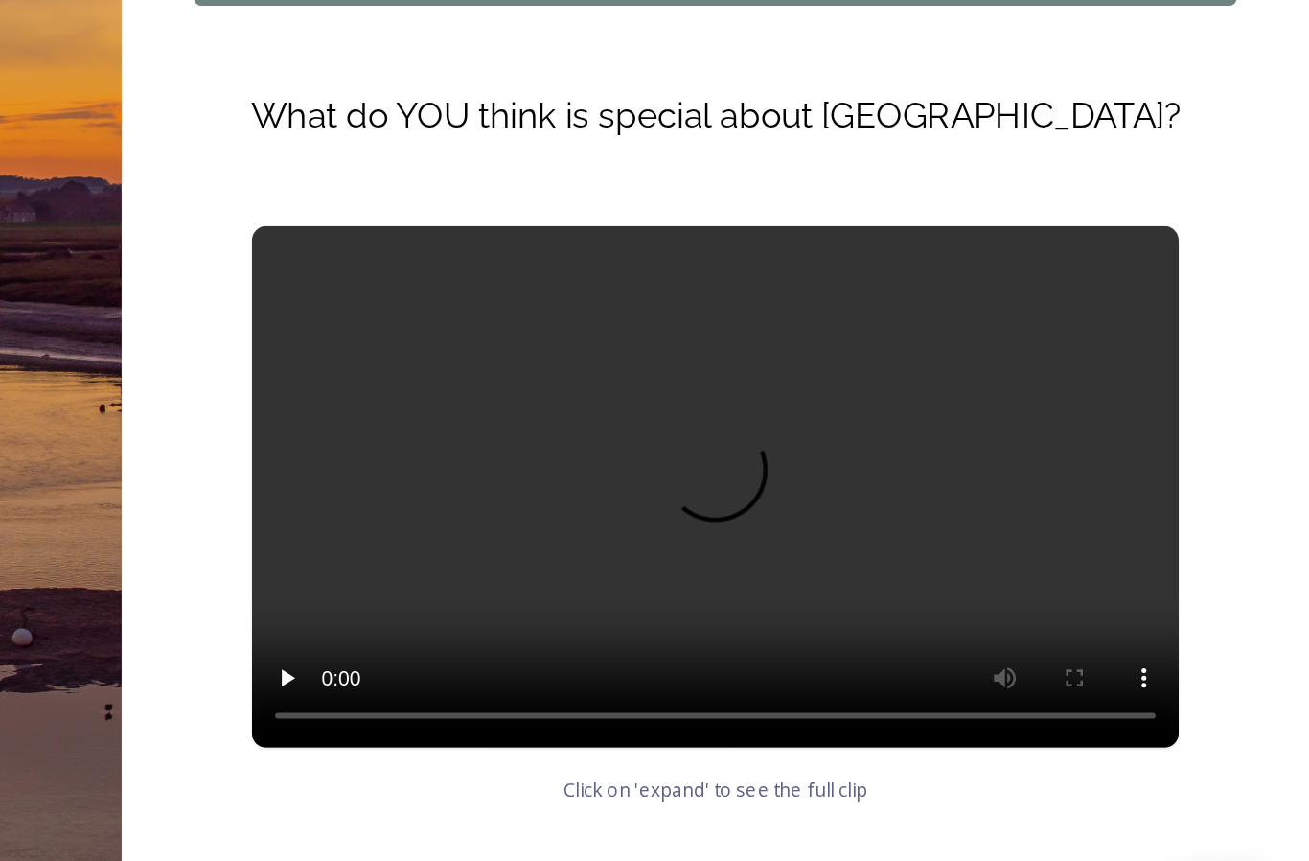
scroll to position [16, 0]
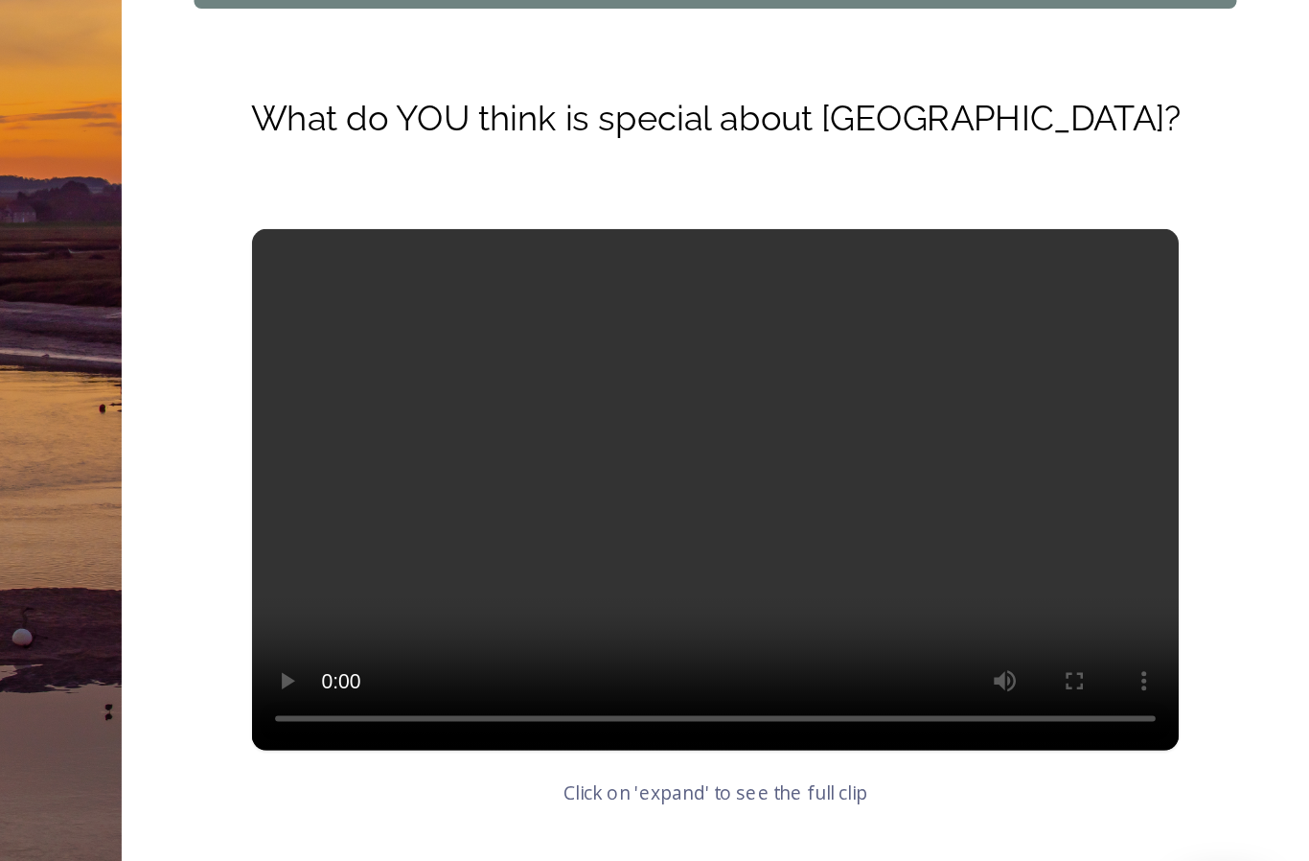
click at [582, 787] on div "Continue" at bounding box center [904, 798] width 645 height 23
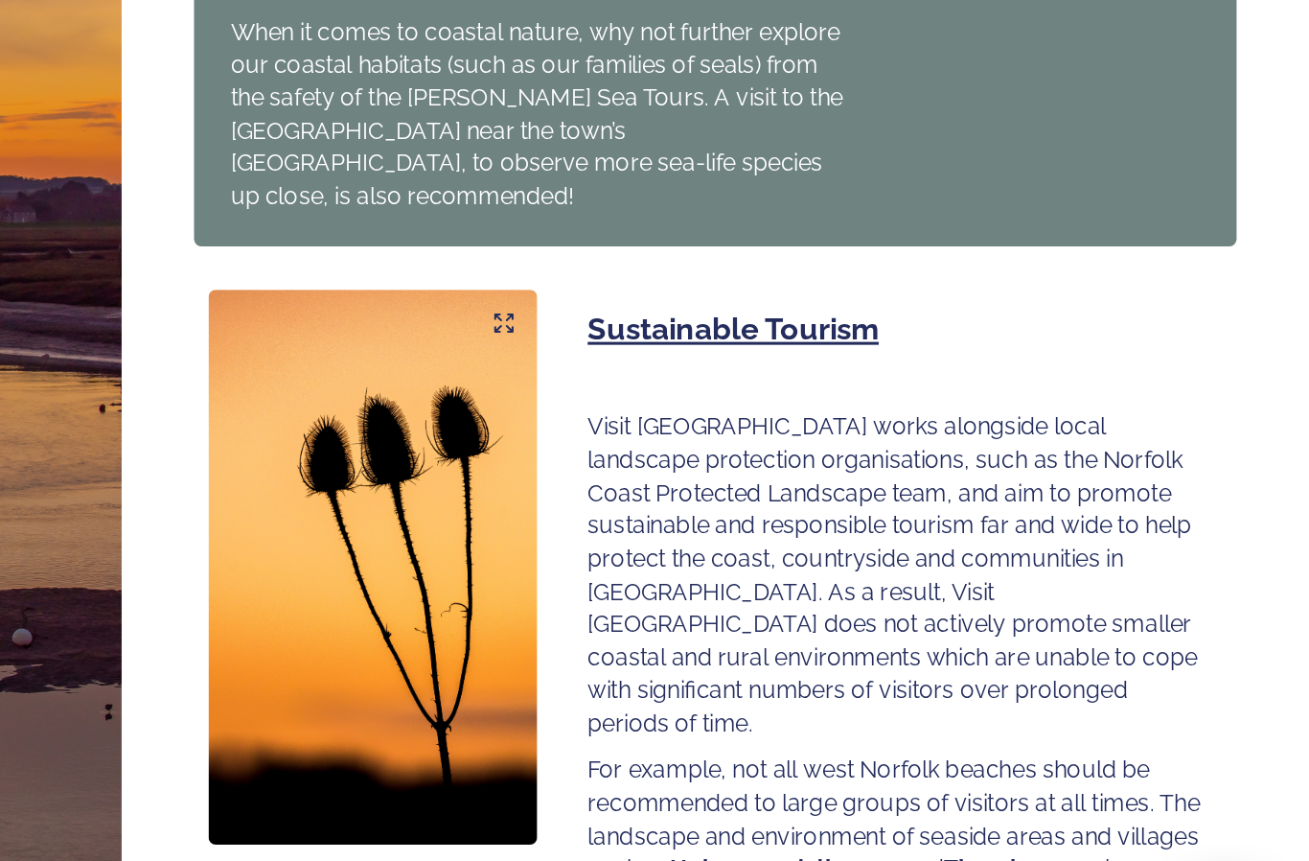
scroll to position [969, 0]
click at [582, 854] on div "Continue" at bounding box center [904, 865] width 645 height 23
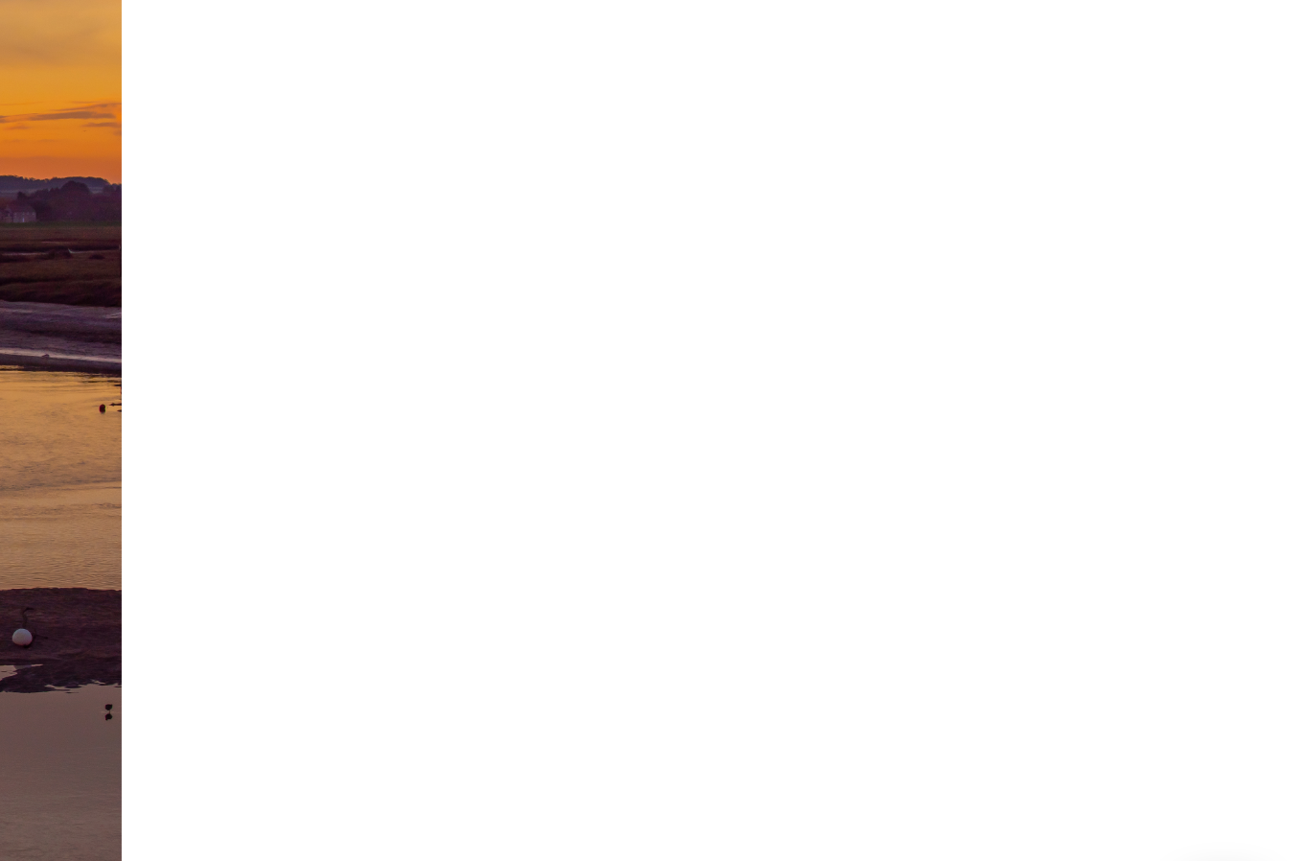
scroll to position [0, 0]
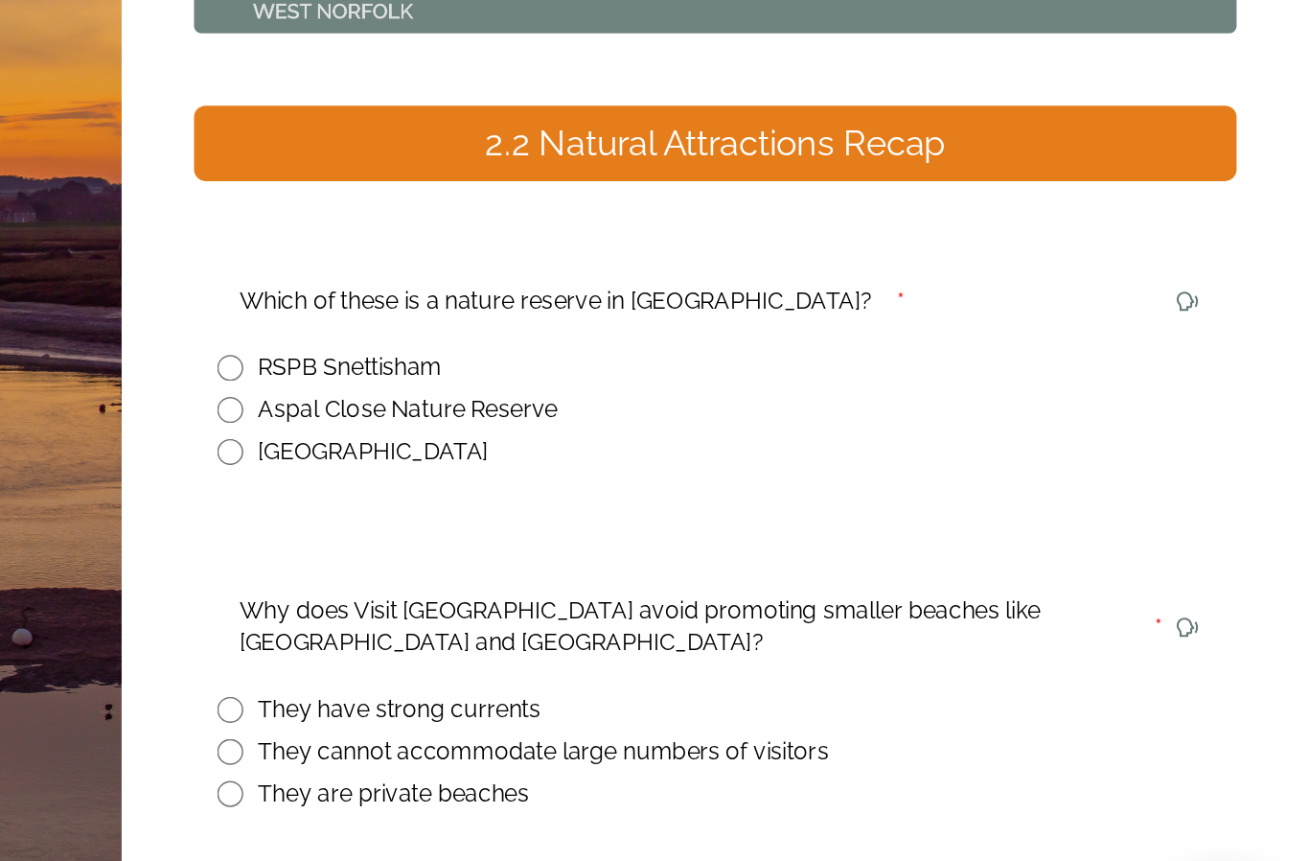
click at [587, 429] on input "radio" at bounding box center [595, 437] width 17 height 17
radio input "true"
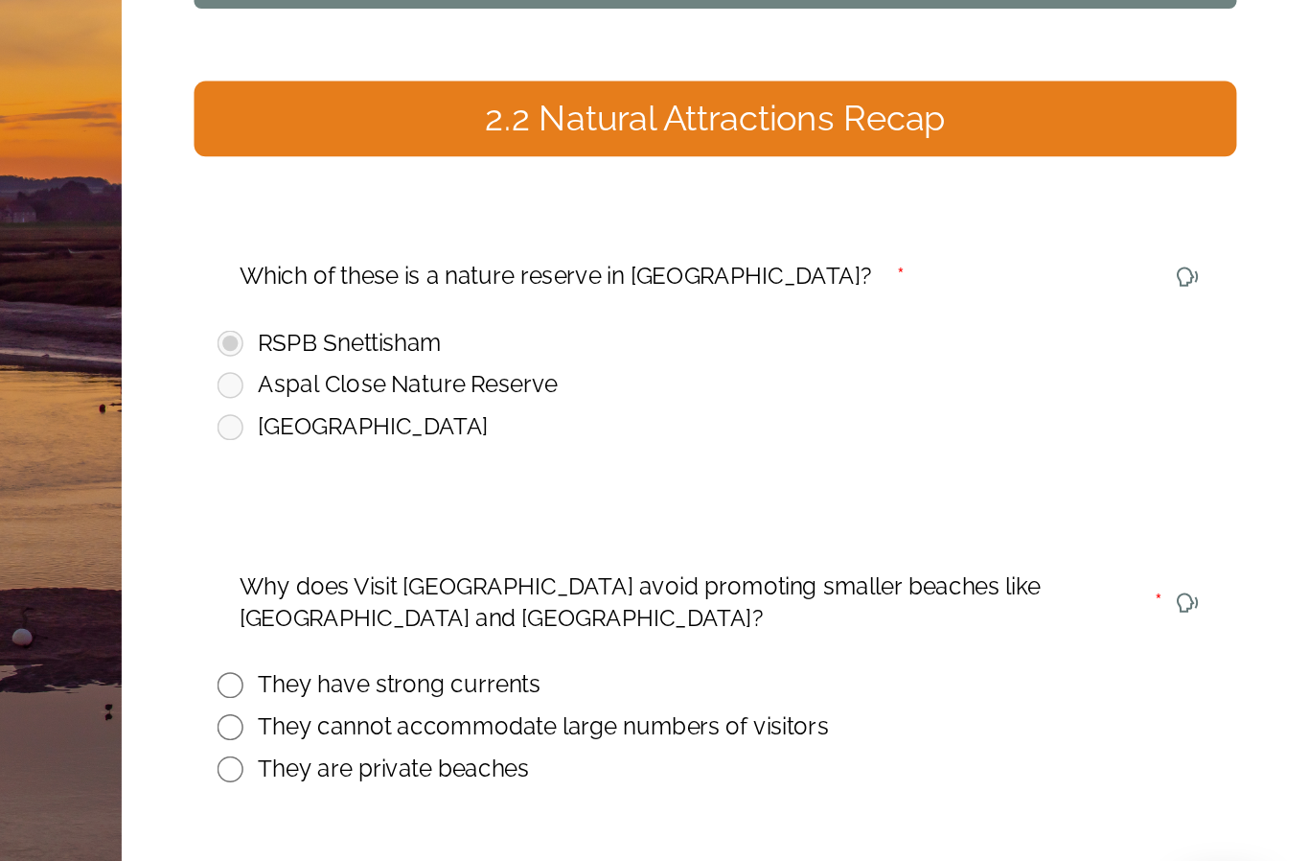
scroll to position [15, 0]
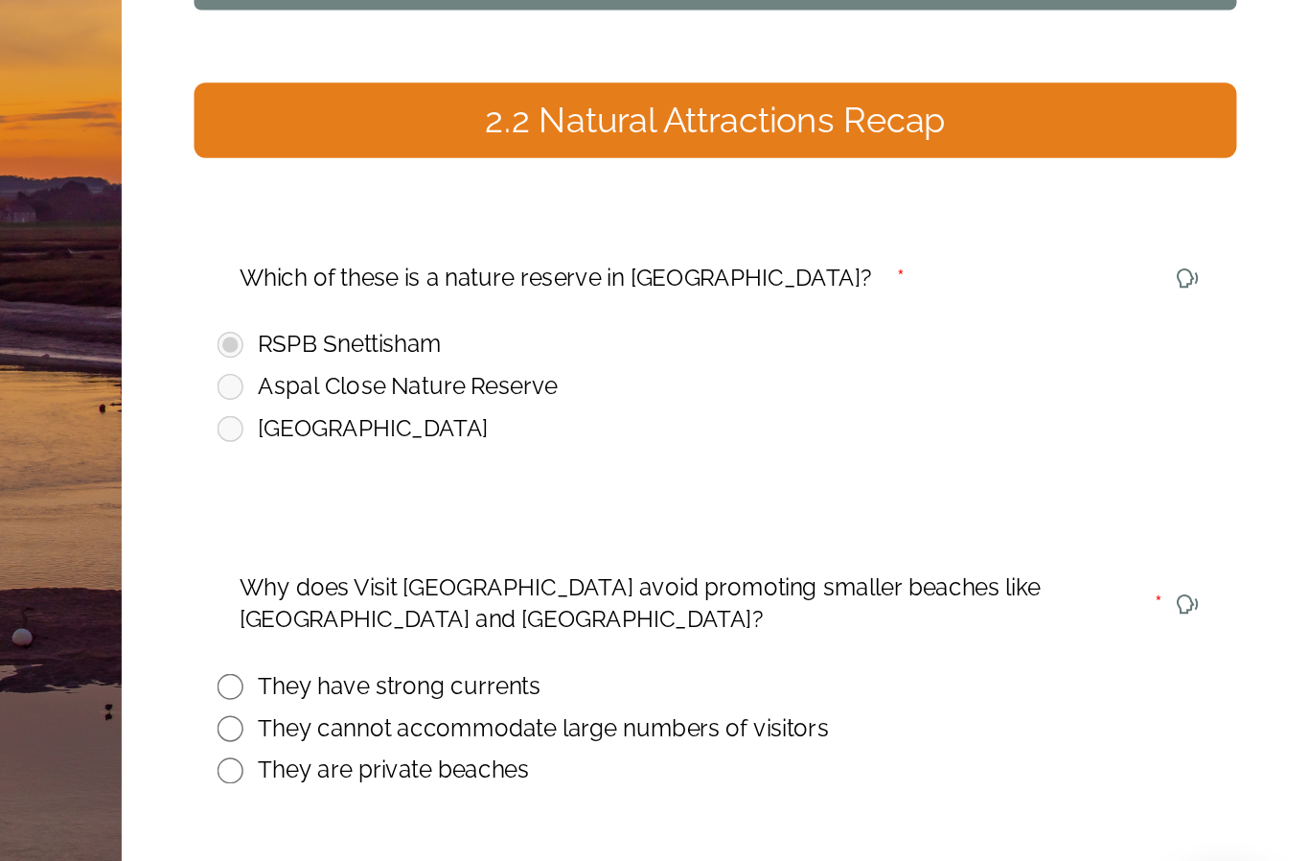
click at [587, 668] on input "radio" at bounding box center [595, 676] width 17 height 17
radio input "true"
click at [582, 789] on div "Continue" at bounding box center [904, 800] width 645 height 23
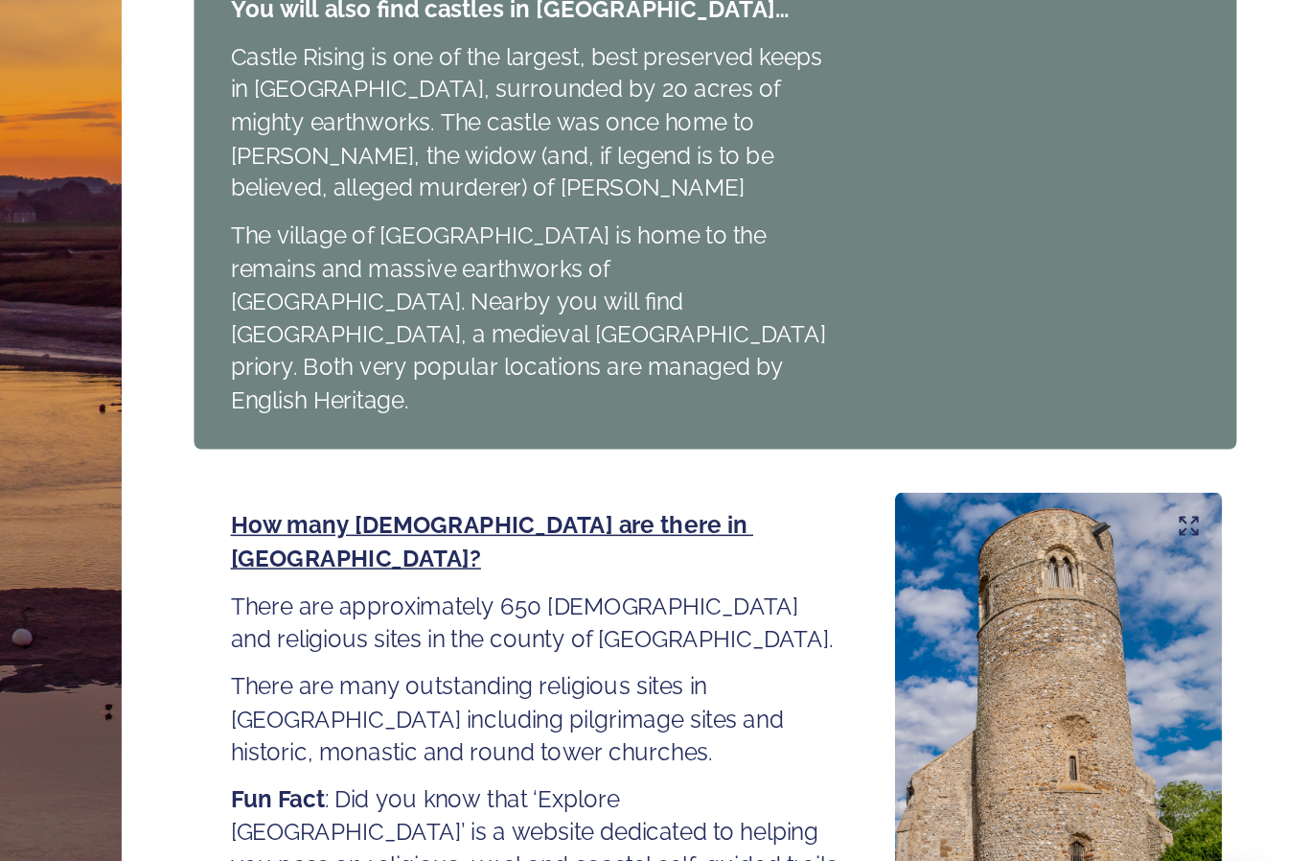
scroll to position [1916, 0]
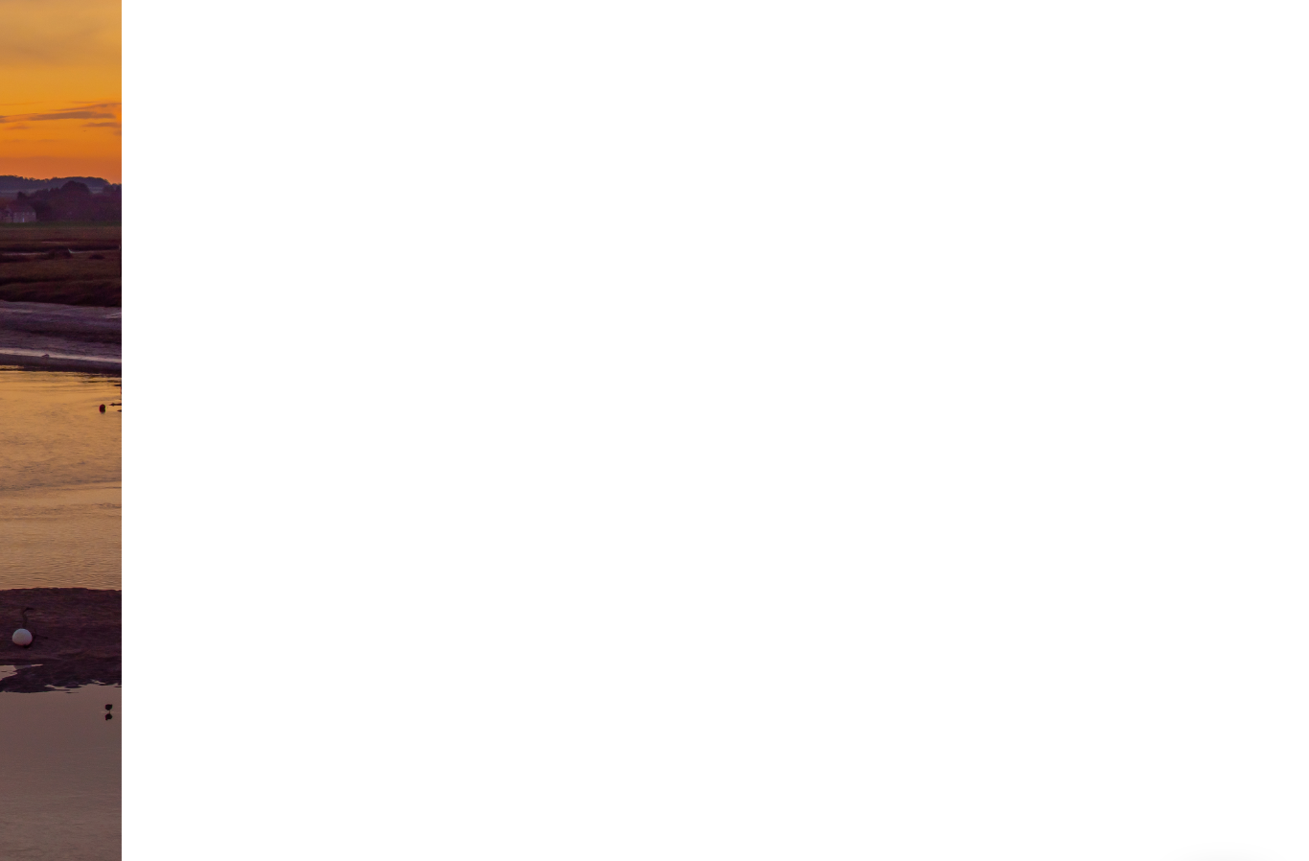
scroll to position [0, 0]
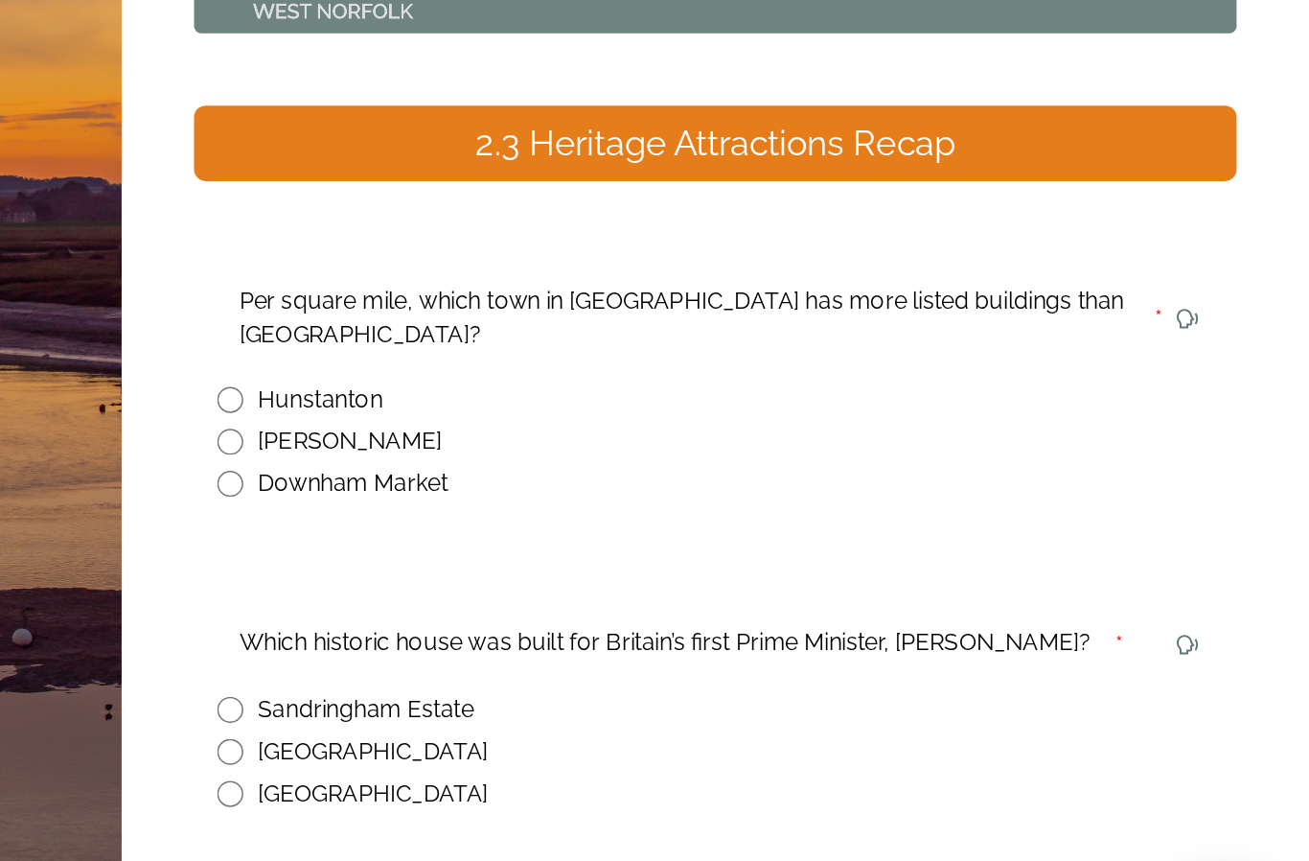
click at [587, 478] on input "radio" at bounding box center [595, 486] width 17 height 17
radio input "true"
click at [587, 711] on input "radio" at bounding box center [595, 719] width 17 height 17
radio input "true"
click at [582, 804] on div "Continue" at bounding box center [904, 815] width 645 height 23
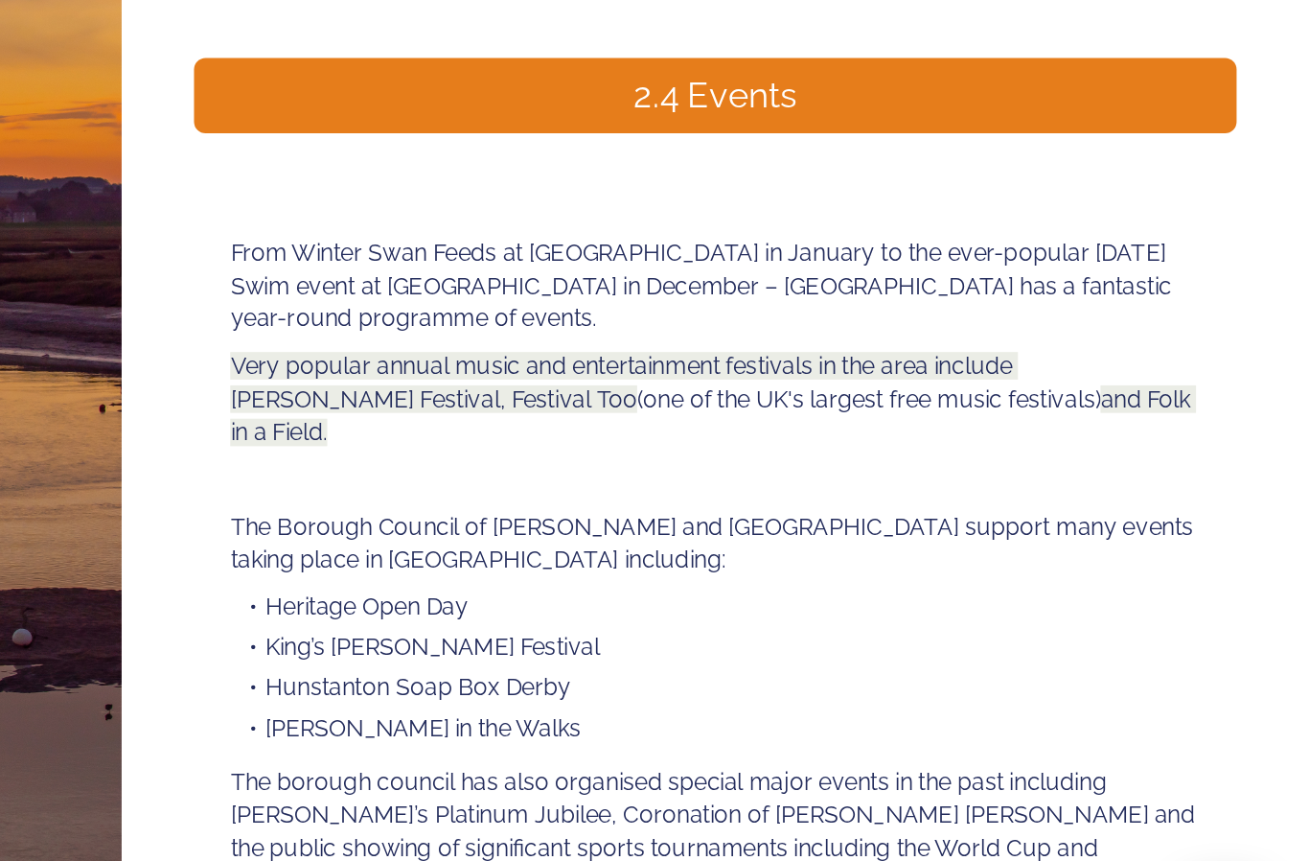
scroll to position [31, 0]
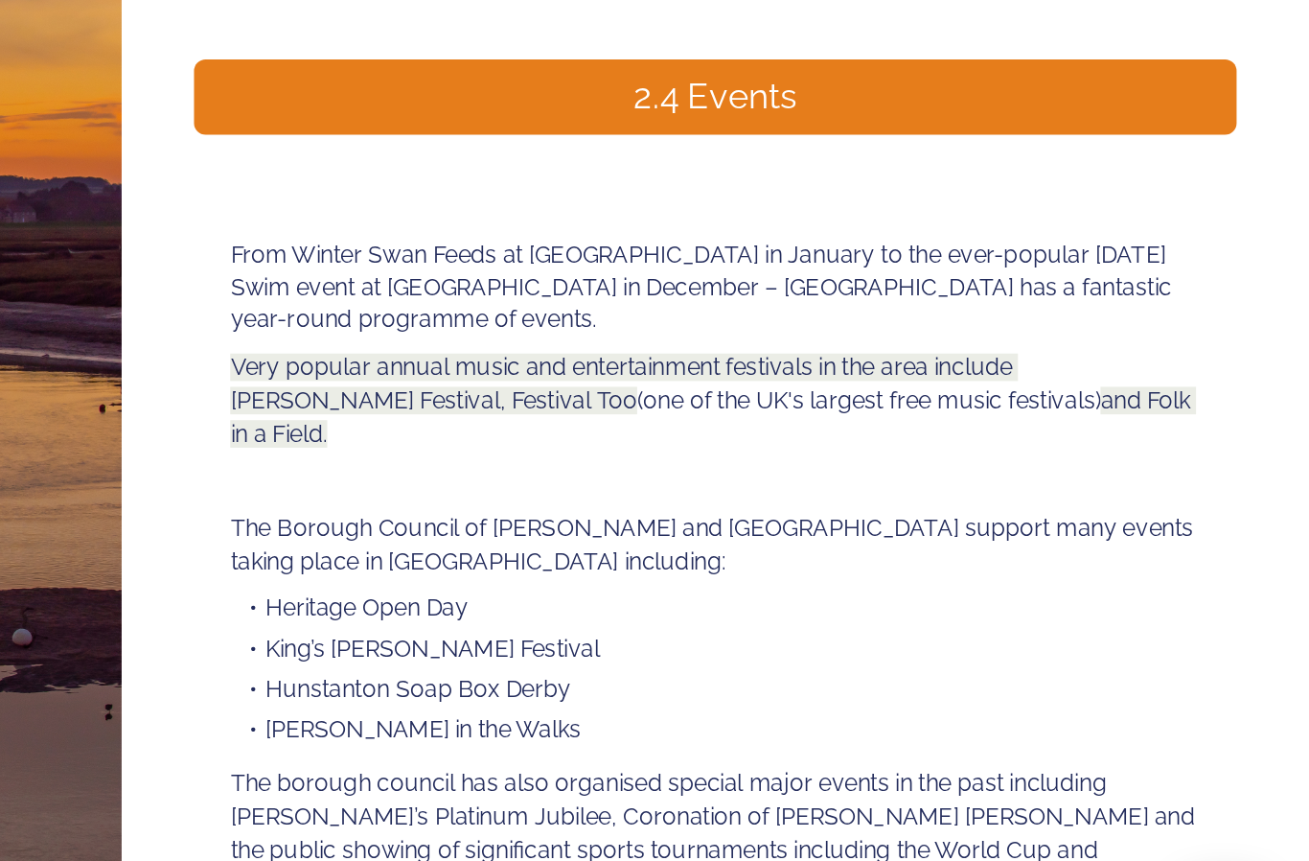
click at [582, 841] on div "Continue" at bounding box center [904, 852] width 645 height 23
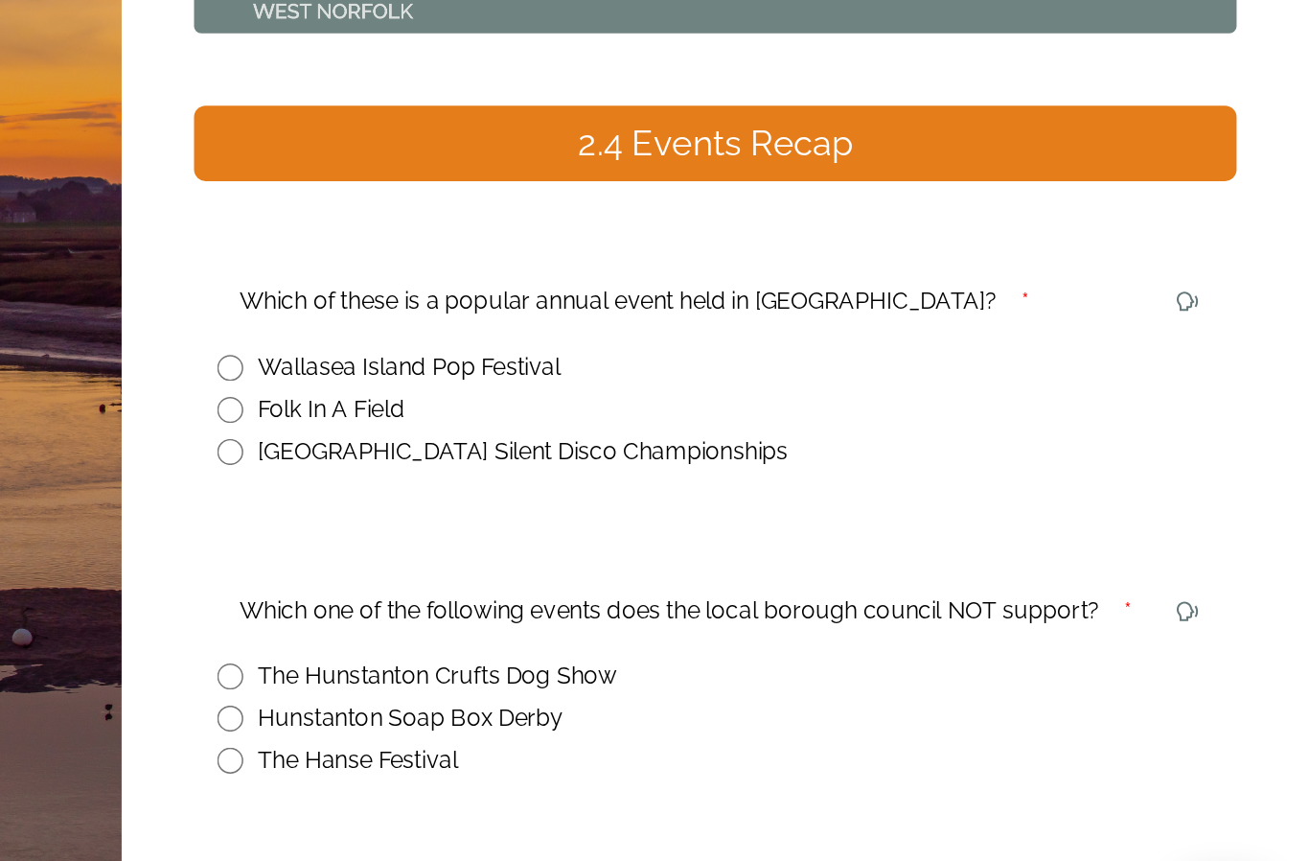
click at [587, 457] on input "radio" at bounding box center [595, 465] width 17 height 17
radio input "true"
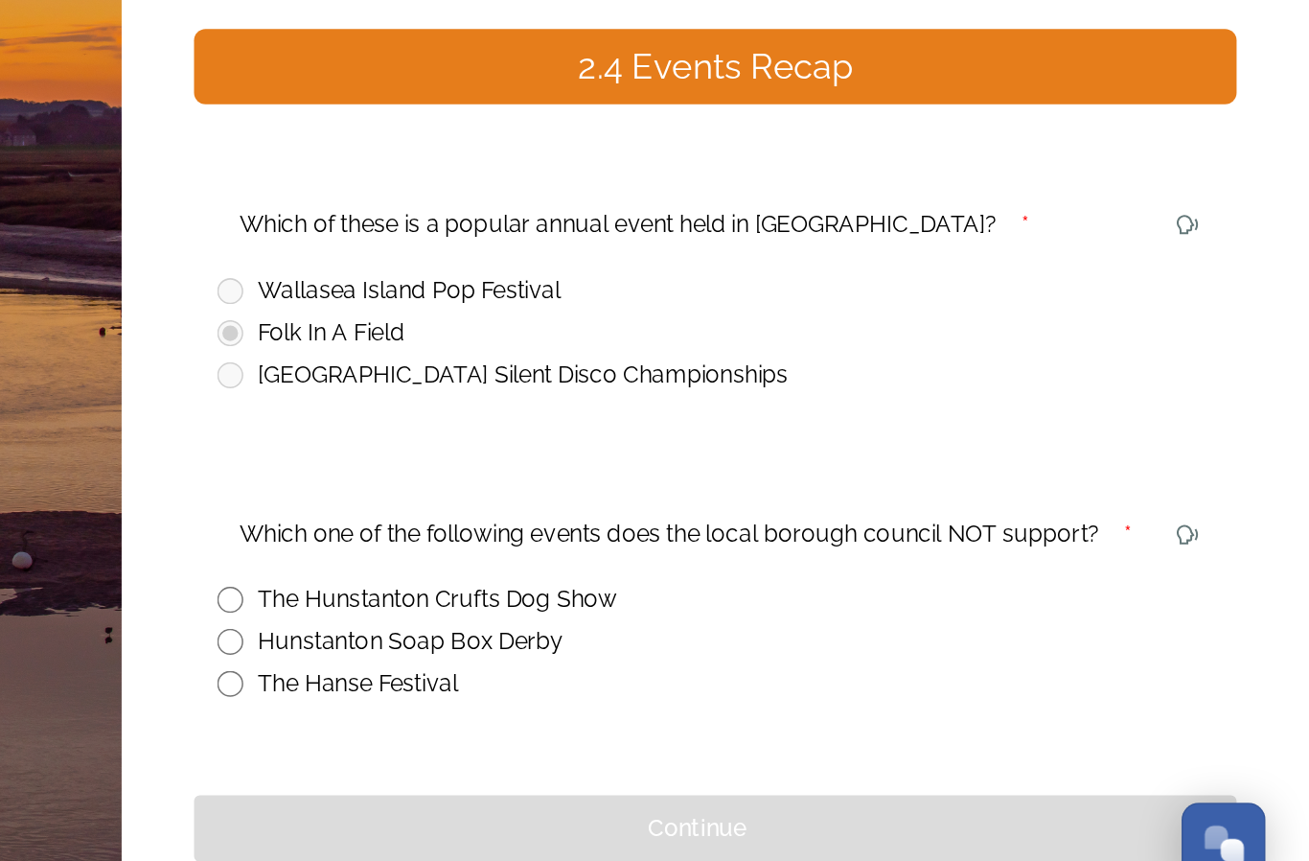
click at [587, 634] on input "radio" at bounding box center [595, 642] width 17 height 17
radio input "true"
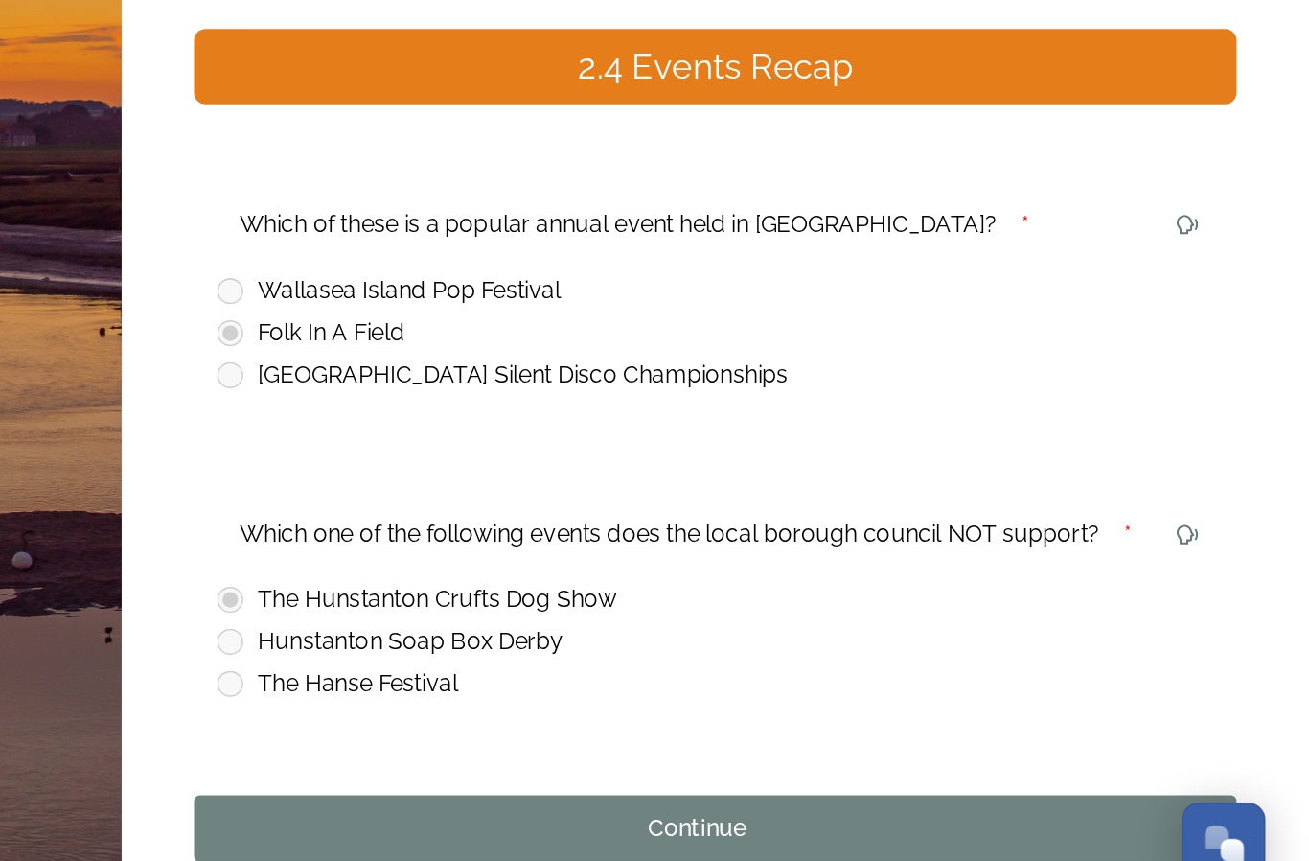
click at [582, 782] on div "Continue" at bounding box center [904, 793] width 645 height 23
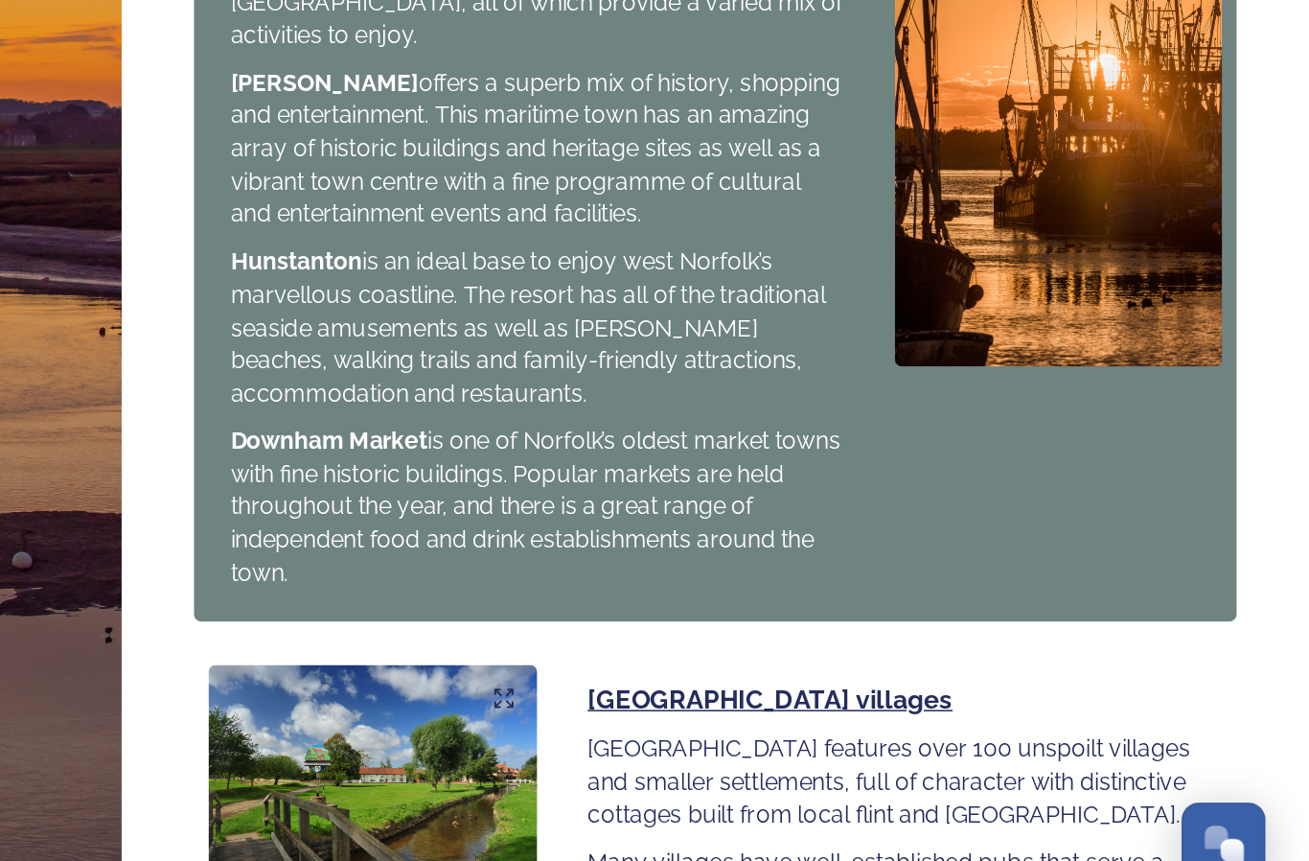
scroll to position [1847, 0]
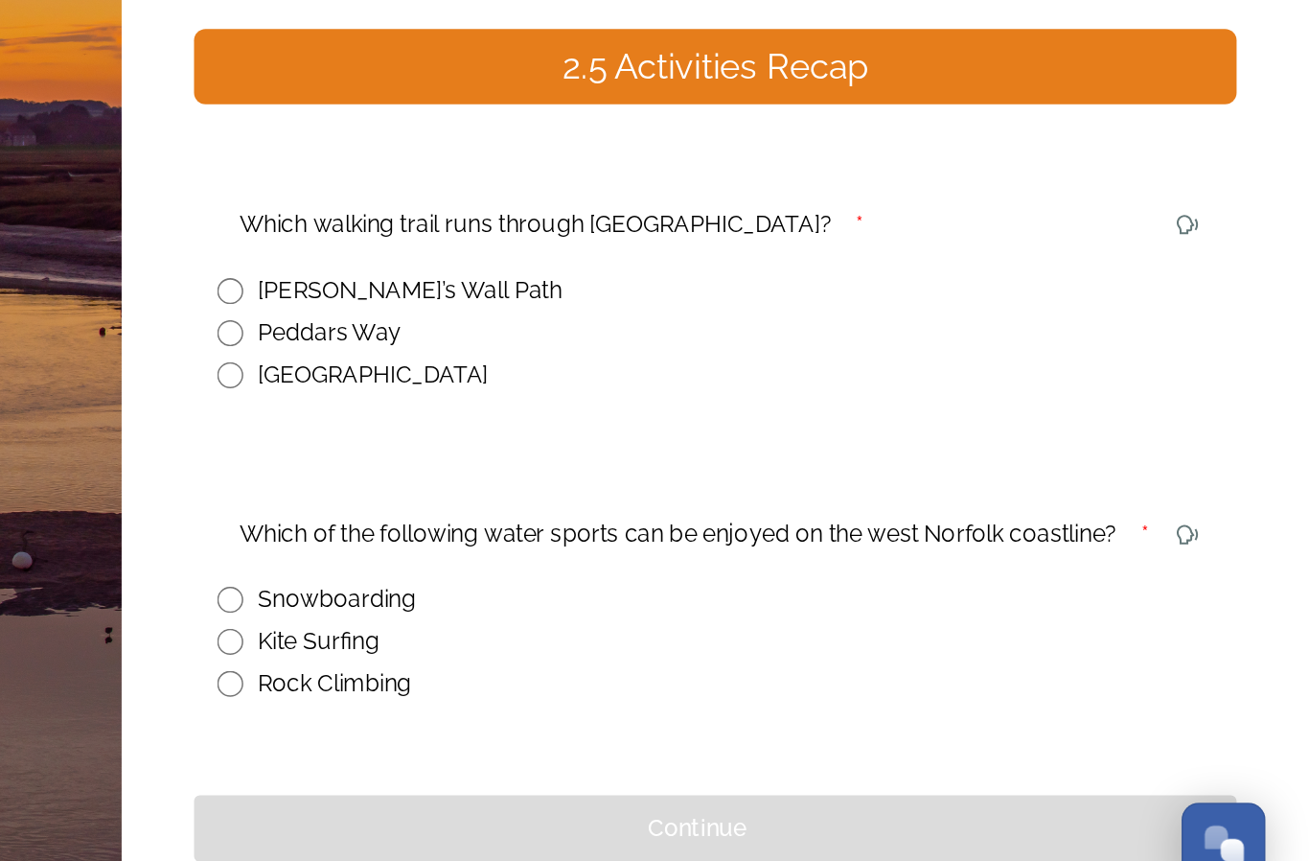
click at [587, 457] on input "radio" at bounding box center [595, 465] width 17 height 17
radio input "true"
click at [587, 634] on input "radio" at bounding box center [595, 642] width 17 height 17
radio input "true"
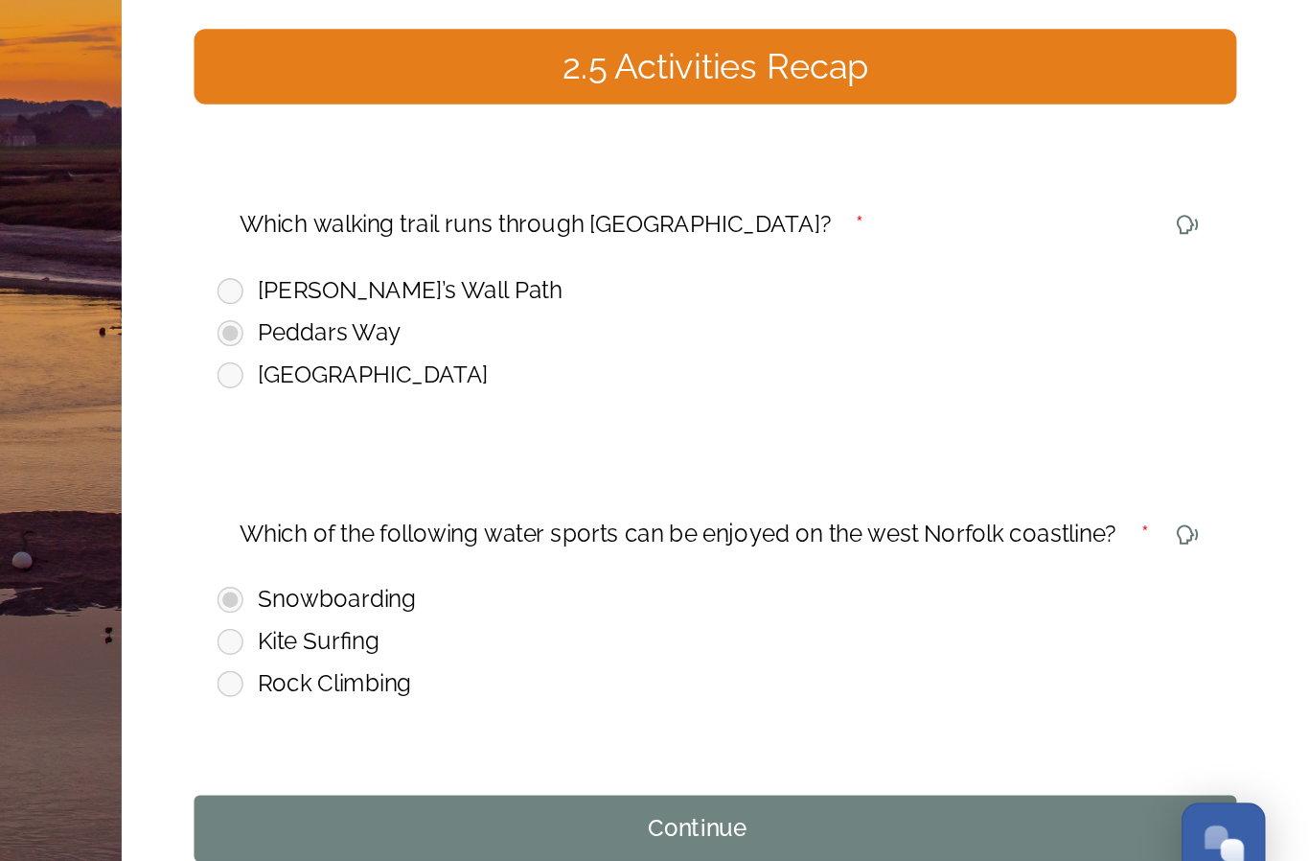
click at [582, 782] on div "Continue" at bounding box center [904, 793] width 645 height 23
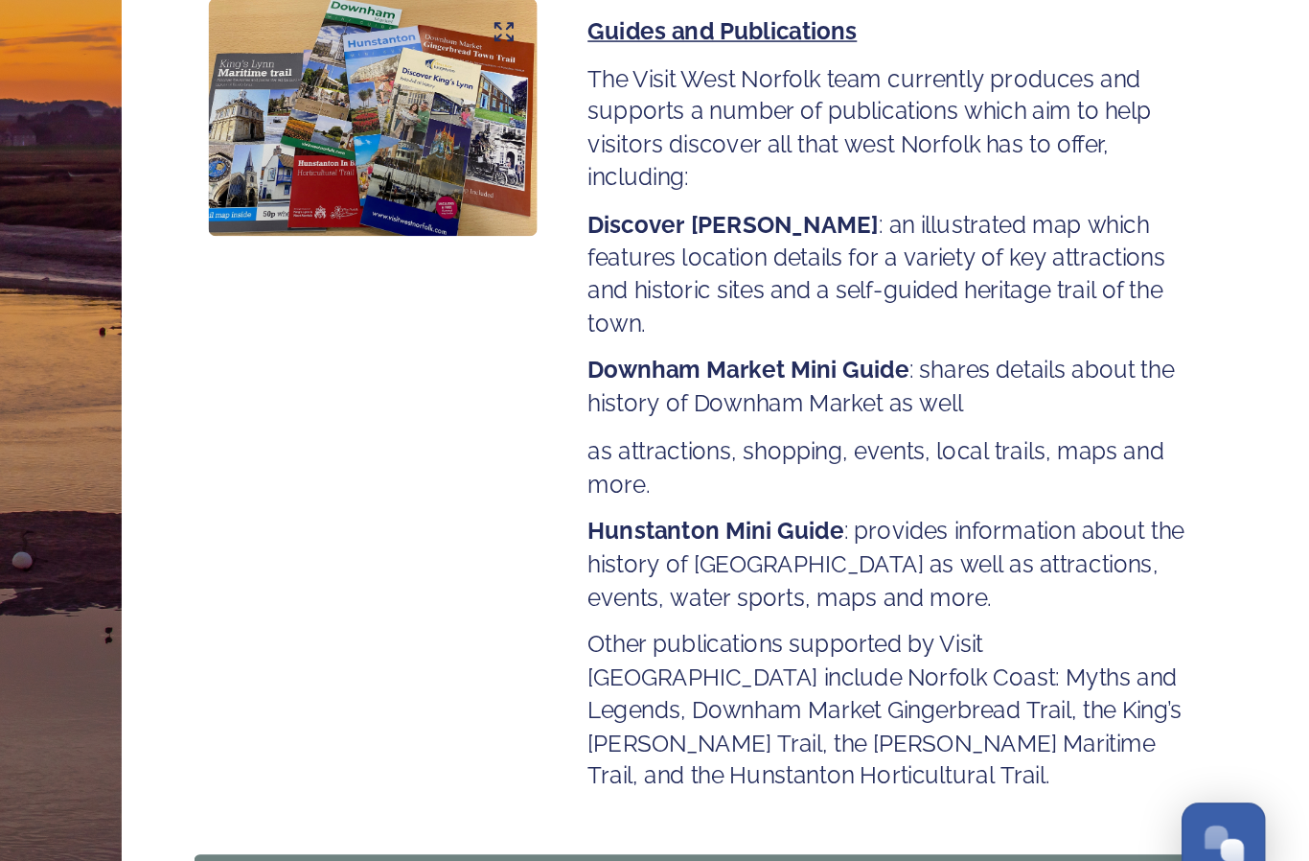
scroll to position [127, 0]
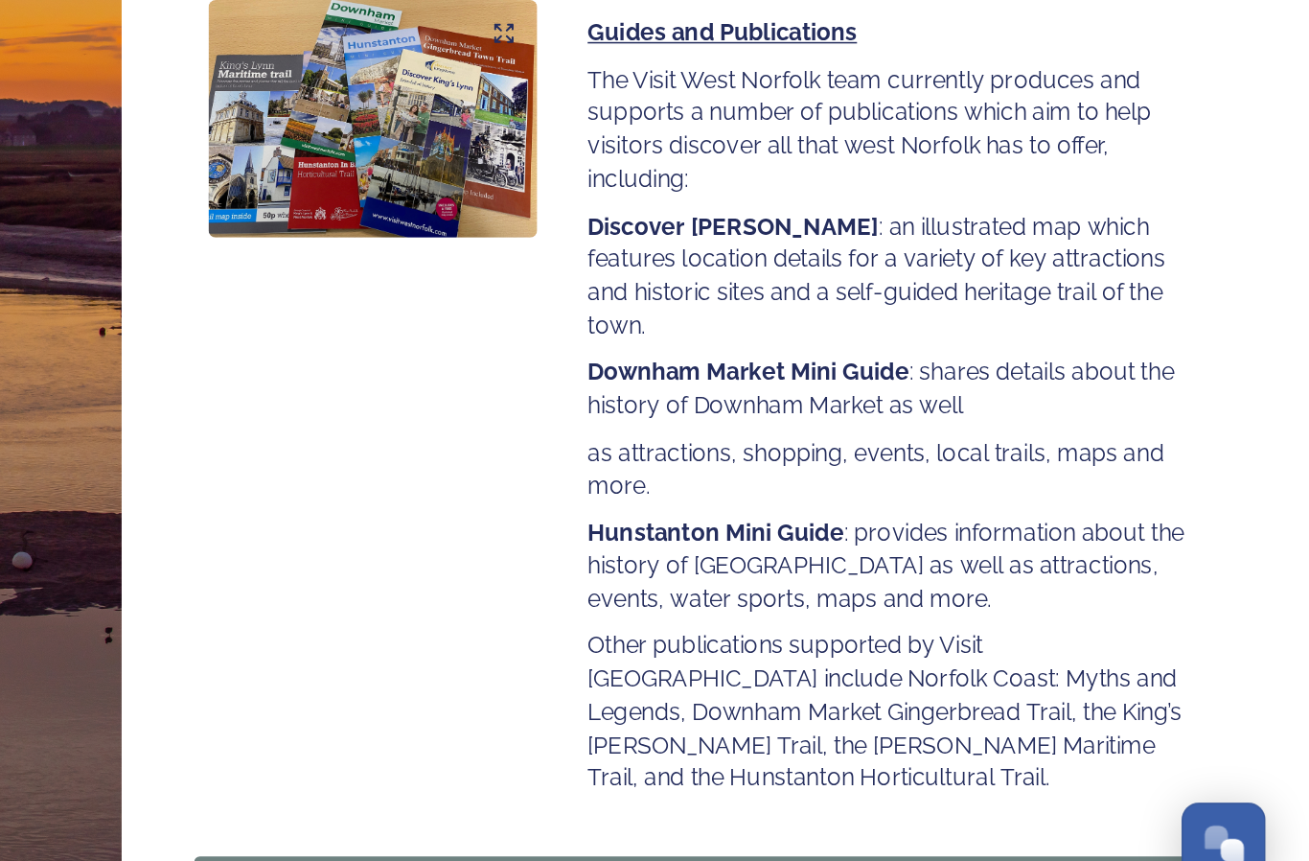
click at [582, 822] on div "Continue" at bounding box center [904, 833] width 645 height 23
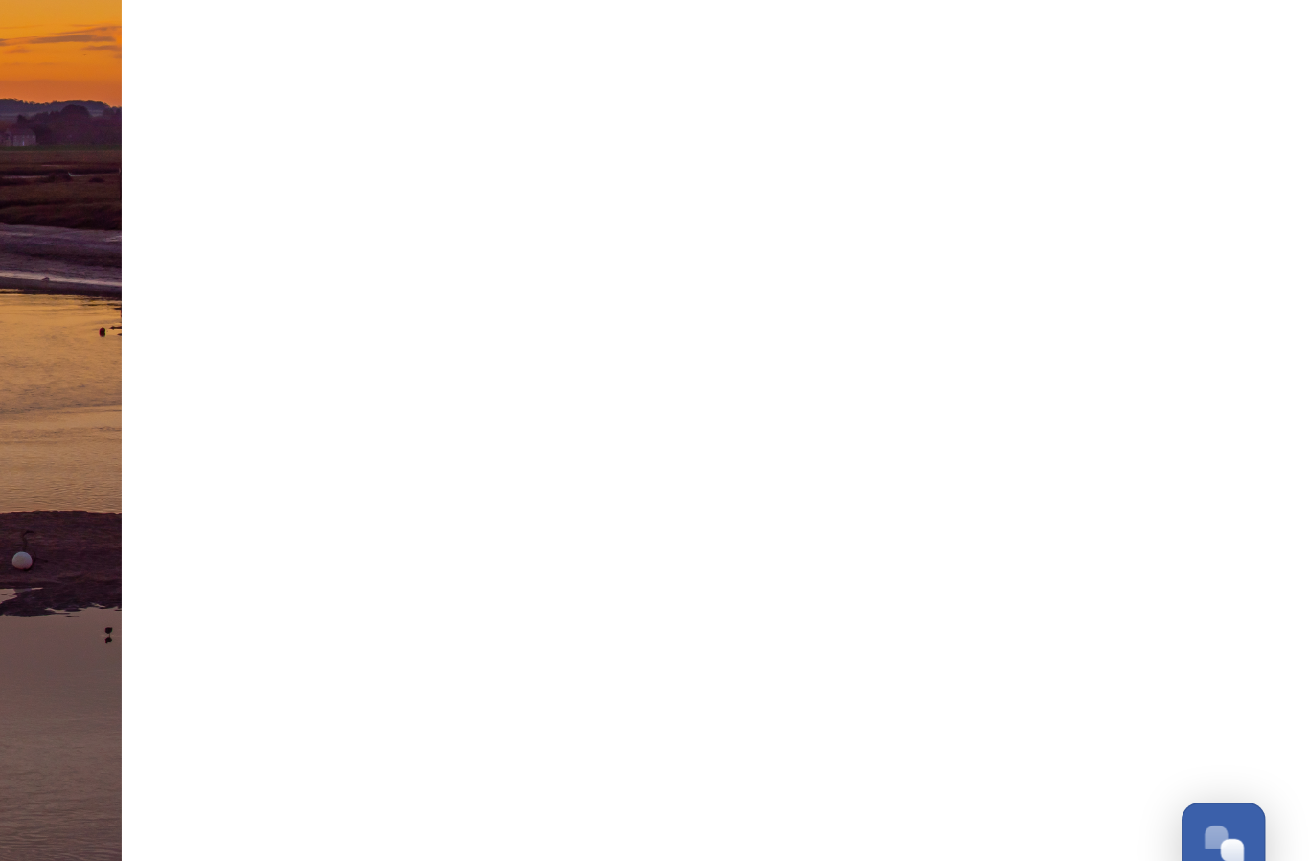
scroll to position [0, 0]
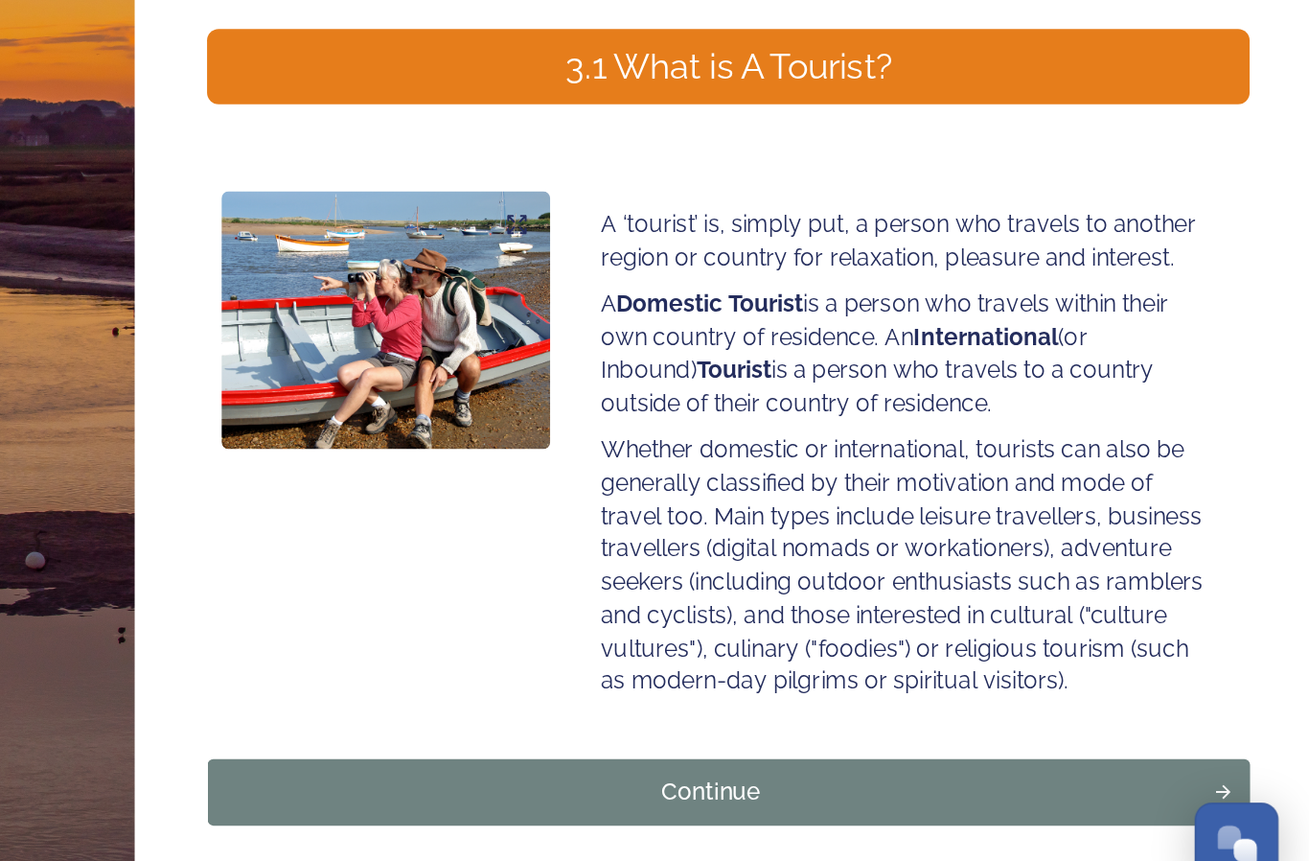
click at [582, 758] on div "Continue" at bounding box center [904, 769] width 645 height 23
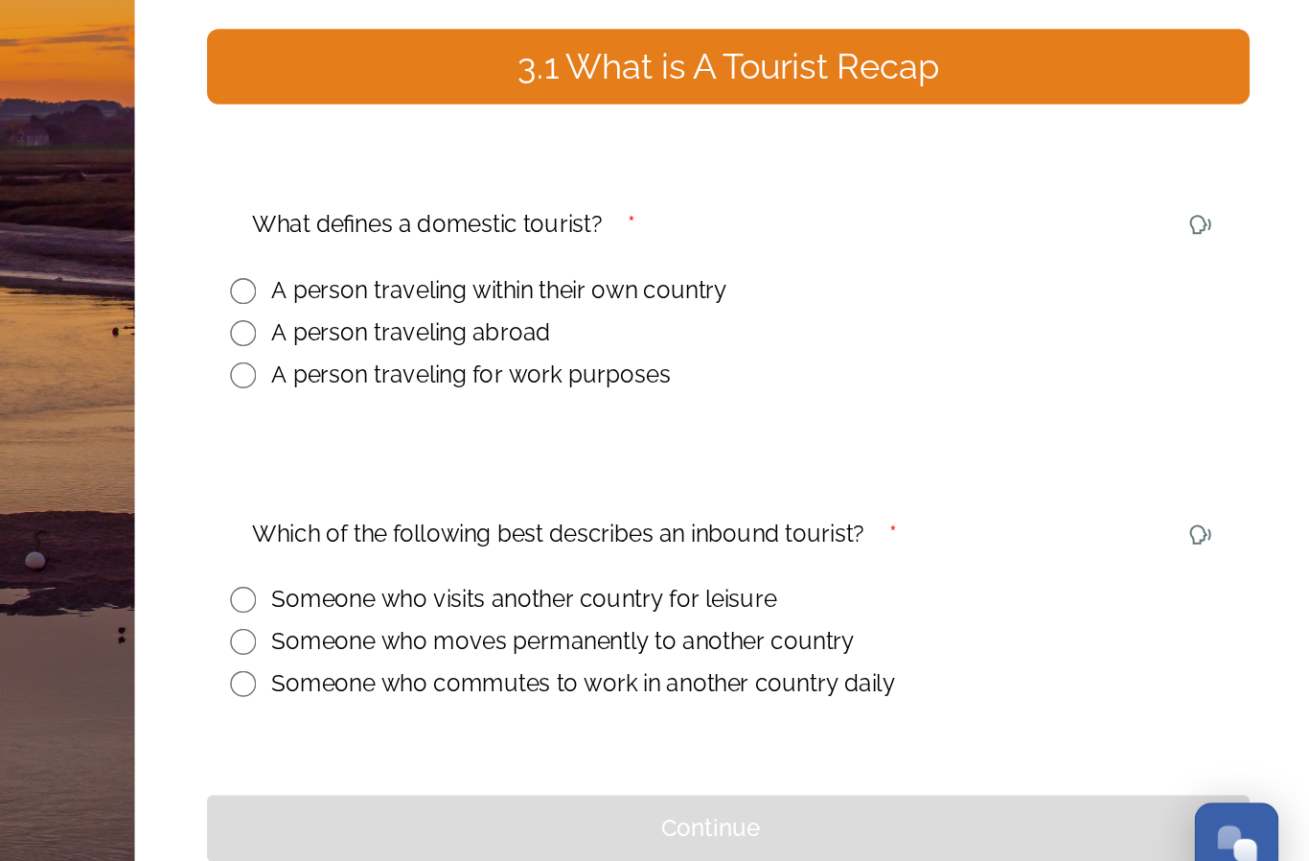
click at [587, 429] on input "radio" at bounding box center [595, 437] width 17 height 17
radio input "true"
click at [587, 634] on input "radio" at bounding box center [595, 642] width 17 height 17
radio input "true"
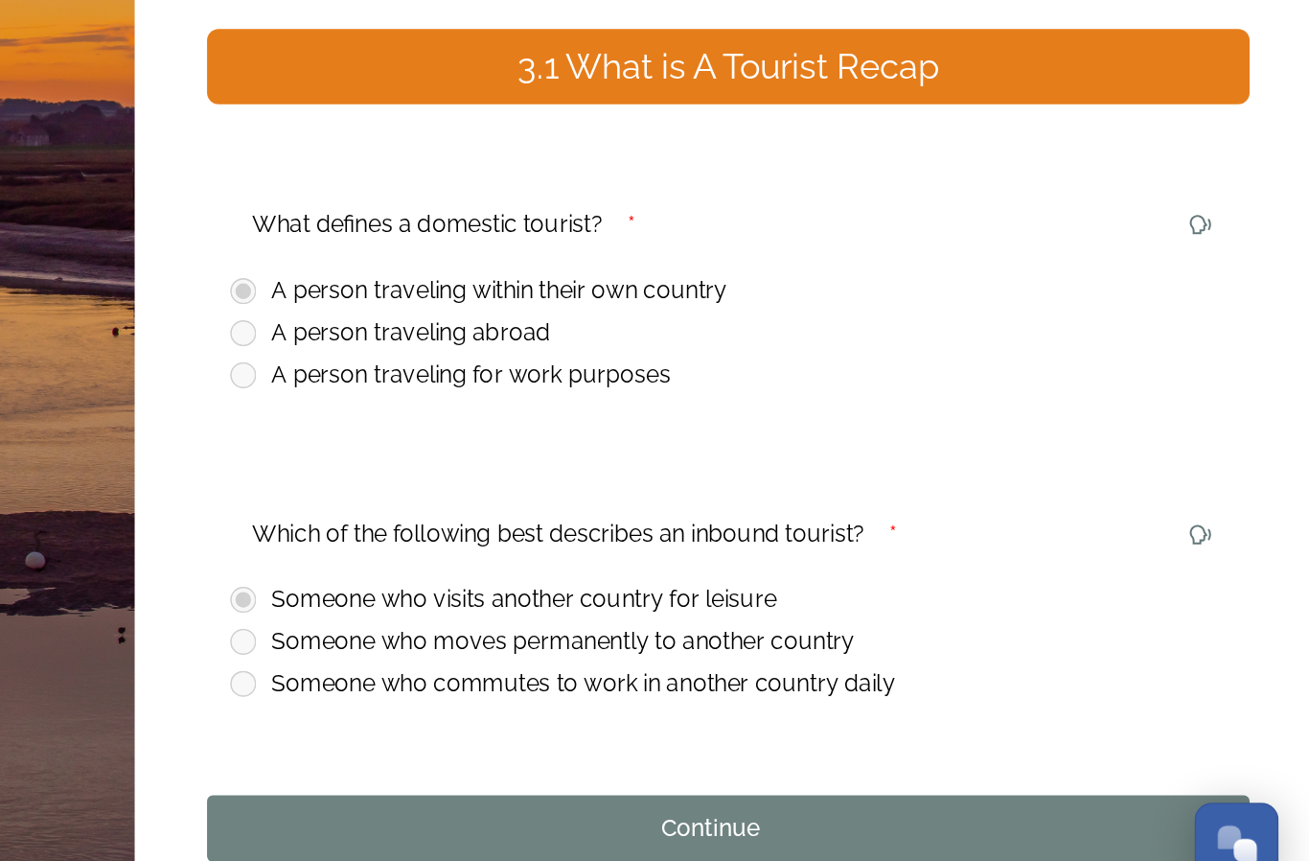
click at [582, 782] on div "Continue" at bounding box center [904, 793] width 645 height 23
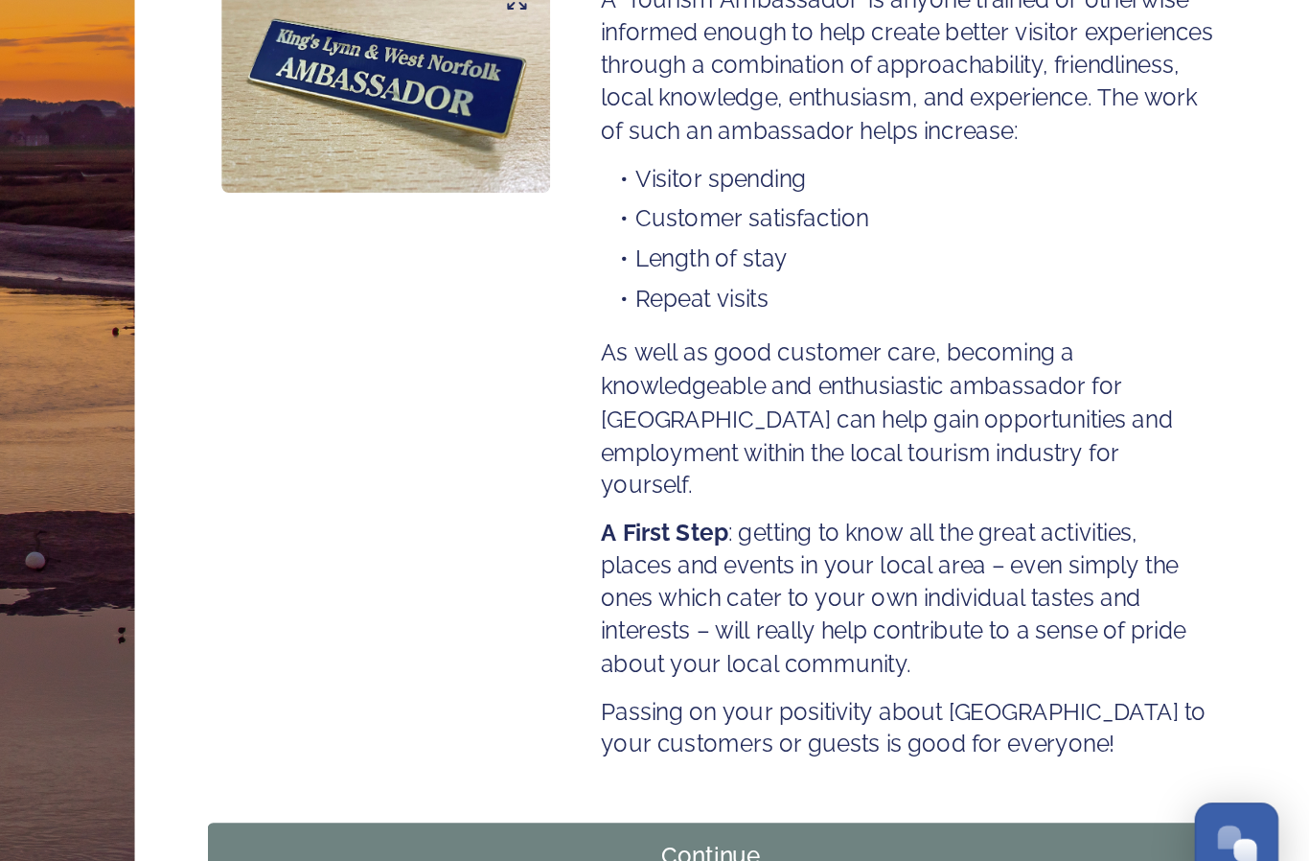
scroll to position [148, 0]
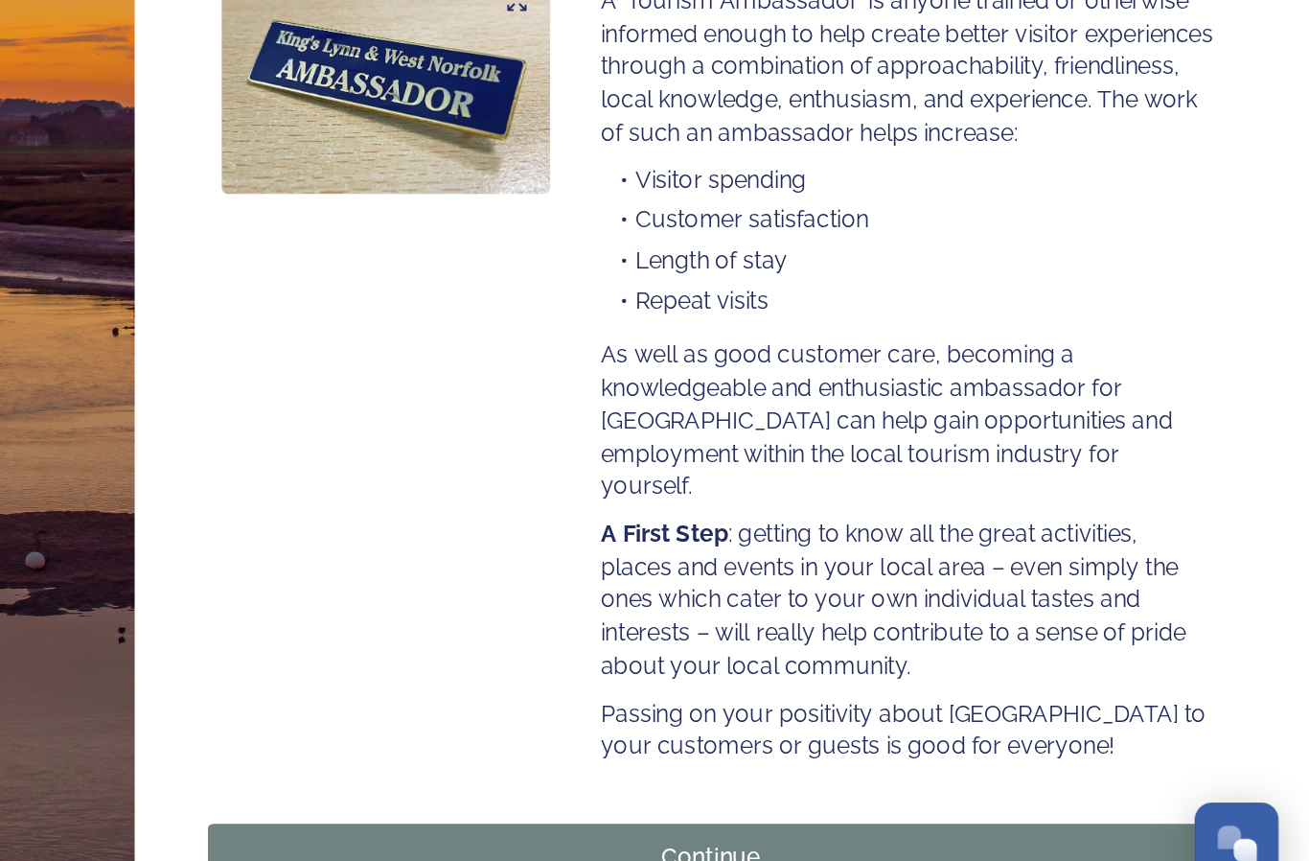
click at [582, 801] on div "Continue" at bounding box center [904, 812] width 645 height 23
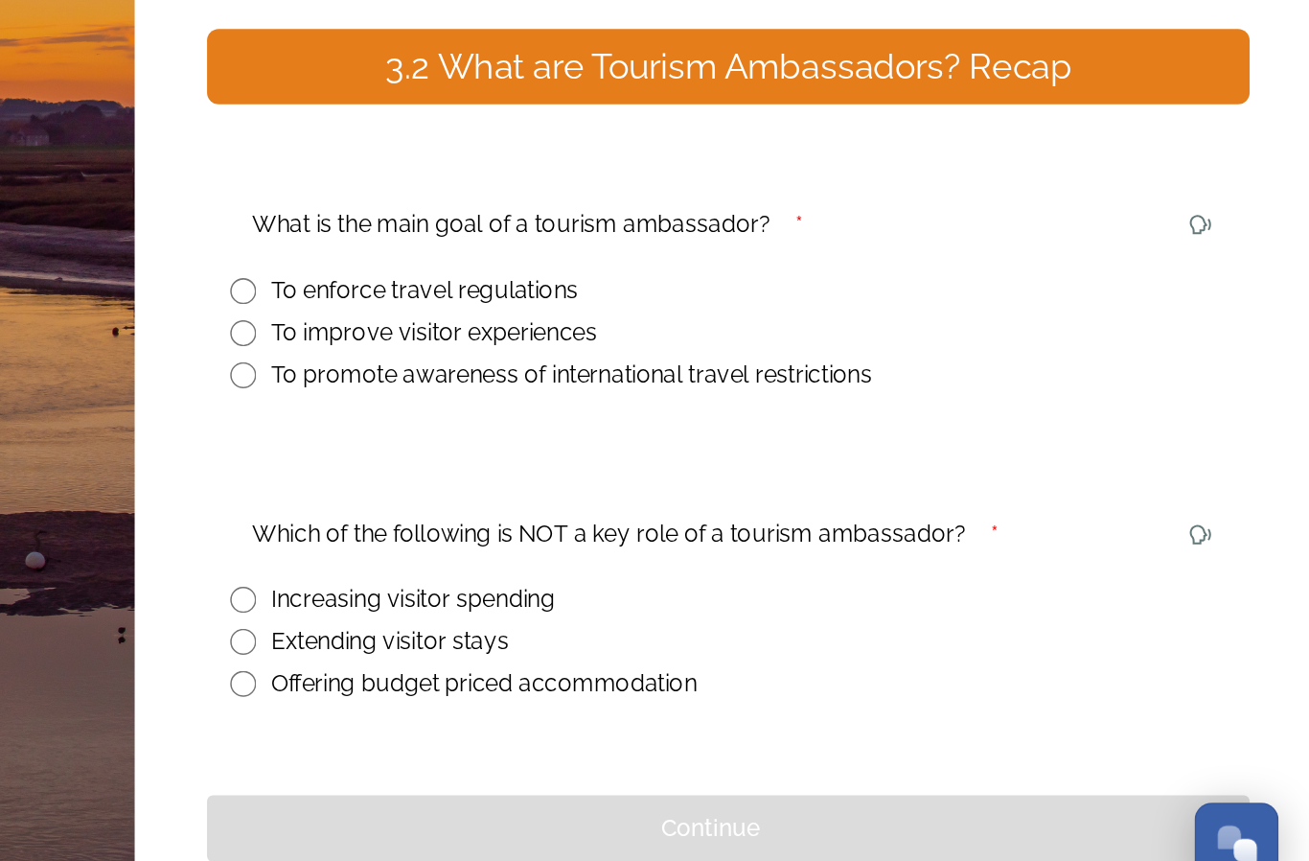
click at [587, 689] on input "radio" at bounding box center [595, 697] width 17 height 17
radio input "true"
click at [587, 457] on input "radio" at bounding box center [595, 465] width 17 height 17
radio input "true"
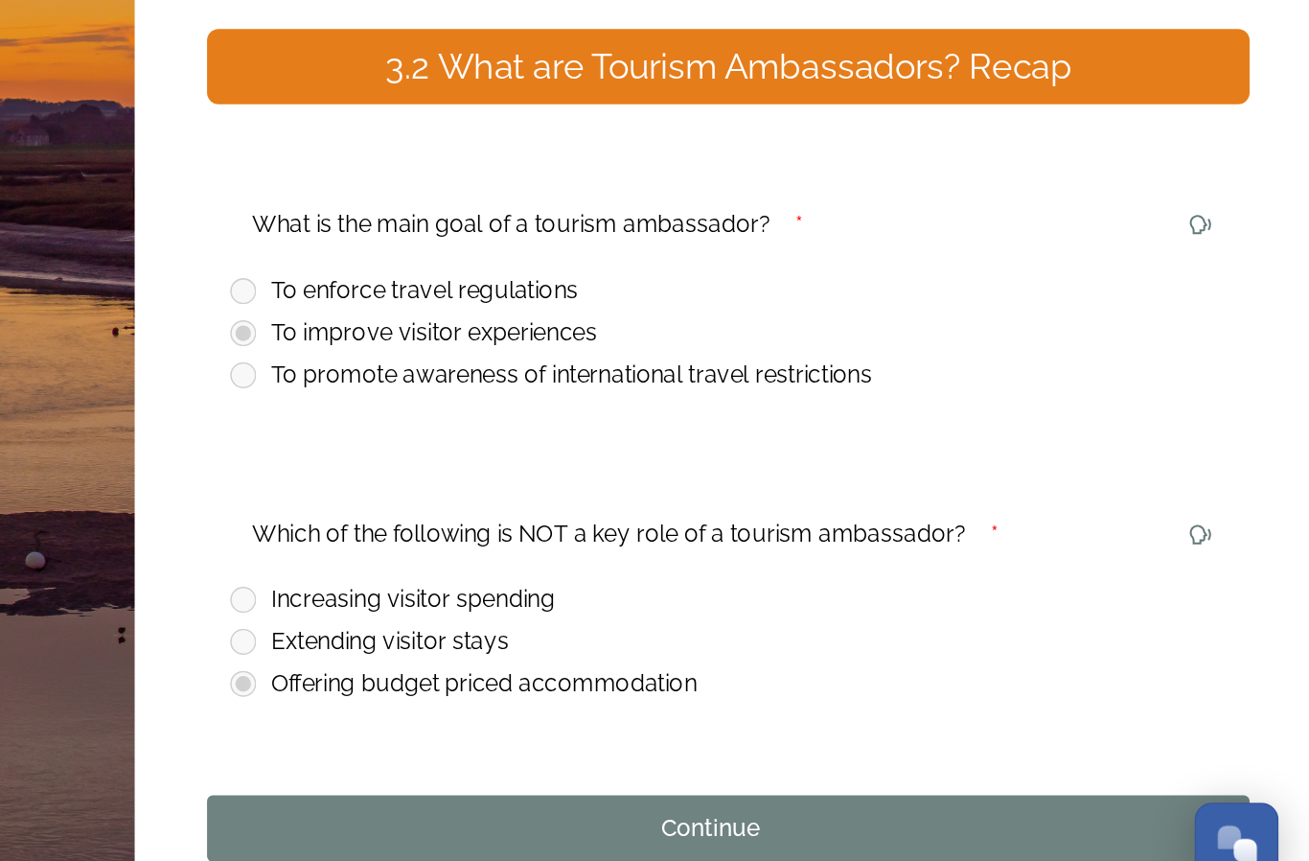
click at [582, 782] on div "Continue" at bounding box center [904, 793] width 645 height 23
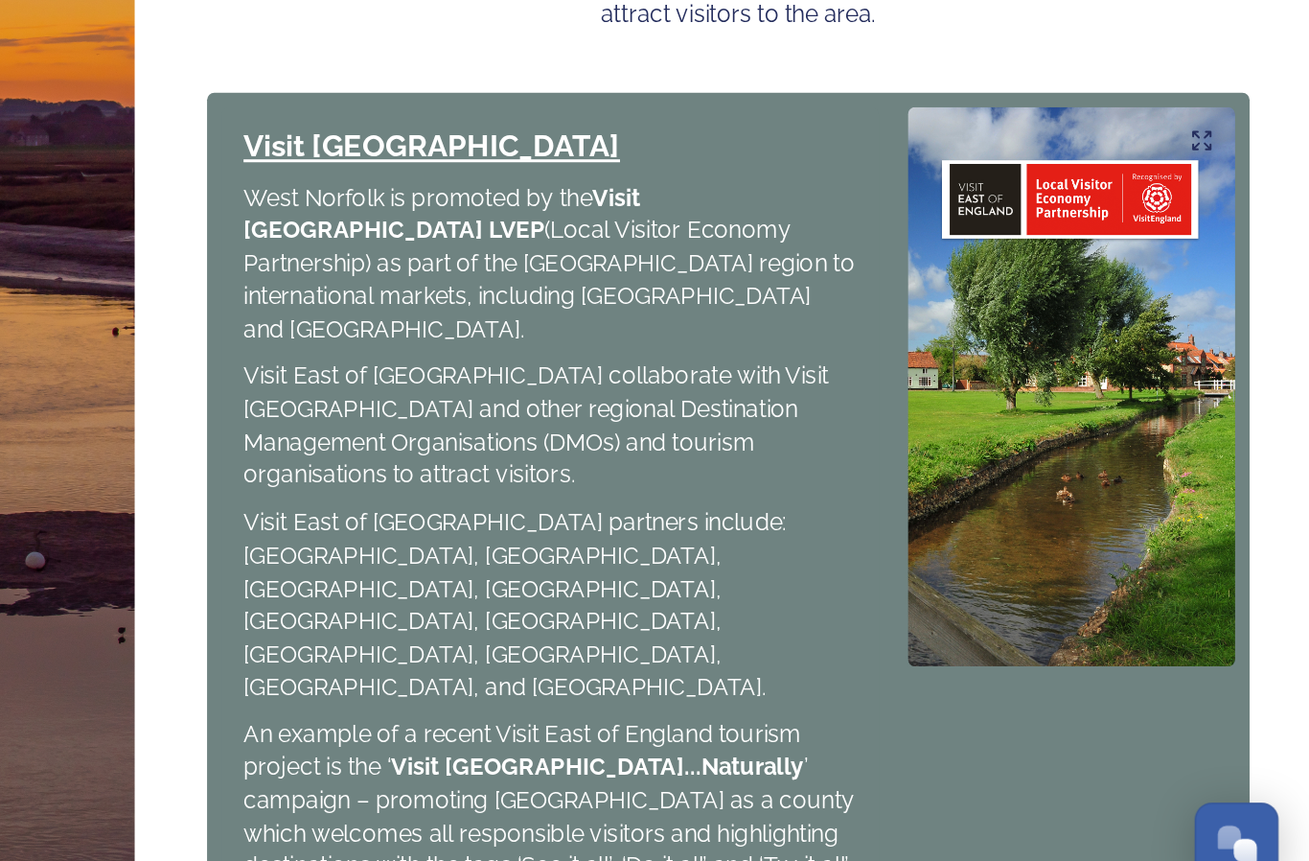
scroll to position [757, 0]
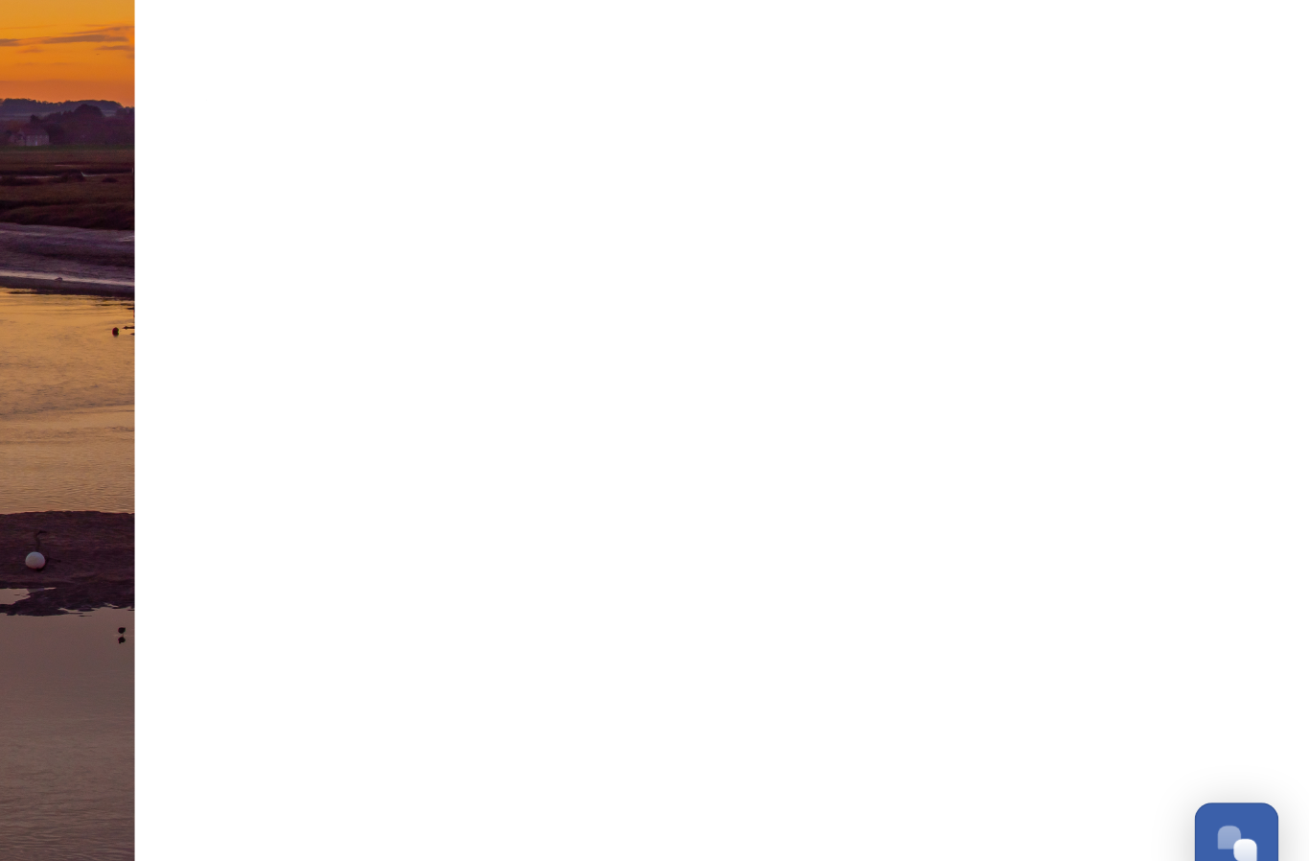
scroll to position [0, 0]
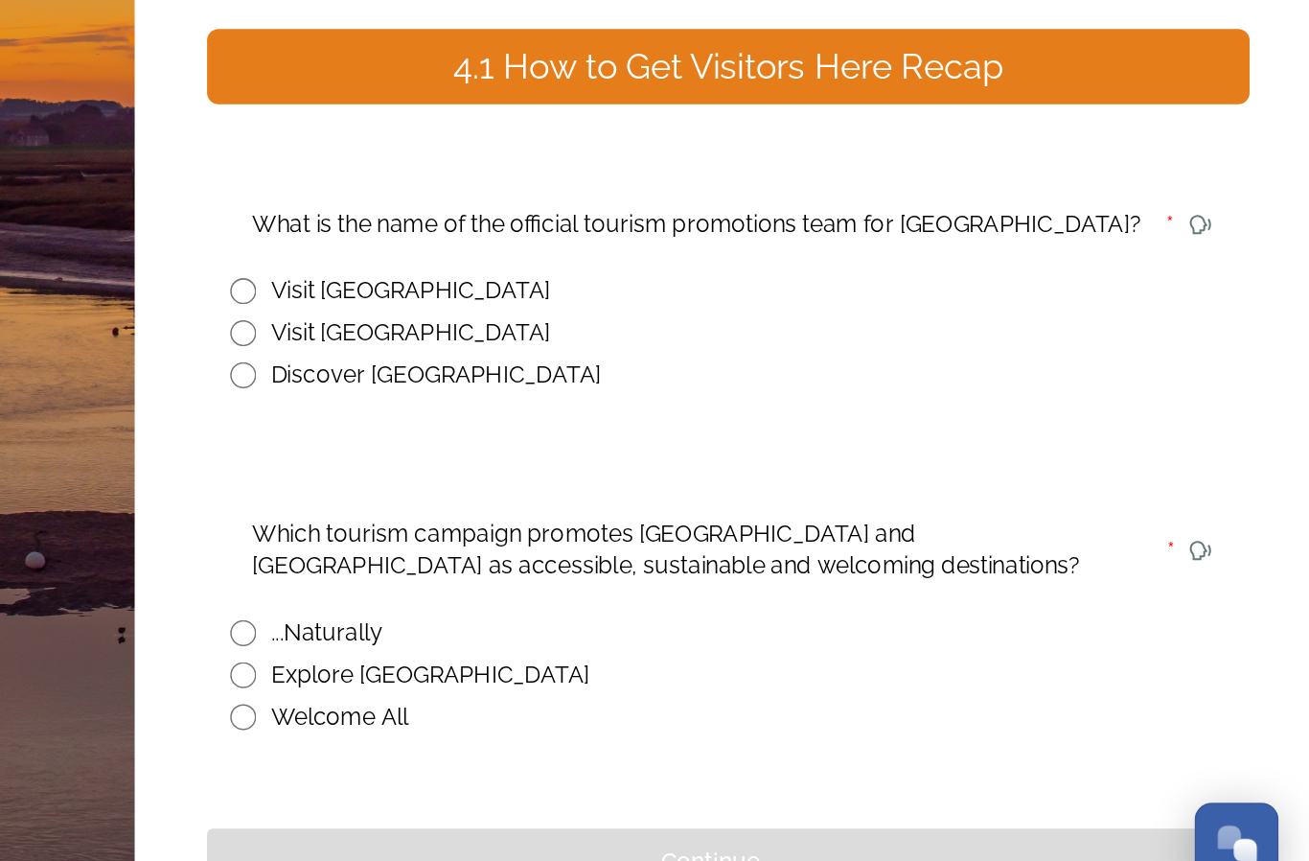
click at [587, 653] on div "...Naturally" at bounding box center [916, 664] width 659 height 23
radio input "true"
click at [587, 457] on input "radio" at bounding box center [595, 465] width 17 height 17
radio input "true"
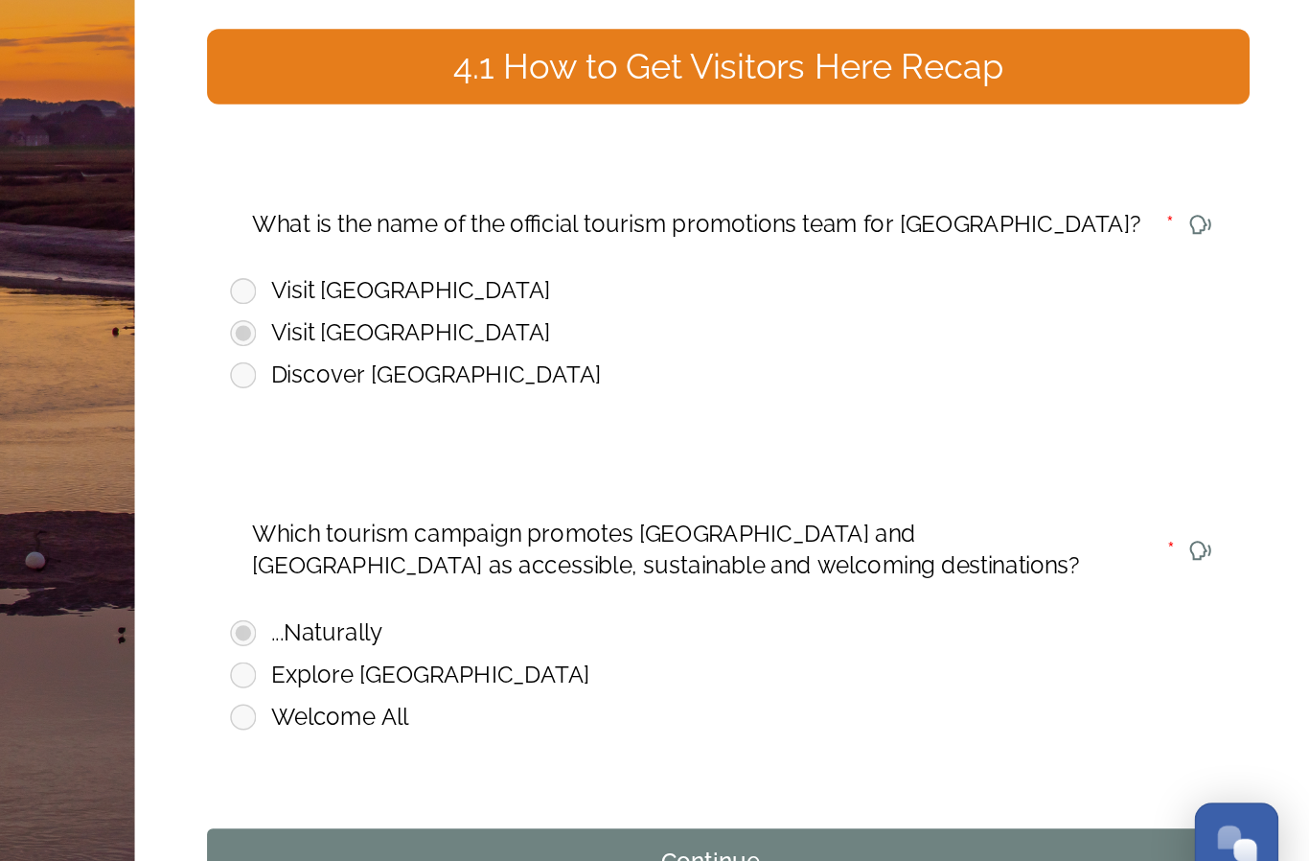
click at [582, 804] on div "Continue" at bounding box center [904, 815] width 645 height 23
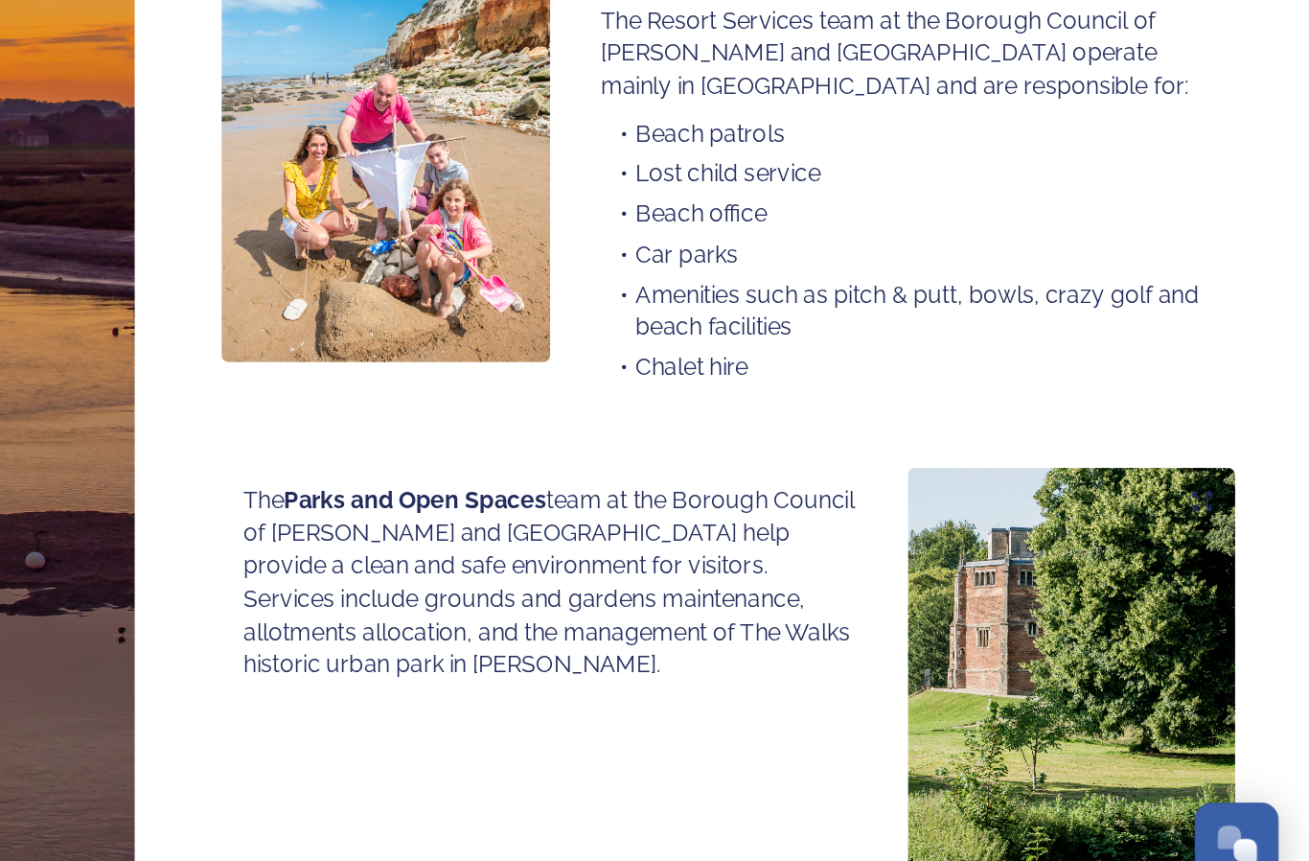
scroll to position [1157, 0]
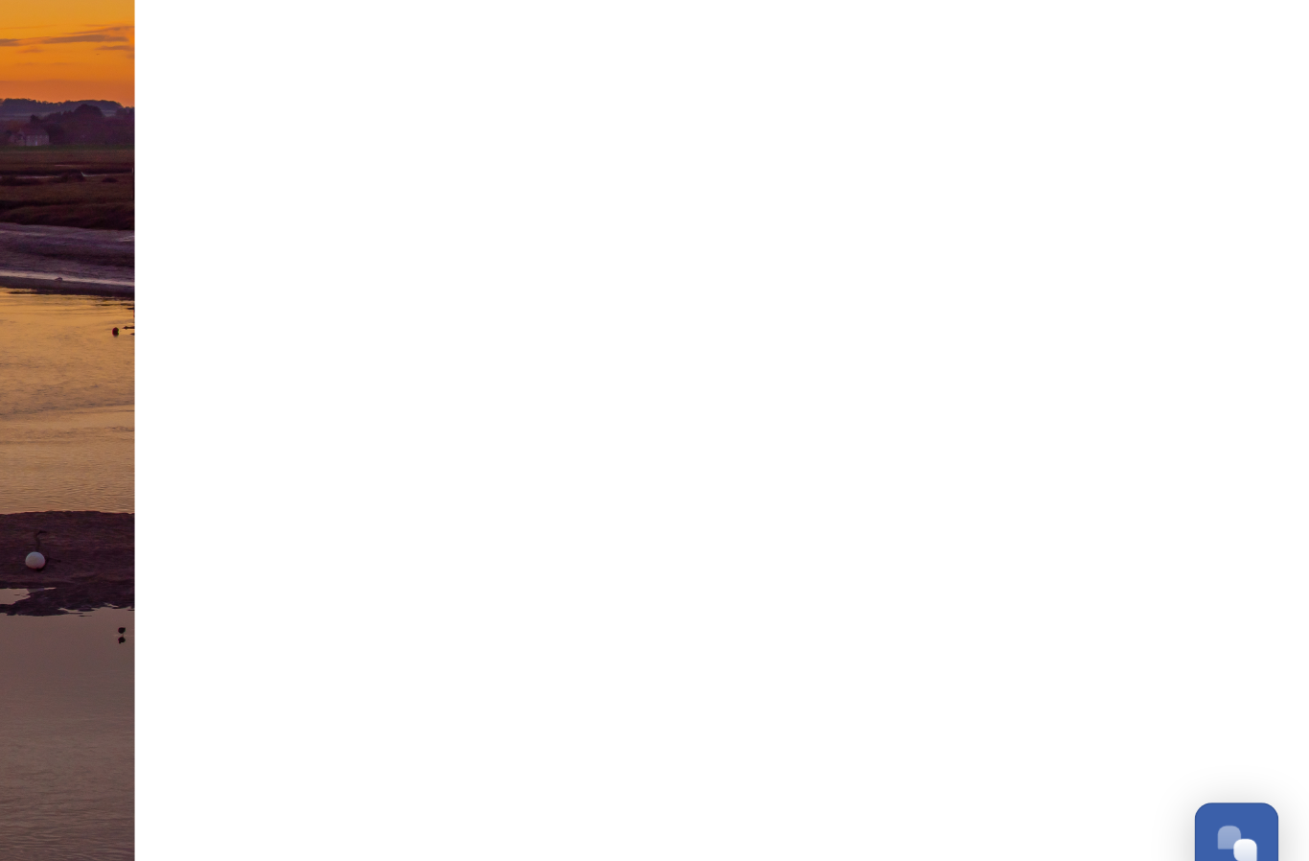
scroll to position [0, 0]
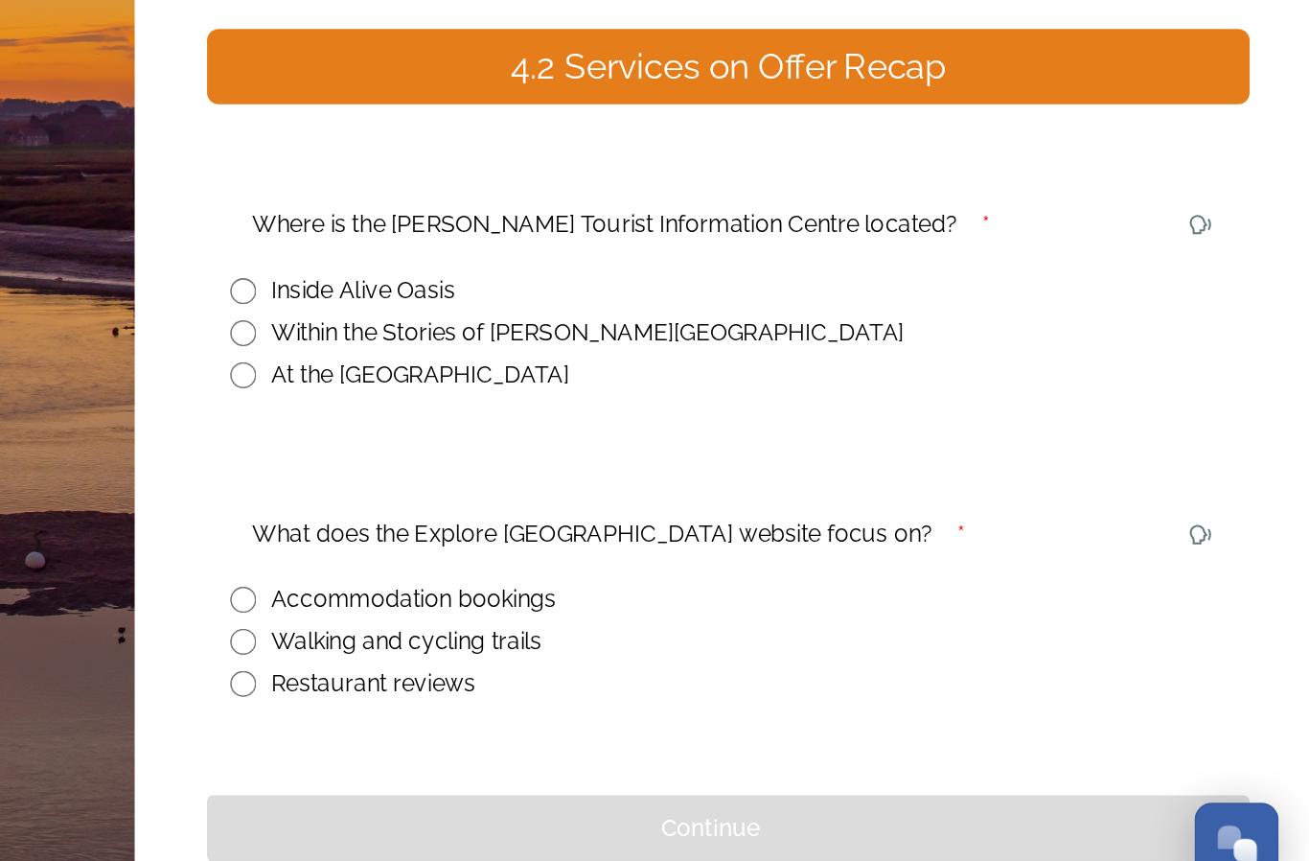
click at [587, 457] on input "radio" at bounding box center [595, 465] width 17 height 17
radio input "true"
click at [587, 661] on input "radio" at bounding box center [595, 669] width 17 height 17
radio input "true"
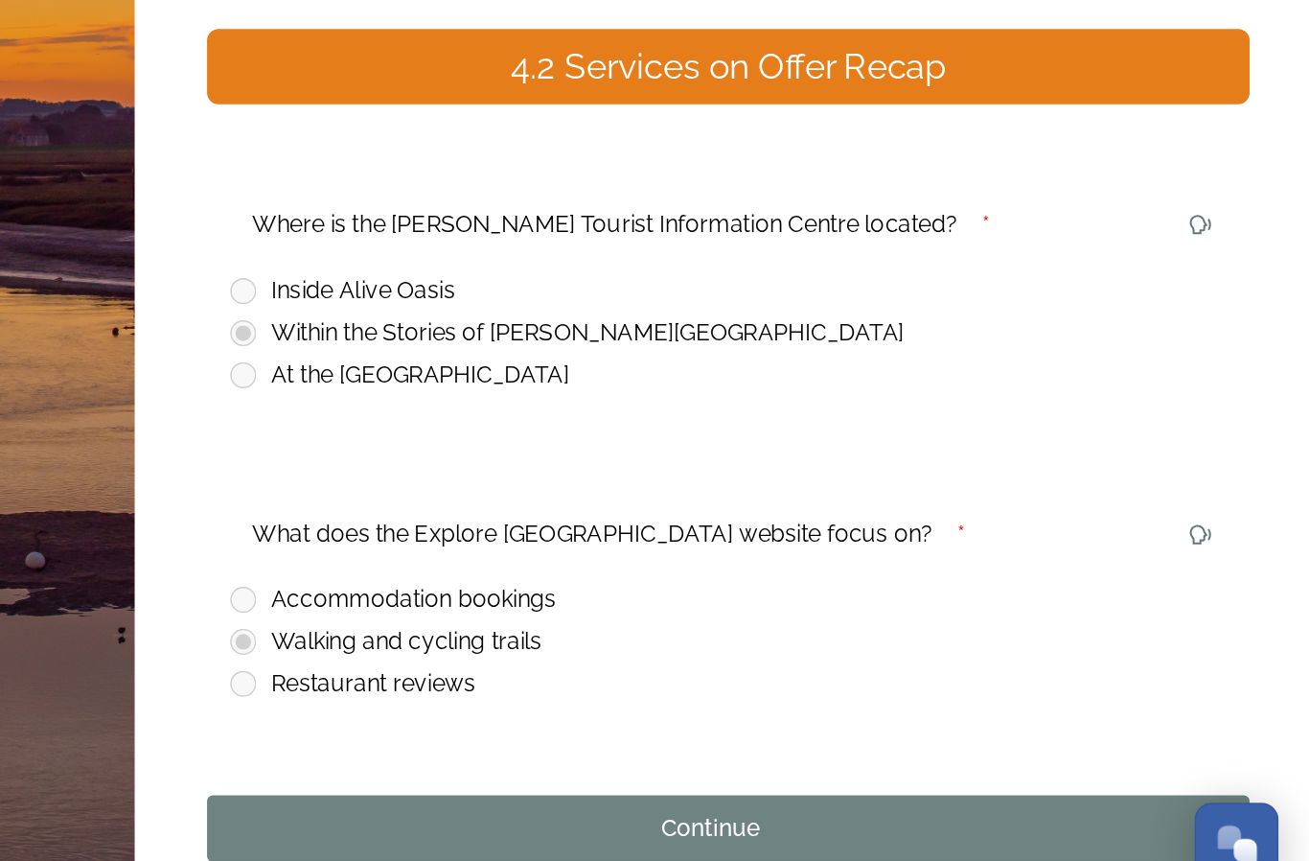
click at [582, 782] on div "Continue" at bounding box center [904, 793] width 645 height 23
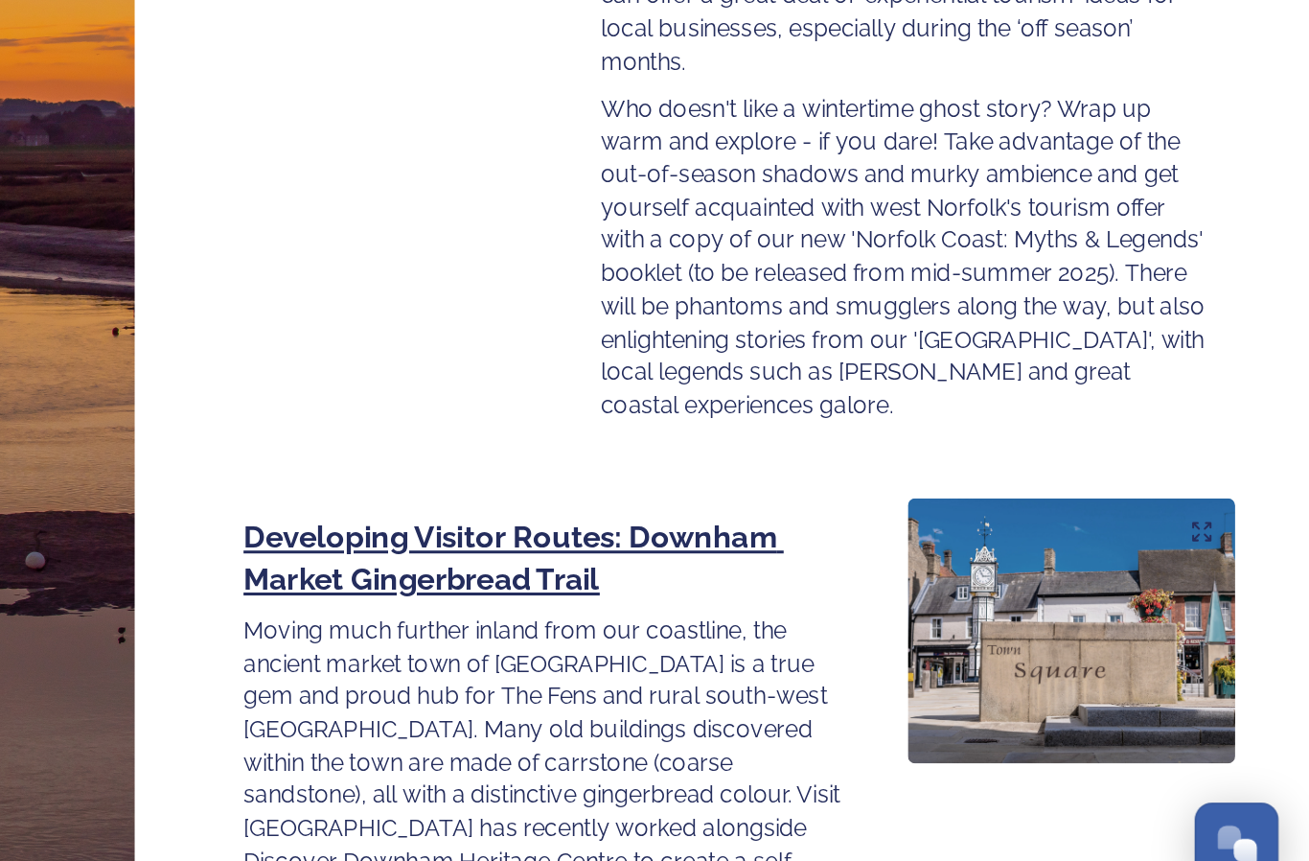
scroll to position [2375, 0]
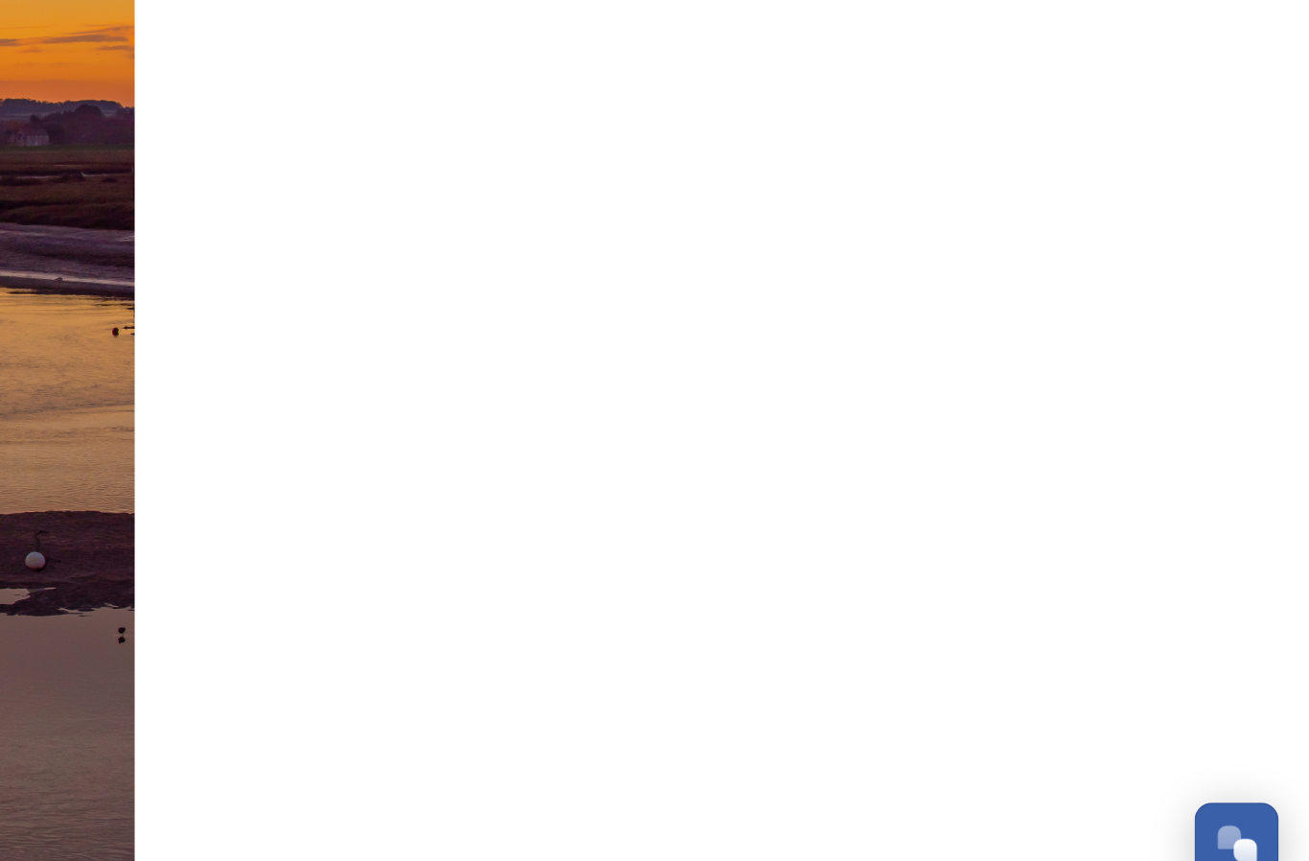
scroll to position [0, 0]
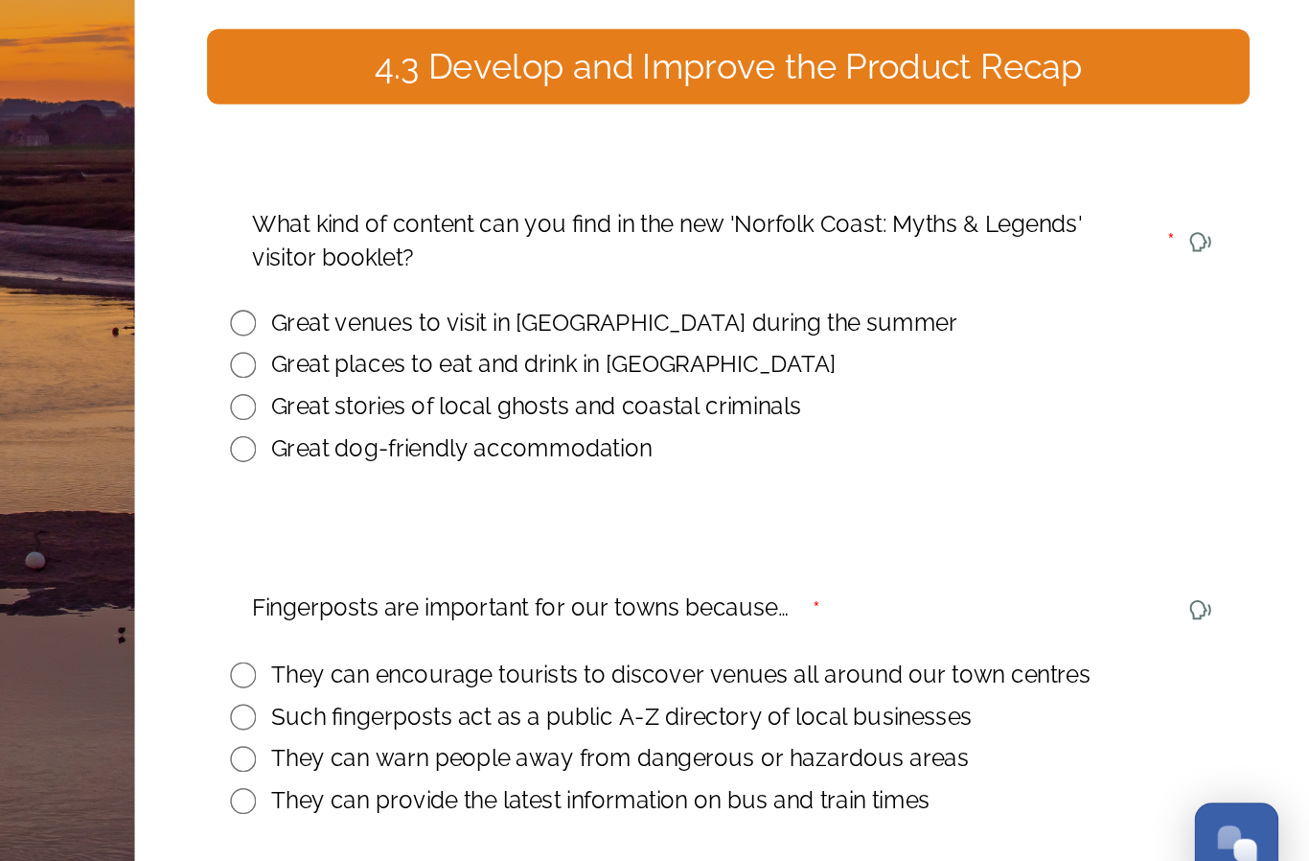
click at [587, 506] on input "radio" at bounding box center [595, 514] width 17 height 17
radio input "true"
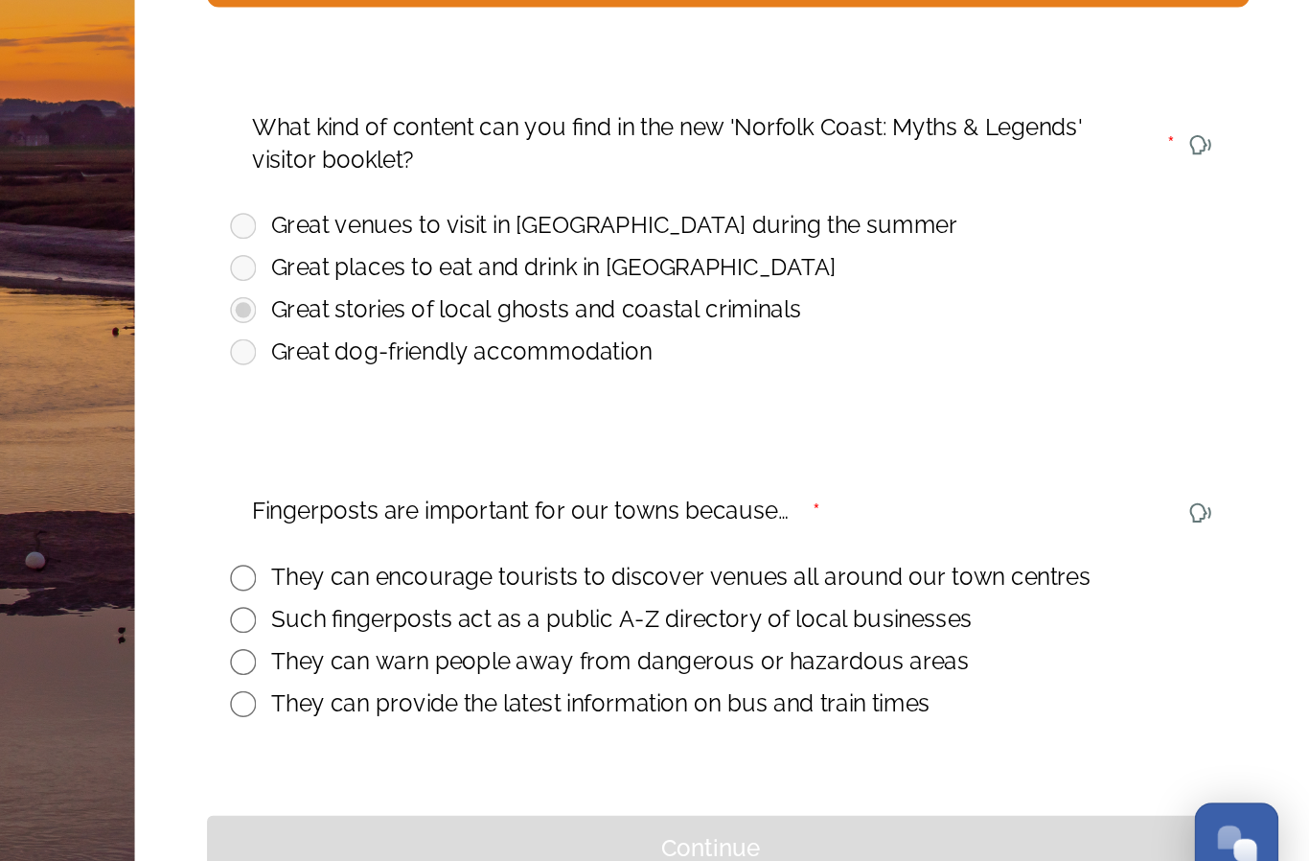
scroll to position [61, 0]
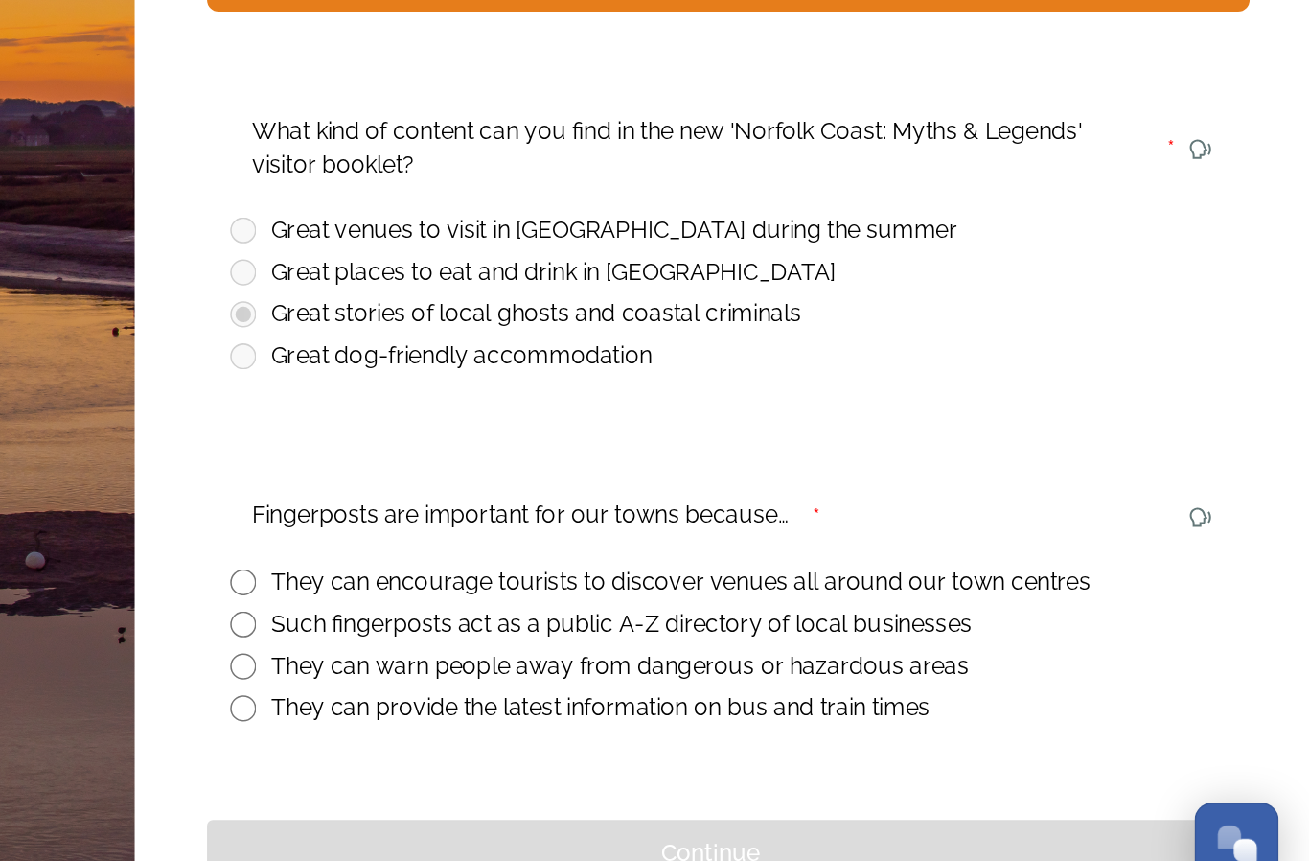
click at [587, 622] on input "radio" at bounding box center [595, 630] width 17 height 17
radio input "true"
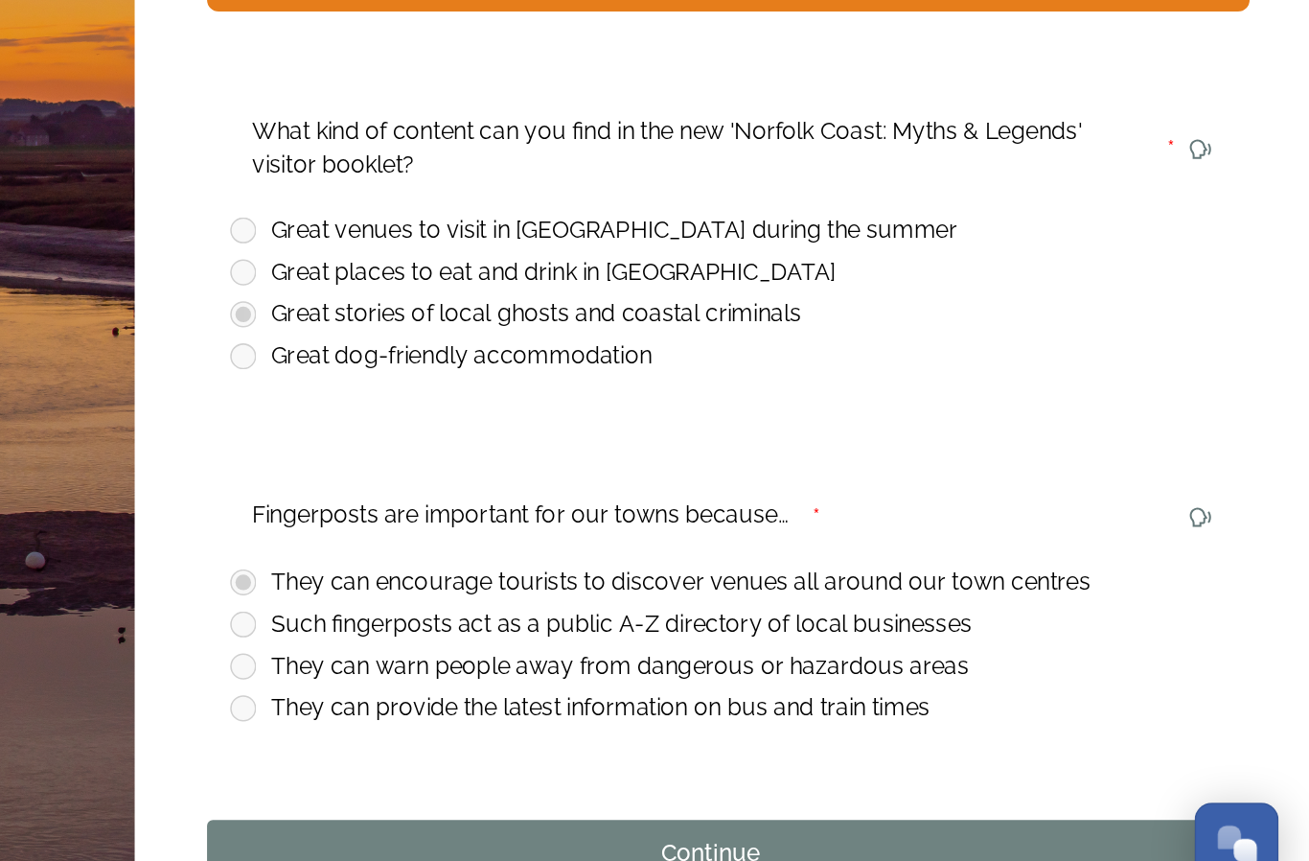
click at [582, 798] on div "Continue" at bounding box center [904, 809] width 645 height 23
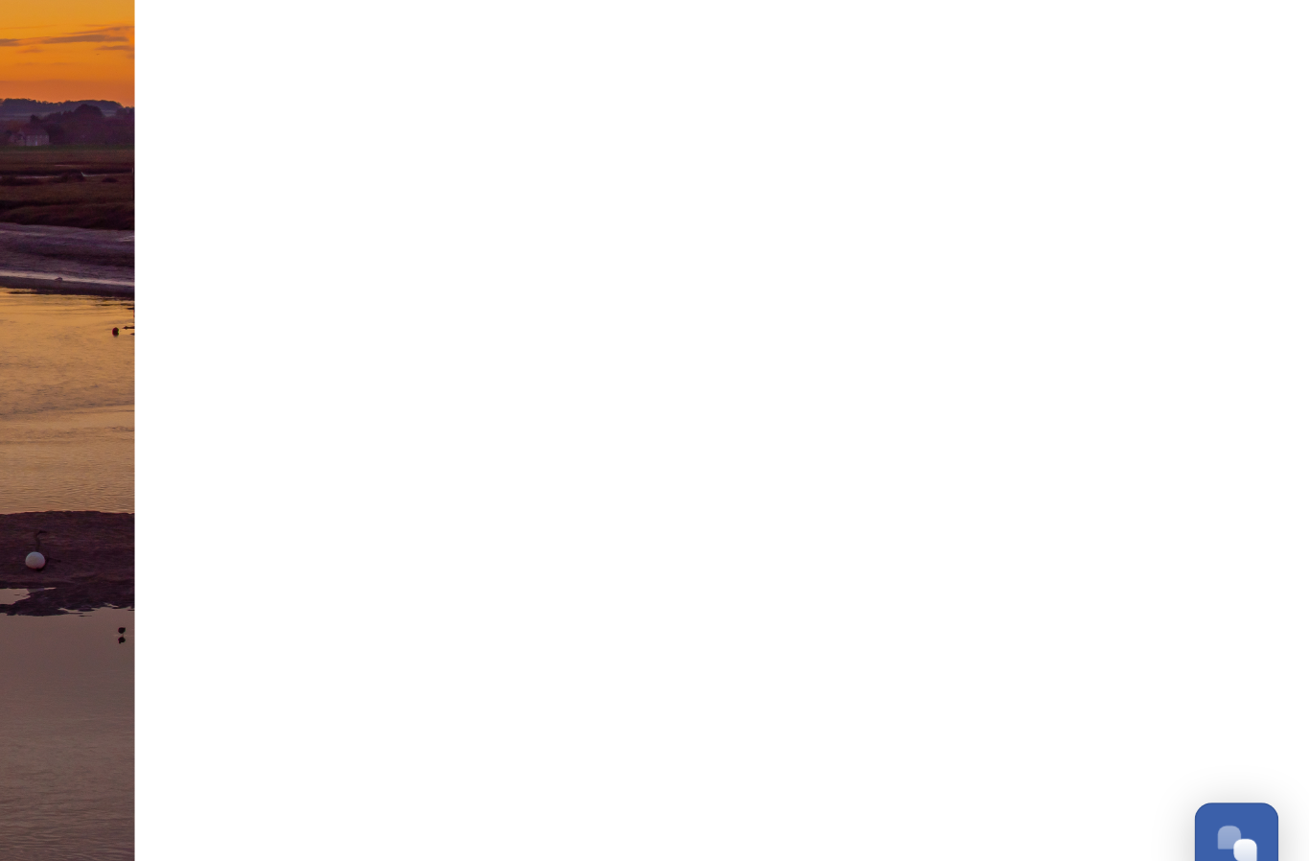
scroll to position [0, 0]
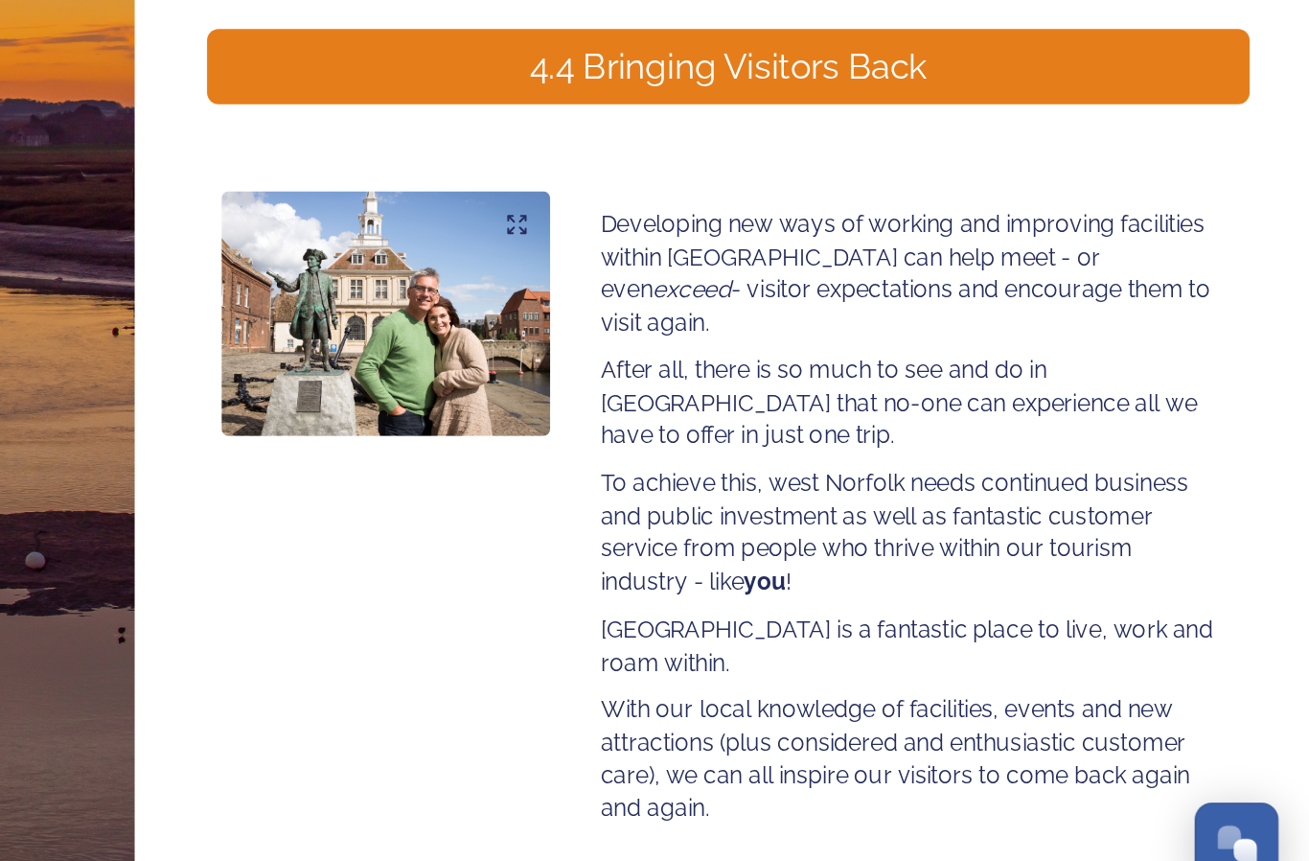
click at [582, 842] on div "Continue" at bounding box center [904, 853] width 645 height 23
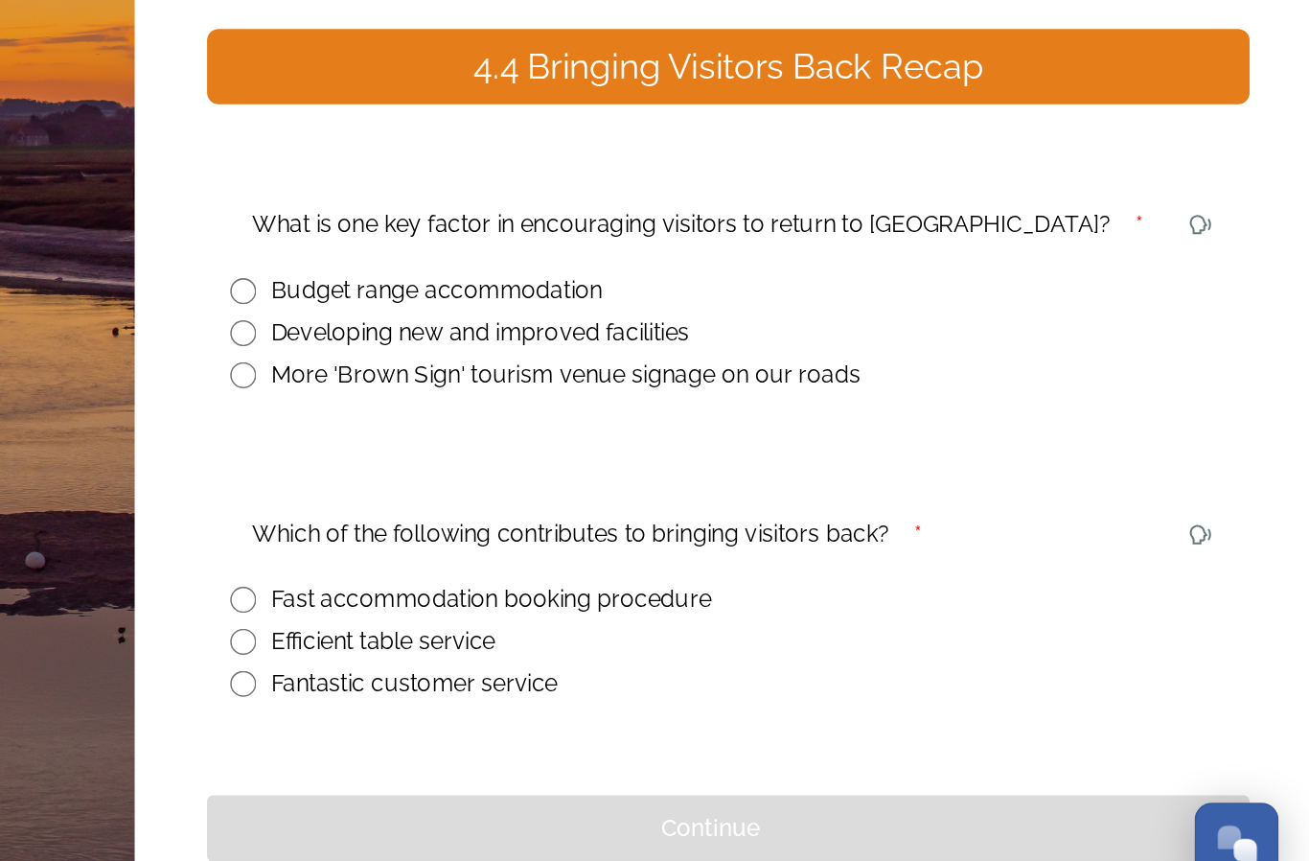
click at [587, 457] on input "radio" at bounding box center [595, 465] width 17 height 17
radio input "true"
click at [587, 689] on input "radio" at bounding box center [595, 697] width 17 height 17
radio input "true"
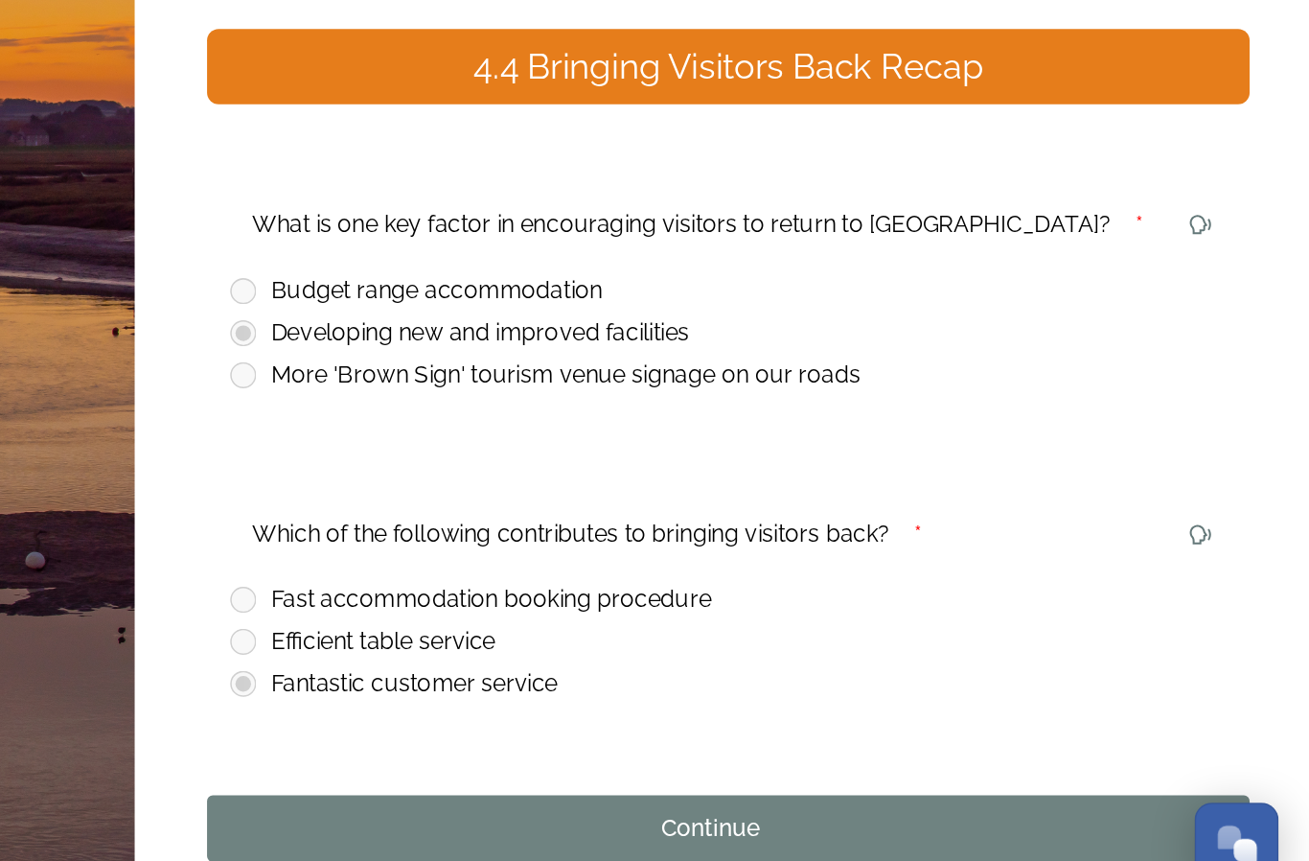
click at [582, 782] on div "Continue" at bounding box center [904, 793] width 645 height 23
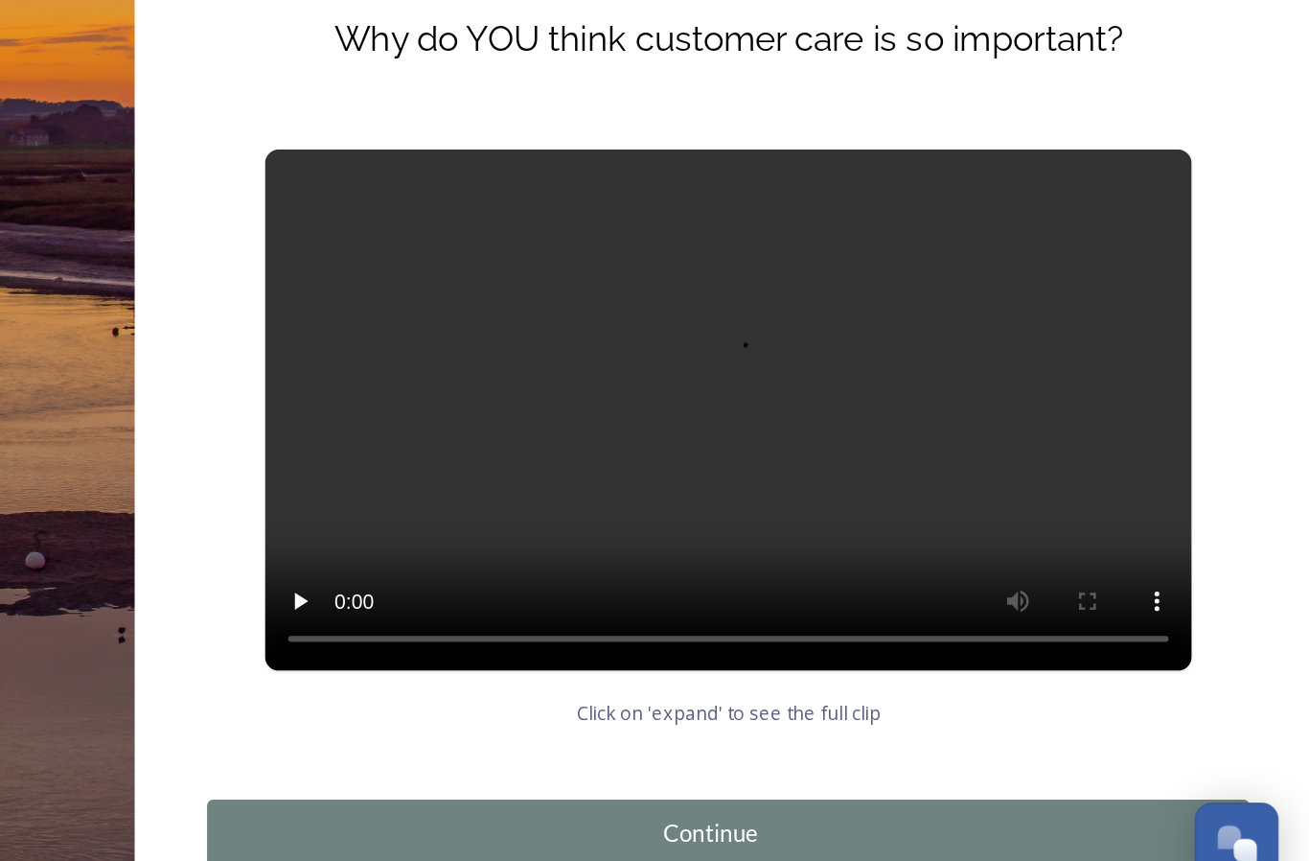
scroll to position [16, 0]
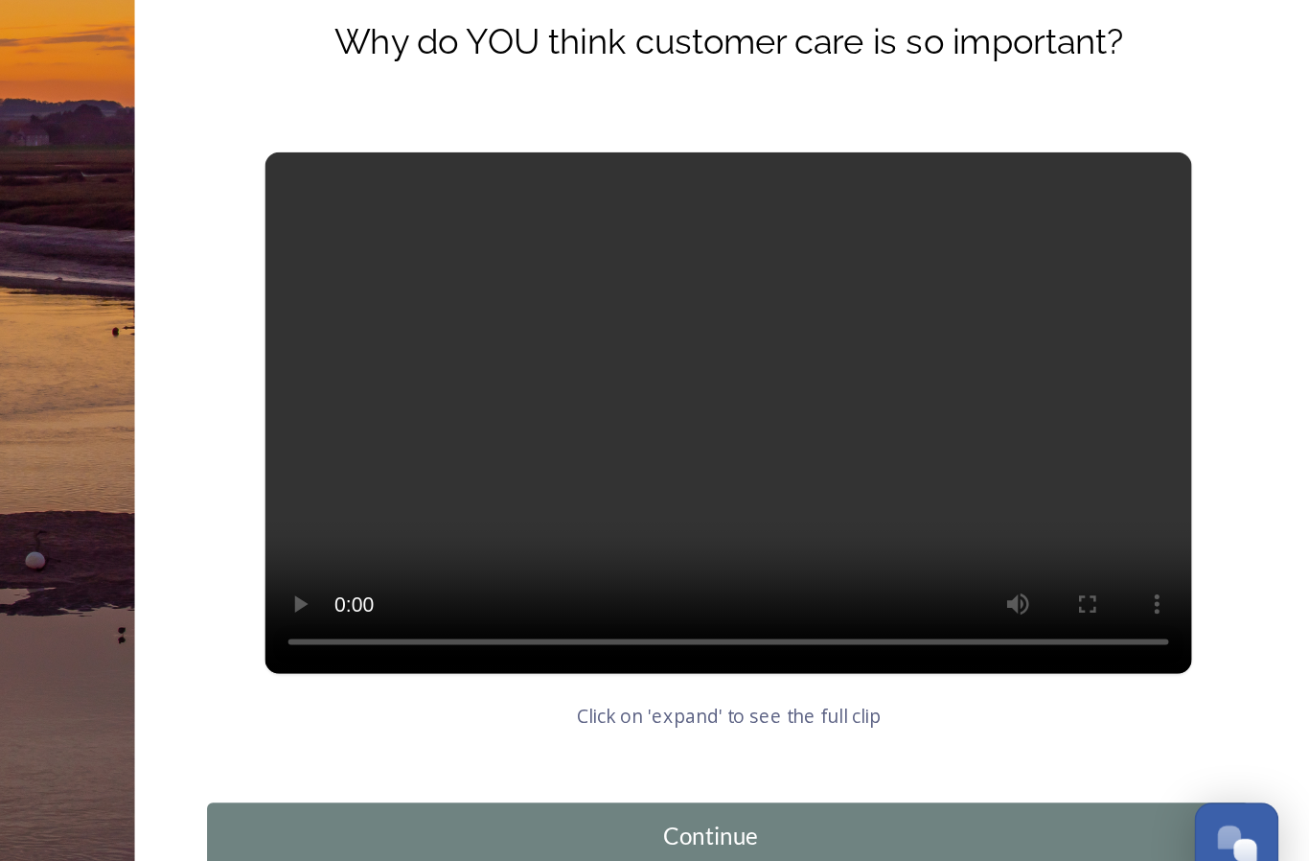
click at [582, 787] on div "Continue" at bounding box center [904, 798] width 645 height 23
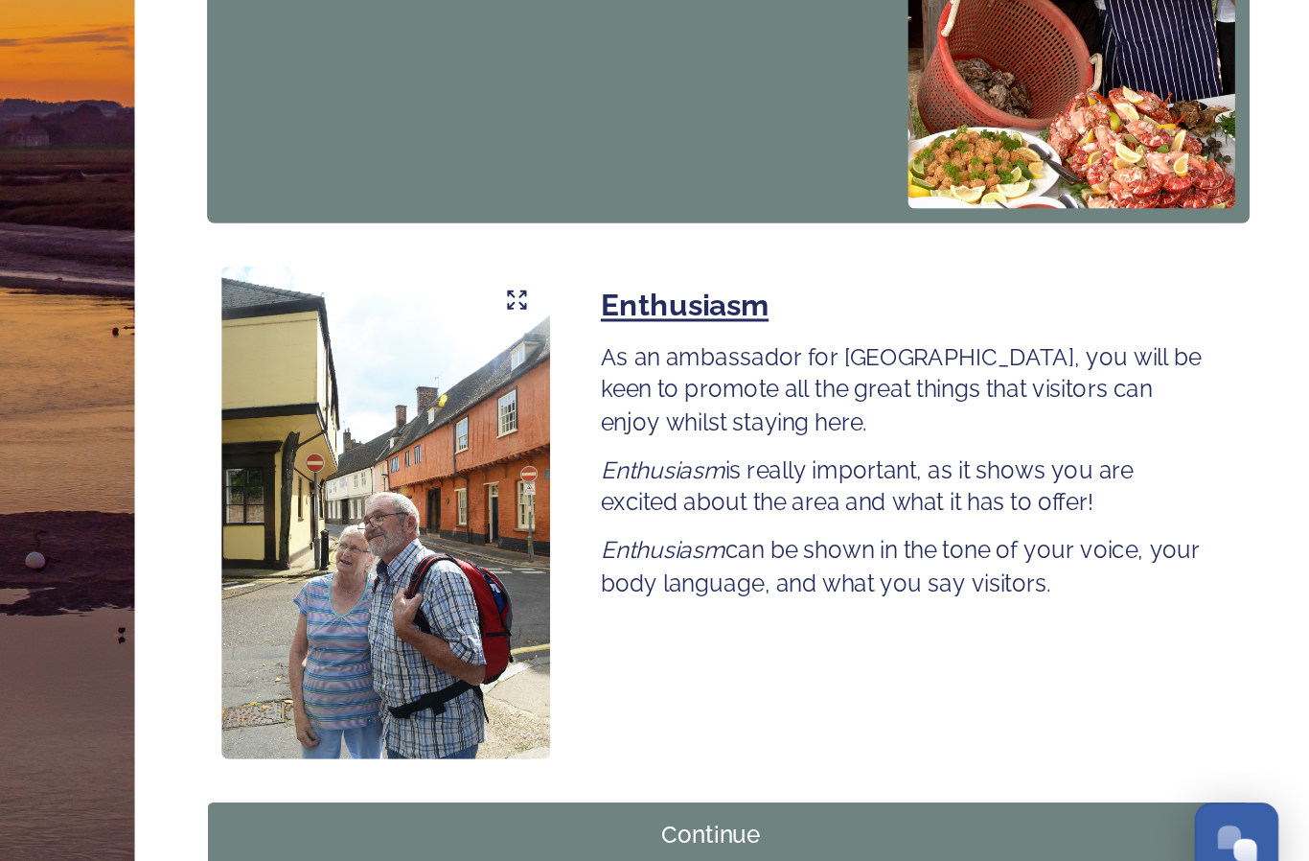
scroll to position [1432, 0]
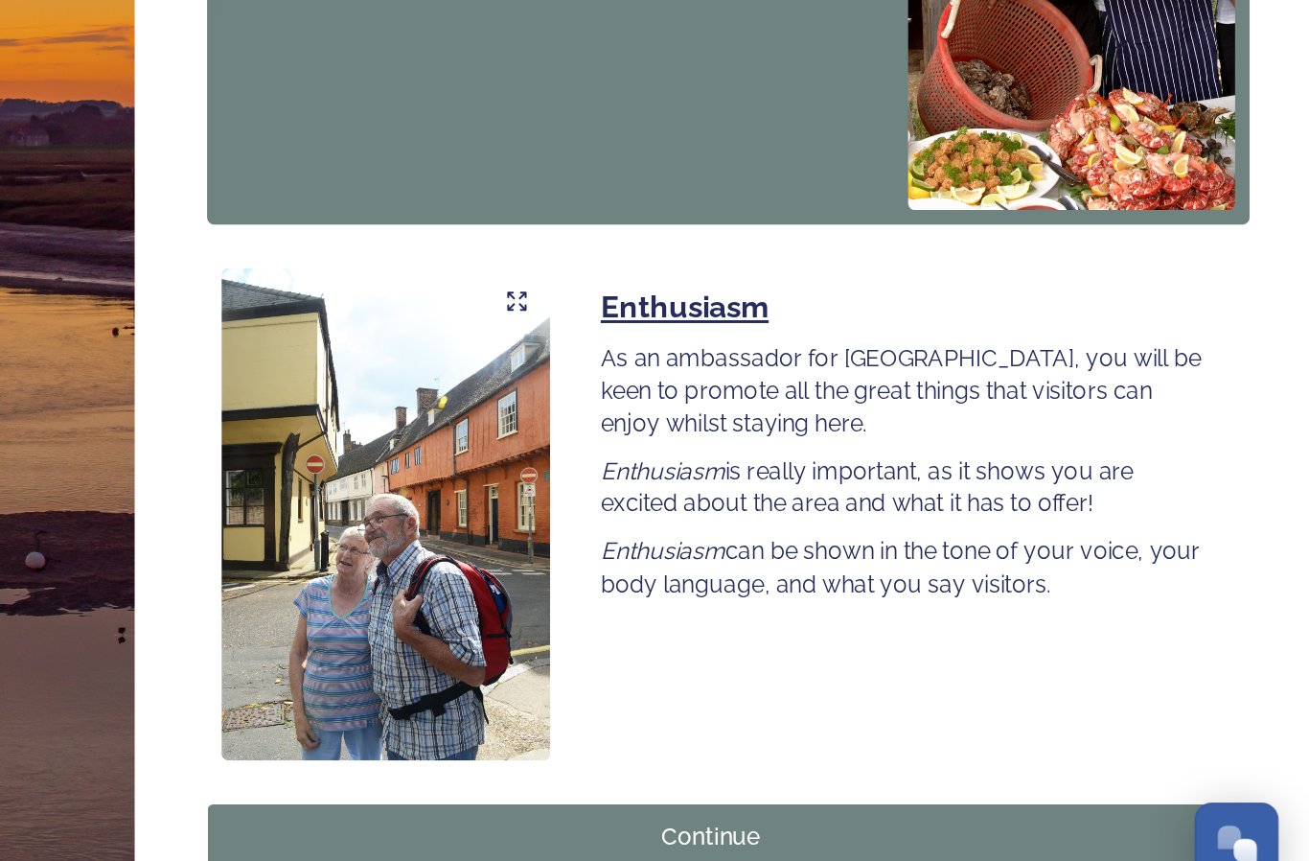
click at [582, 788] on div "Continue" at bounding box center [904, 799] width 645 height 23
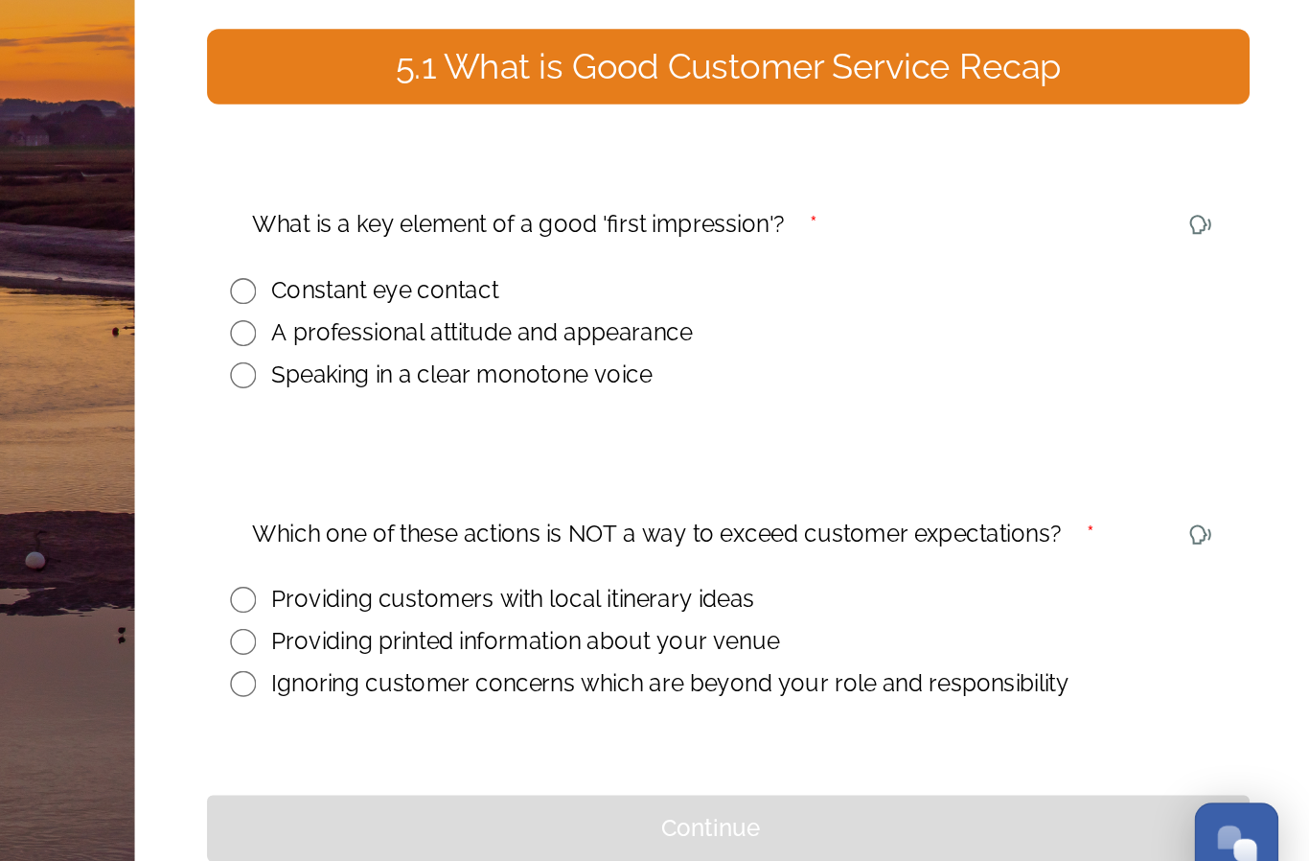
click at [587, 457] on input "radio" at bounding box center [595, 465] width 17 height 17
radio input "true"
click at [587, 689] on input "radio" at bounding box center [595, 697] width 17 height 17
radio input "true"
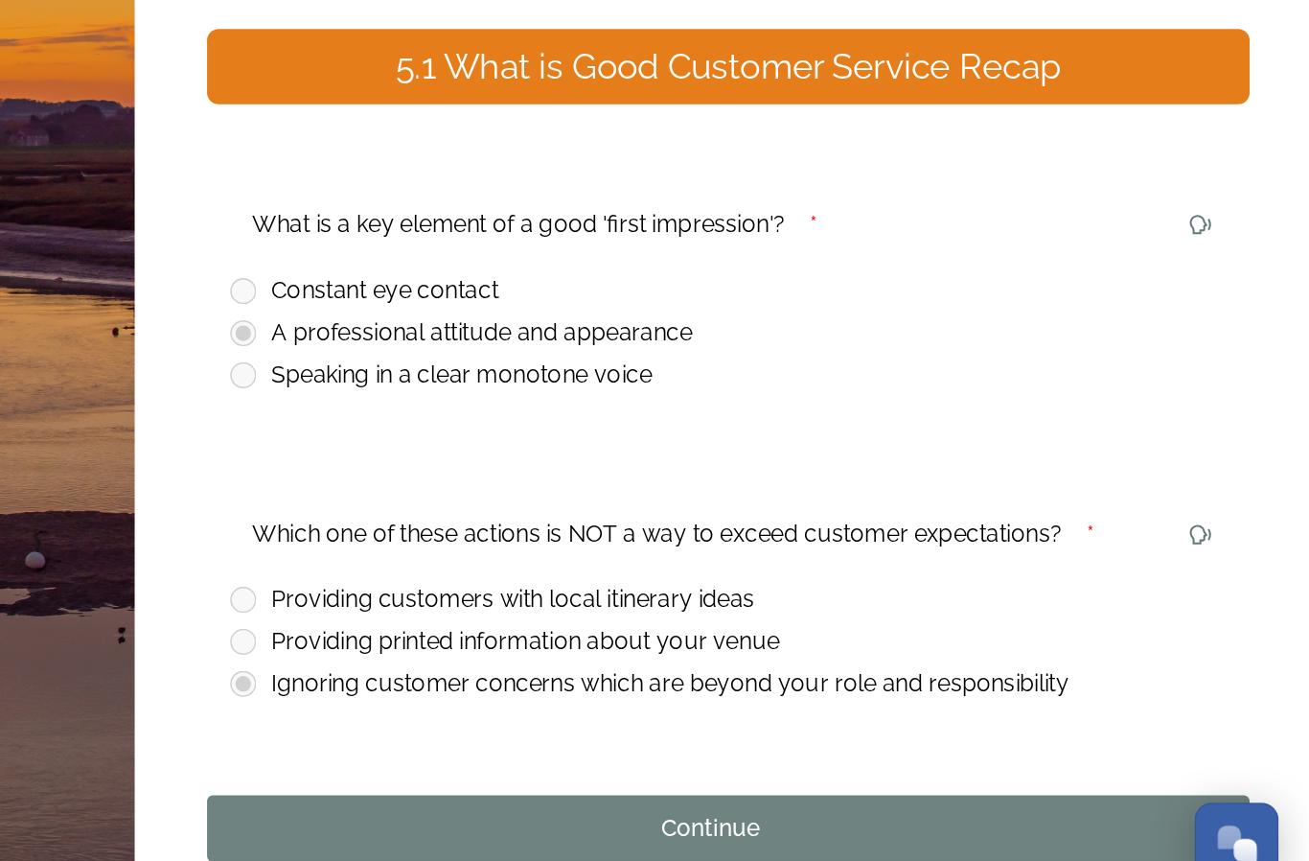
click at [582, 782] on div "Continue" at bounding box center [904, 793] width 645 height 23
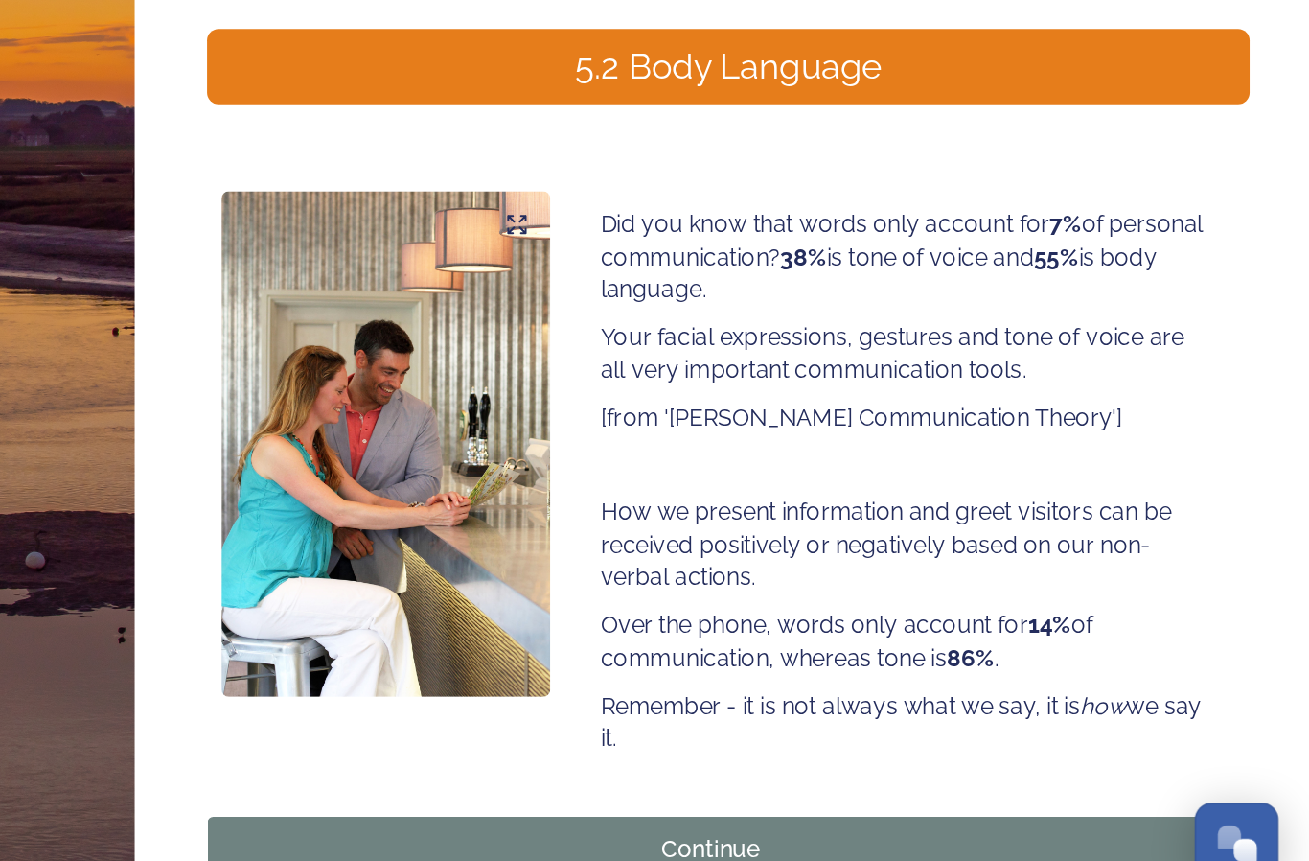
click at [582, 796] on div "Continue" at bounding box center [904, 807] width 645 height 23
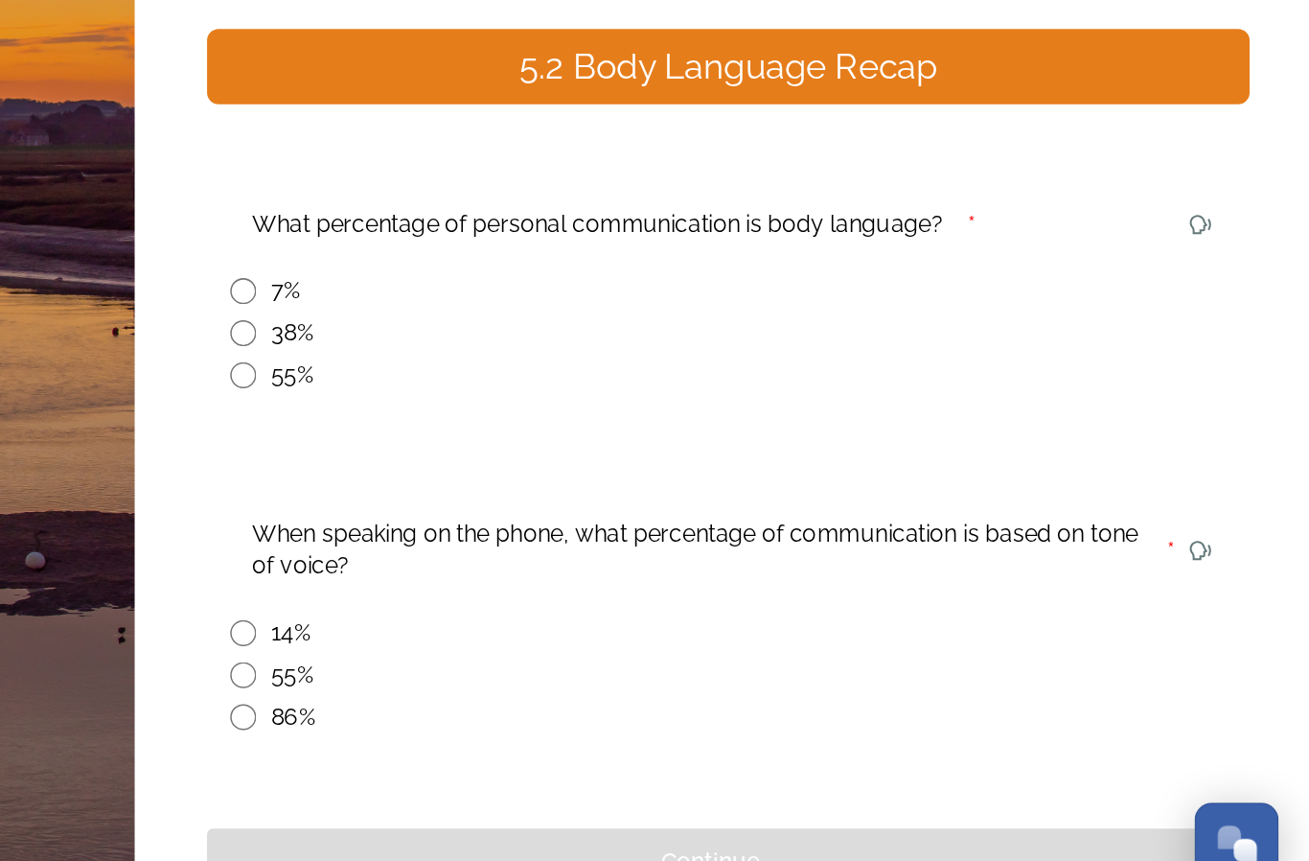
click at [587, 485] on input "radio" at bounding box center [595, 493] width 17 height 17
radio input "true"
click at [587, 711] on input "radio" at bounding box center [595, 719] width 17 height 17
radio input "true"
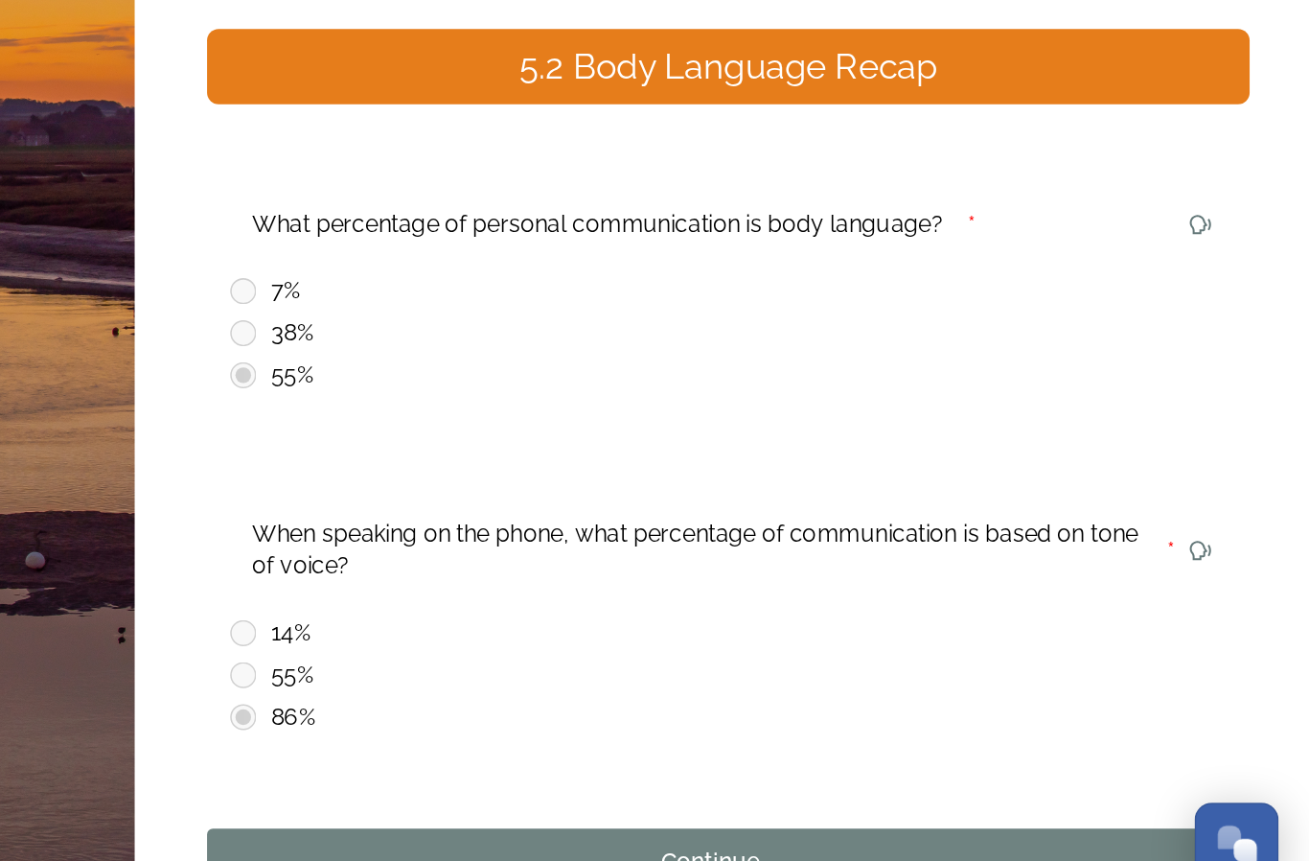
click at [582, 804] on div "Continue" at bounding box center [904, 815] width 645 height 23
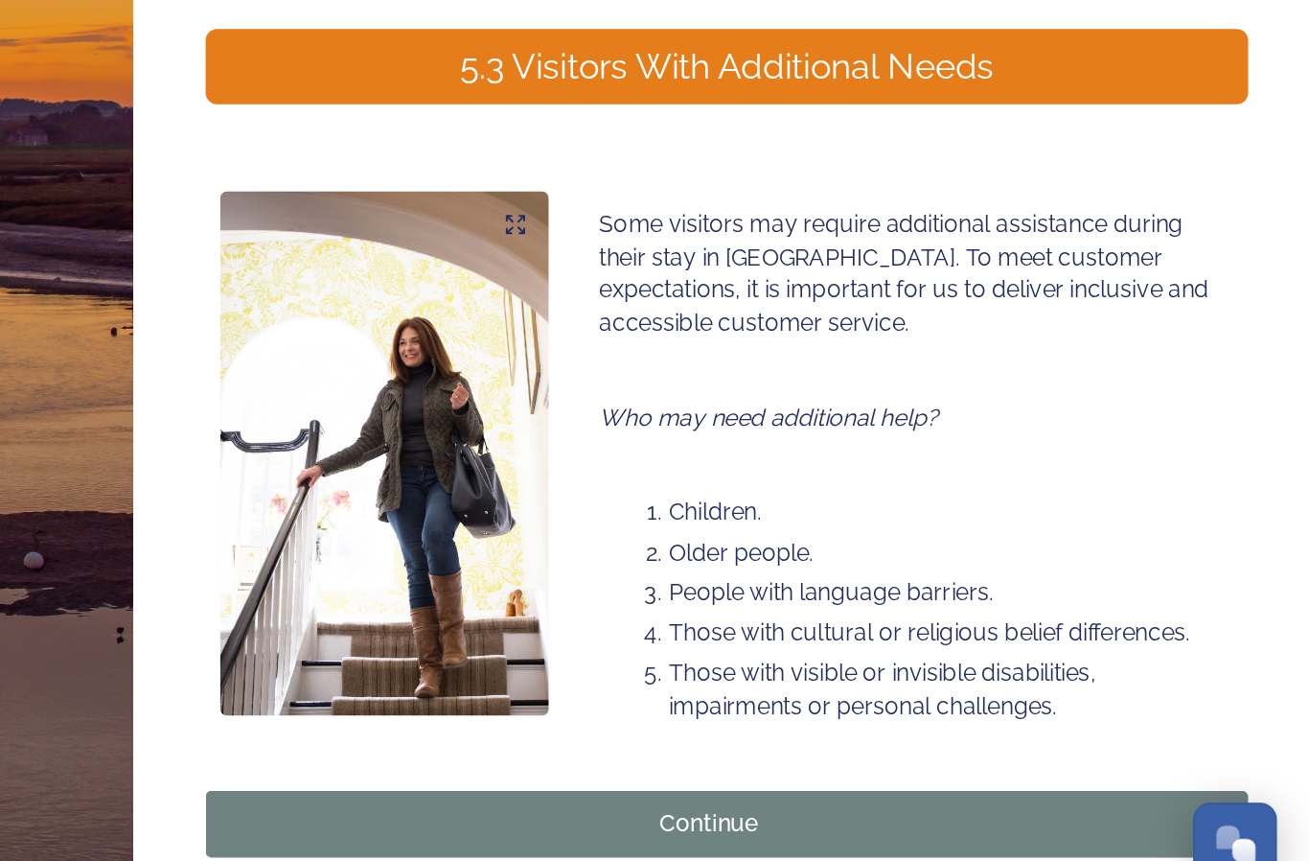
click at [582, 779] on div "Continue" at bounding box center [904, 790] width 645 height 23
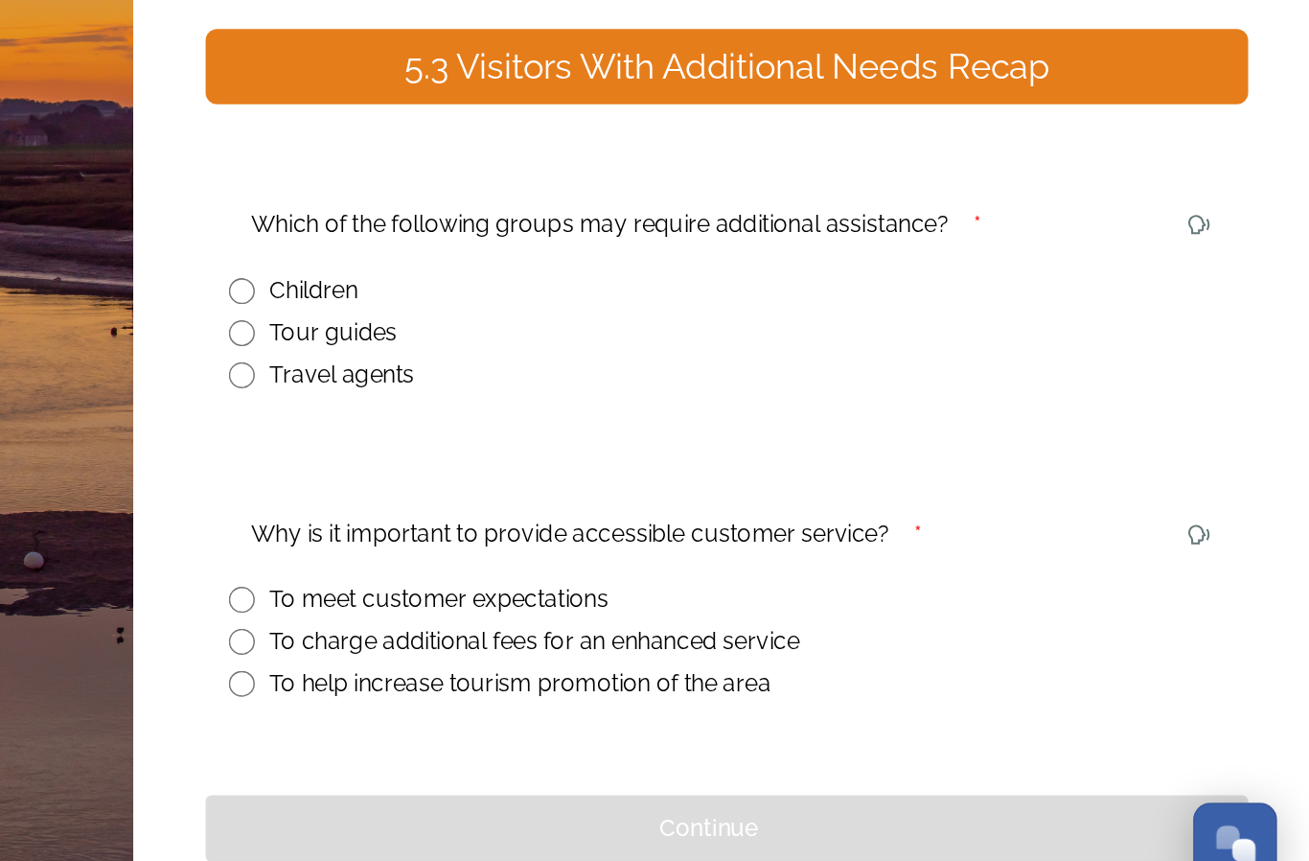
click at [587, 429] on input "radio" at bounding box center [595, 437] width 17 height 17
radio input "true"
click at [587, 689] on input "radio" at bounding box center [595, 697] width 17 height 17
radio input "true"
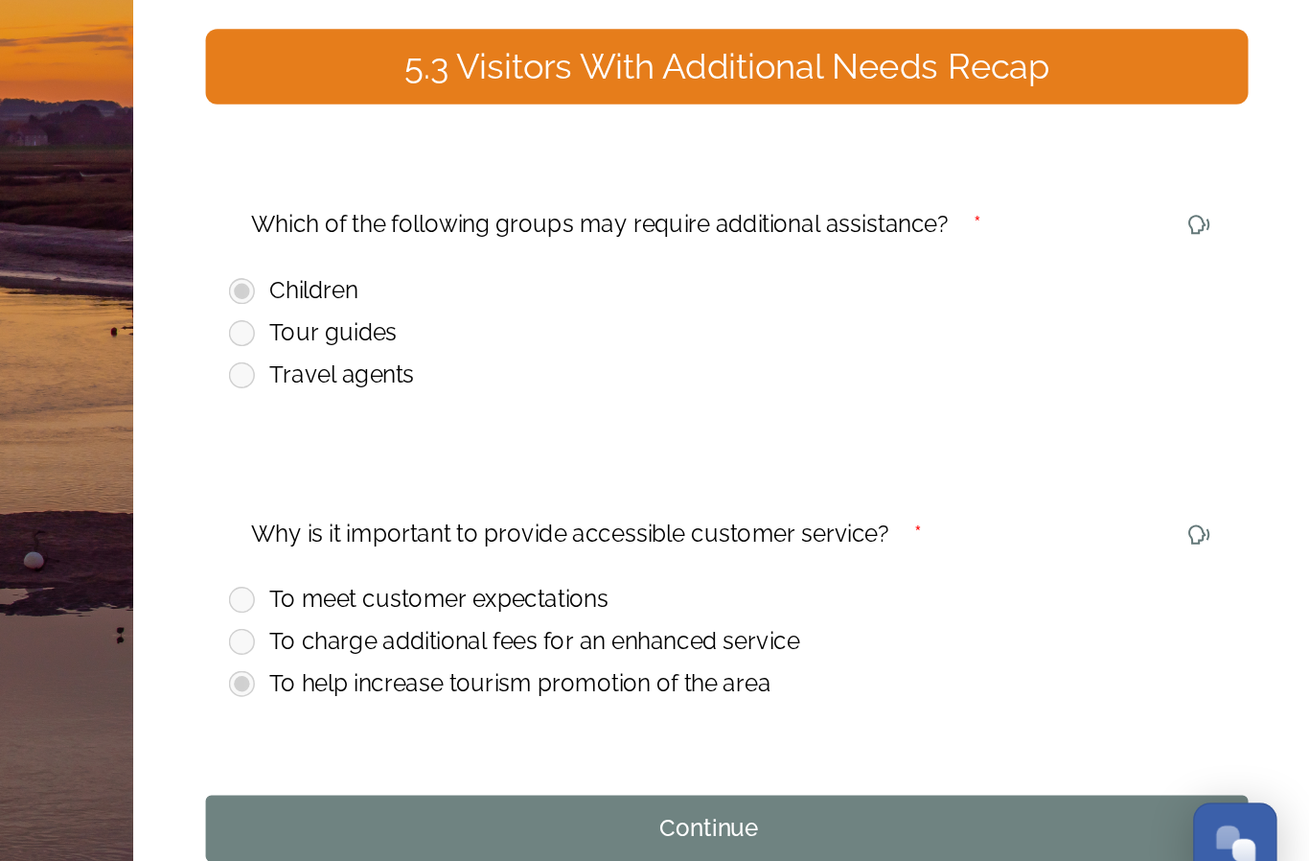
click at [582, 782] on div "Continue" at bounding box center [904, 793] width 645 height 23
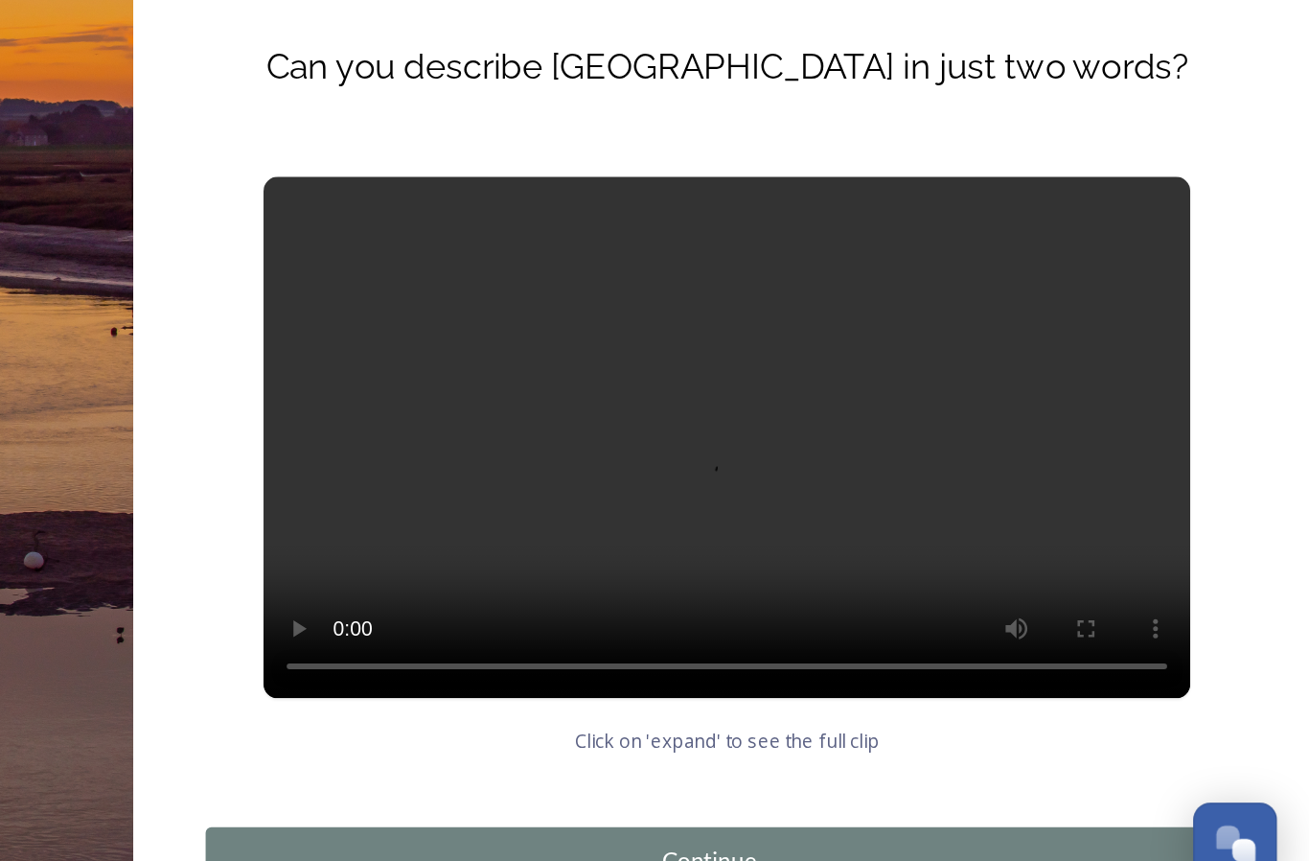
click at [582, 803] on div "Continue" at bounding box center [904, 814] width 645 height 23
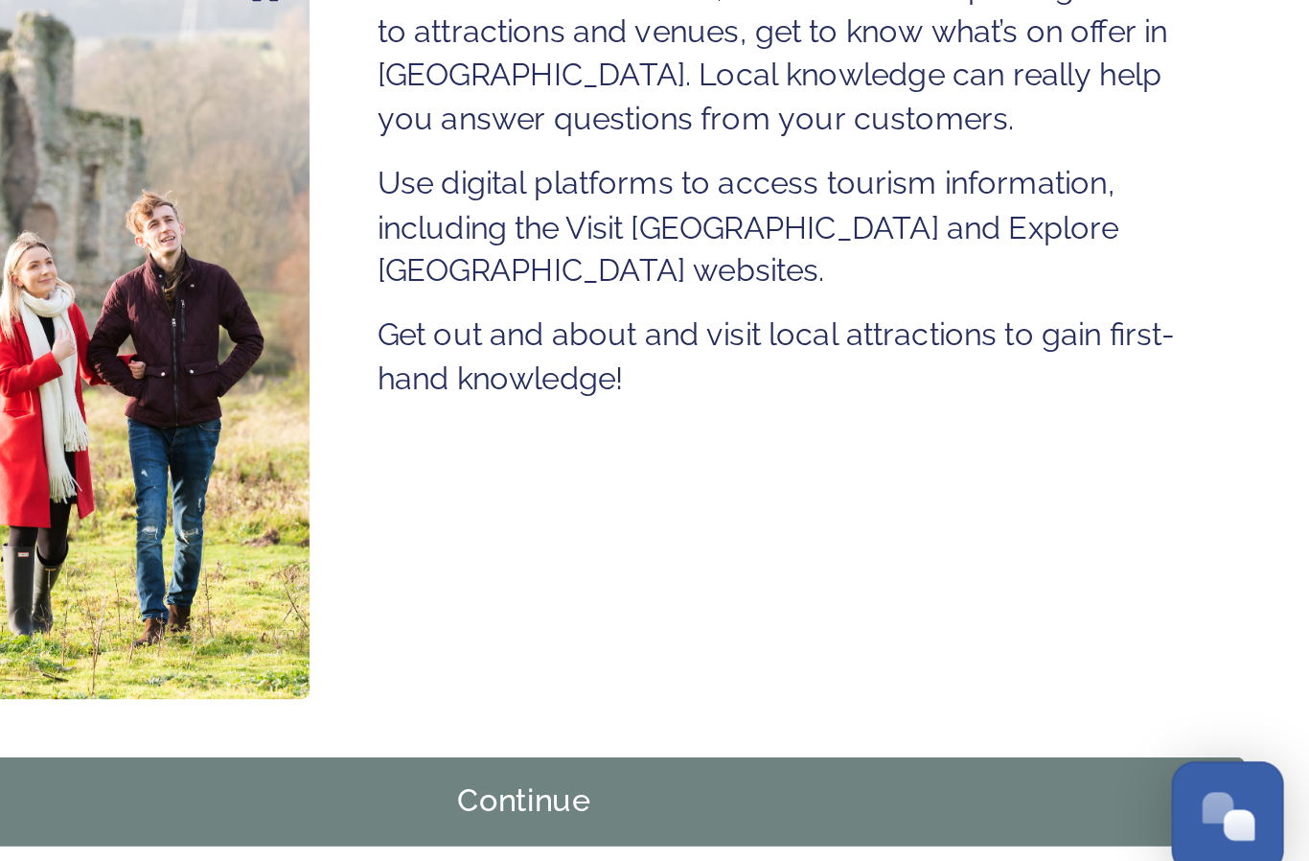
click at [582, 785] on div "Continue" at bounding box center [904, 796] width 645 height 23
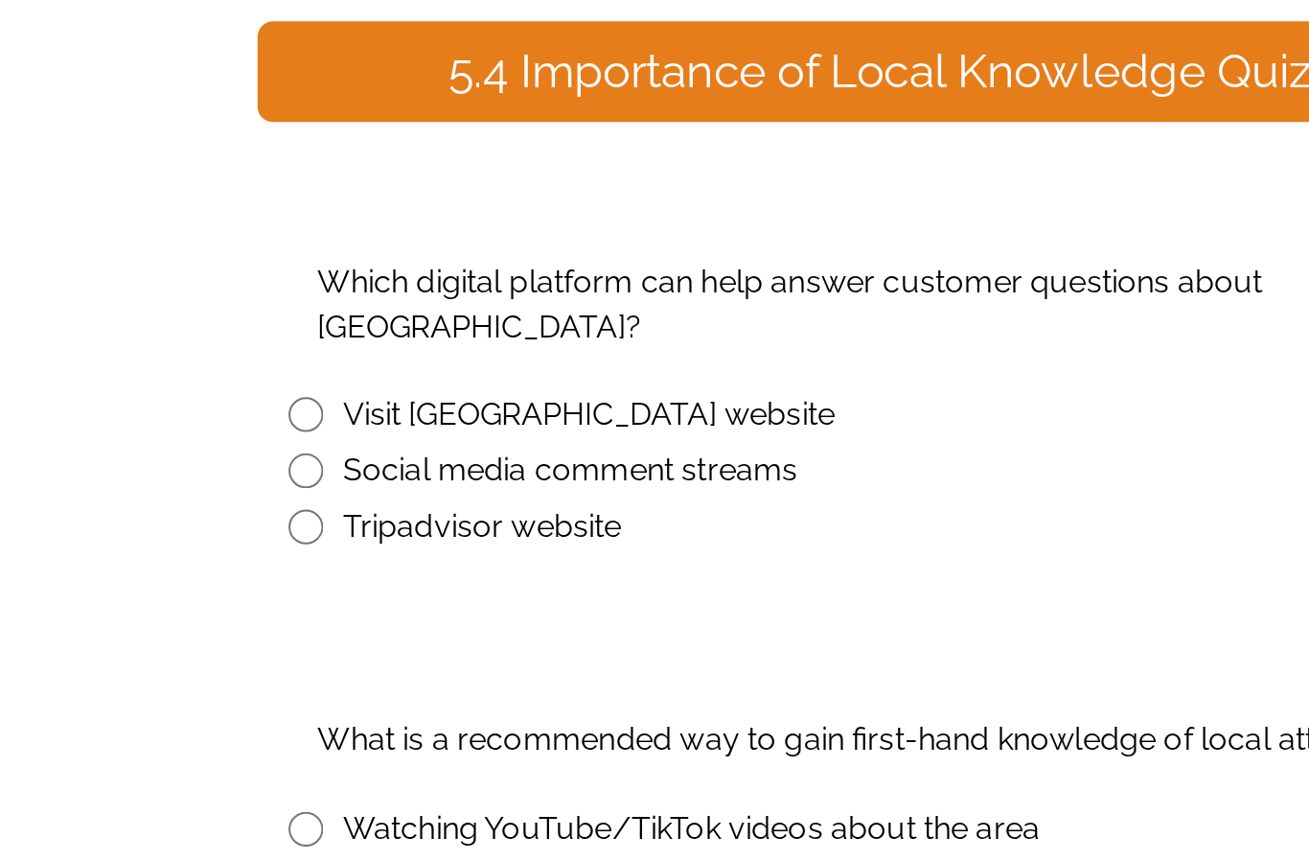
click at [325, 450] on input "radio" at bounding box center [333, 458] width 17 height 17
radio input "true"
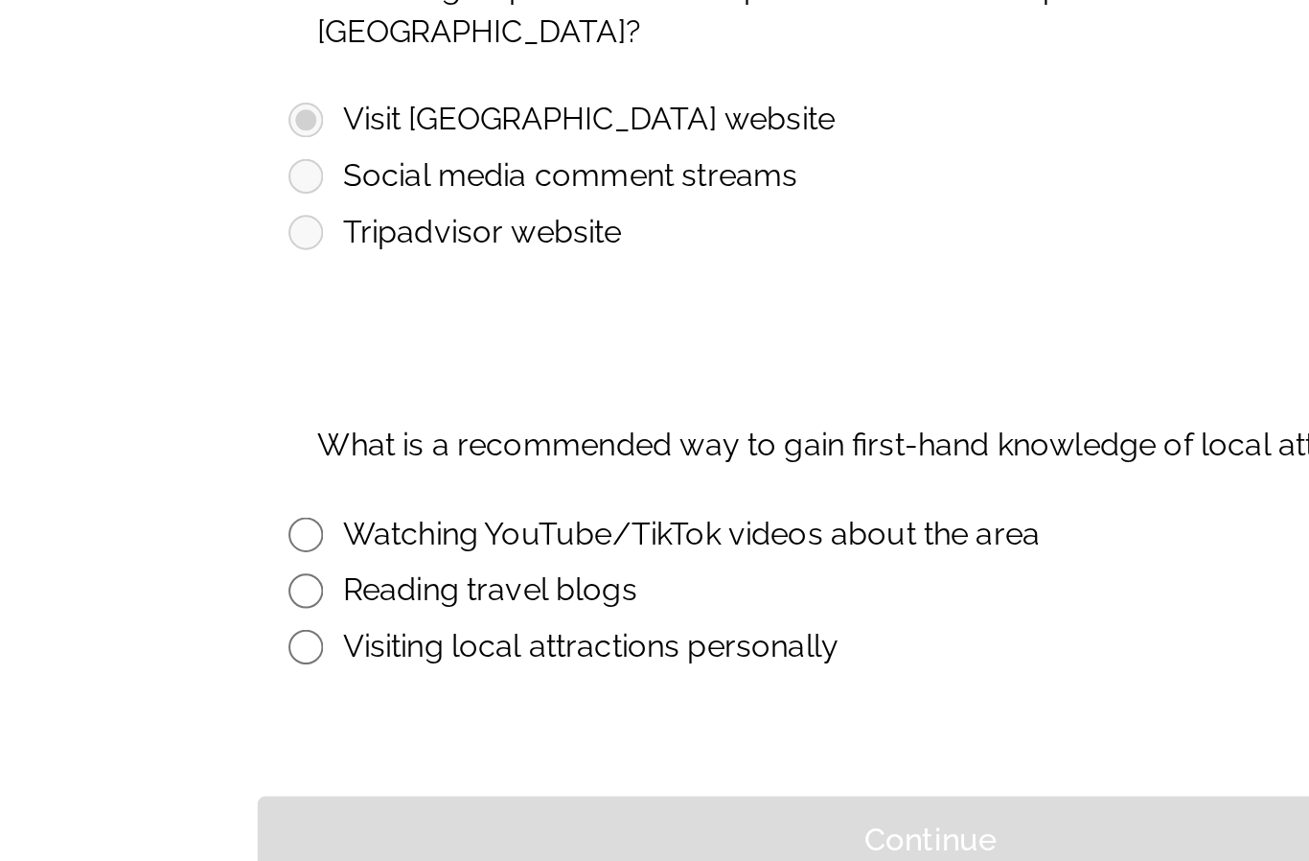
click at [325, 711] on input "radio" at bounding box center [333, 719] width 17 height 17
radio input "true"
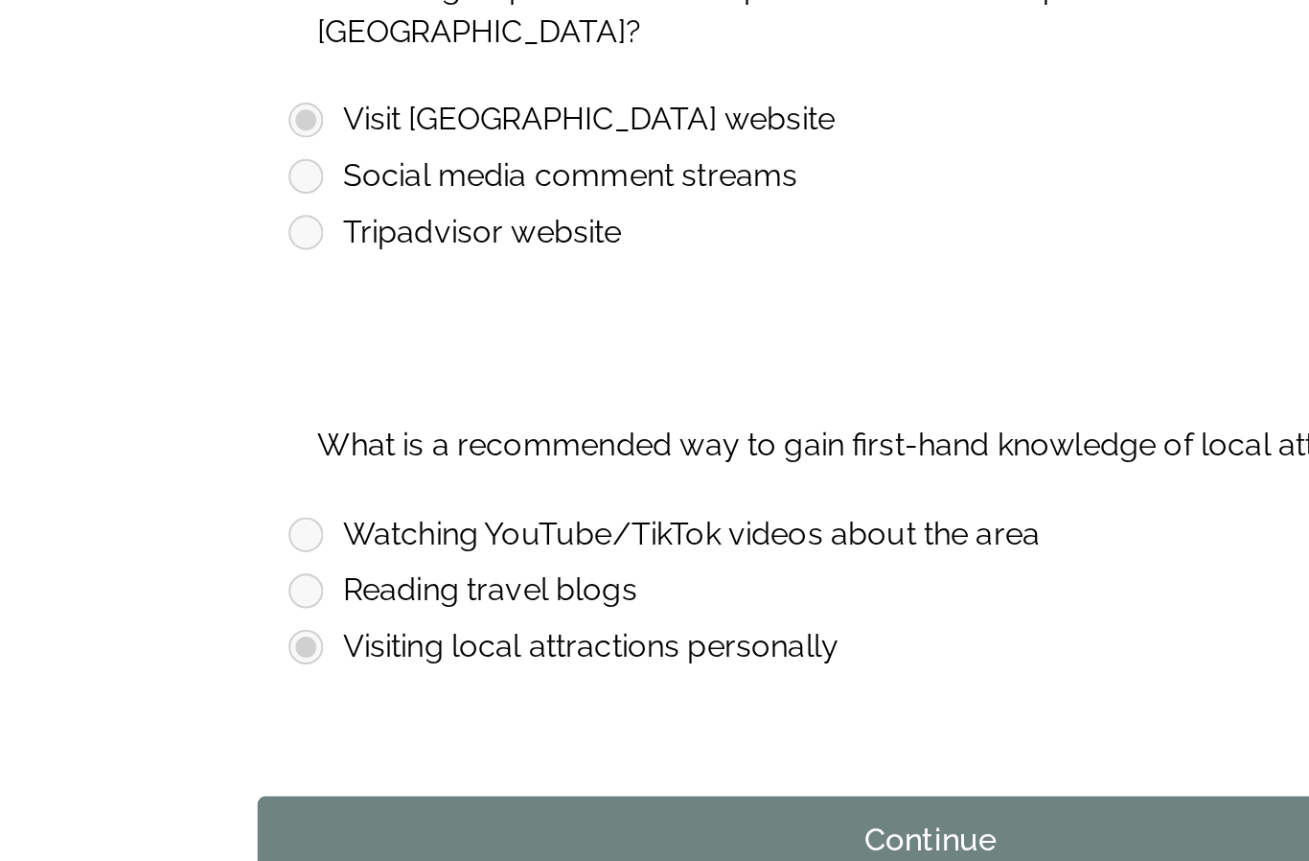
click at [437, 804] on div "Continue" at bounding box center [642, 815] width 645 height 23
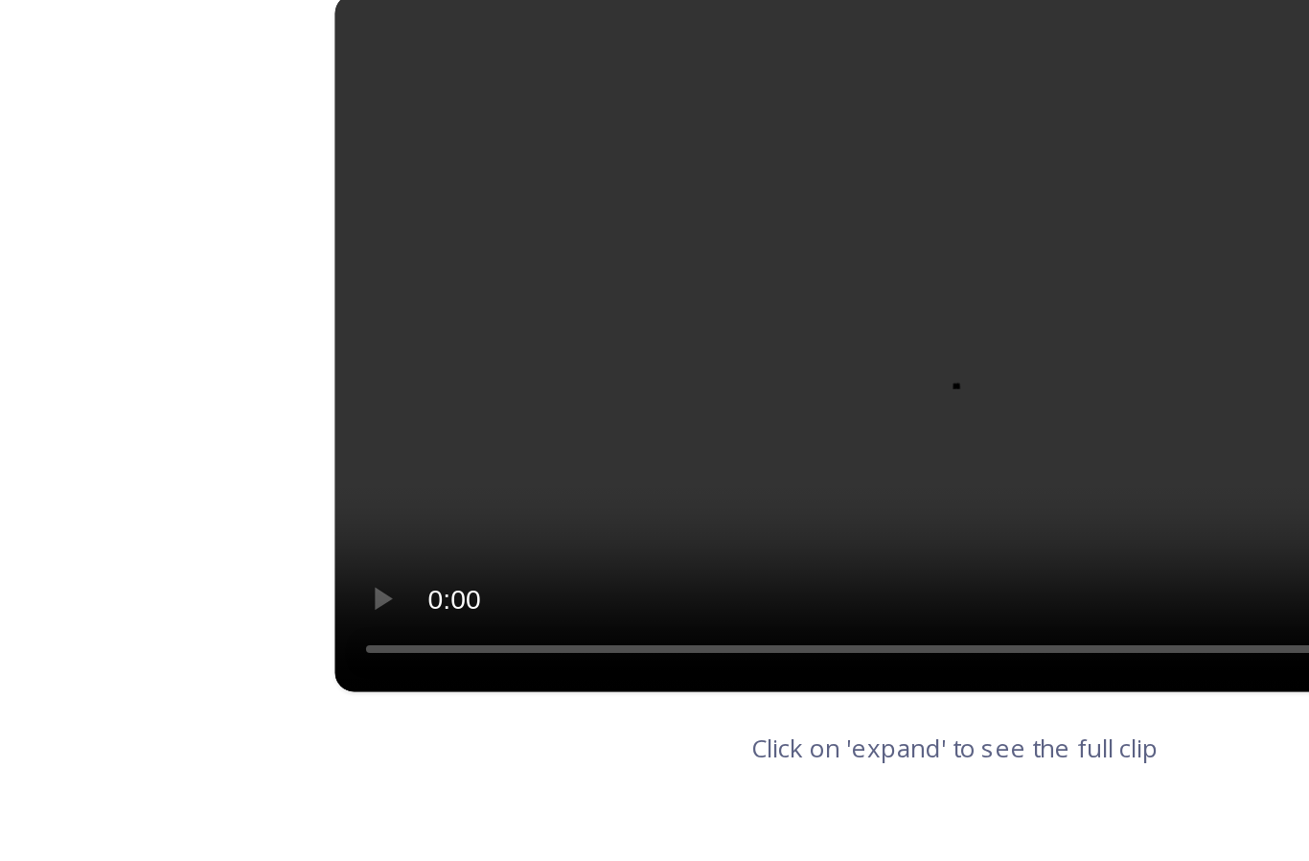
click at [501, 838] on div "Continue" at bounding box center [642, 849] width 645 height 23
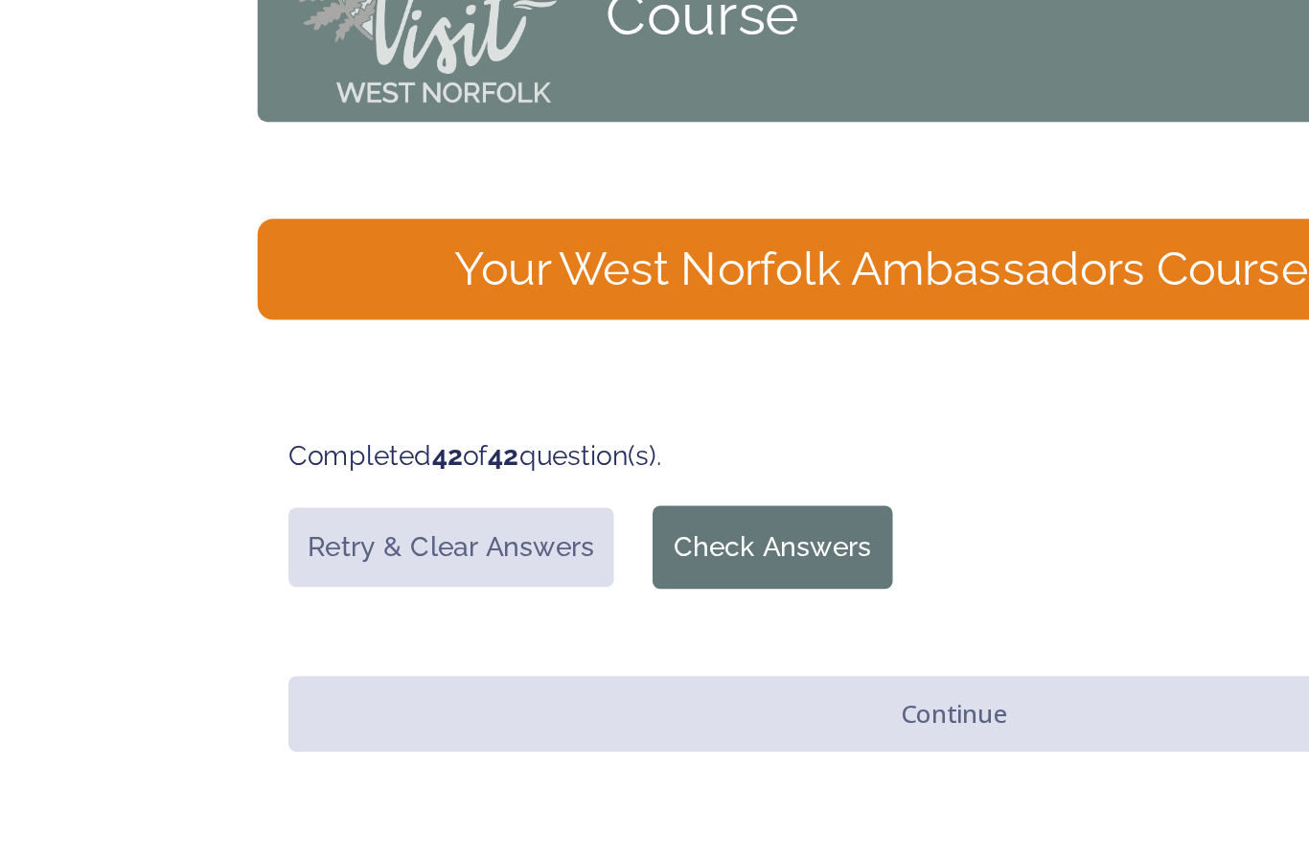
click at [505, 406] on button "Check Answers" at bounding box center [564, 426] width 119 height 41
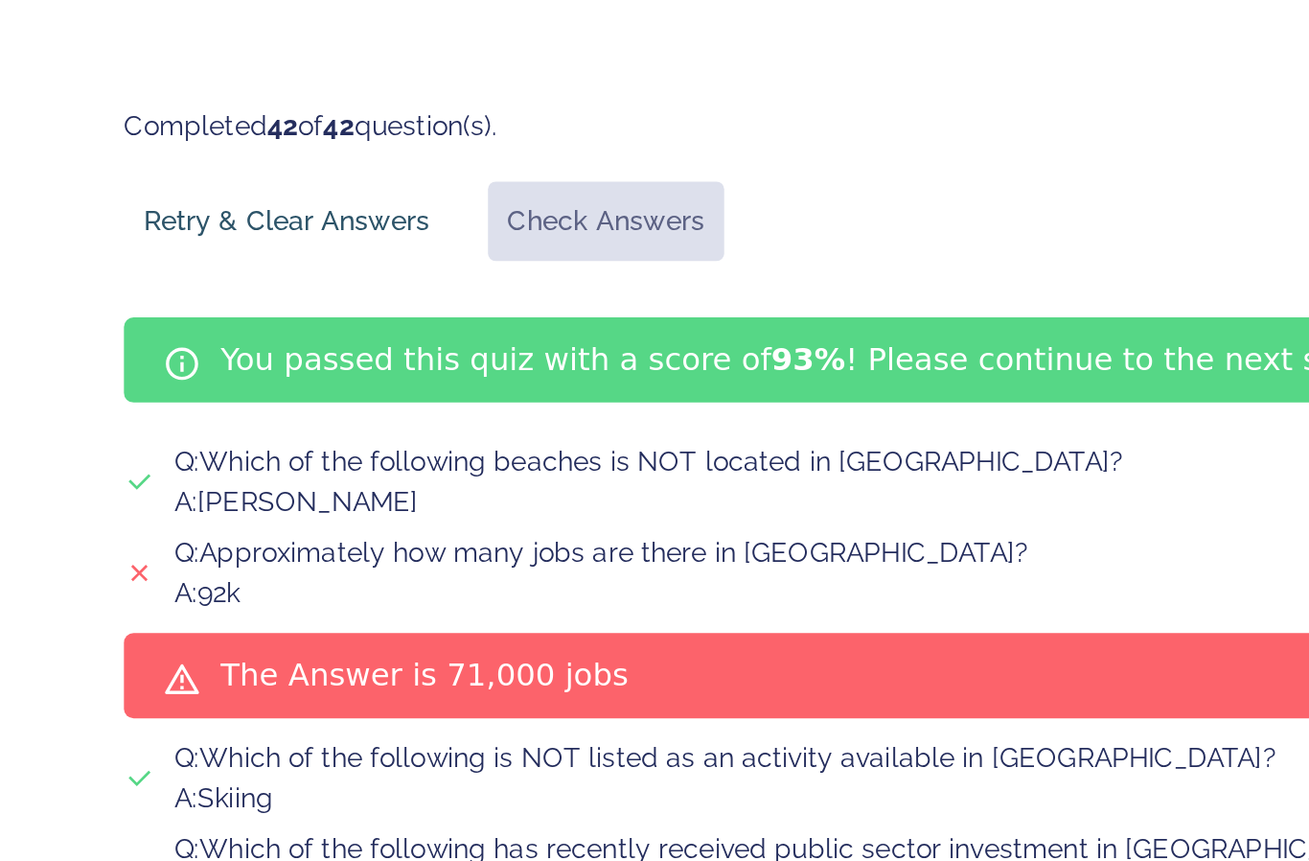
click at [325, 409] on button "Retry & Clear Answers" at bounding box center [405, 428] width 161 height 39
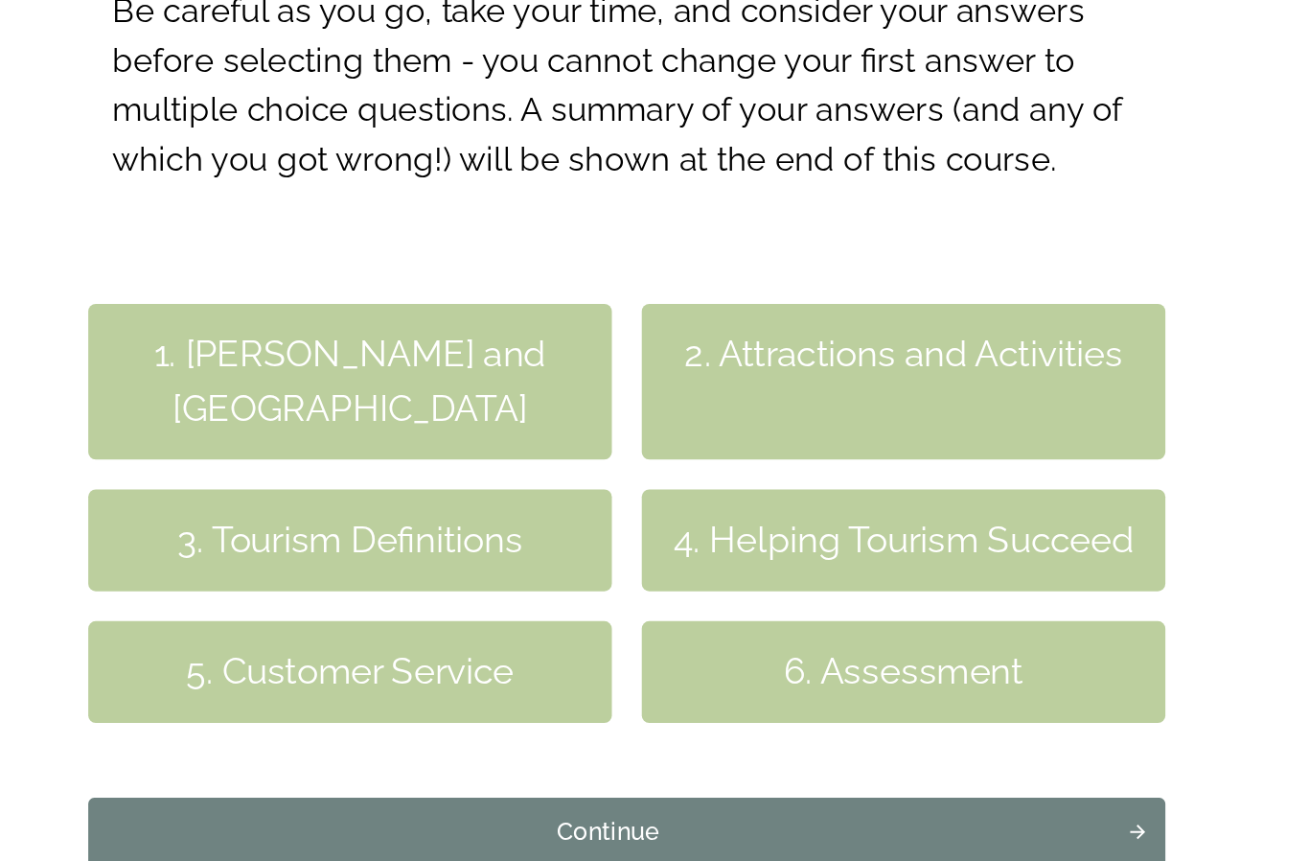
scroll to position [242, 0]
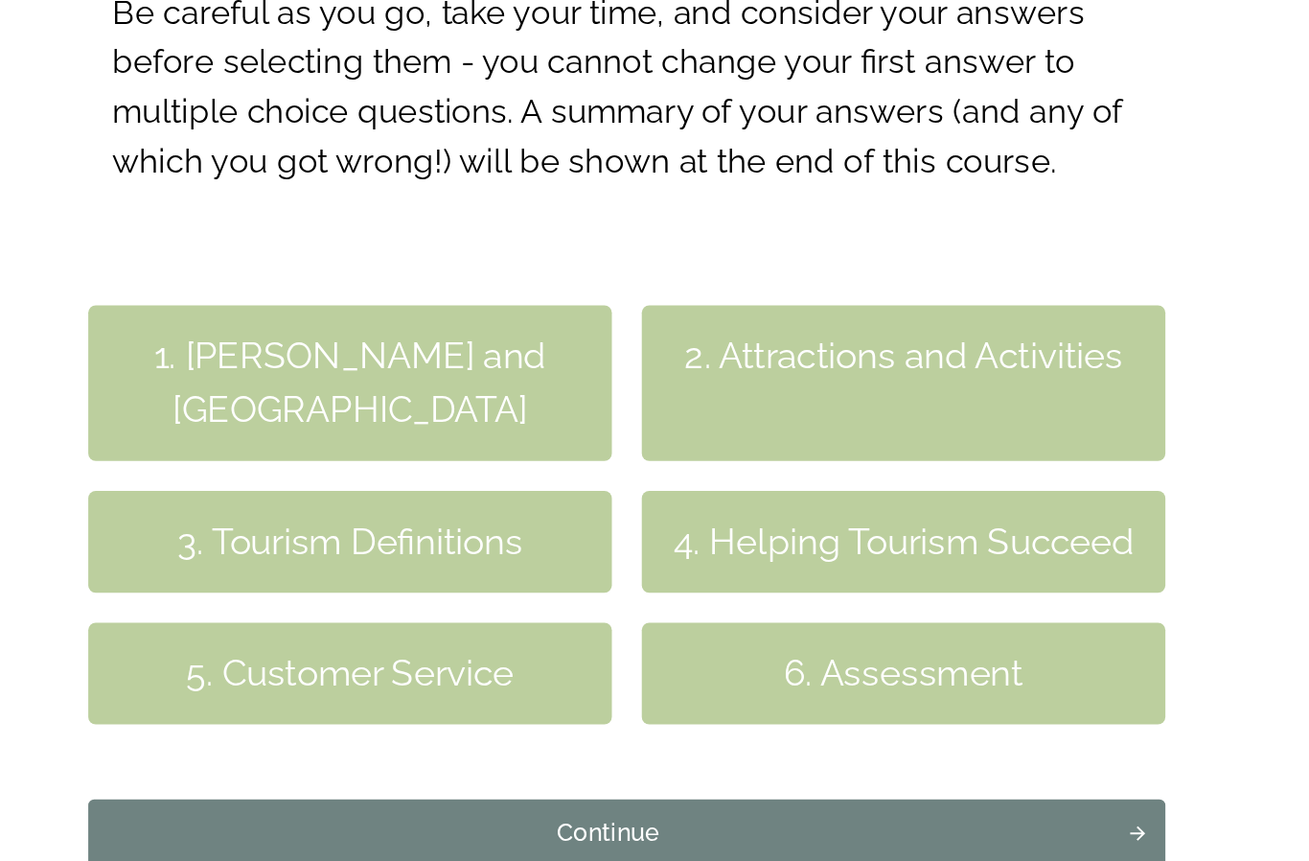
click at [454, 787] on div "Continue" at bounding box center [642, 798] width 645 height 23
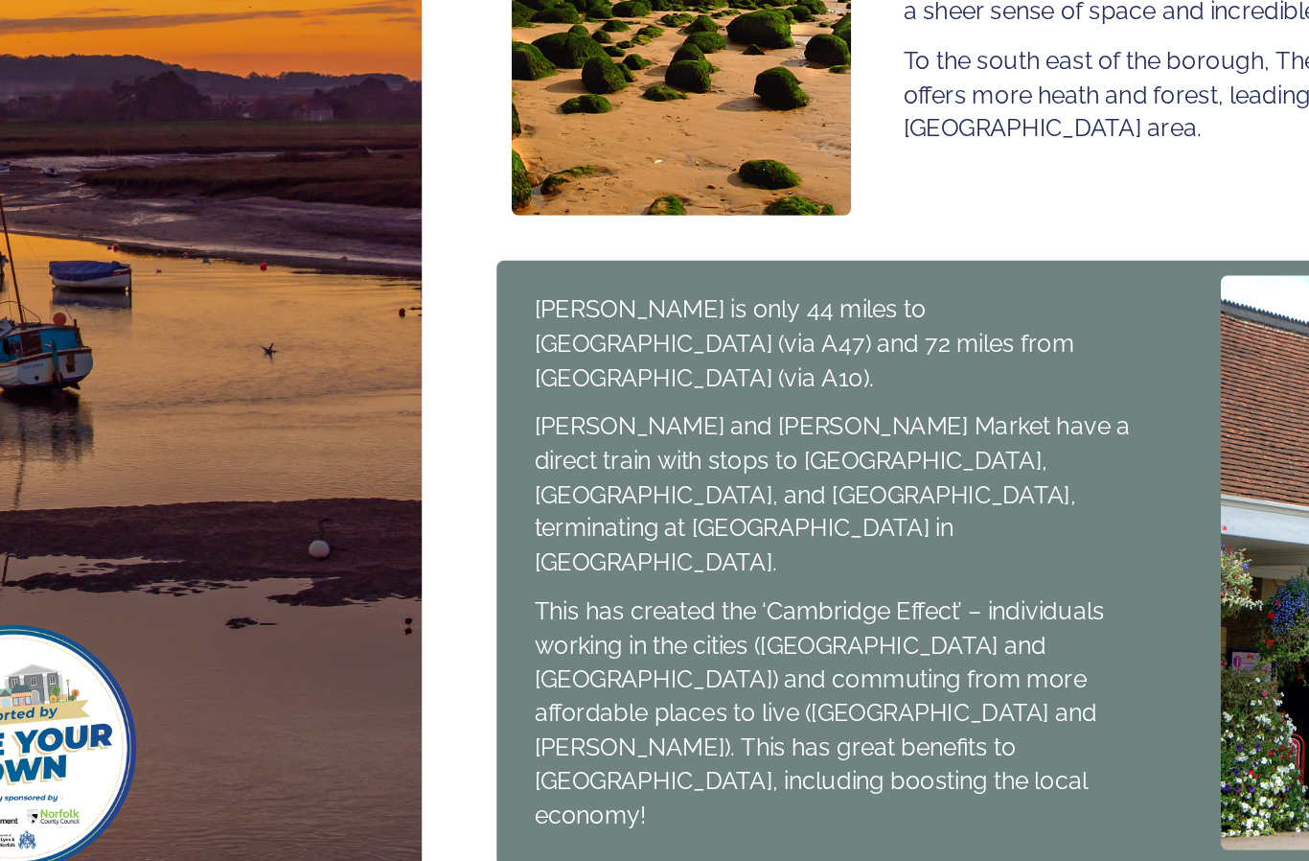
scroll to position [1167, 0]
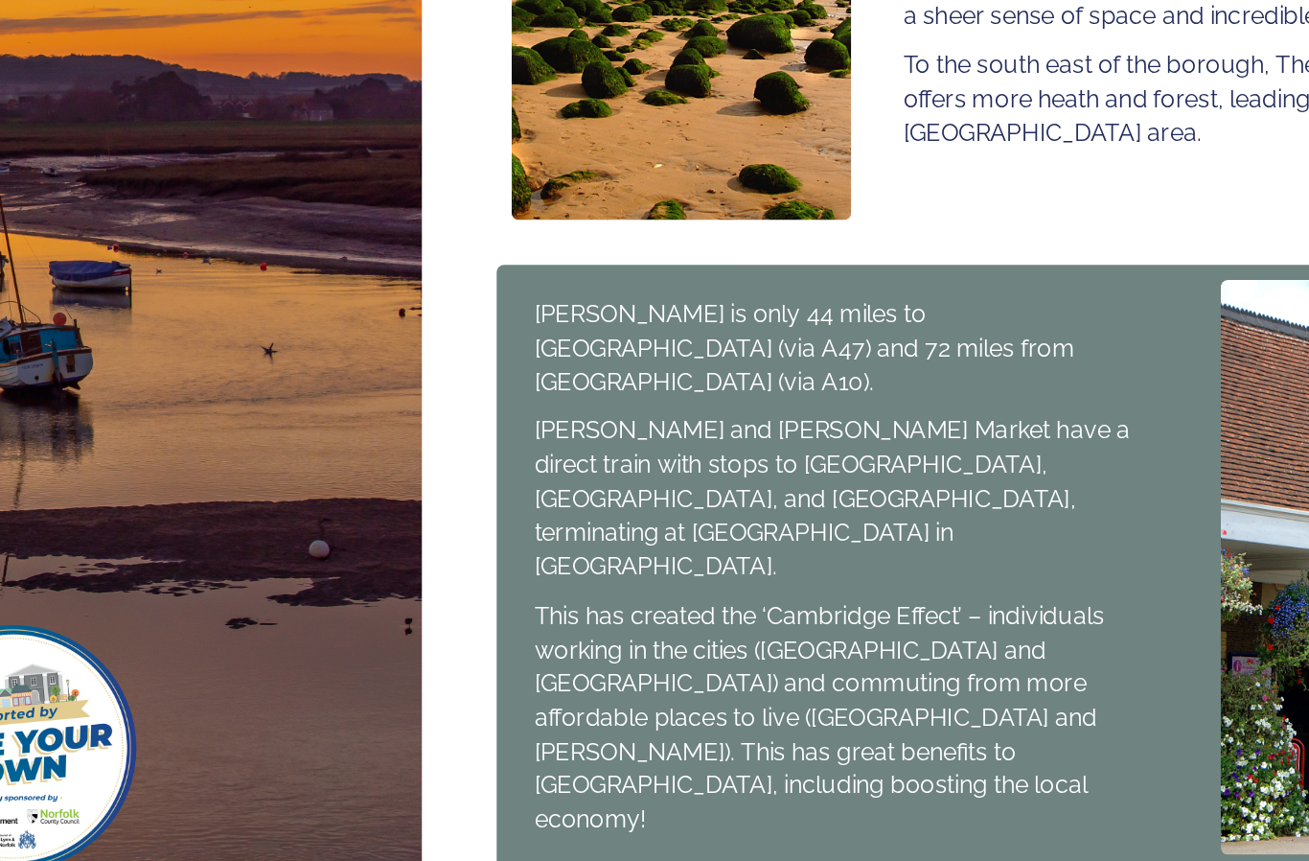
click at [663, 852] on div "Continue" at bounding box center [904, 863] width 645 height 23
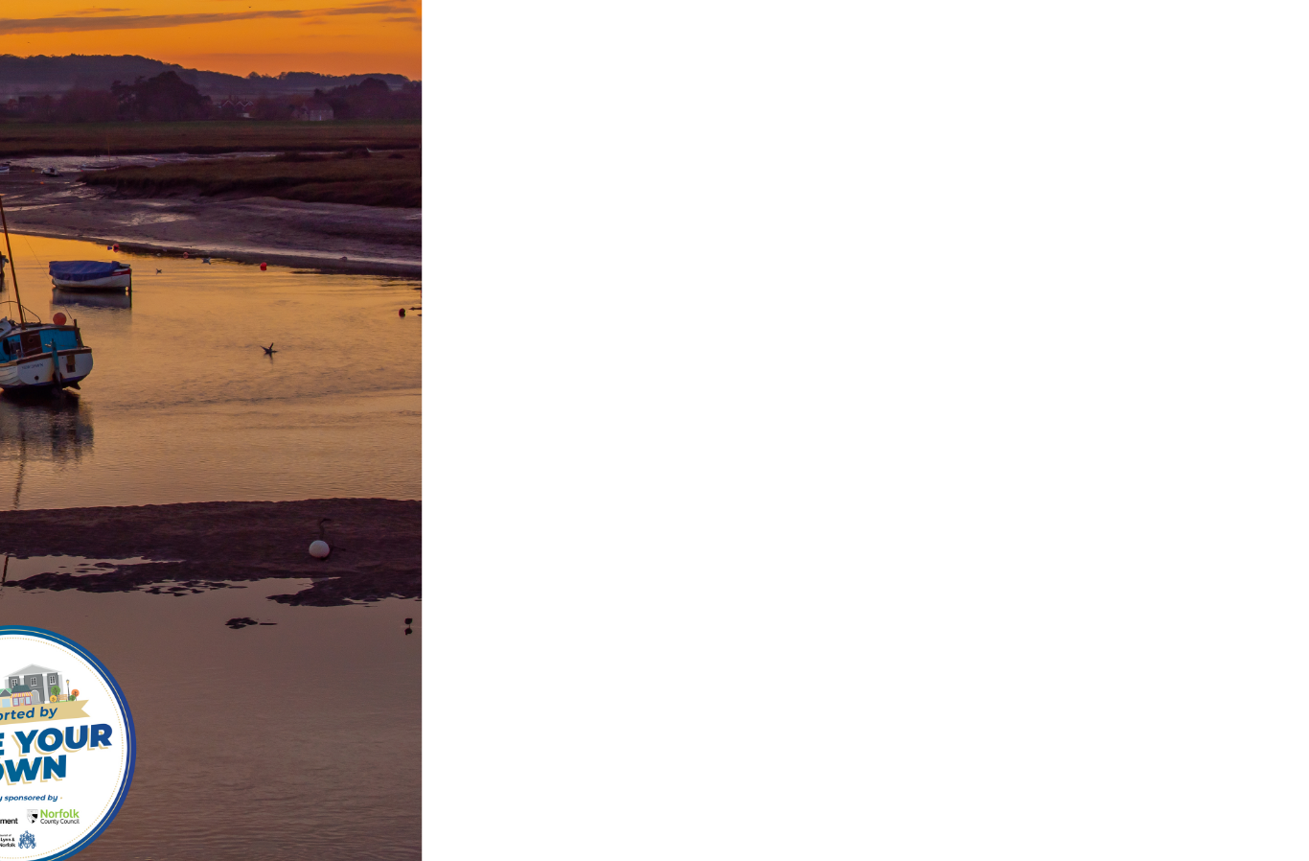
scroll to position [0, 0]
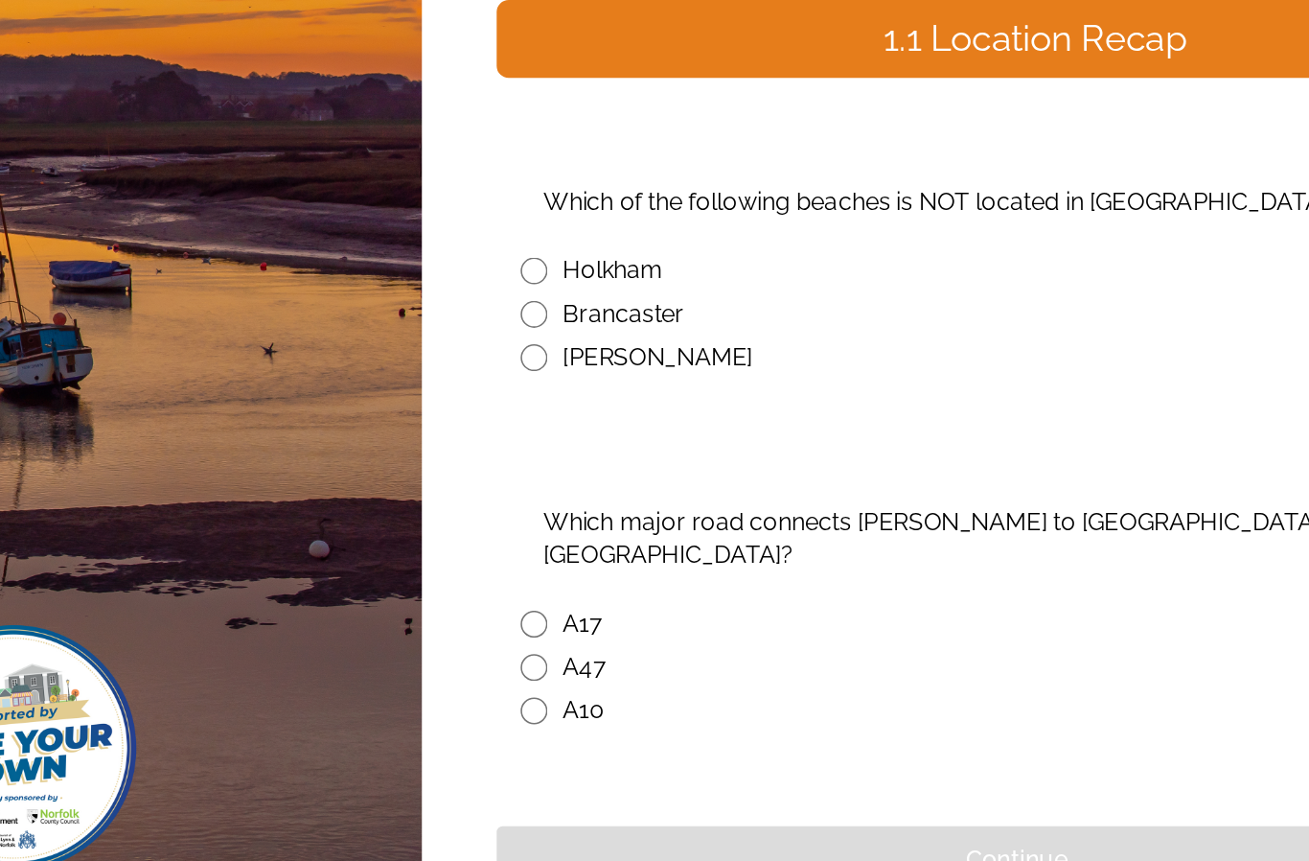
click at [587, 485] on input "radio" at bounding box center [595, 493] width 17 height 17
radio input "true"
click at [587, 711] on input "radio" at bounding box center [595, 719] width 17 height 17
radio input "true"
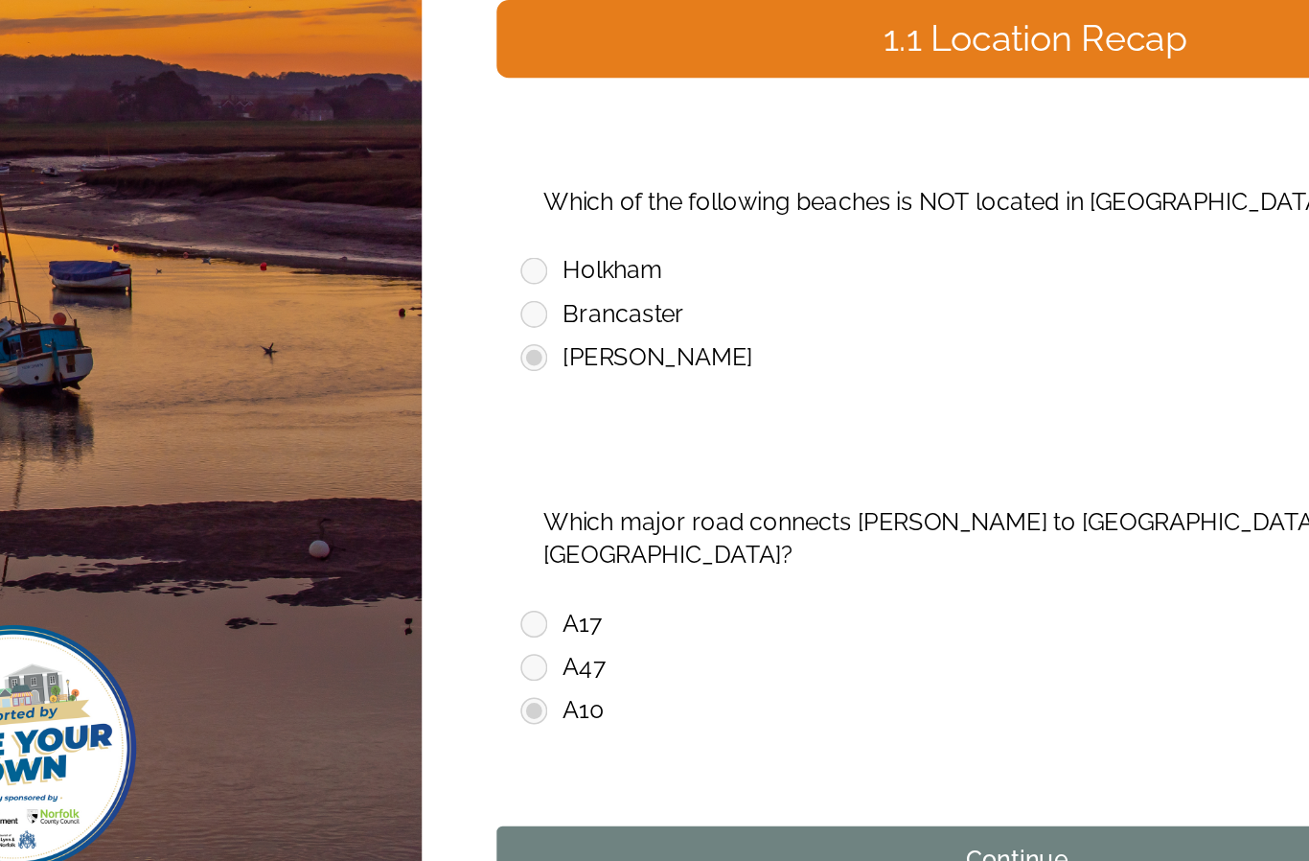
click at [646, 804] on div "Continue" at bounding box center [904, 815] width 645 height 23
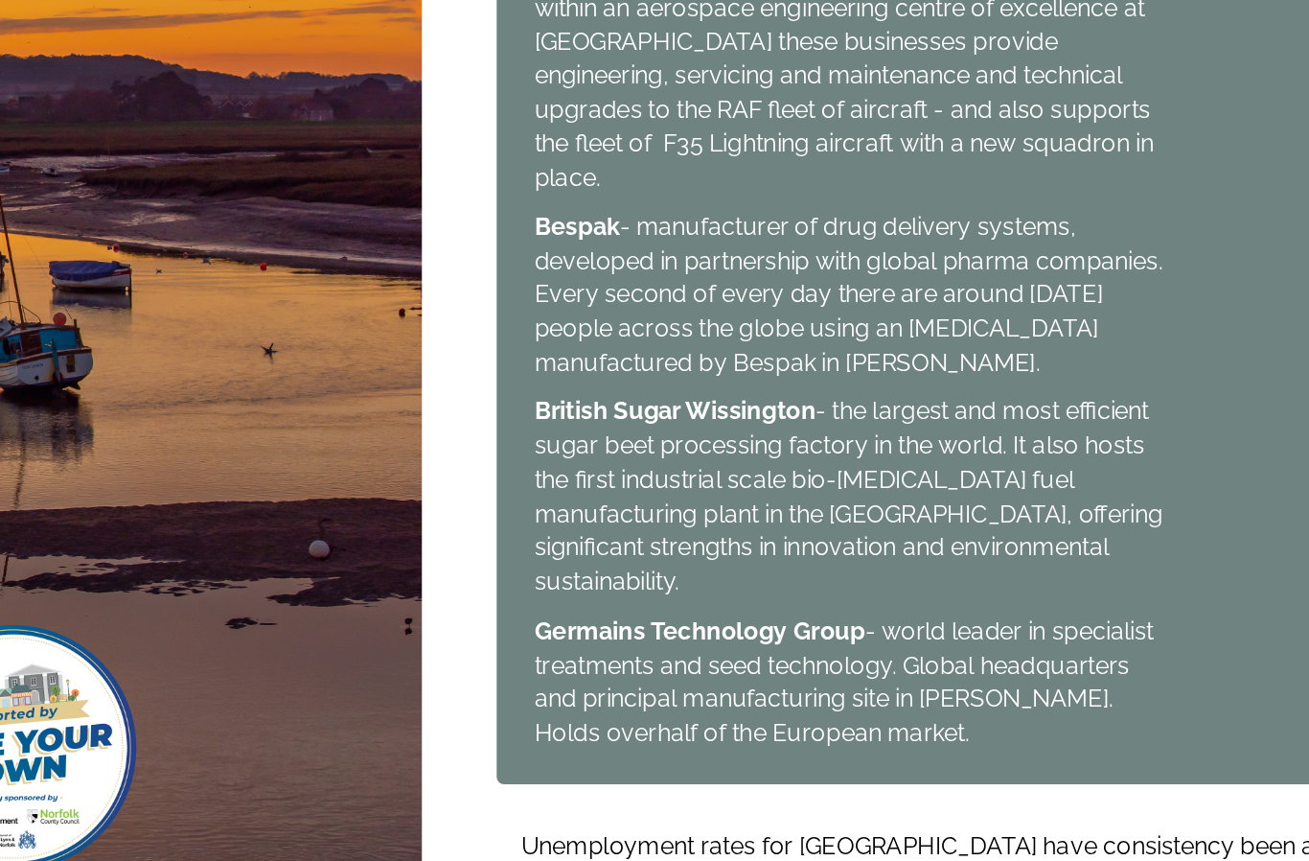
scroll to position [1390, 0]
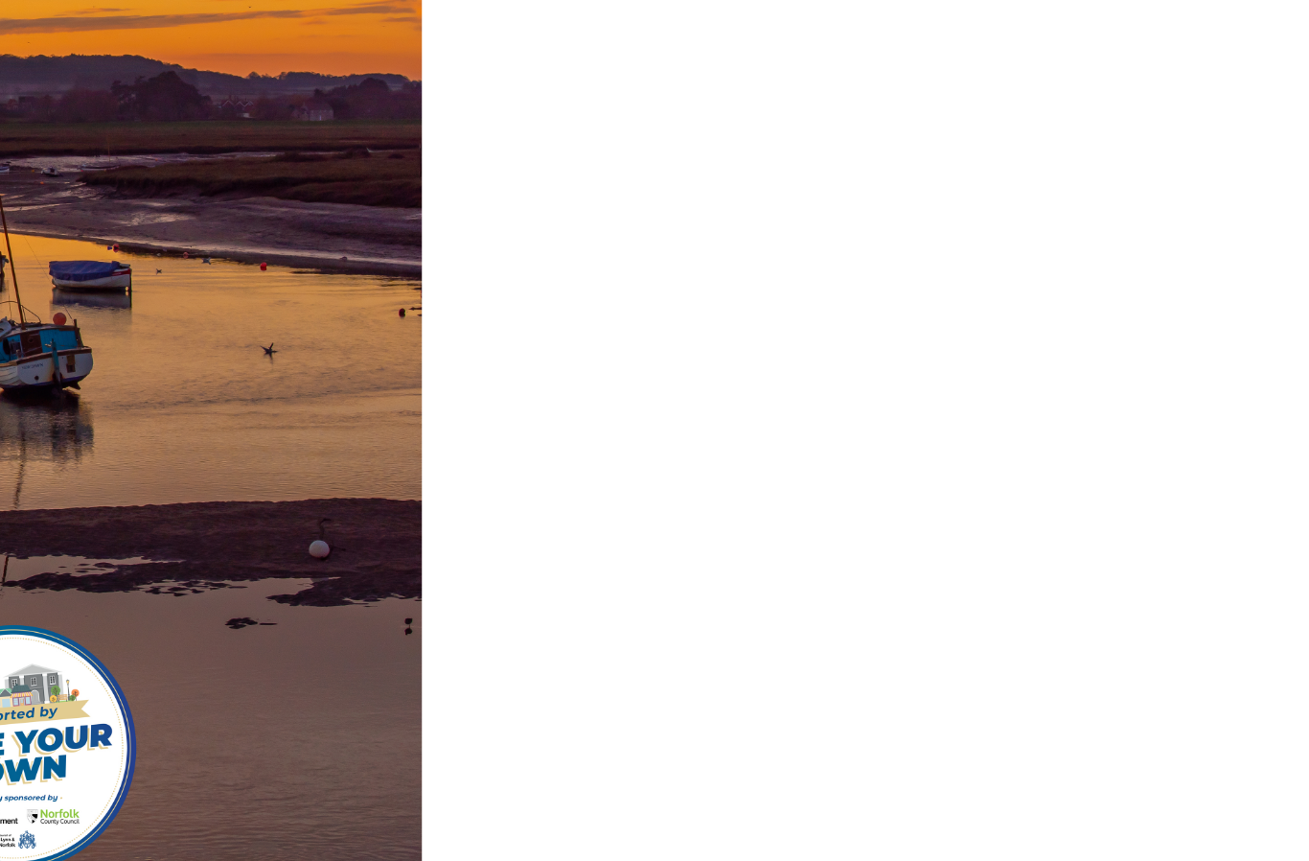
scroll to position [0, 0]
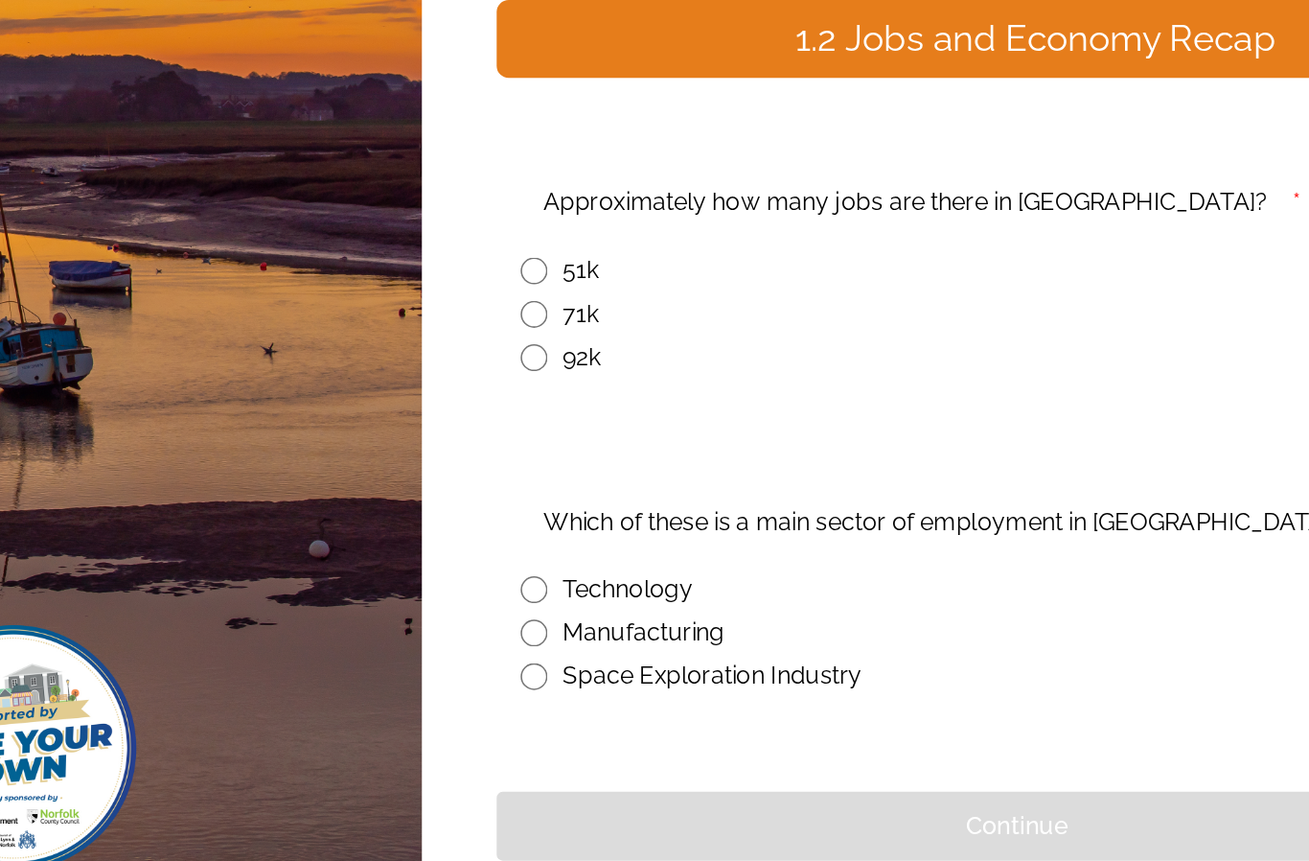
click at [587, 457] on input "radio" at bounding box center [595, 465] width 17 height 17
radio input "true"
click at [587, 661] on input "radio" at bounding box center [595, 669] width 17 height 17
radio input "true"
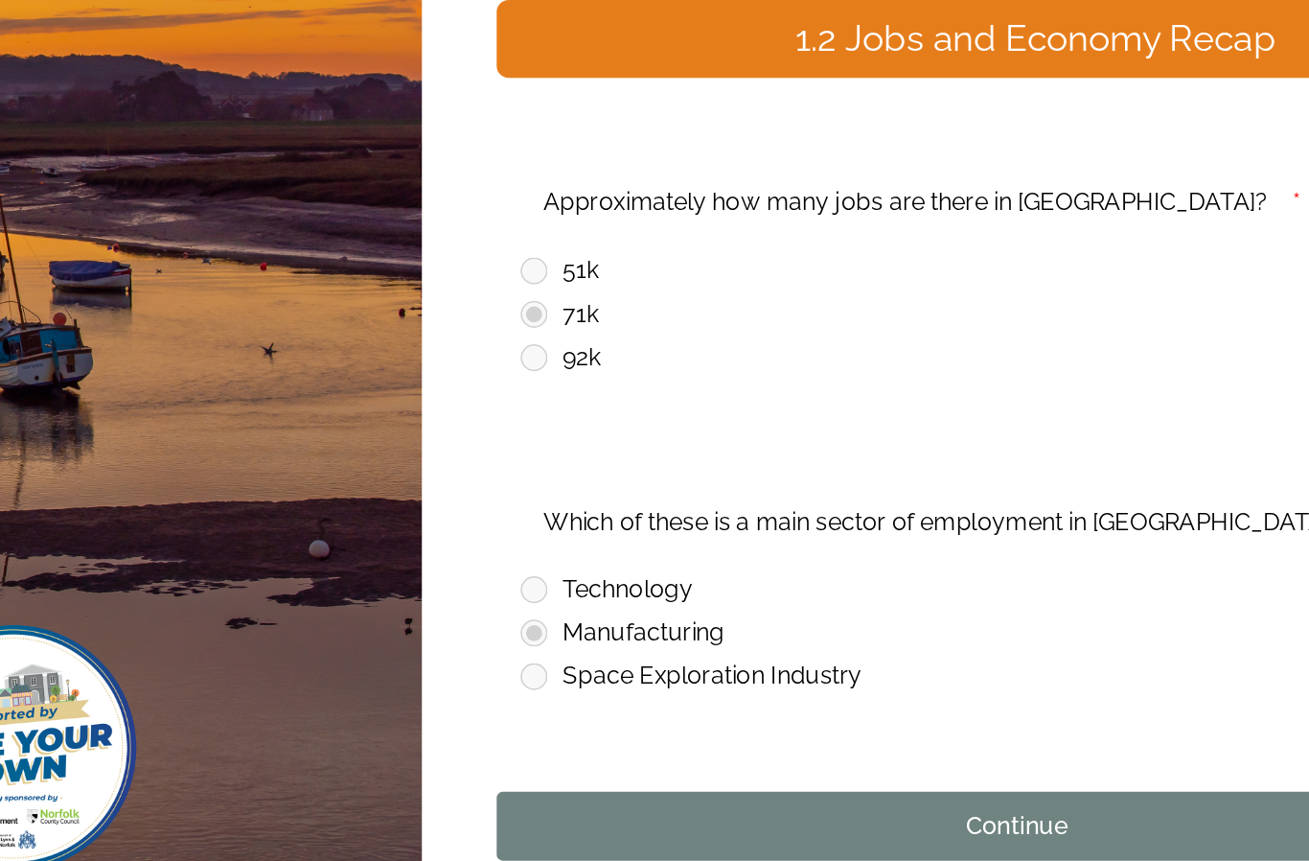
click at [634, 782] on div "Continue" at bounding box center [904, 793] width 645 height 23
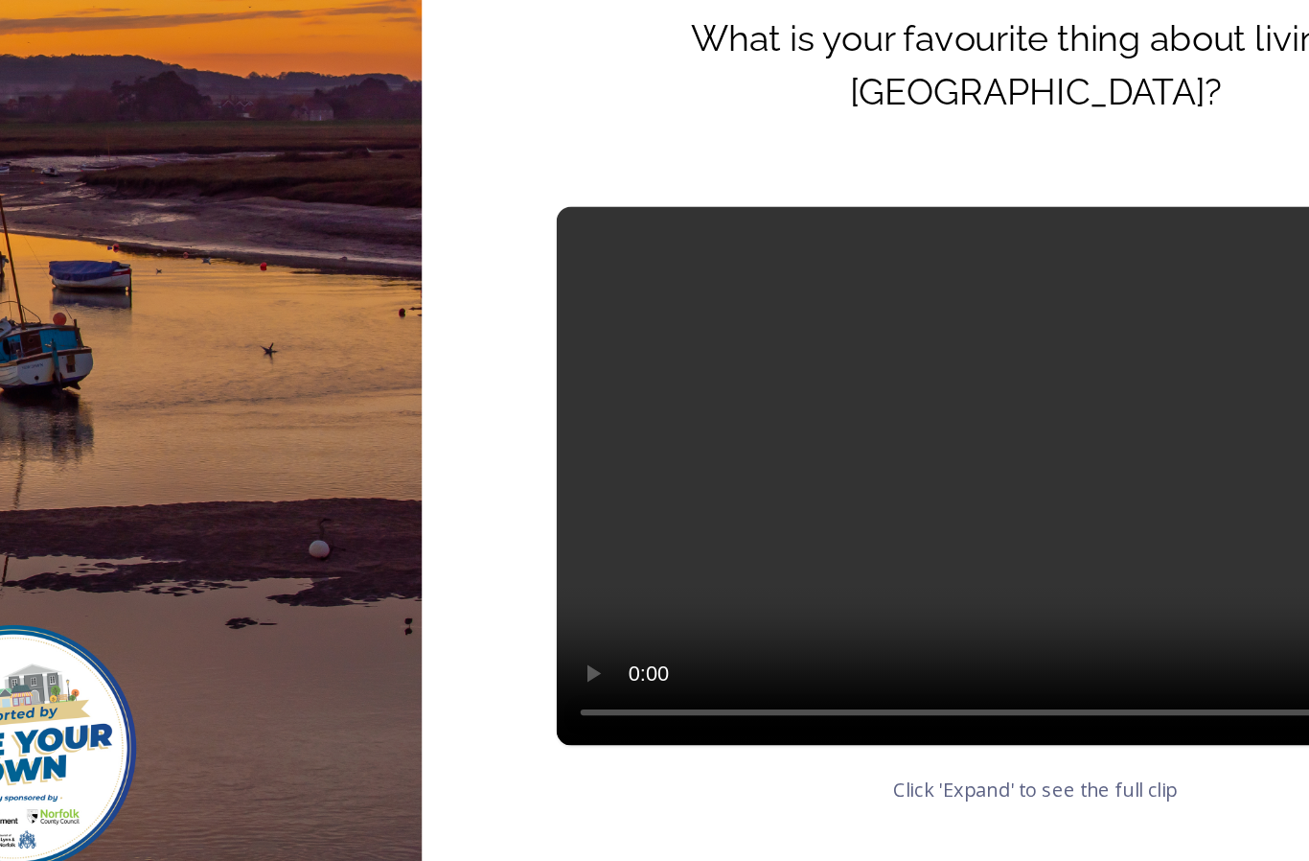
click at [688, 838] on div "Continue" at bounding box center [904, 849] width 645 height 23
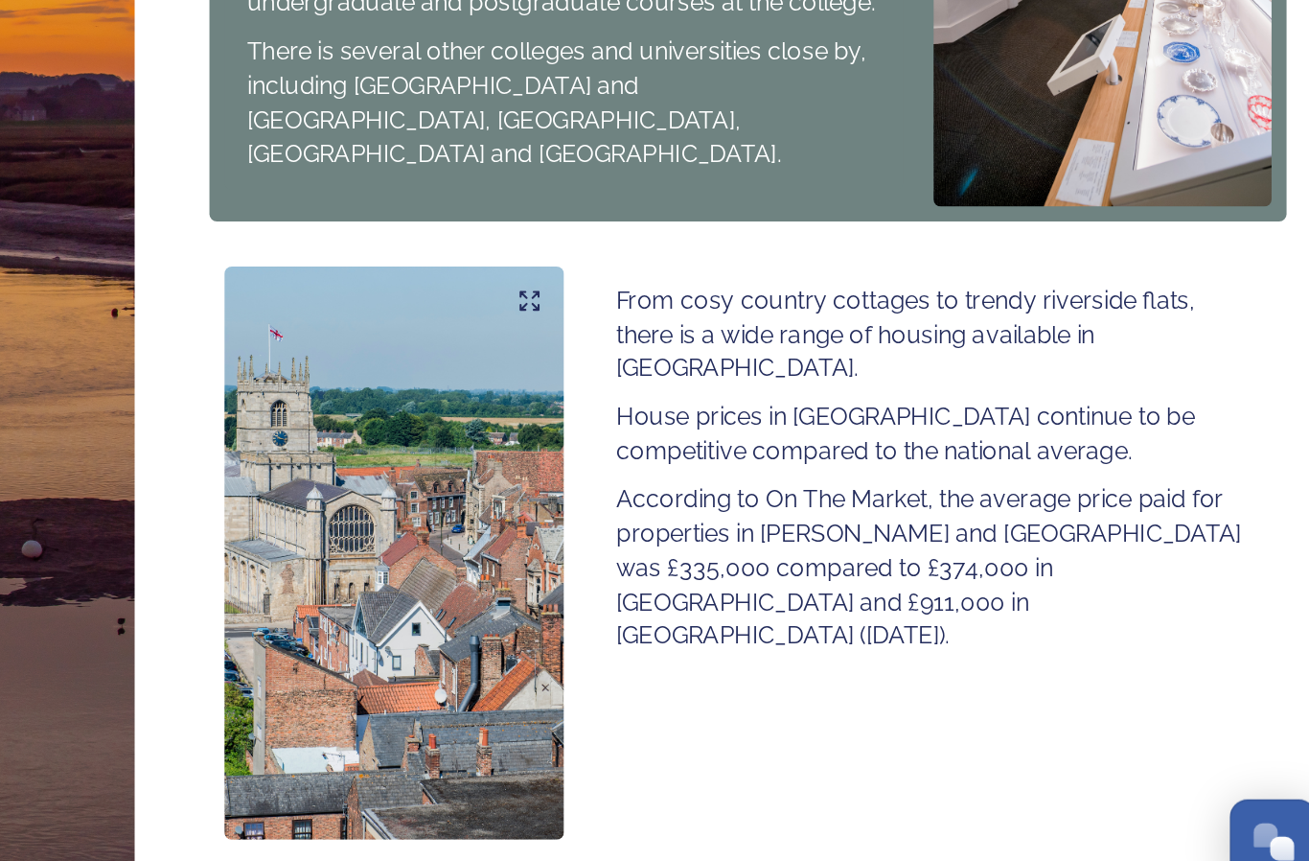
scroll to position [915, 0]
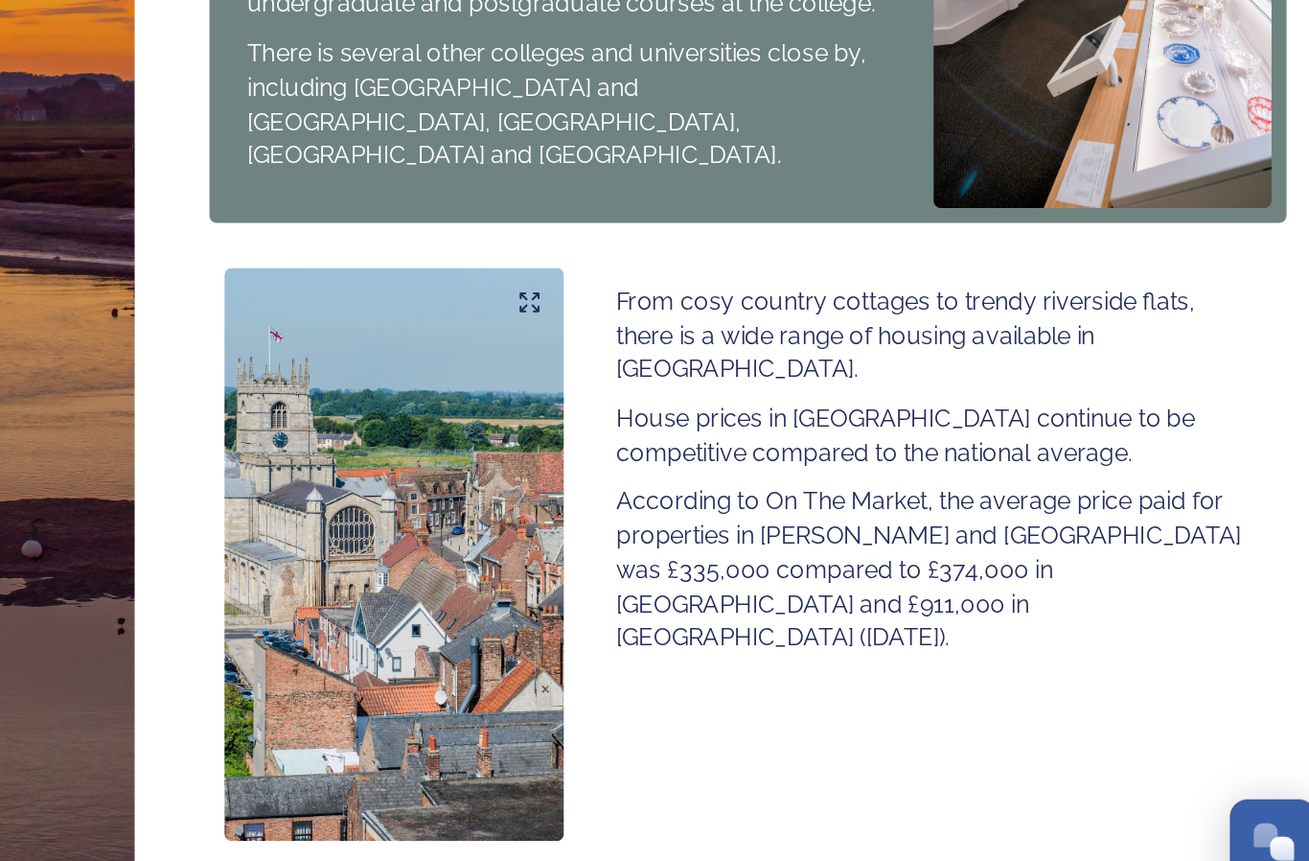
click at [582, 842] on div "Continue" at bounding box center [904, 853] width 645 height 23
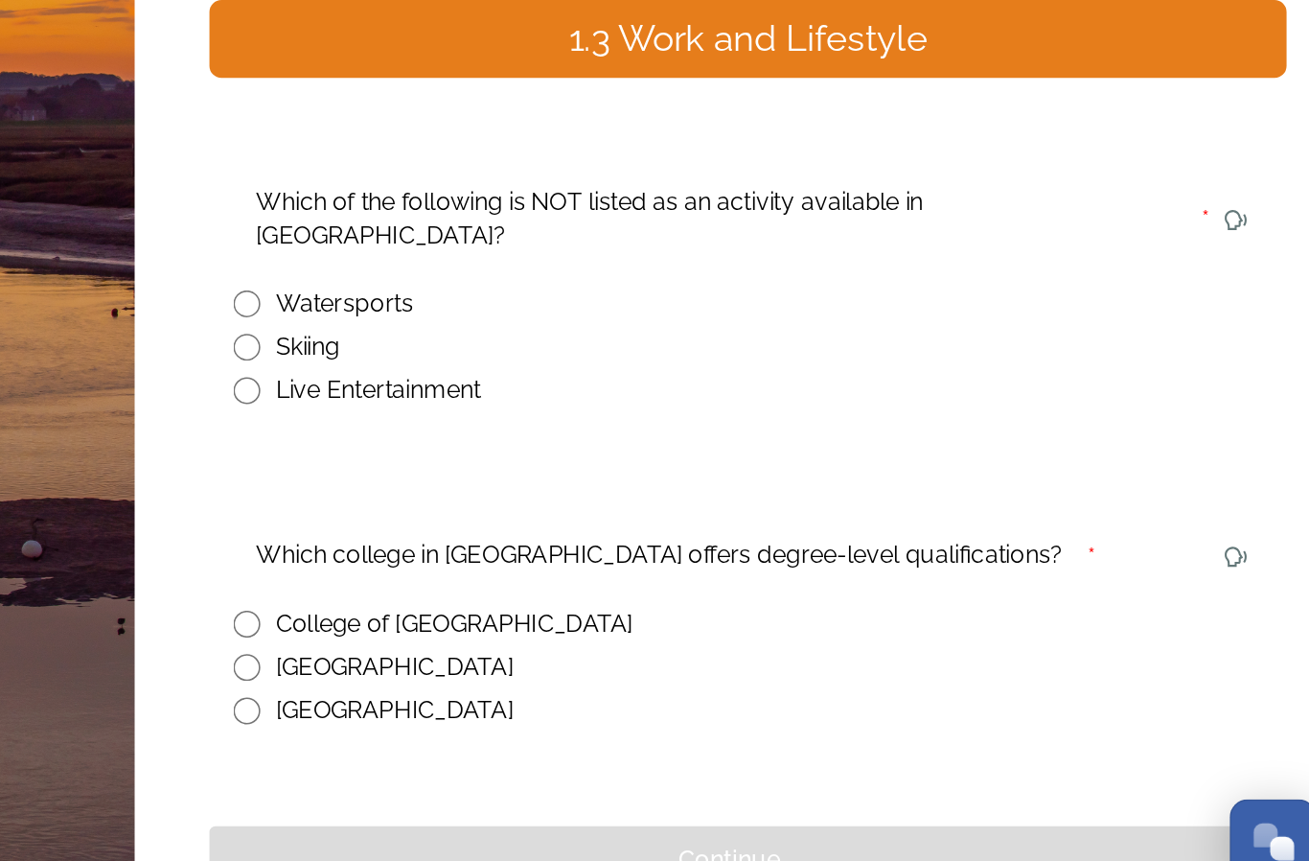
click at [587, 478] on input "radio" at bounding box center [595, 486] width 17 height 17
radio input "true"
click at [587, 656] on input "radio" at bounding box center [595, 664] width 17 height 17
radio input "true"
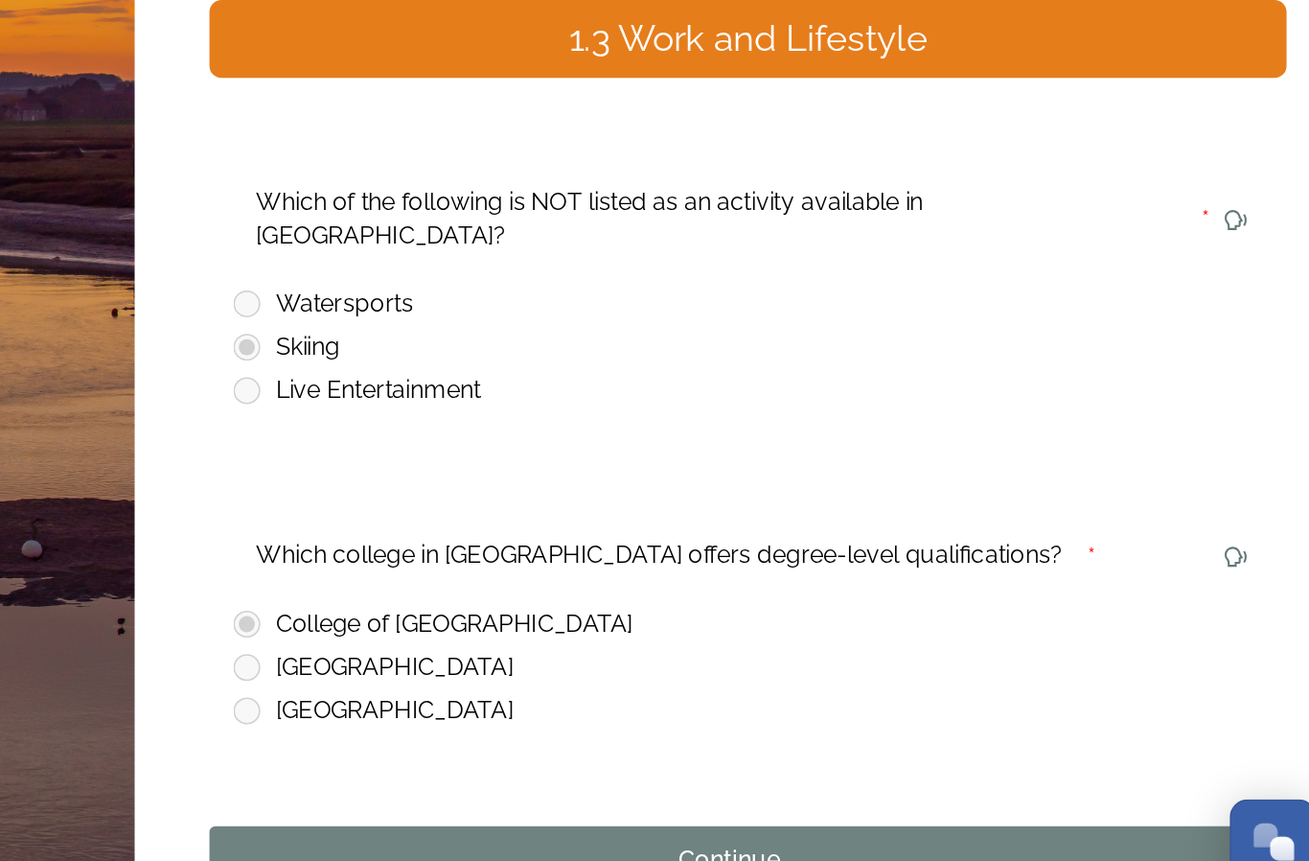
click at [582, 804] on div "Continue" at bounding box center [904, 815] width 645 height 23
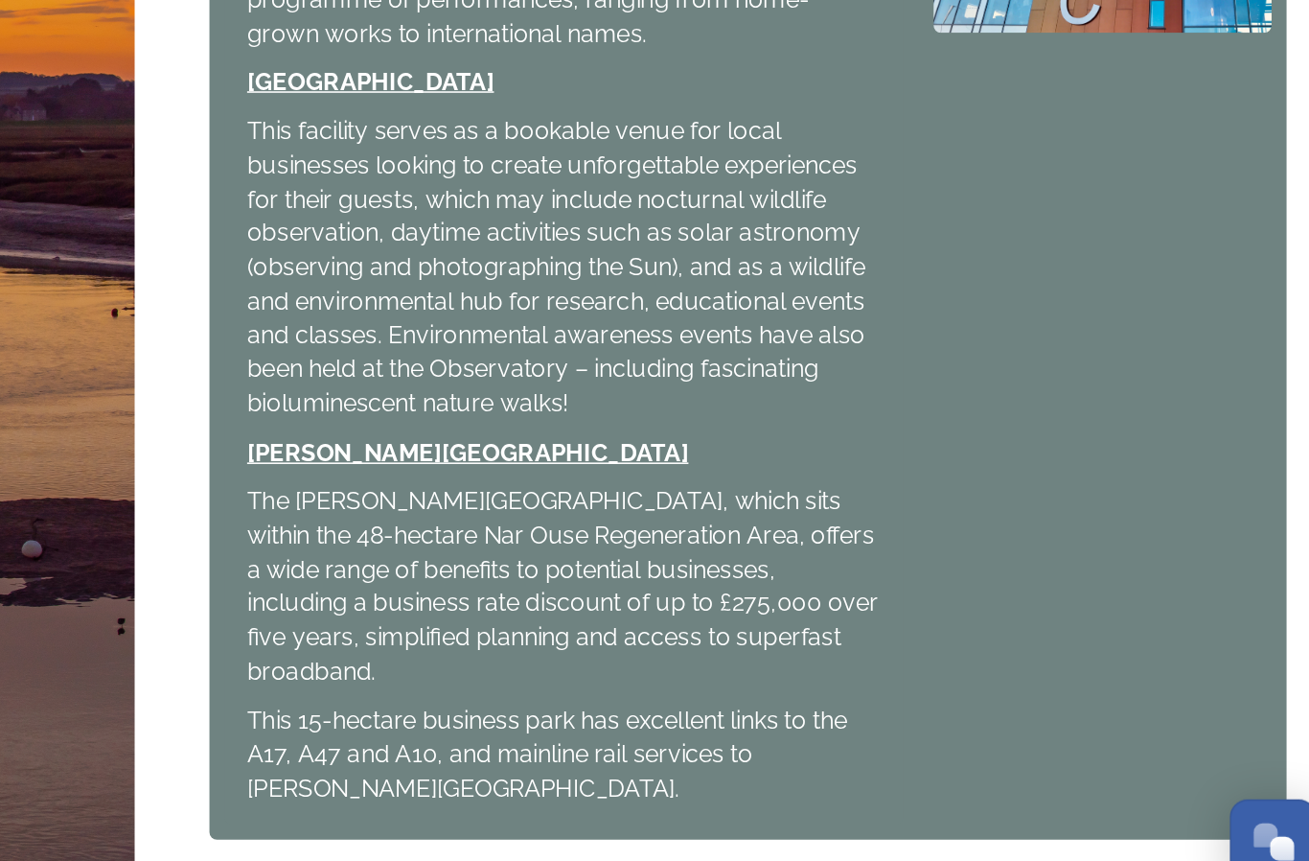
scroll to position [452, 0]
click at [582, 833] on div "Continue" at bounding box center [904, 844] width 645 height 23
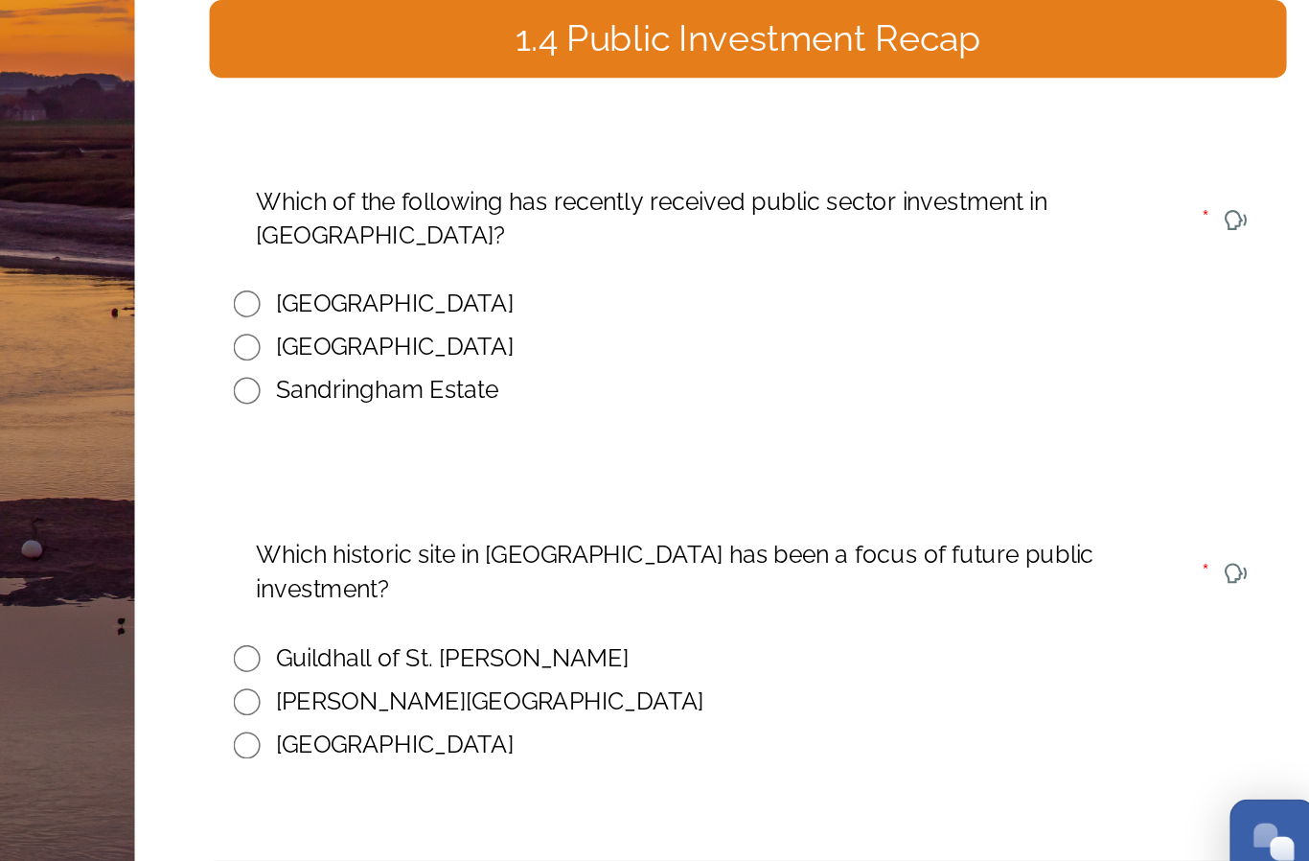
click at [587, 450] on input "radio" at bounding box center [595, 458] width 17 height 17
radio input "true"
click at [587, 678] on input "radio" at bounding box center [595, 686] width 17 height 17
radio input "true"
click at [582, 826] on div "Continue" at bounding box center [904, 837] width 645 height 23
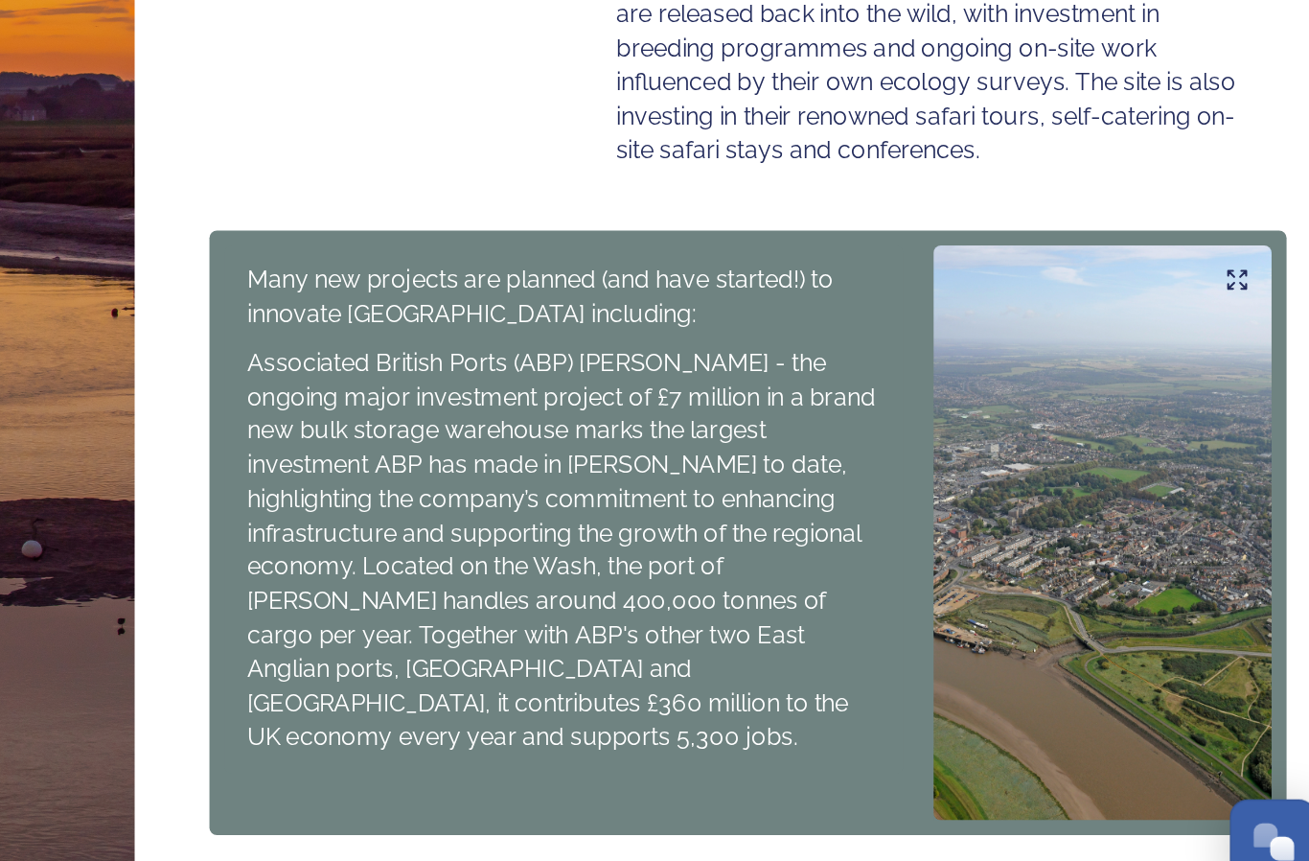
scroll to position [703, 0]
click at [582, 829] on div "Continue" at bounding box center [904, 840] width 645 height 23
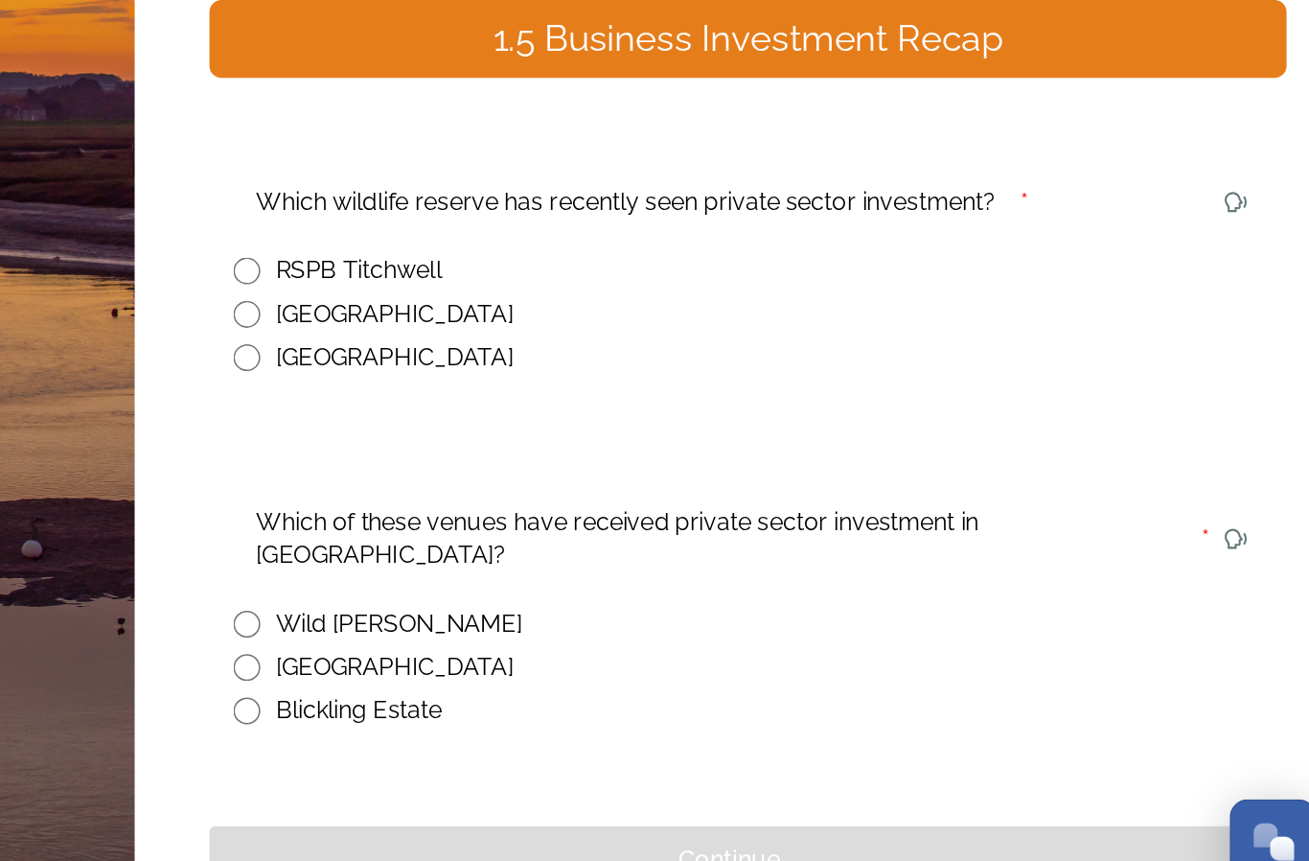
click at [587, 457] on input "radio" at bounding box center [595, 465] width 17 height 17
radio input "true"
click at [587, 656] on input "radio" at bounding box center [595, 664] width 17 height 17
radio input "true"
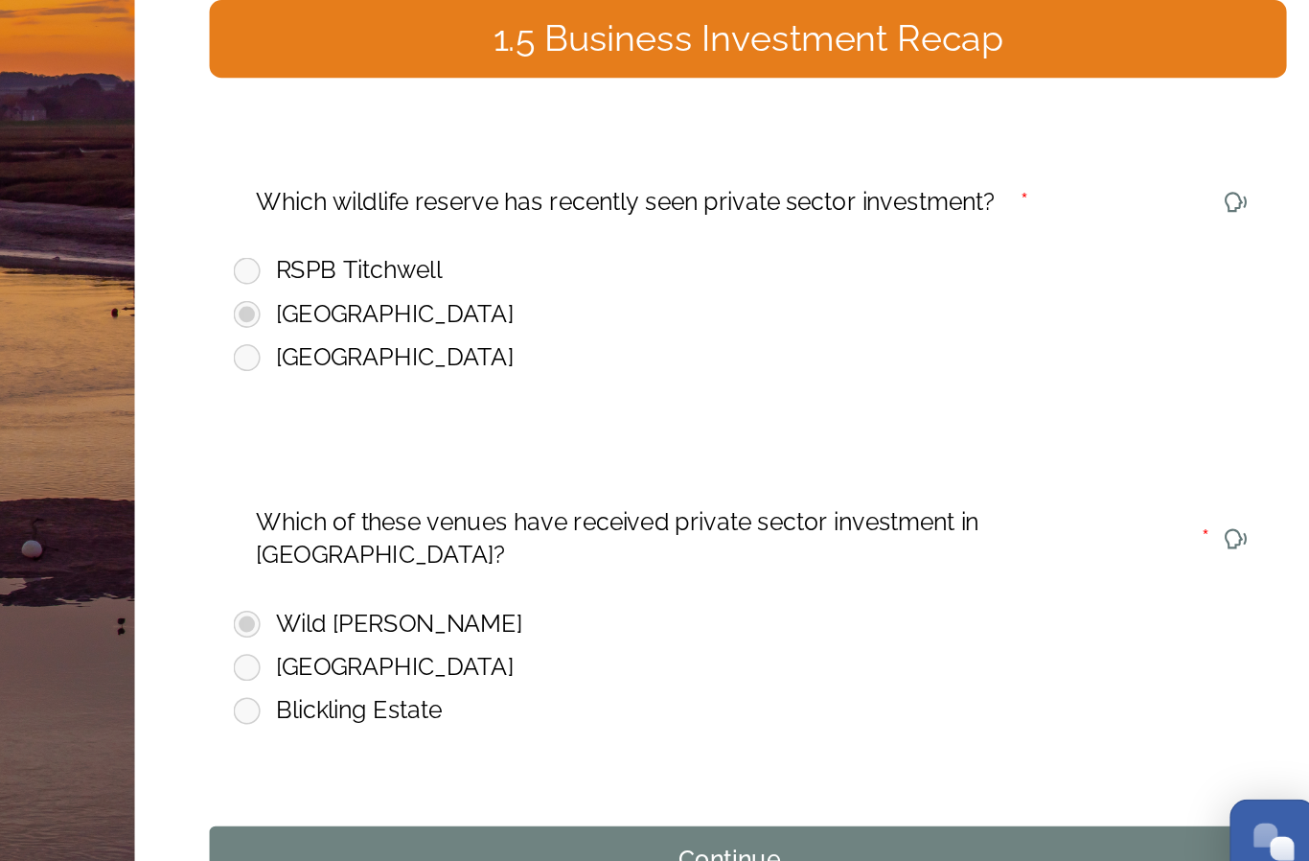
click at [582, 804] on div "Continue" at bounding box center [904, 815] width 645 height 23
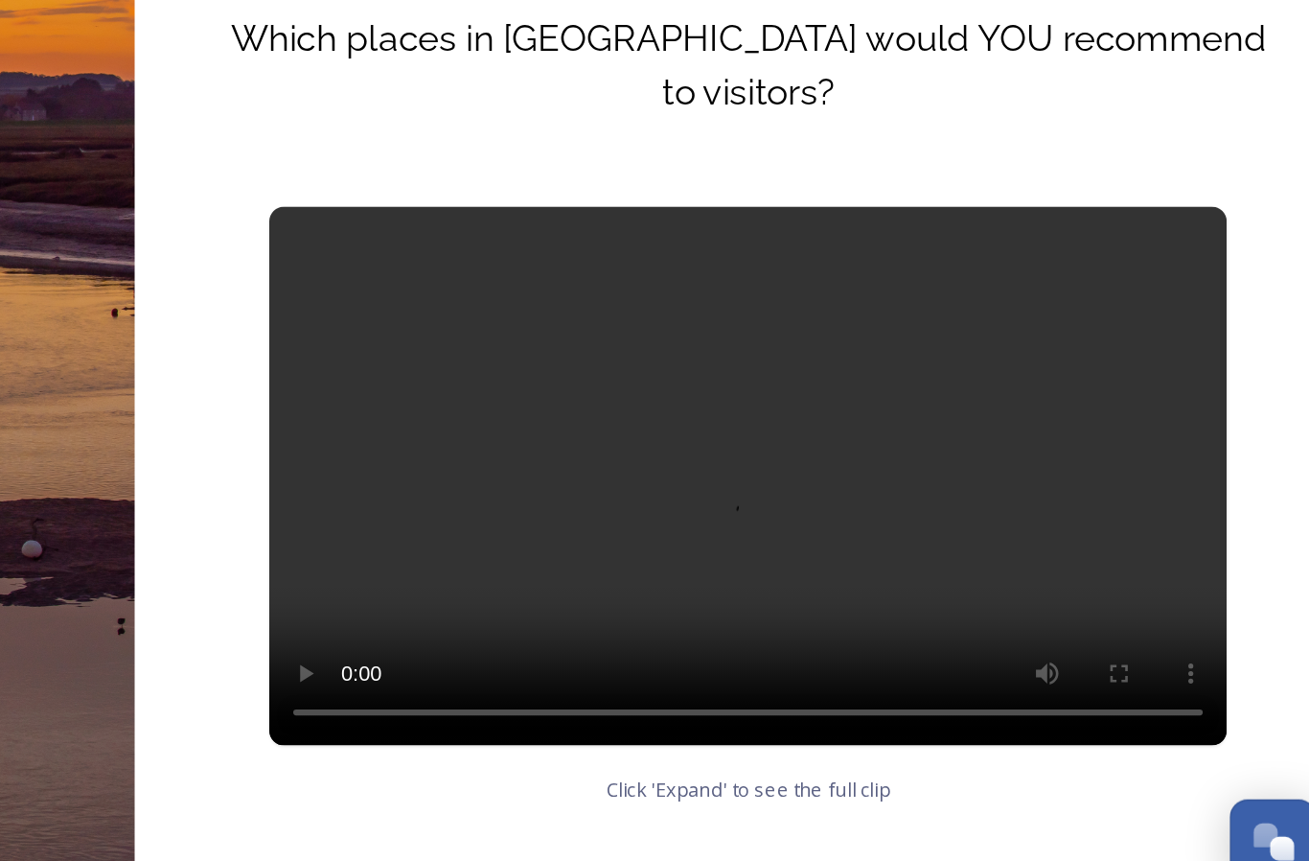
click at [582, 838] on div "Continue" at bounding box center [904, 849] width 645 height 23
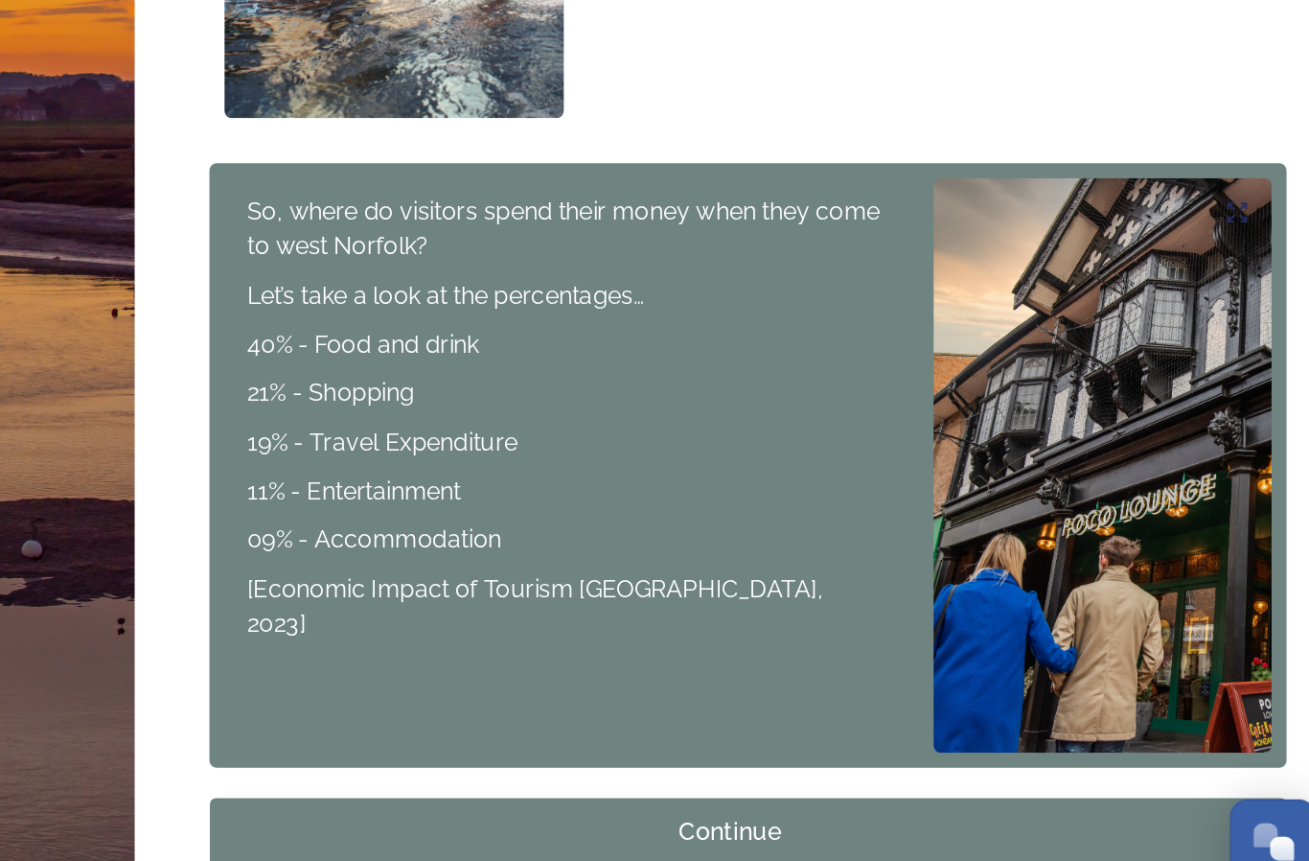
scroll to position [398, 0]
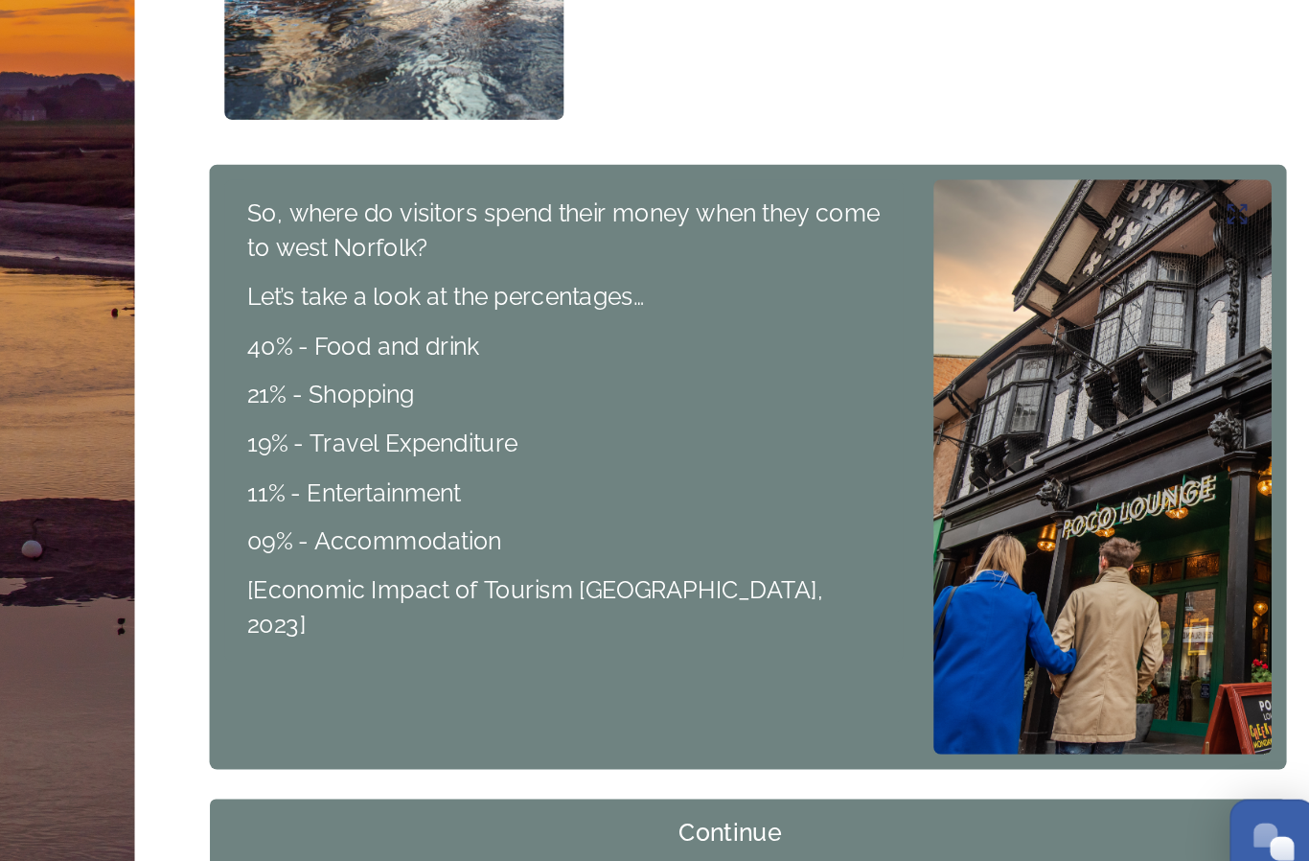
click at [582, 787] on div "Continue" at bounding box center [904, 798] width 645 height 23
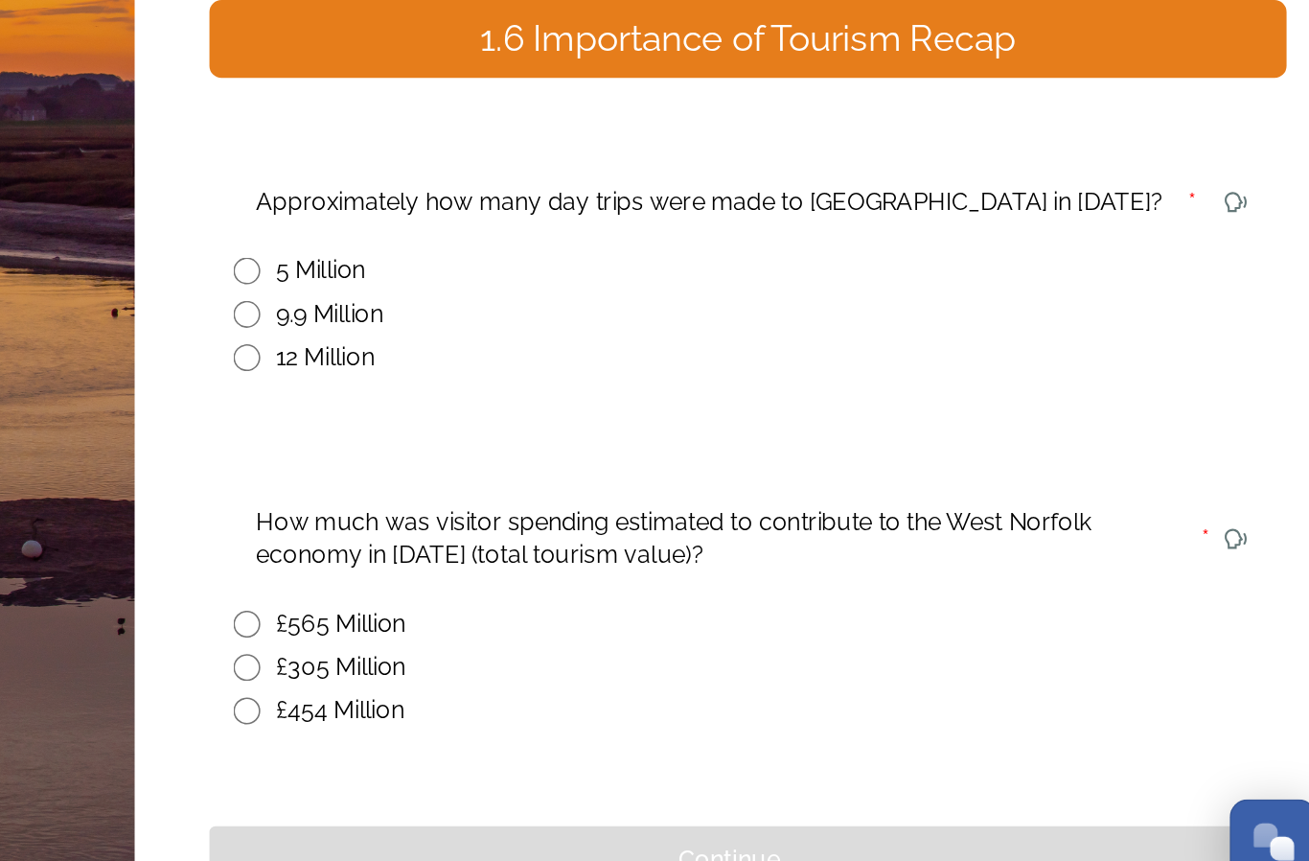
click at [587, 457] on input "radio" at bounding box center [595, 465] width 17 height 17
radio input "true"
click at [587, 656] on input "radio" at bounding box center [595, 664] width 17 height 17
radio input "true"
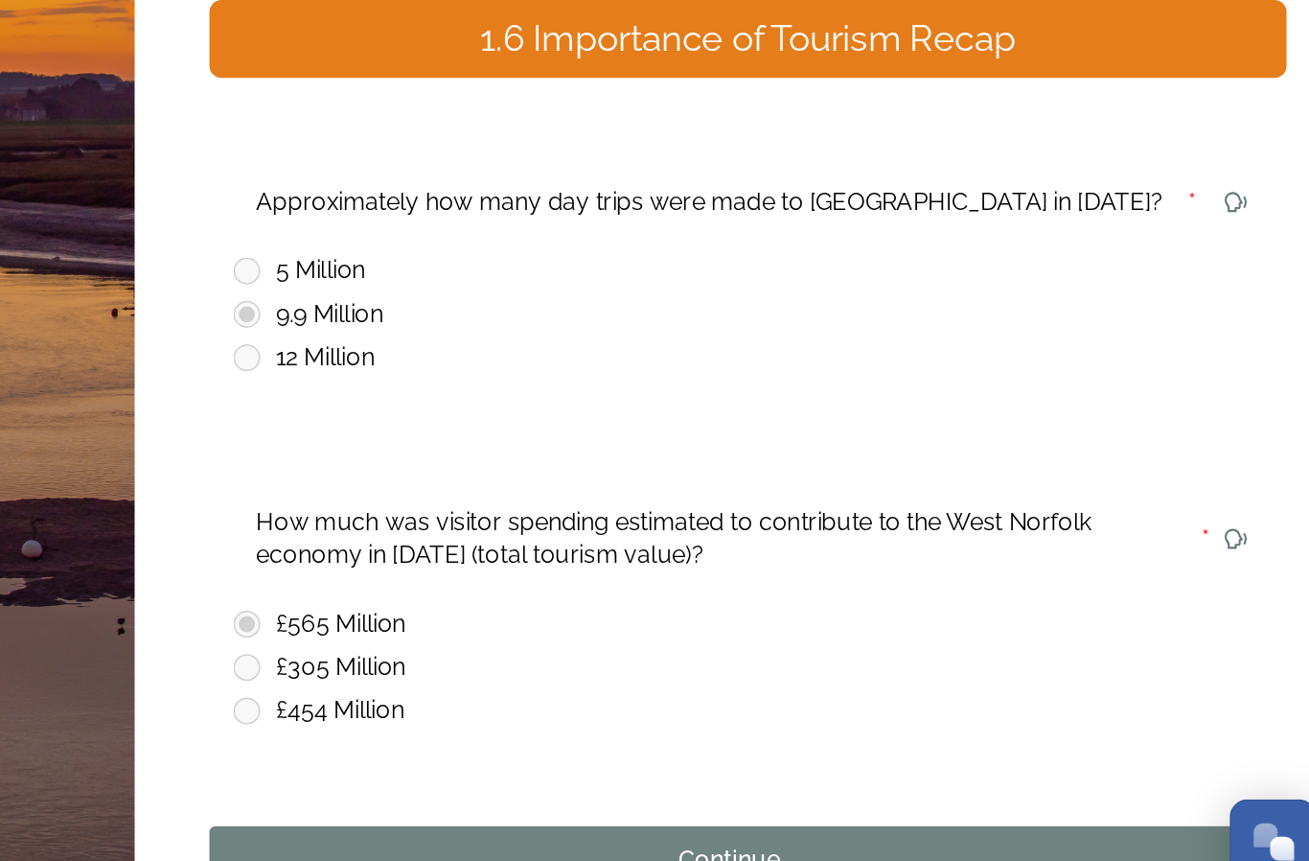
click at [582, 804] on div "Continue" at bounding box center [904, 815] width 645 height 23
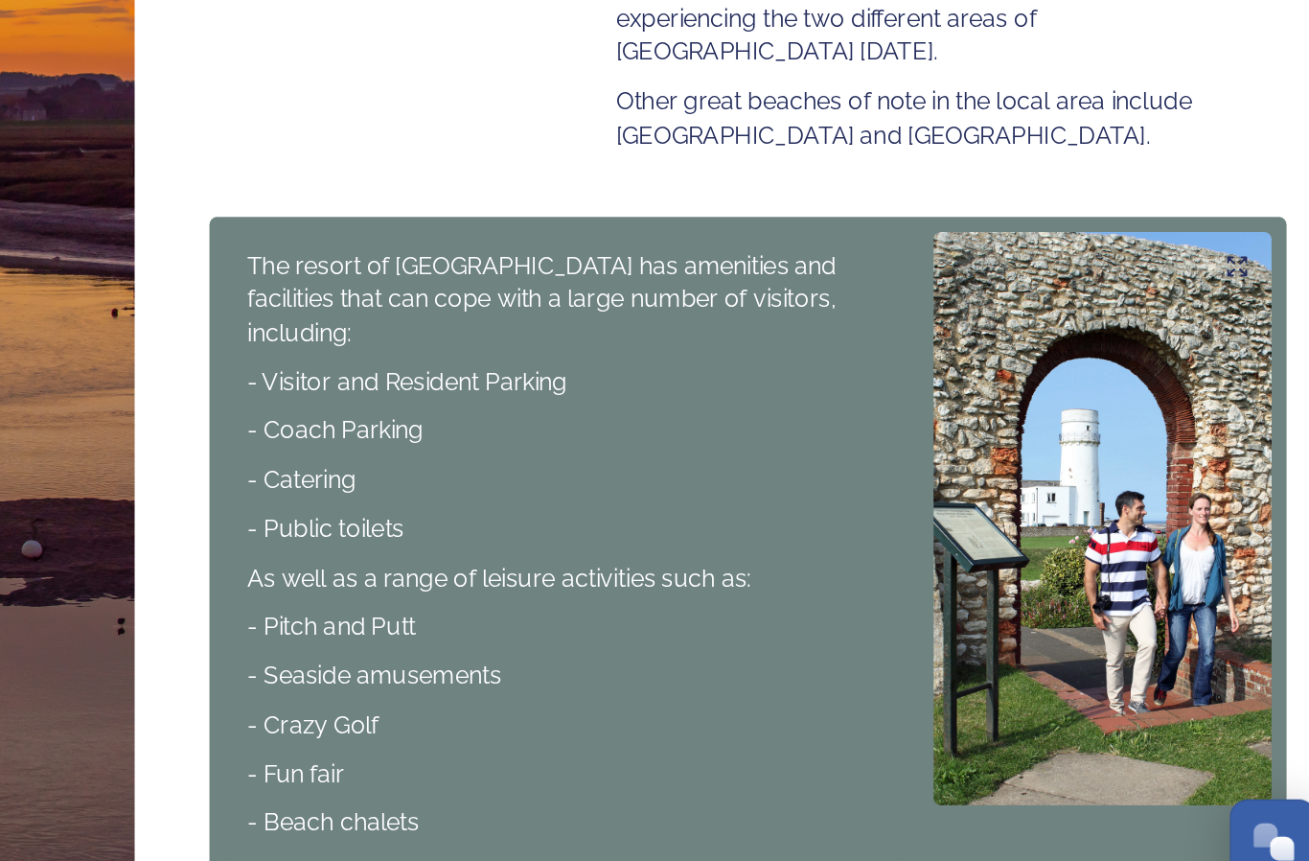
scroll to position [642, 0]
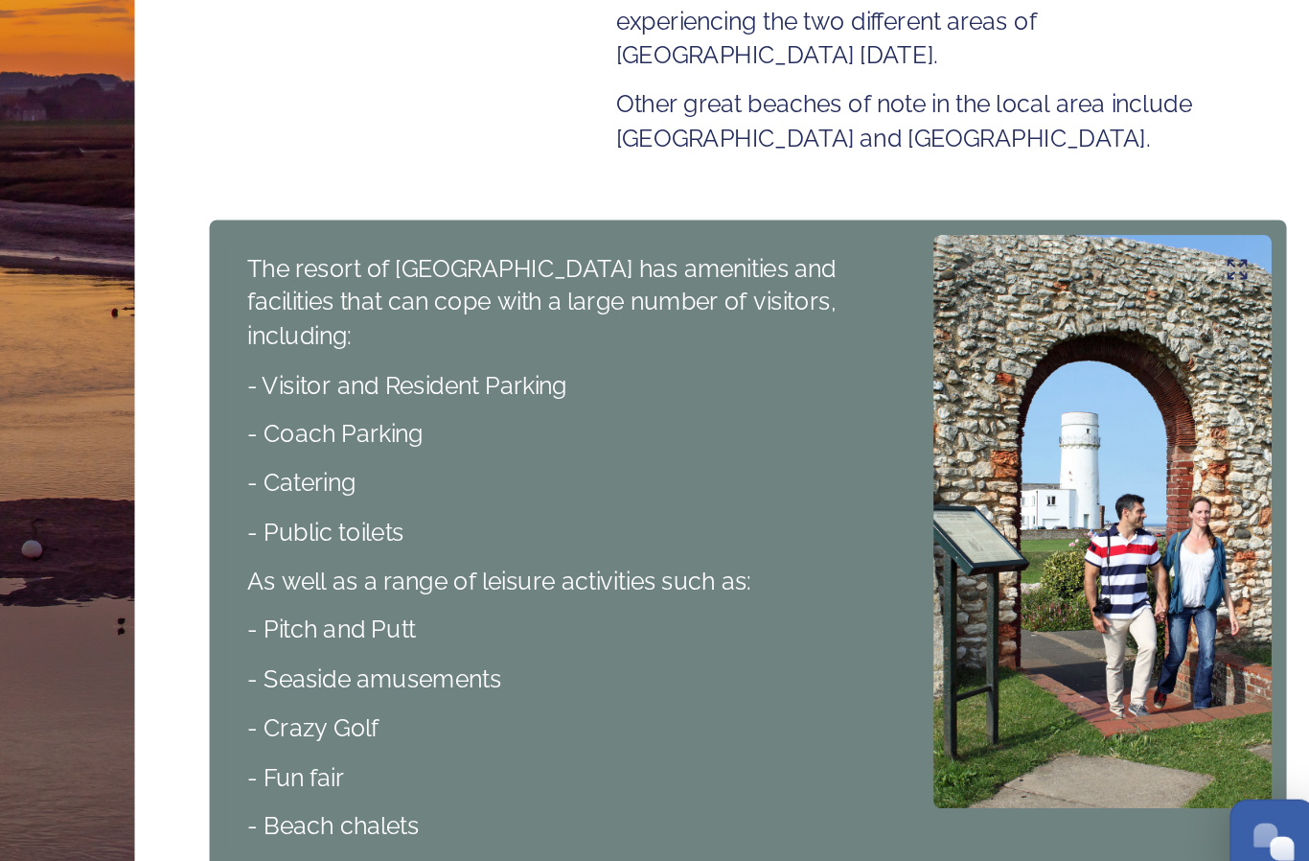
click at [582, 856] on div "Continue" at bounding box center [904, 867] width 645 height 23
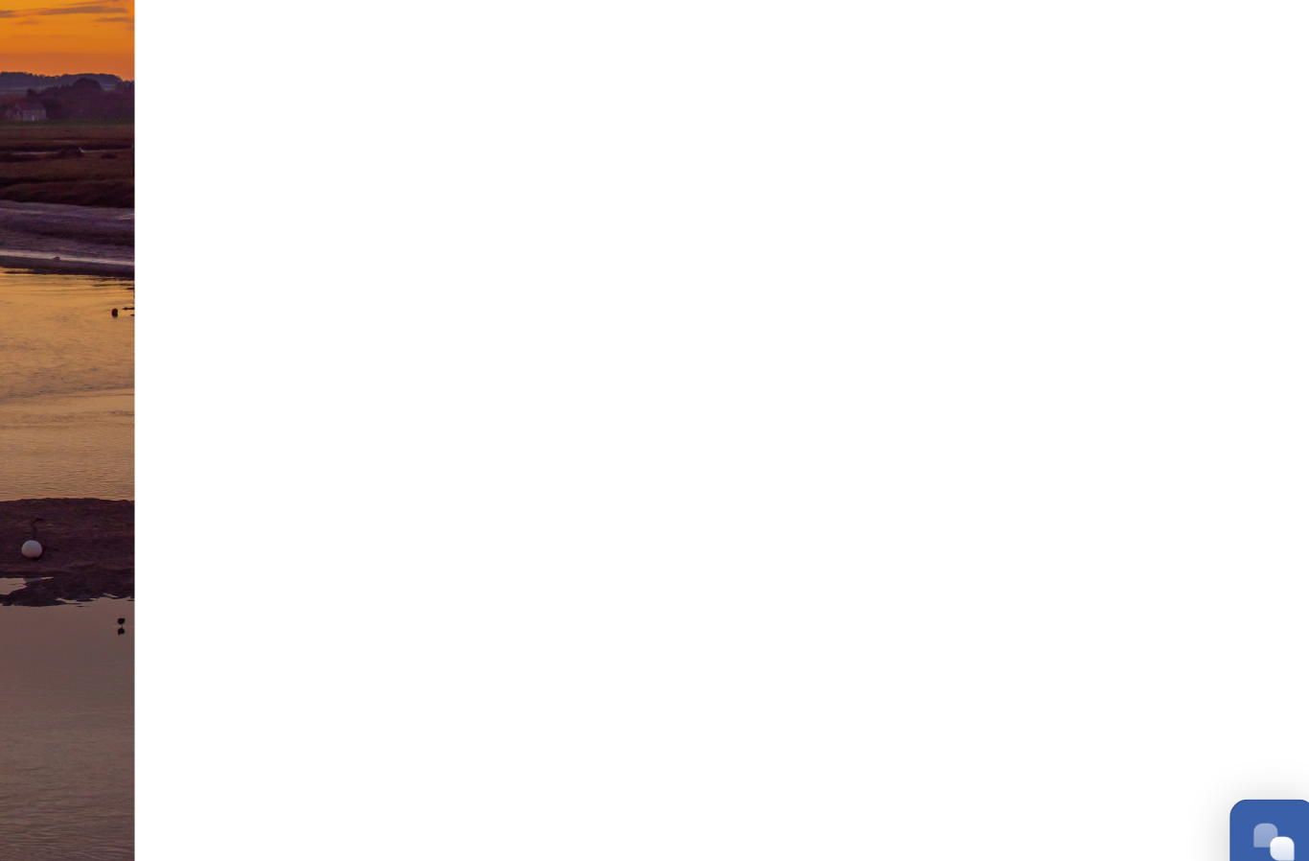
scroll to position [0, 0]
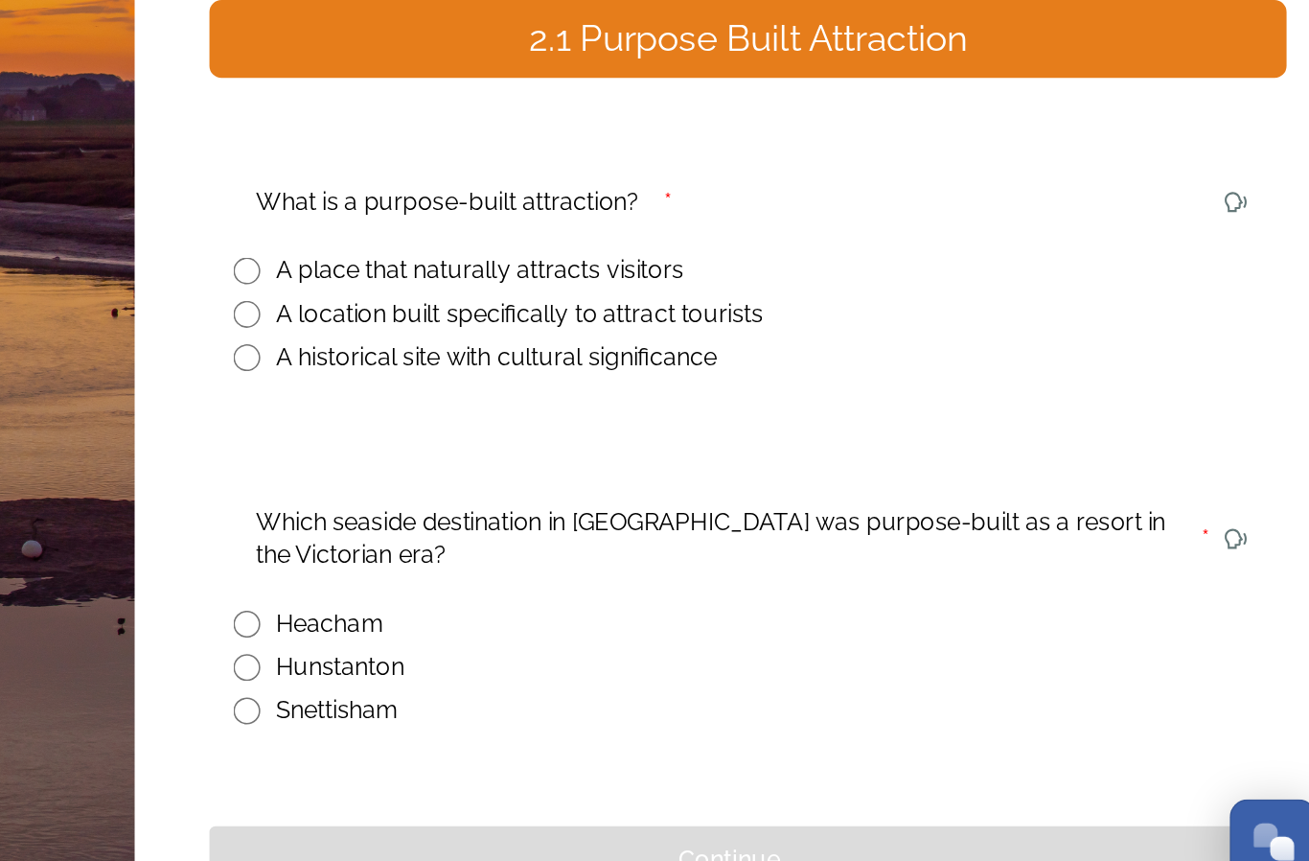
click at [587, 457] on input "radio" at bounding box center [595, 465] width 17 height 17
radio input "true"
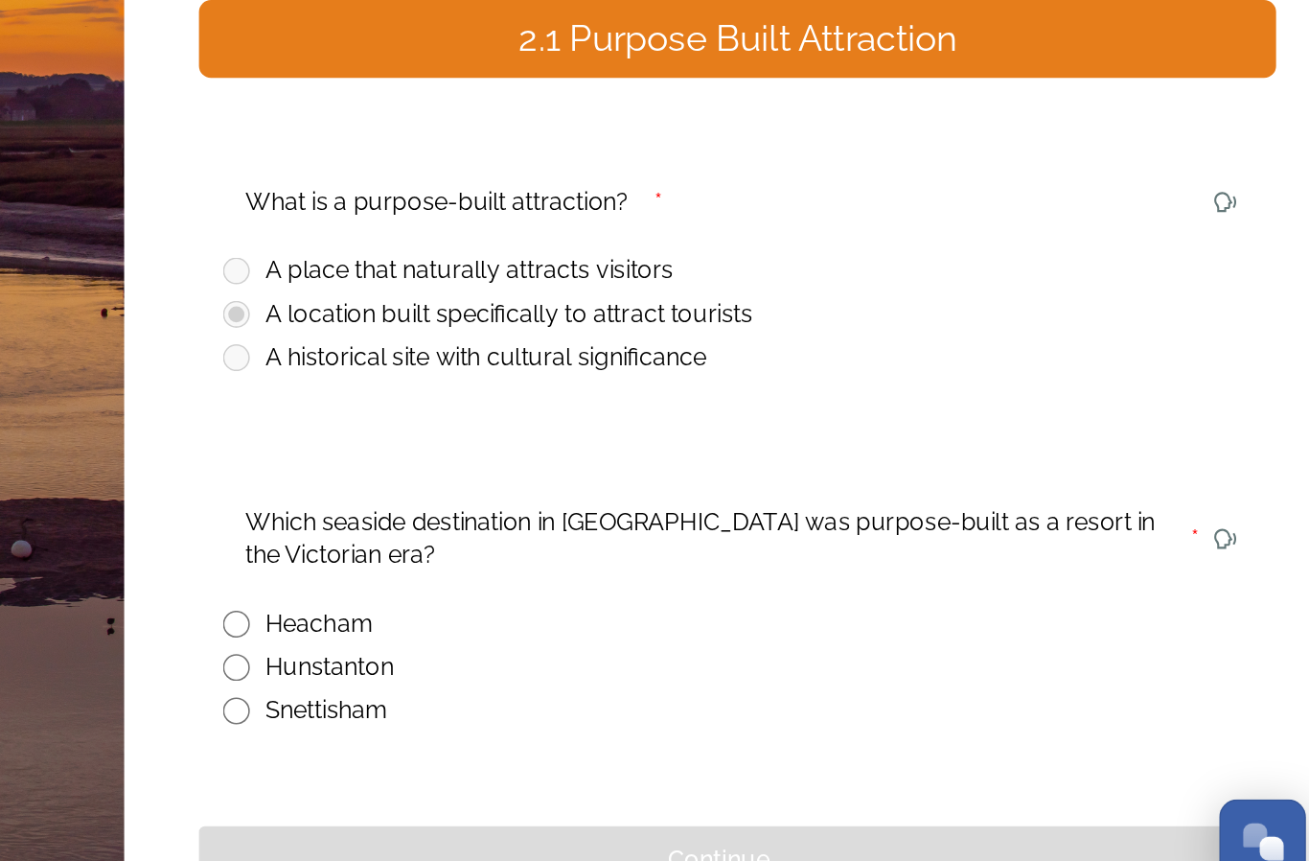
click at [587, 683] on input "radio" at bounding box center [595, 691] width 17 height 17
radio input "true"
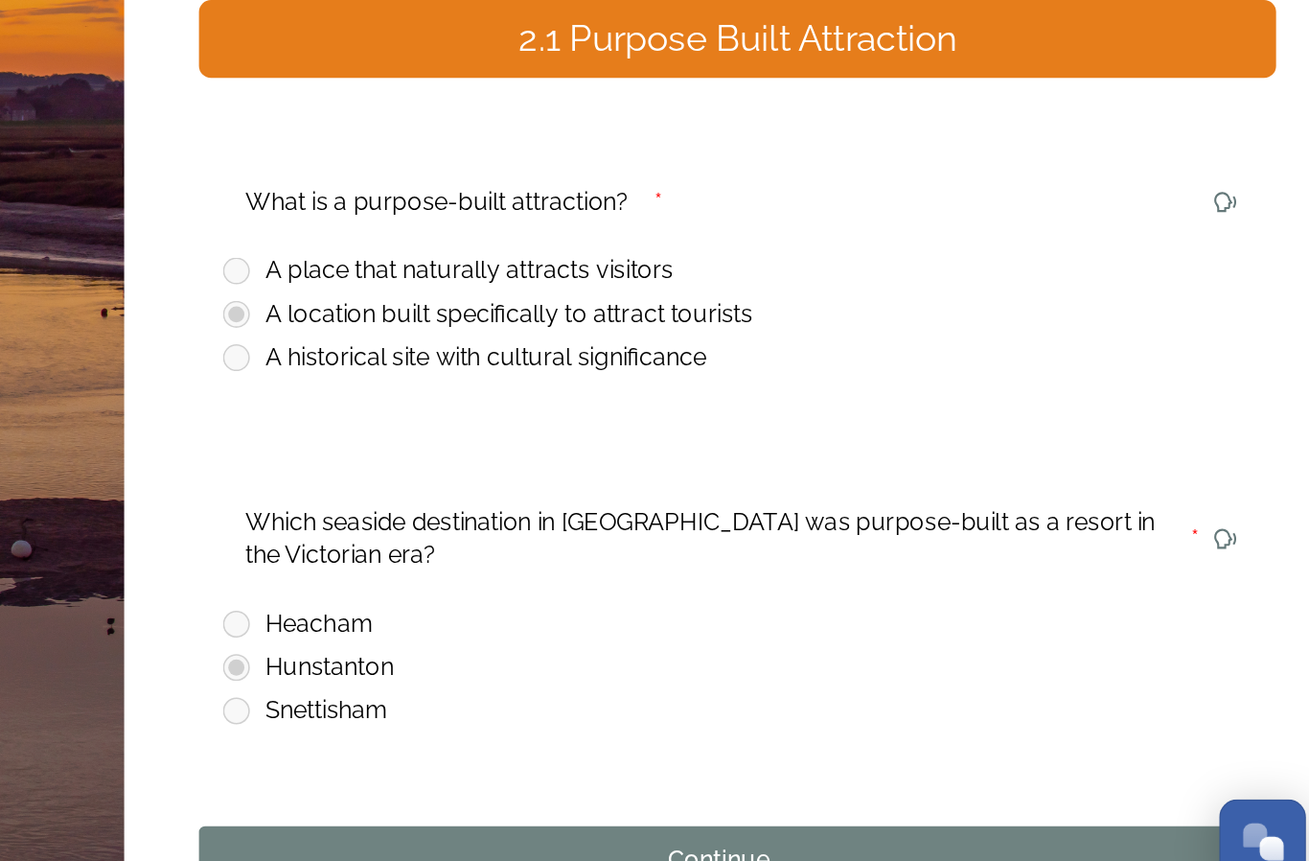
click at [582, 804] on div "Continue" at bounding box center [904, 815] width 645 height 23
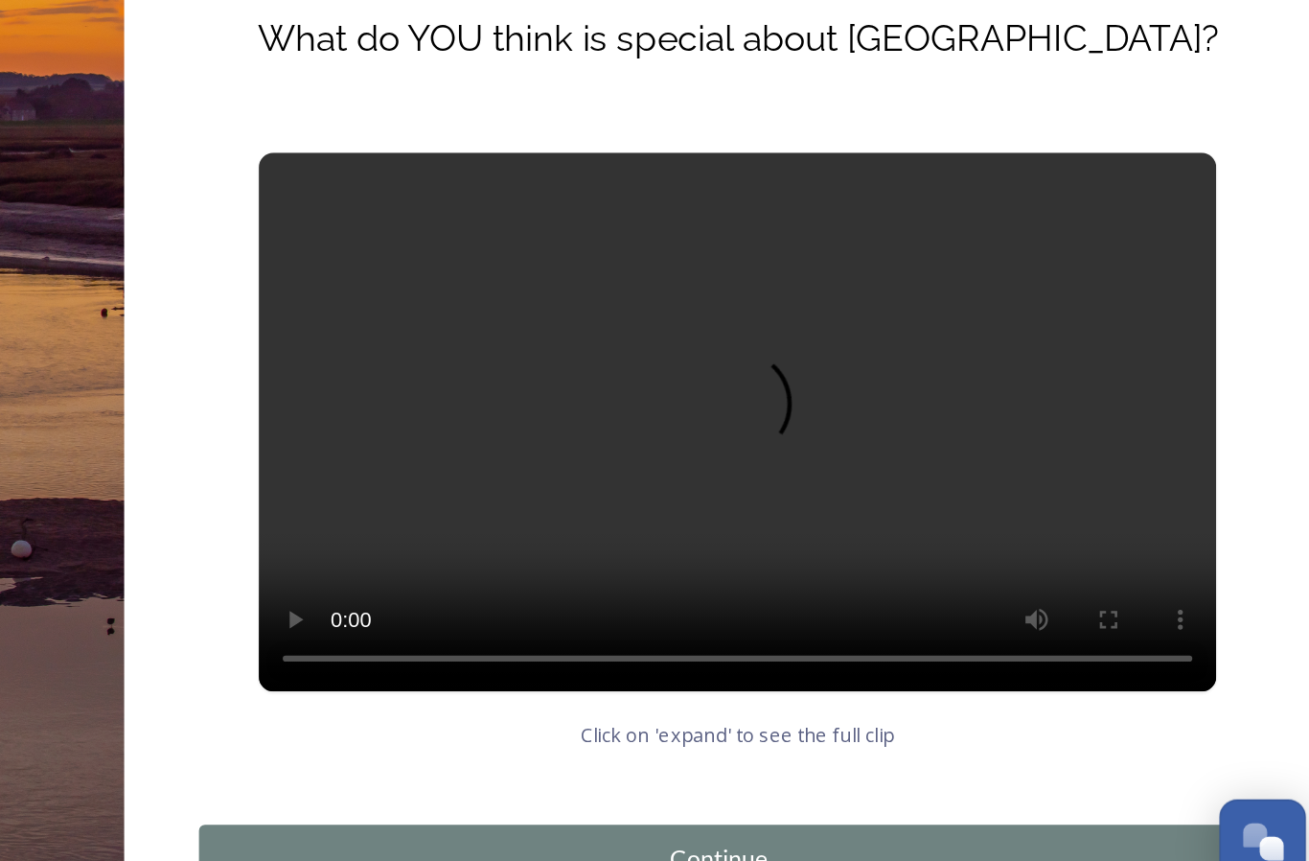
click at [582, 803] on div "Continue" at bounding box center [904, 814] width 645 height 23
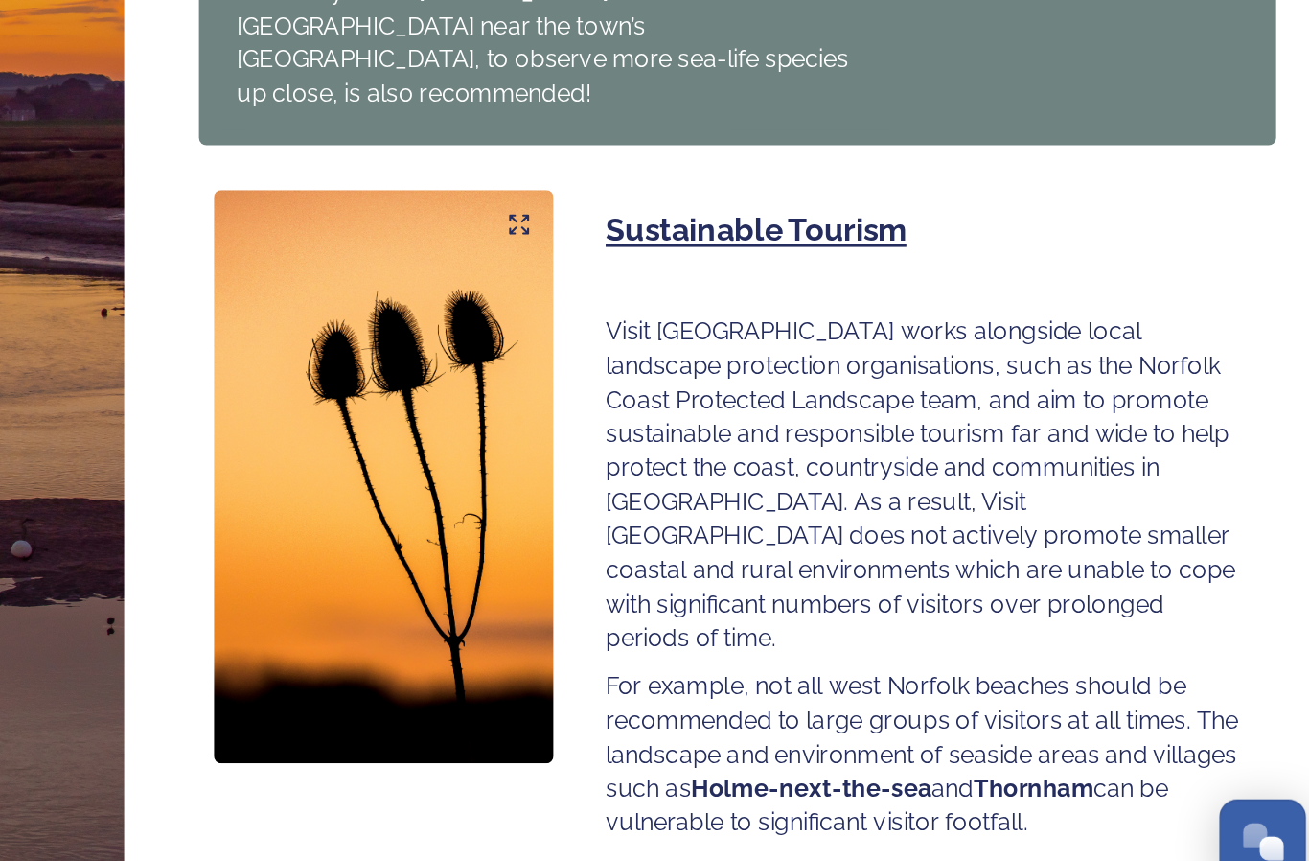
scroll to position [969, 0]
click at [582, 854] on div "Continue" at bounding box center [904, 865] width 645 height 23
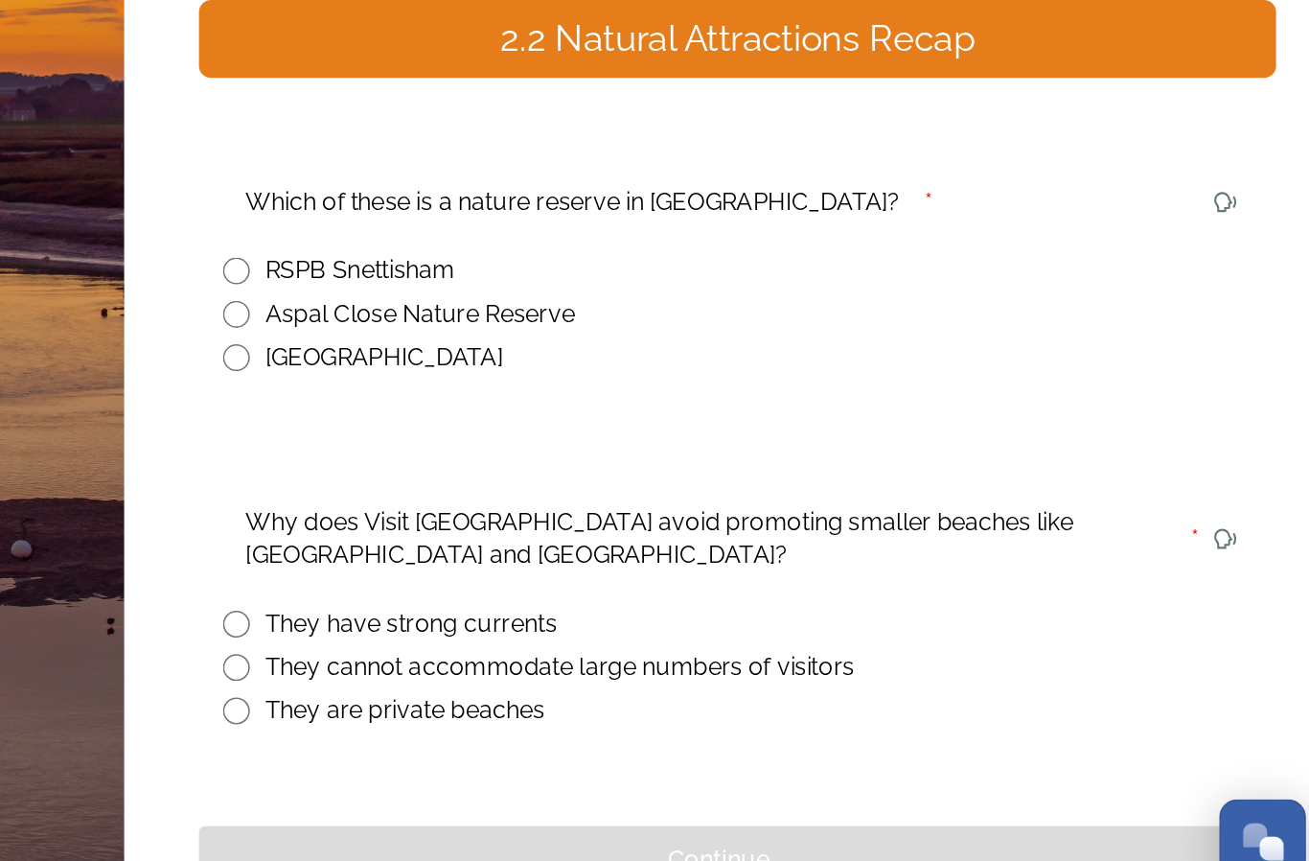
click at [587, 429] on input "radio" at bounding box center [595, 437] width 17 height 17
radio input "true"
click at [587, 683] on input "radio" at bounding box center [595, 691] width 17 height 17
radio input "true"
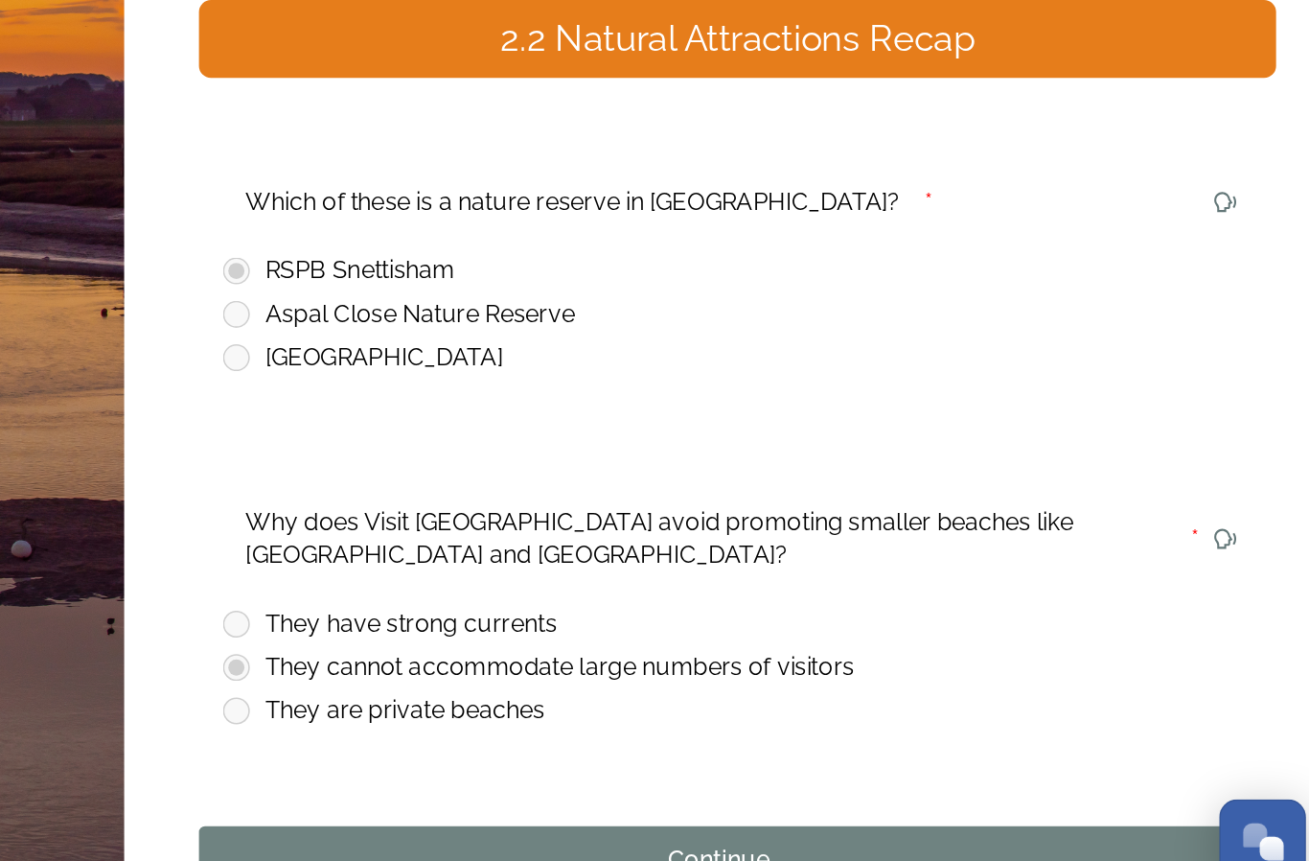
click at [582, 804] on div "Continue" at bounding box center [904, 815] width 645 height 23
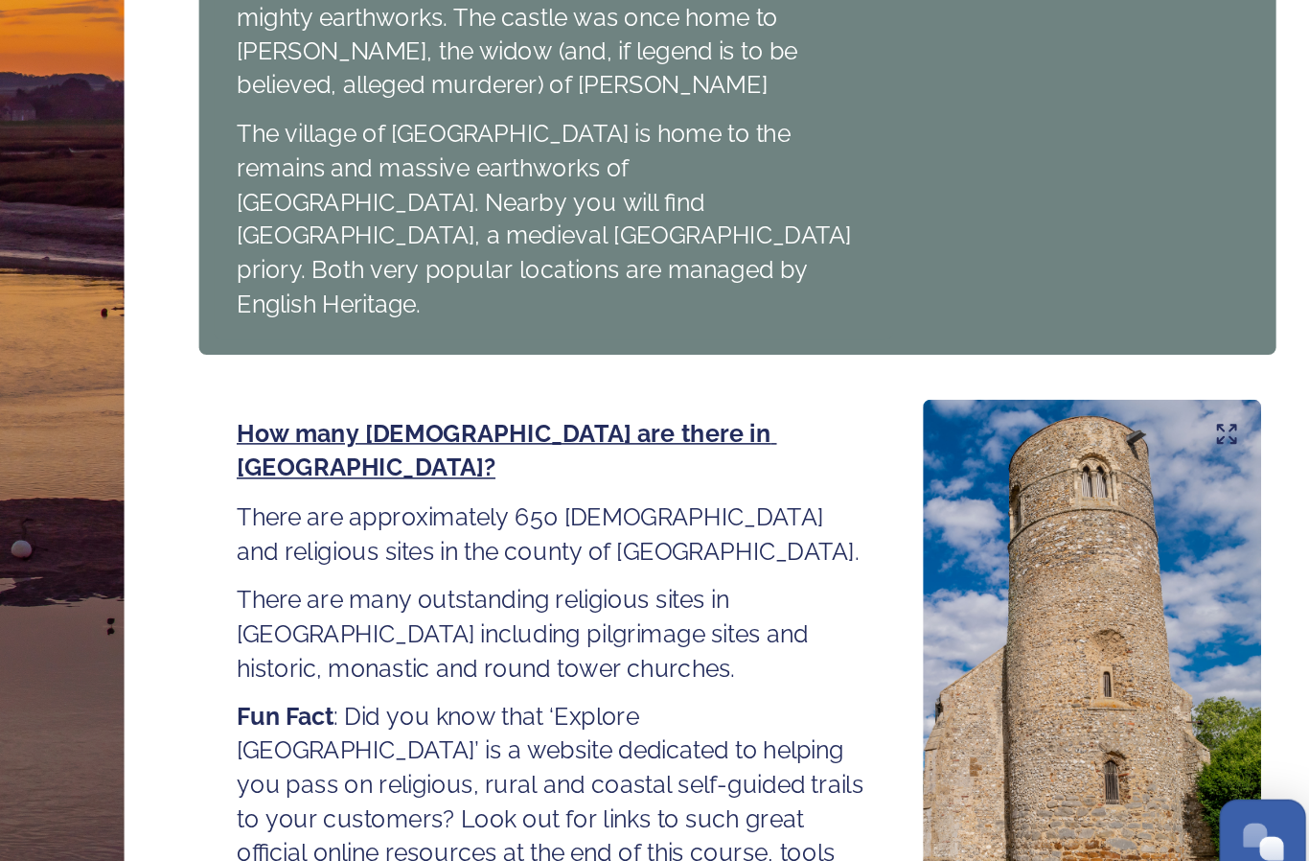
scroll to position [1916, 0]
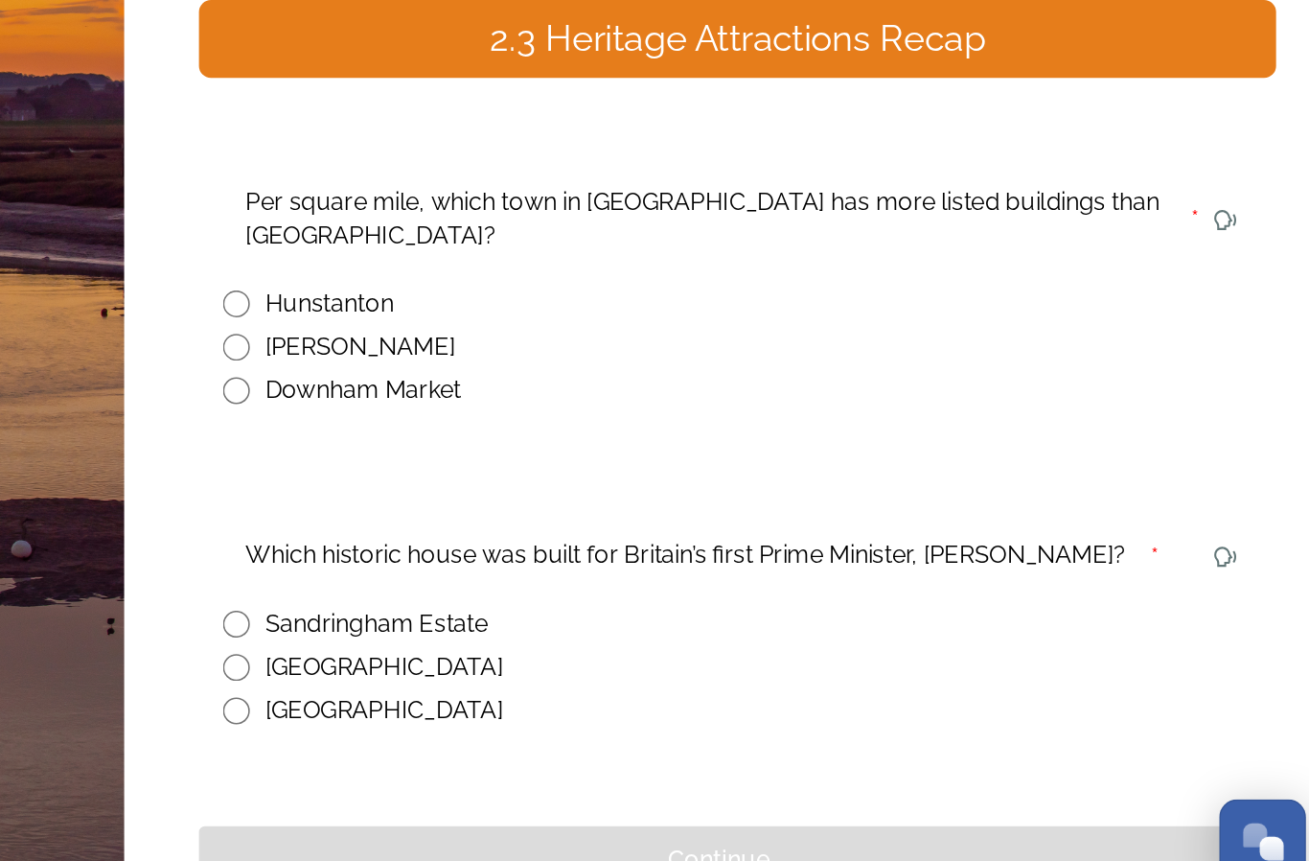
click at [587, 478] on input "radio" at bounding box center [595, 486] width 17 height 17
radio input "true"
click at [587, 711] on input "radio" at bounding box center [595, 719] width 17 height 17
radio input "true"
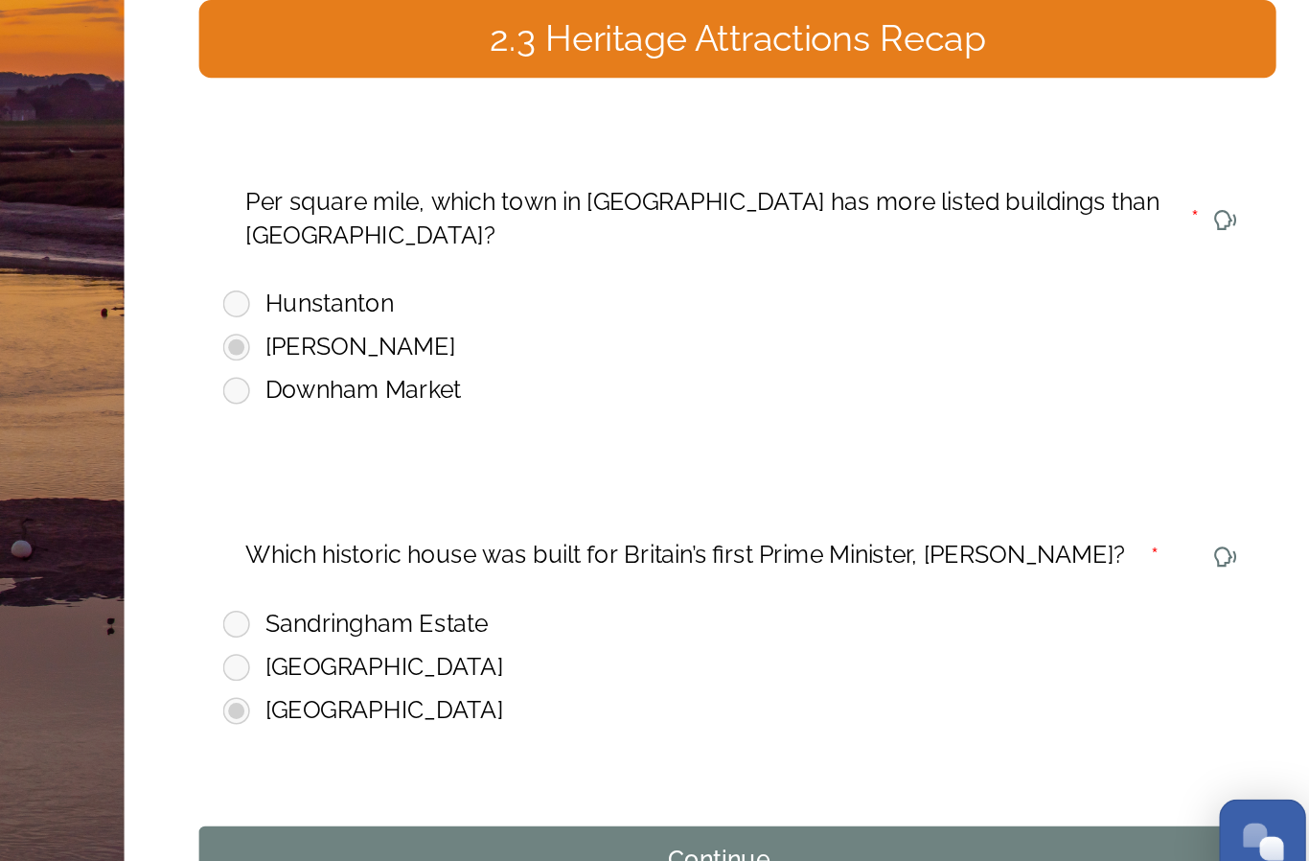
click at [582, 804] on div "Continue" at bounding box center [904, 815] width 645 height 23
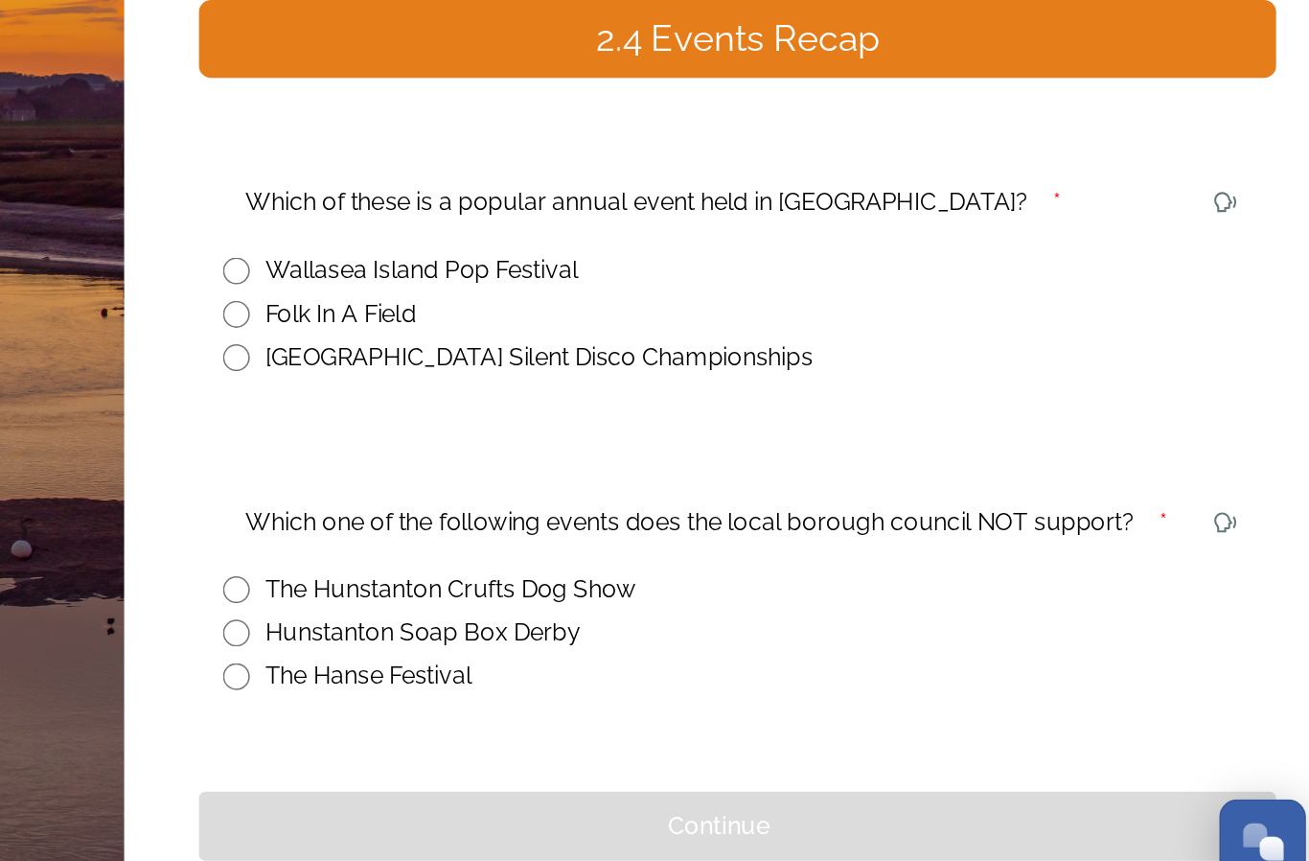
click at [587, 457] on input "radio" at bounding box center [595, 465] width 17 height 17
radio input "true"
click at [587, 634] on input "radio" at bounding box center [595, 642] width 17 height 17
radio input "true"
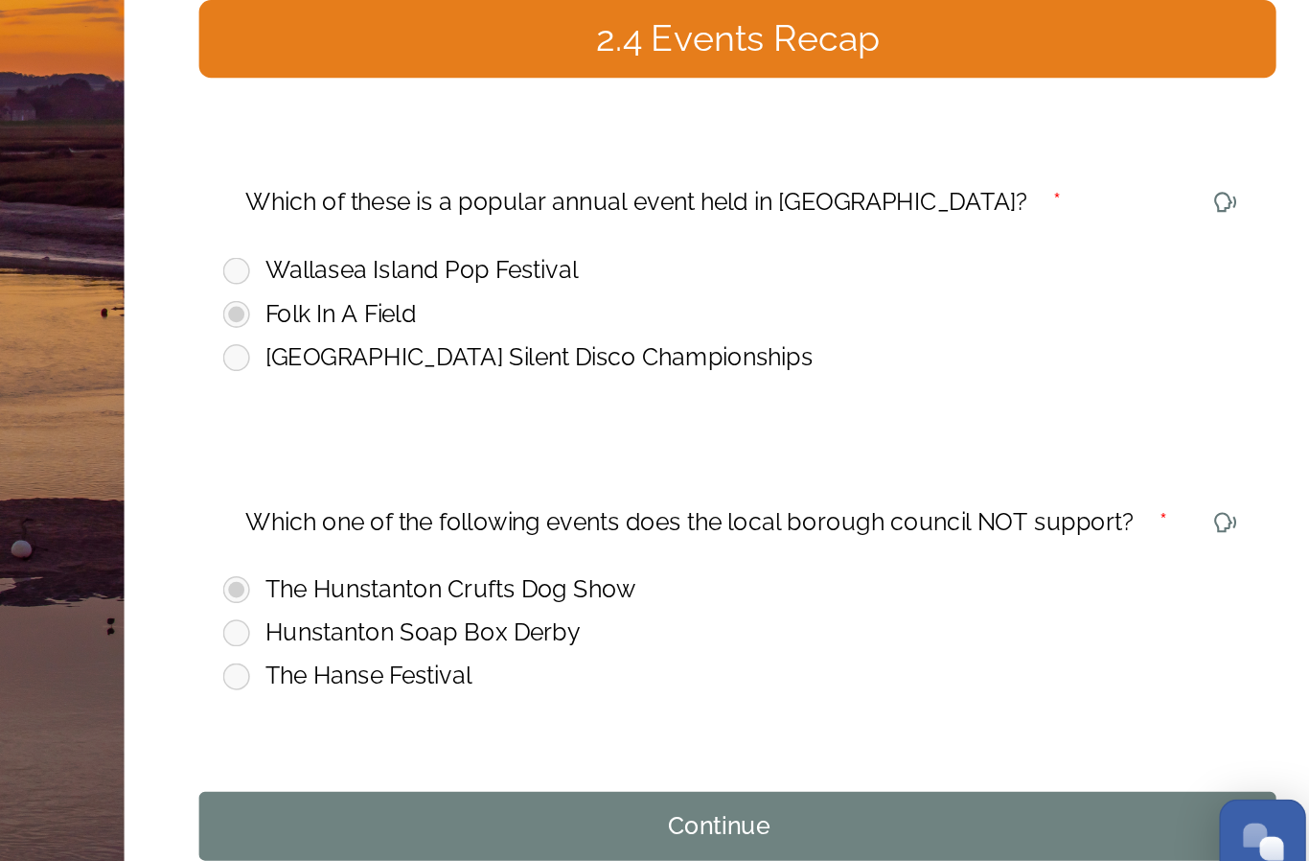
click at [582, 782] on div "Continue" at bounding box center [904, 793] width 645 height 23
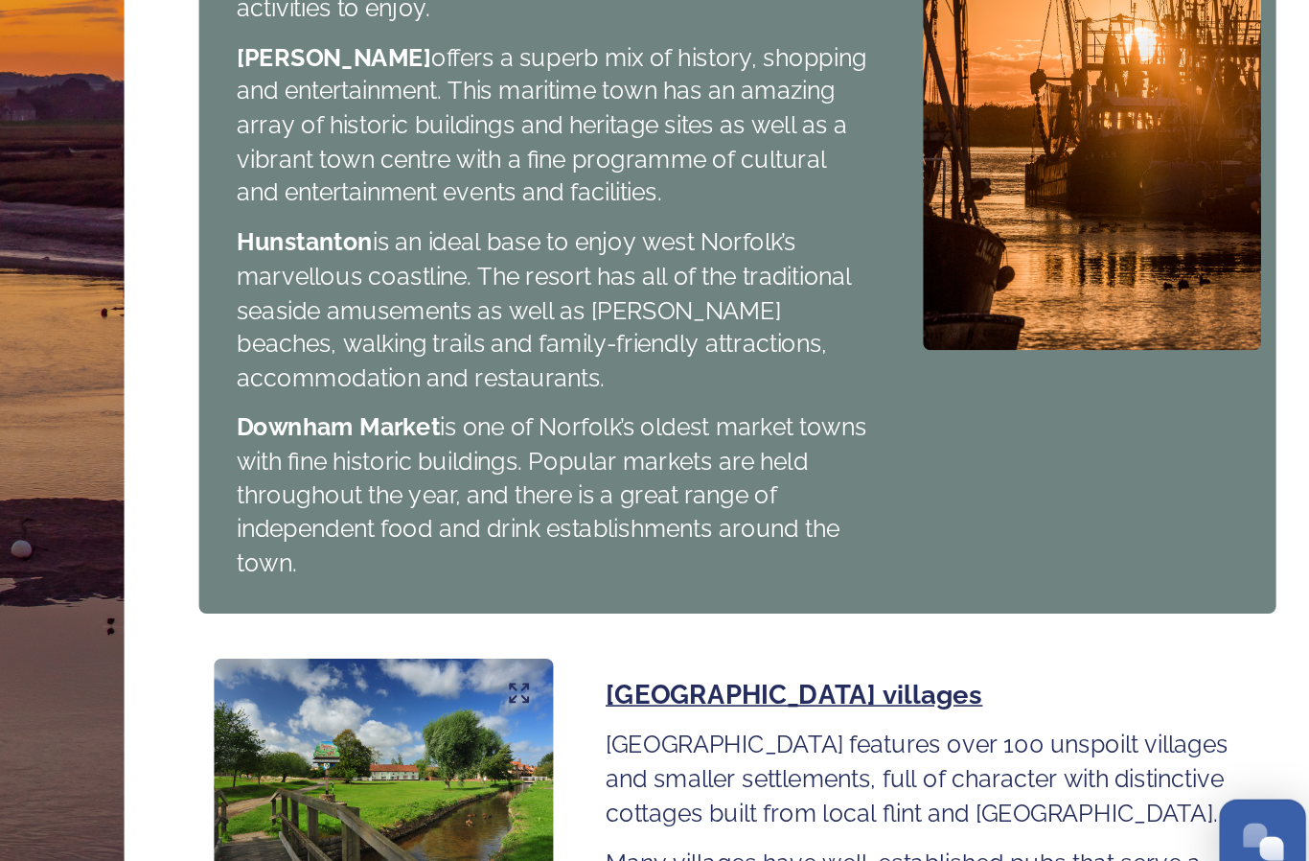
scroll to position [1847, 0]
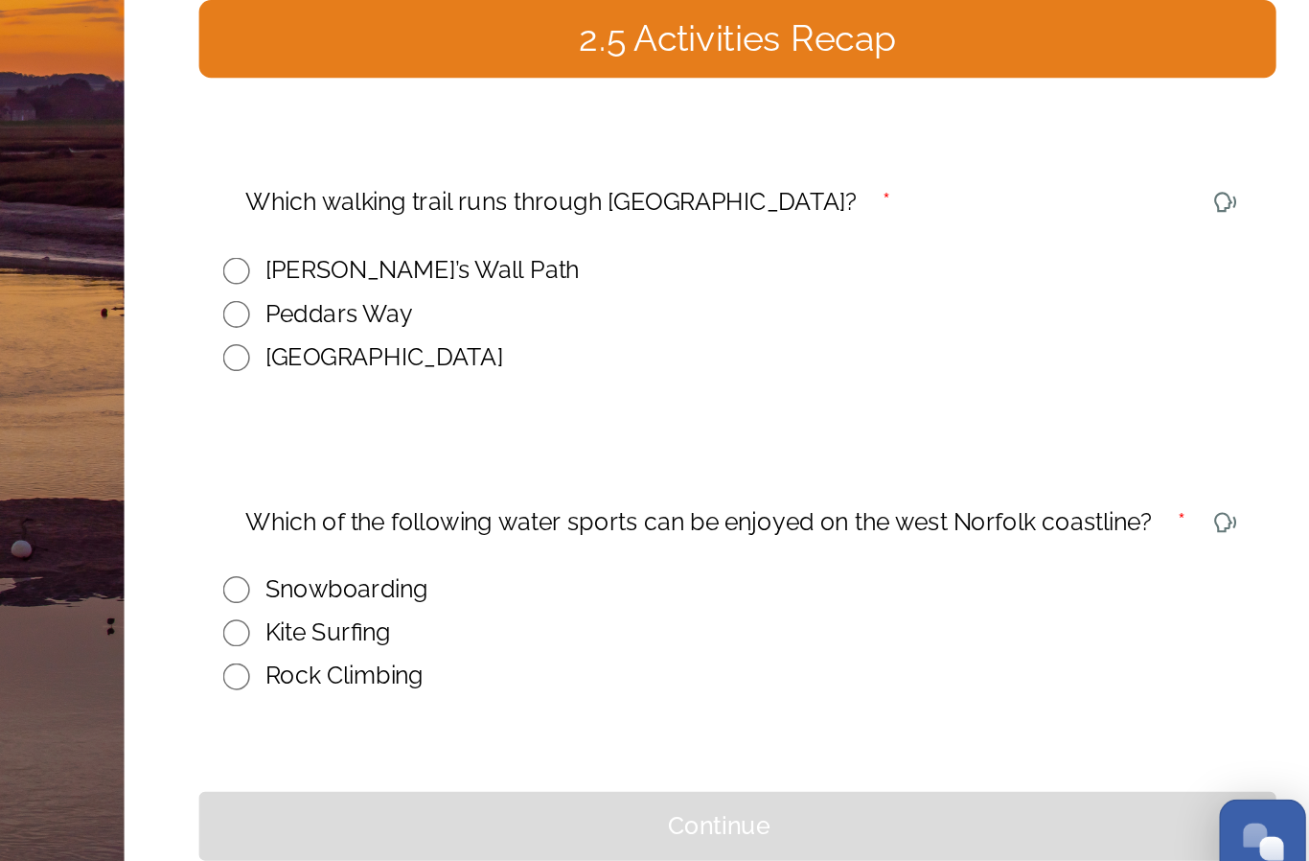
click at [587, 457] on input "radio" at bounding box center [595, 465] width 17 height 17
radio input "true"
click at [587, 661] on input "radio" at bounding box center [595, 669] width 17 height 17
radio input "true"
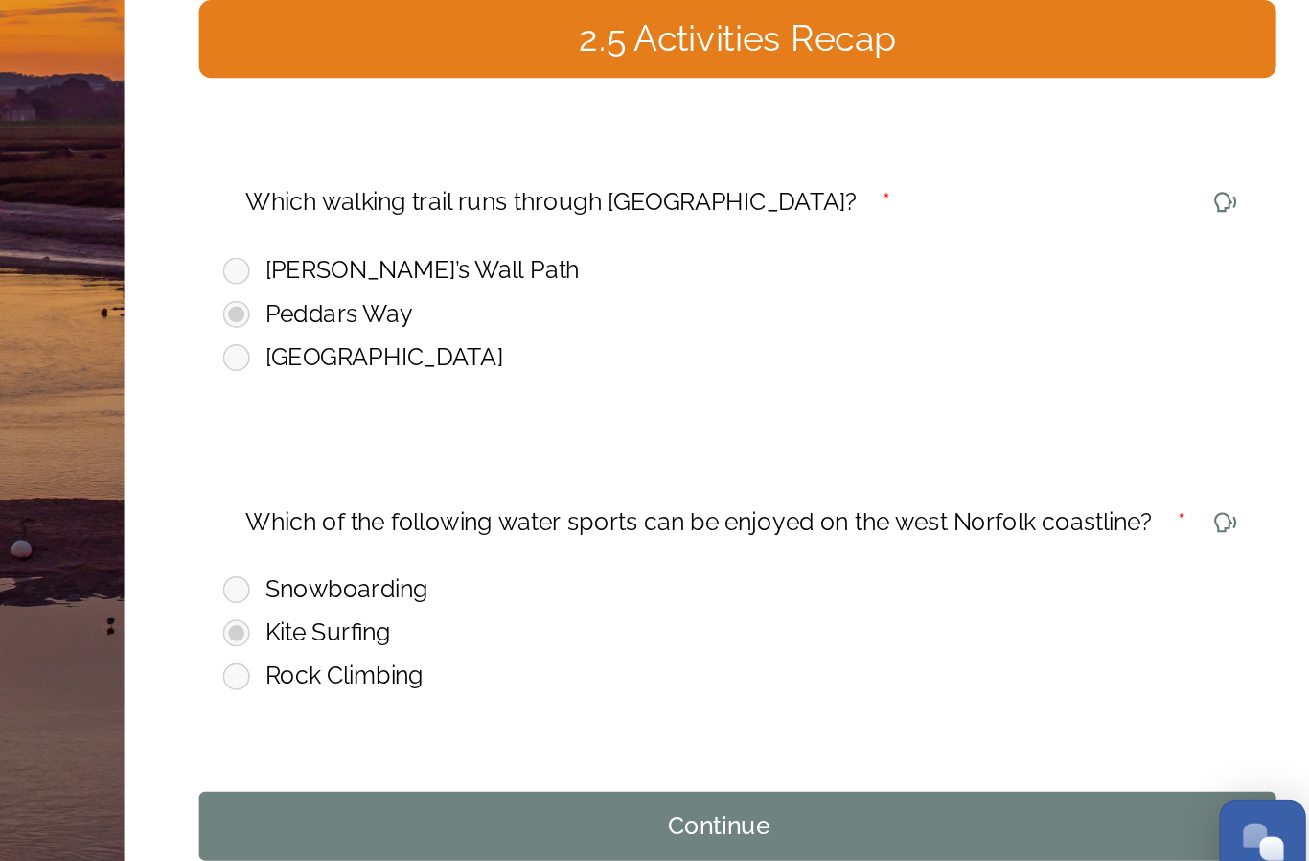
click at [582, 782] on div "Continue" at bounding box center [904, 793] width 645 height 23
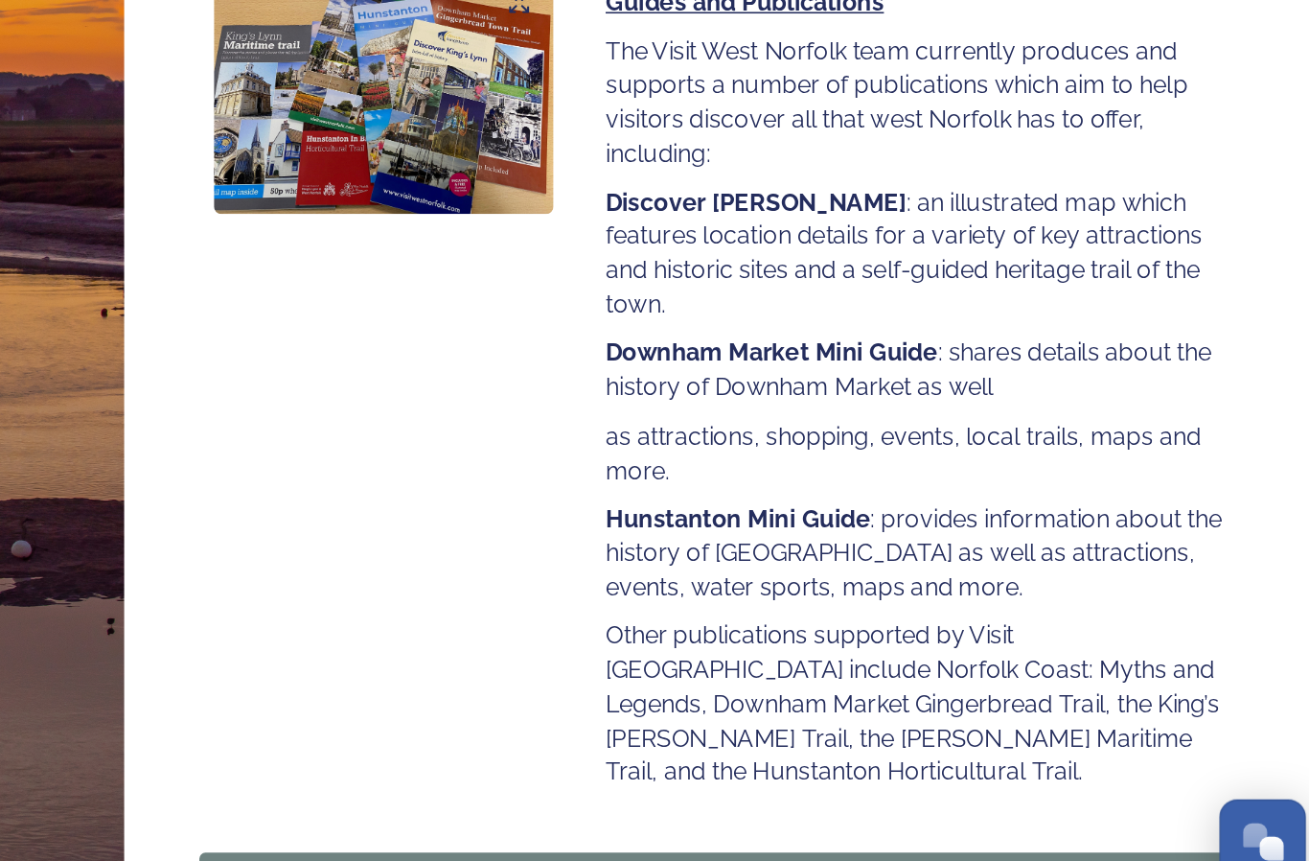
scroll to position [127, 0]
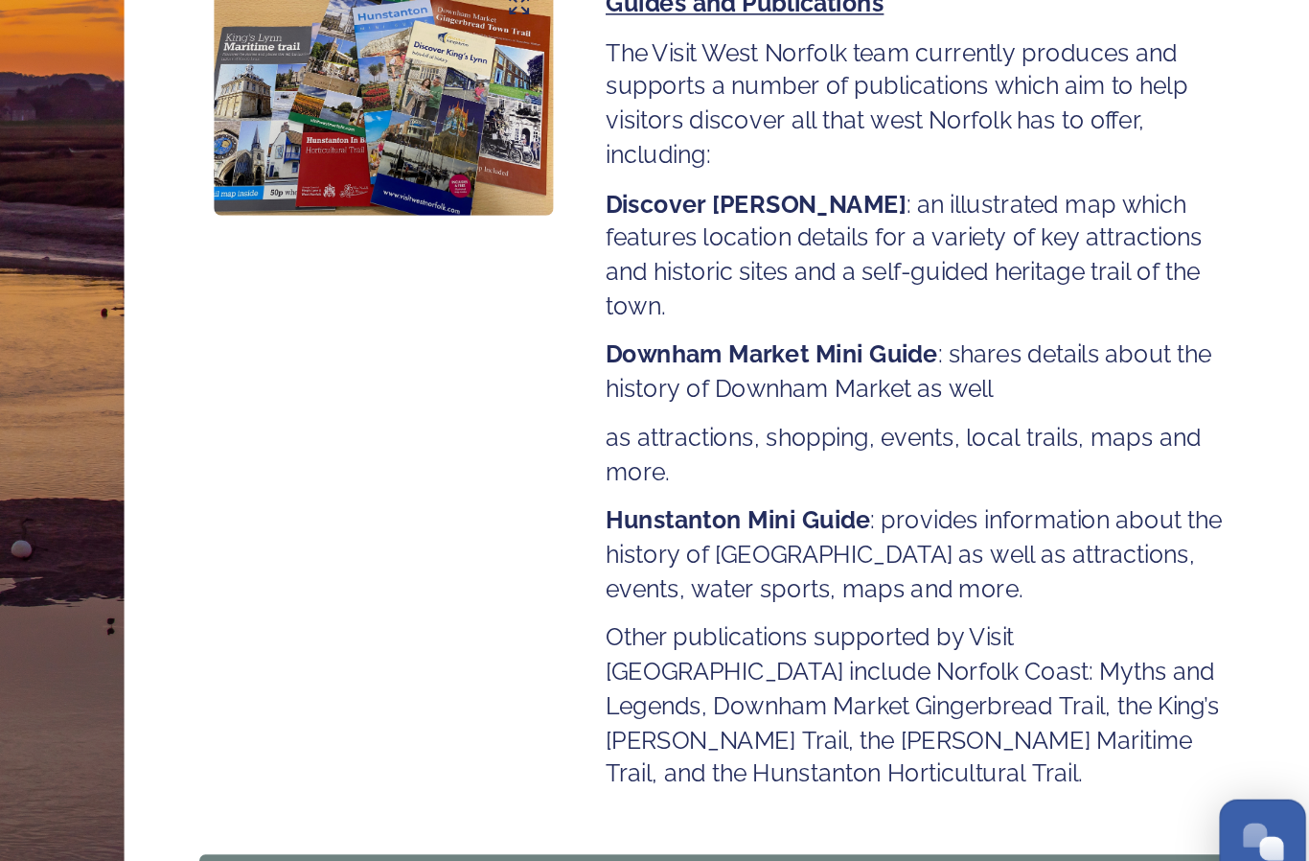
click at [582, 822] on div "Continue" at bounding box center [904, 833] width 645 height 23
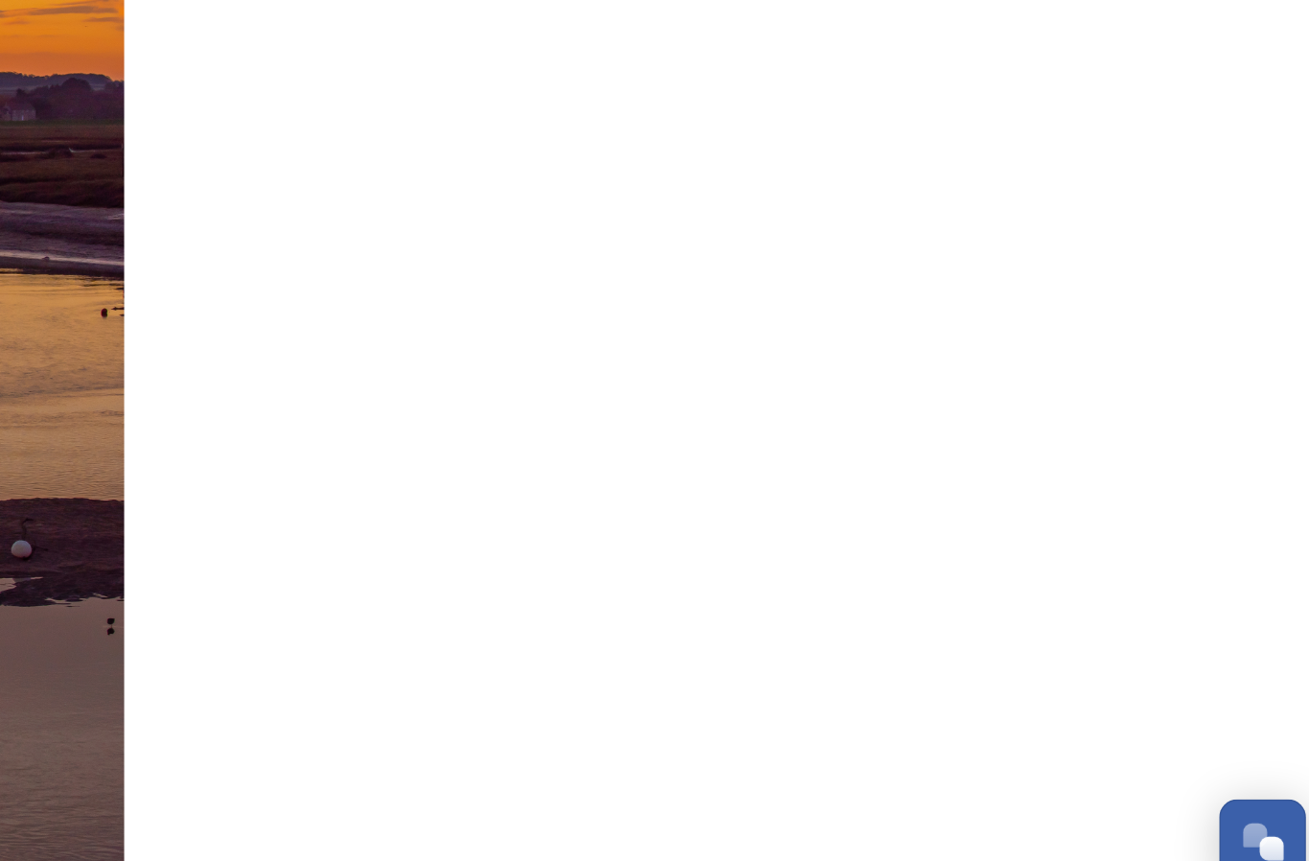
scroll to position [0, 0]
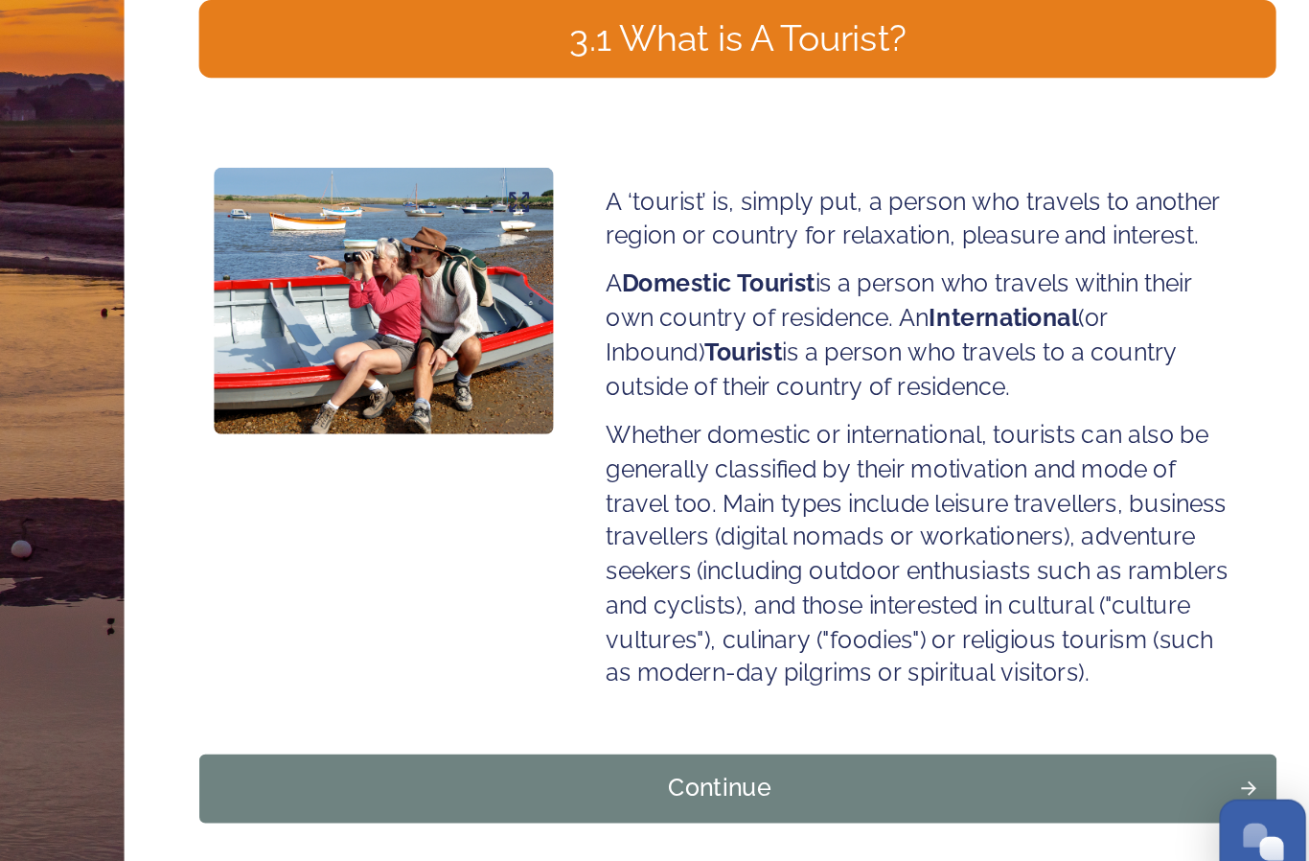
click at [582, 758] on div "Continue" at bounding box center [904, 769] width 645 height 23
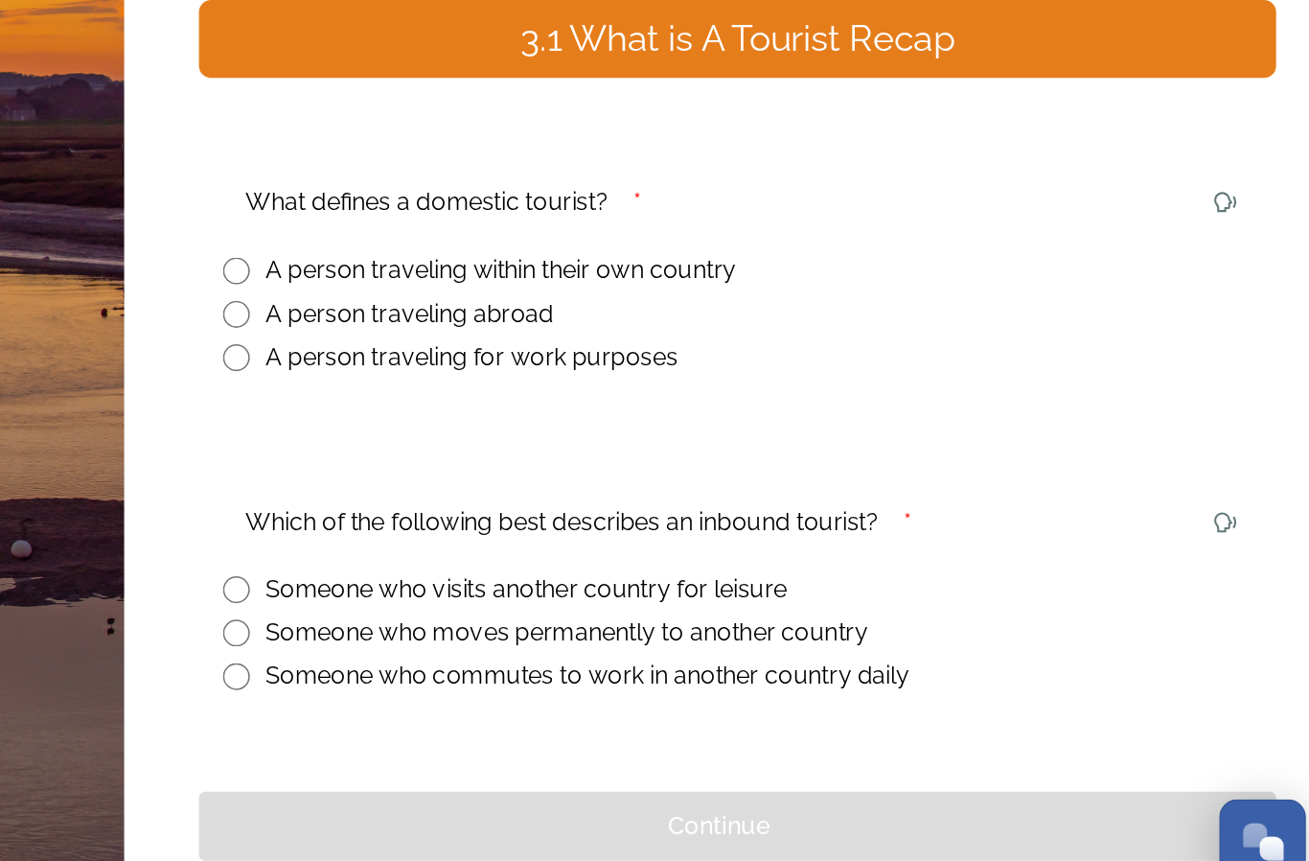
click at [587, 429] on input "radio" at bounding box center [595, 437] width 17 height 17
radio input "true"
click at [587, 634] on input "radio" at bounding box center [595, 642] width 17 height 17
radio input "true"
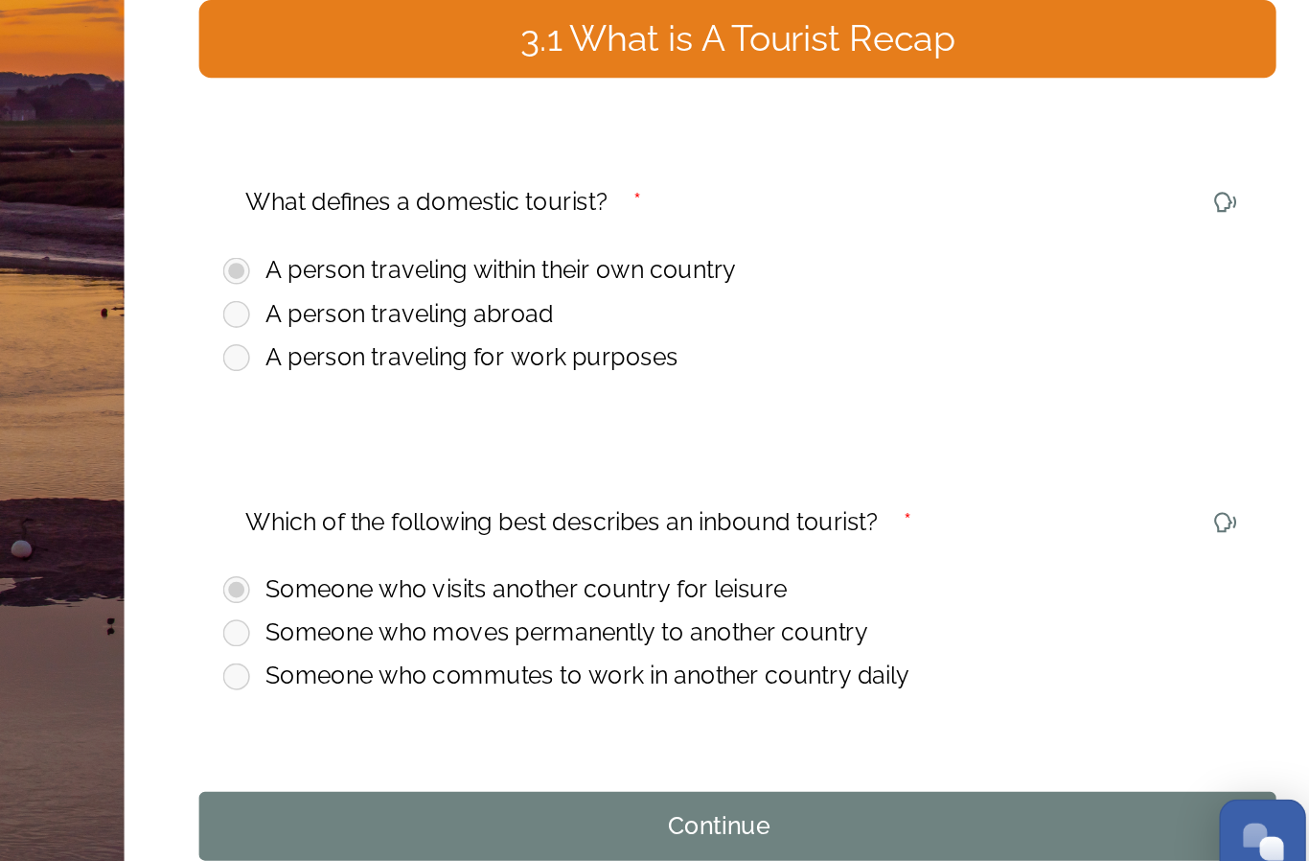
click at [582, 782] on div "Continue" at bounding box center [904, 793] width 645 height 23
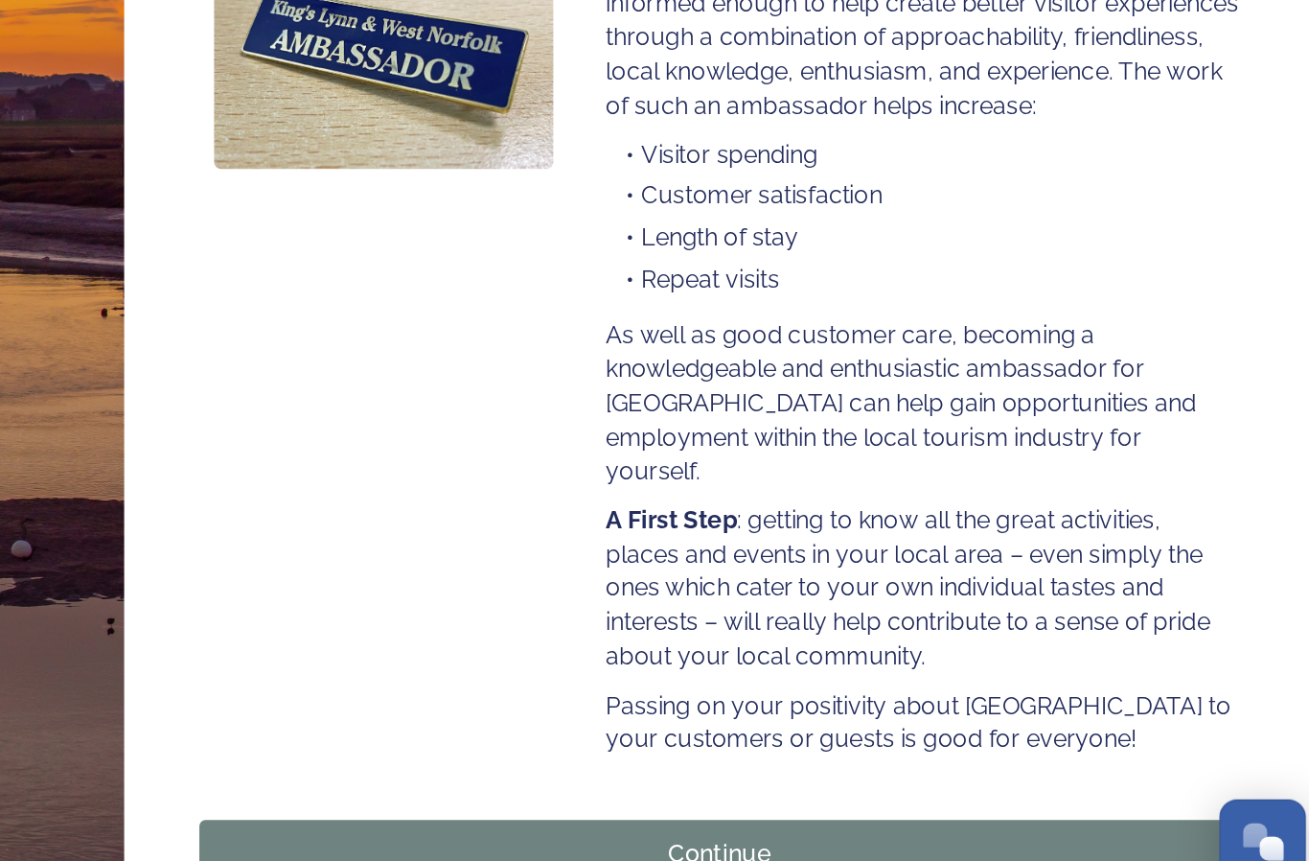
scroll to position [148, 0]
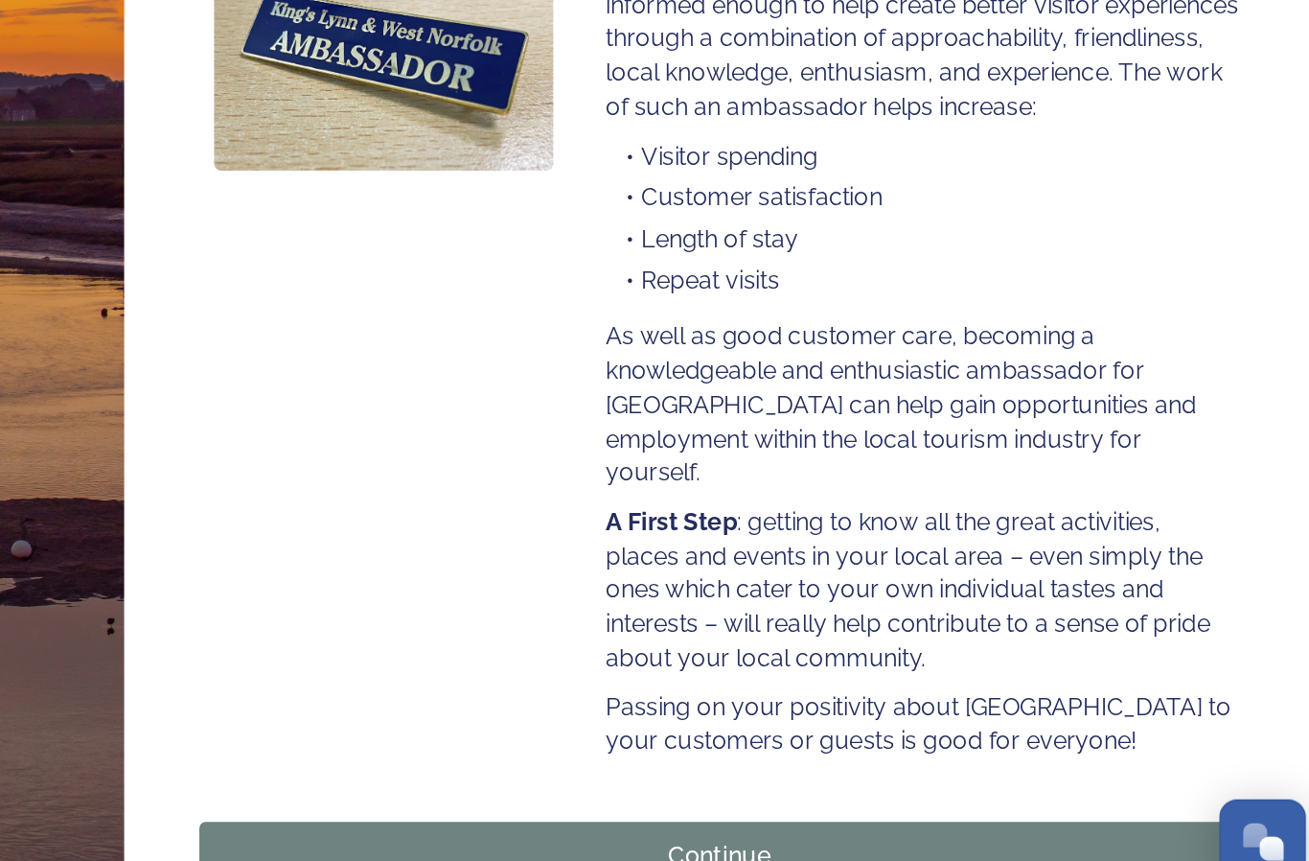
click at [582, 801] on div "Continue" at bounding box center [904, 812] width 645 height 23
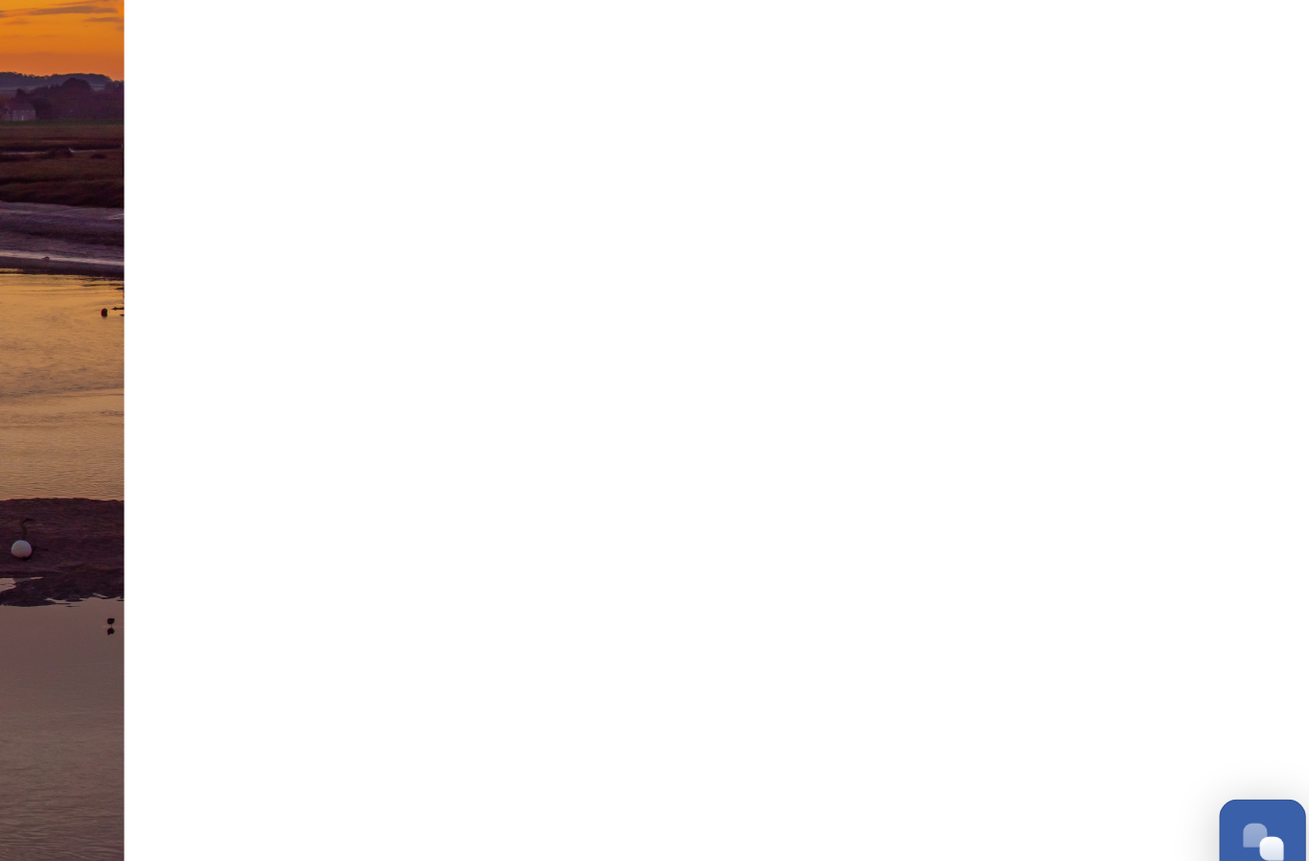
scroll to position [0, 0]
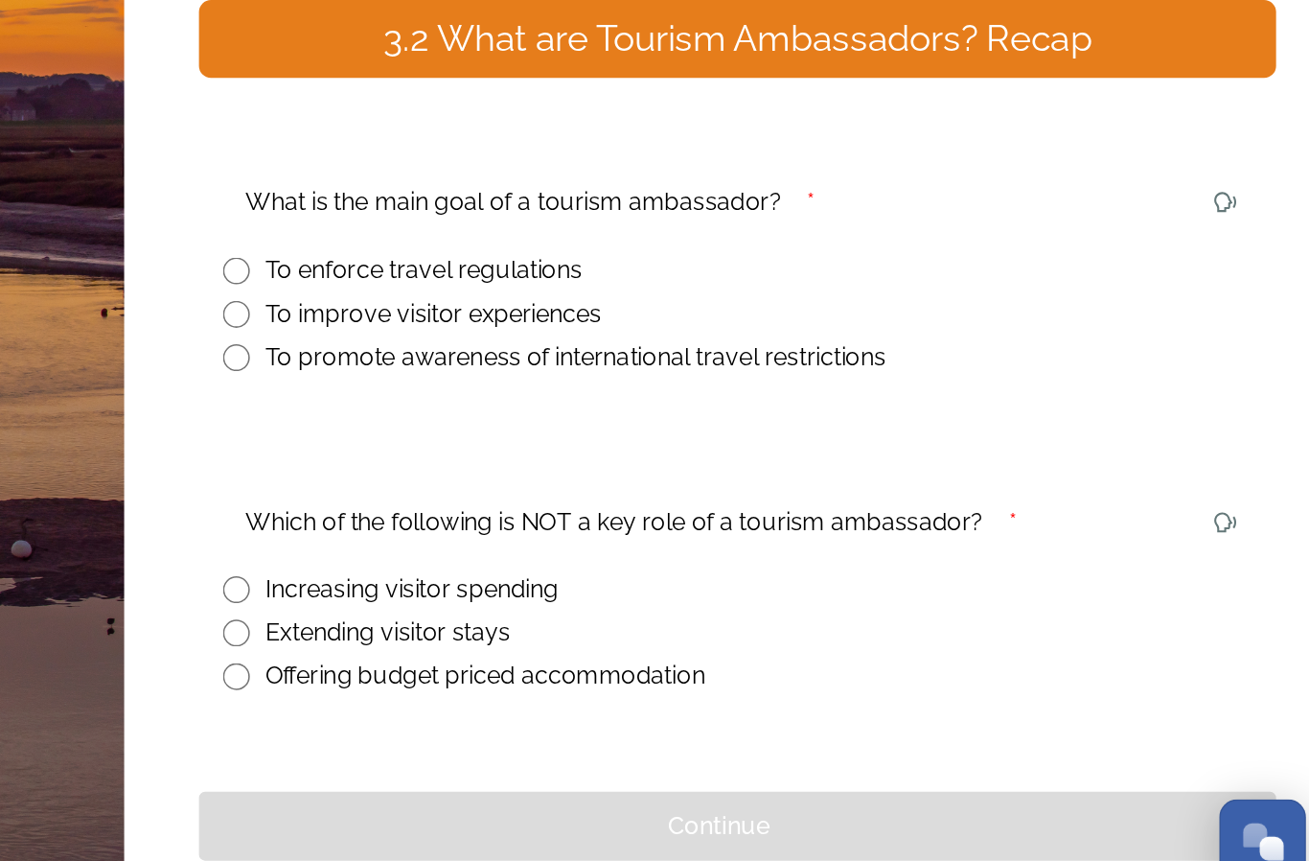
click at [587, 457] on input "radio" at bounding box center [595, 465] width 17 height 17
radio input "true"
click at [587, 689] on input "radio" at bounding box center [595, 697] width 17 height 17
radio input "true"
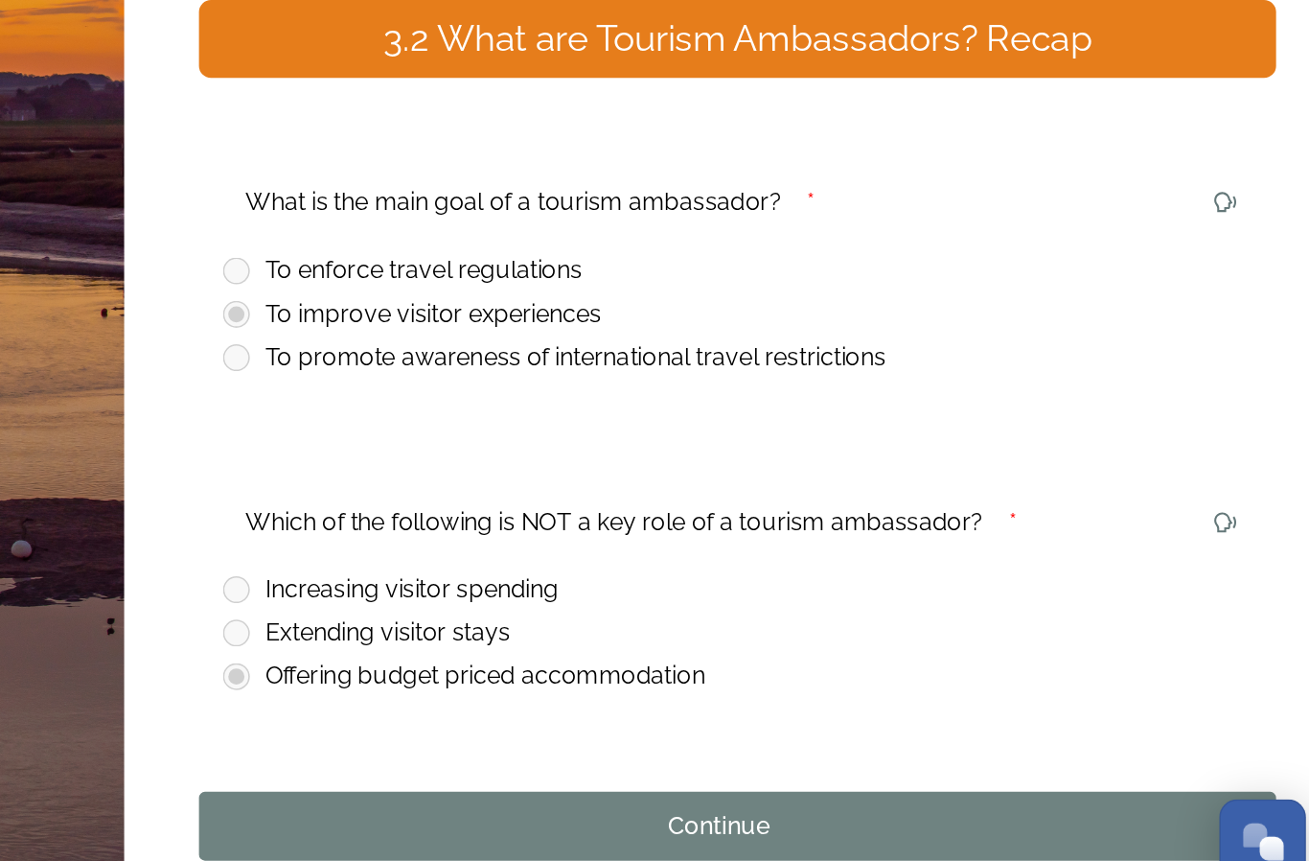
click at [582, 782] on div "Continue" at bounding box center [904, 793] width 645 height 23
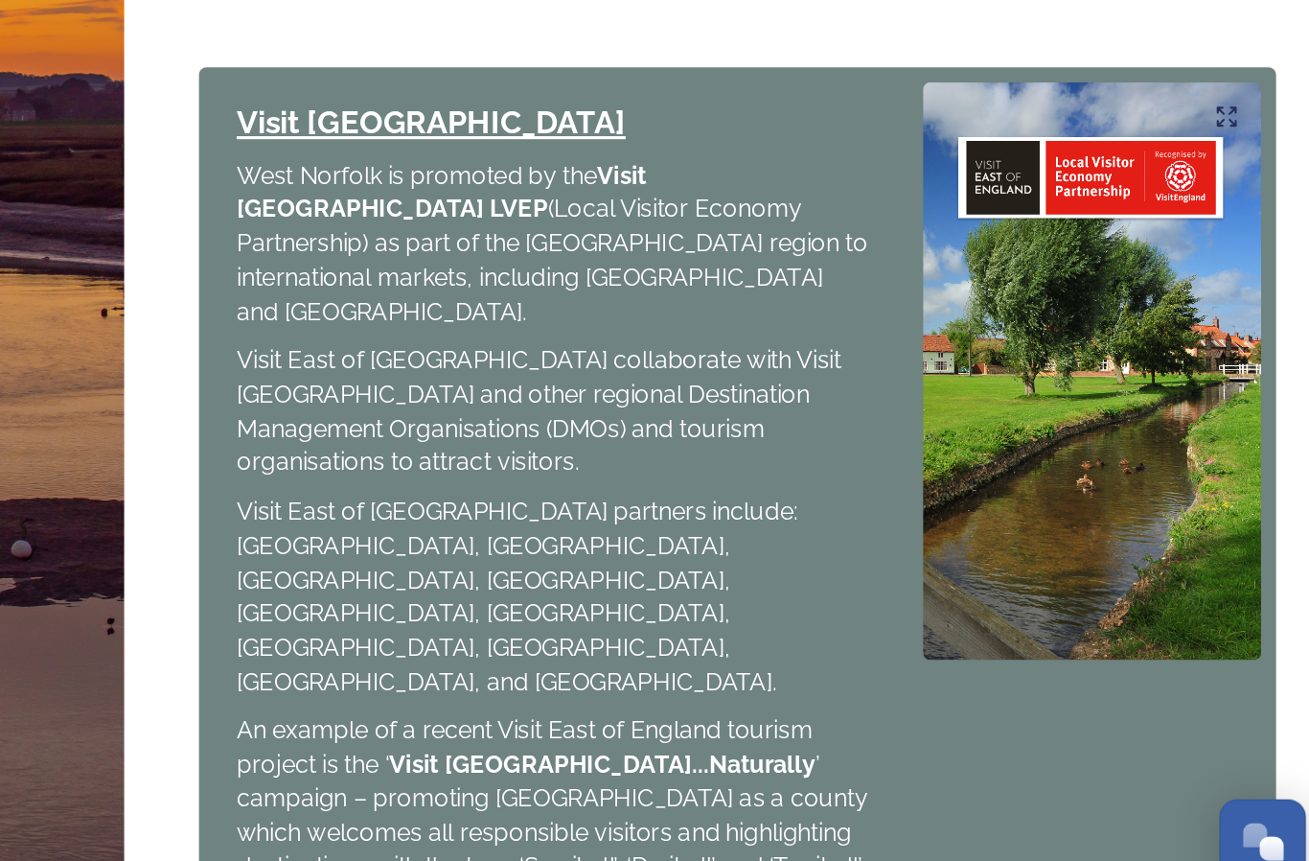
scroll to position [757, 0]
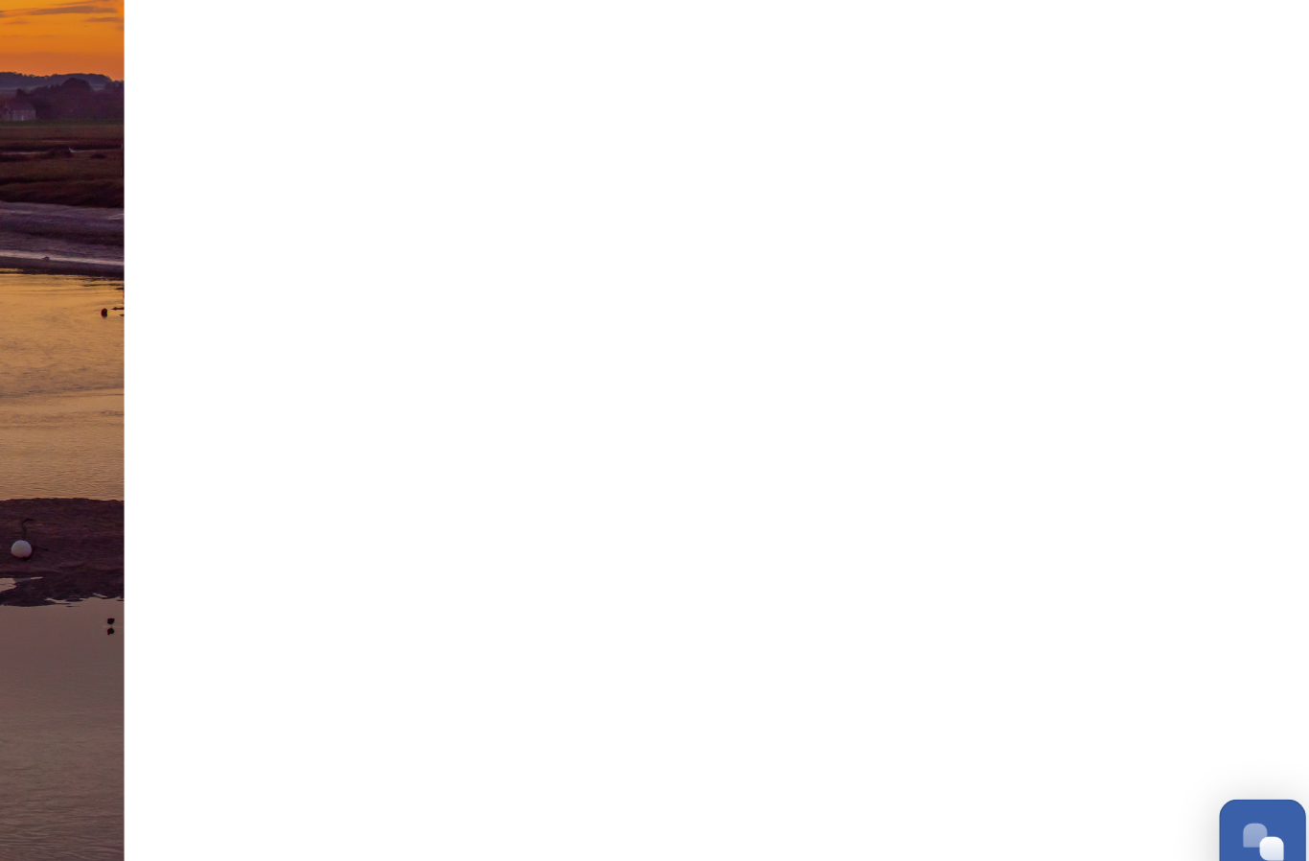
scroll to position [0, 0]
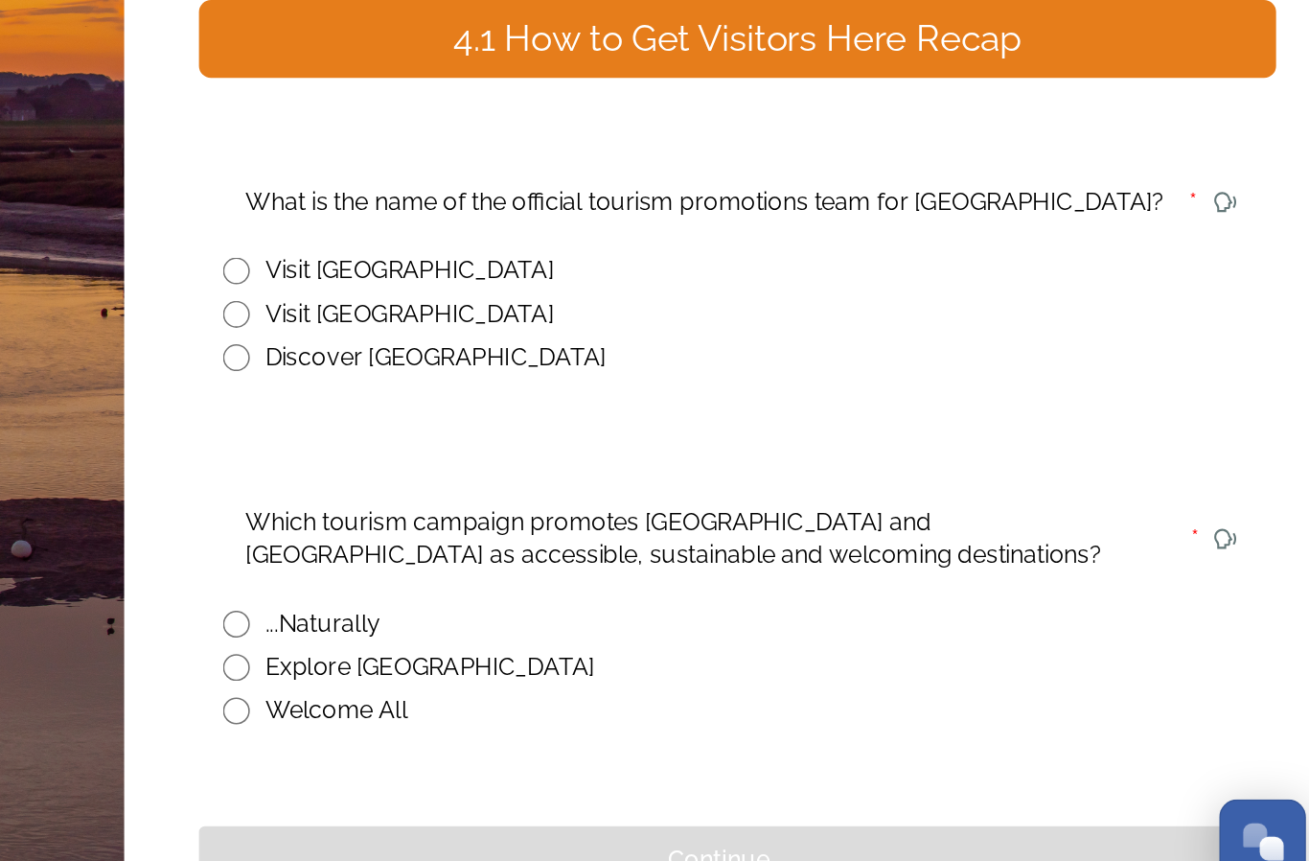
click at [587, 457] on input "radio" at bounding box center [595, 465] width 17 height 17
radio input "true"
click at [587, 656] on input "radio" at bounding box center [595, 664] width 17 height 17
radio input "true"
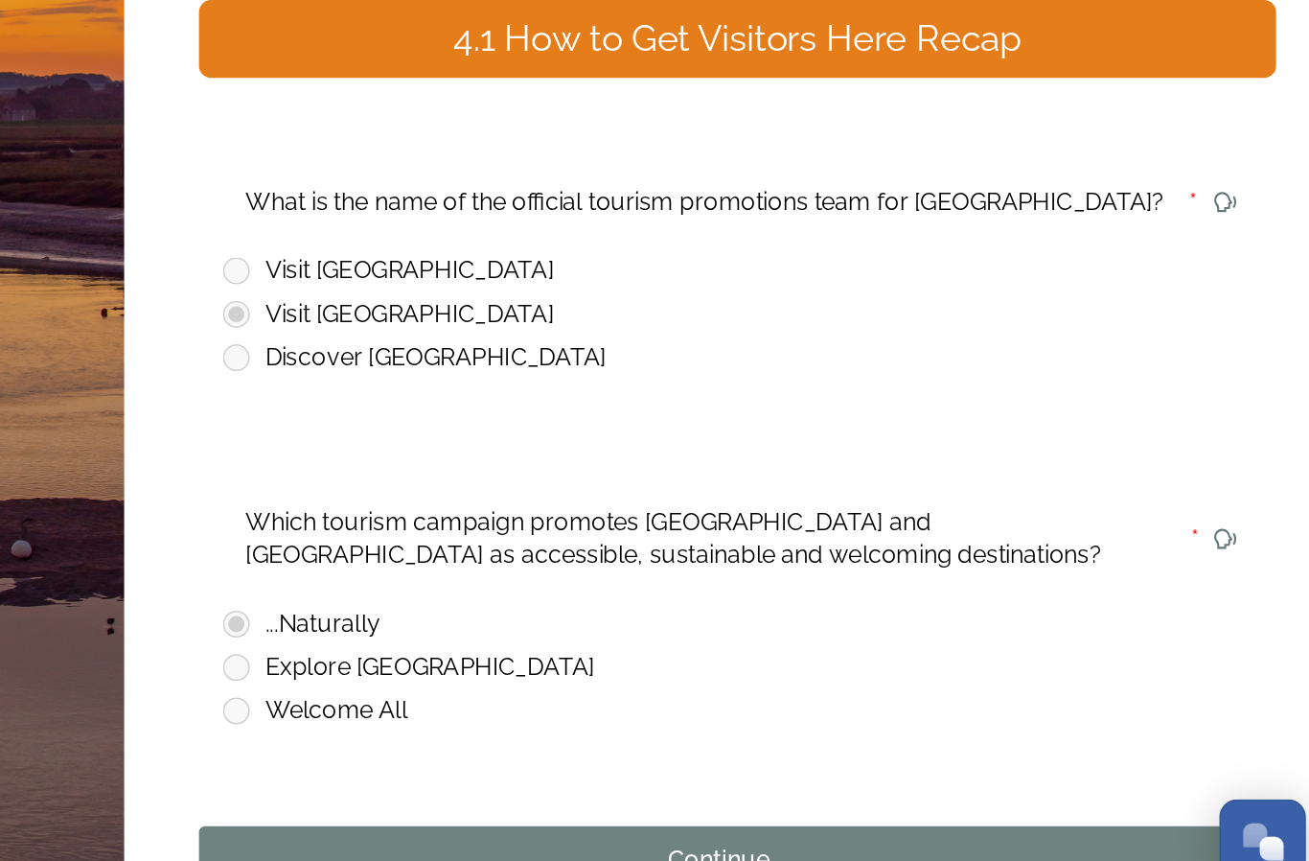
click at [582, 804] on div "Continue" at bounding box center [904, 815] width 645 height 23
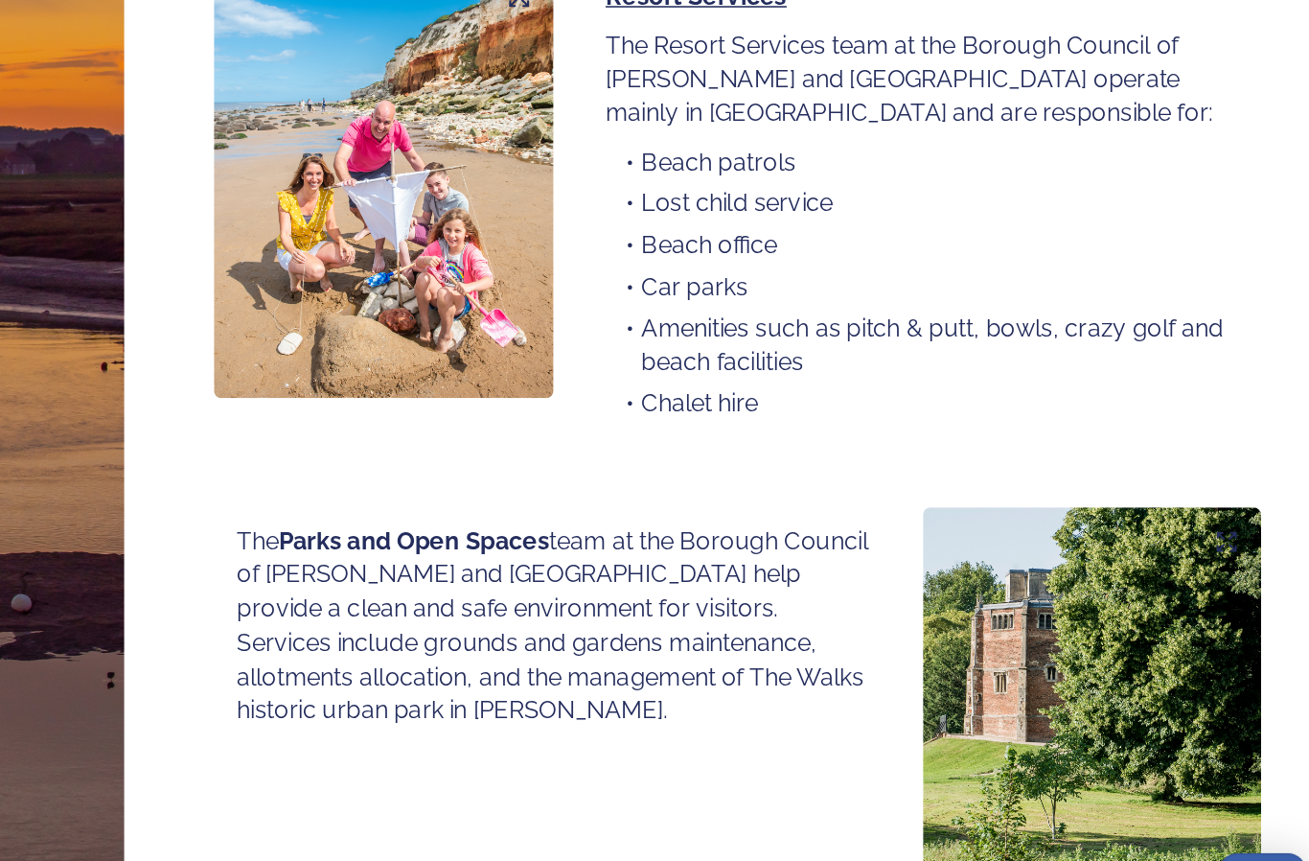
scroll to position [70, 0]
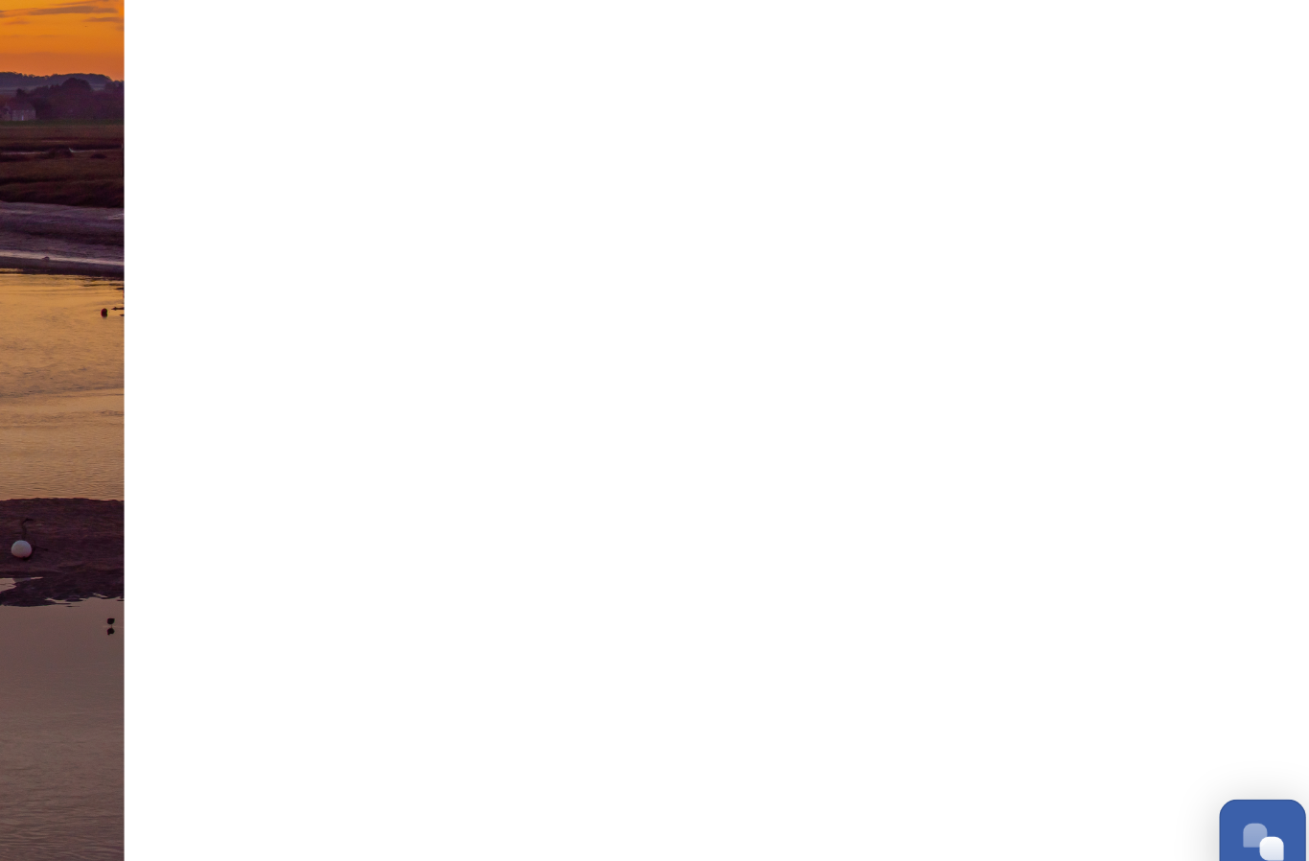
scroll to position [0, 0]
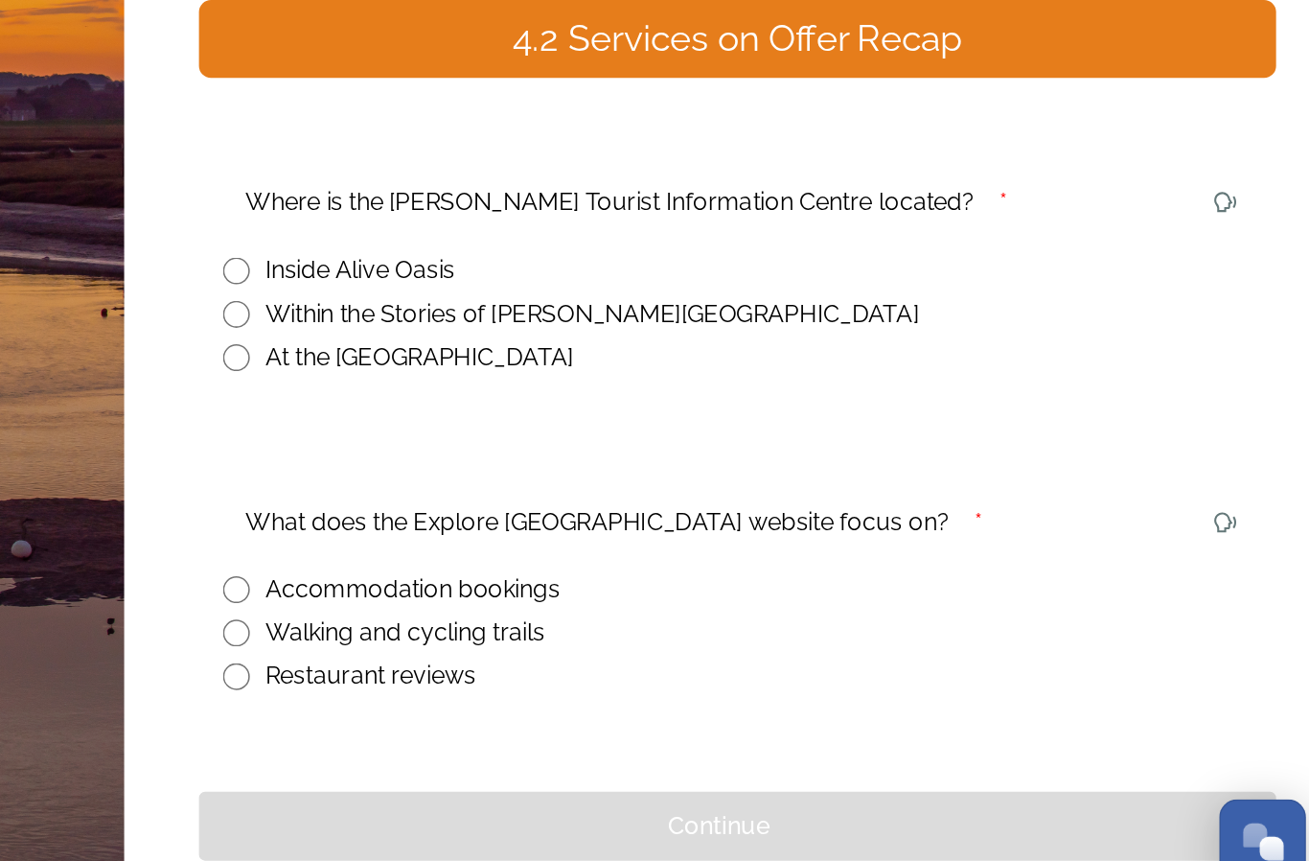
click at [587, 457] on input "radio" at bounding box center [595, 465] width 17 height 17
radio input "true"
click at [587, 661] on input "radio" at bounding box center [595, 669] width 17 height 17
radio input "true"
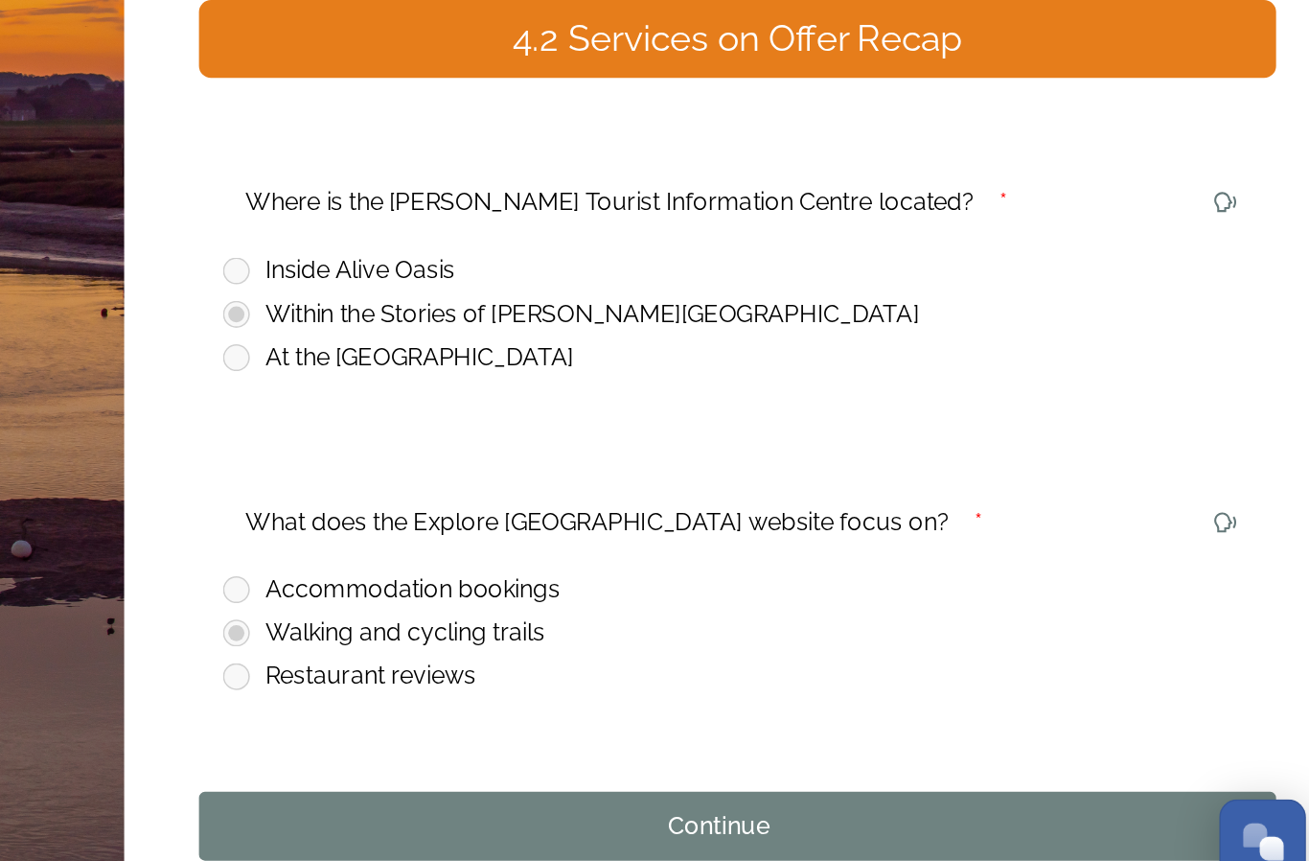
click at [582, 782] on div "Continue" at bounding box center [904, 793] width 645 height 23
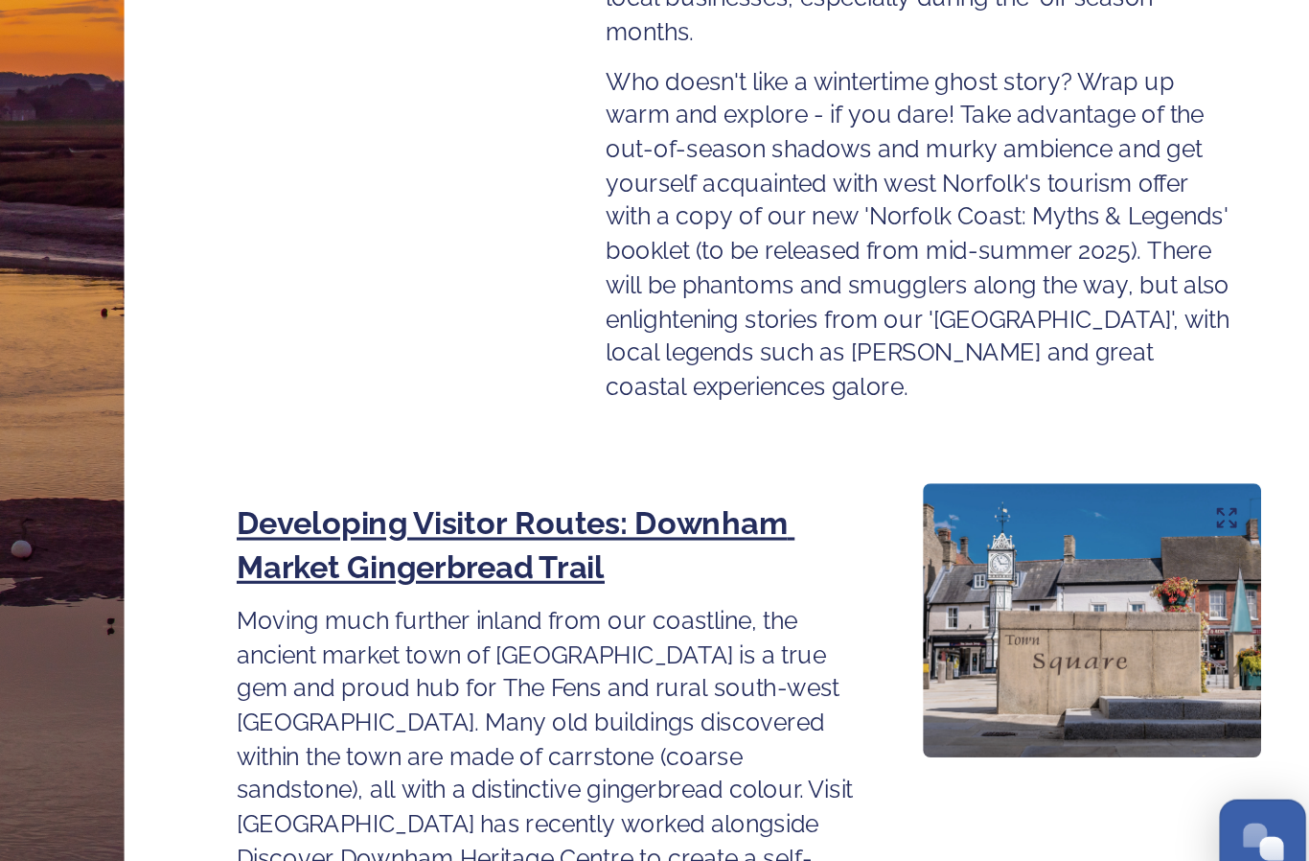
scroll to position [2375, 0]
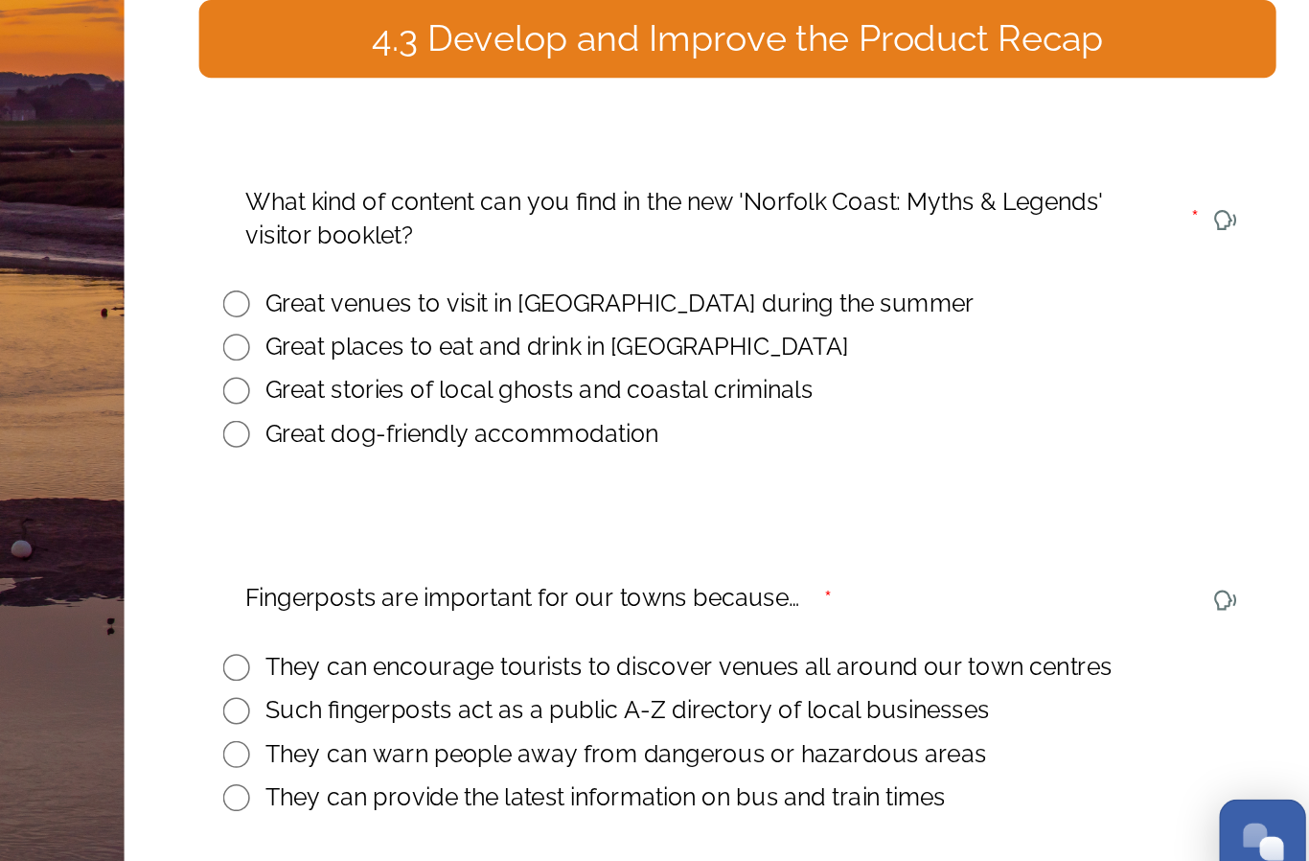
click at [587, 506] on input "radio" at bounding box center [595, 514] width 17 height 17
radio input "true"
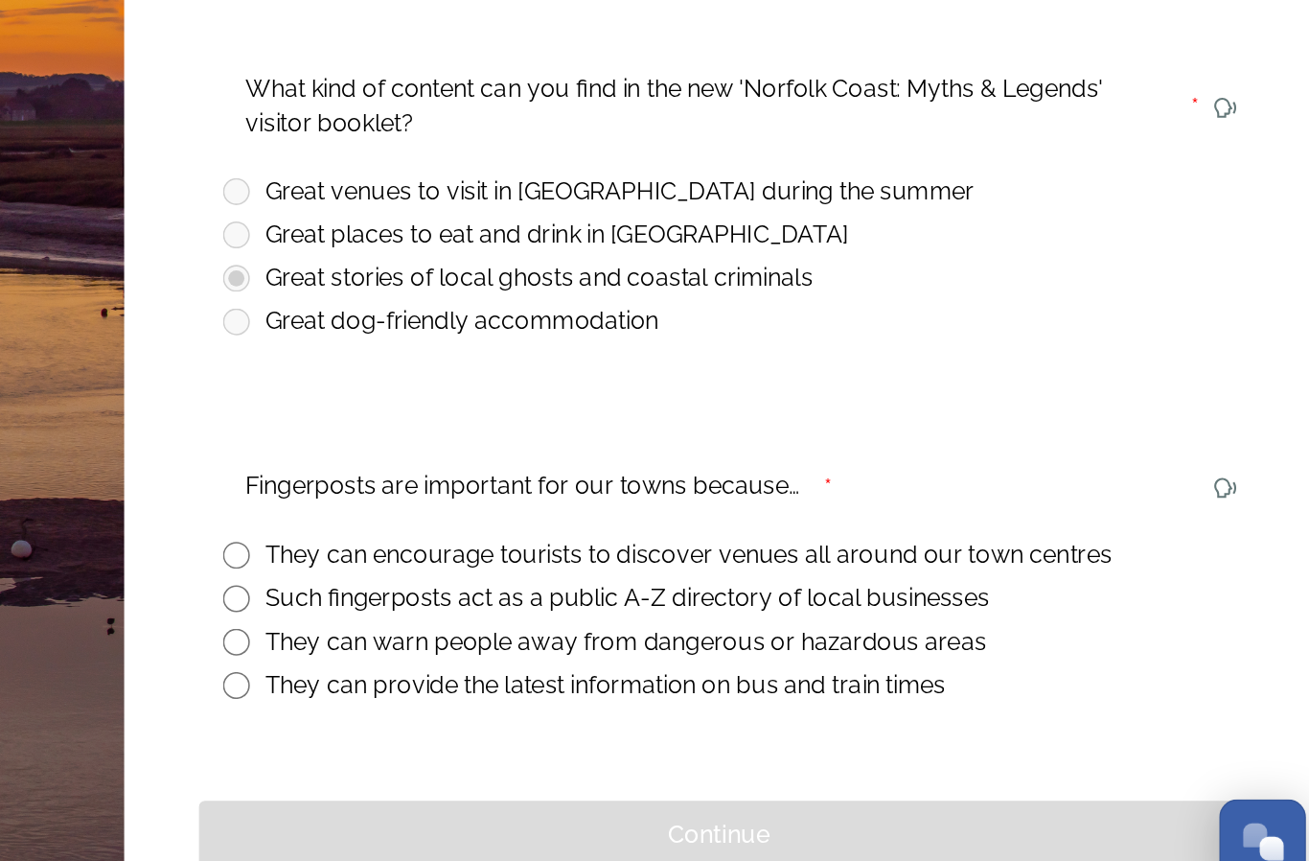
scroll to position [71, 0]
click at [587, 612] on input "radio" at bounding box center [595, 620] width 17 height 17
radio input "true"
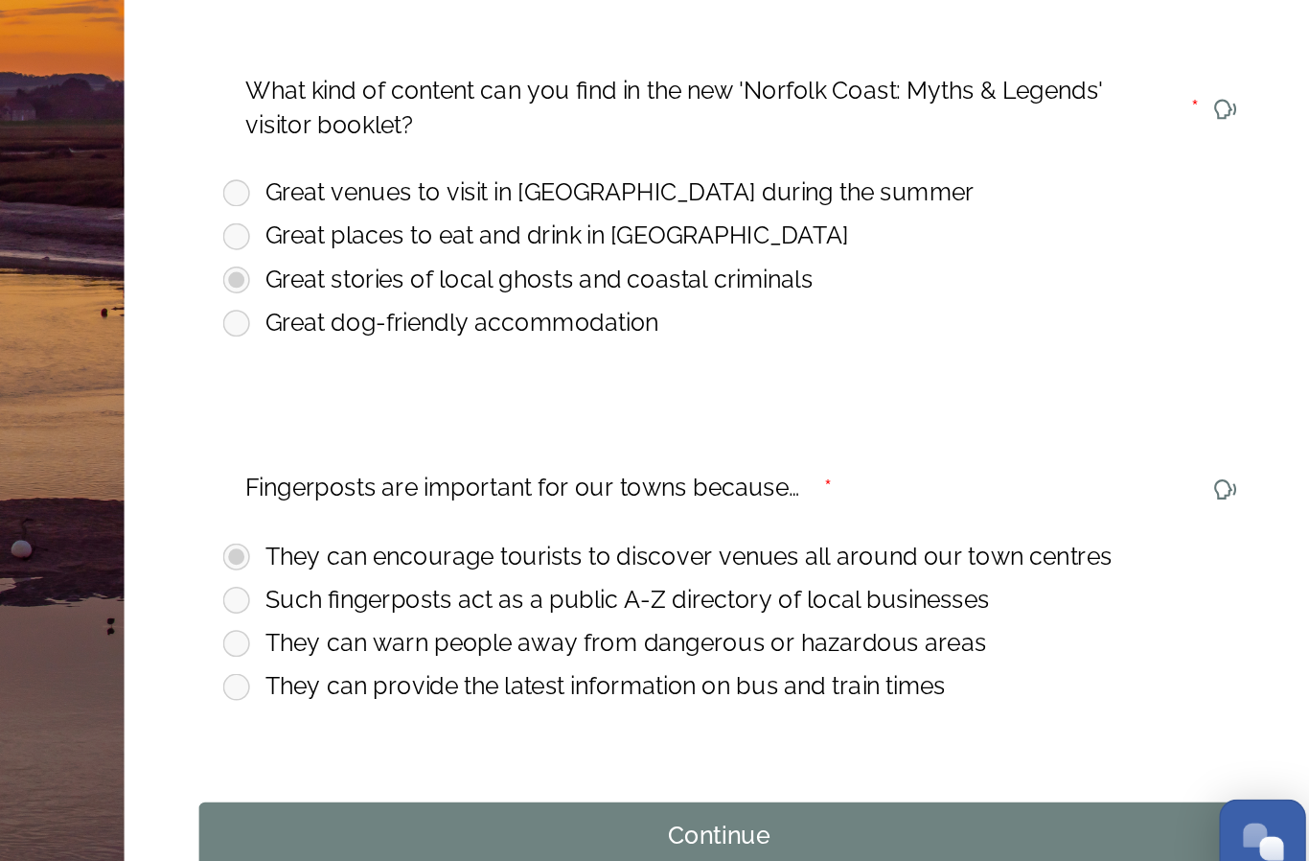
click at [582, 789] on div "Continue" at bounding box center [904, 800] width 645 height 23
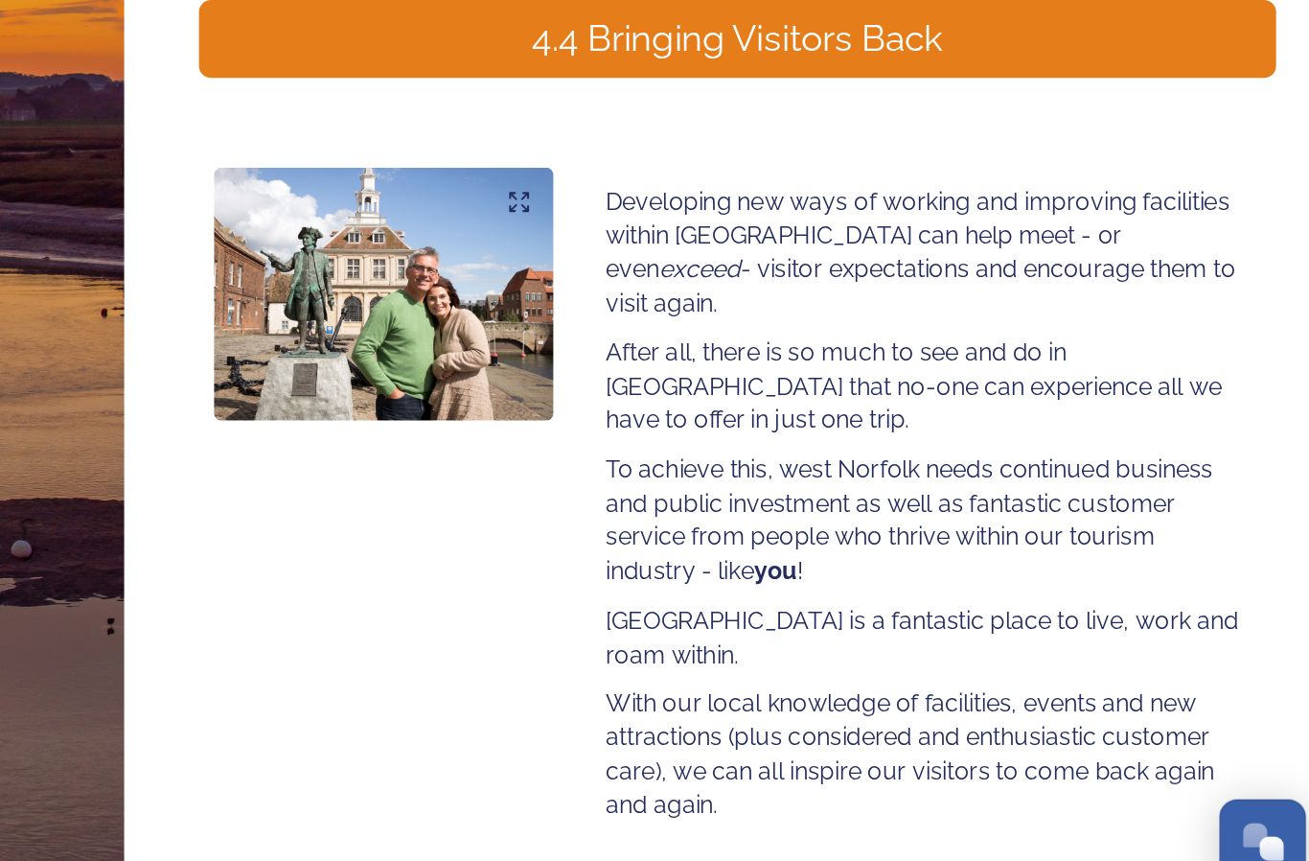
click at [571, 832] on button "Continue" at bounding box center [916, 854] width 690 height 44
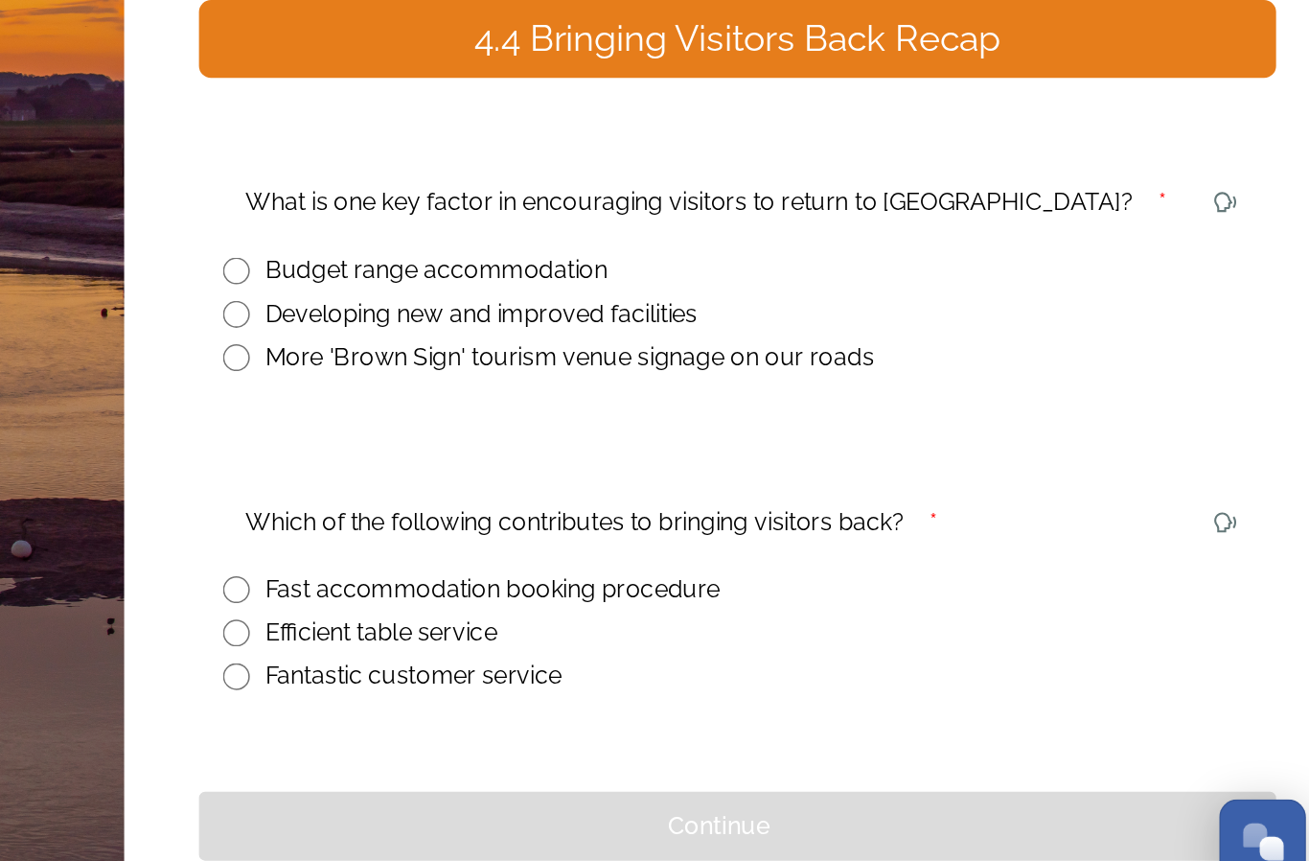
click at [587, 457] on input "radio" at bounding box center [595, 465] width 17 height 17
radio input "true"
click at [587, 689] on input "radio" at bounding box center [595, 697] width 17 height 17
radio input "true"
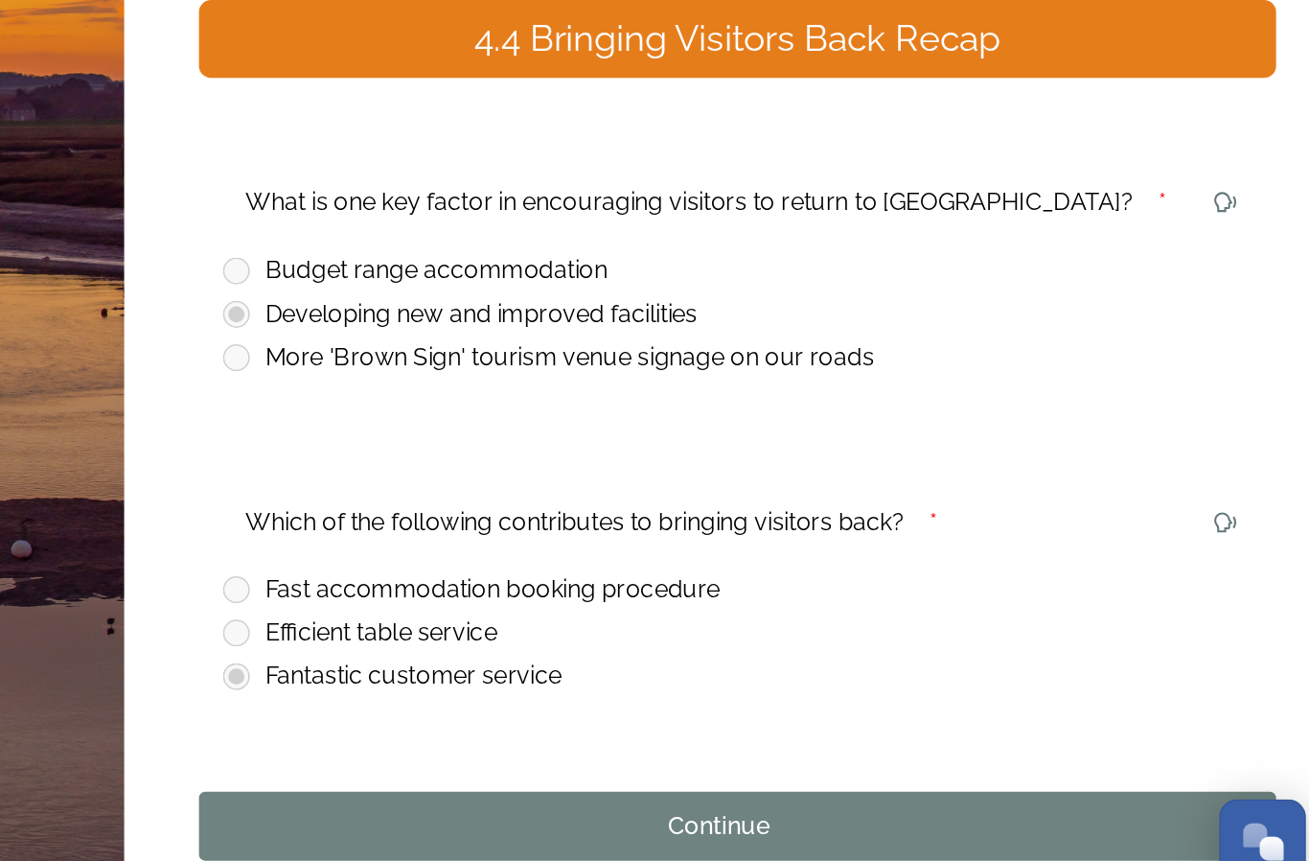
click at [582, 782] on div "Continue" at bounding box center [904, 793] width 645 height 23
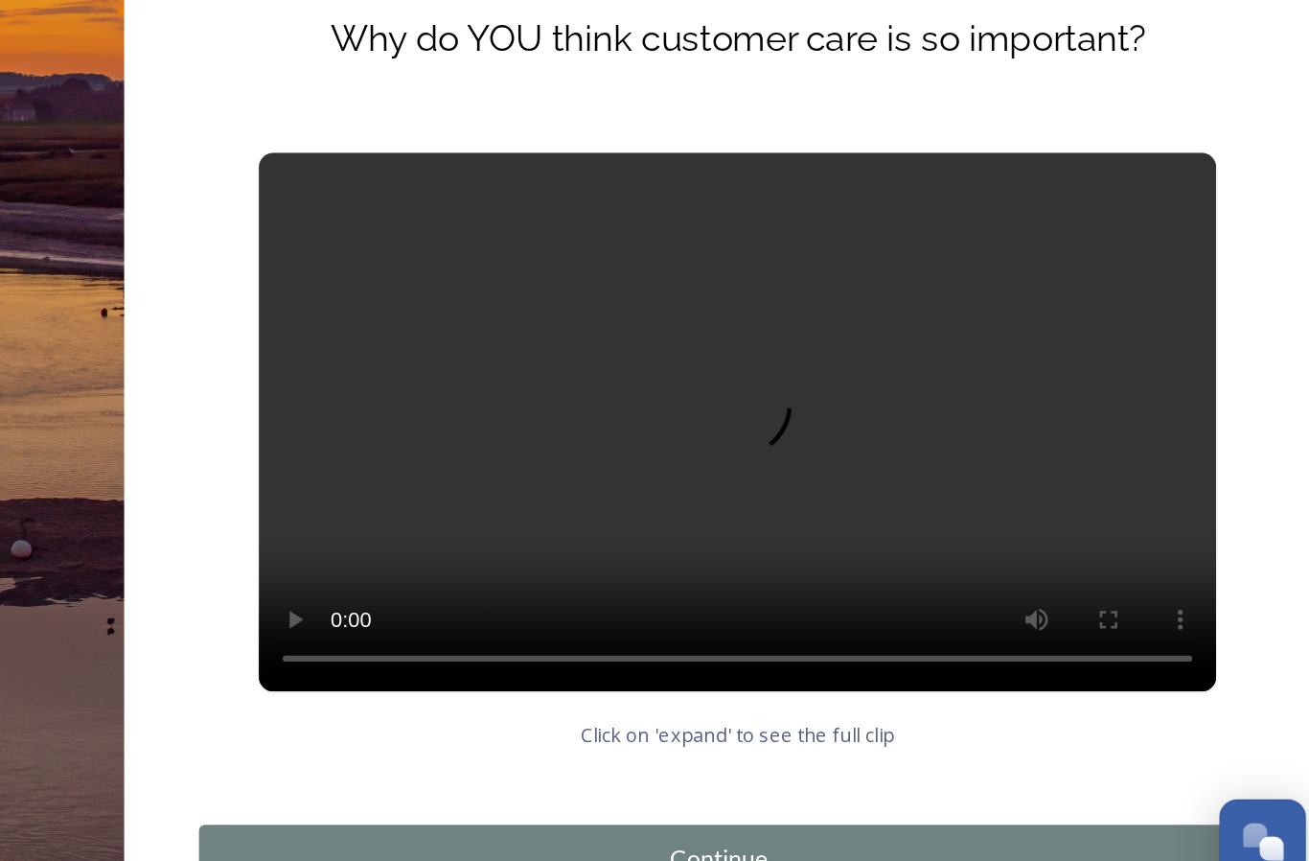
click at [582, 803] on div "Continue" at bounding box center [904, 814] width 645 height 23
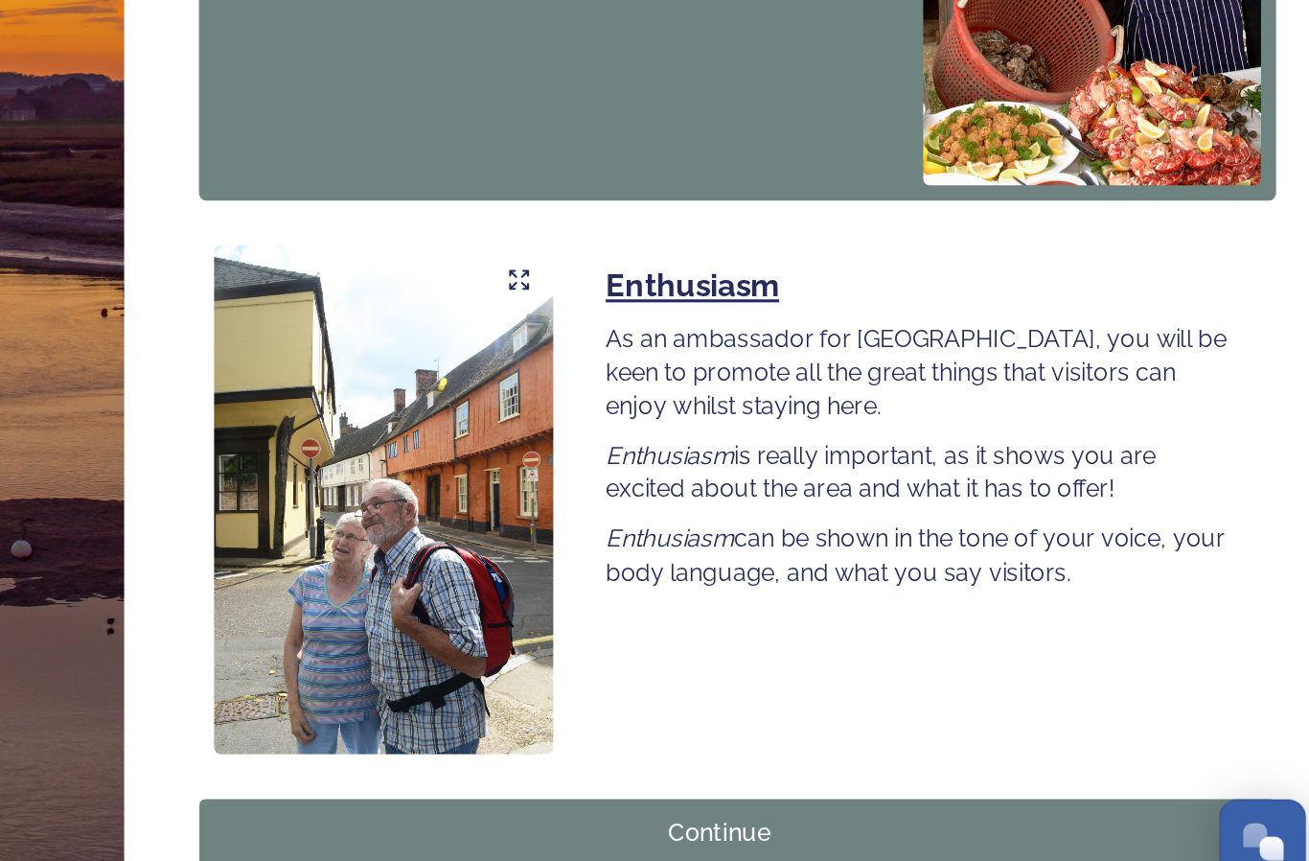
scroll to position [1432, 0]
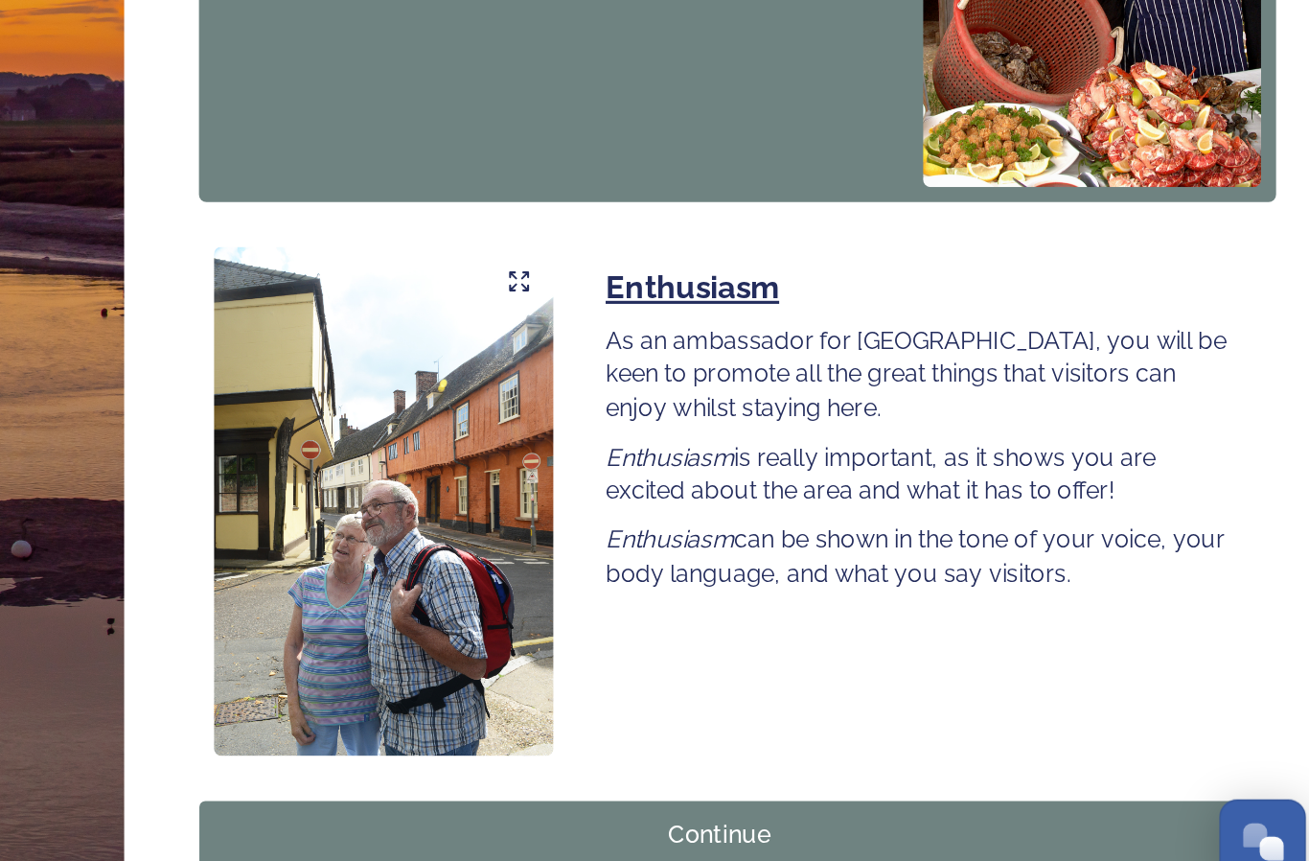
click at [582, 788] on div "Continue" at bounding box center [904, 799] width 645 height 23
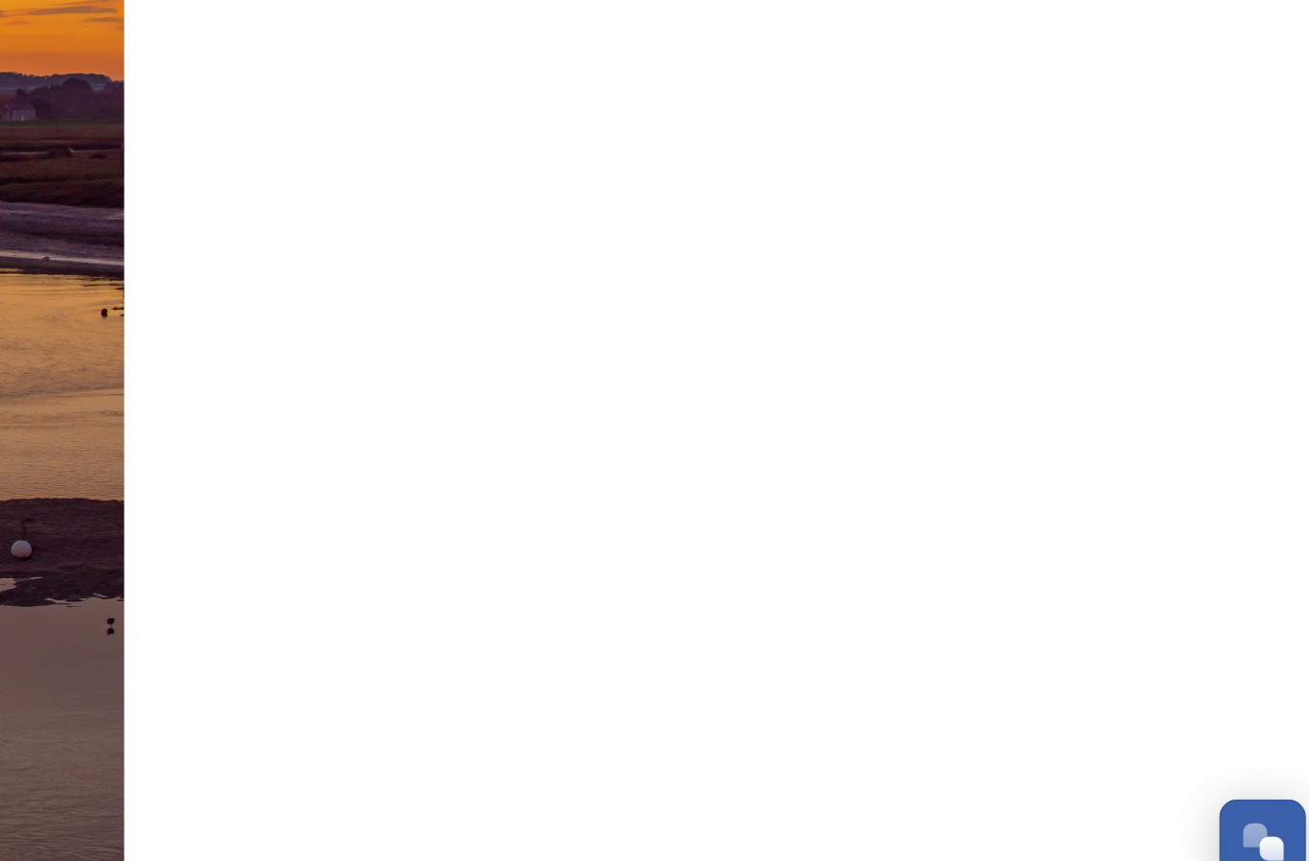
scroll to position [0, 0]
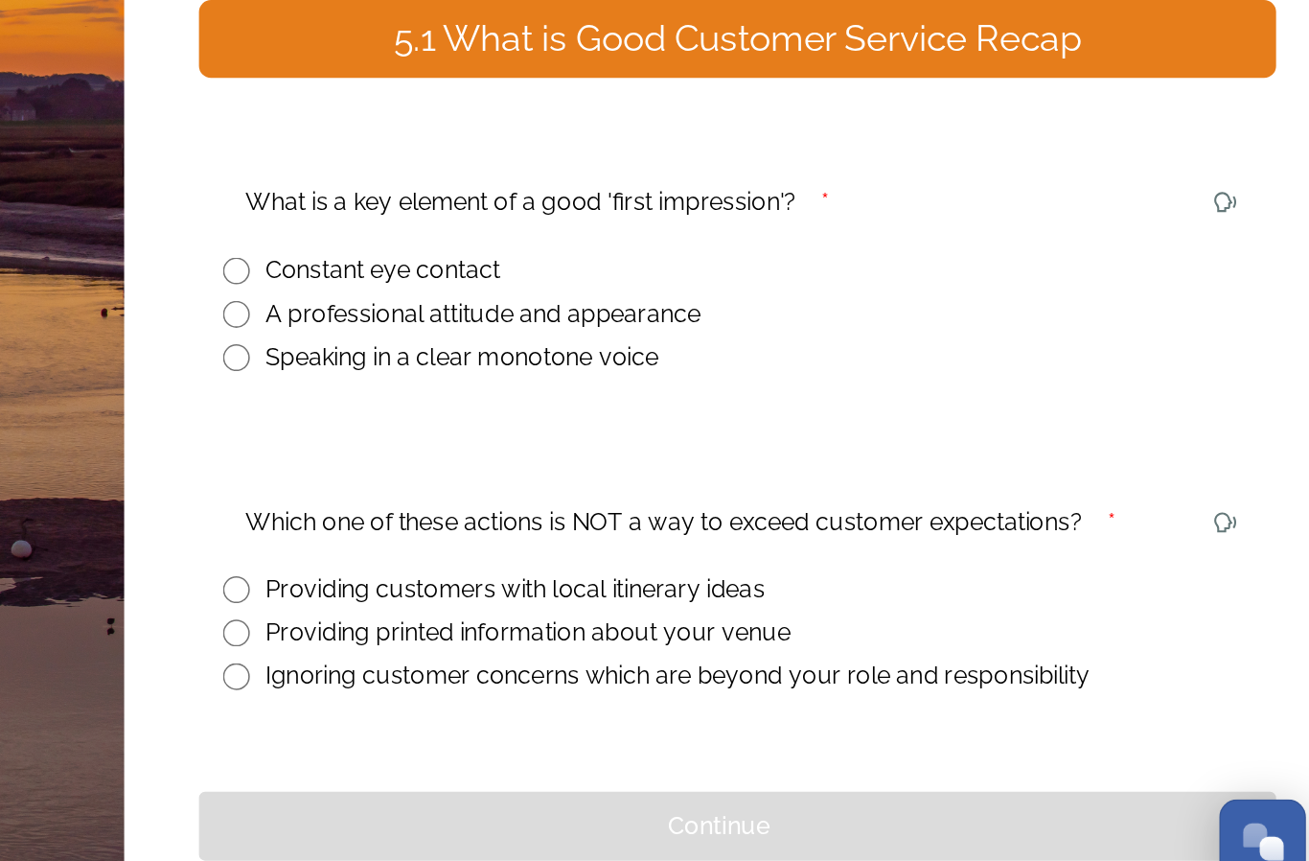
click at [587, 457] on input "radio" at bounding box center [595, 465] width 17 height 17
radio input "true"
click at [587, 689] on input "radio" at bounding box center [595, 697] width 17 height 17
radio input "true"
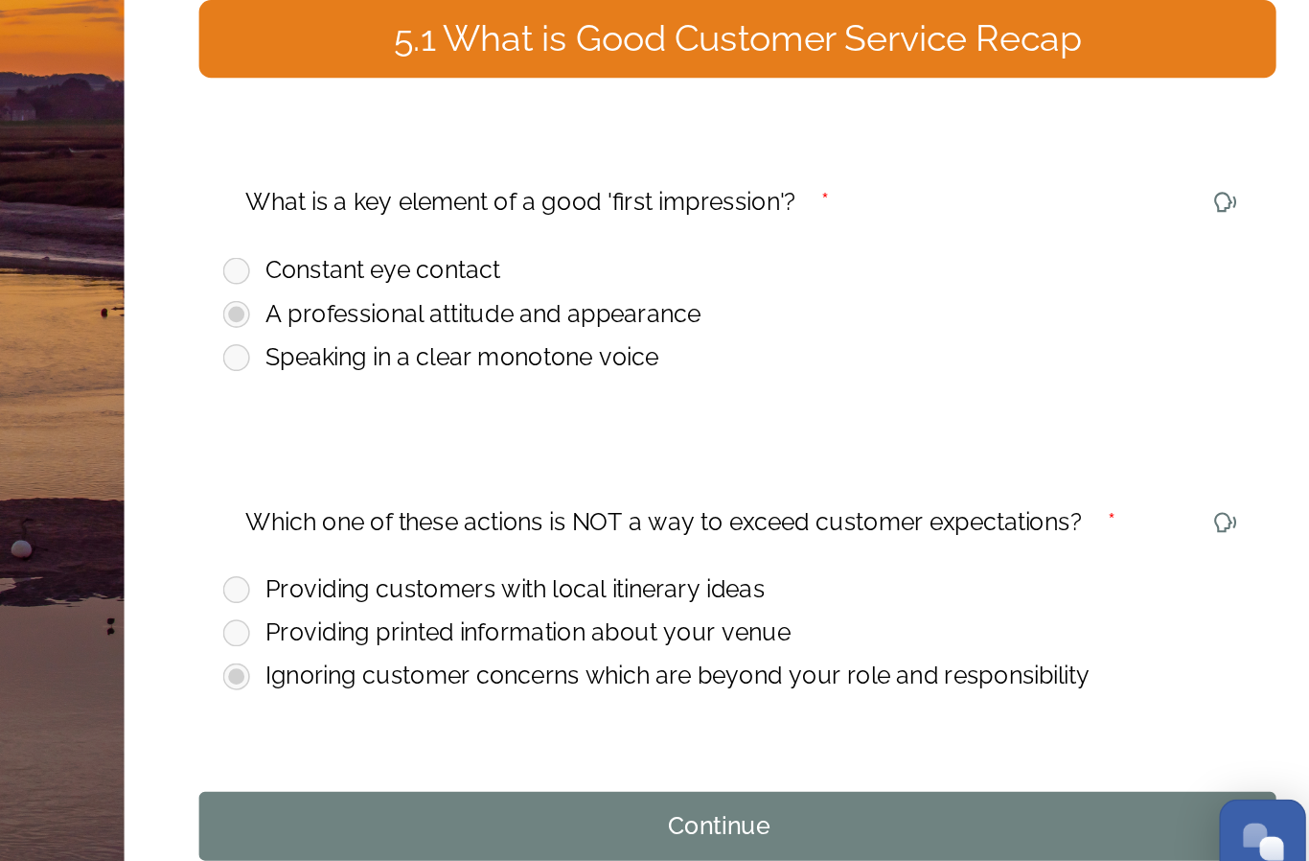
click at [582, 782] on div "Continue" at bounding box center [904, 793] width 645 height 23
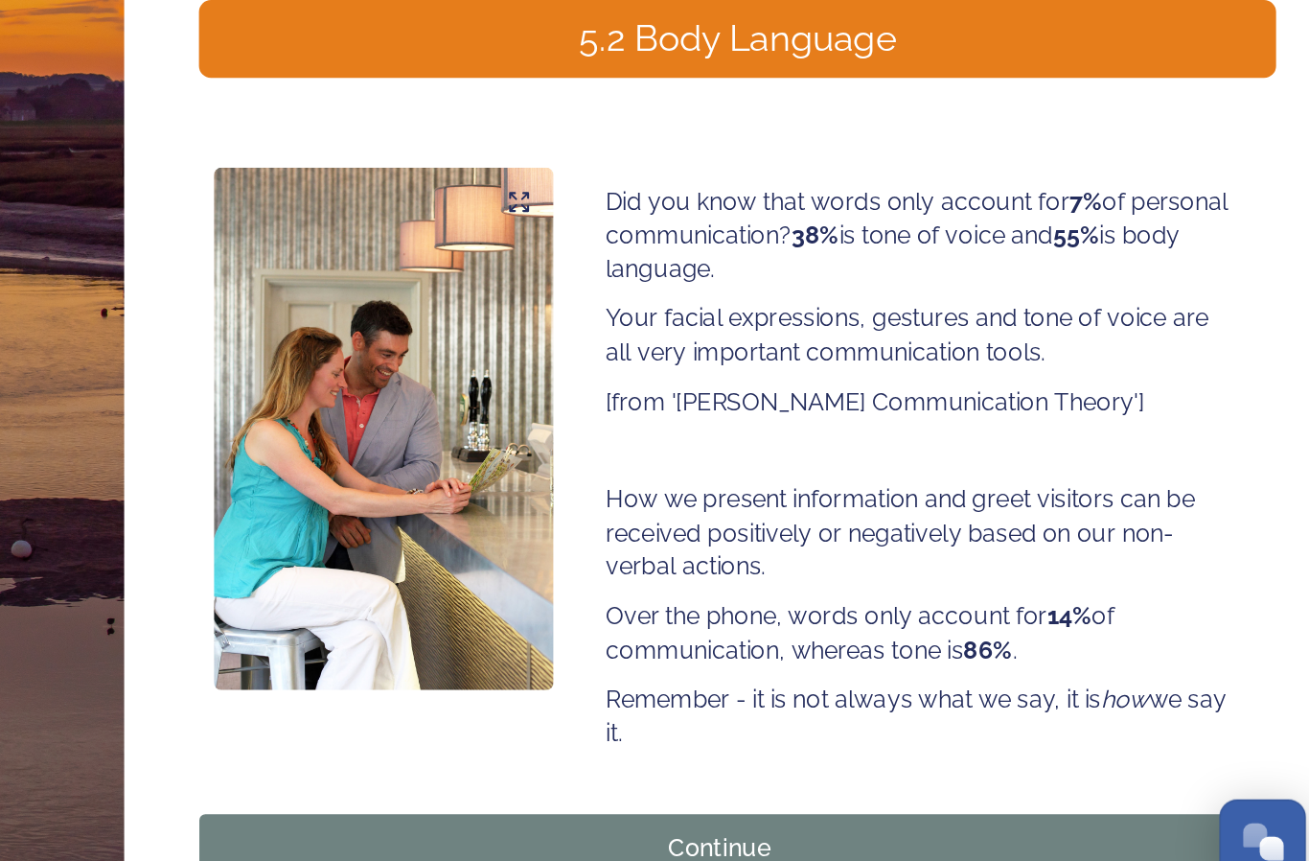
click at [582, 796] on div "Continue" at bounding box center [904, 807] width 645 height 23
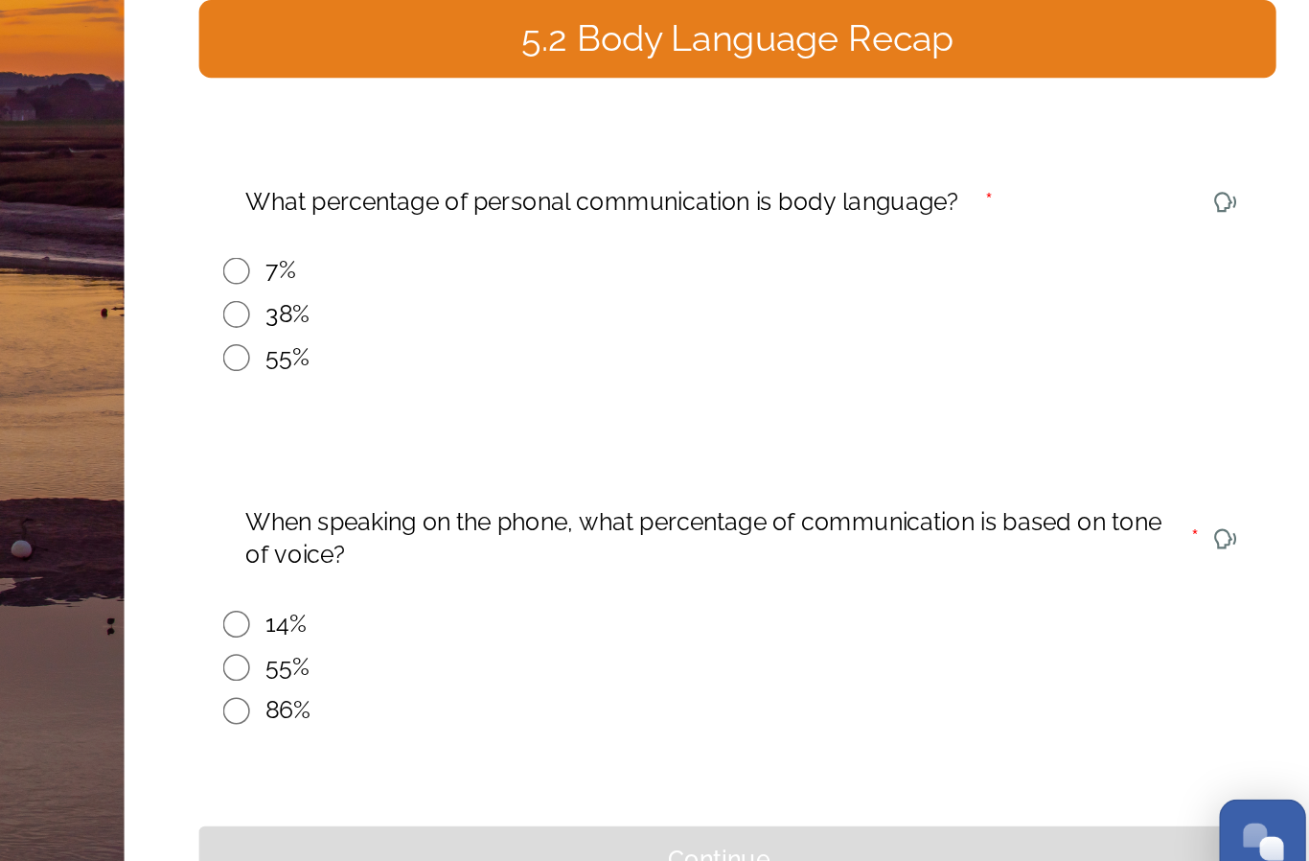
click at [587, 485] on input "radio" at bounding box center [595, 493] width 17 height 17
radio input "true"
click at [587, 711] on input "radio" at bounding box center [595, 719] width 17 height 17
radio input "true"
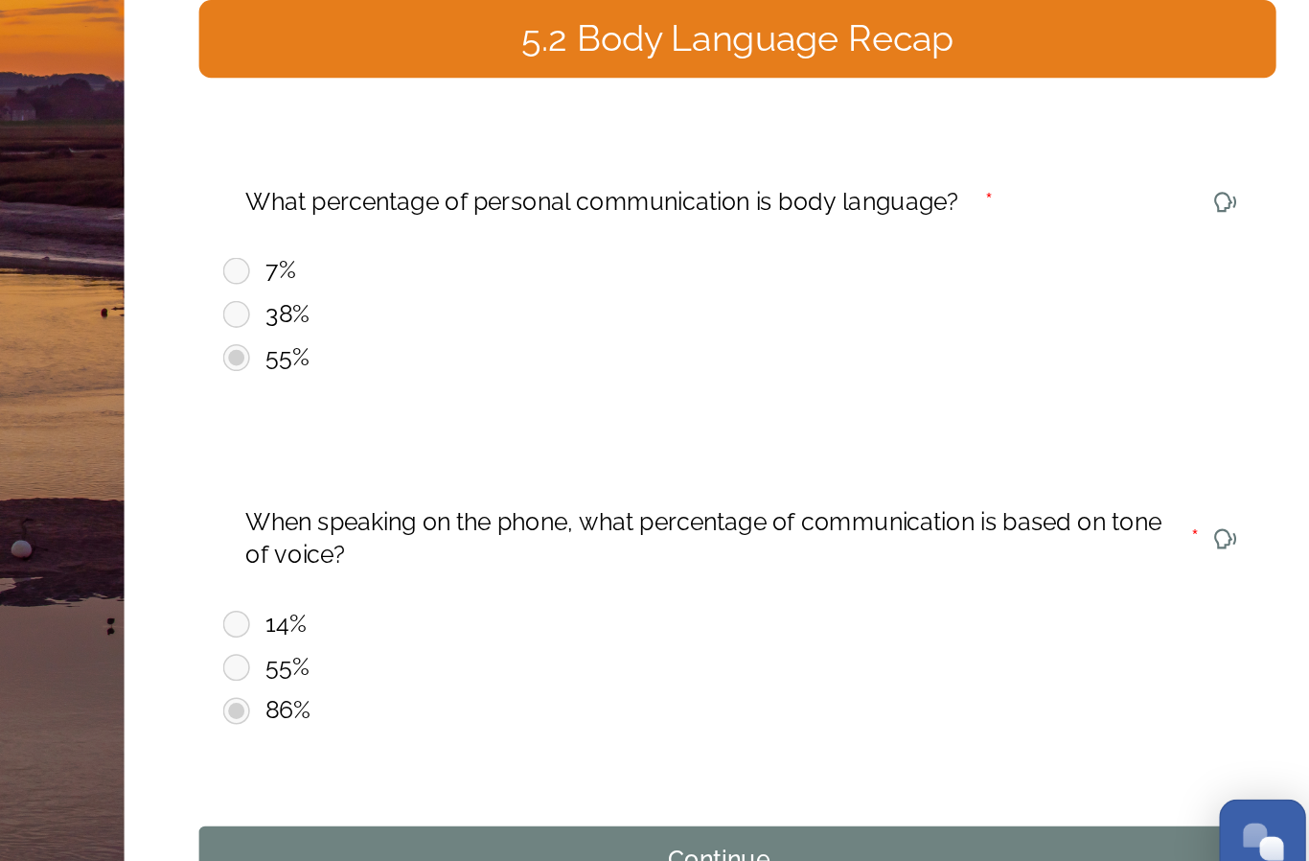
click at [582, 804] on div "Continue" at bounding box center [904, 815] width 645 height 23
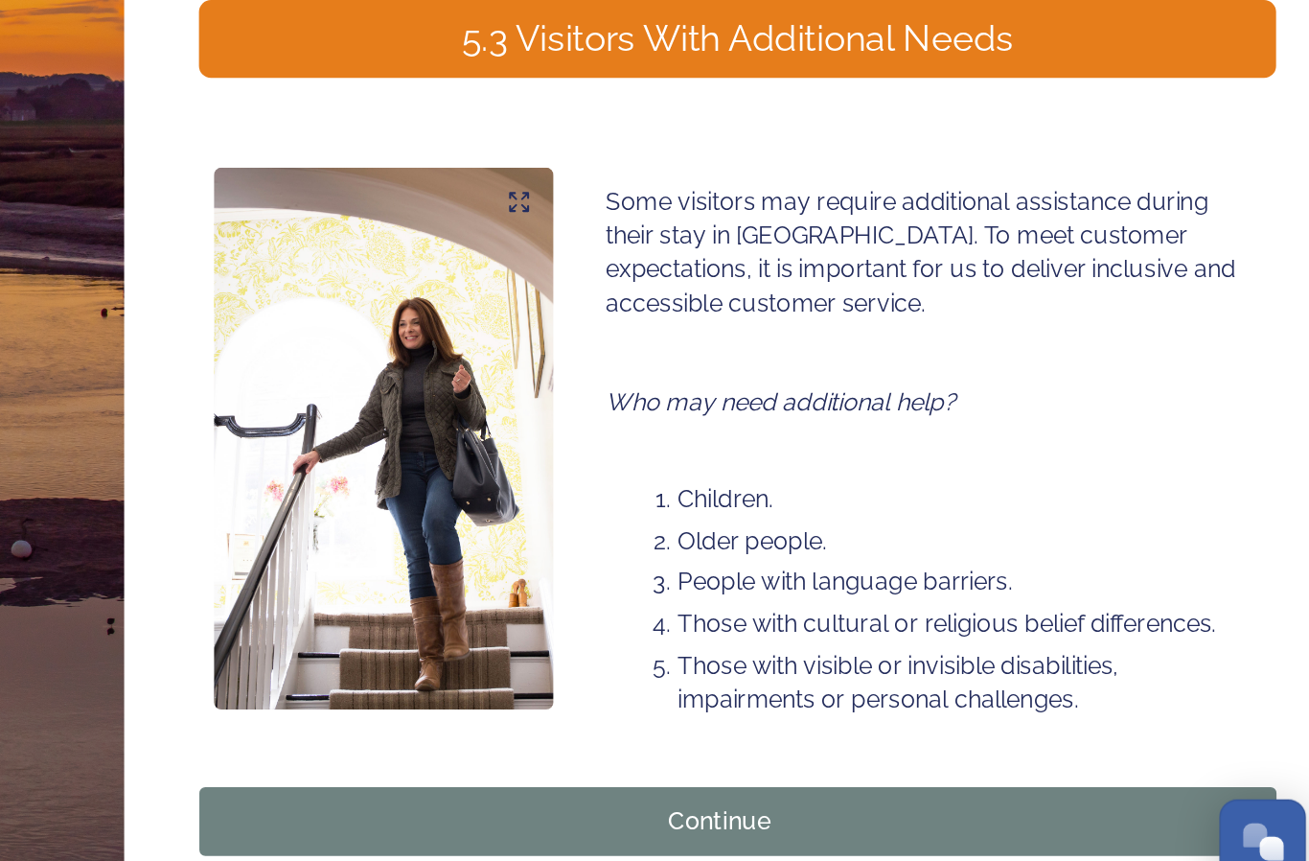
click at [582, 779] on div "Continue" at bounding box center [904, 790] width 645 height 23
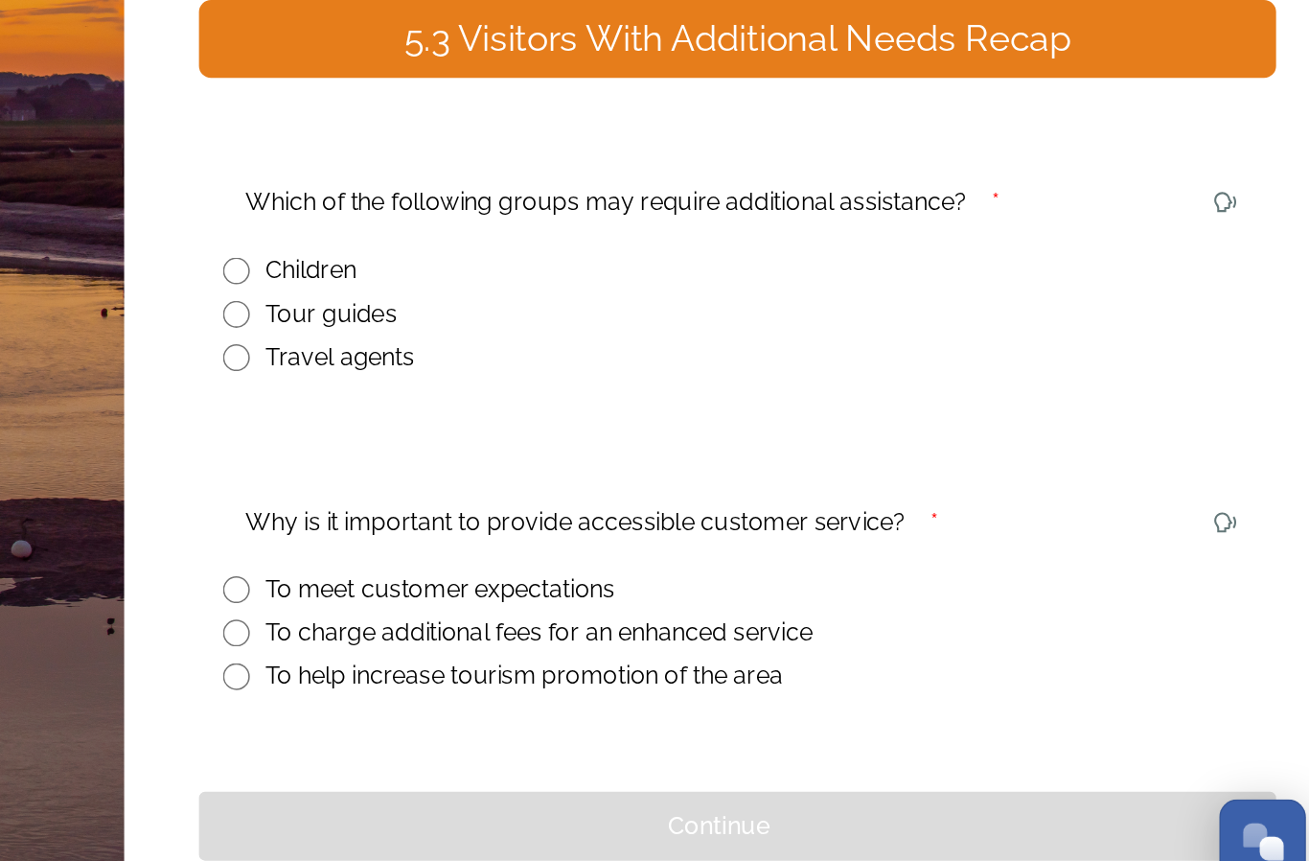
click at [587, 429] on input "radio" at bounding box center [595, 437] width 17 height 17
radio input "true"
click at [587, 634] on input "radio" at bounding box center [595, 642] width 17 height 17
radio input "true"
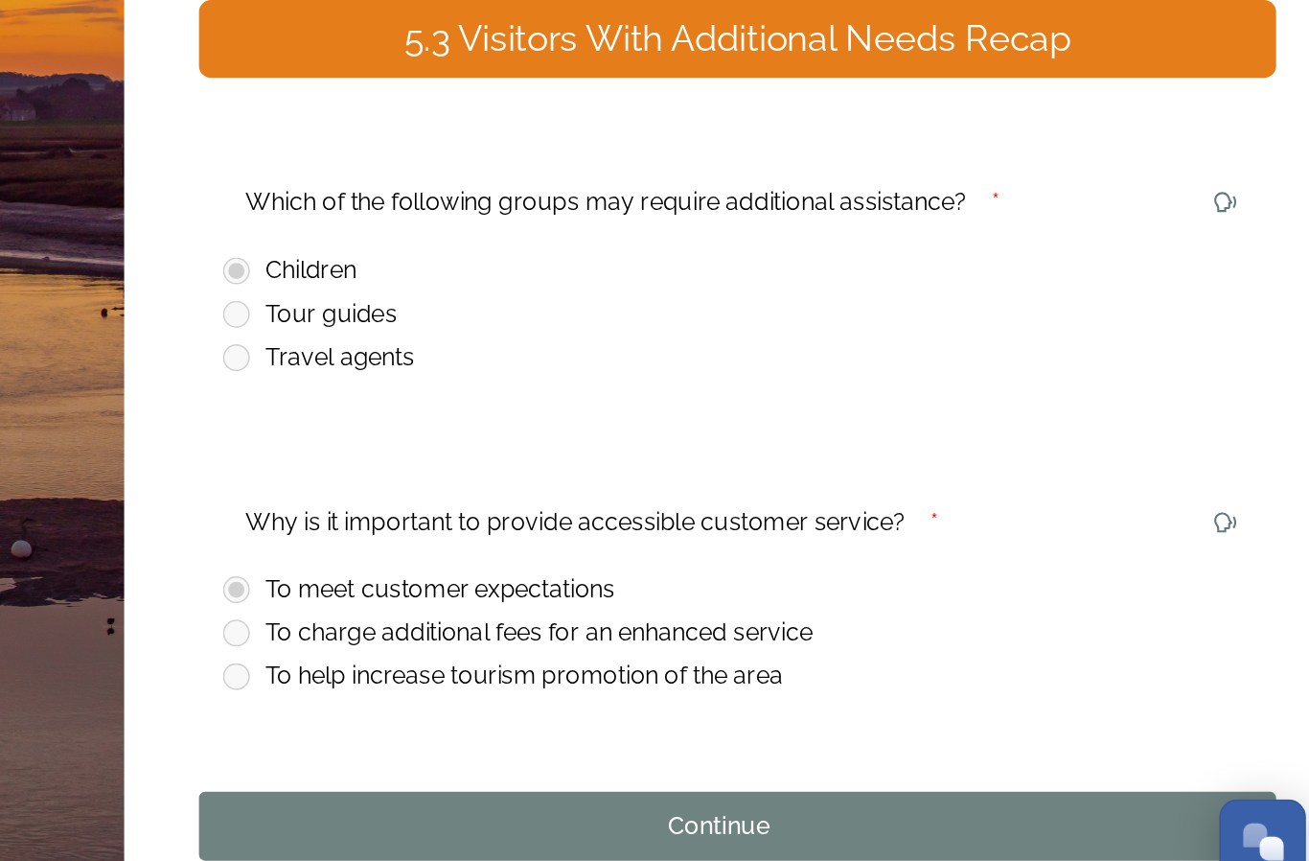
click at [582, 782] on div "Continue" at bounding box center [904, 793] width 645 height 23
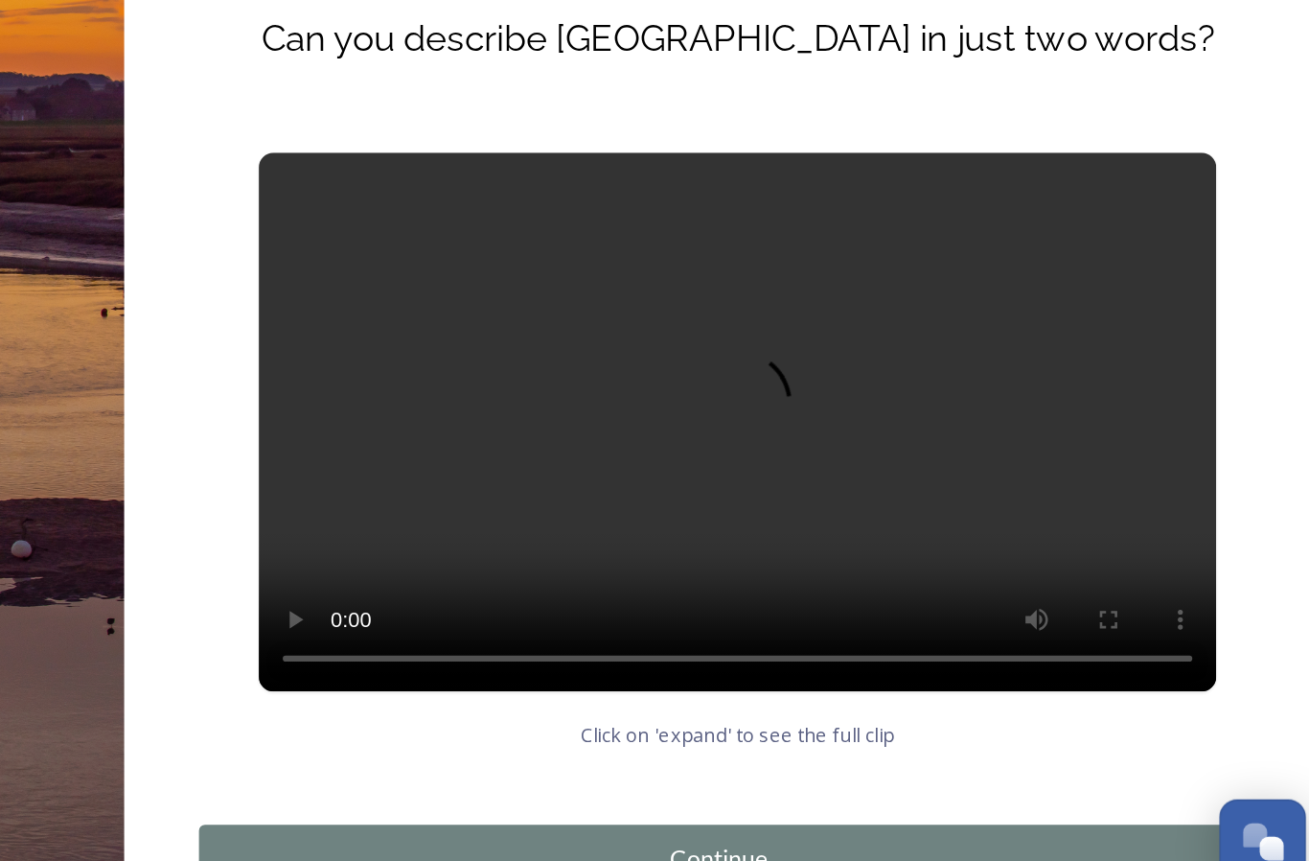
click at [582, 803] on div "Continue" at bounding box center [904, 814] width 645 height 23
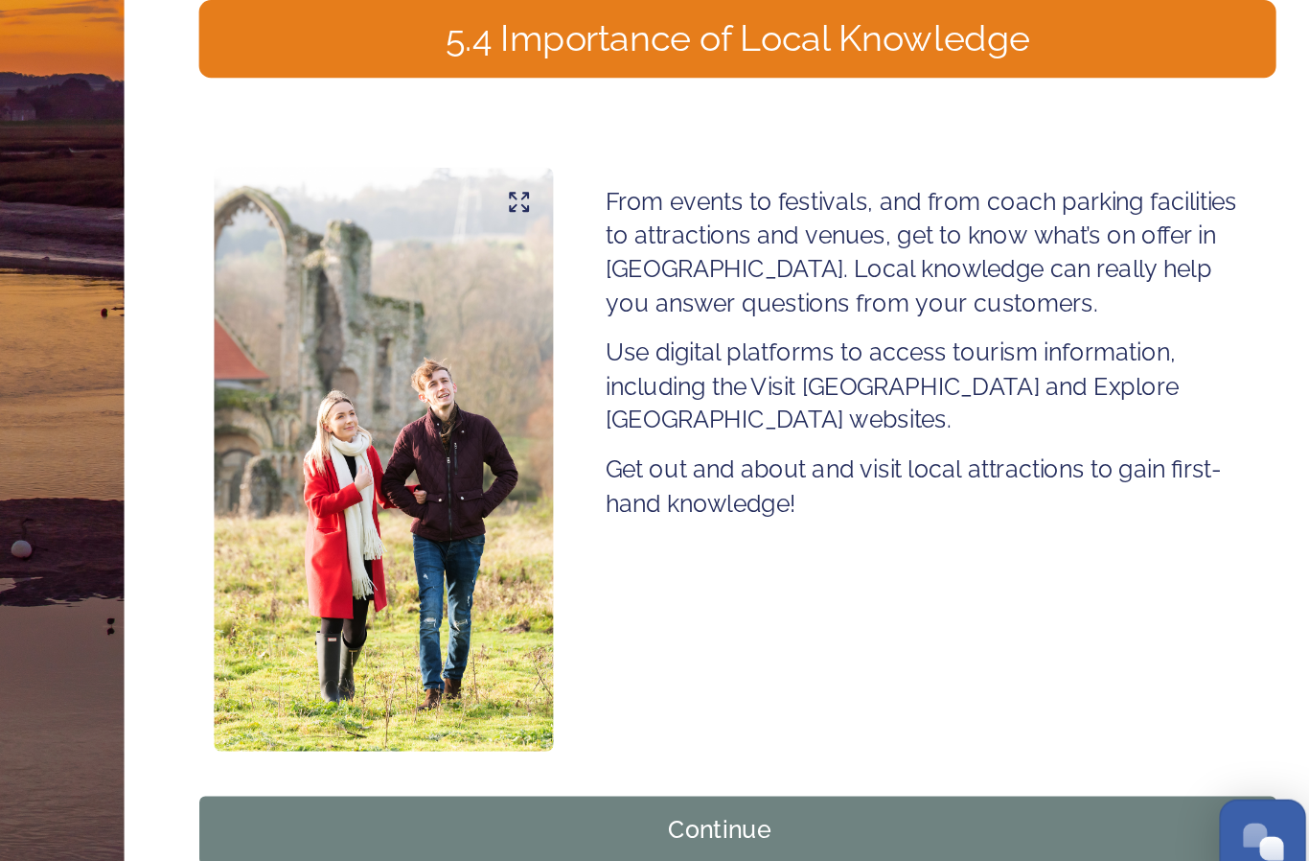
click at [582, 785] on div "Continue" at bounding box center [904, 796] width 645 height 23
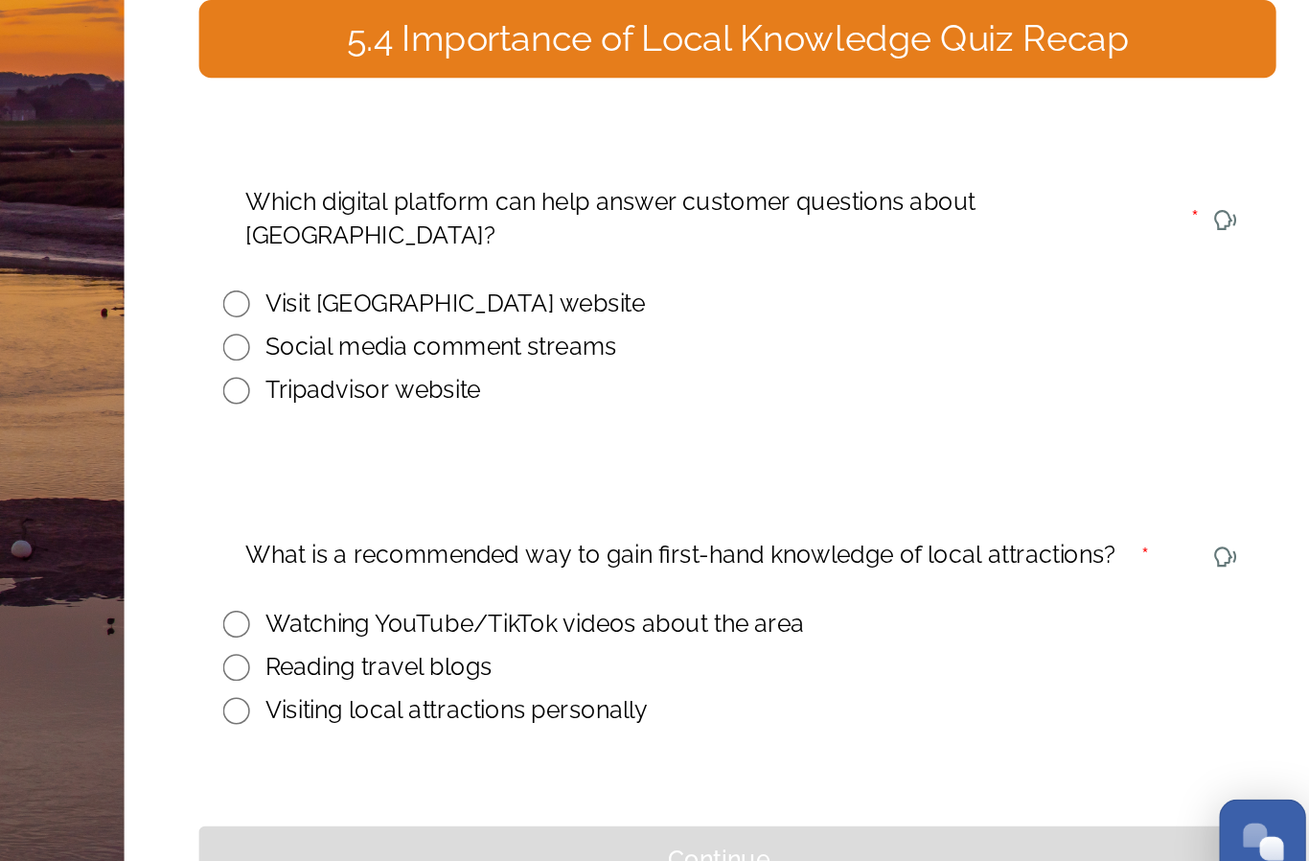
click at [587, 450] on input "radio" at bounding box center [595, 458] width 17 height 17
radio input "true"
click at [587, 711] on input "radio" at bounding box center [595, 719] width 17 height 17
radio input "true"
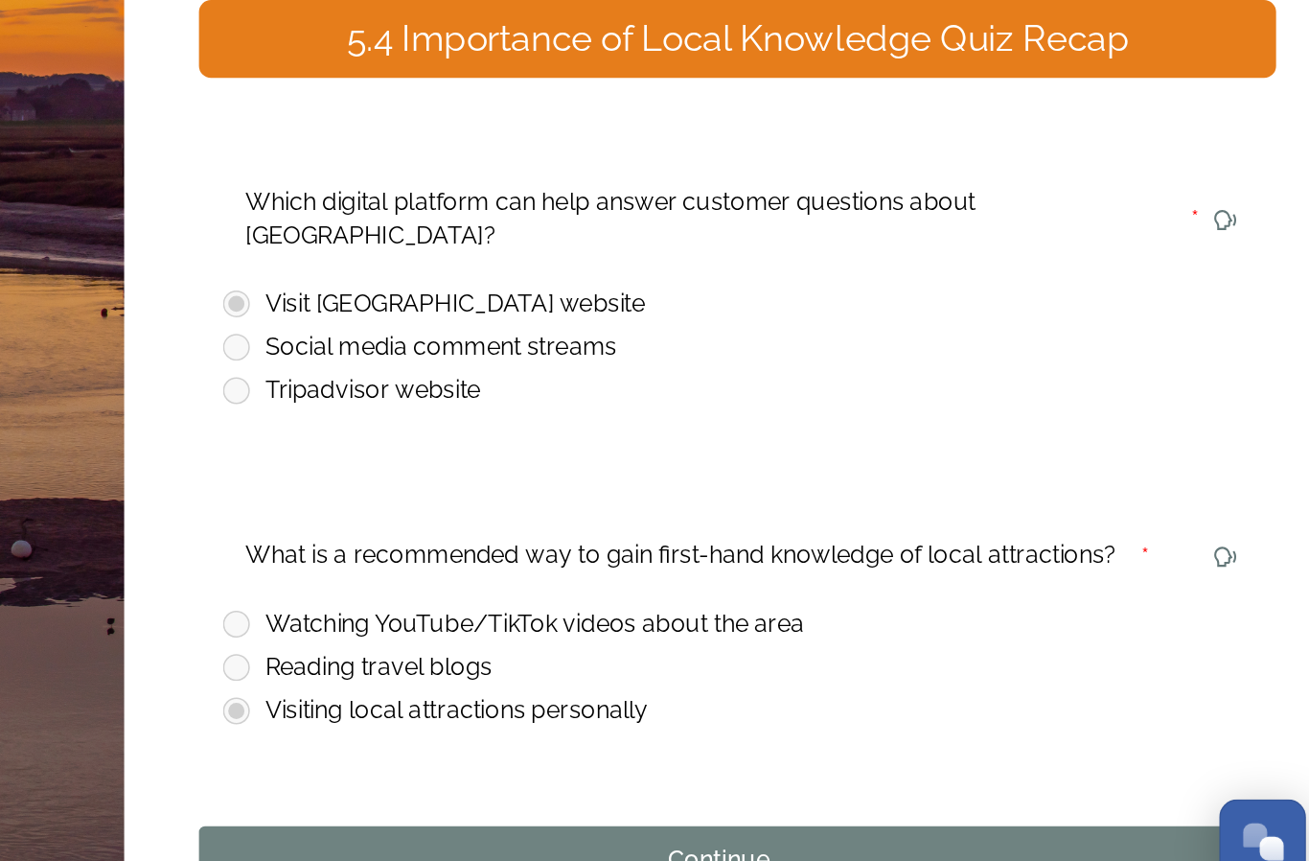
click at [582, 804] on div "Continue" at bounding box center [904, 815] width 645 height 23
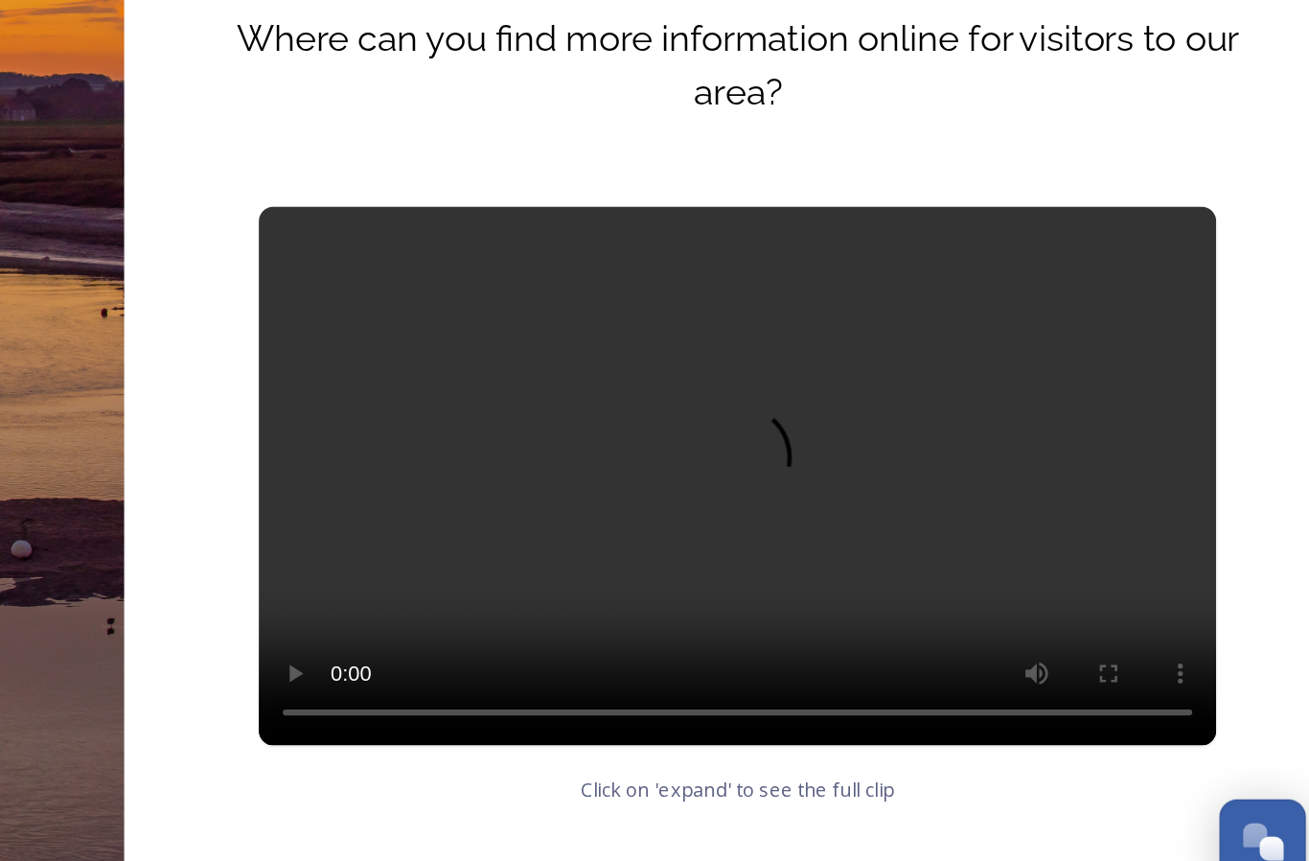
click at [582, 838] on div "Continue" at bounding box center [904, 849] width 645 height 23
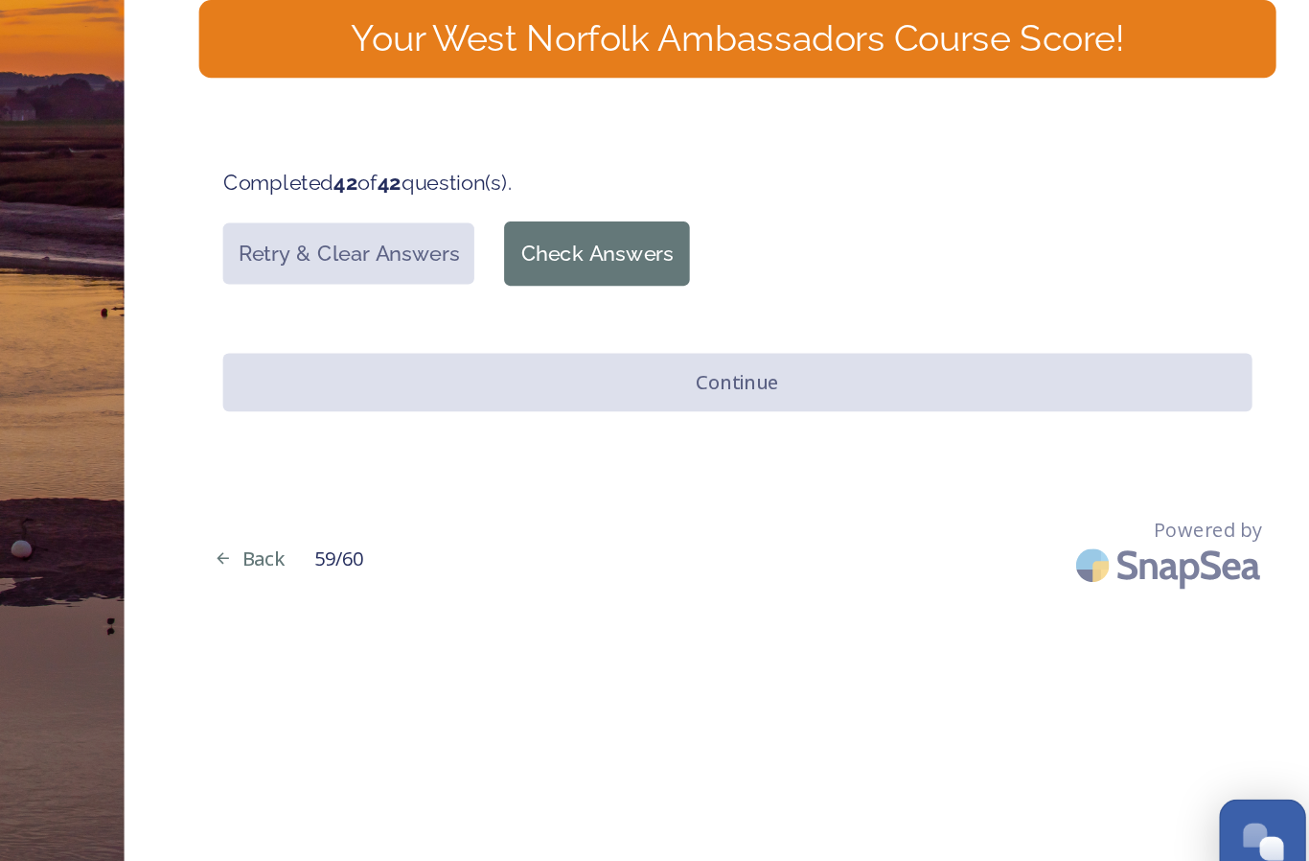
click at [767, 406] on button "Check Answers" at bounding box center [826, 426] width 119 height 41
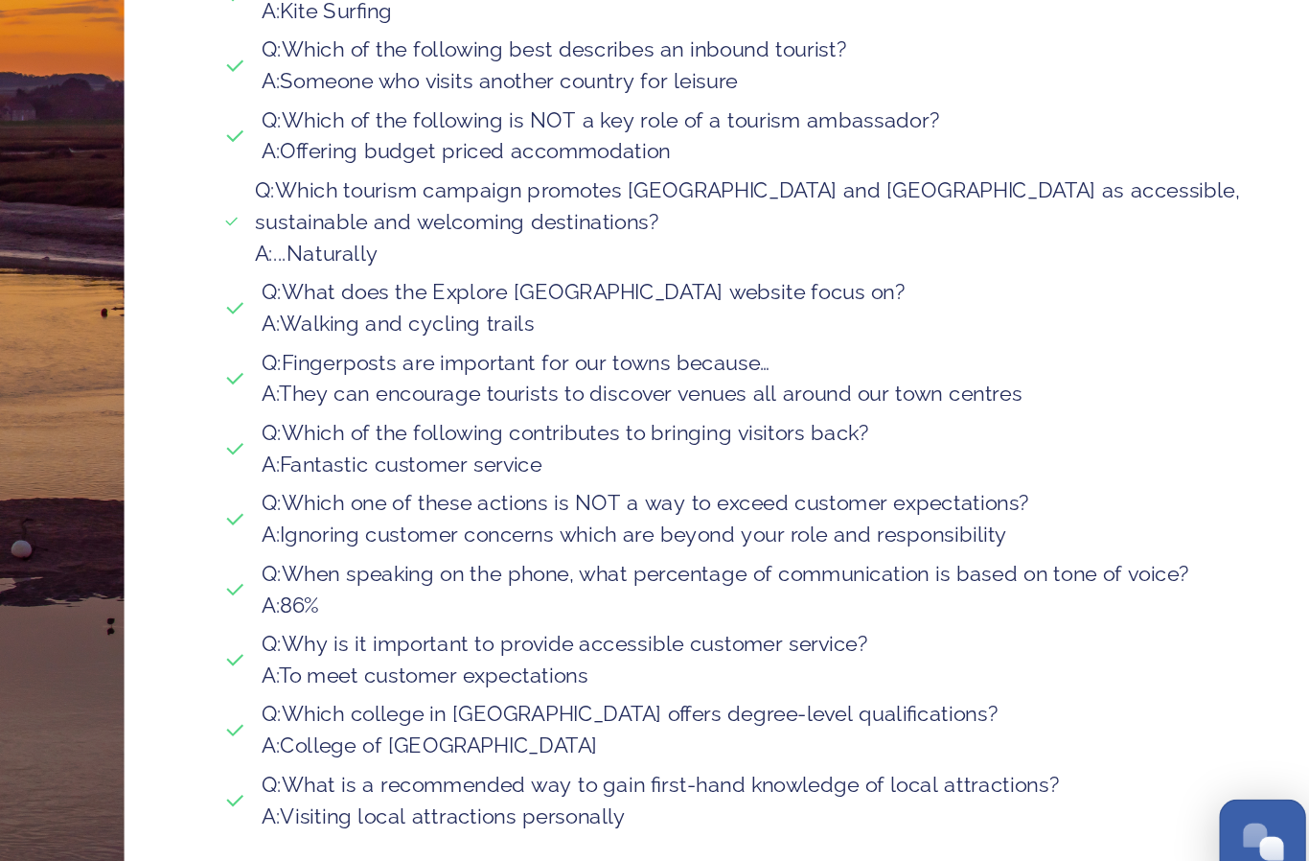
scroll to position [1727, 0]
click at [587, 832] on button "Continue" at bounding box center [916, 851] width 659 height 39
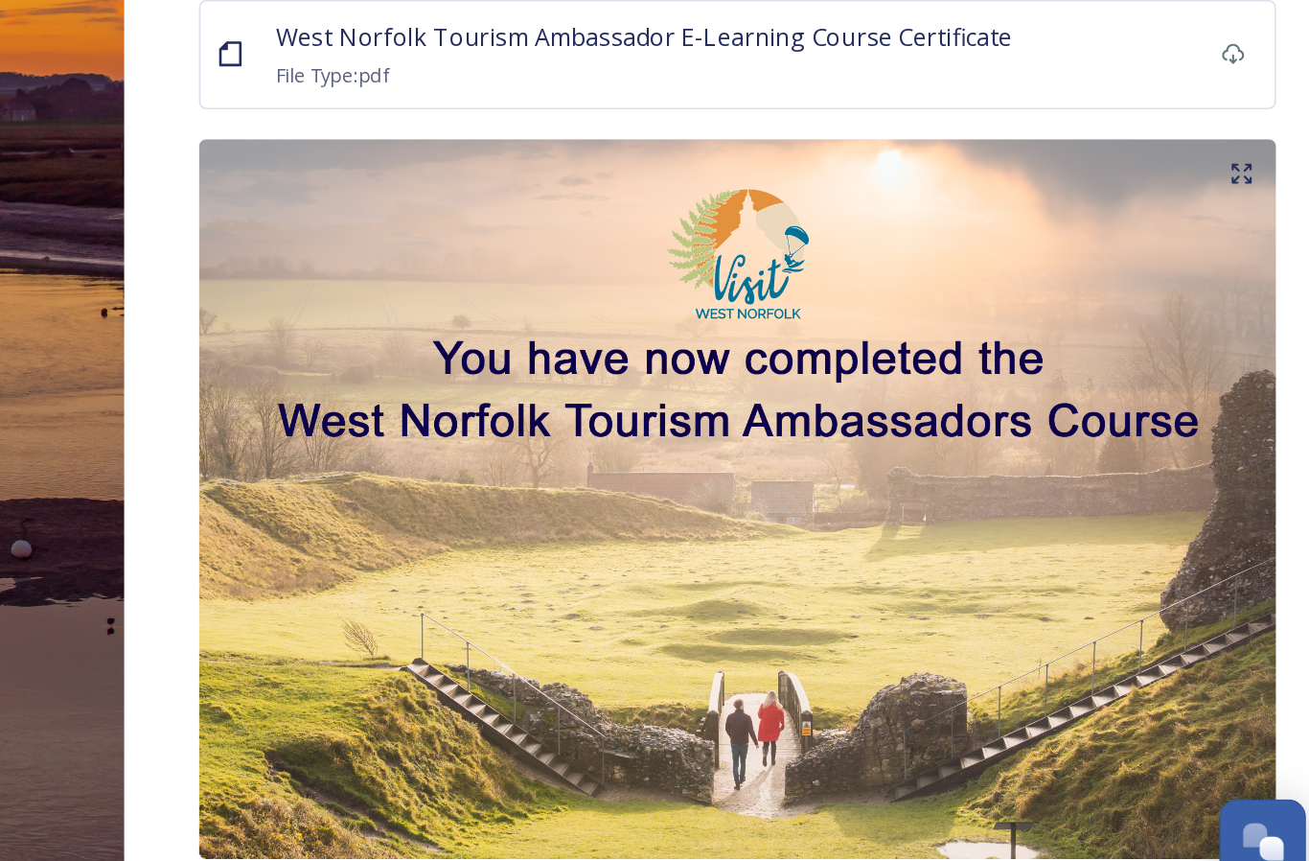
scroll to position [70, 0]
